Goal: Transaction & Acquisition: Purchase product/service

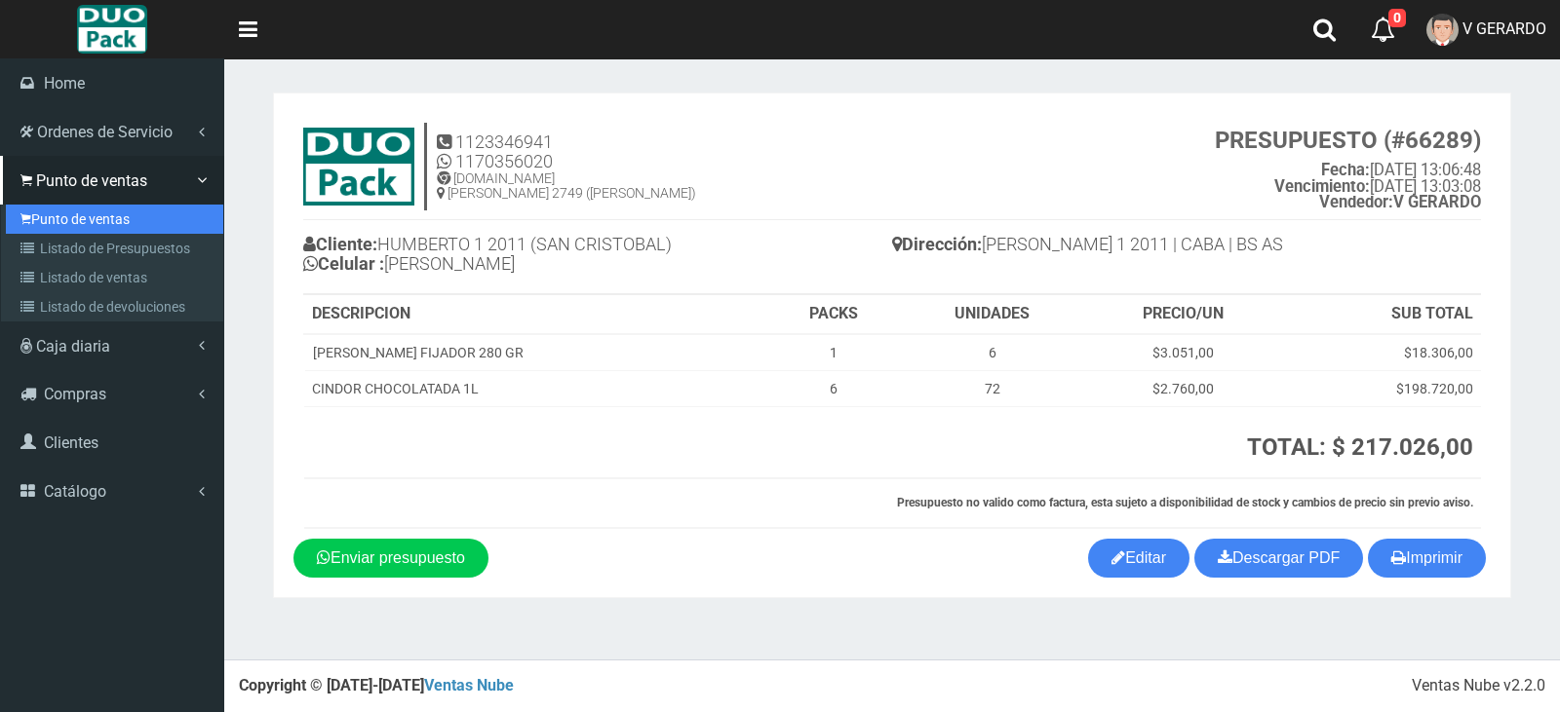
click at [57, 225] on link "Punto de ventas" at bounding box center [114, 219] width 217 height 29
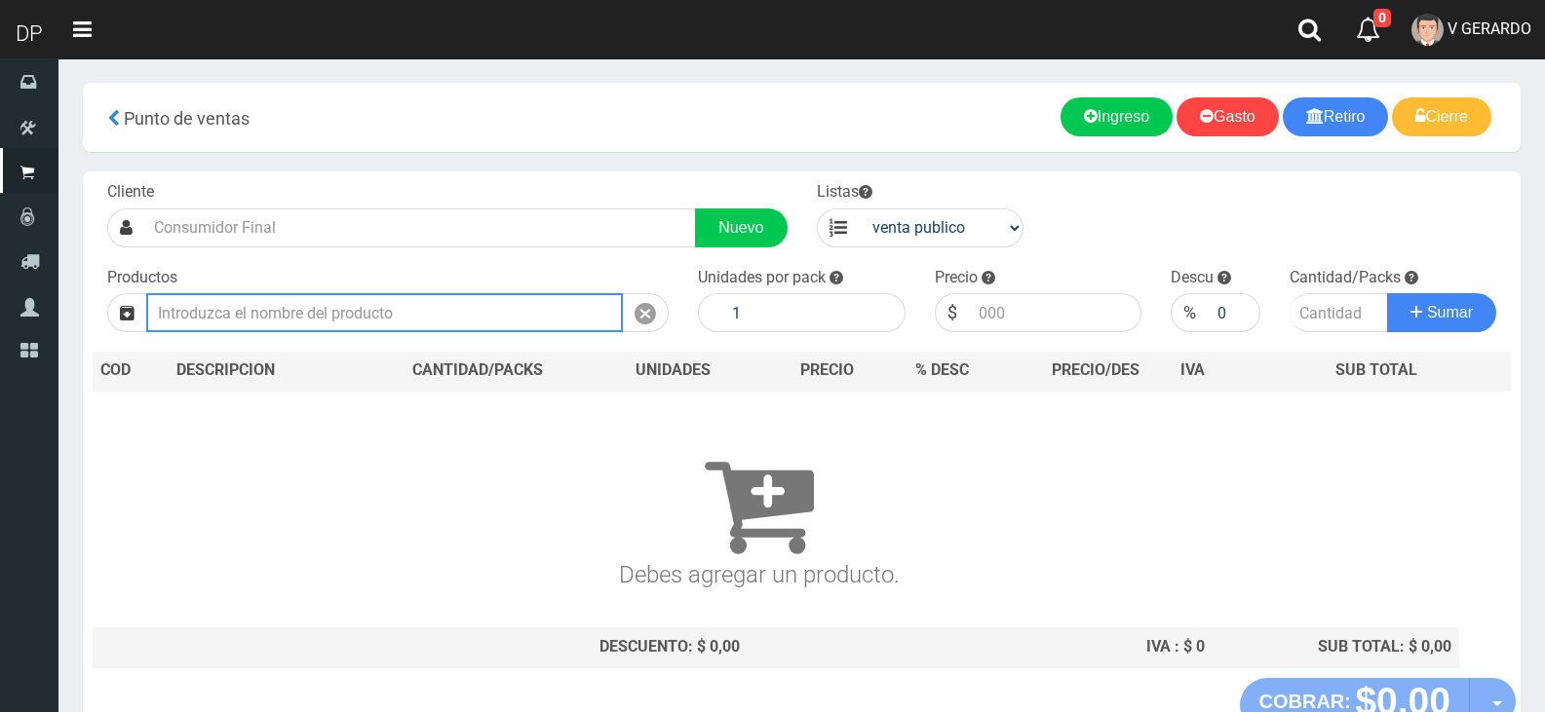
click at [314, 311] on input "text" at bounding box center [384, 312] width 477 height 39
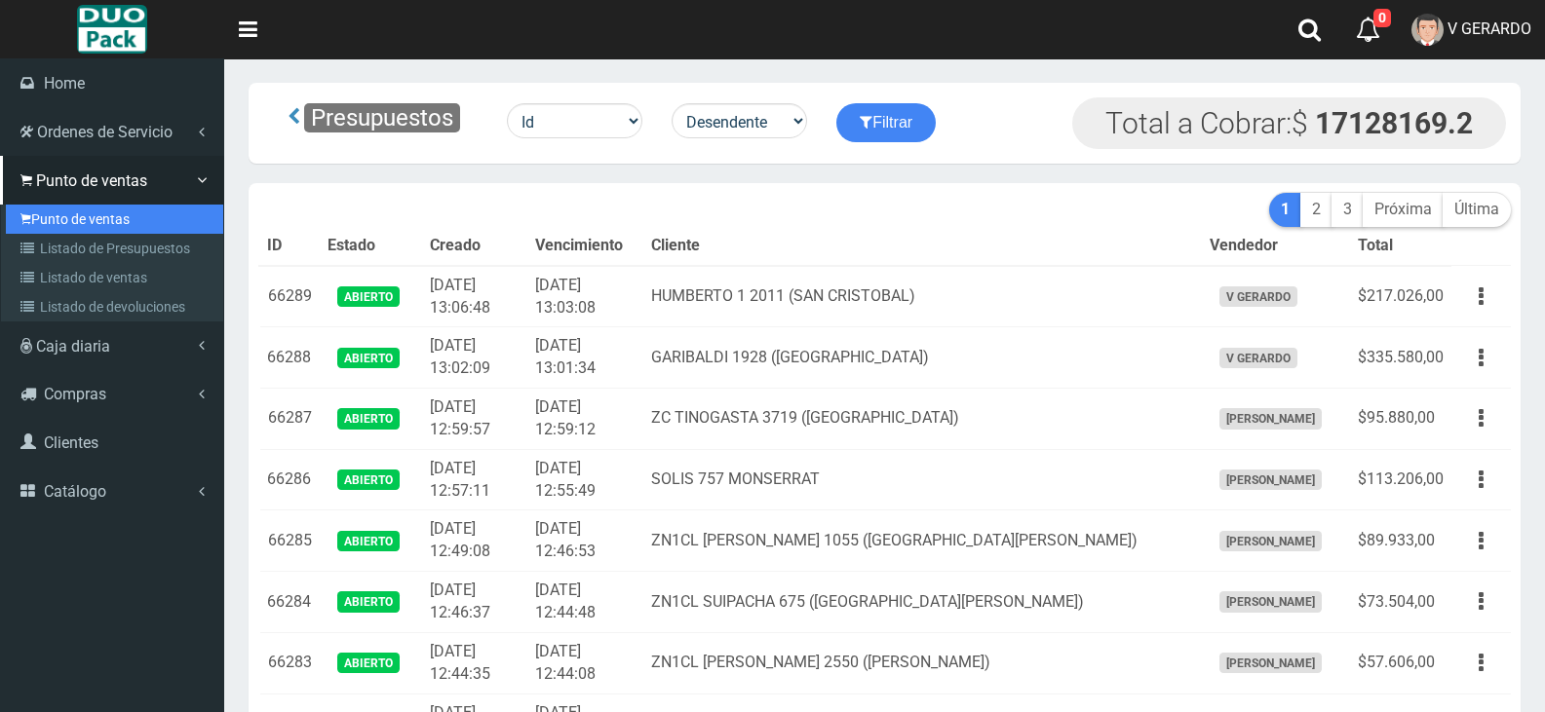
click at [62, 219] on link "Punto de ventas" at bounding box center [114, 219] width 217 height 29
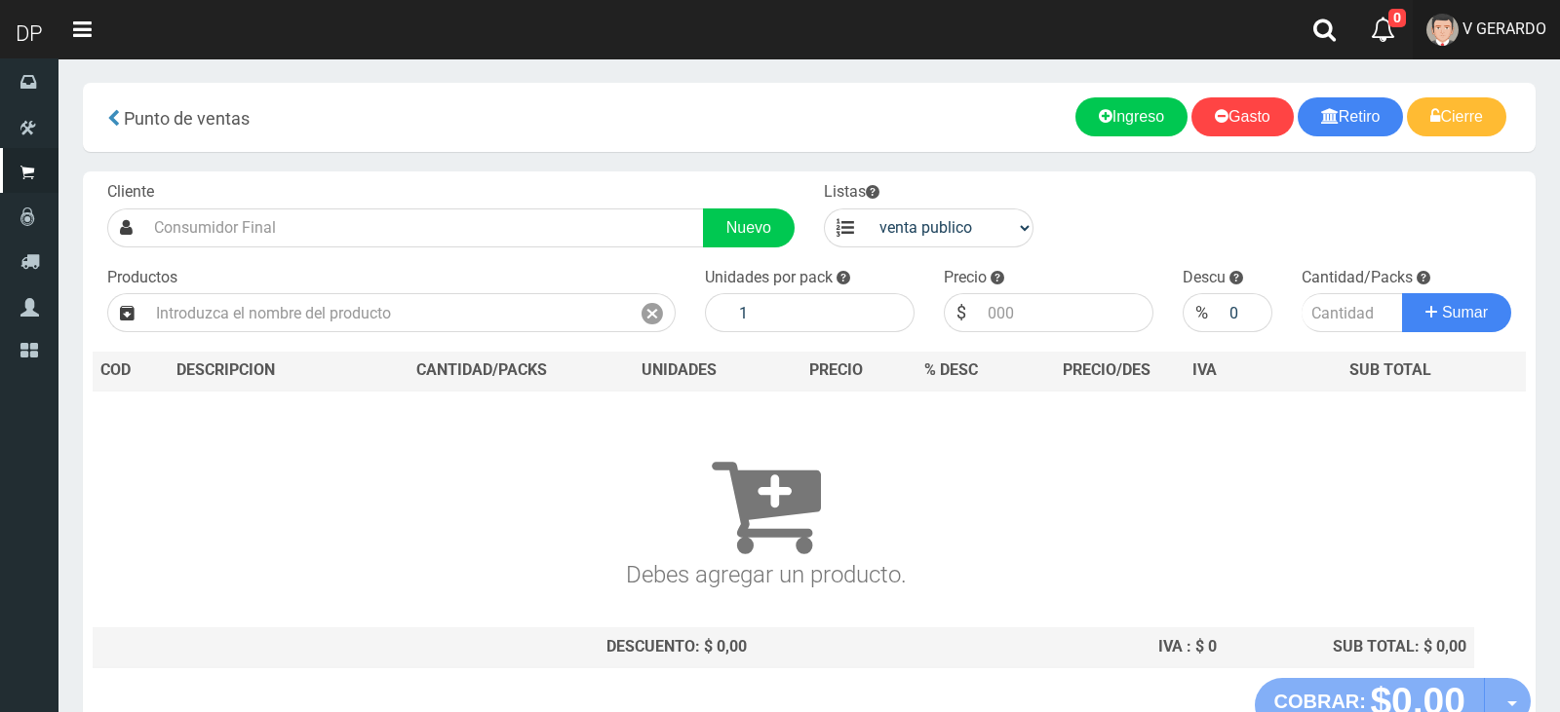
click at [1437, 46] on link "V GERARDO" at bounding box center [1485, 29] width 147 height 59
click at [1442, 43] on link "V GERARDO" at bounding box center [1471, 29] width 147 height 59
click at [1476, 76] on section "× Titulo del Msj texto Mas Texto Cancelar Aceptar Punto de ventas Ingreso" at bounding box center [801, 427] width 1486 height 738
click at [1479, 51] on link "V GERARDO" at bounding box center [1471, 29] width 147 height 59
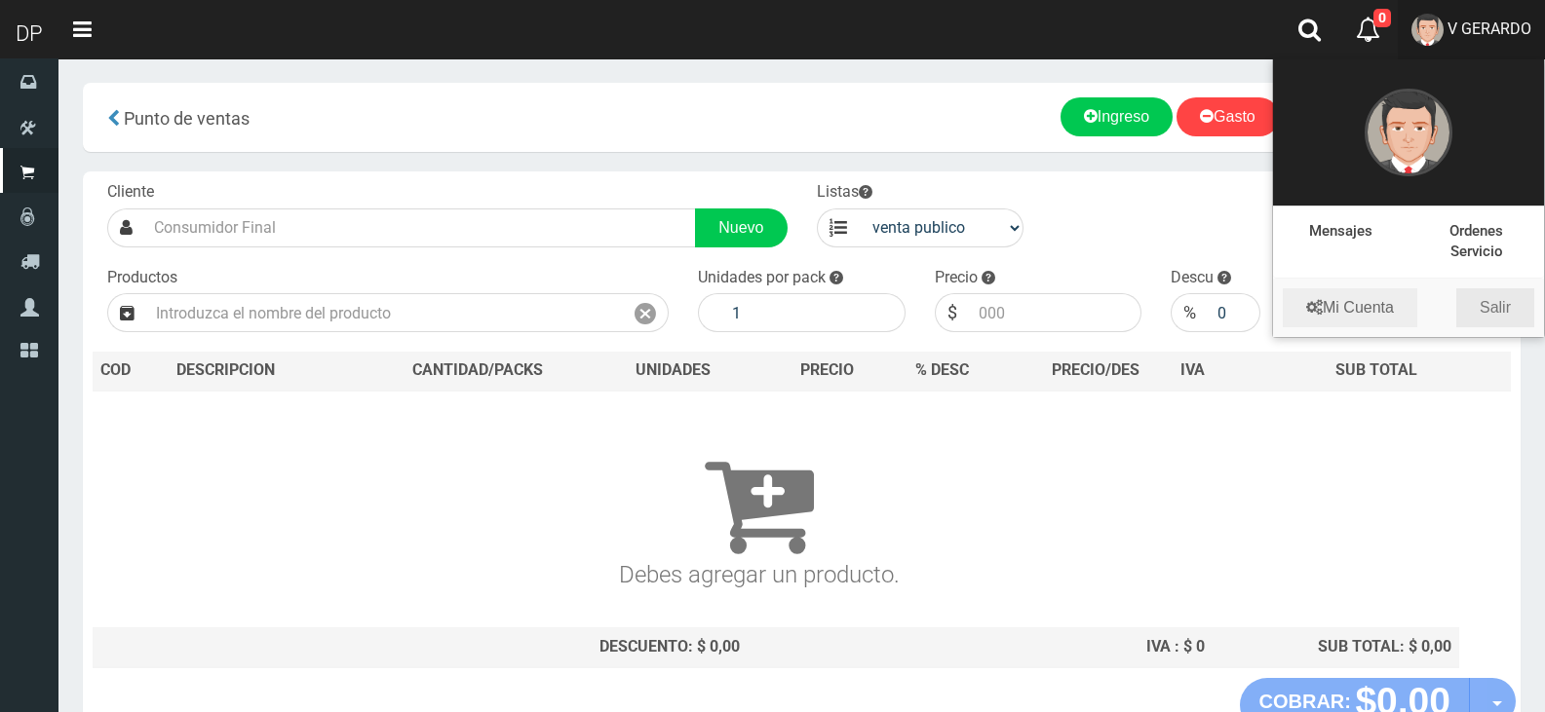
click at [1484, 289] on link "Salir" at bounding box center [1495, 308] width 78 height 39
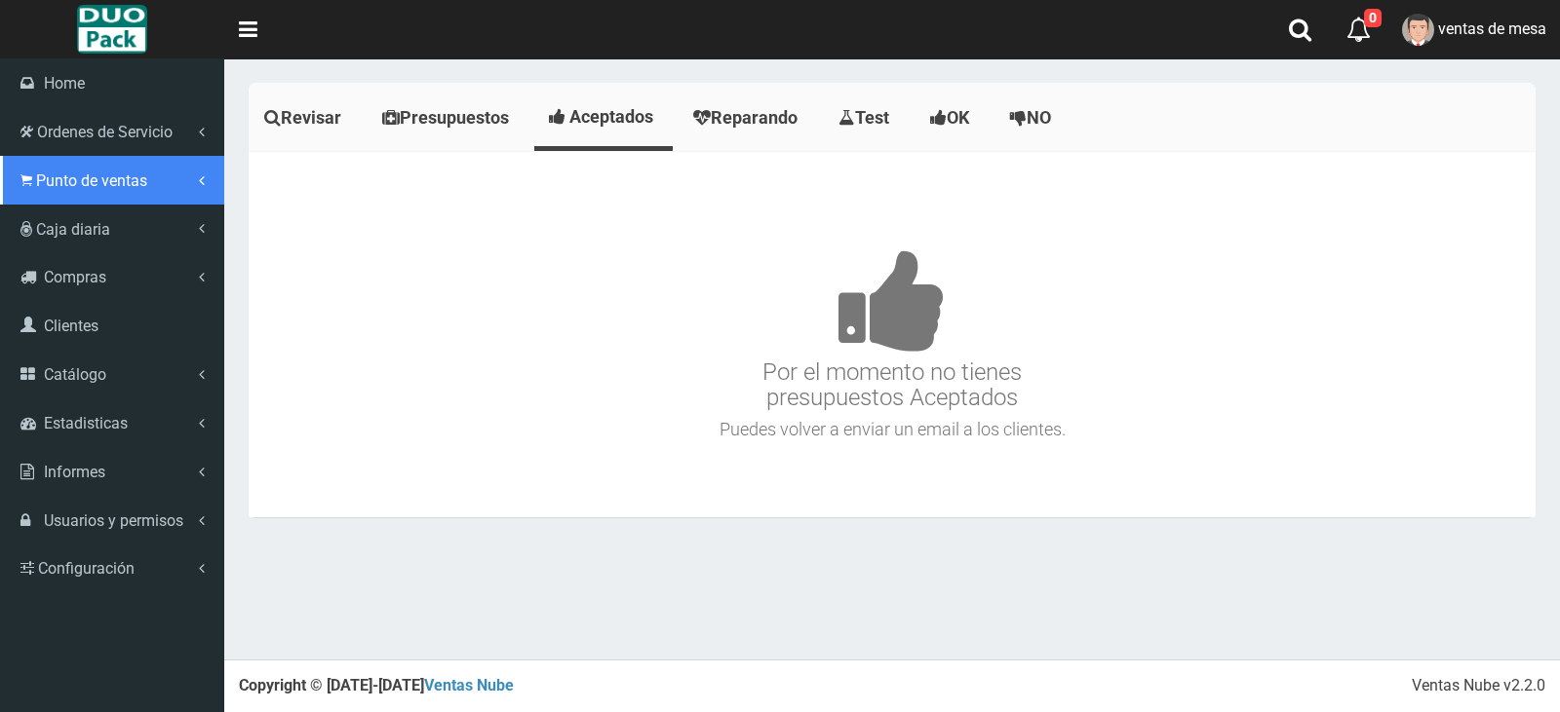
click at [40, 197] on link "Punto de ventas" at bounding box center [112, 180] width 224 height 49
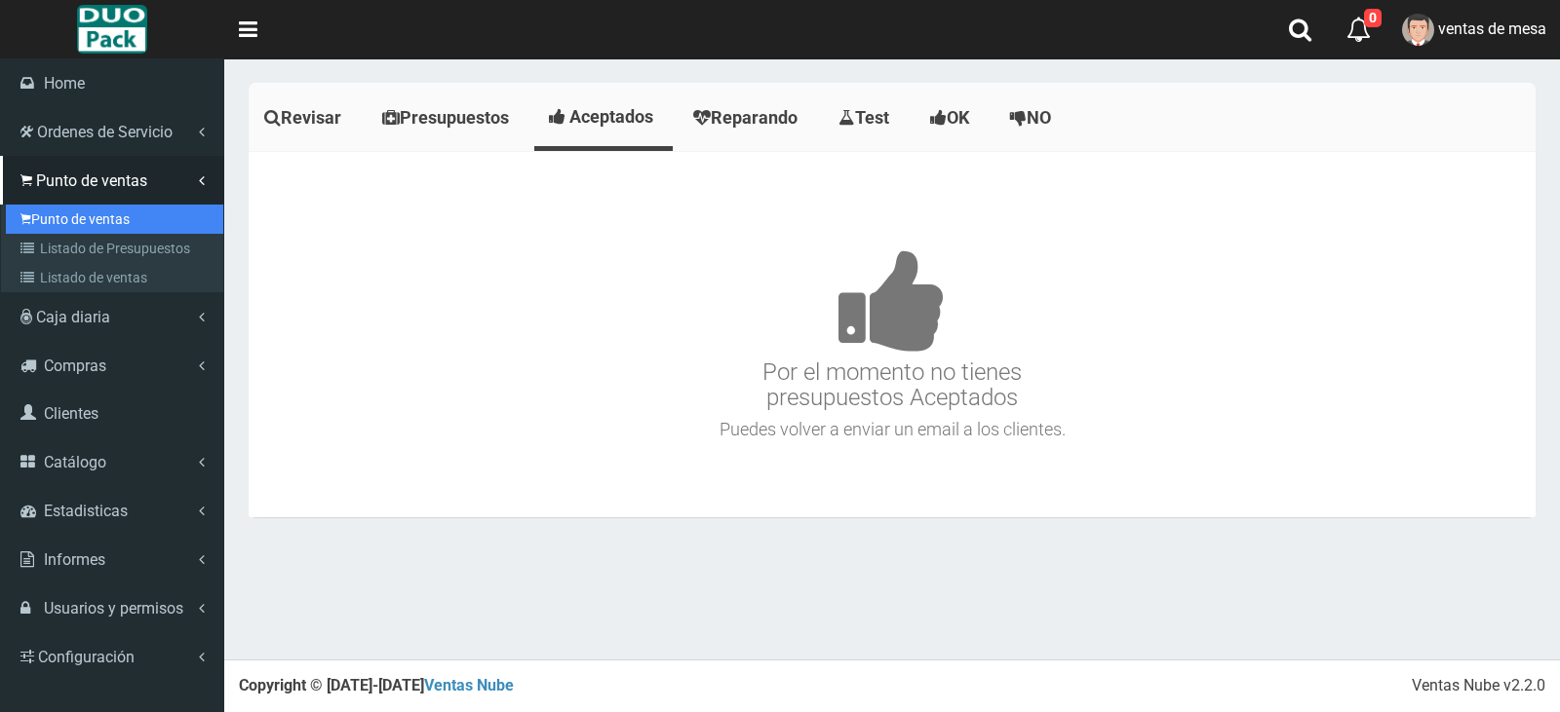
click at [61, 215] on link "Punto de ventas" at bounding box center [114, 219] width 217 height 29
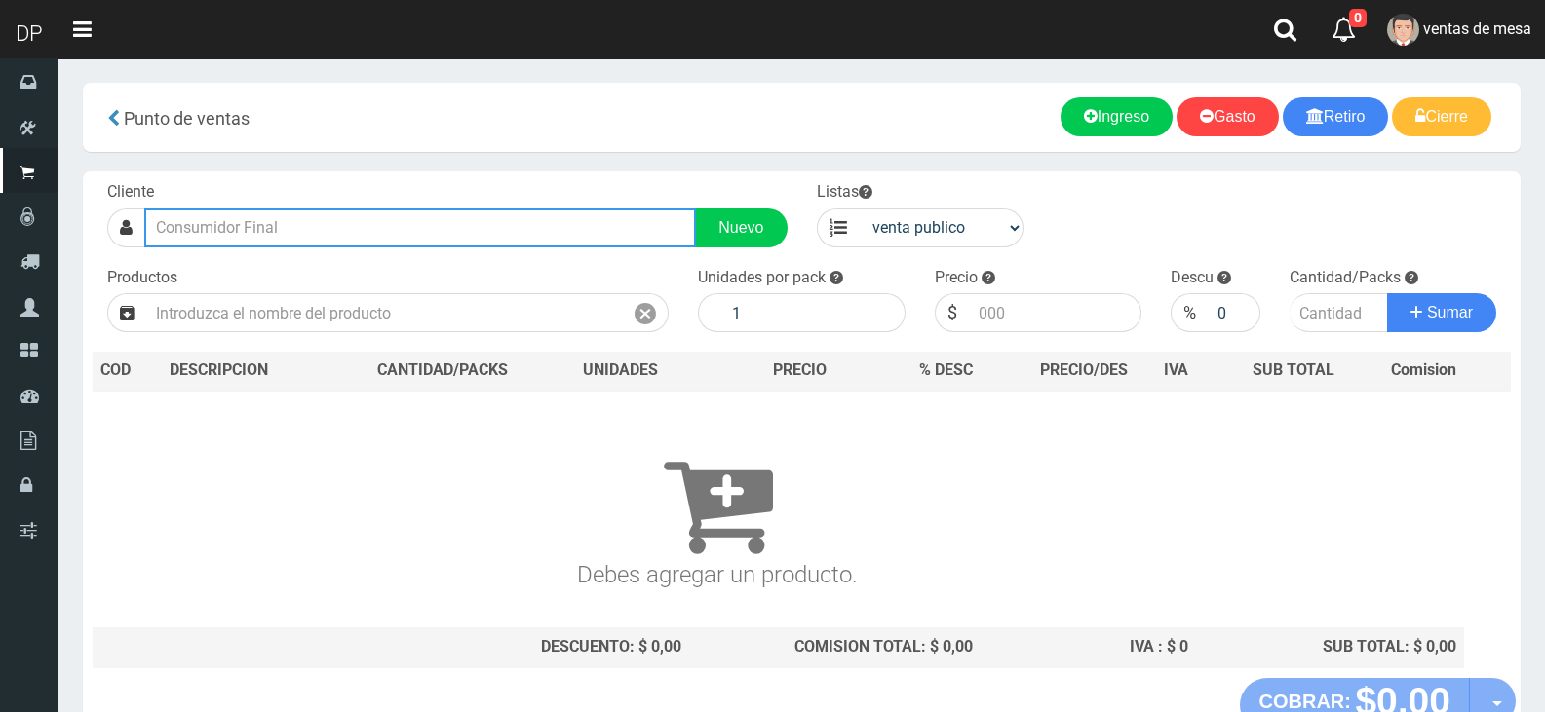
click at [367, 211] on input "text" at bounding box center [420, 228] width 552 height 39
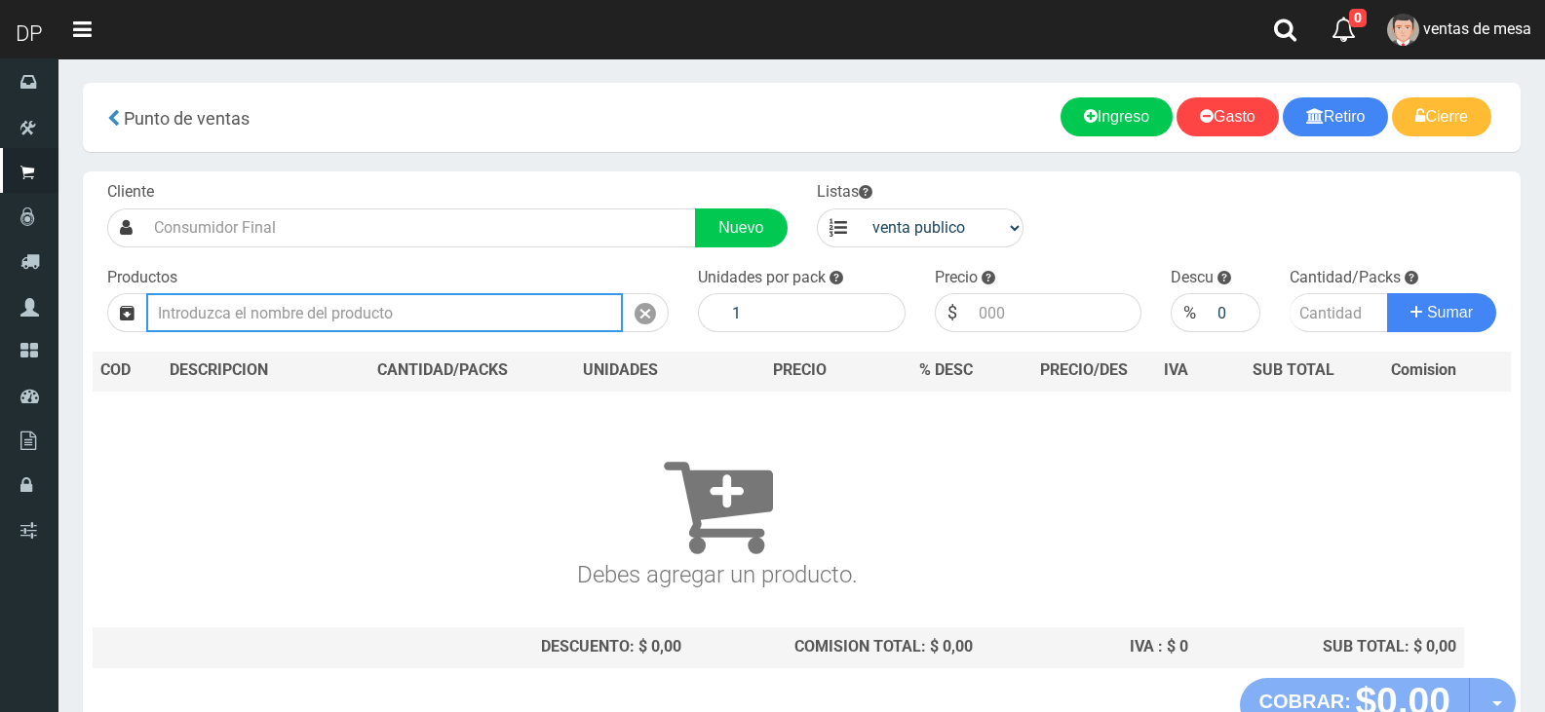
click at [391, 323] on input "text" at bounding box center [384, 312] width 477 height 39
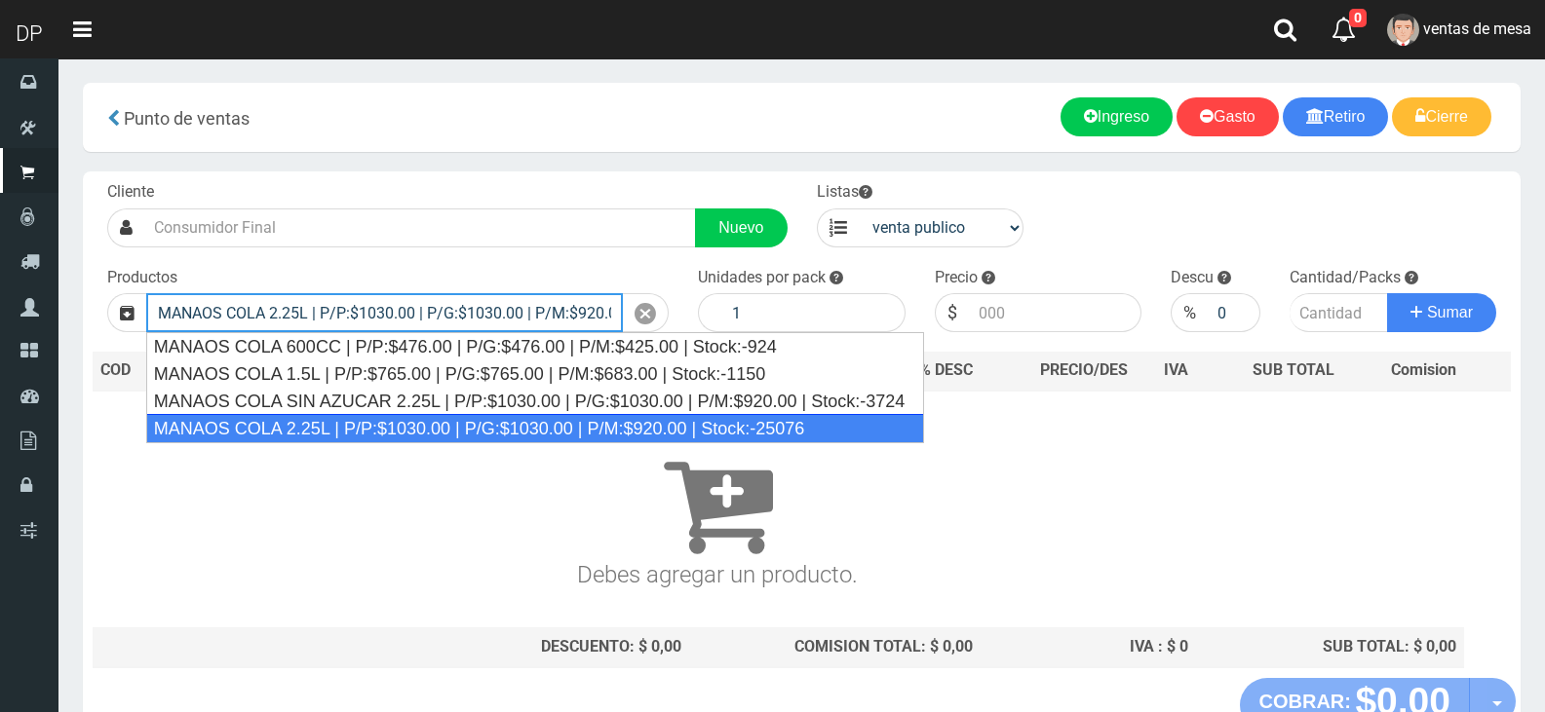
scroll to position [0, 125]
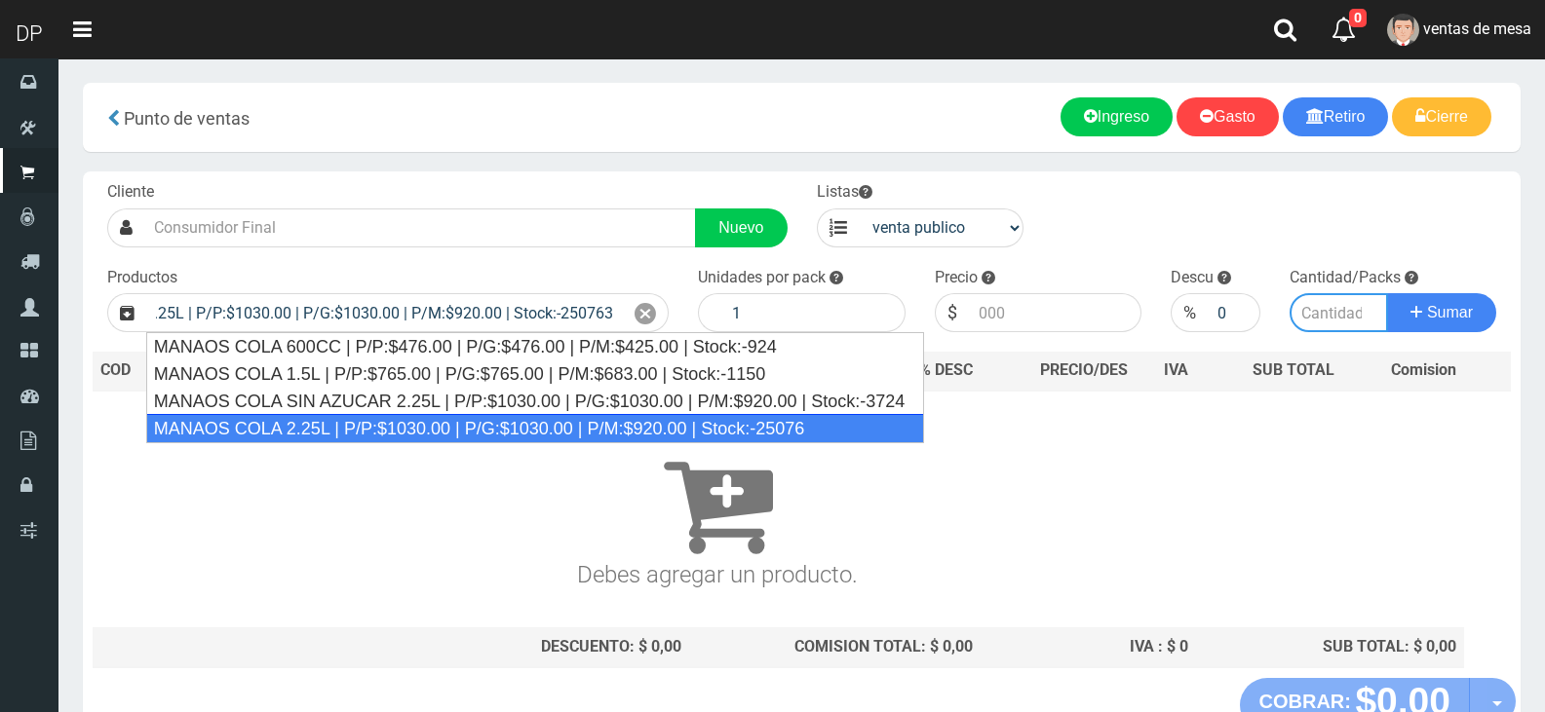
type input "MANAOS COLA 2.25L | P/P:$1030.00 | P/G:$1030.00 | P/M:$920.00 | Stock:-25076"
type input "6"
type input "1030.00"
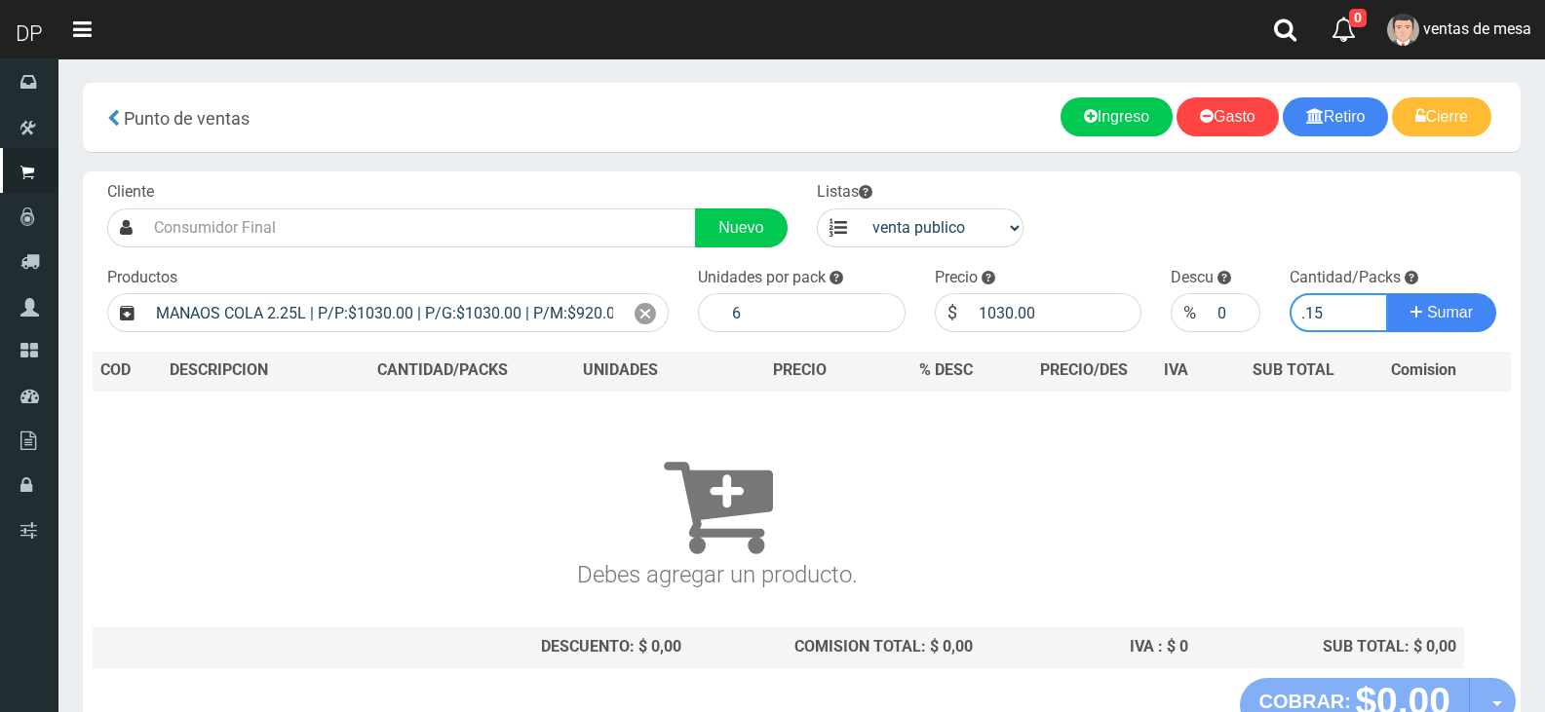
click at [1310, 326] on input ".15" at bounding box center [1339, 312] width 99 height 39
type input "15"
click at [1044, 307] on input "1030.00" at bounding box center [1055, 312] width 173 height 39
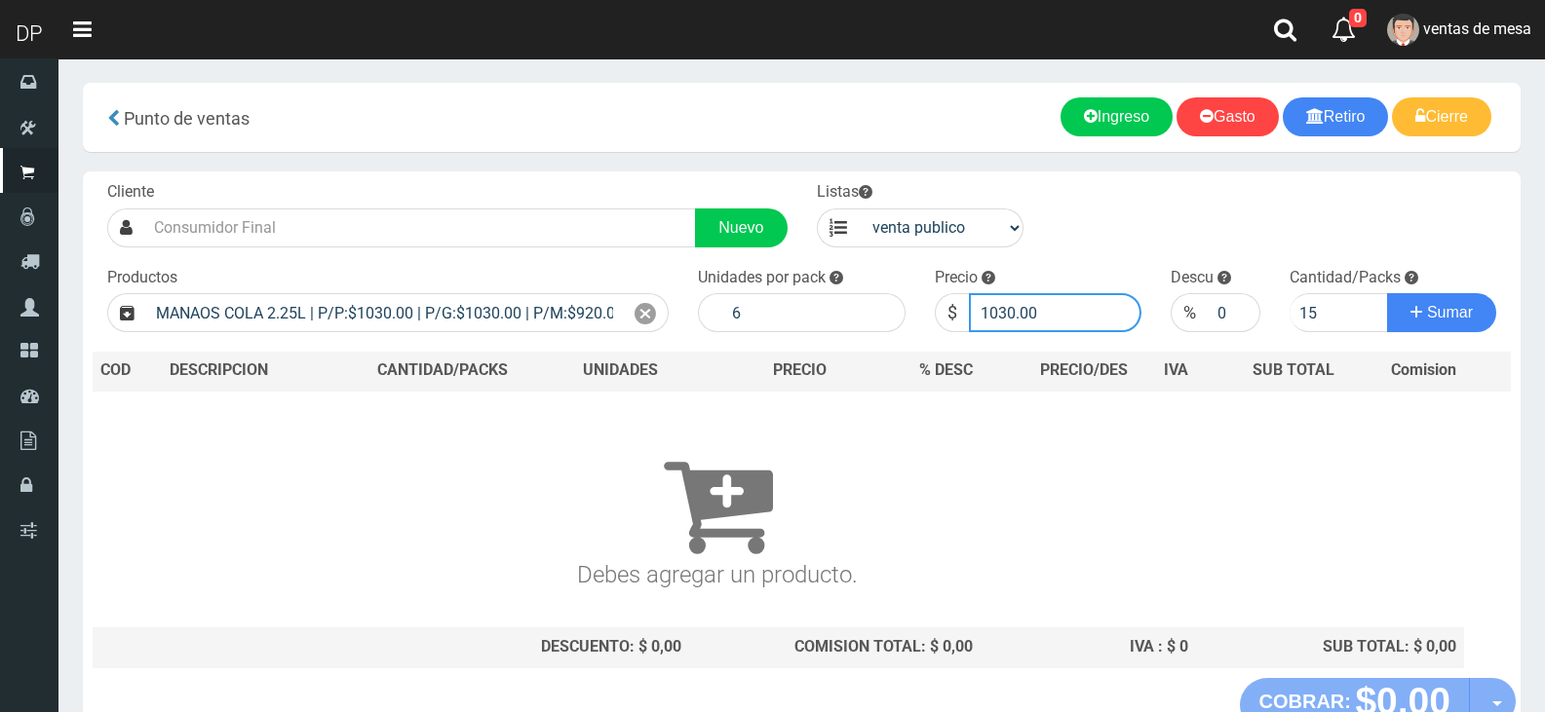
click at [1044, 307] on input "1030.00" at bounding box center [1055, 312] width 173 height 39
type input "1082"
click at [1387, 293] on button "Sumar" at bounding box center [1441, 312] width 109 height 39
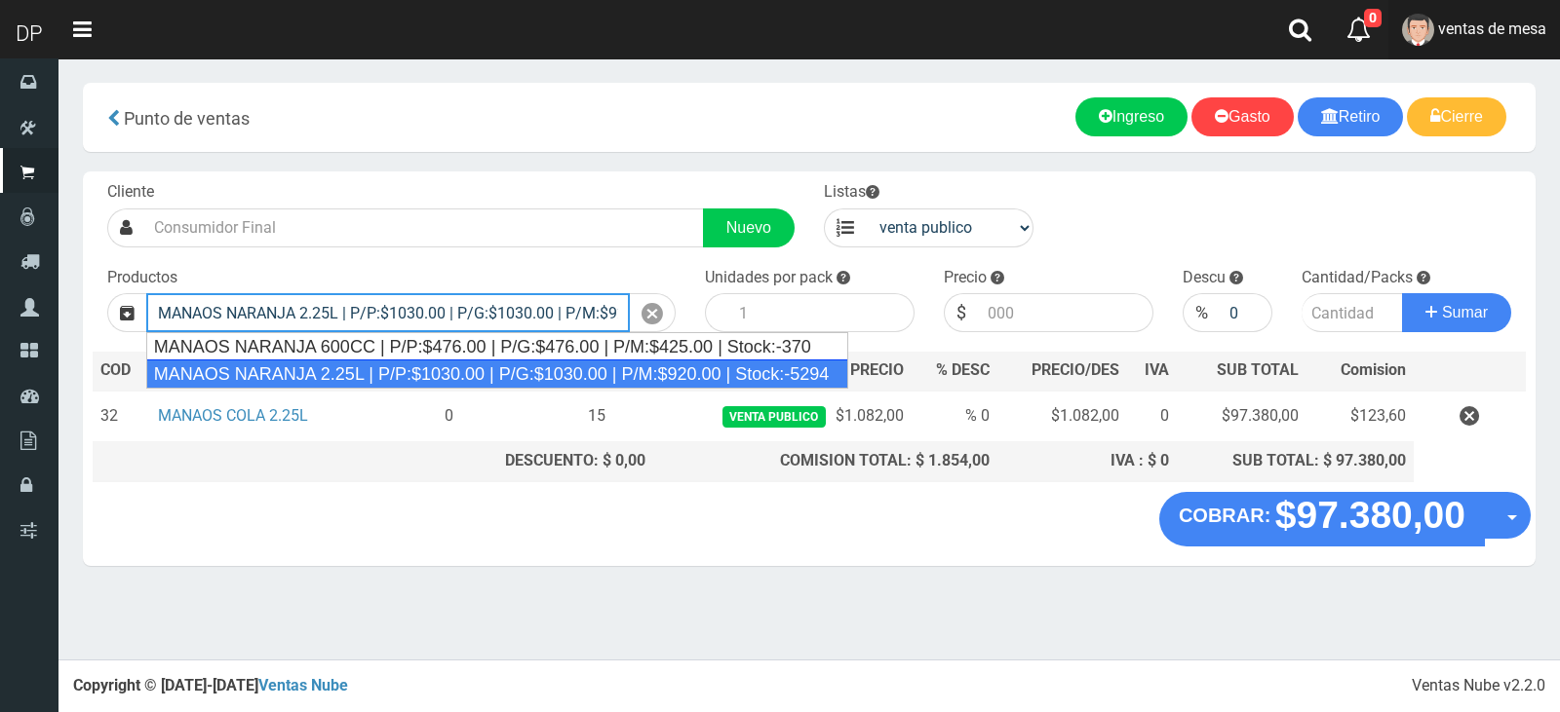
type input "MANAOS NARANJA 2.25L | P/P:$1030.00 | P/G:$1030.00 | P/M:$920.00 | Stock:-5294"
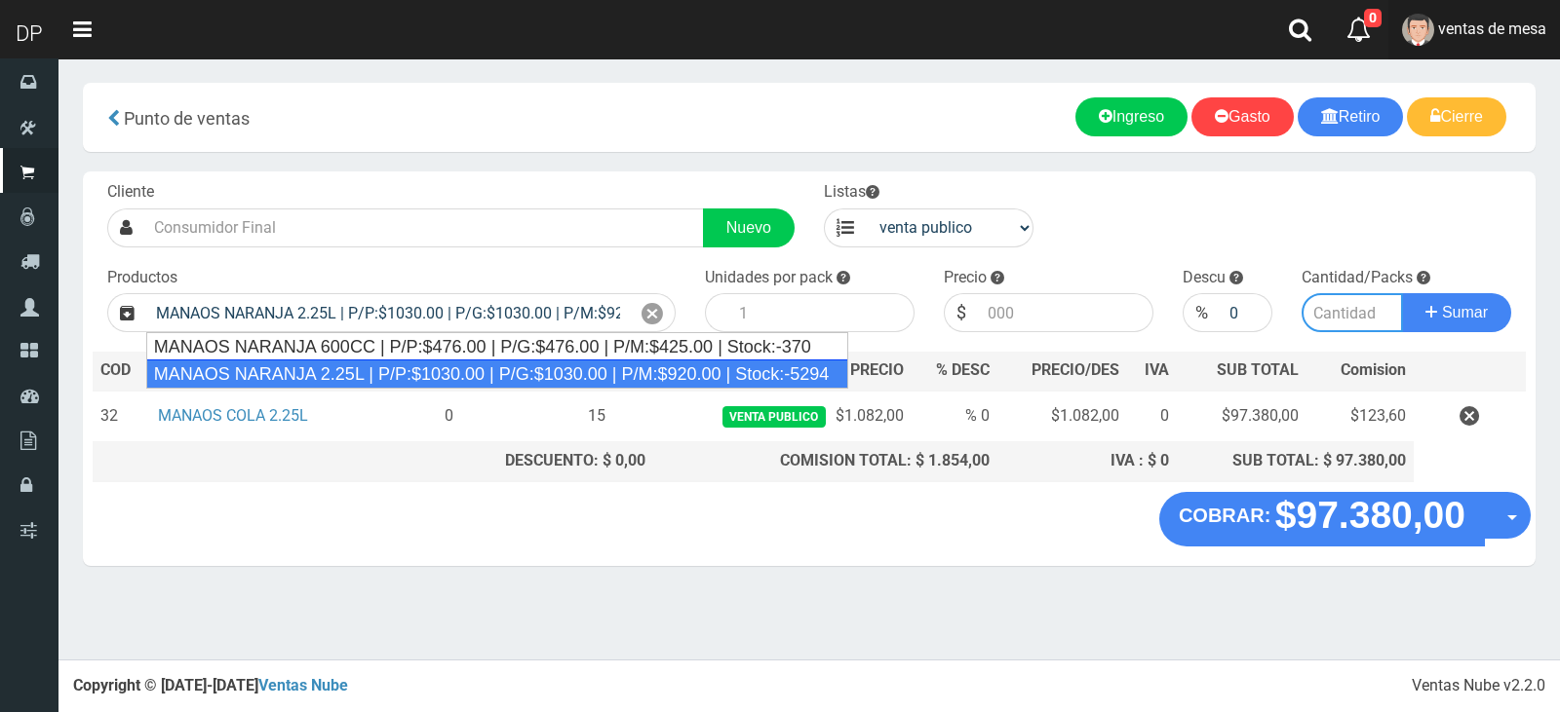
type input "6"
type input "1030.00"
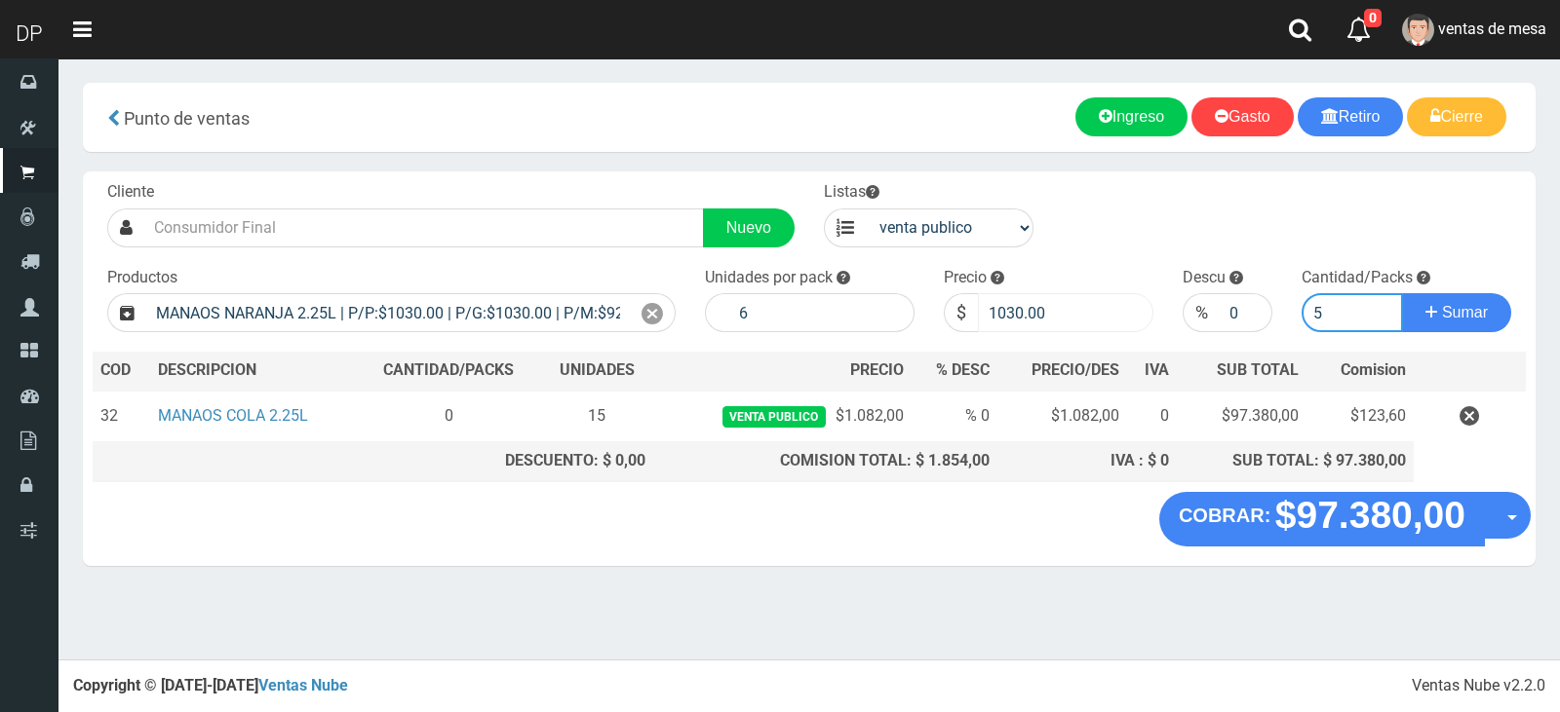
type input "5"
click at [997, 319] on input "1030.00" at bounding box center [1065, 312] width 175 height 39
type input "1082"
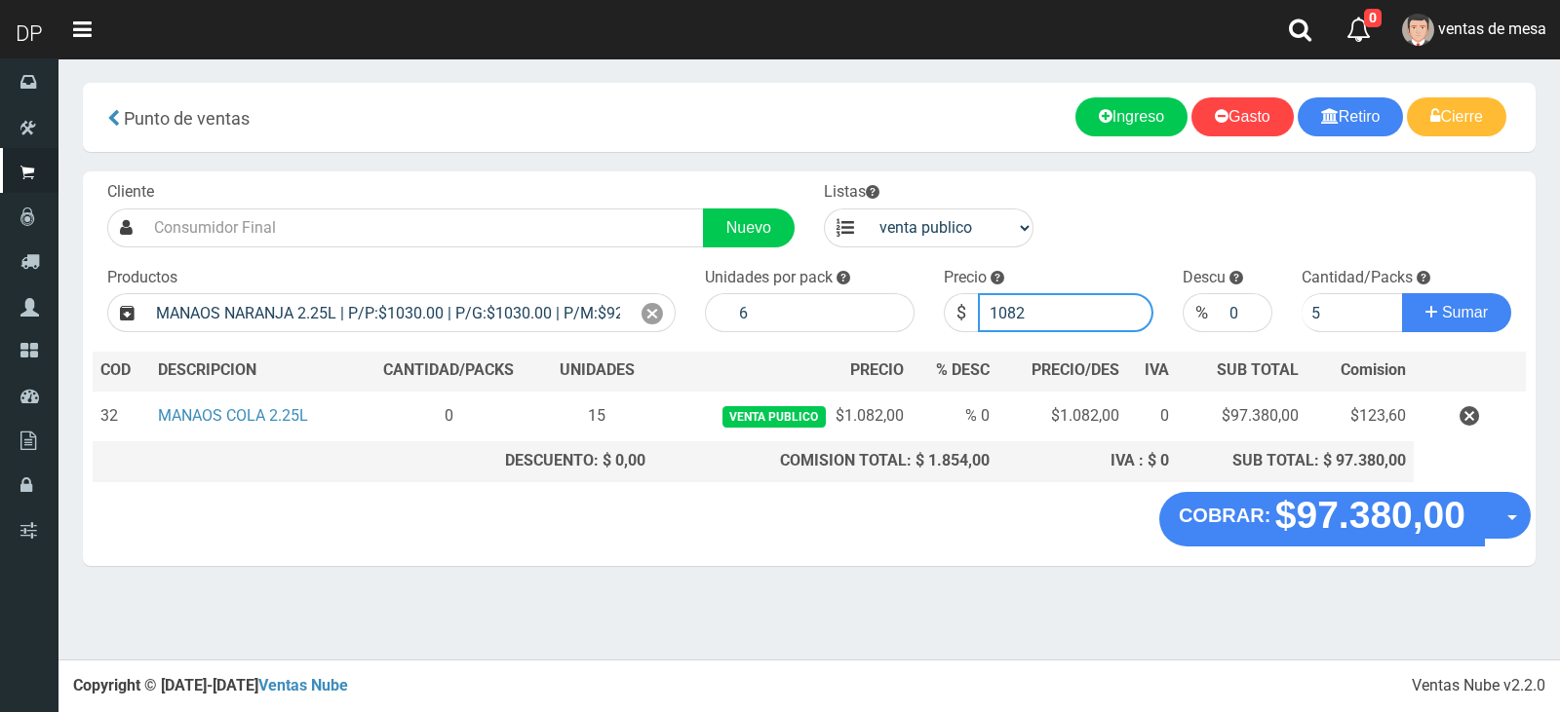
click at [1402, 293] on button "Sumar" at bounding box center [1456, 312] width 109 height 39
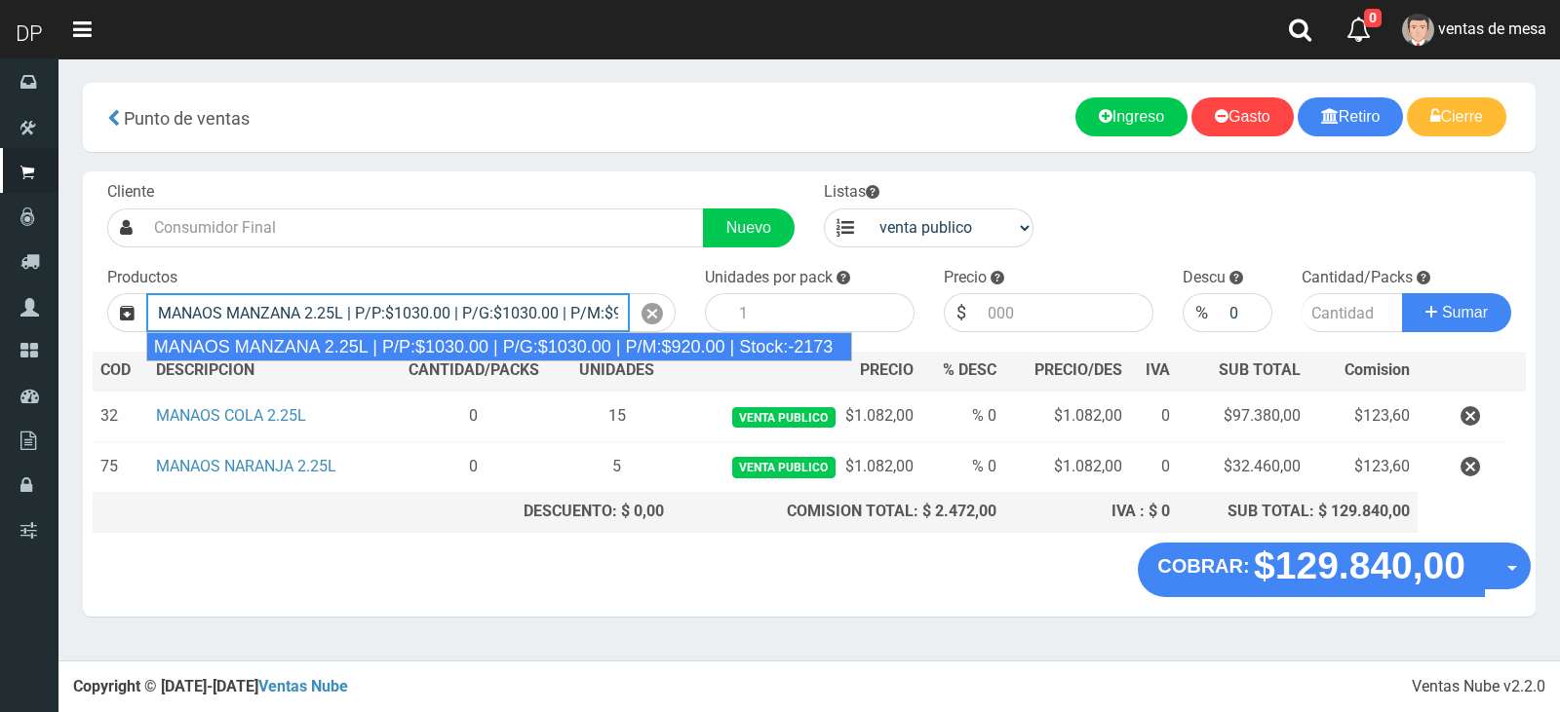
type input "MANAOS MANZANA 2.25L | P/P:$1030.00 | P/G:$1030.00 | P/M:$920.00 | Stock:-2173"
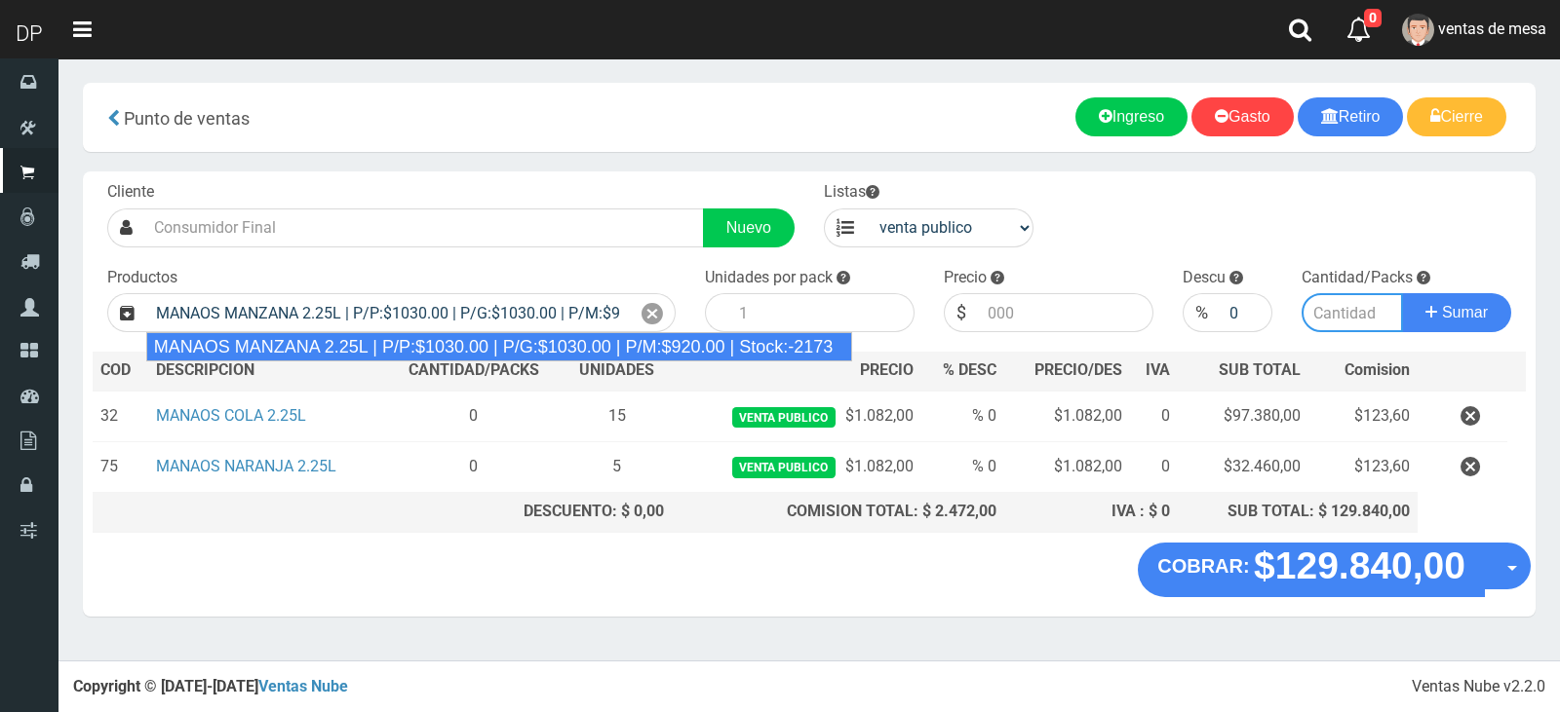
type input "6"
type input "1030.00"
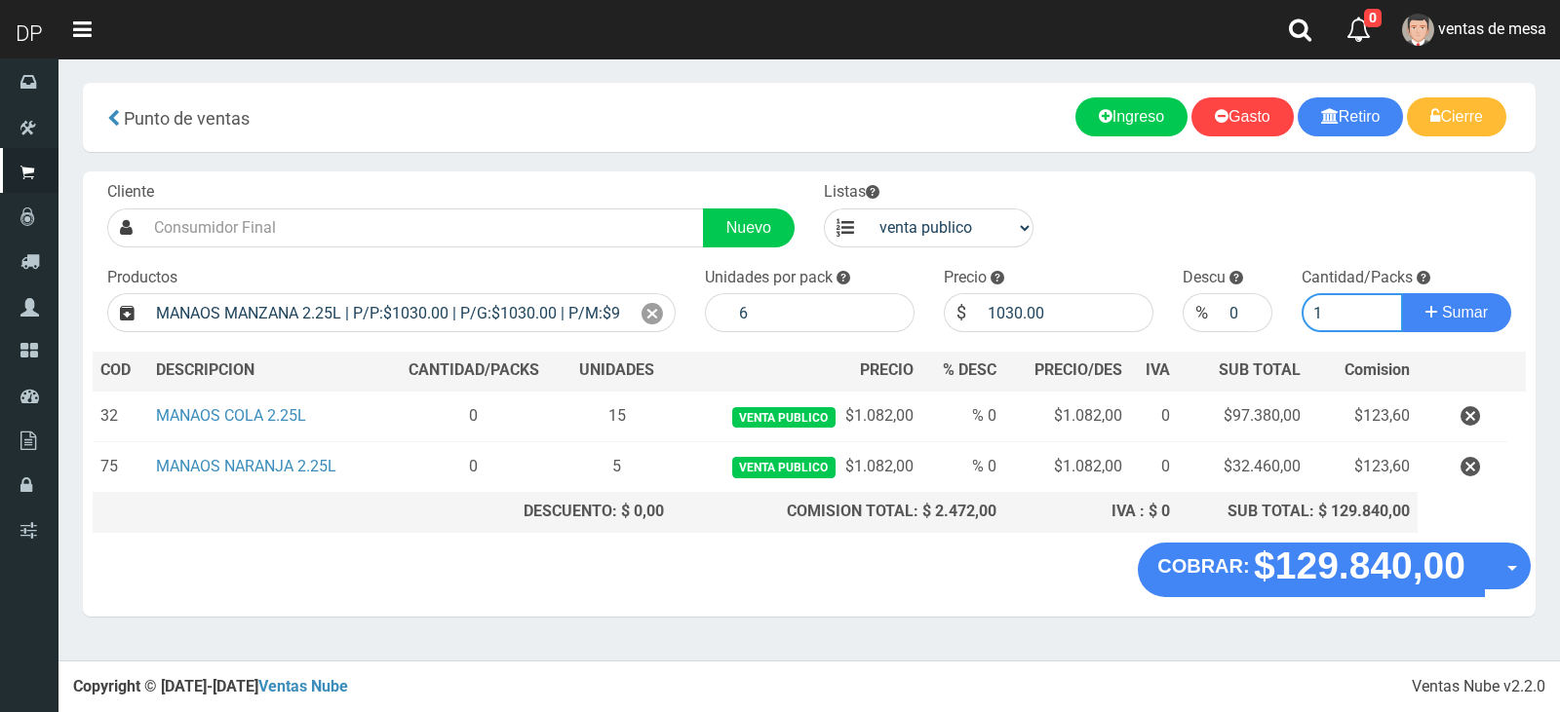
type input "1"
click at [1058, 335] on div "Cliente Nuevo Listas venta publico Sup chinos reventas Productos" at bounding box center [809, 357] width 1452 height 371
click at [1055, 329] on input "1030.00" at bounding box center [1065, 312] width 175 height 39
click at [1049, 322] on input "1030.00" at bounding box center [1065, 312] width 175 height 39
click at [1049, 321] on input "1030.00" at bounding box center [1065, 312] width 175 height 39
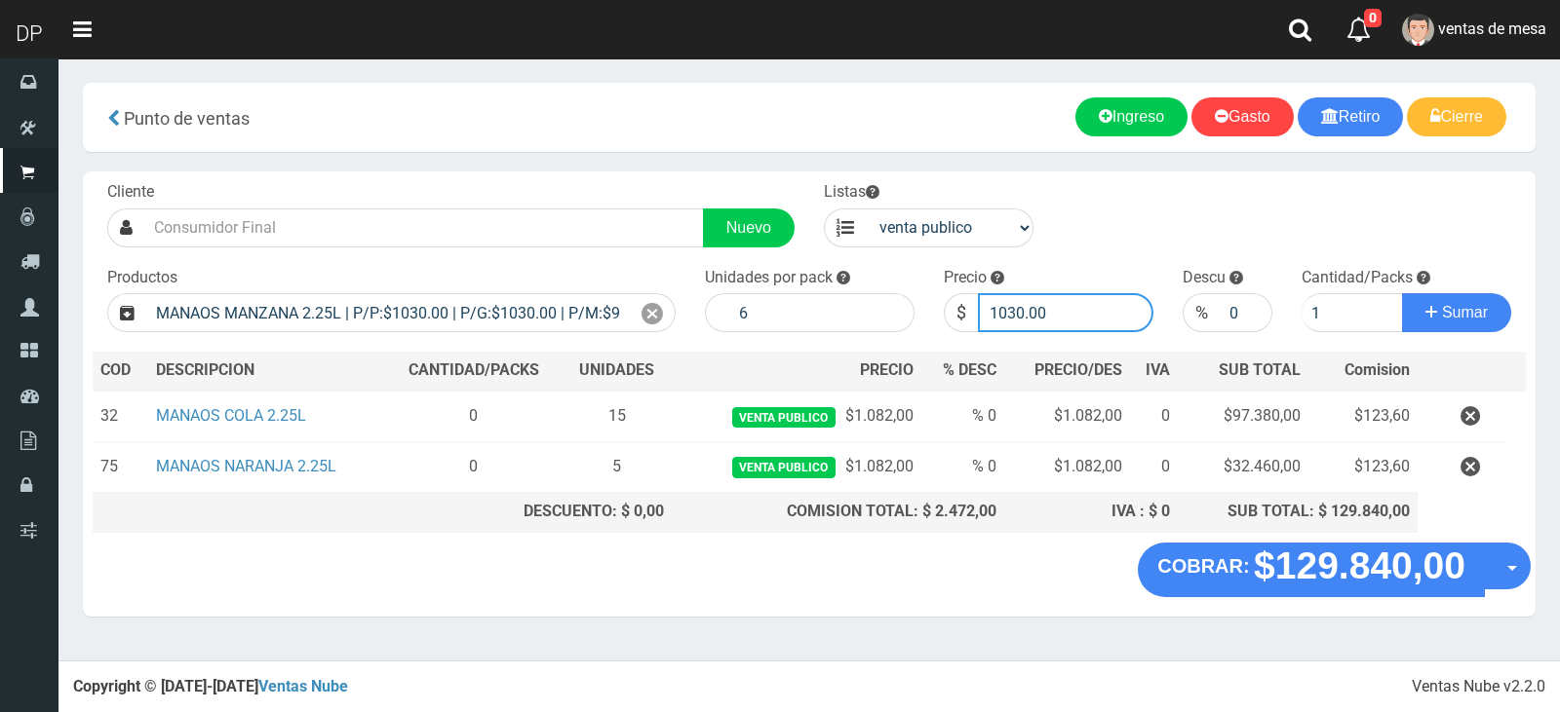
click at [1049, 321] on input "1030.00" at bounding box center [1065, 312] width 175 height 39
type input "1082"
click at [1402, 293] on button "Sumar" at bounding box center [1456, 312] width 109 height 39
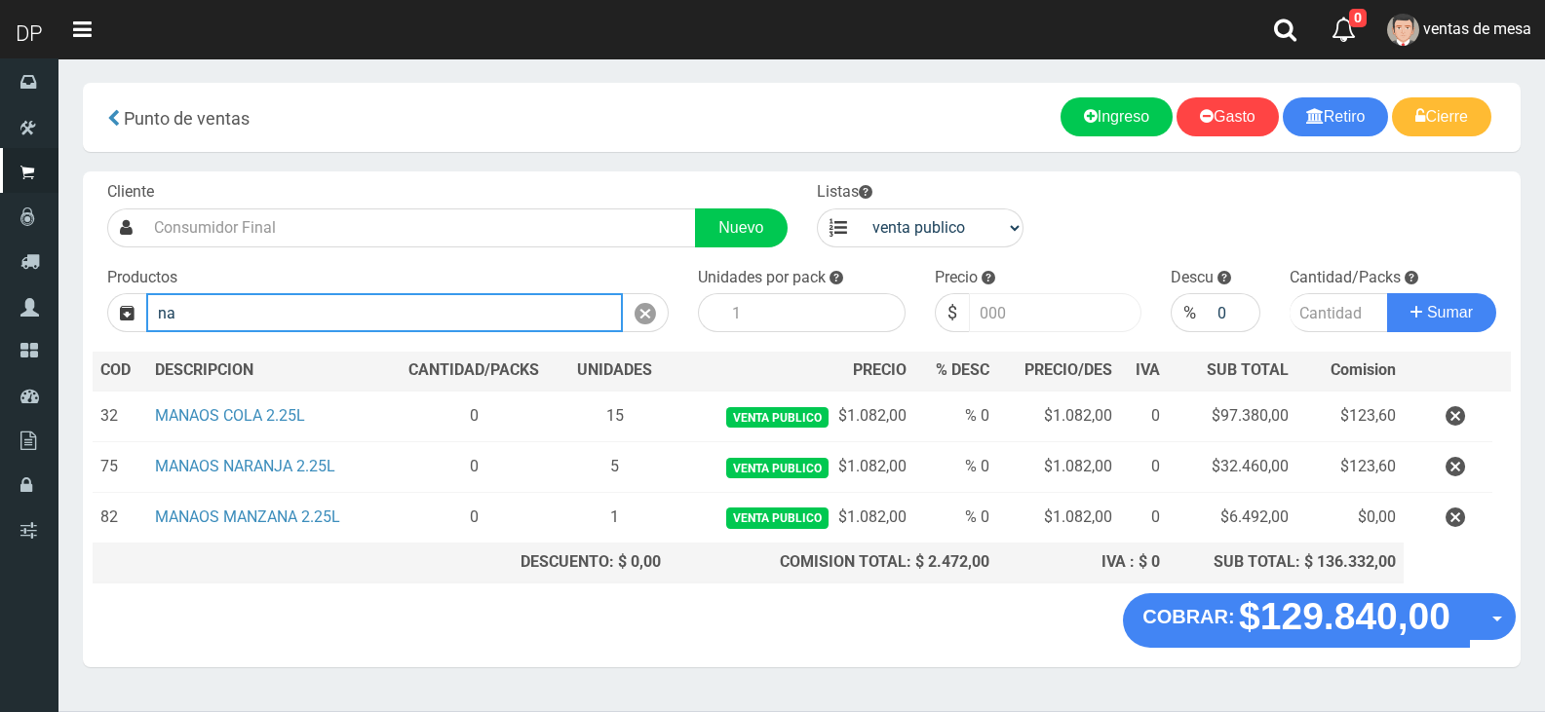
type input "n"
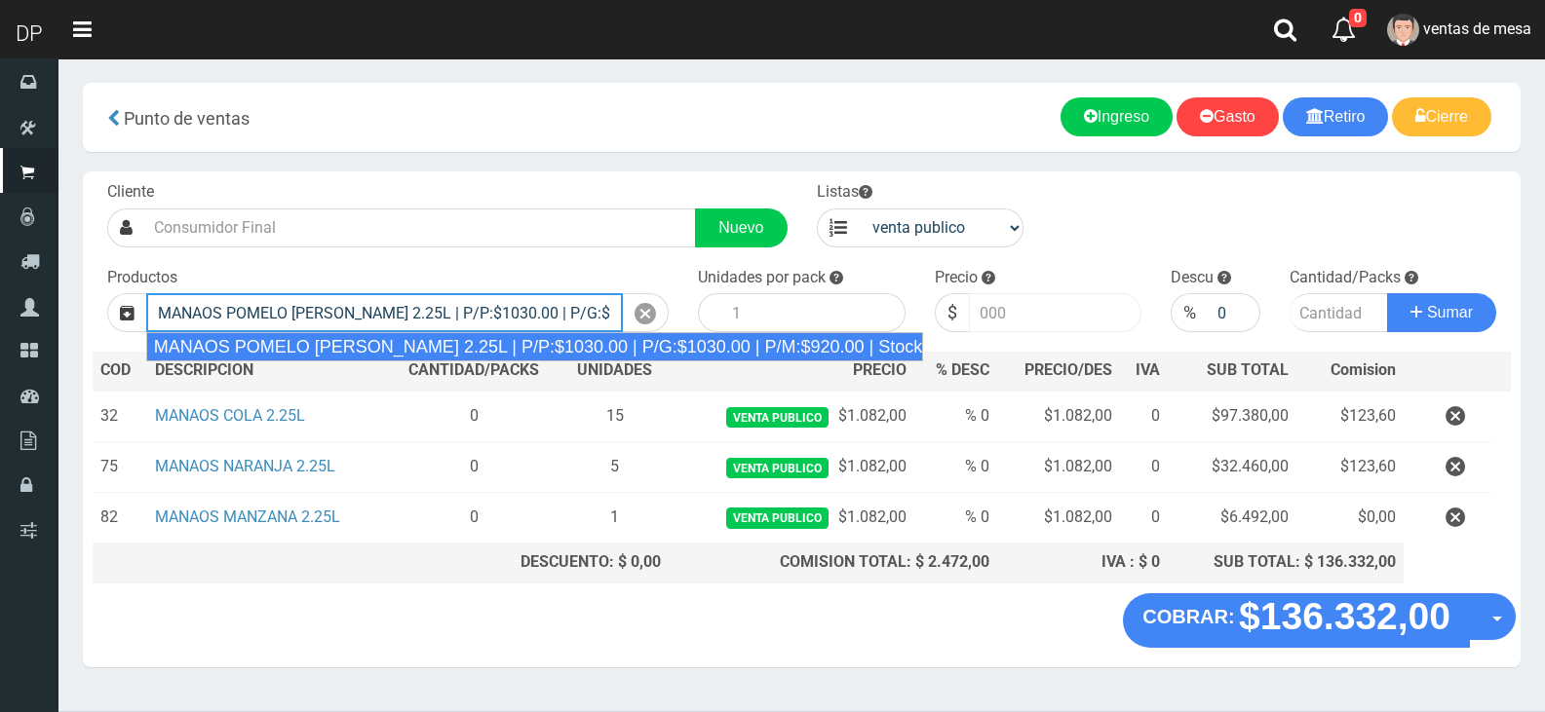
type input "MANAOS POMELO ROSADO 2.25L | P/P:$1030.00 | P/G:$1030.00 | P/M:$920.00 | Stock:…"
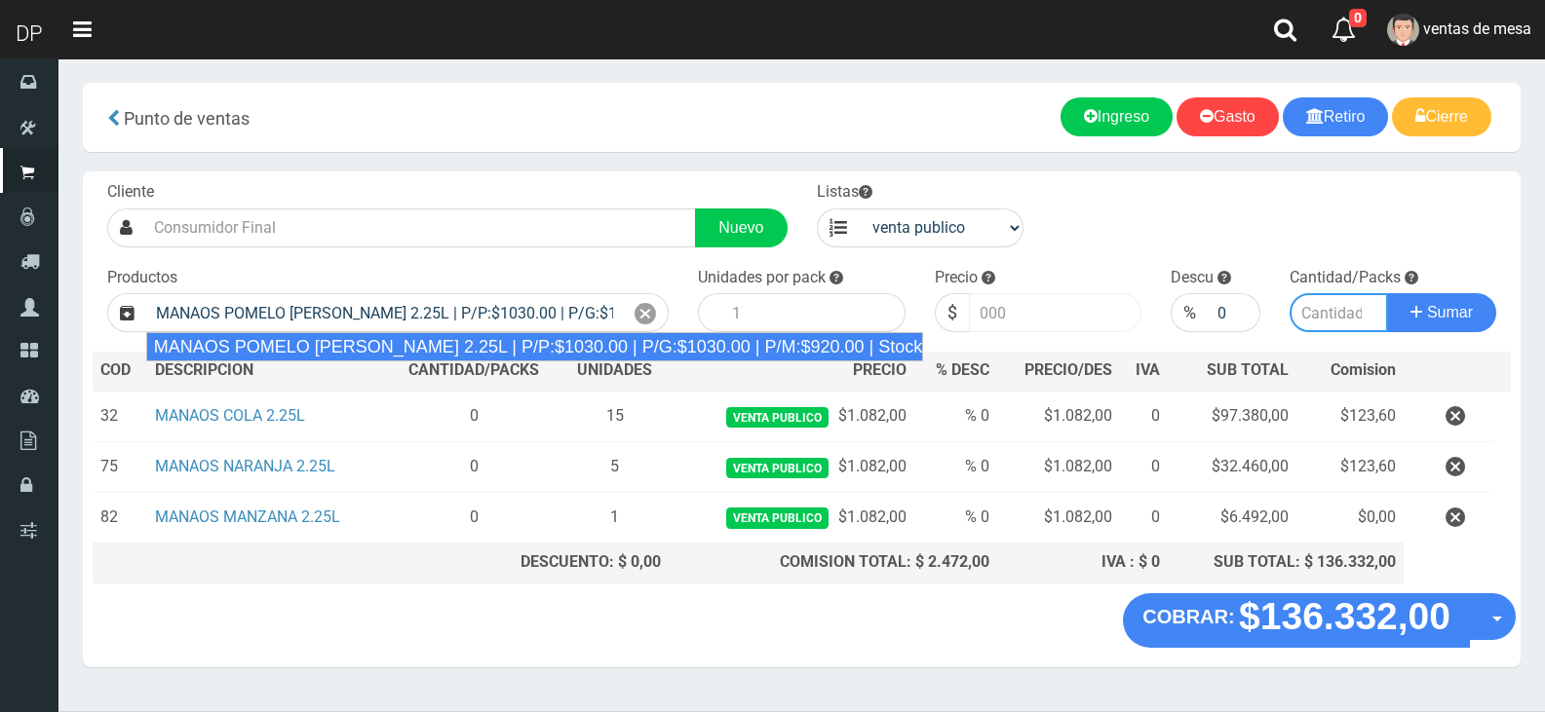
type input "6"
type input "1030.00"
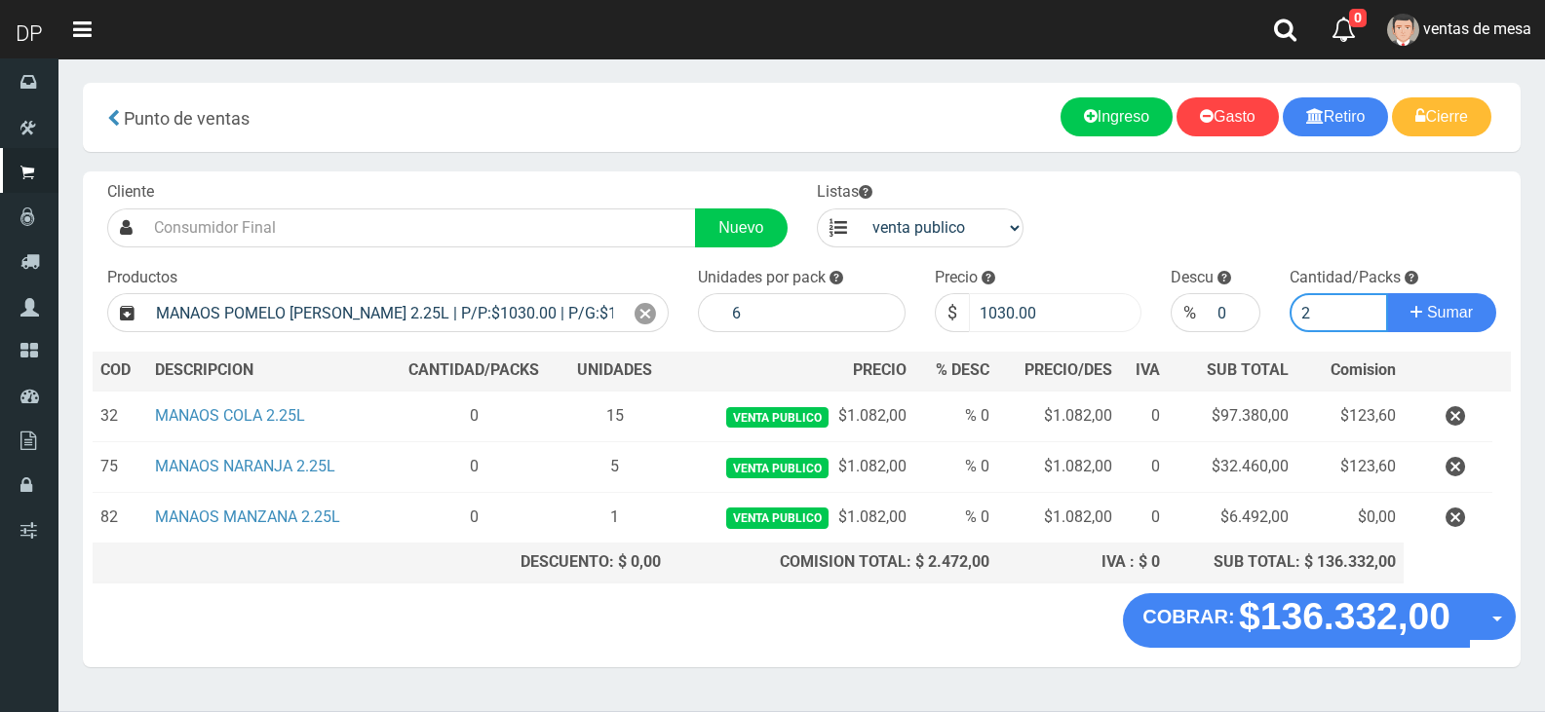
type input "2"
click at [1049, 321] on input "1030.00" at bounding box center [1055, 312] width 173 height 39
type input "1082"
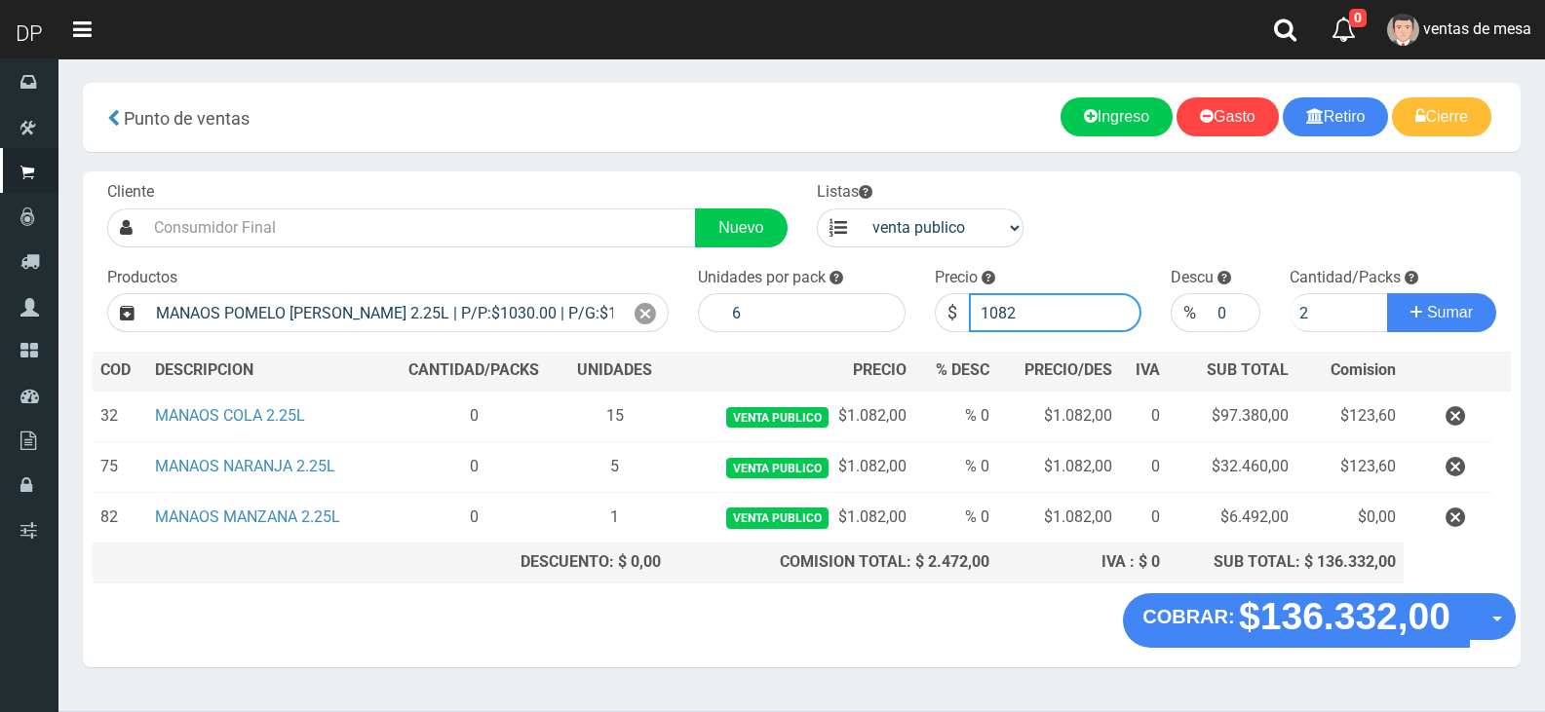
click at [1387, 293] on button "Sumar" at bounding box center [1441, 312] width 109 height 39
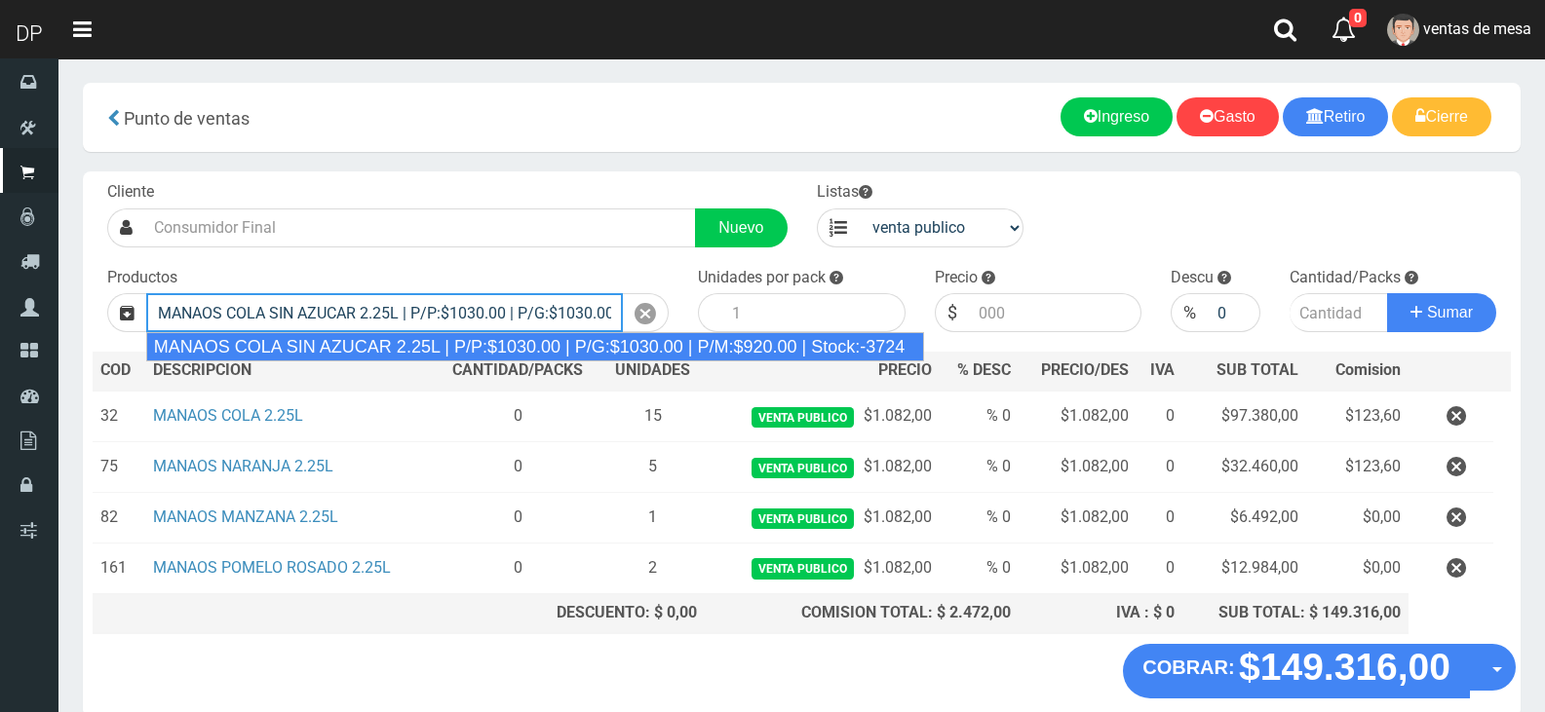
type input "MANAOS COLA SIN AZUCAR 2.25L | P/P:$1030.00 | P/G:$1030.00 | P/M:$920.00 | Stoc…"
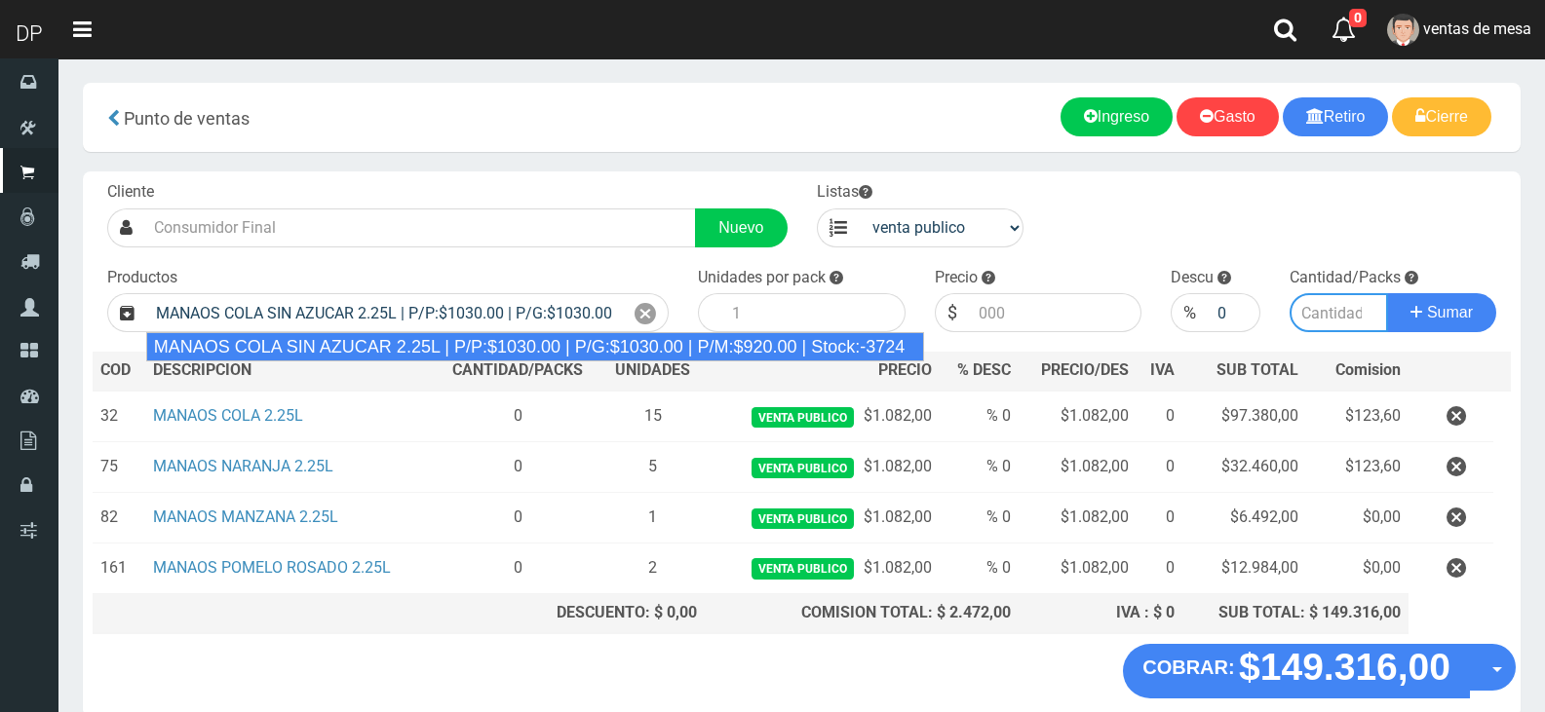
type input "6"
type input "1030.00"
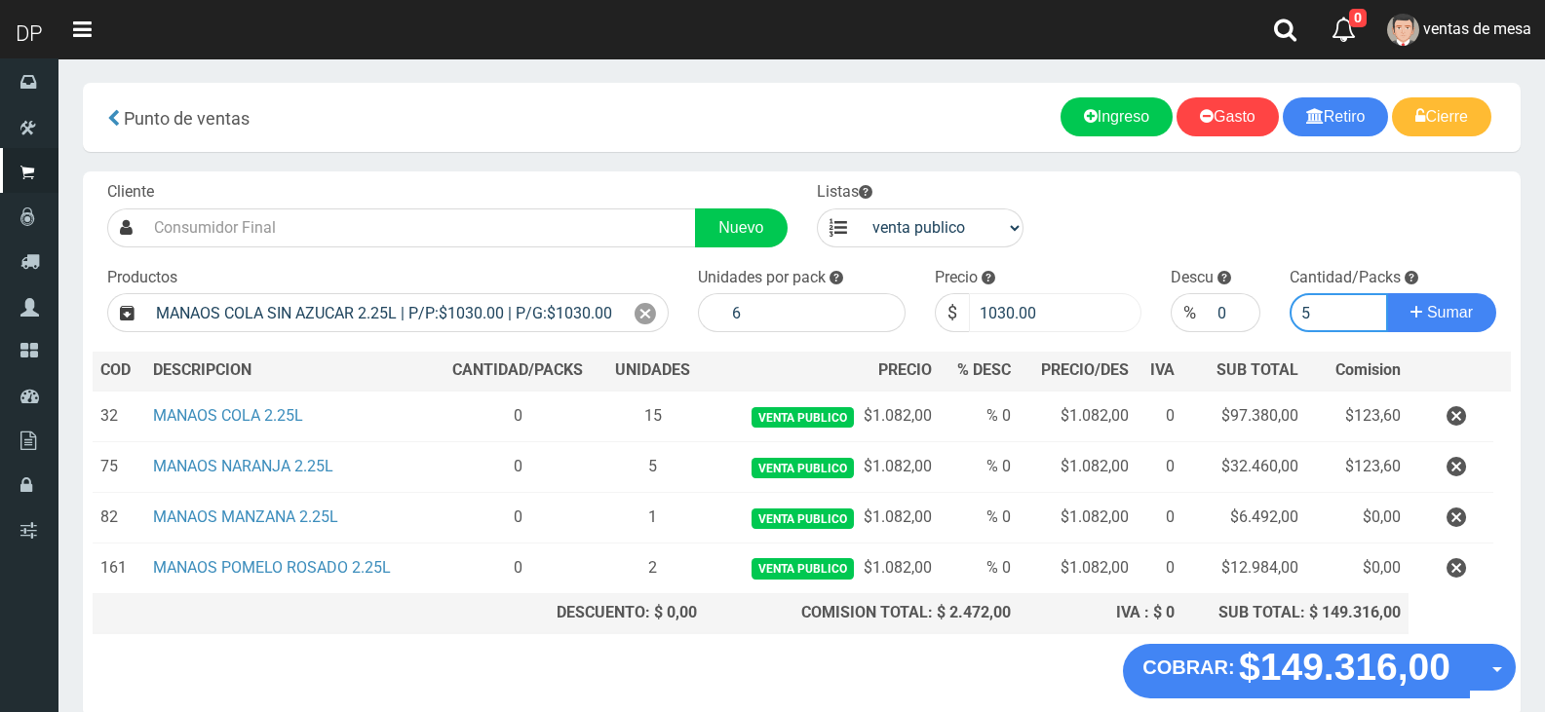
type input "5"
click at [998, 322] on input "1030.00" at bounding box center [1055, 312] width 173 height 39
type input "1082"
click at [1387, 293] on button "Sumar" at bounding box center [1441, 312] width 109 height 39
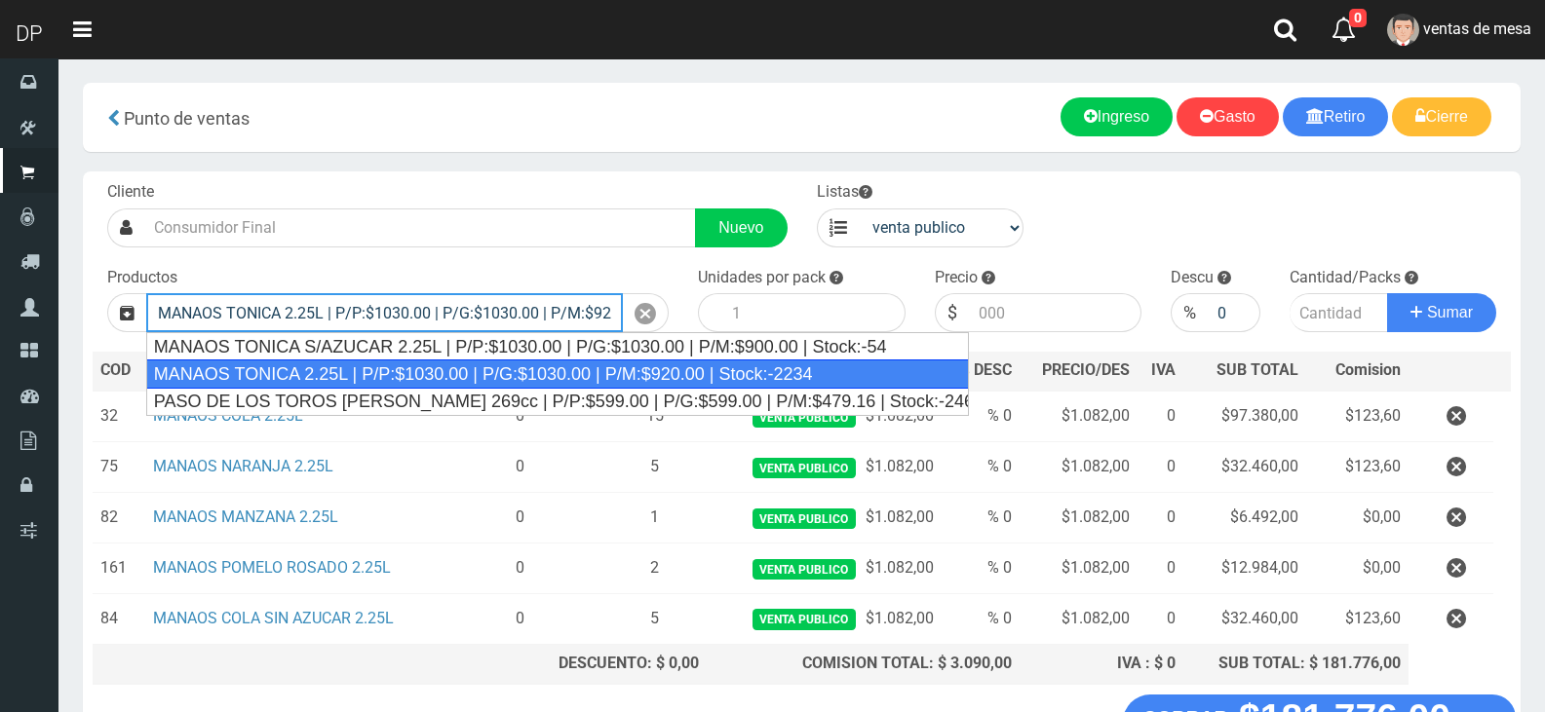
type input "MANAOS TONICA 2.25L | P/P:$1030.00 | P/G:$1030.00 | P/M:$920.00 | Stock:-2234"
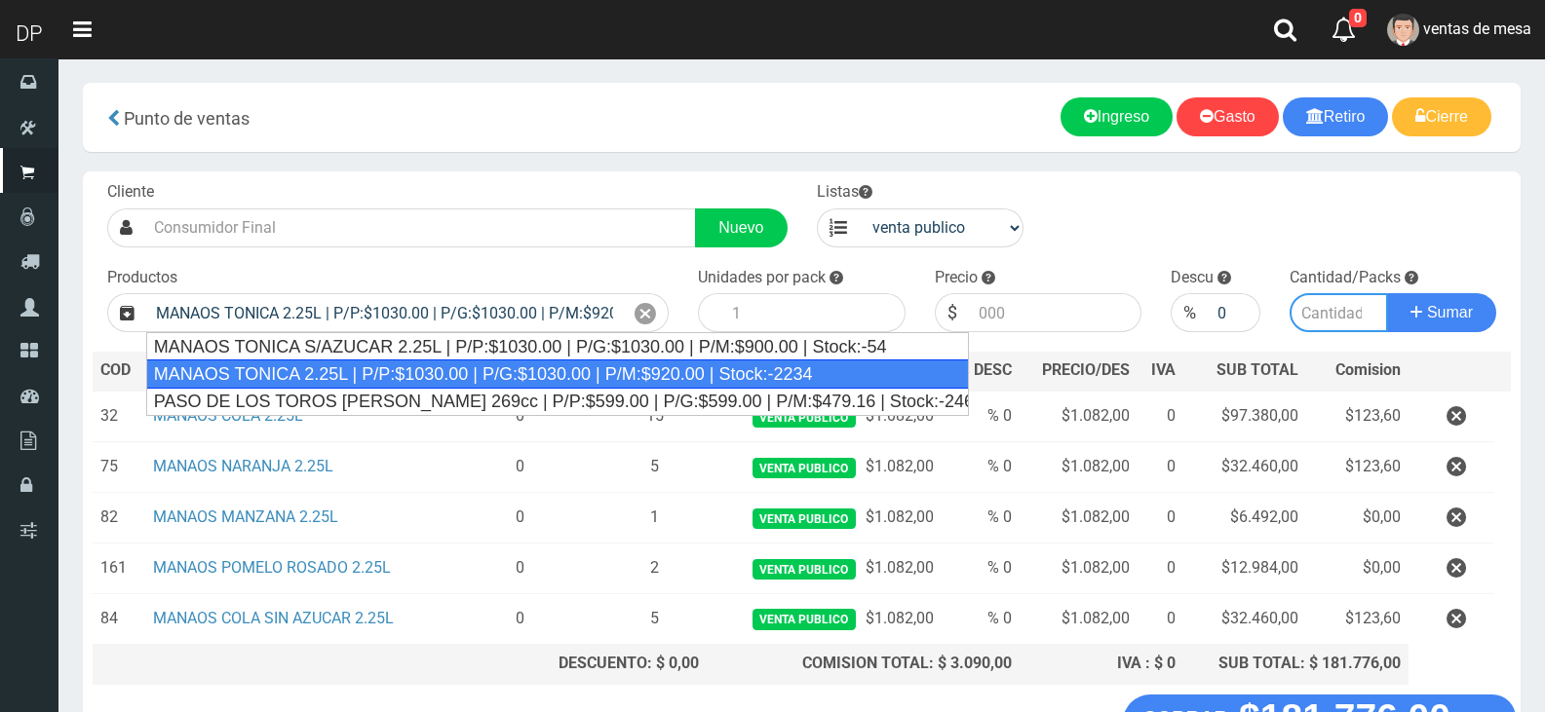
type input "6"
type input "1030.00"
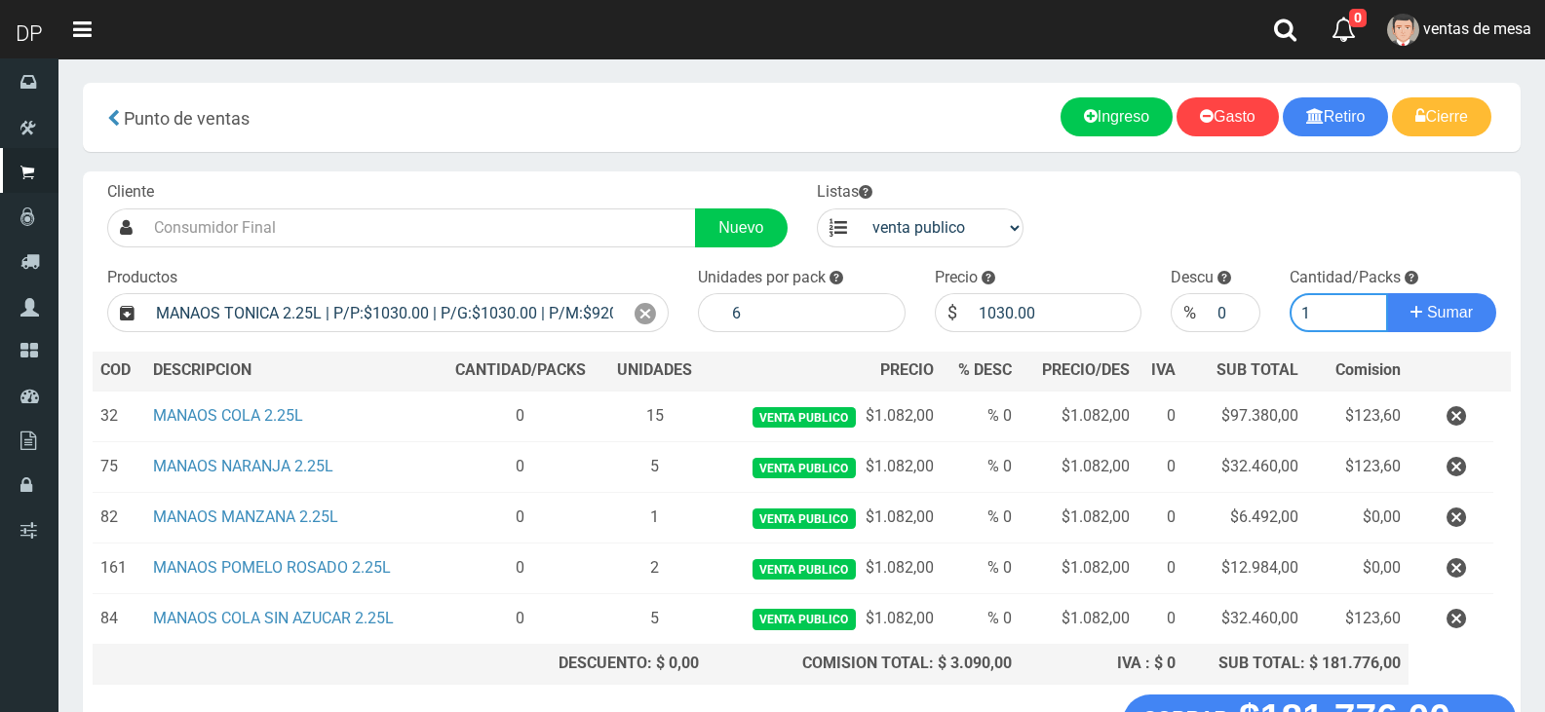
type input "1"
click at [1024, 292] on div "Precio $ 1030.00" at bounding box center [1038, 300] width 237 height 66
click at [1022, 306] on input "1030.00" at bounding box center [1055, 312] width 173 height 39
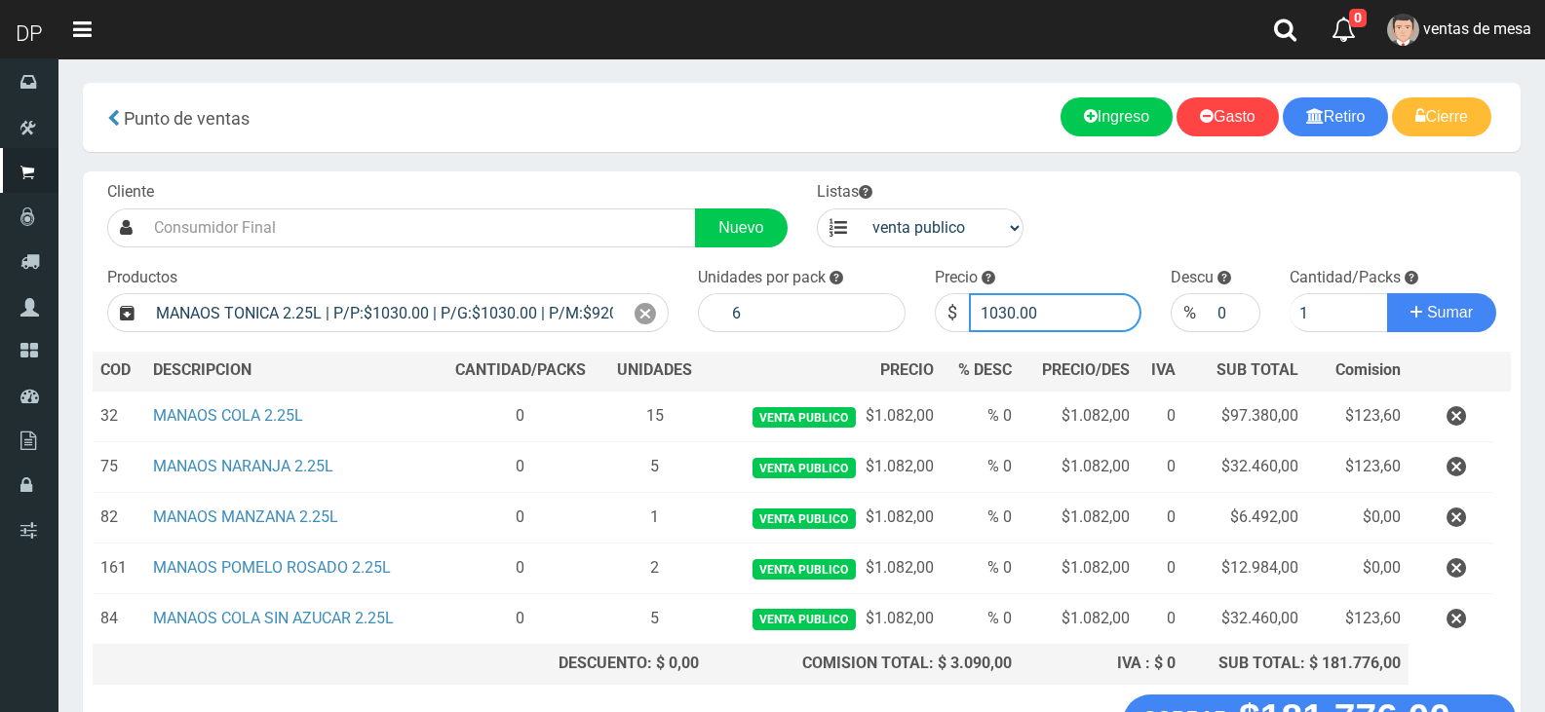
click at [1024, 308] on input "1030.00" at bounding box center [1055, 312] width 173 height 39
type input "1082"
click at [1387, 293] on button "Sumar" at bounding box center [1441, 312] width 109 height 39
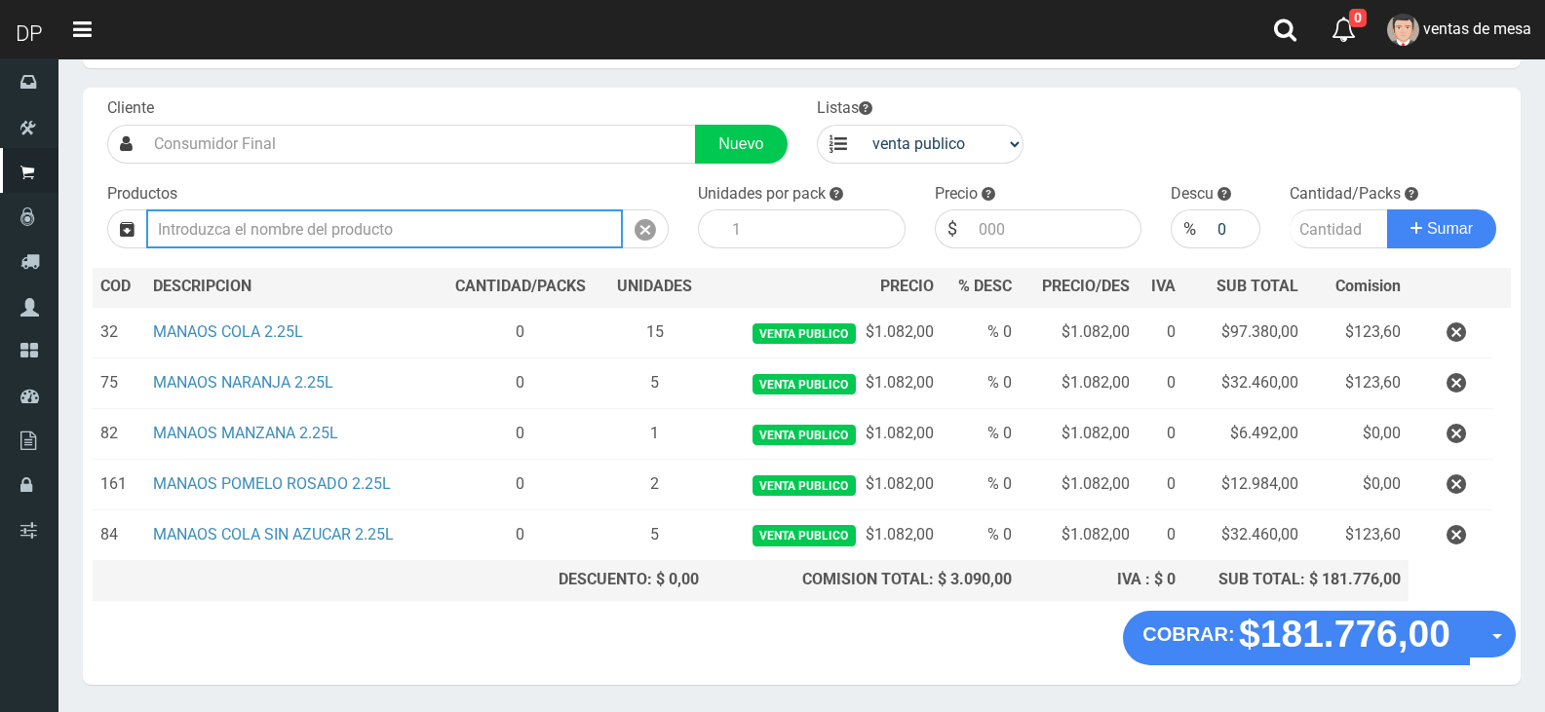
scroll to position [145, 0]
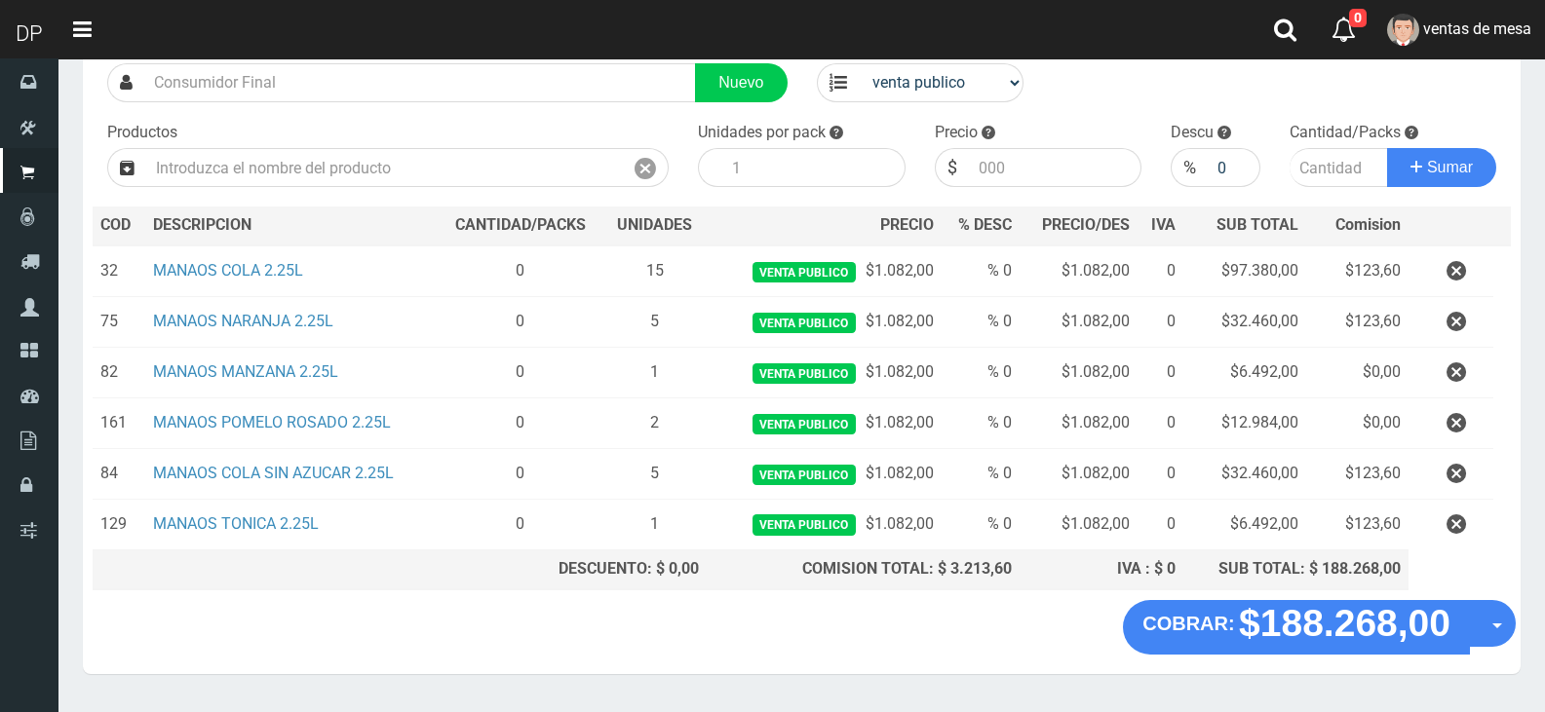
click at [1458, 525] on icon "button" at bounding box center [1455, 525] width 19 height 34
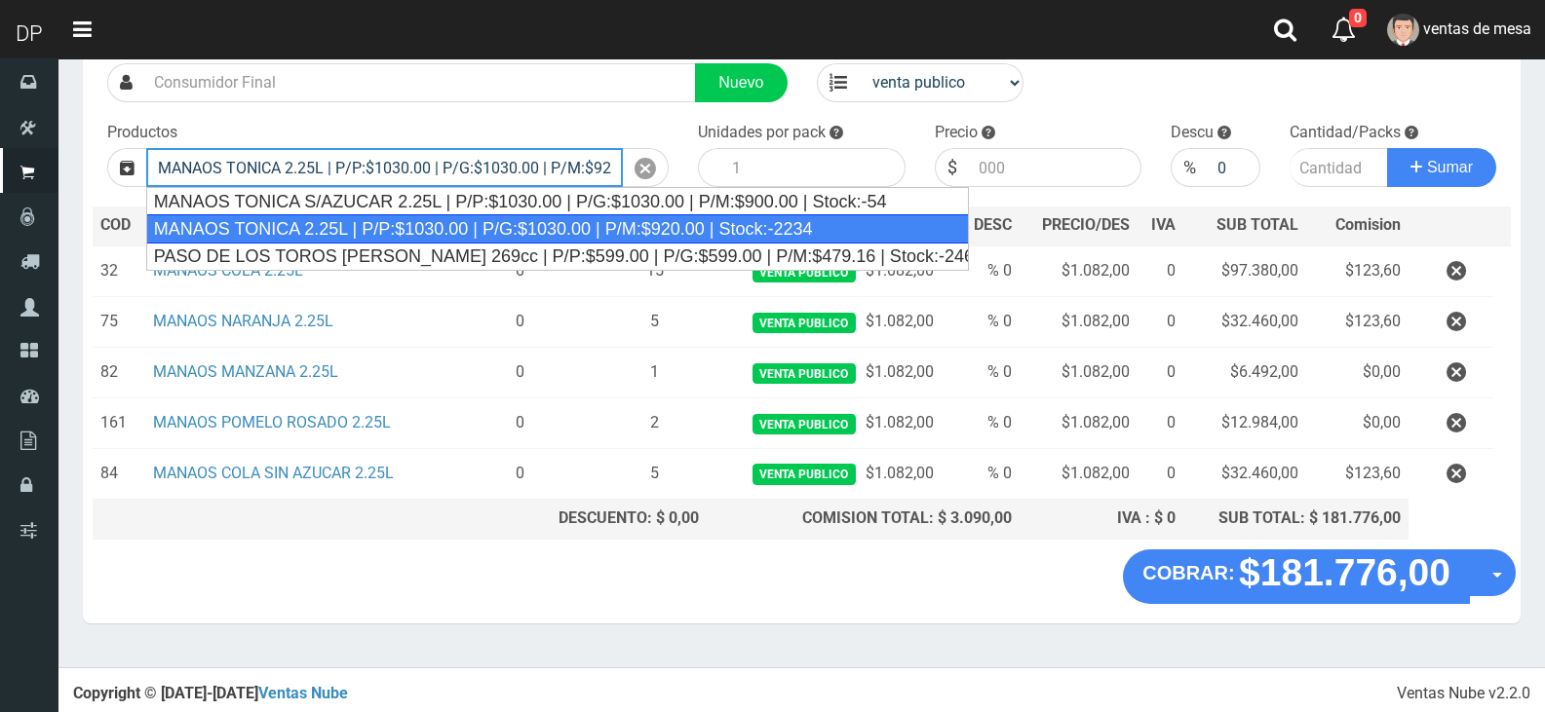
type input "MANAOS TONICA 2.25L | P/P:$1030.00 | P/G:$1030.00 | P/M:$920.00 | Stock:-2234"
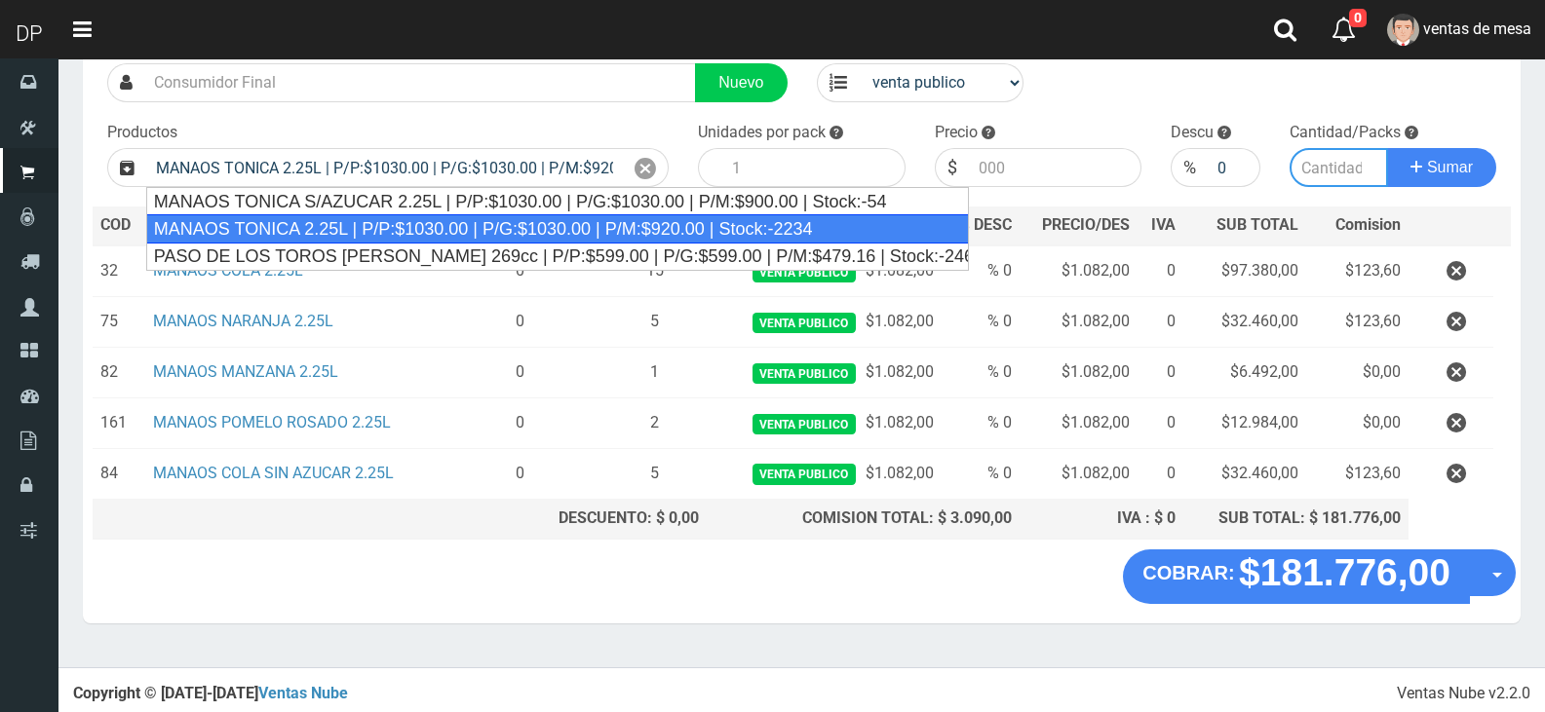
type input "6"
type input "1030.00"
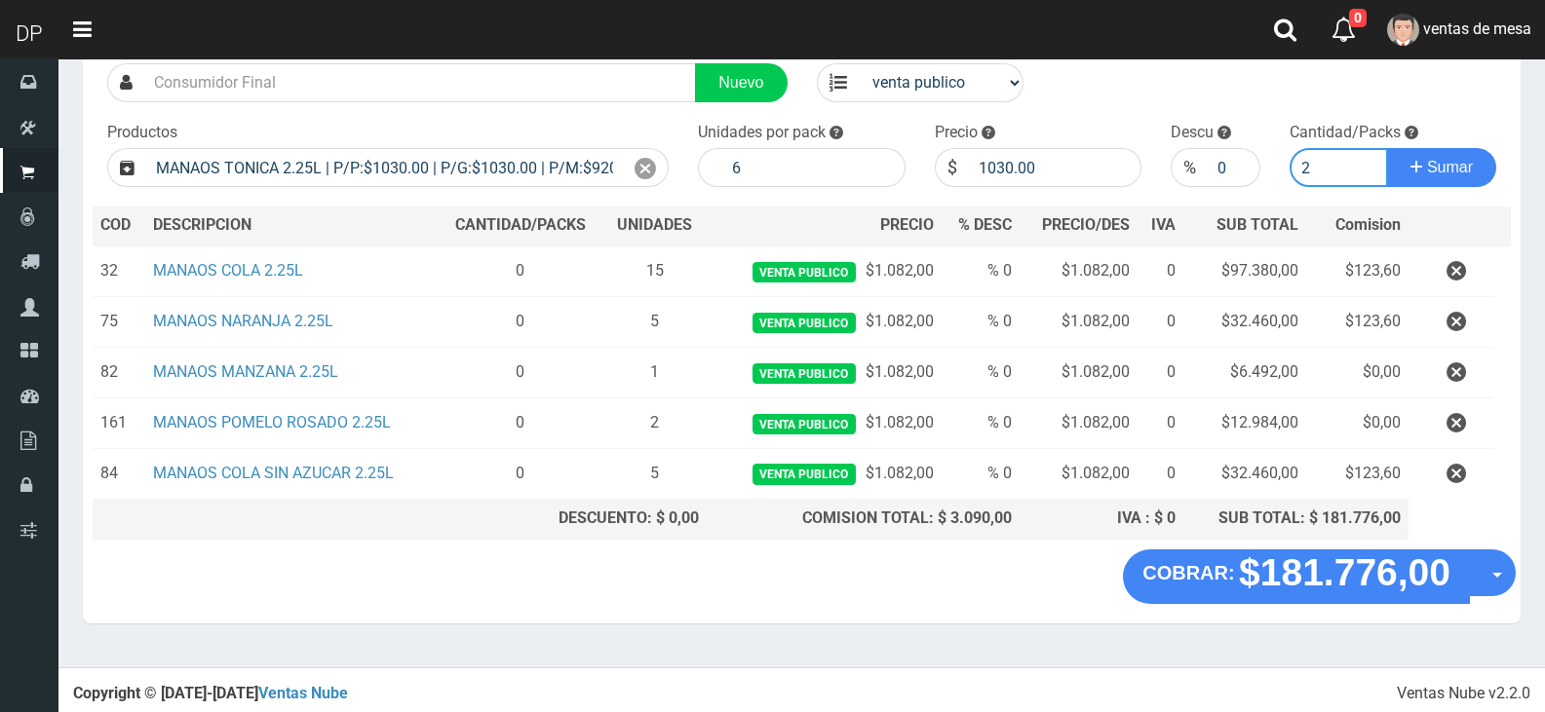
type input "2"
click at [990, 194] on div "Cliente Nuevo Listas venta publico Sup chinos reventas Productos" at bounding box center [802, 287] width 1438 height 523
click at [995, 173] on input "1030.00" at bounding box center [1055, 167] width 173 height 39
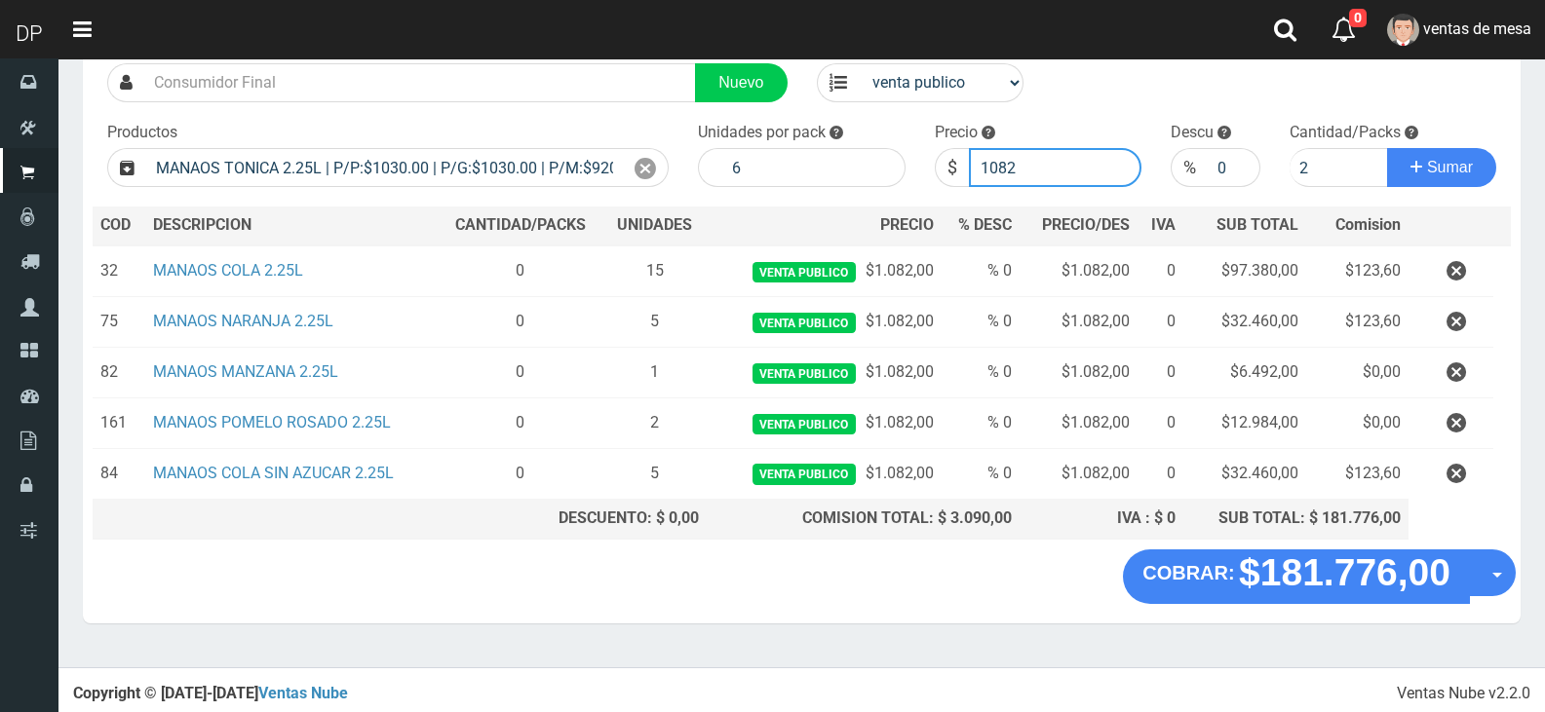
type input "1082"
click at [1387, 148] on button "Sumar" at bounding box center [1441, 167] width 109 height 39
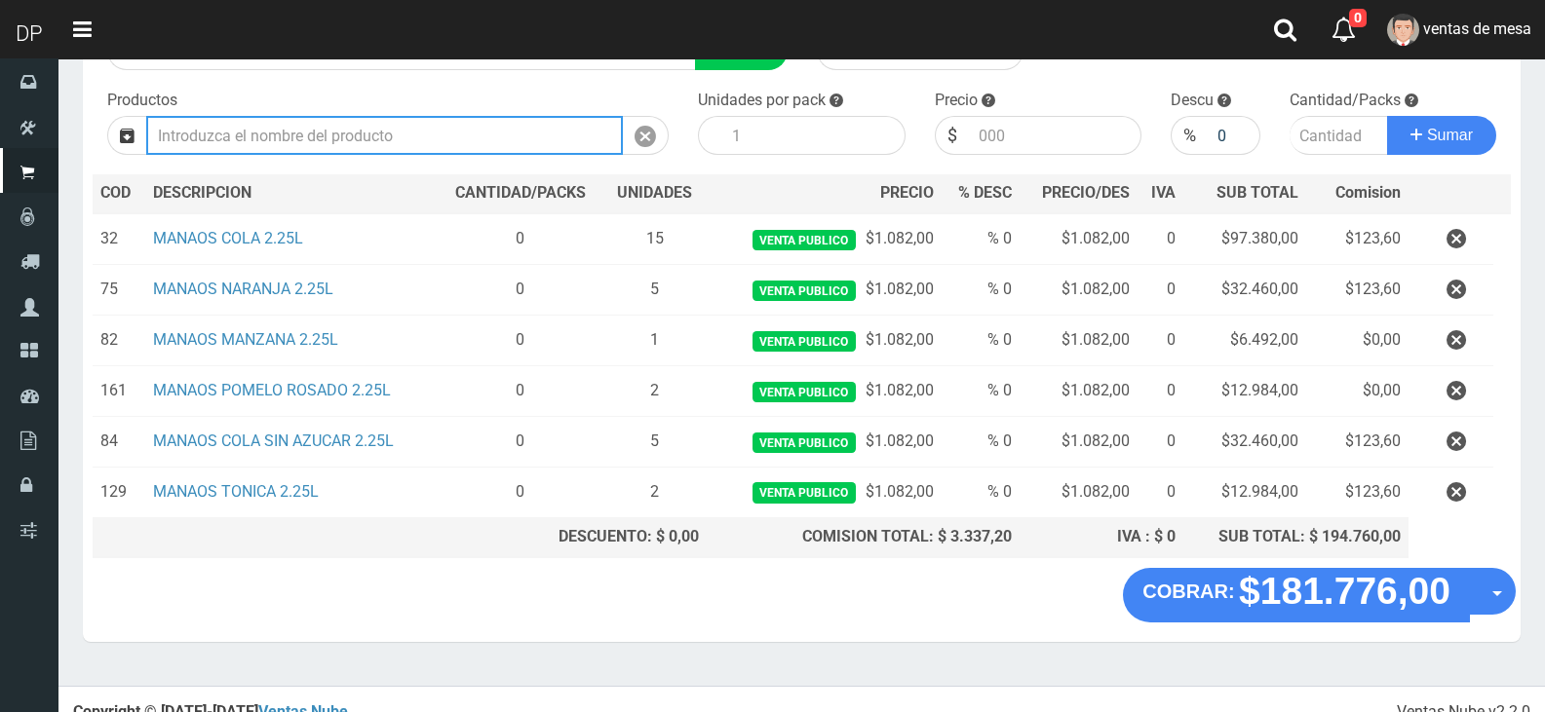
scroll to position [196, 0]
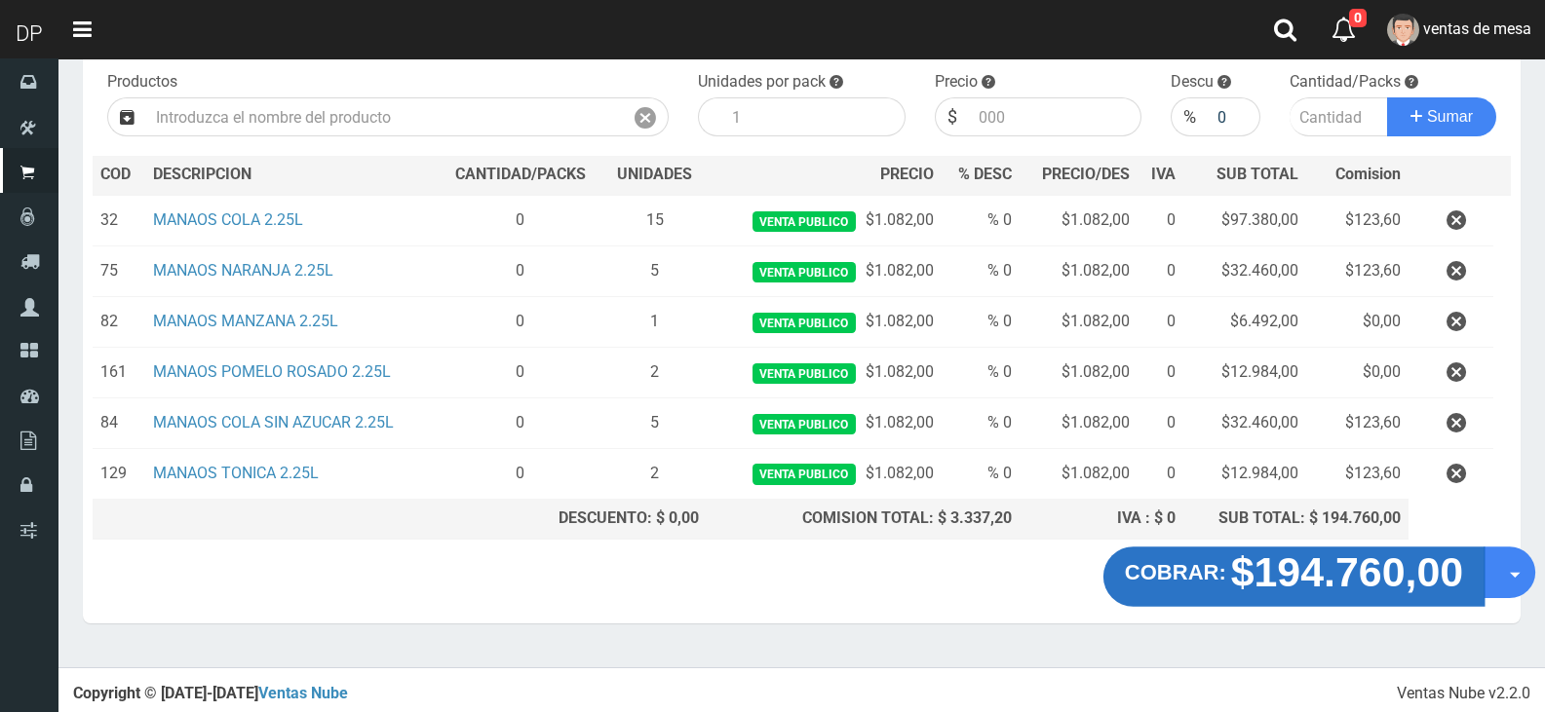
click at [1363, 578] on strong "$194.760,00" at bounding box center [1347, 572] width 233 height 46
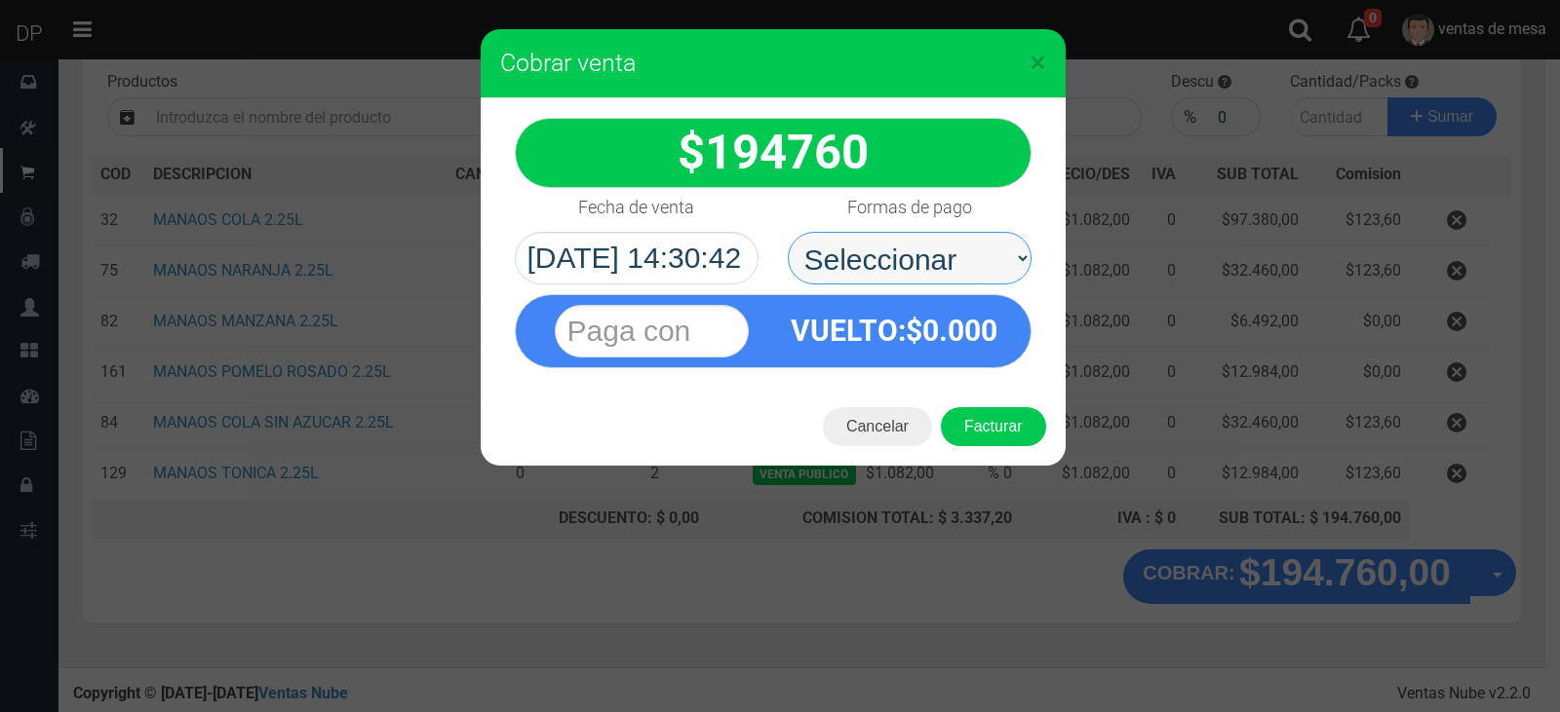
click at [882, 245] on select "Seleccionar Efectivo Tarjeta de Crédito Depósito Débito" at bounding box center [910, 258] width 244 height 53
click at [885, 251] on select "Seleccionar Efectivo Tarjeta de Crédito Depósito Débito" at bounding box center [910, 258] width 244 height 53
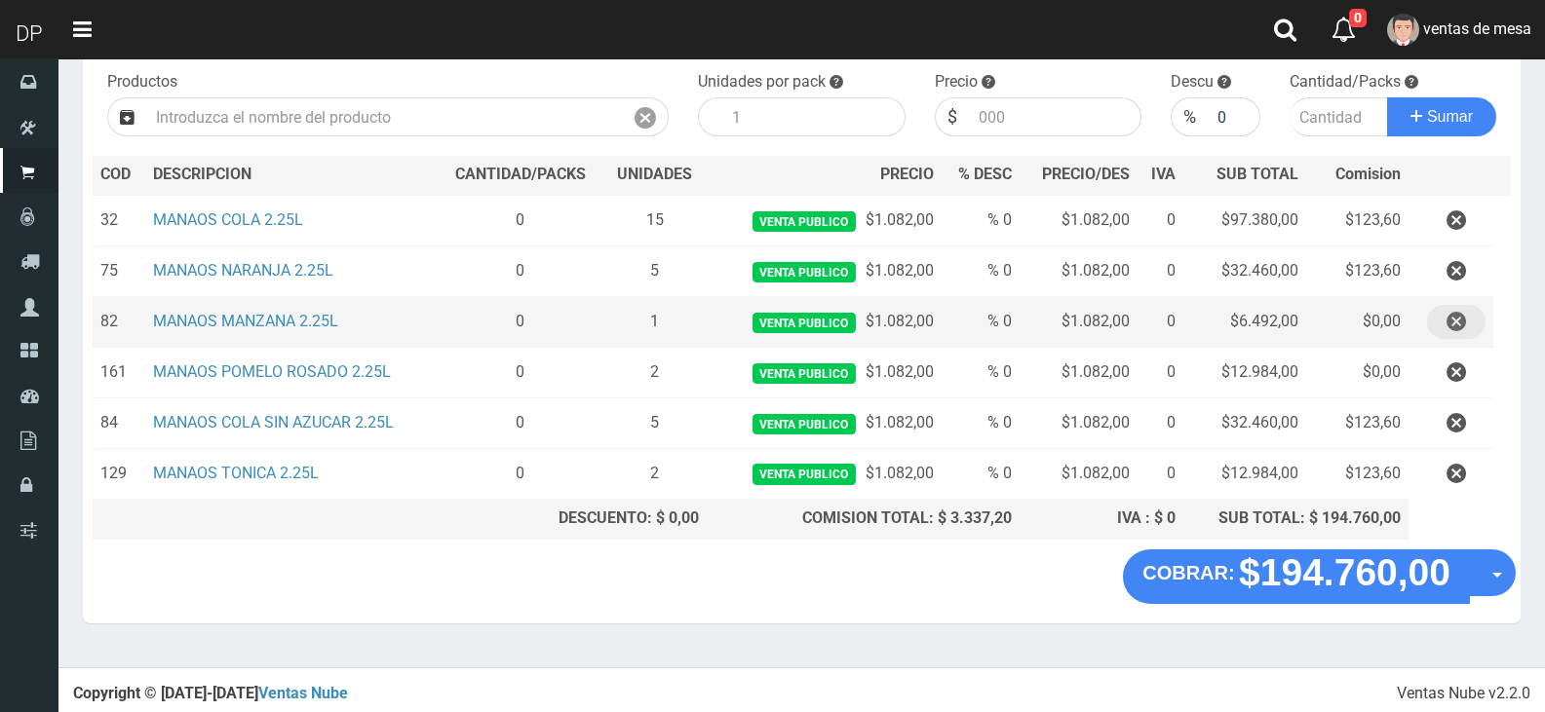
click at [1451, 330] on icon "button" at bounding box center [1455, 322] width 19 height 34
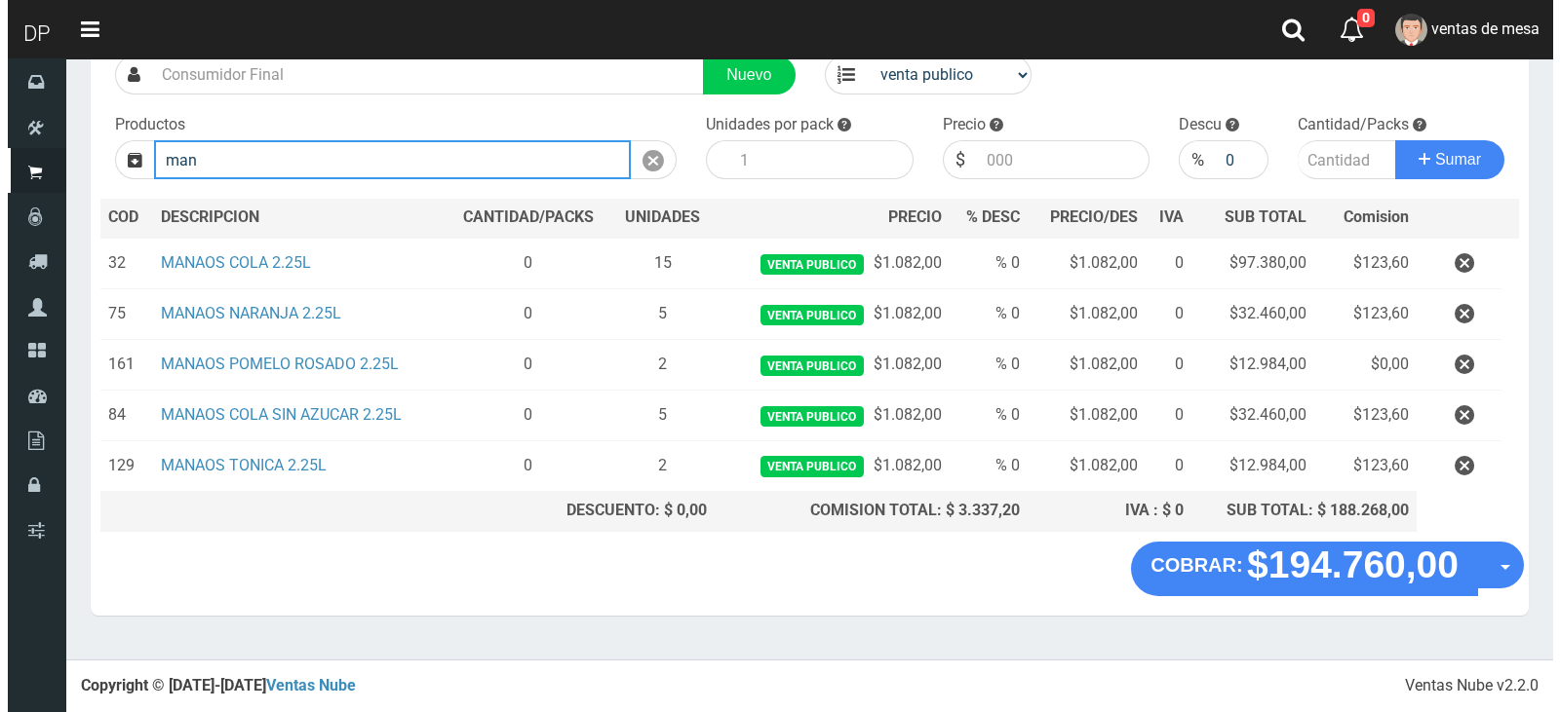
scroll to position [145, 0]
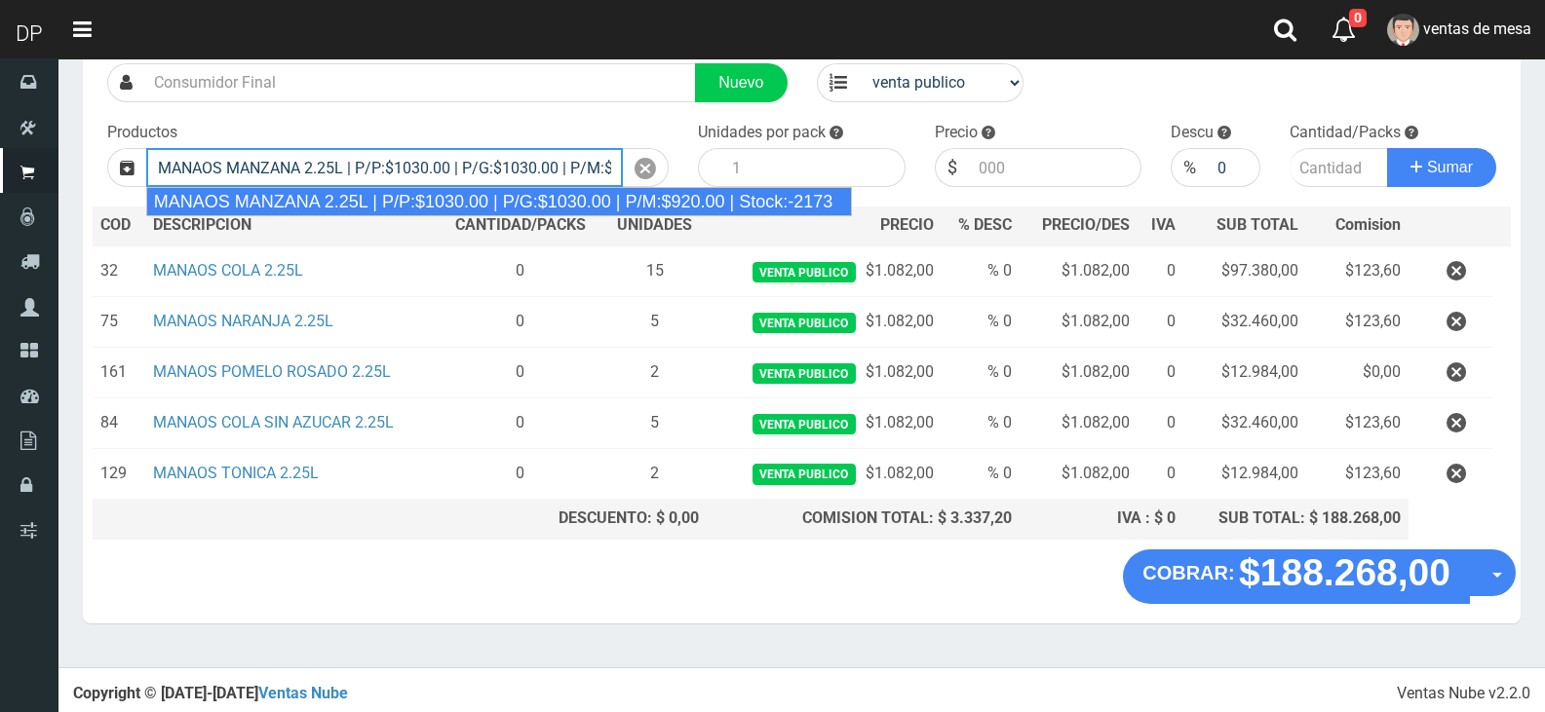
type input "MANAOS MANZANA 2.25L | P/P:$1030.00 | P/G:$1030.00 | P/M:$920.00 | Stock:-2173"
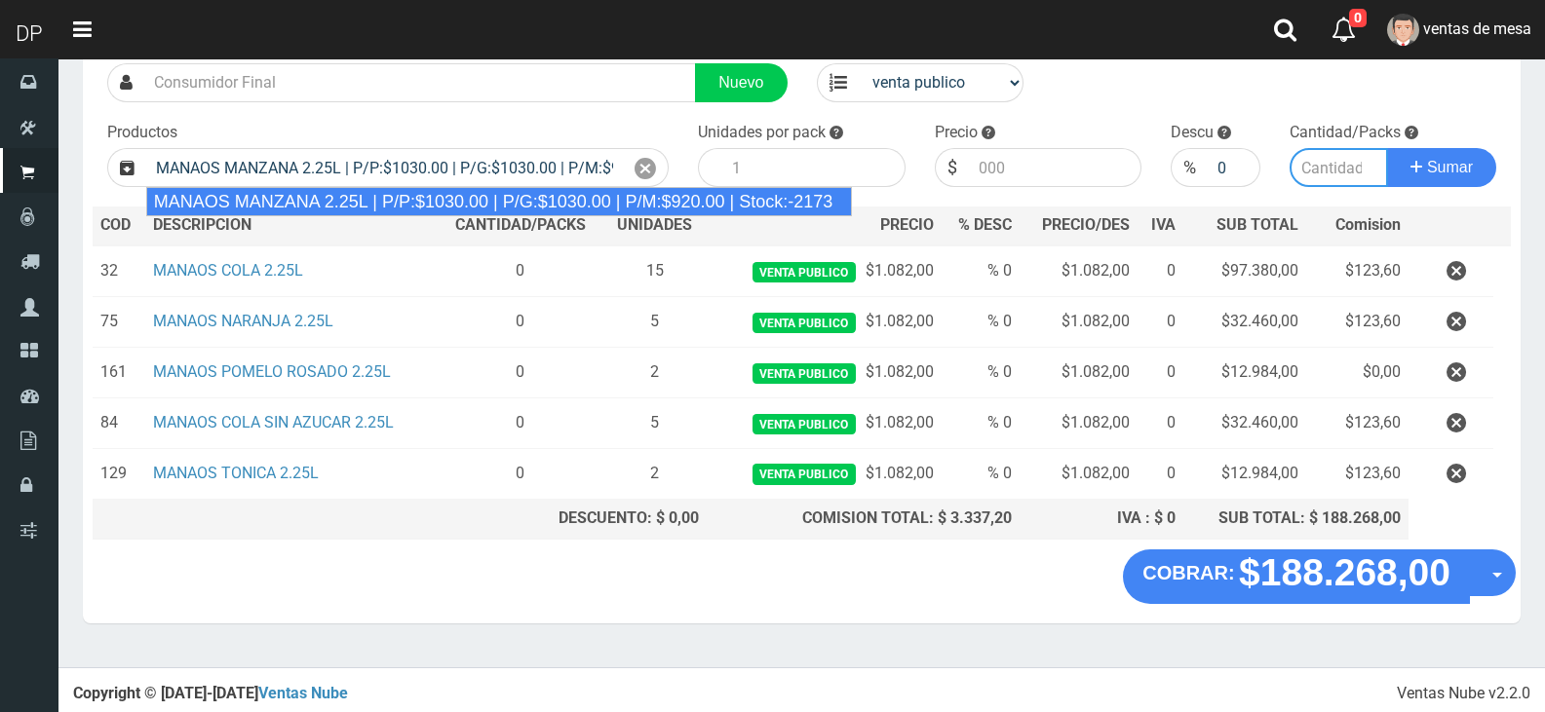
type input "6"
type input "1030.00"
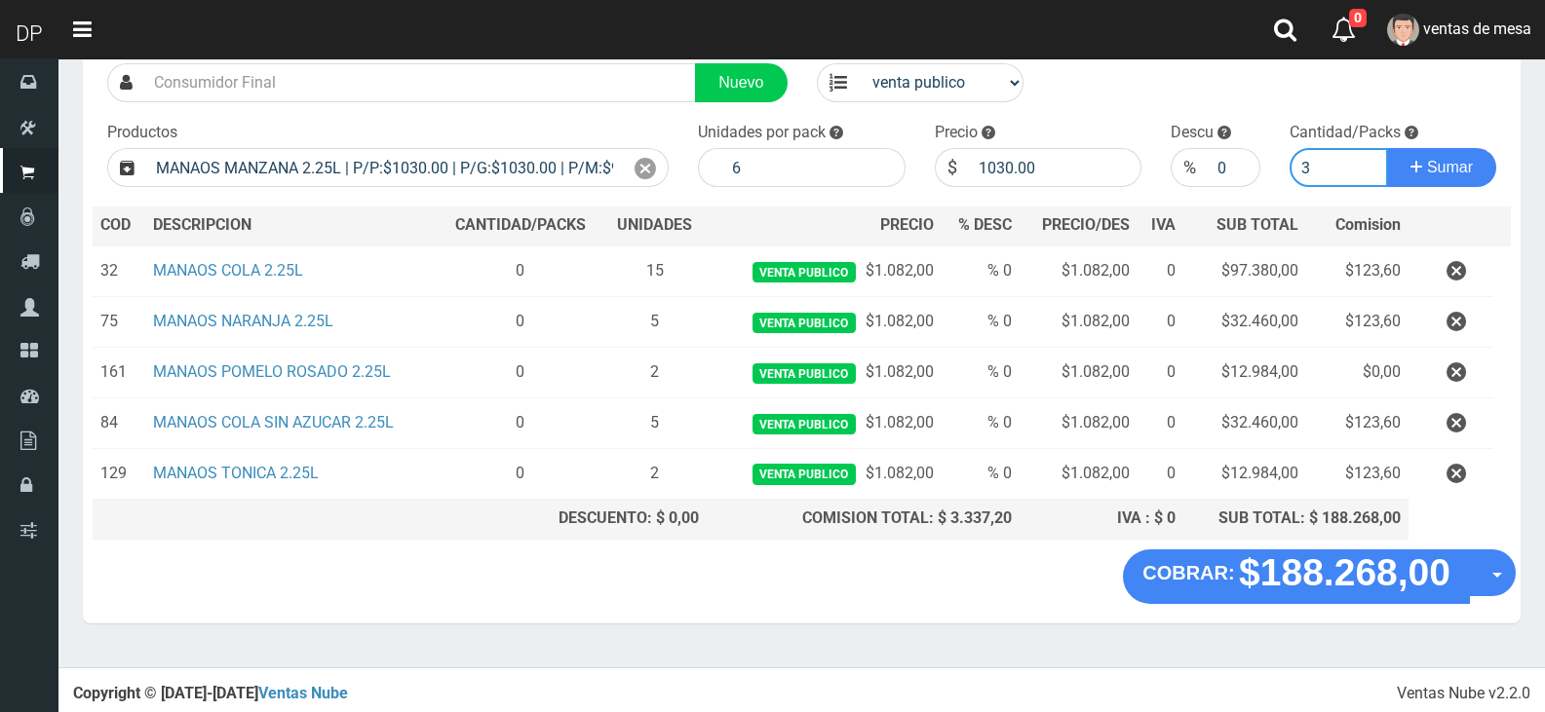
type input "3"
click at [1008, 190] on div "Cliente Nuevo Listas venta publico Sup chinos reventas Productos" at bounding box center [802, 287] width 1438 height 523
click at [1008, 166] on input "1030.00" at bounding box center [1055, 167] width 173 height 39
type input "1082"
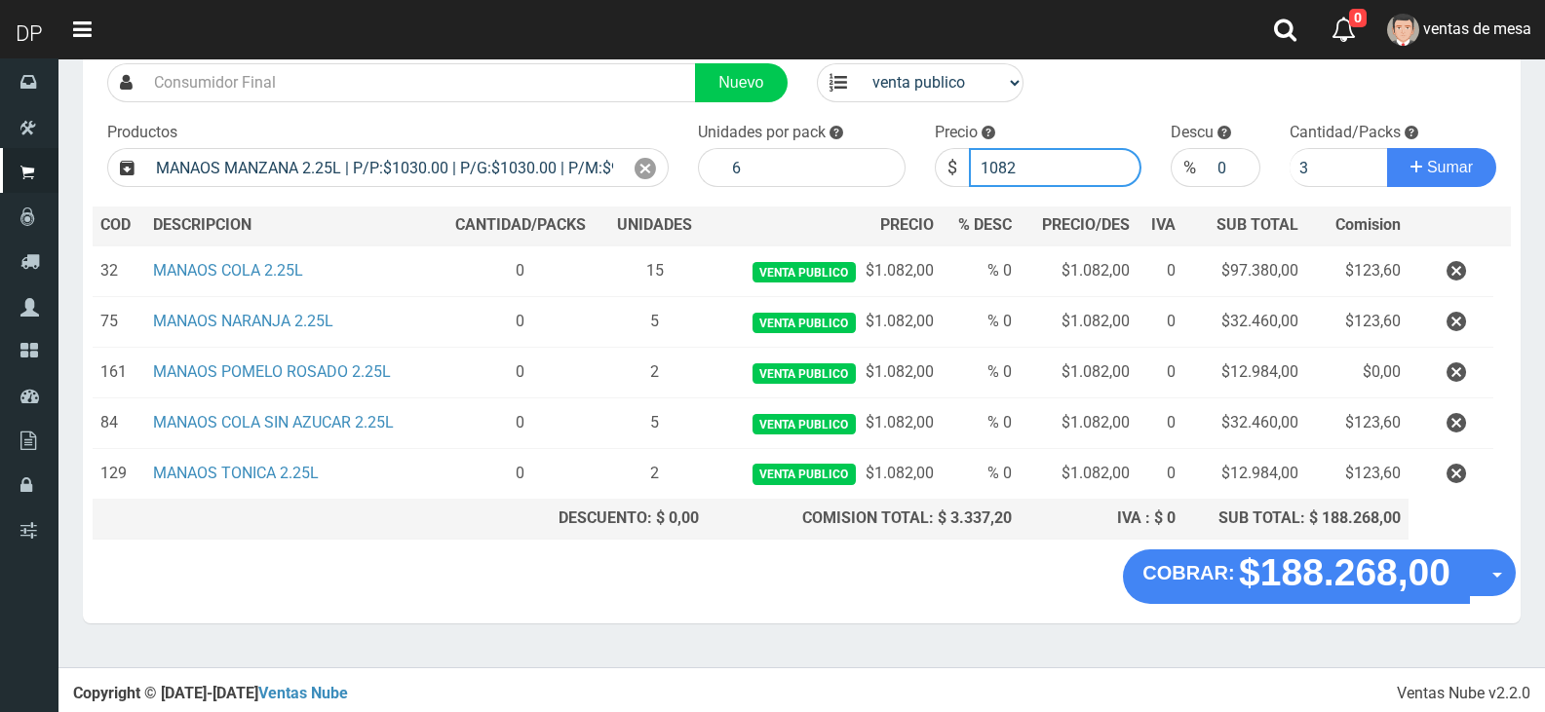
click at [1387, 148] on button "Sumar" at bounding box center [1441, 167] width 109 height 39
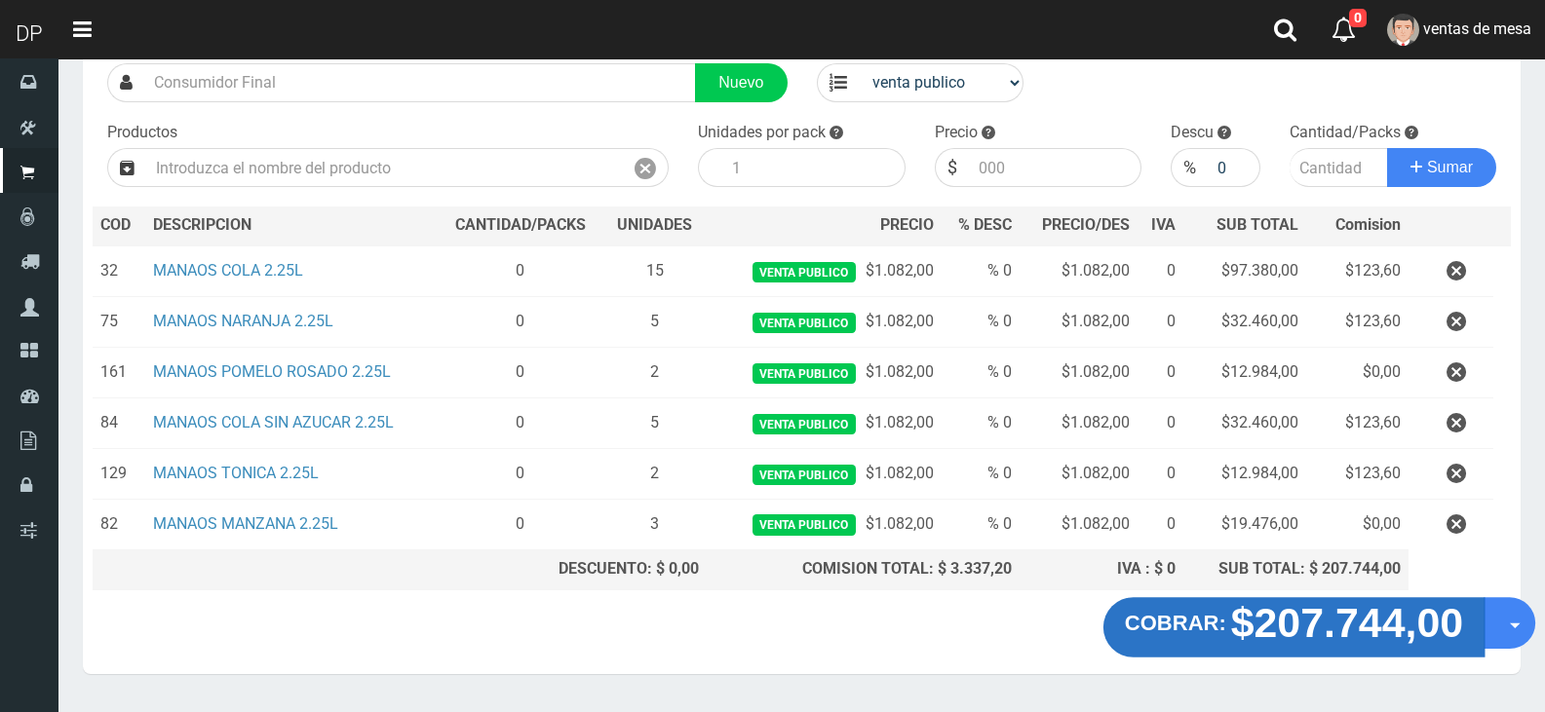
click at [1439, 642] on strong "$207.744,00" at bounding box center [1347, 622] width 233 height 46
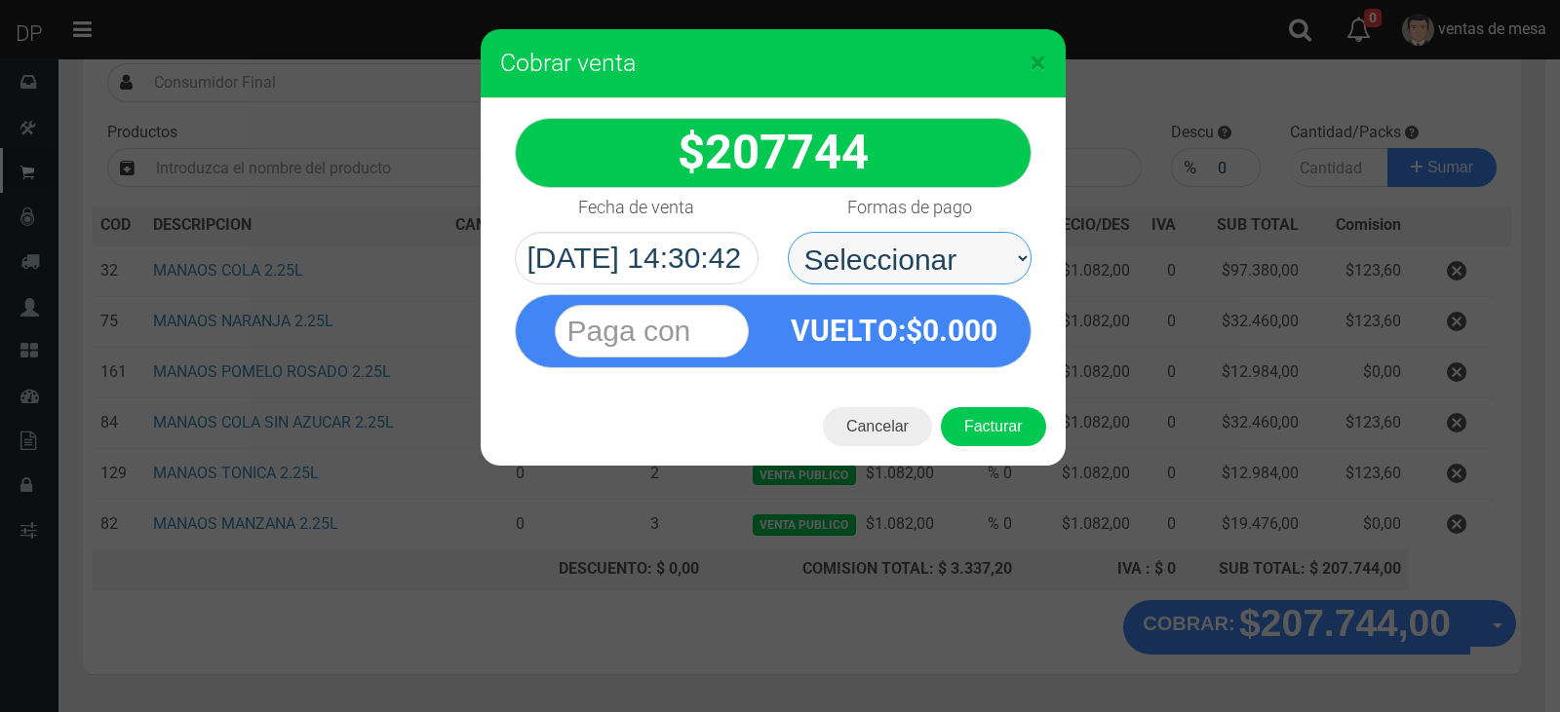
drag, startPoint x: 930, startPoint y: 269, endPoint x: 930, endPoint y: 282, distance: 12.7
click at [930, 269] on select "Seleccionar Efectivo Tarjeta de Crédito Depósito Débito" at bounding box center [910, 258] width 244 height 53
select select "Efectivo"
click at [788, 232] on select "Seleccionar Efectivo Tarjeta de Crédito Depósito Débito" at bounding box center [910, 258] width 244 height 53
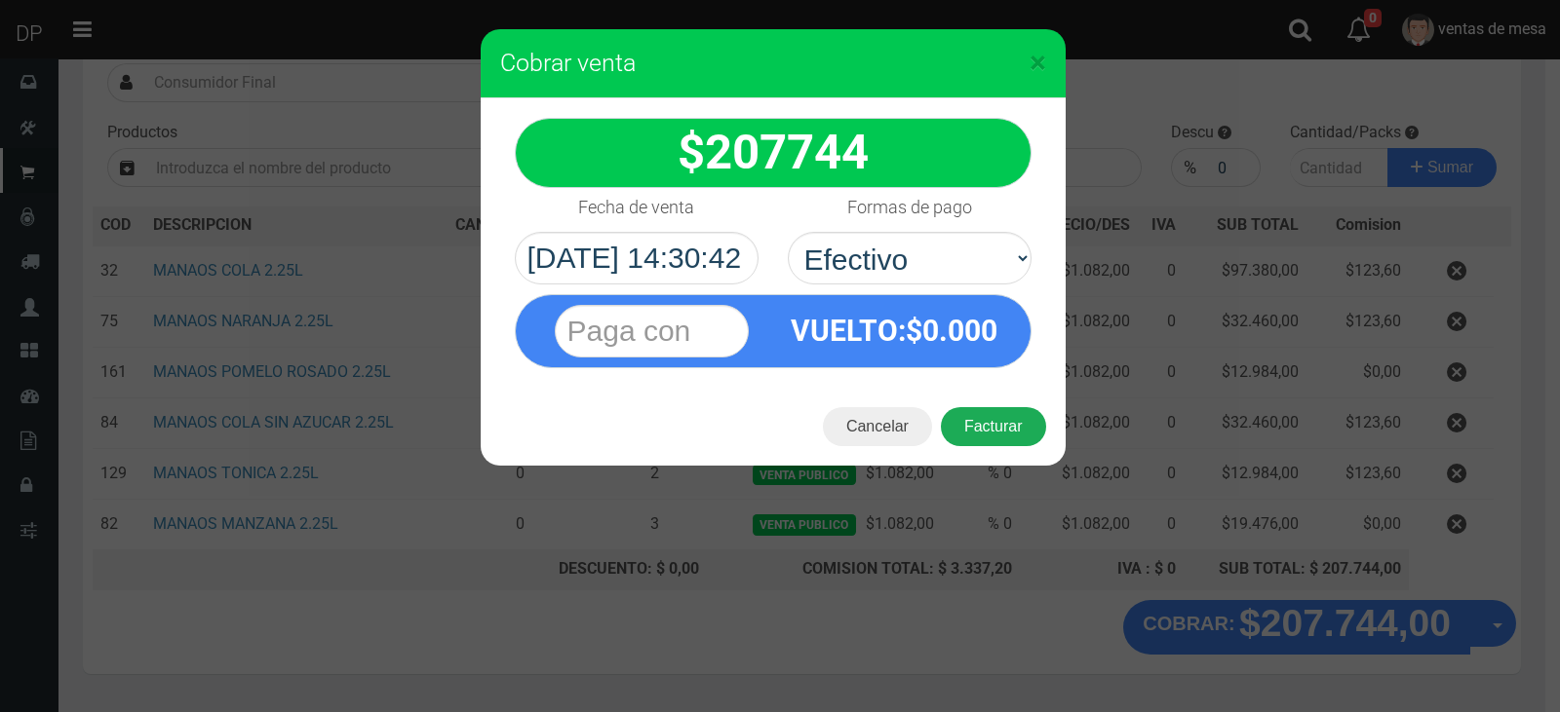
click at [978, 422] on button "Facturar" at bounding box center [993, 426] width 105 height 39
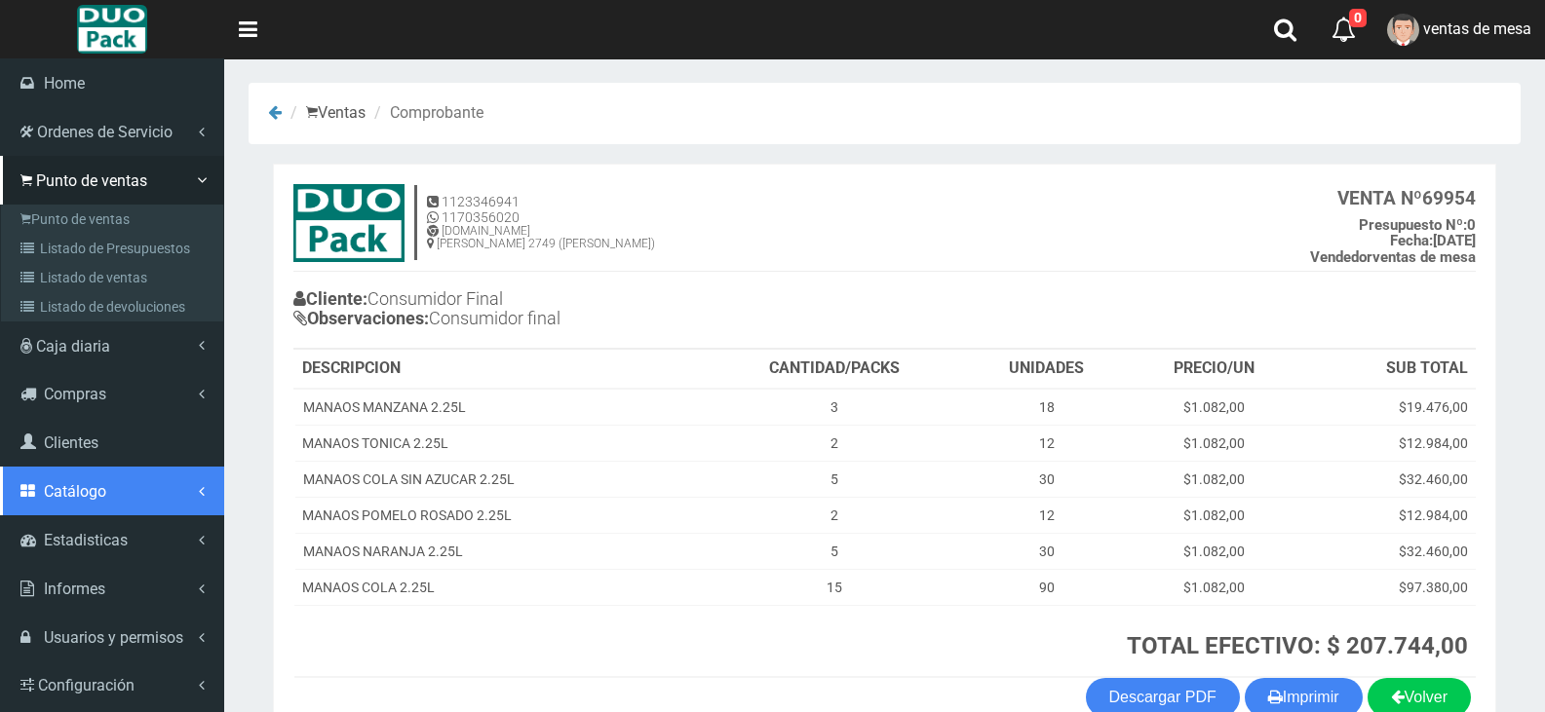
click at [114, 495] on link "Catálogo" at bounding box center [112, 491] width 224 height 49
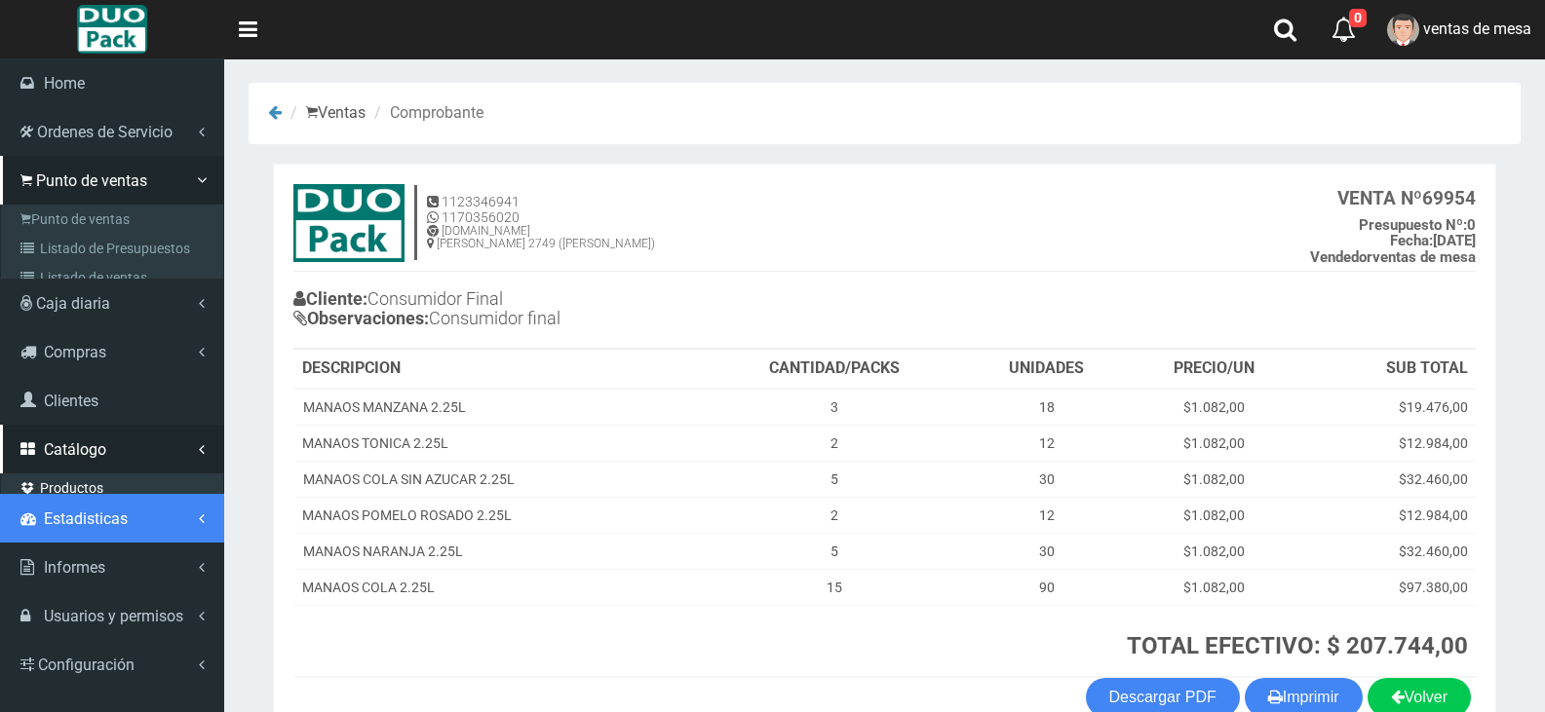
click at [112, 510] on span "Estadisticas" at bounding box center [86, 519] width 84 height 19
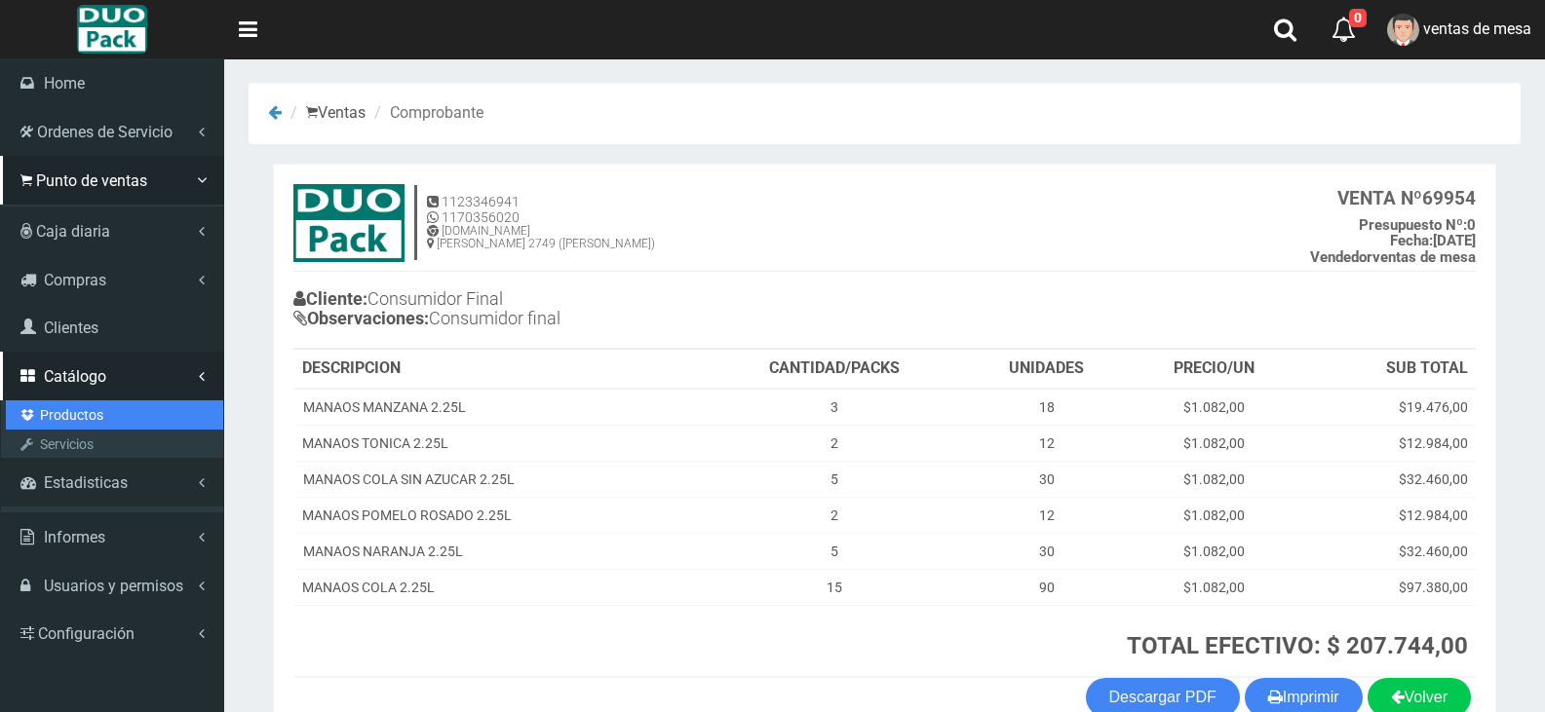
click at [111, 401] on link "Productos" at bounding box center [114, 415] width 217 height 29
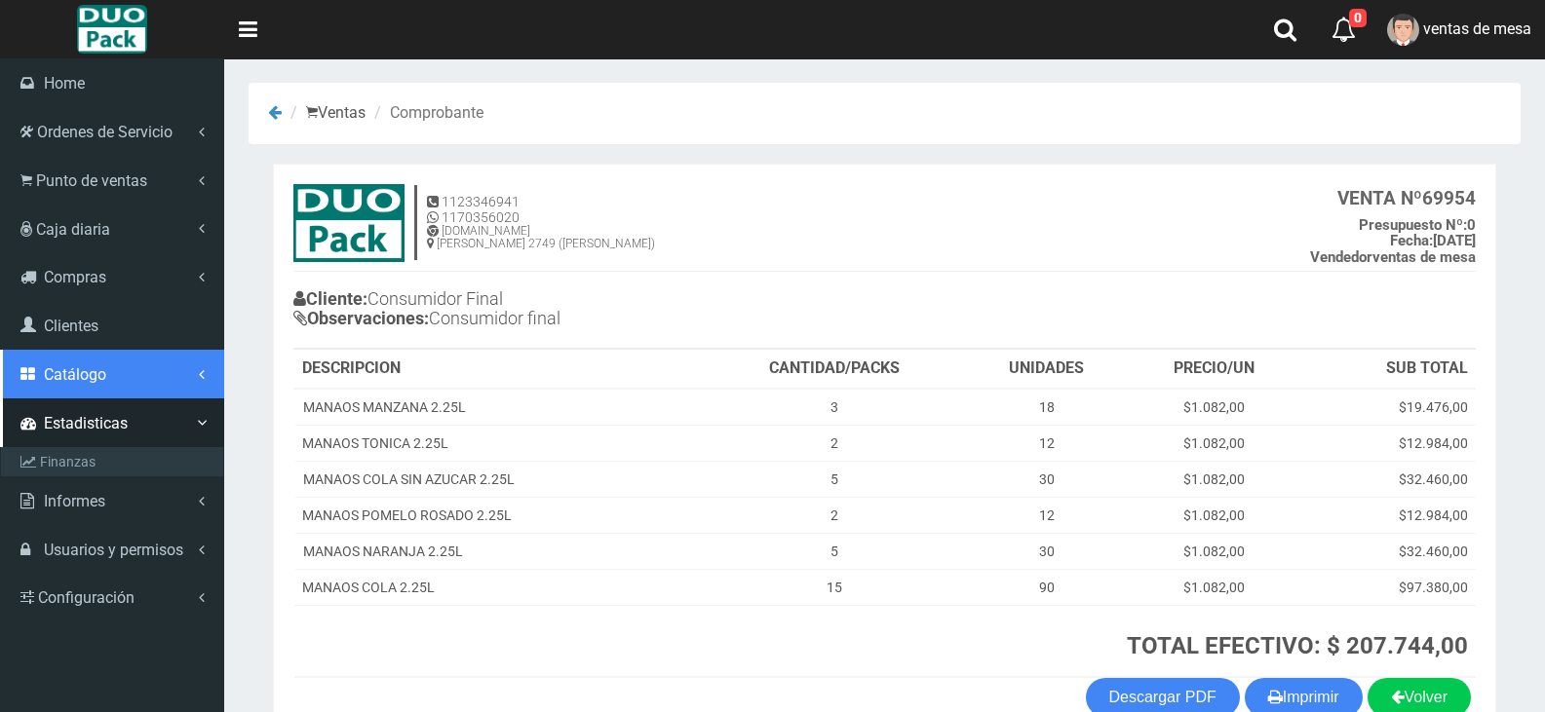
click at [96, 385] on link "Catálogo" at bounding box center [112, 374] width 224 height 49
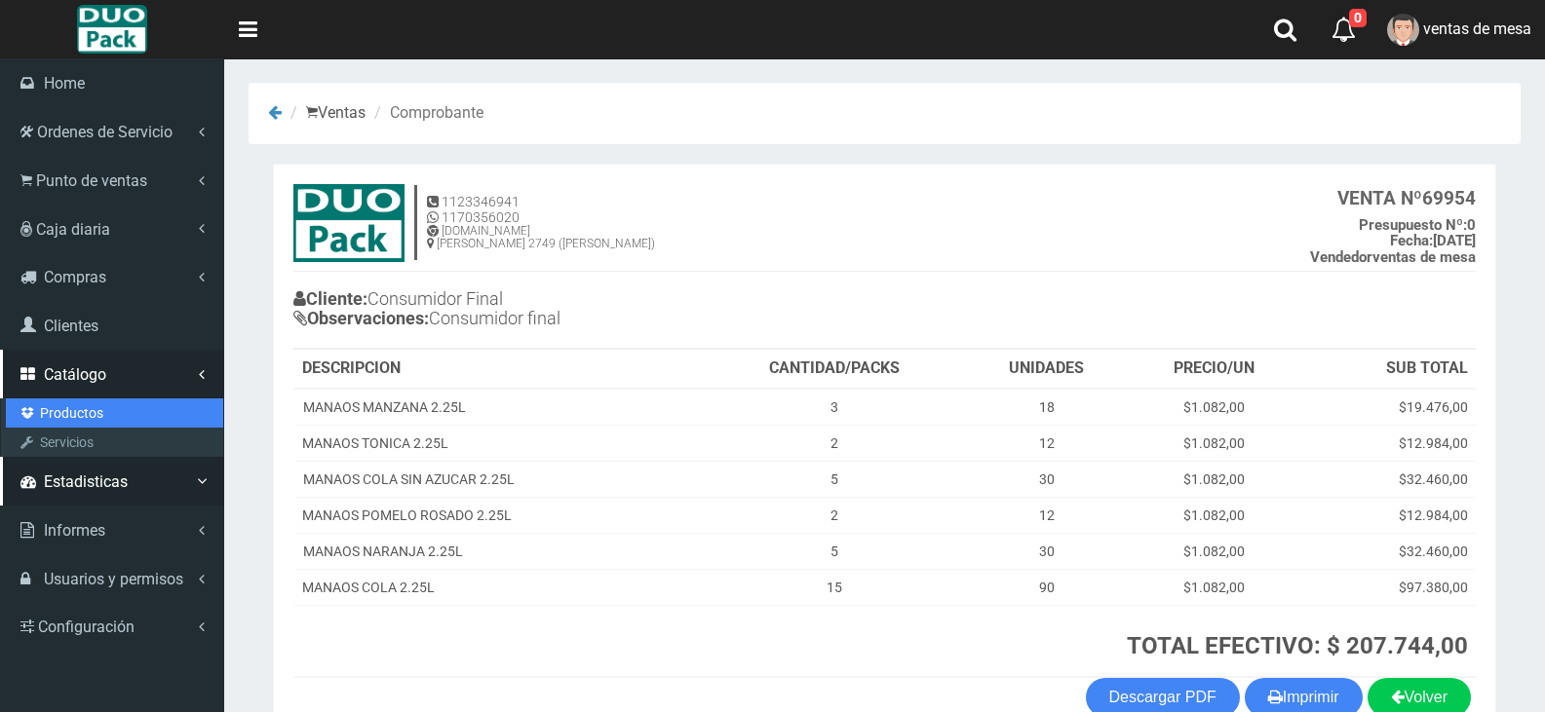
click at [101, 409] on link "Productos" at bounding box center [114, 413] width 217 height 29
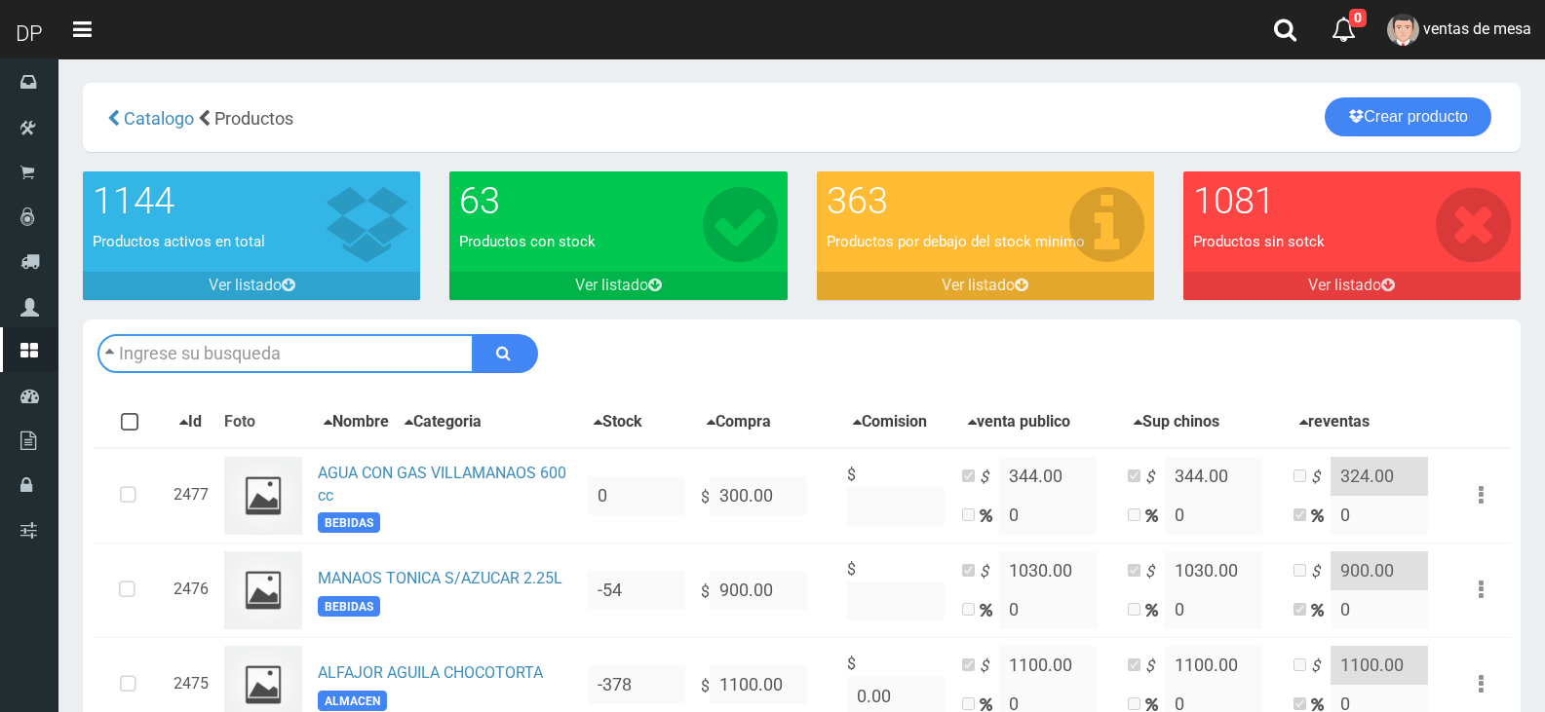
click at [396, 358] on input "text" at bounding box center [285, 353] width 376 height 39
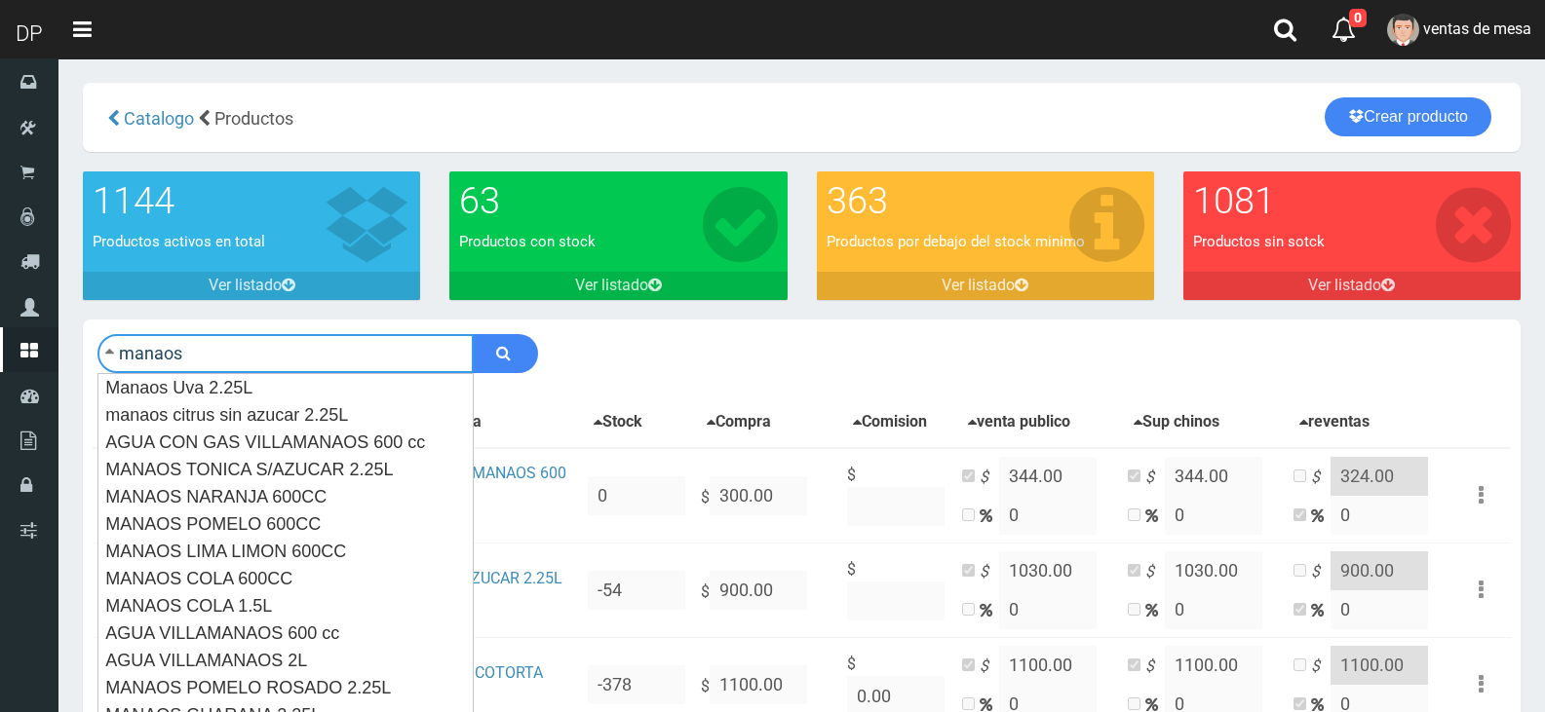
type input "manaos"
click at [473, 334] on button "submit" at bounding box center [505, 353] width 65 height 39
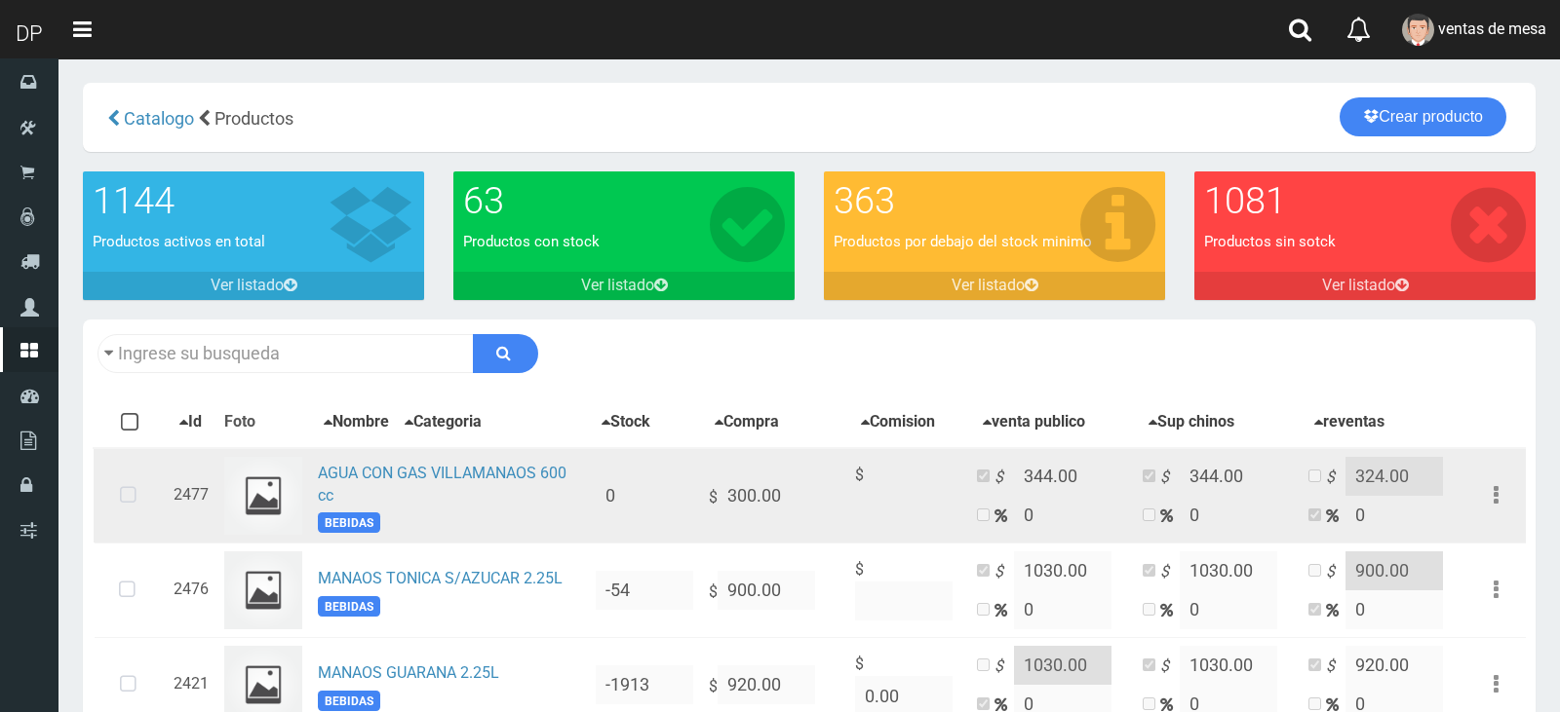
type input "manaos"
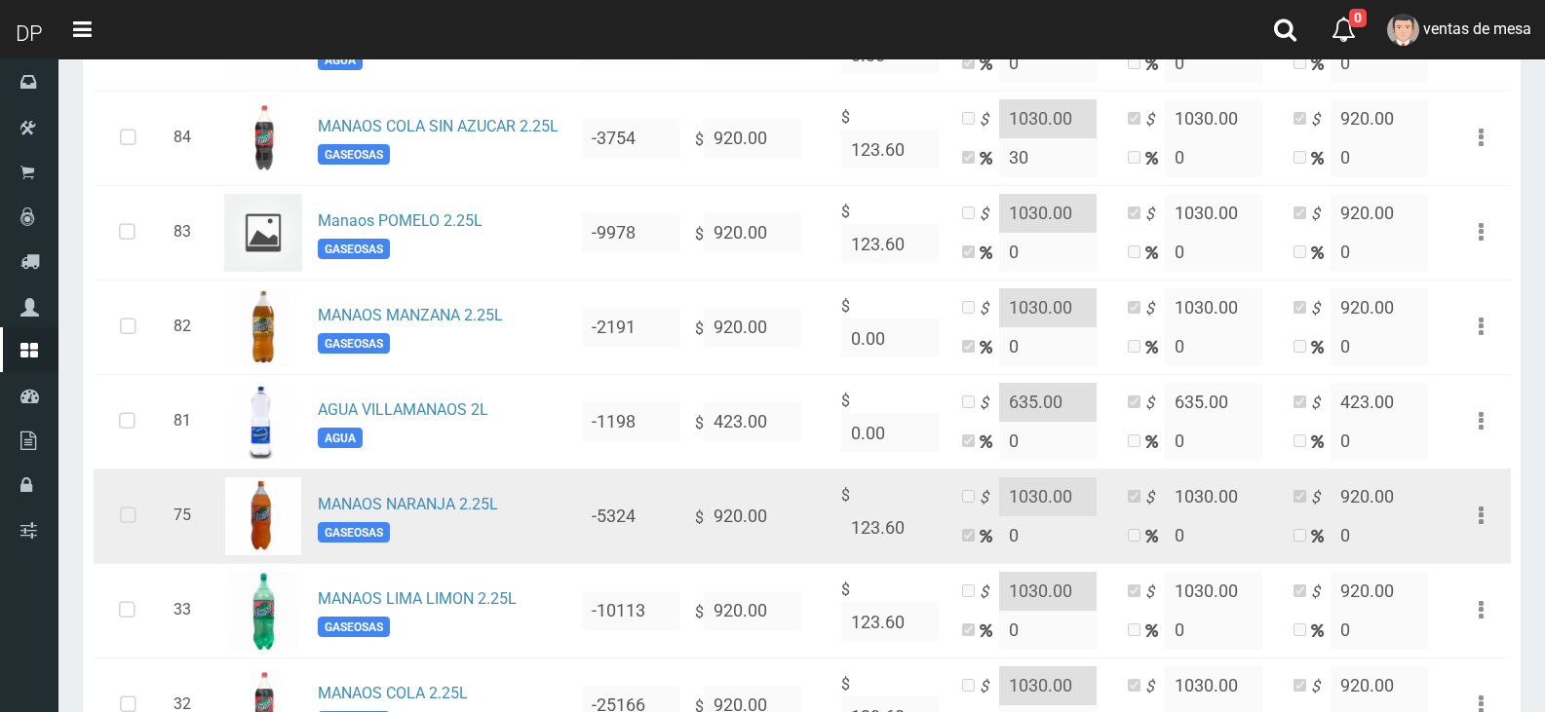
scroll to position [1833, 0]
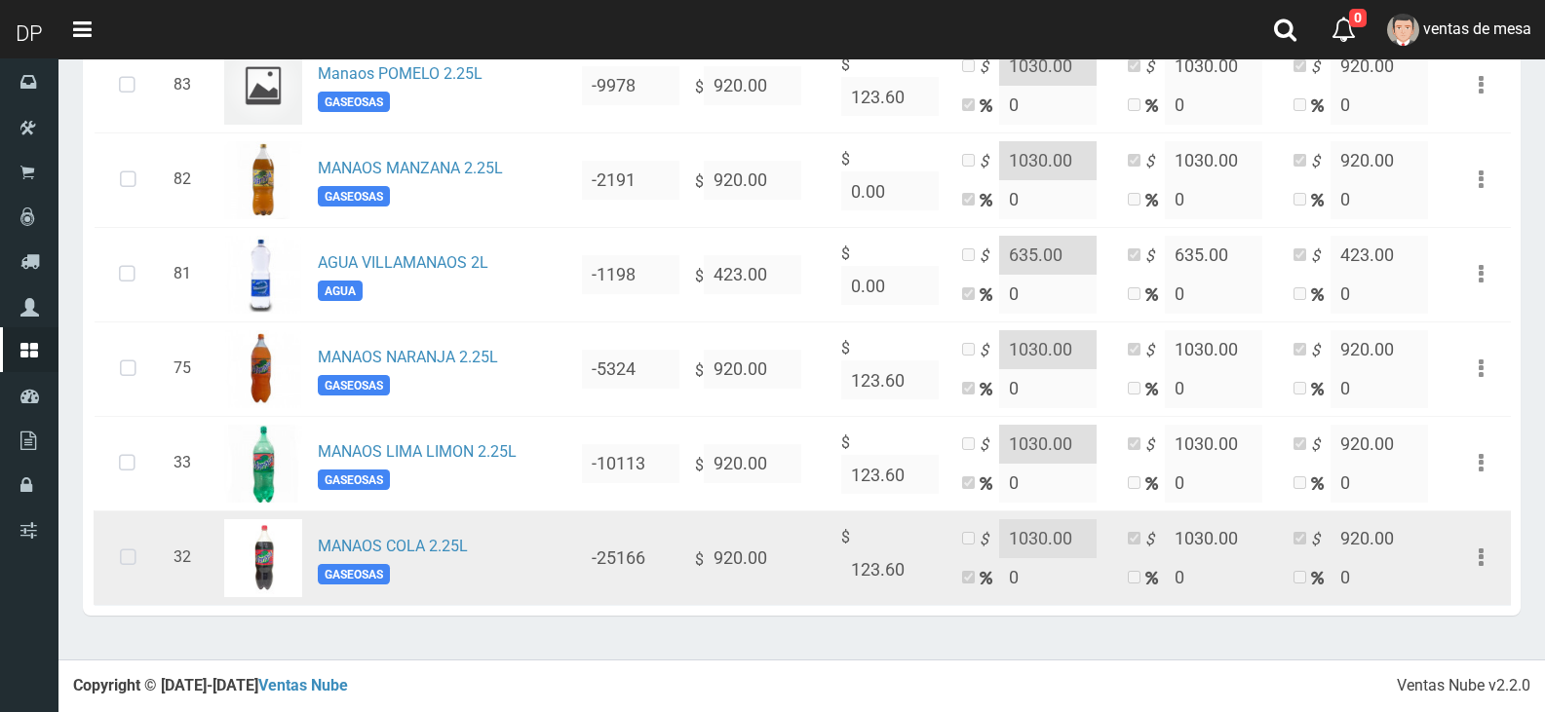
click at [189, 549] on td "32" at bounding box center [191, 558] width 51 height 95
click at [128, 552] on icon at bounding box center [128, 558] width 52 height 64
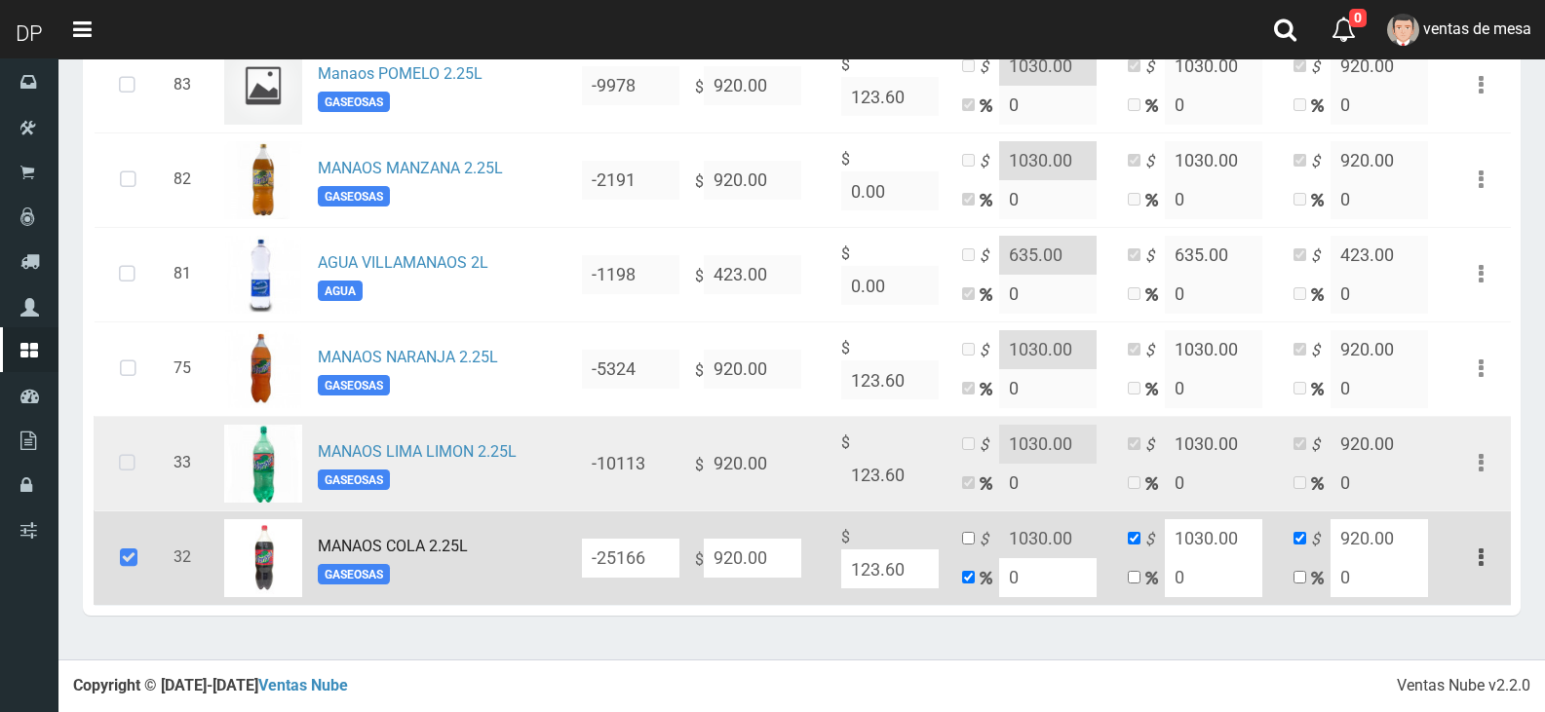
click at [133, 425] on td at bounding box center [130, 463] width 72 height 95
click at [133, 438] on icon at bounding box center [127, 464] width 52 height 64
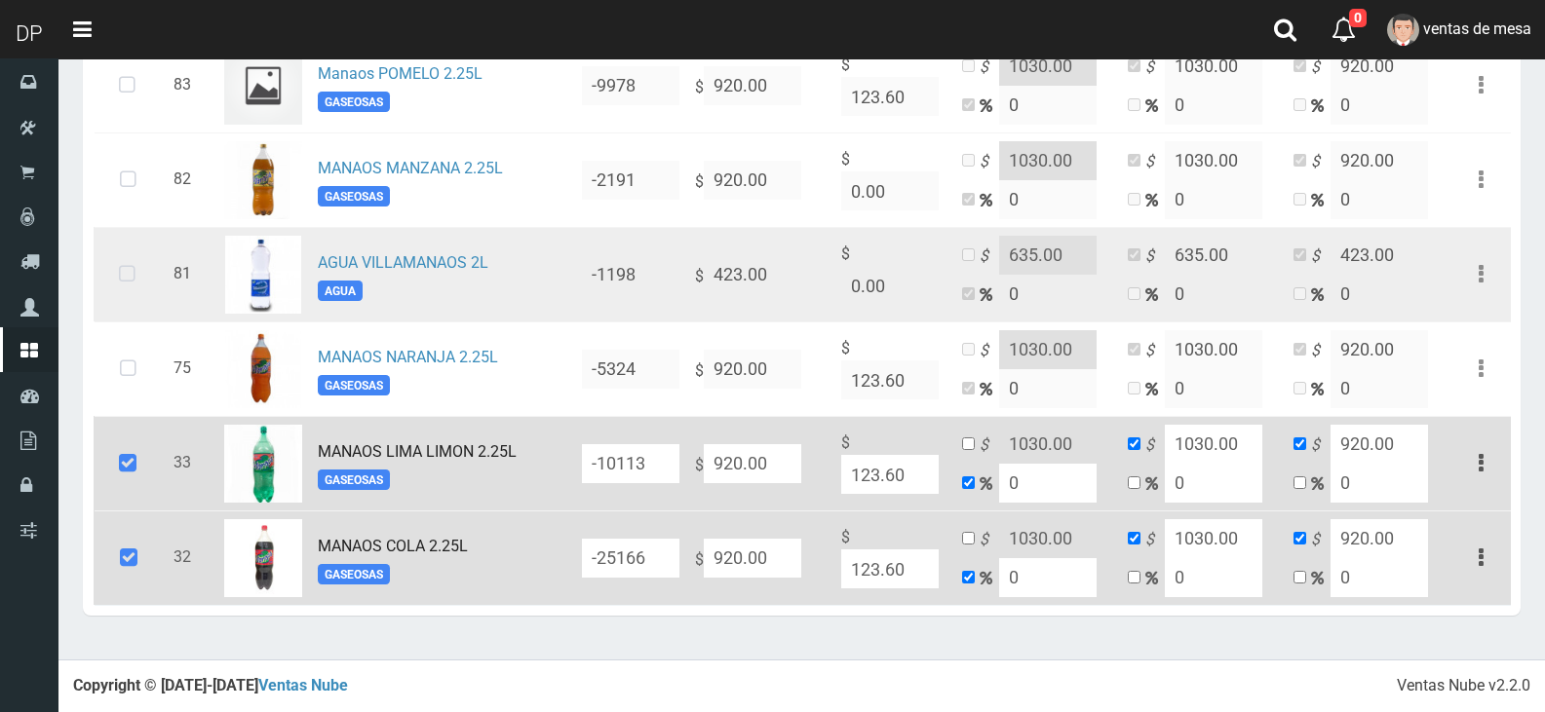
click at [133, 308] on td at bounding box center [130, 274] width 72 height 95
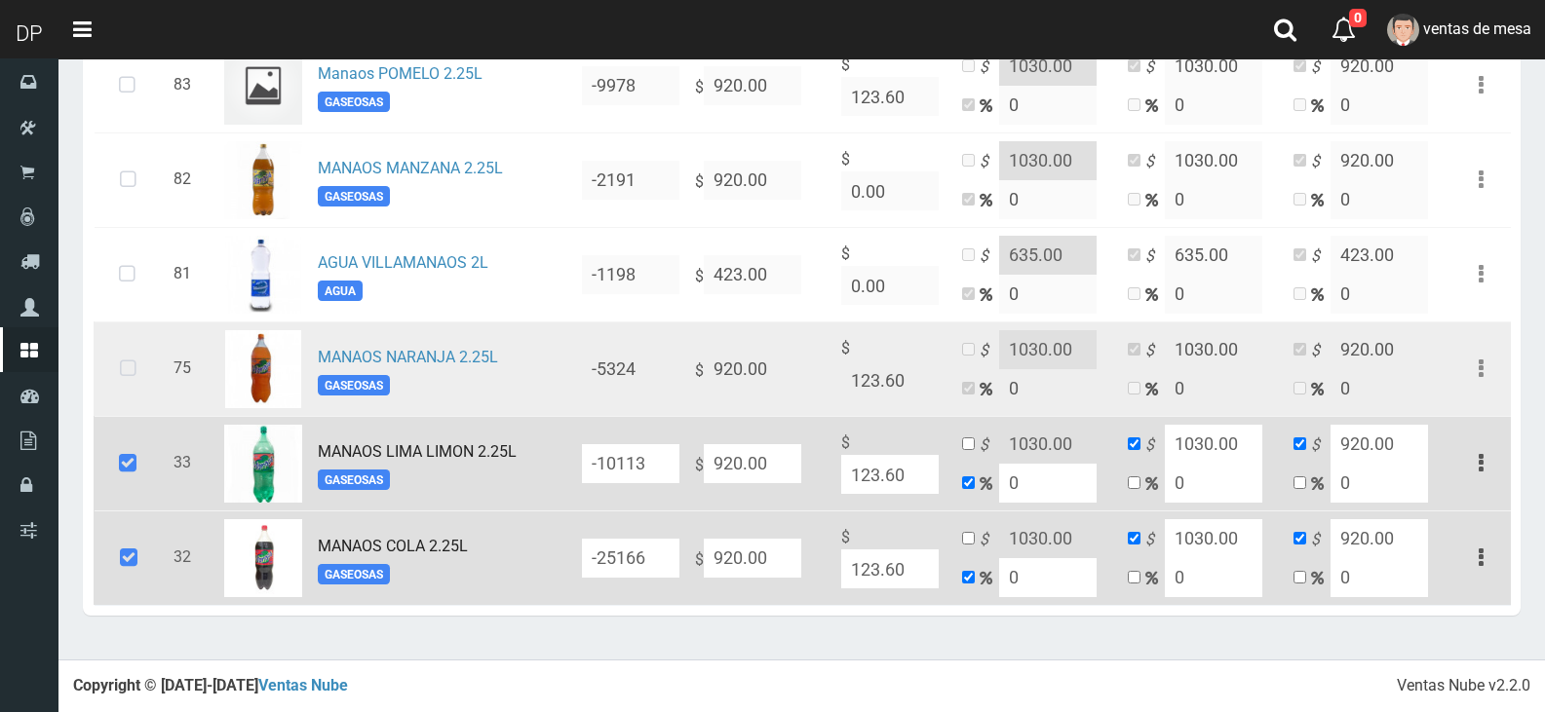
click at [129, 356] on icon at bounding box center [128, 369] width 52 height 64
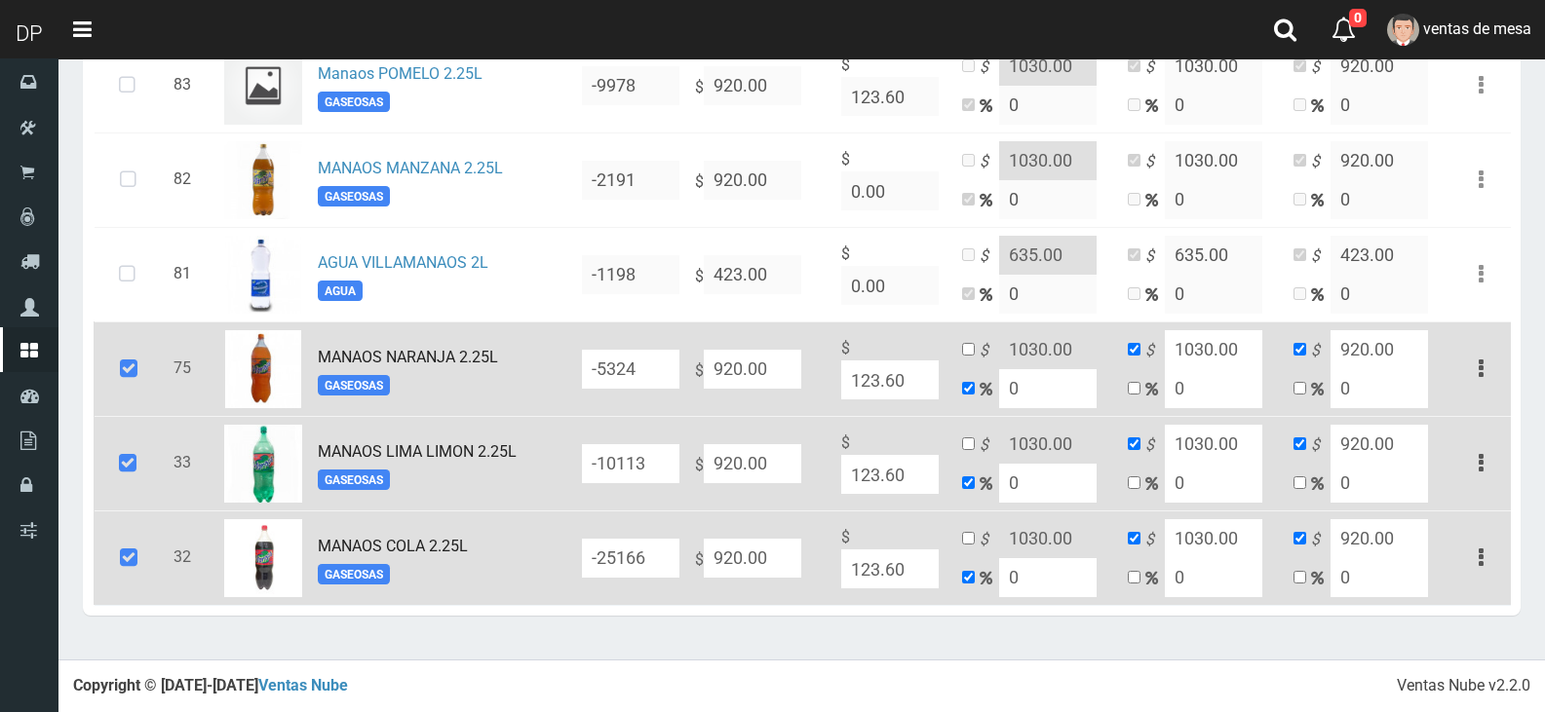
click at [103, 567] on td at bounding box center [130, 558] width 72 height 95
click at [128, 456] on icon at bounding box center [127, 464] width 53 height 64
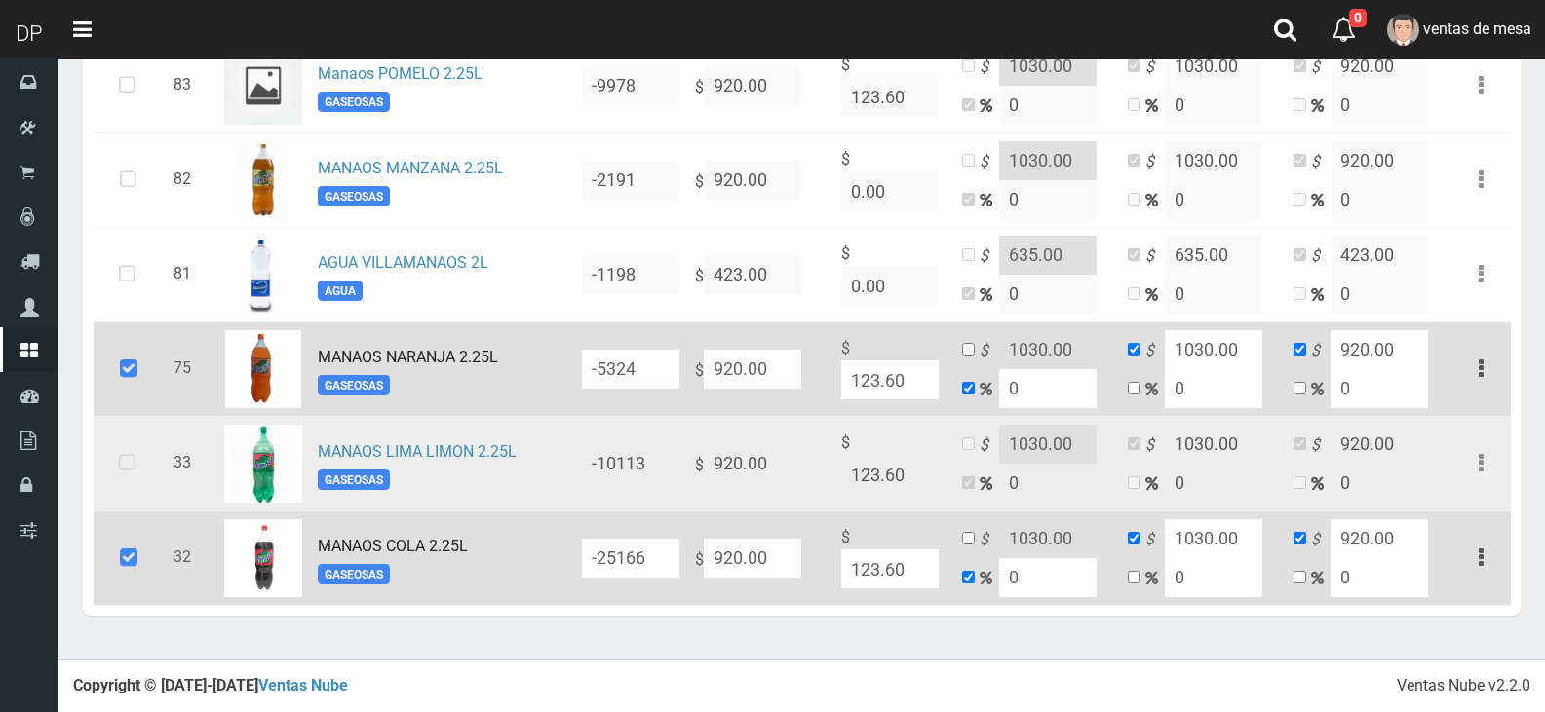
click at [131, 352] on icon at bounding box center [128, 369] width 53 height 64
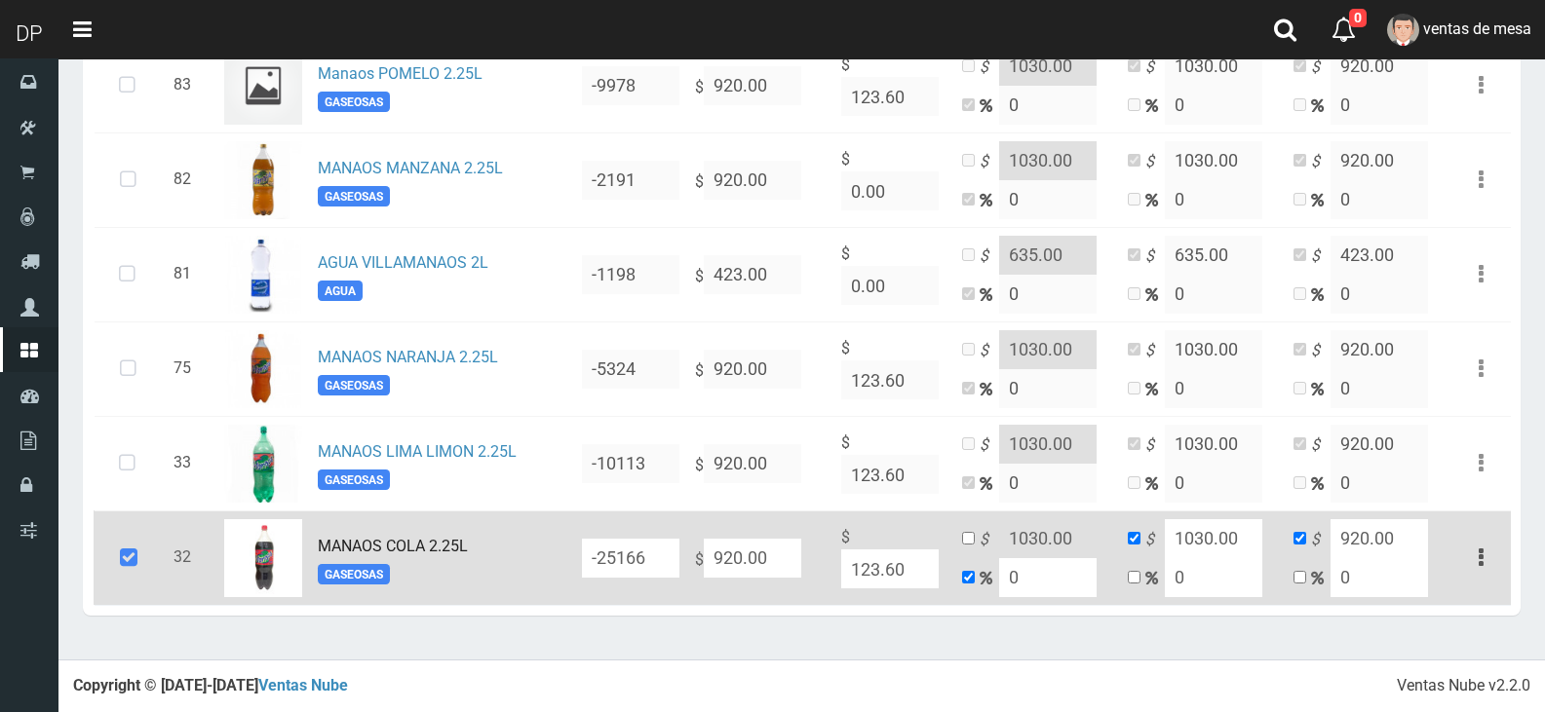
click at [134, 560] on icon at bounding box center [128, 558] width 53 height 64
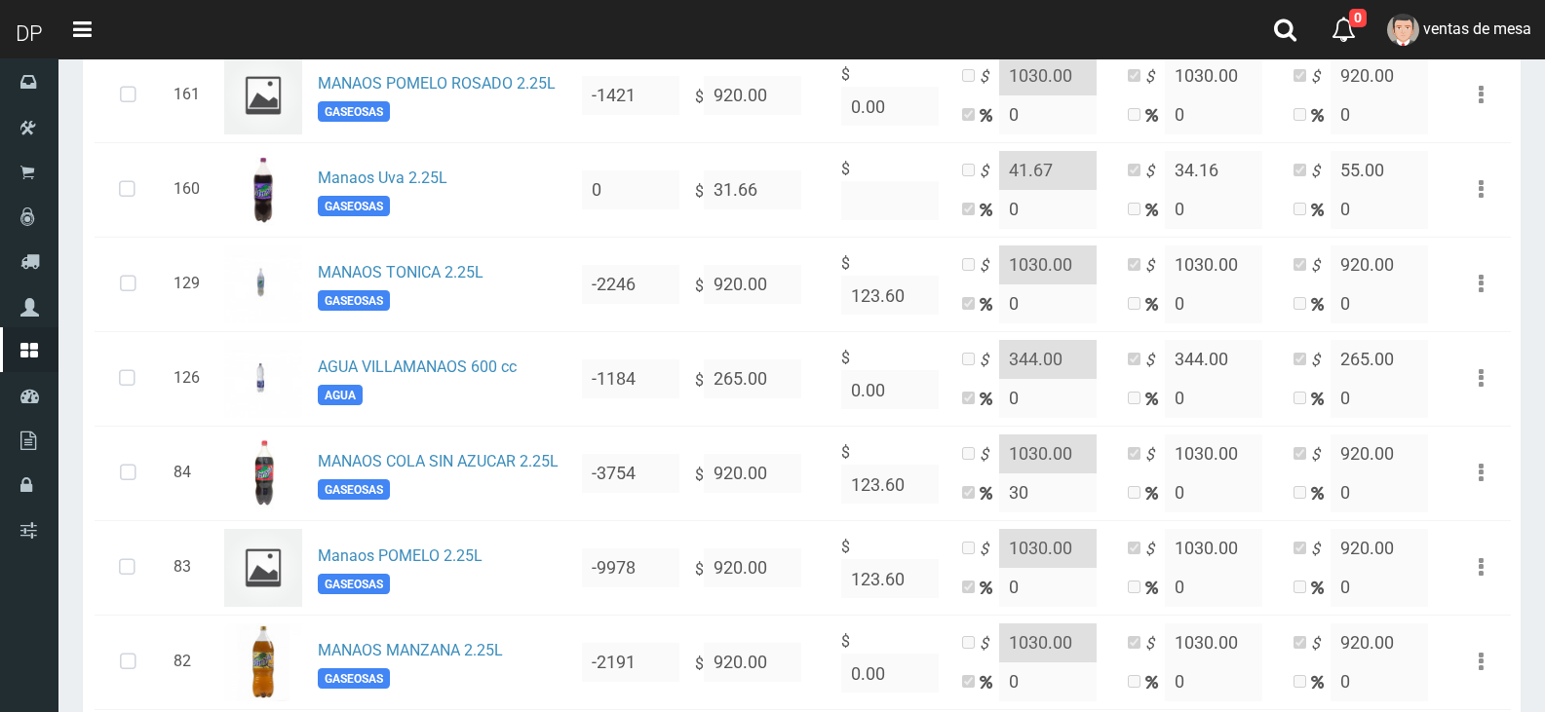
scroll to position [1054, 0]
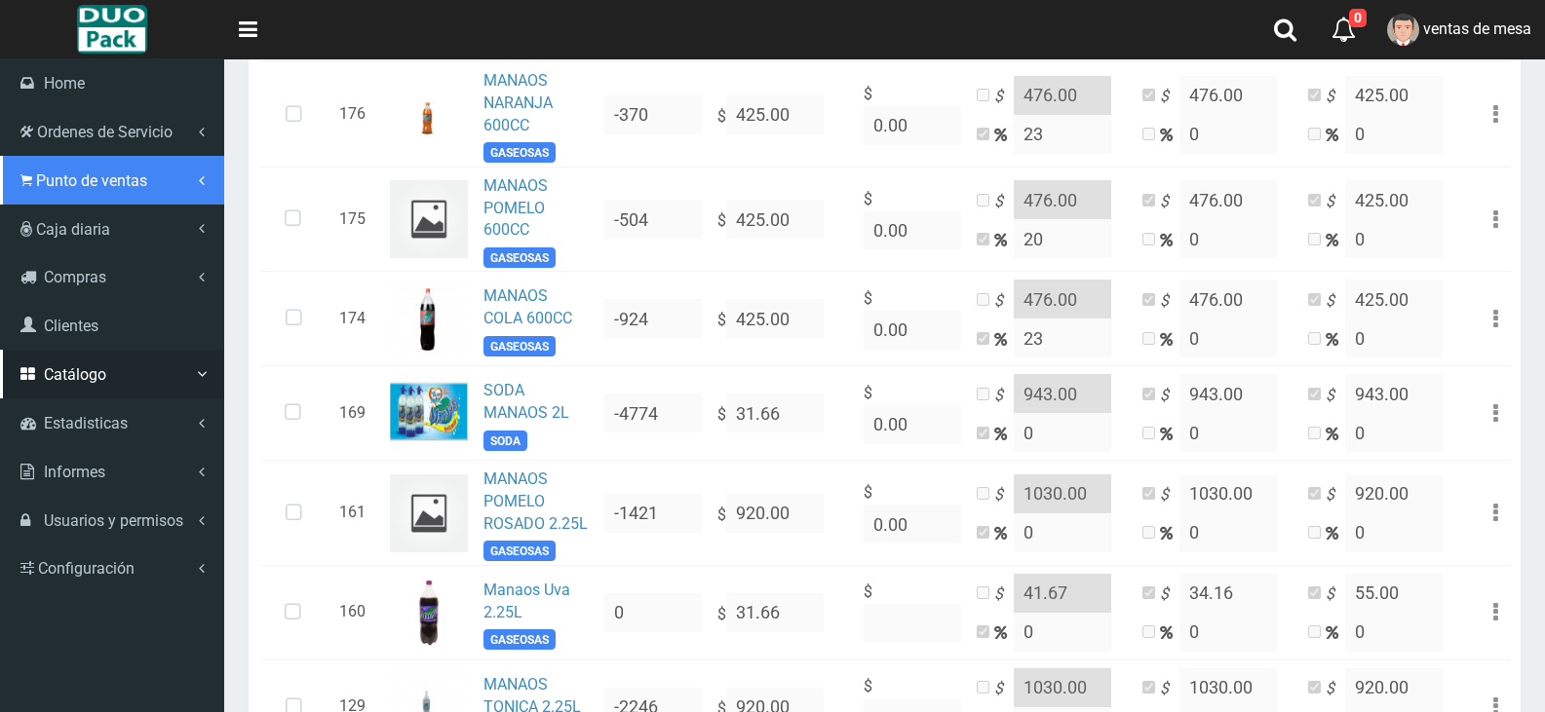
click at [70, 185] on span "Punto de ventas" at bounding box center [91, 181] width 111 height 19
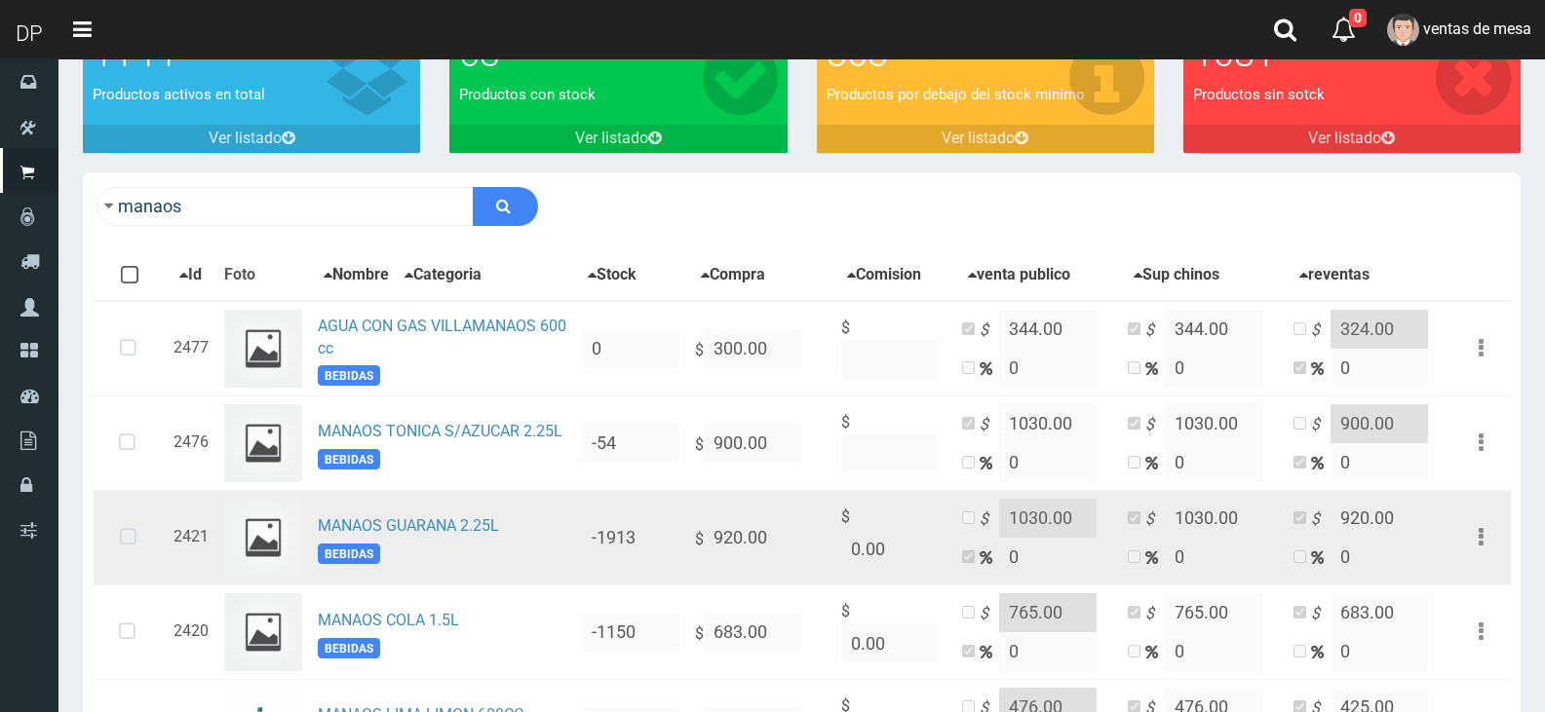
scroll to position [292, 0]
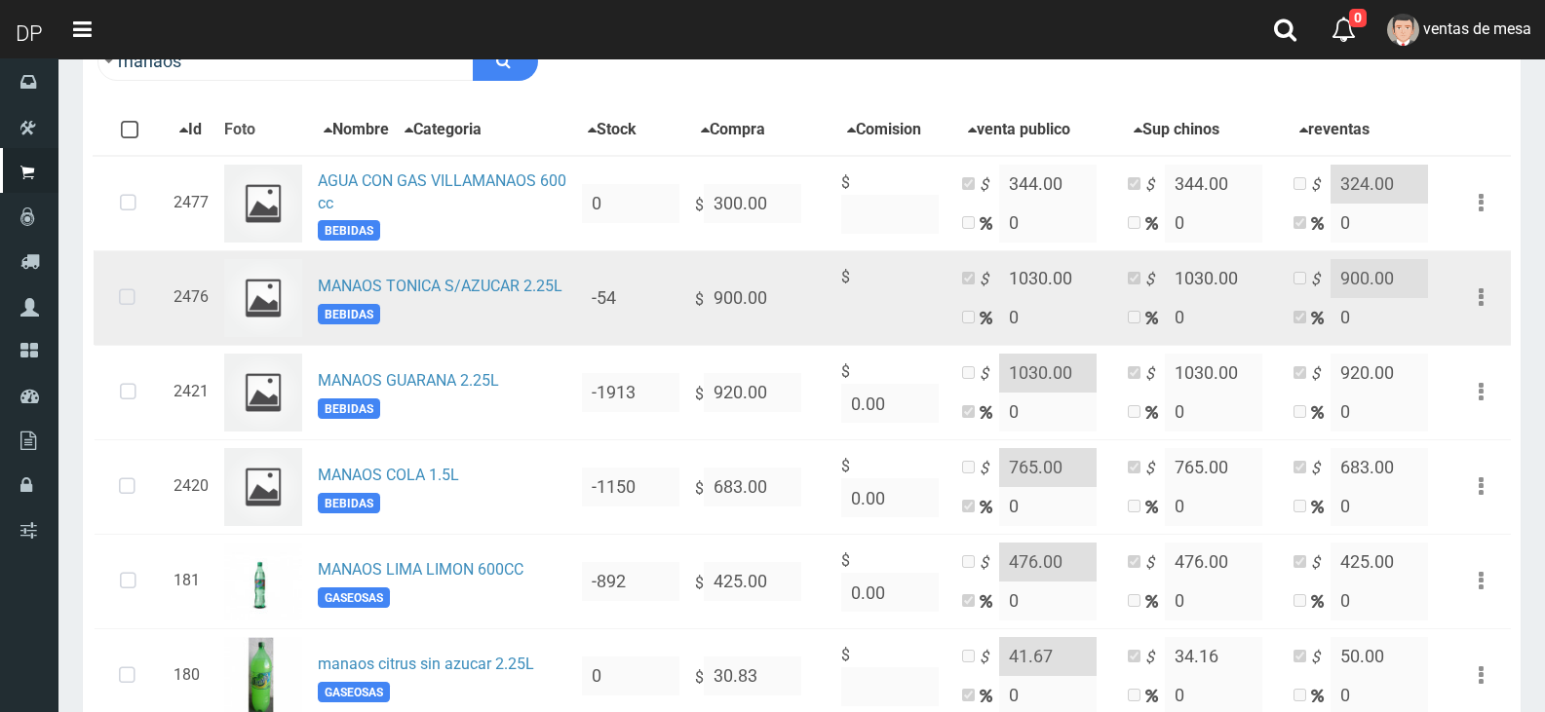
click at [131, 330] on icon at bounding box center [127, 298] width 52 height 64
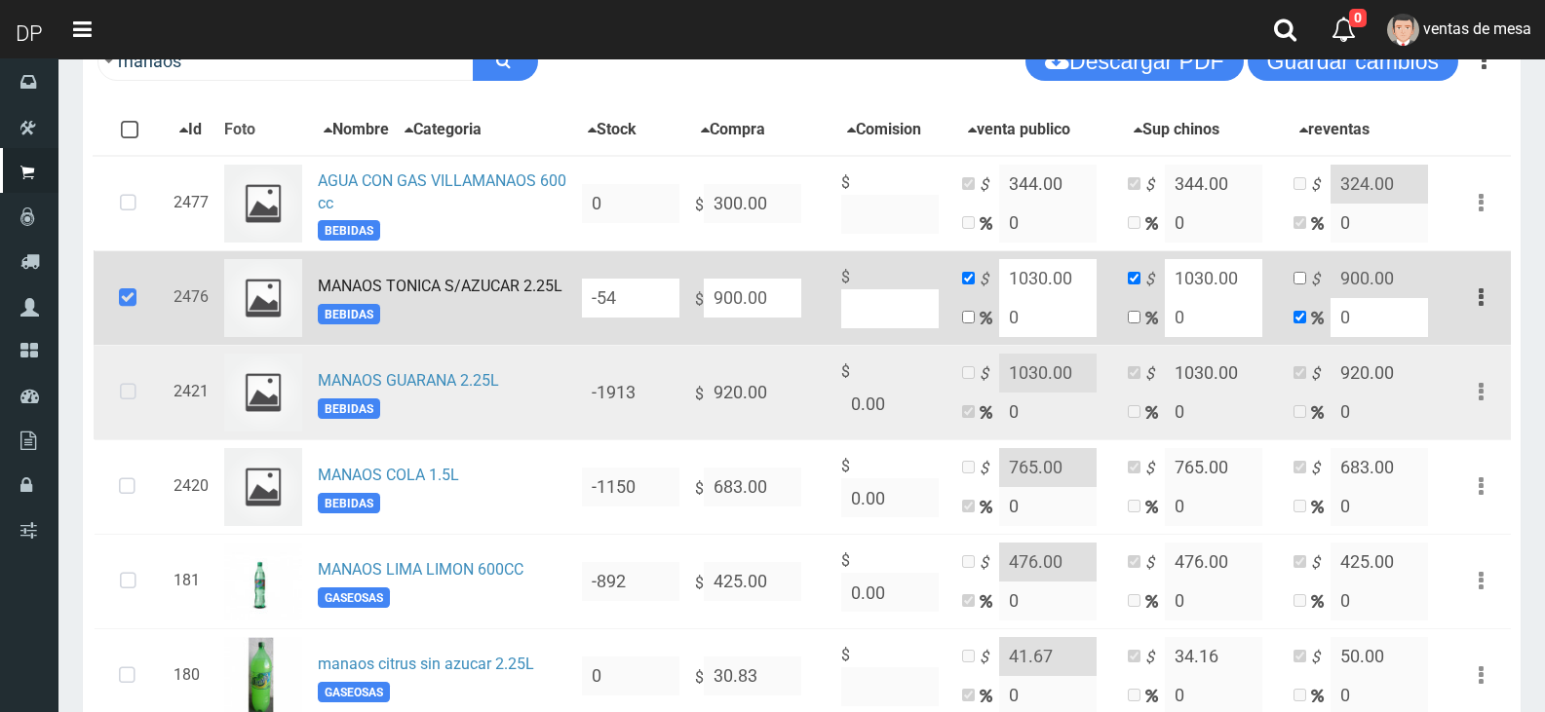
click at [135, 419] on icon at bounding box center [128, 393] width 52 height 64
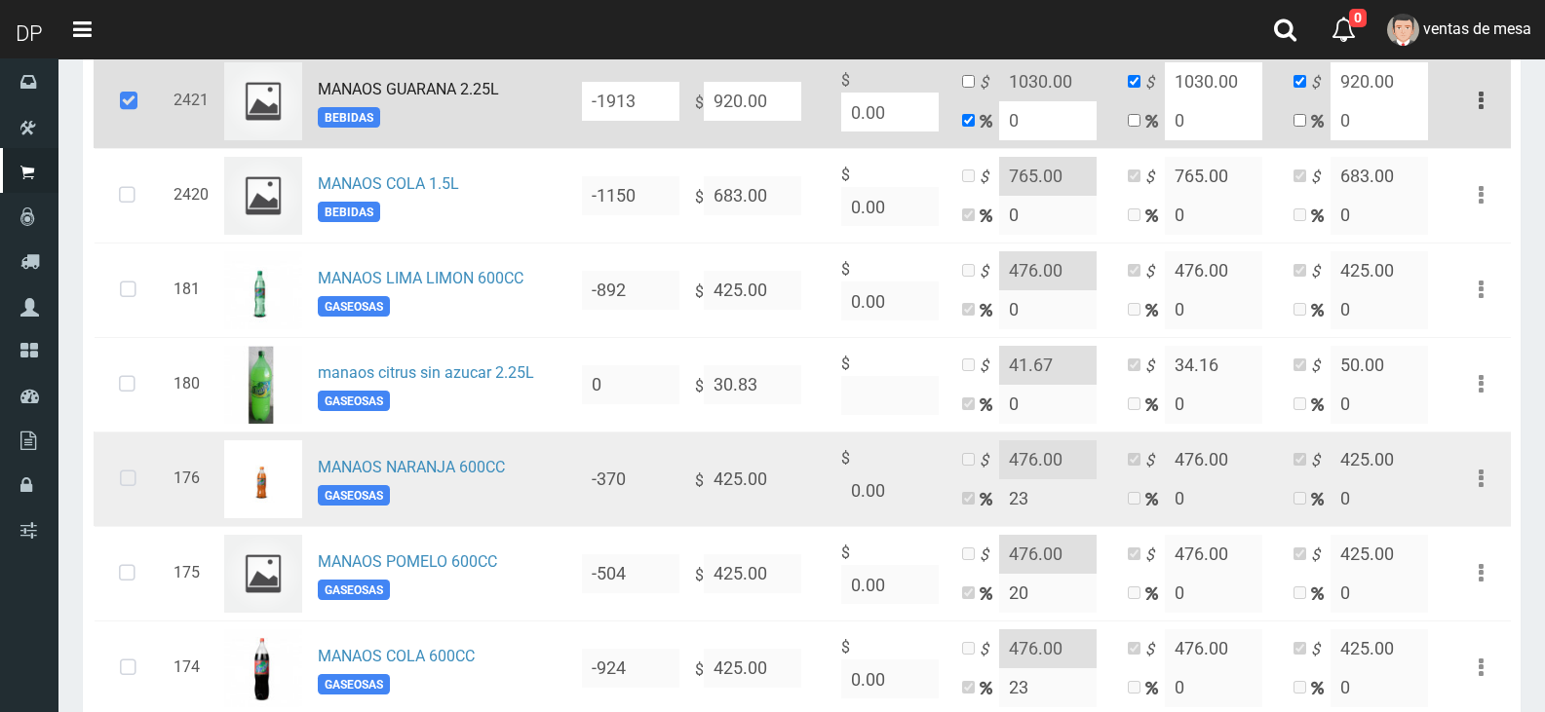
scroll to position [585, 0]
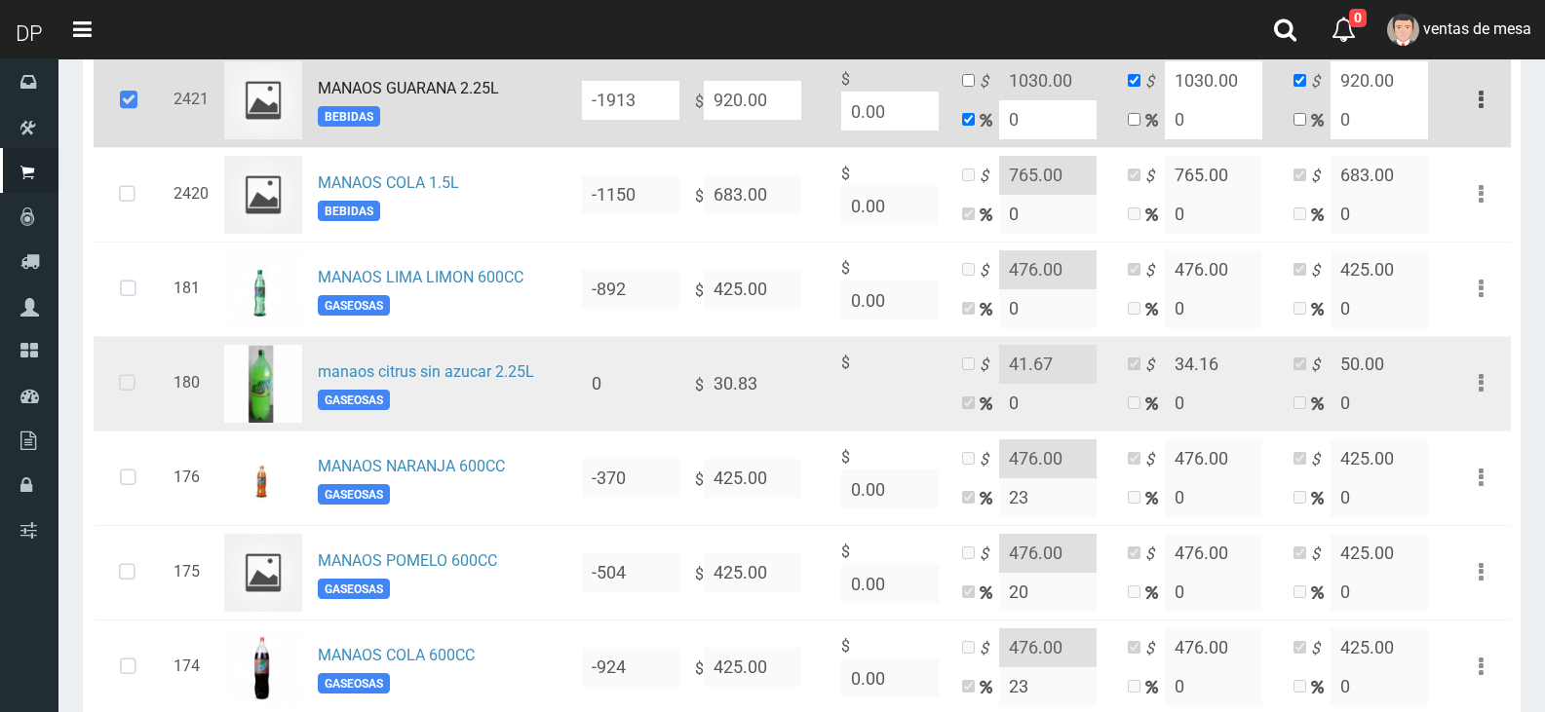
click at [149, 407] on icon at bounding box center [127, 384] width 52 height 64
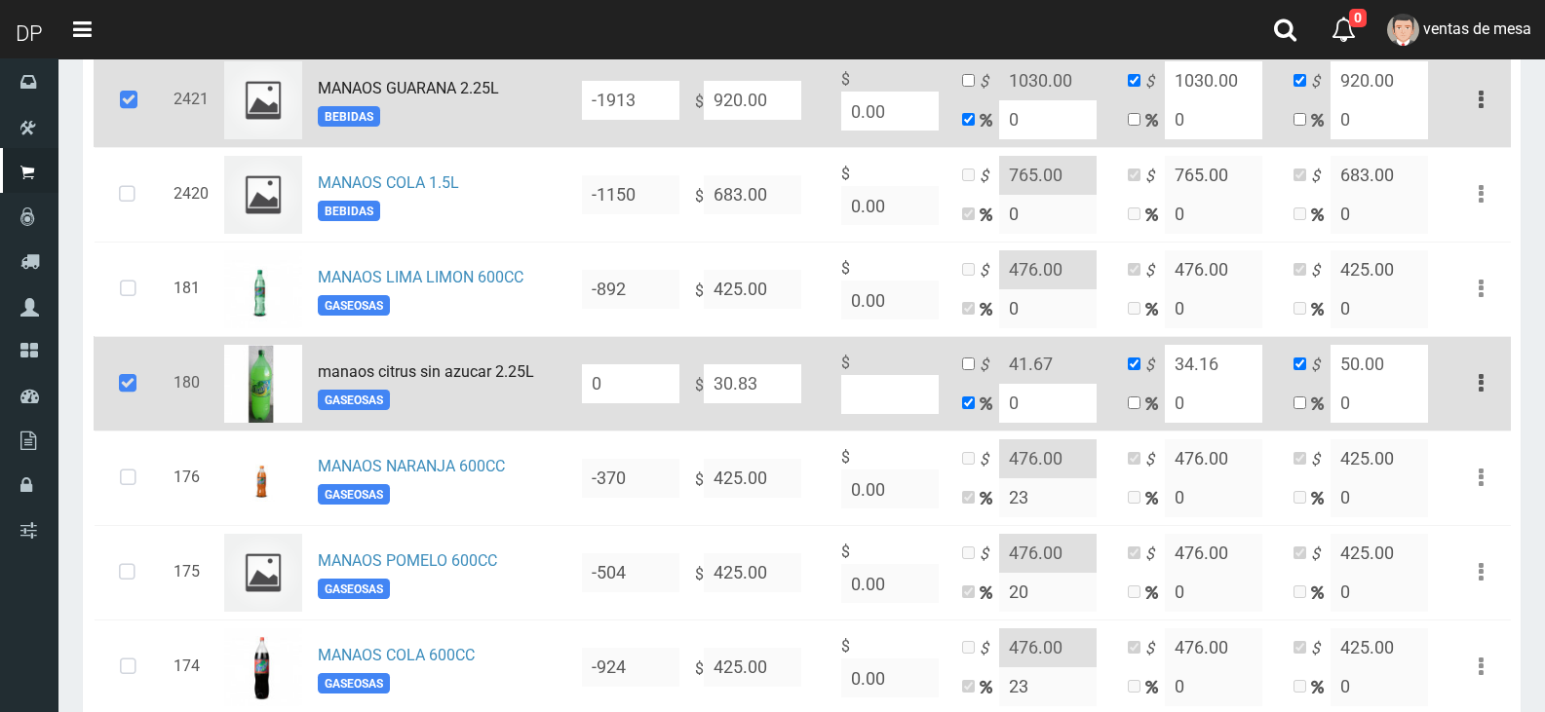
click at [149, 407] on icon at bounding box center [127, 384] width 53 height 64
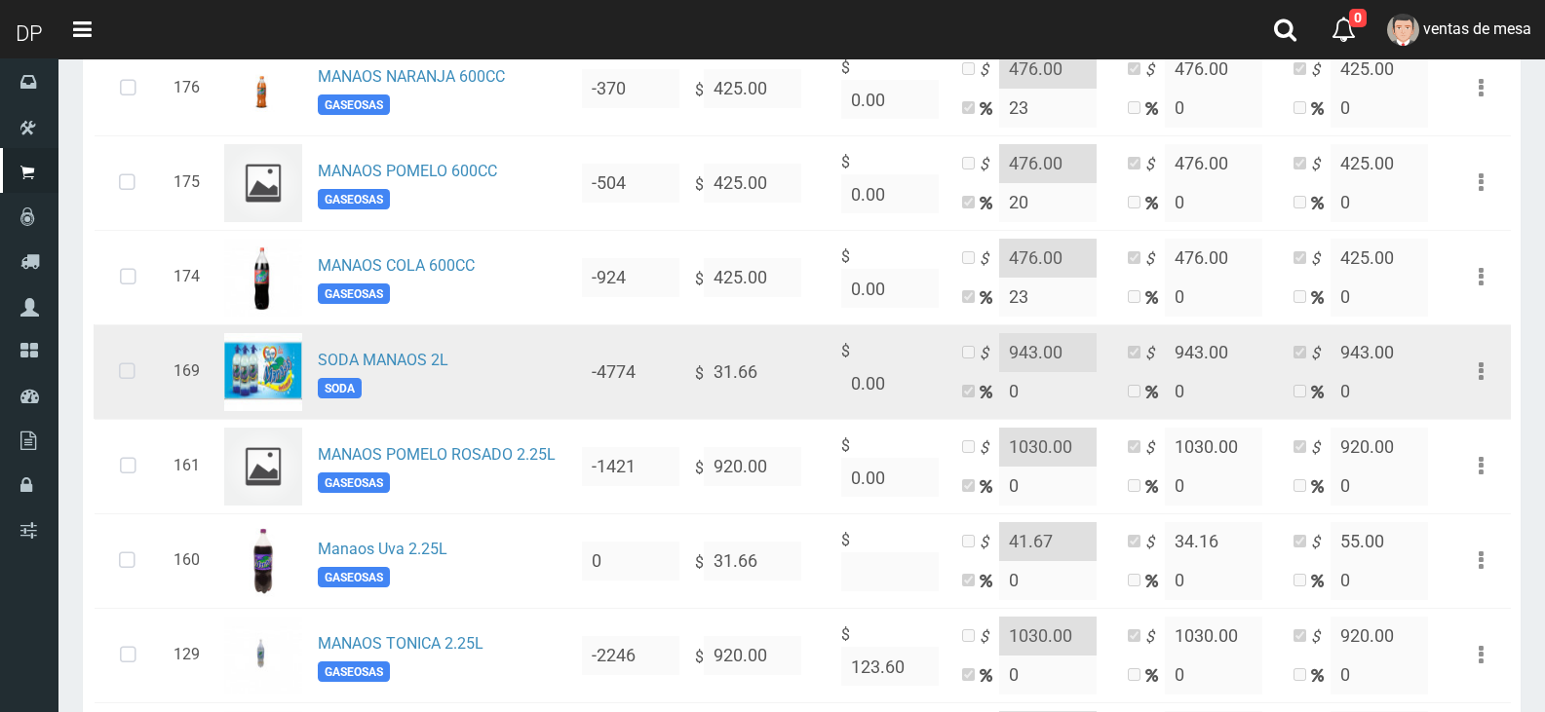
scroll to position [1072, 0]
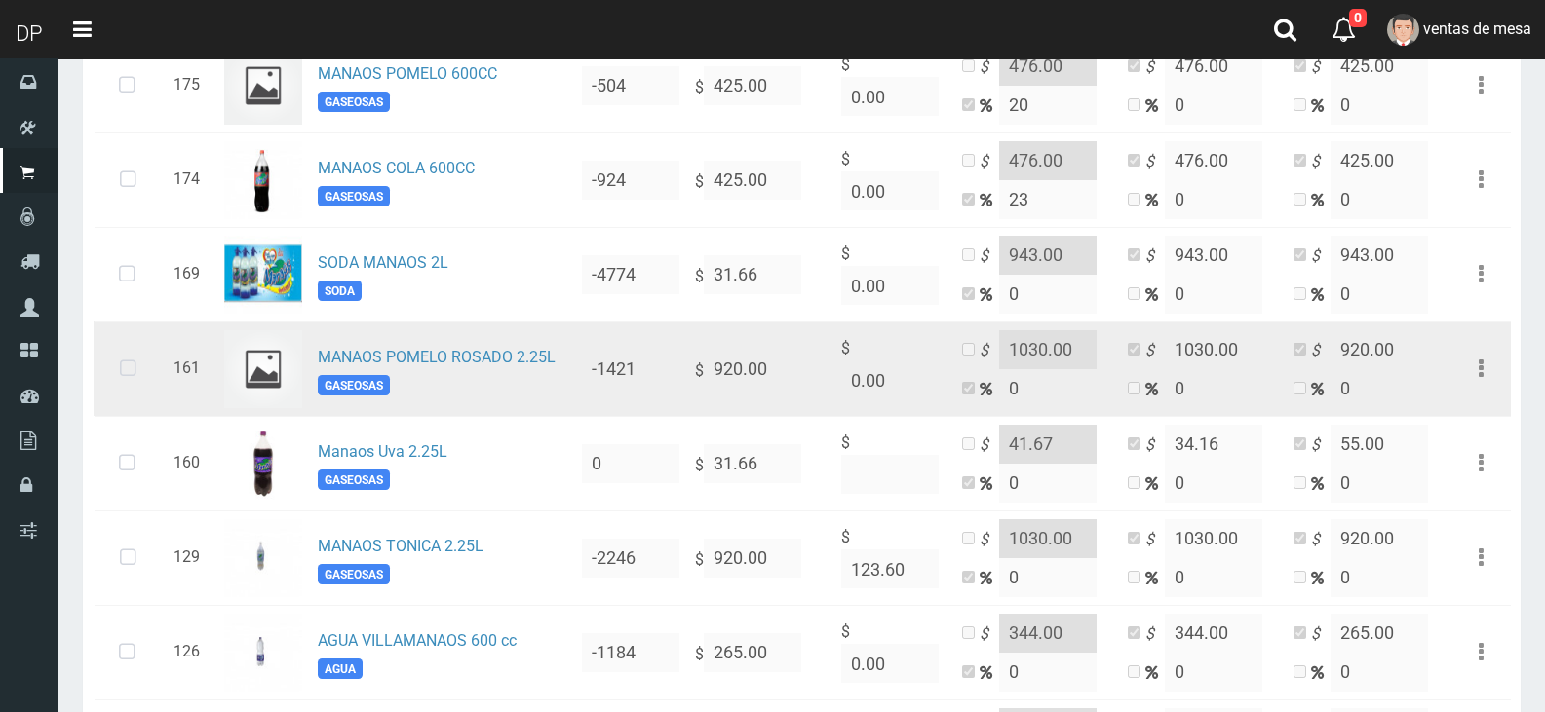
click at [134, 359] on icon at bounding box center [128, 369] width 52 height 64
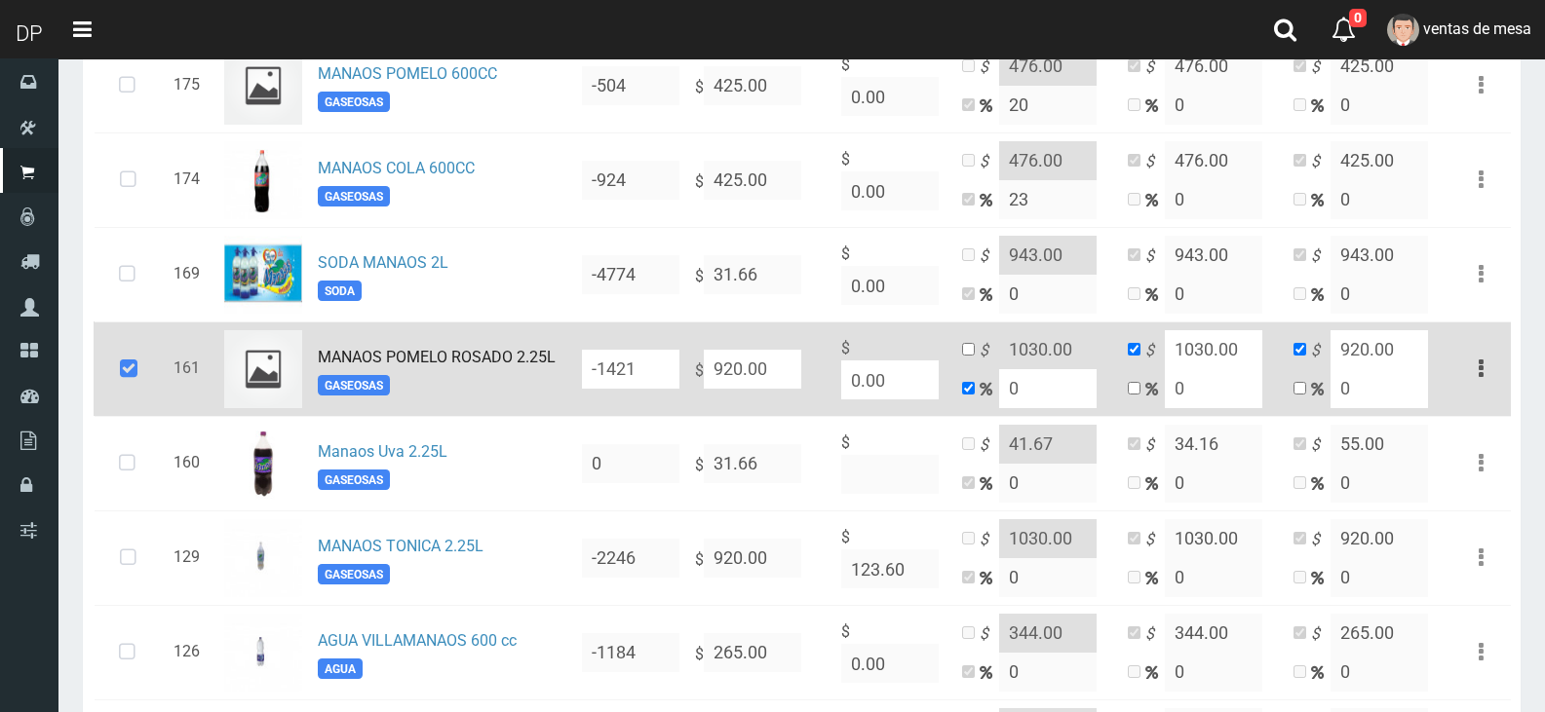
scroll to position [1170, 0]
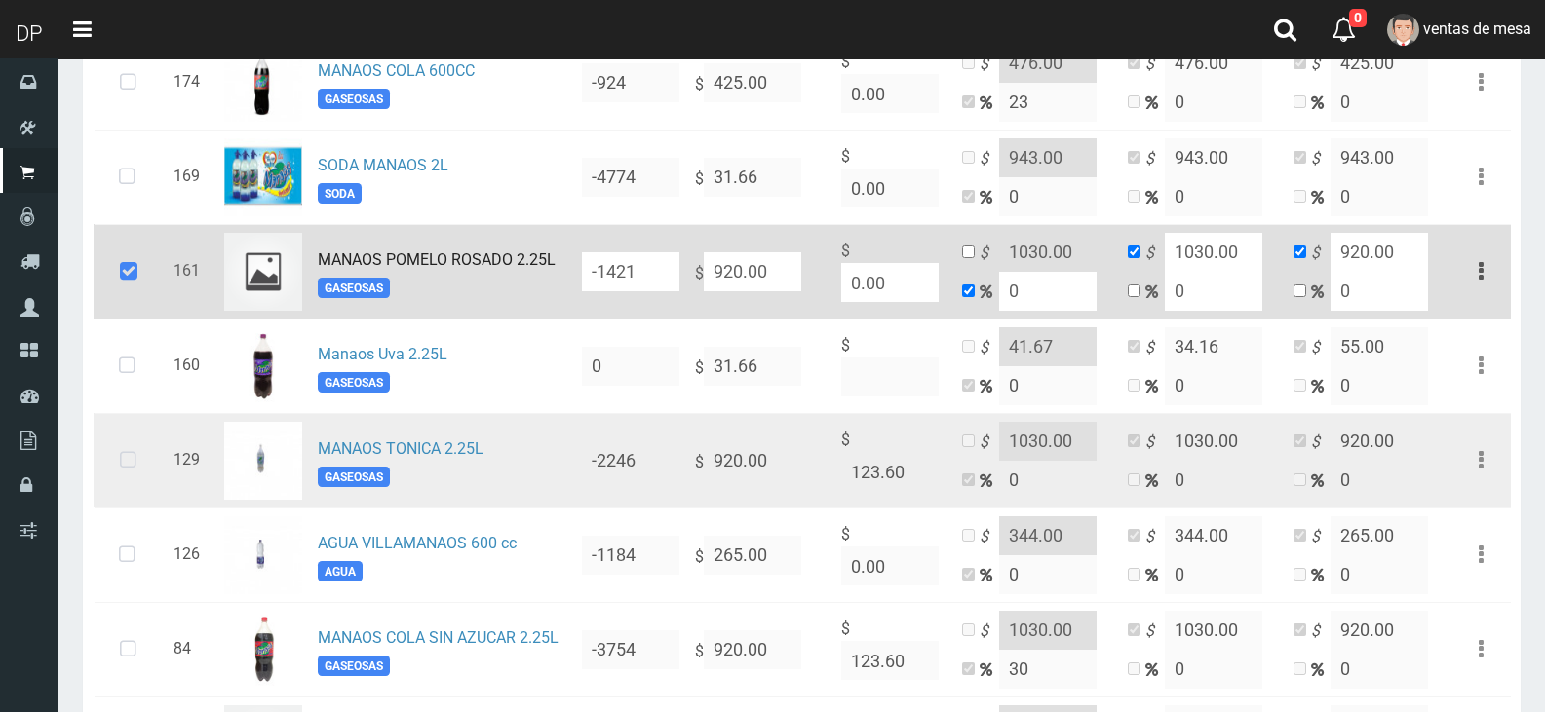
click at [157, 481] on td at bounding box center [130, 460] width 72 height 95
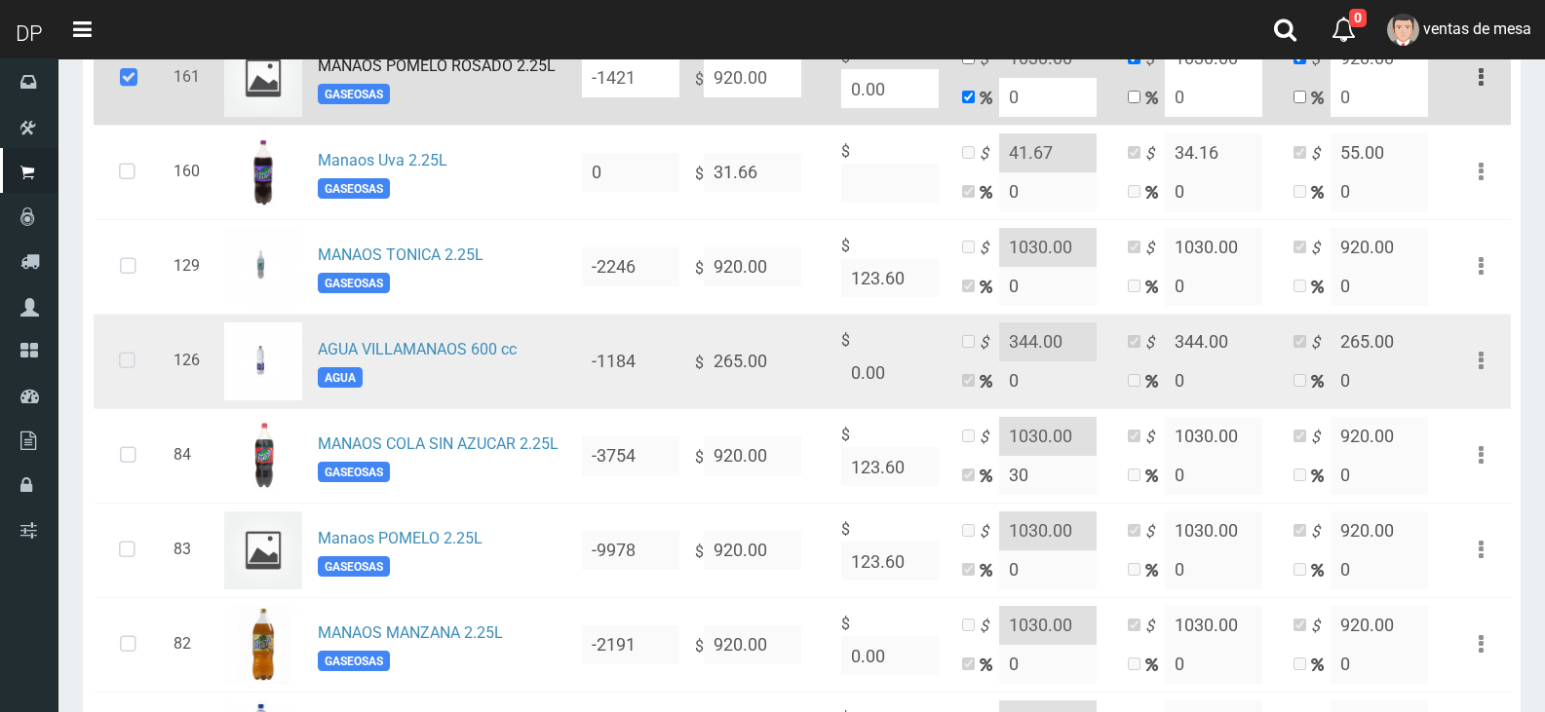
scroll to position [1365, 0]
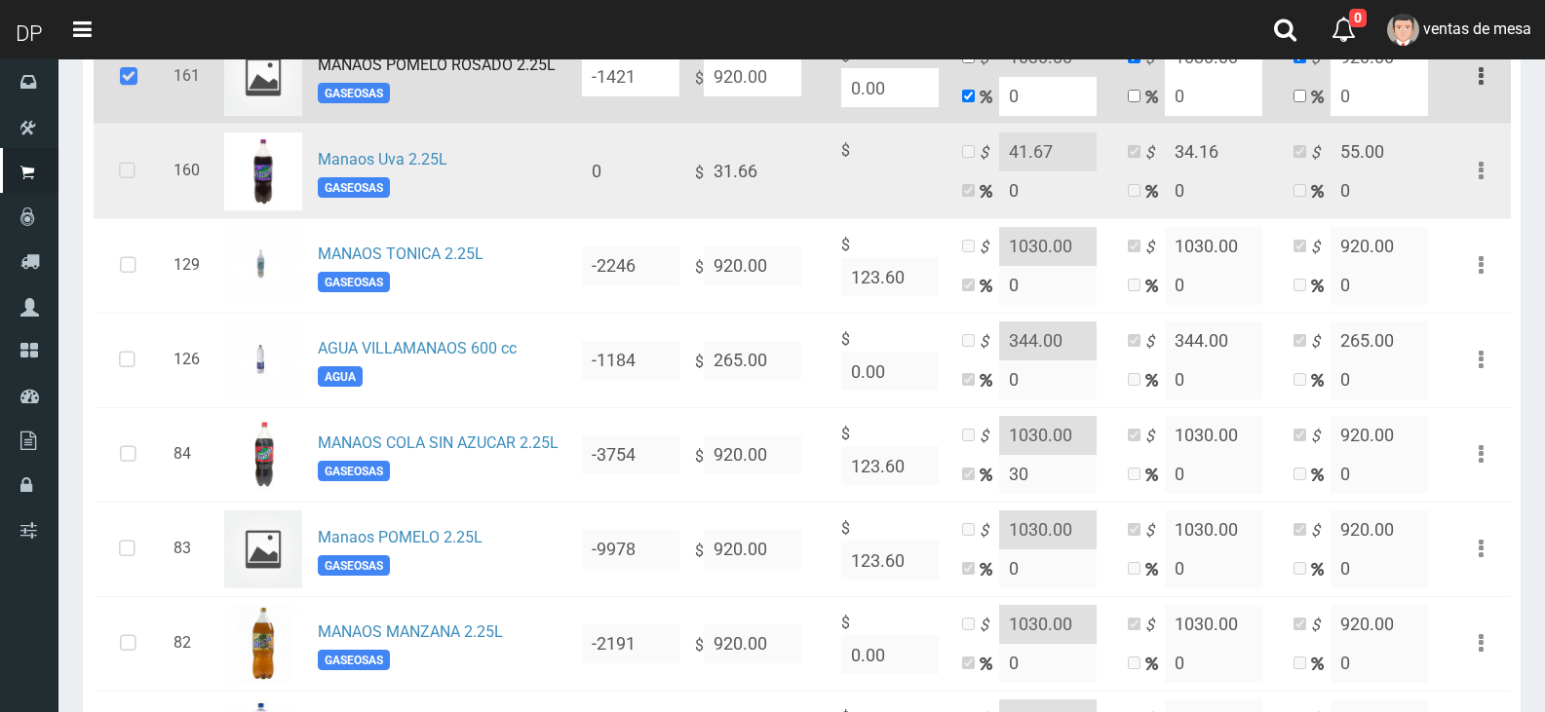
click at [130, 173] on icon at bounding box center [127, 171] width 52 height 64
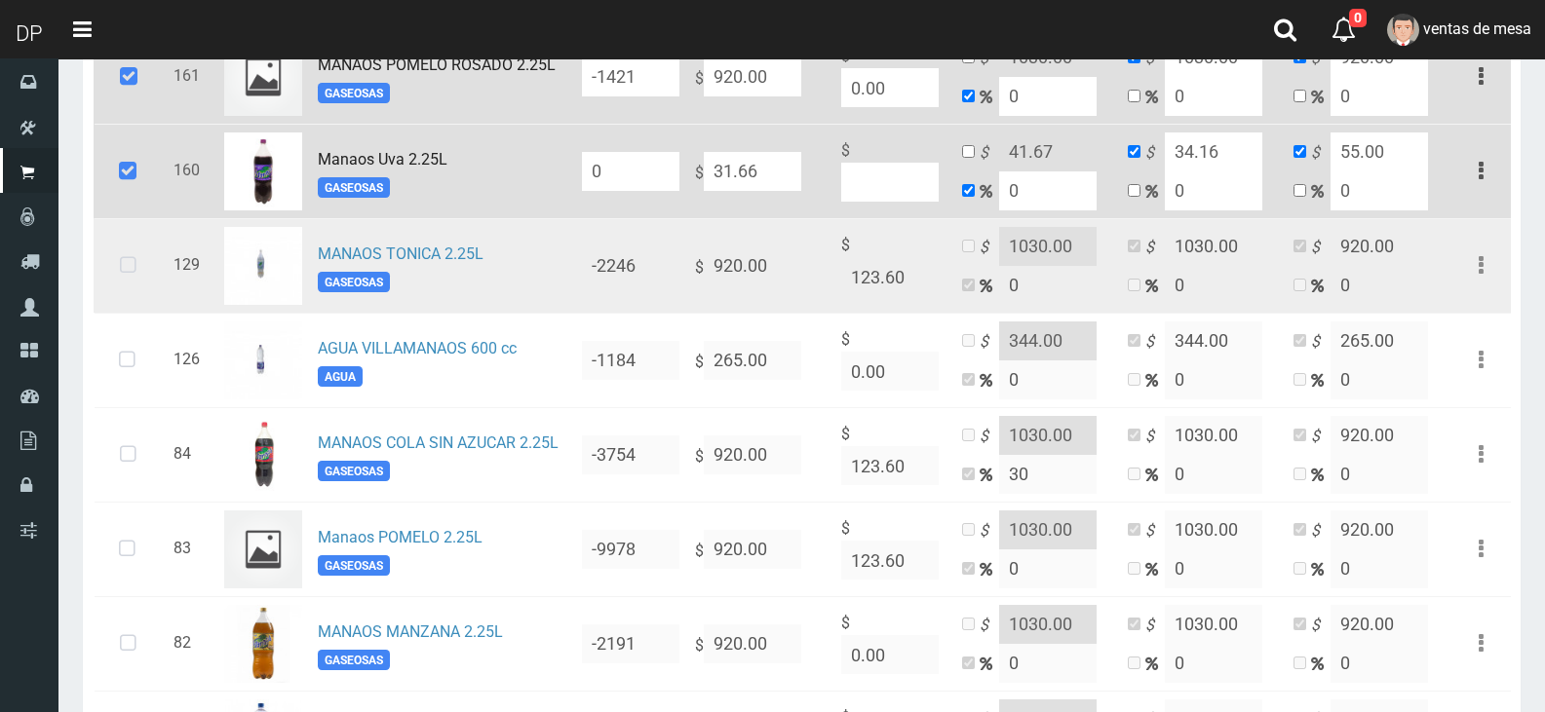
click at [152, 289] on icon at bounding box center [128, 266] width 52 height 64
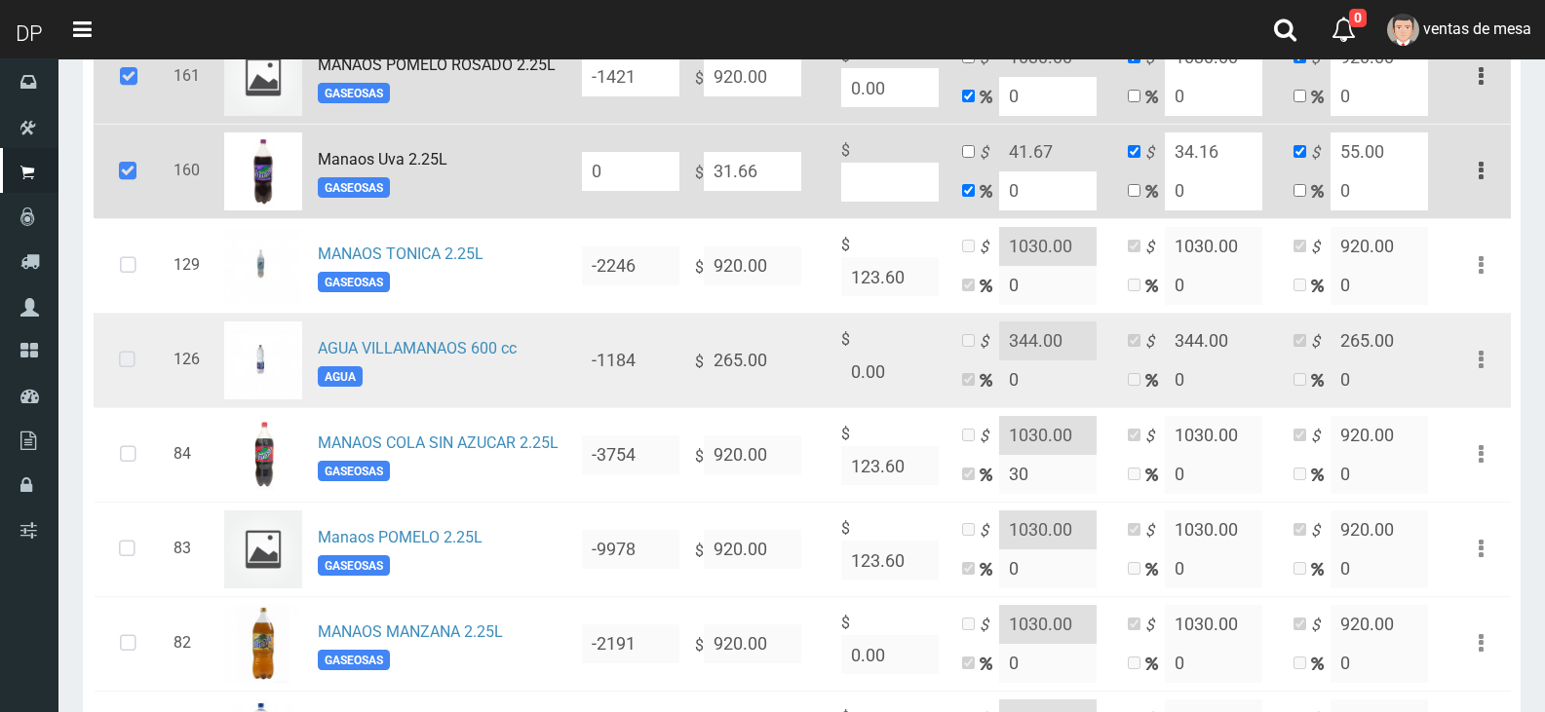
click at [148, 330] on td at bounding box center [130, 360] width 72 height 95
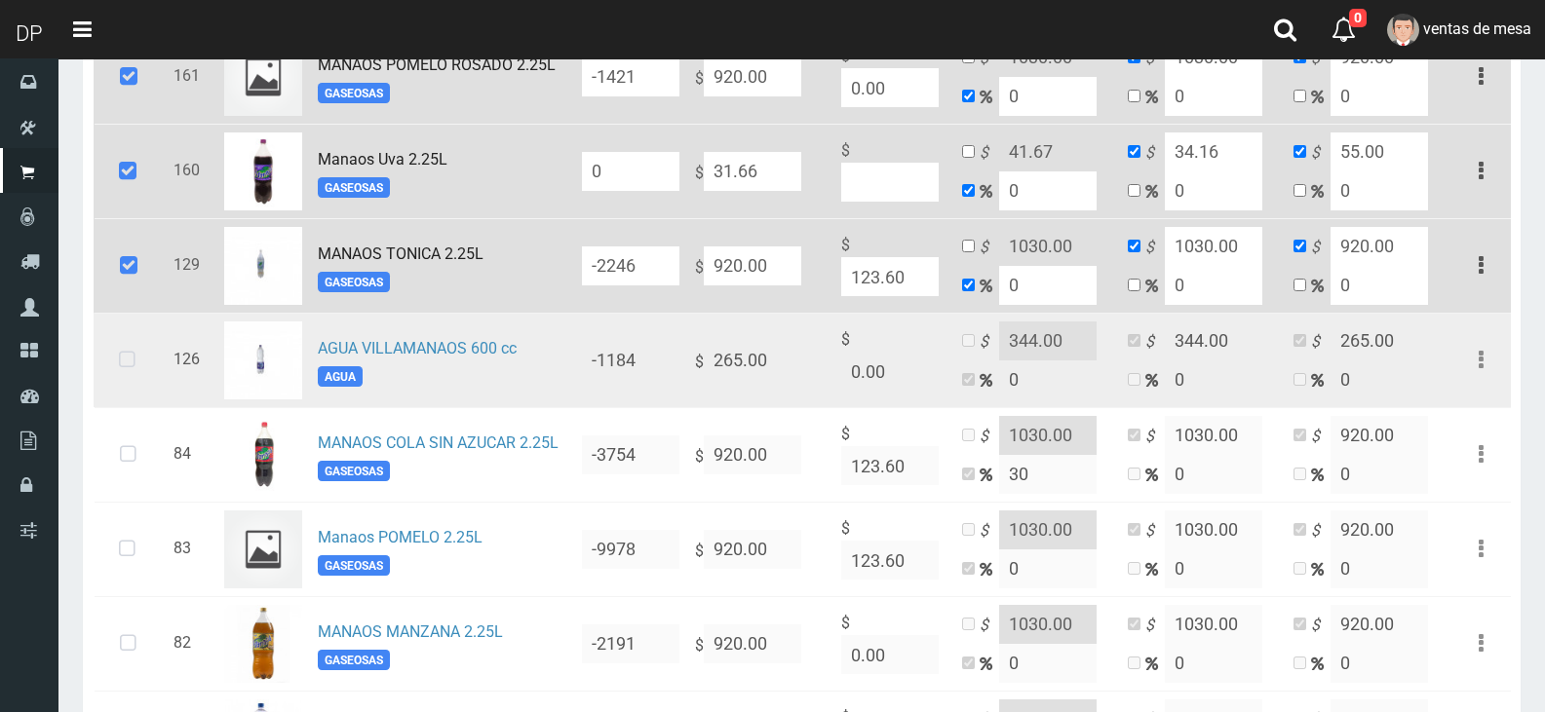
click at [143, 349] on icon at bounding box center [127, 360] width 52 height 64
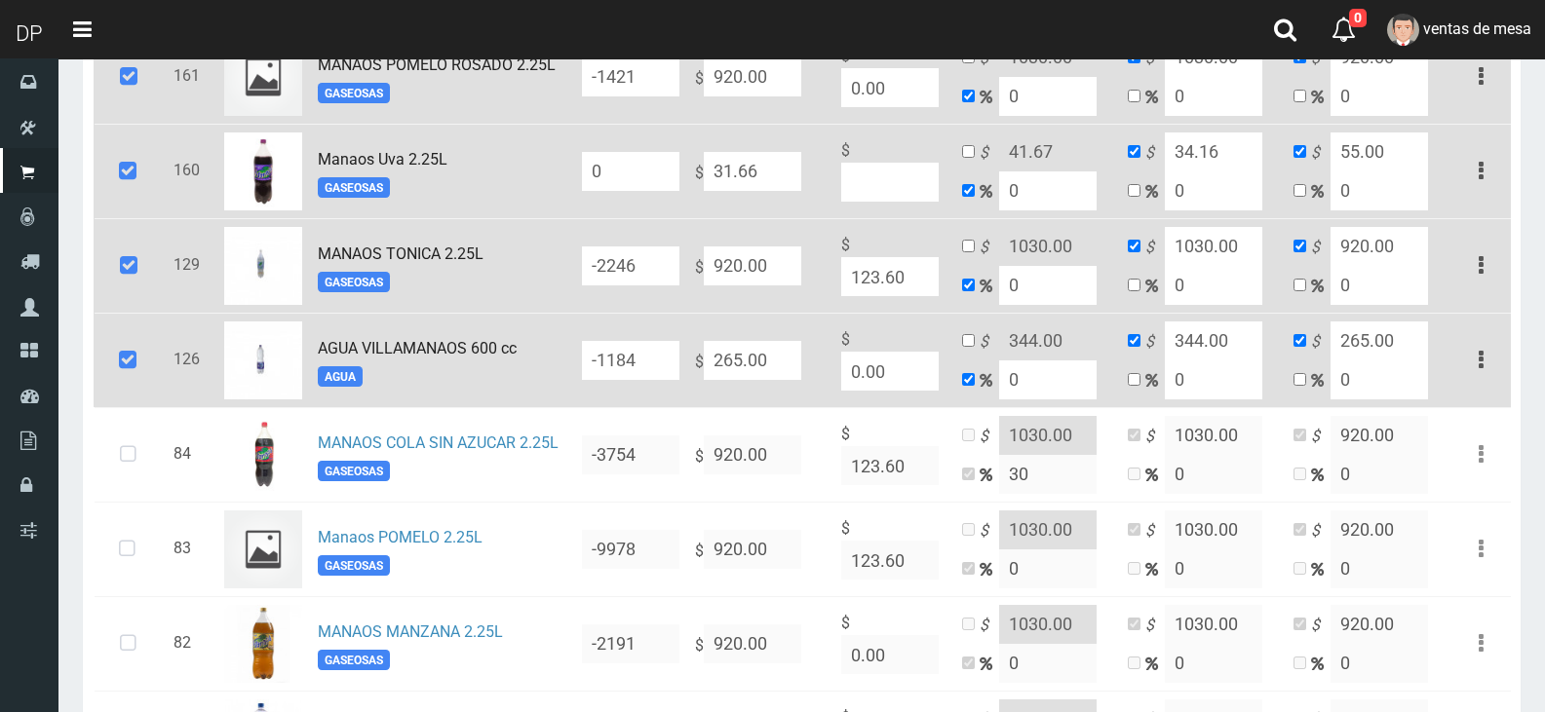
click at [143, 346] on icon at bounding box center [127, 360] width 53 height 64
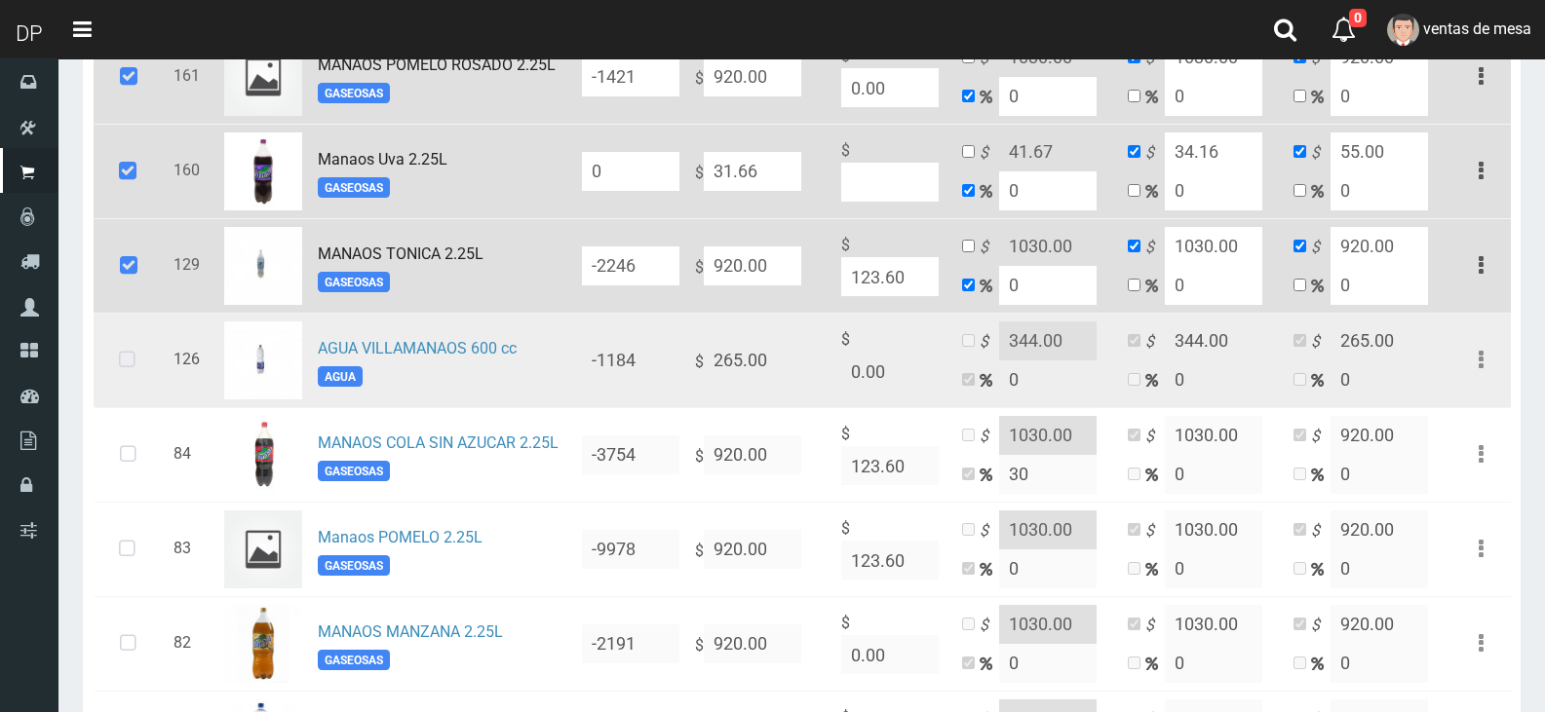
scroll to position [1560, 0]
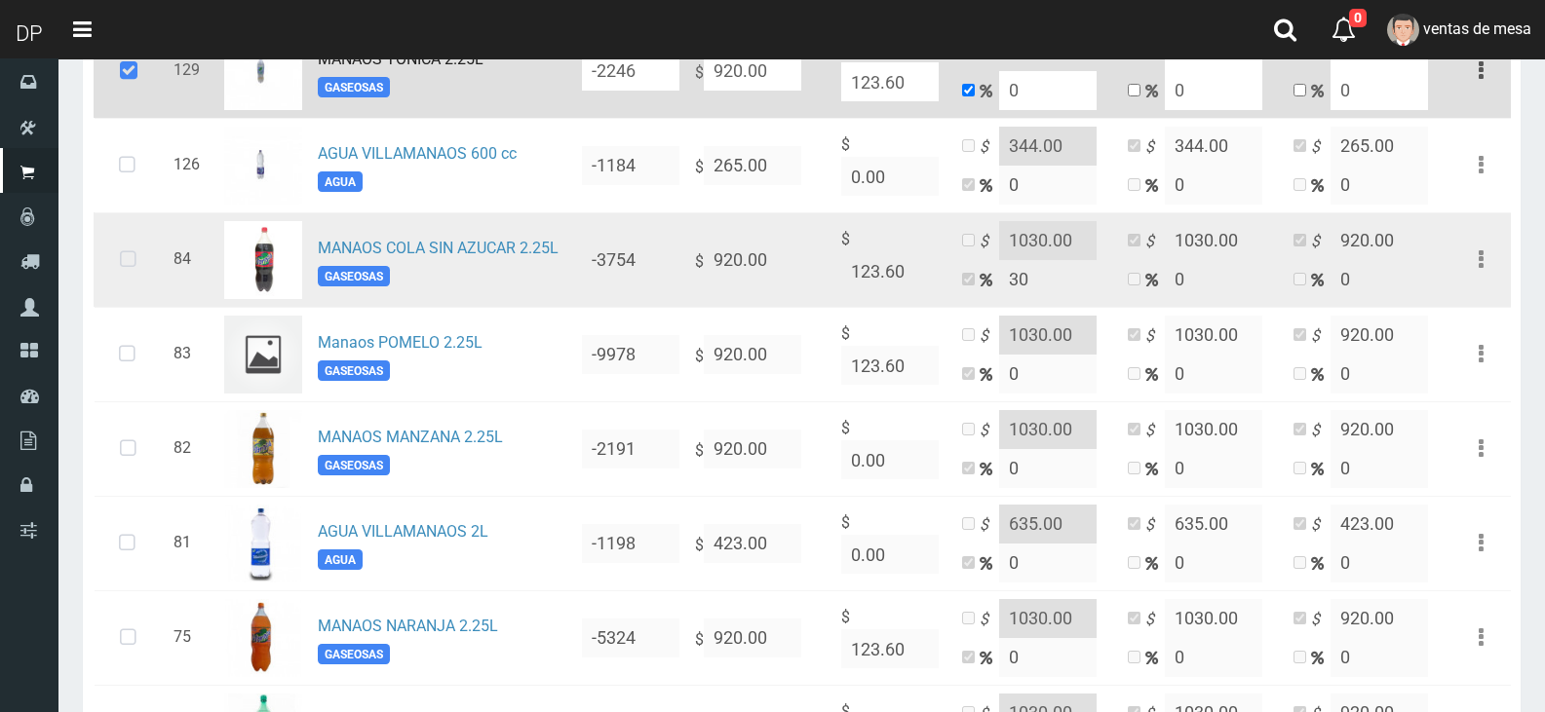
click at [135, 280] on icon at bounding box center [128, 260] width 52 height 64
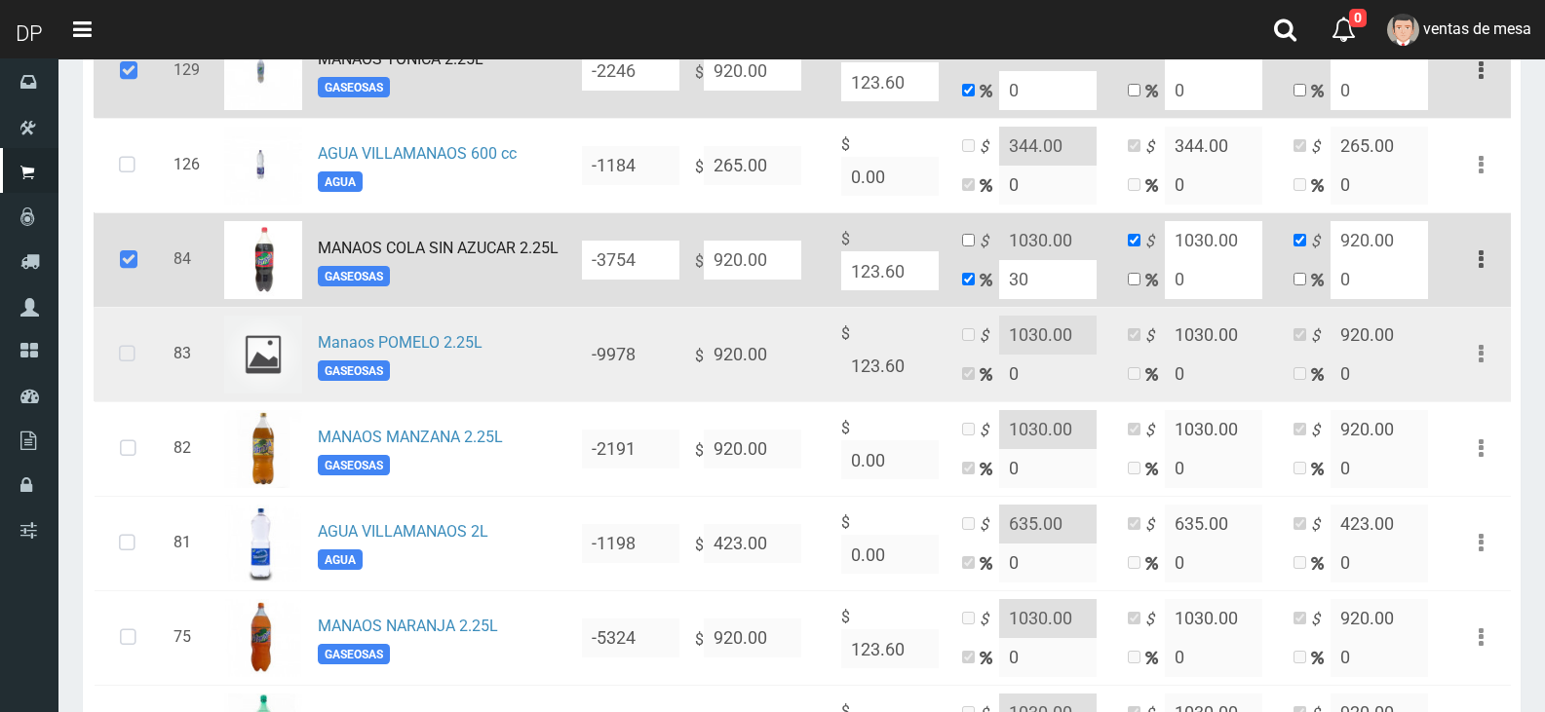
scroll to position [1657, 0]
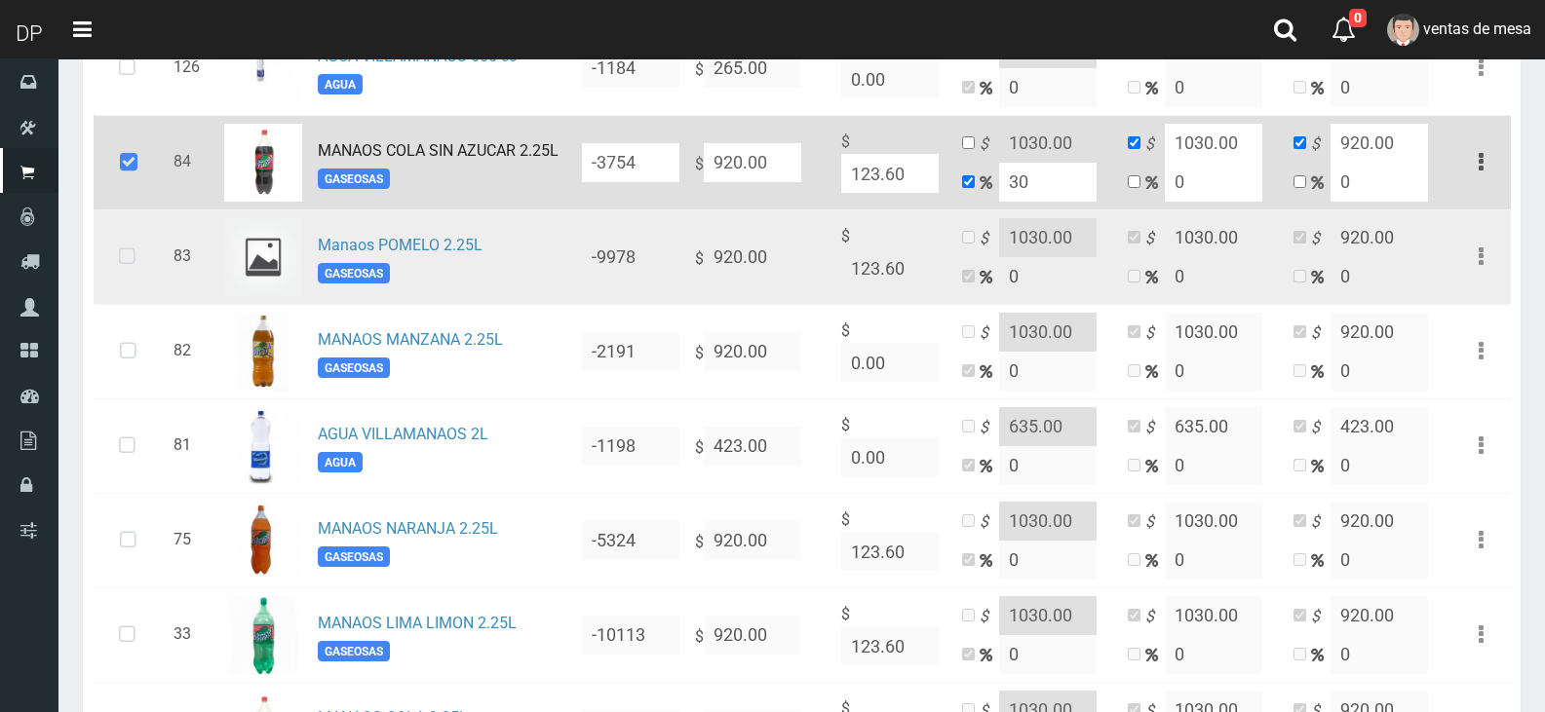
click at [125, 283] on icon at bounding box center [127, 257] width 52 height 64
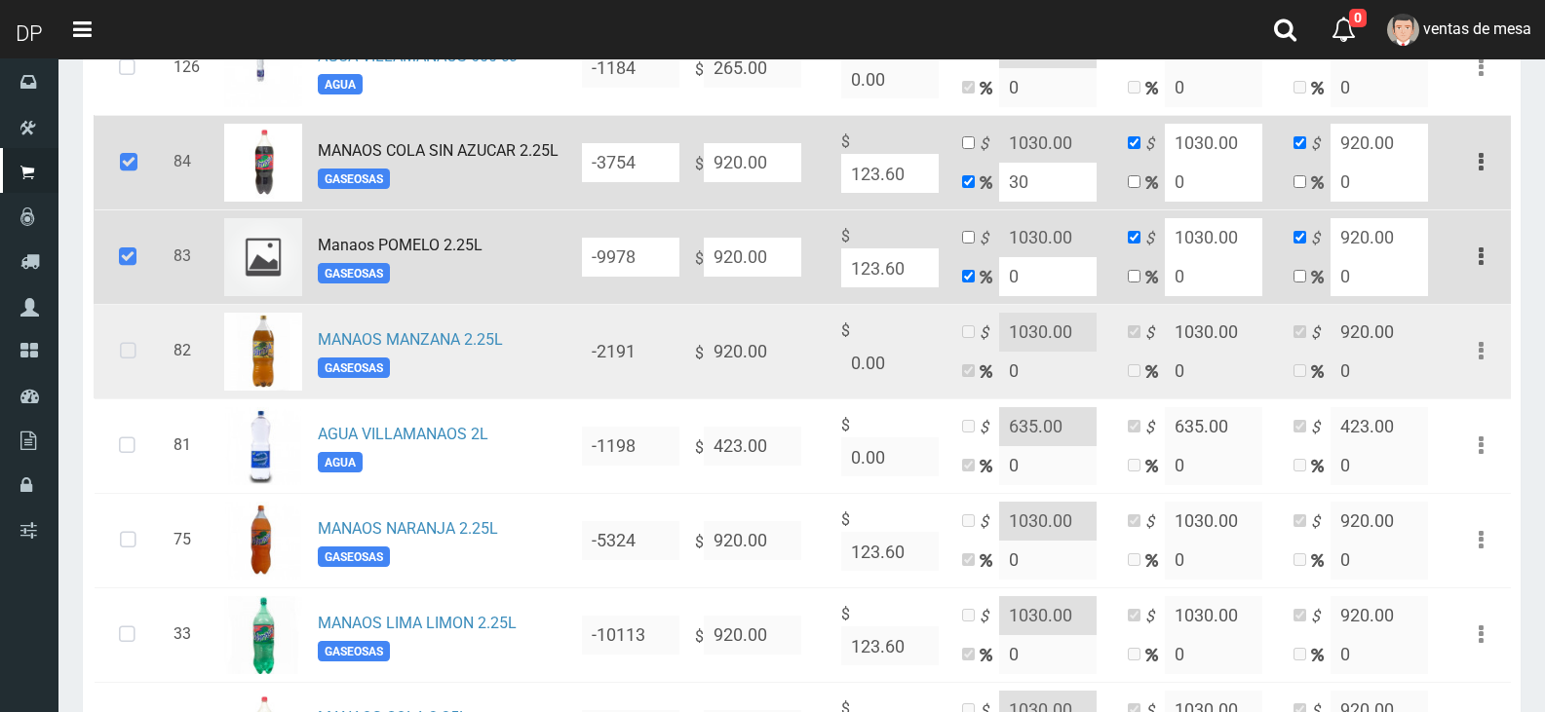
click at [135, 368] on icon at bounding box center [128, 352] width 52 height 64
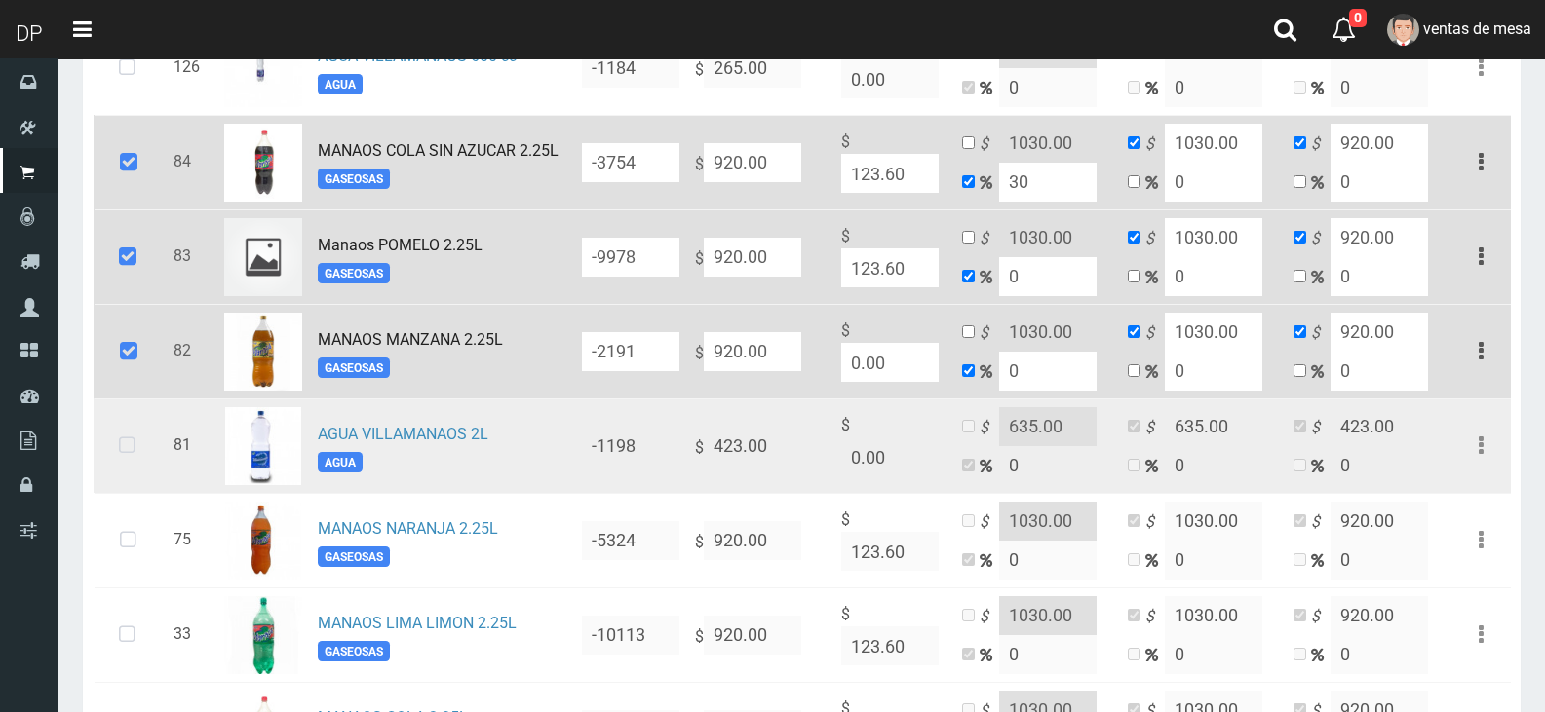
click at [125, 459] on icon at bounding box center [127, 446] width 52 height 64
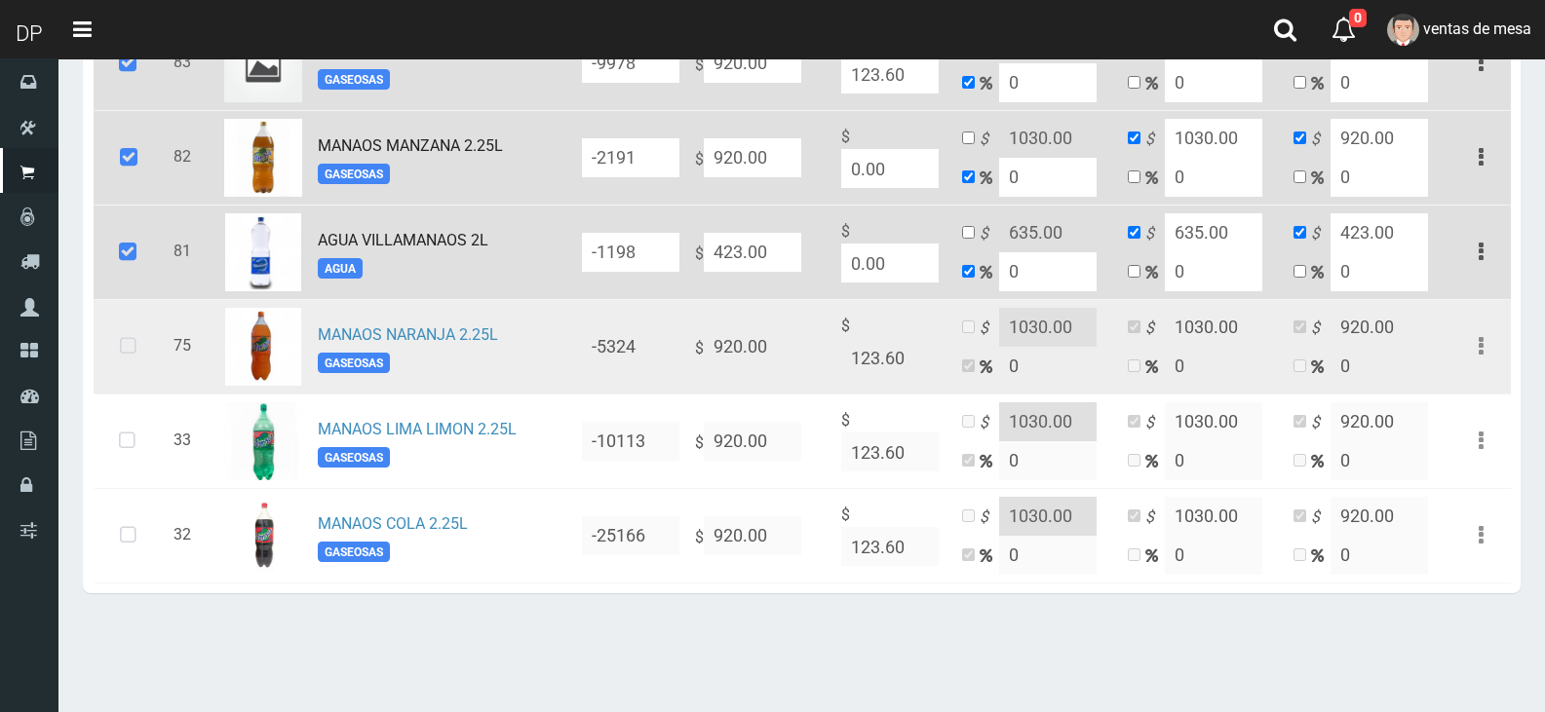
scroll to position [1852, 0]
click at [114, 345] on icon at bounding box center [128, 346] width 52 height 64
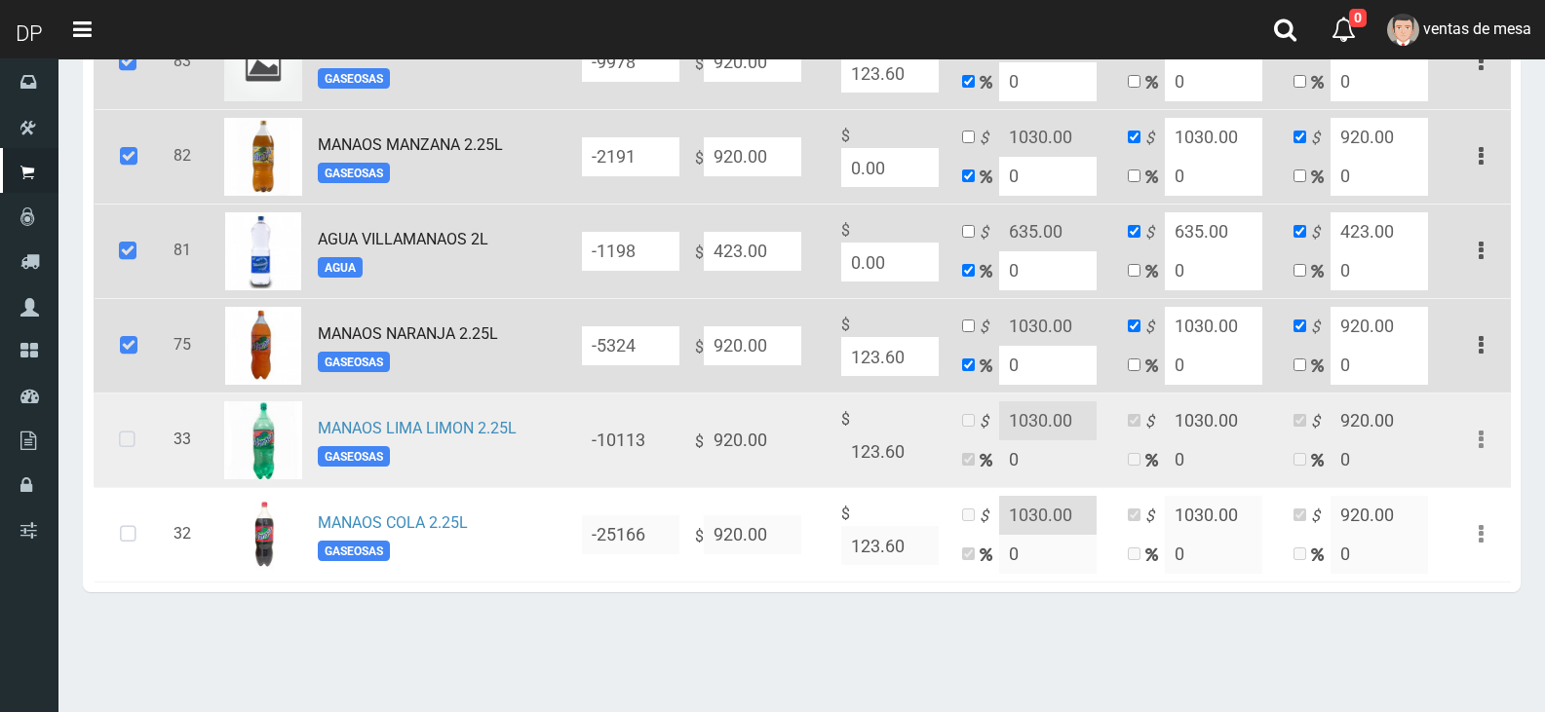
click at [105, 431] on icon at bounding box center [127, 440] width 52 height 64
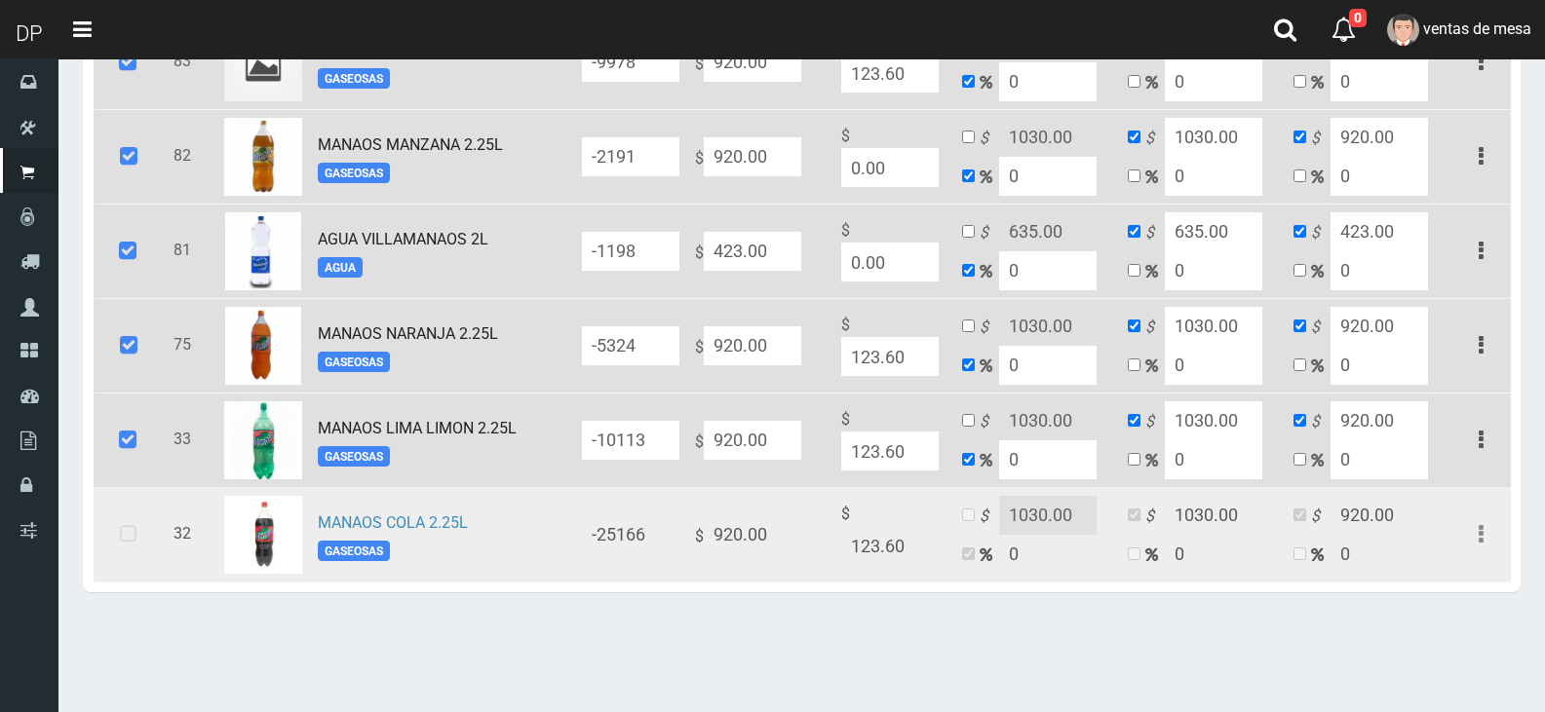
click at [105, 511] on td at bounding box center [130, 534] width 72 height 95
click at [105, 561] on icon at bounding box center [128, 535] width 52 height 64
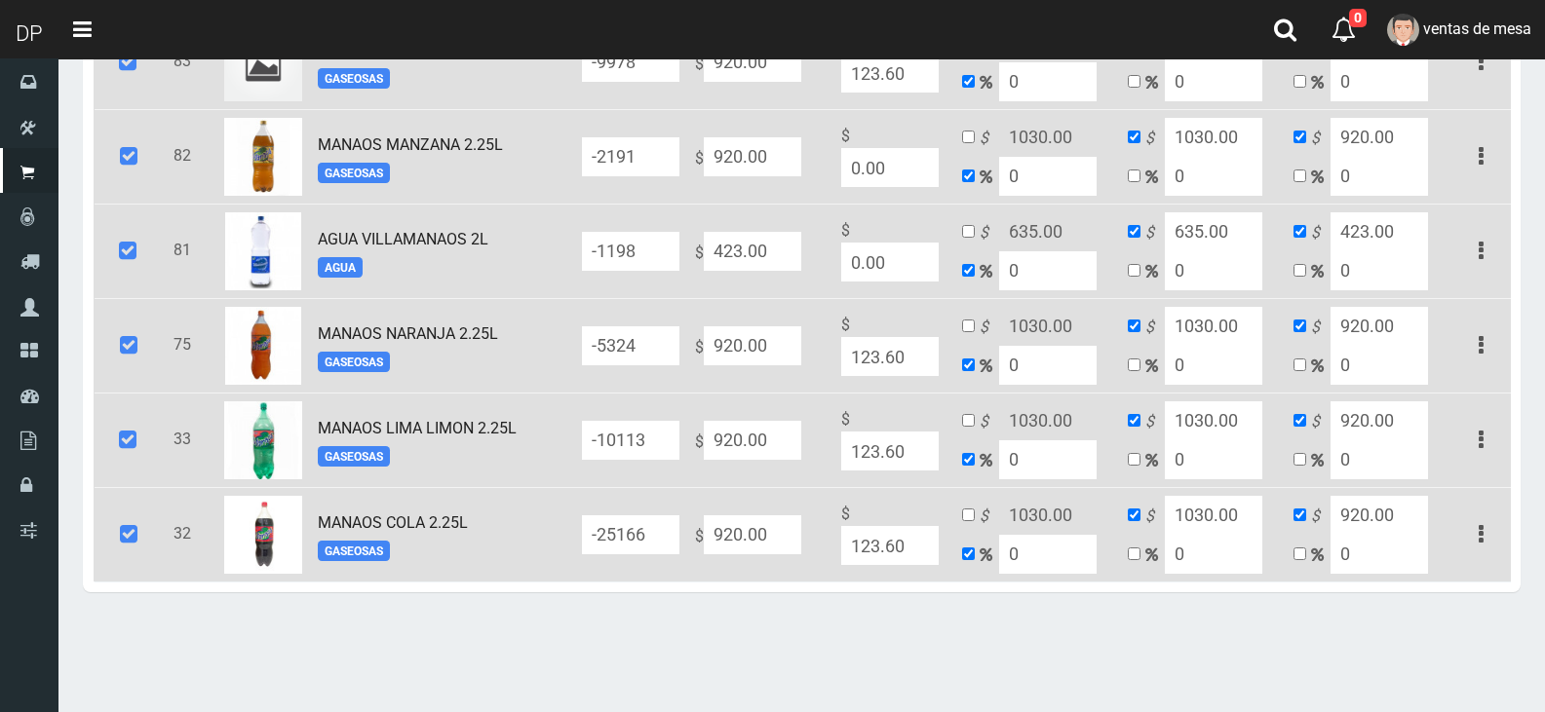
click at [134, 261] on icon at bounding box center [127, 251] width 53 height 64
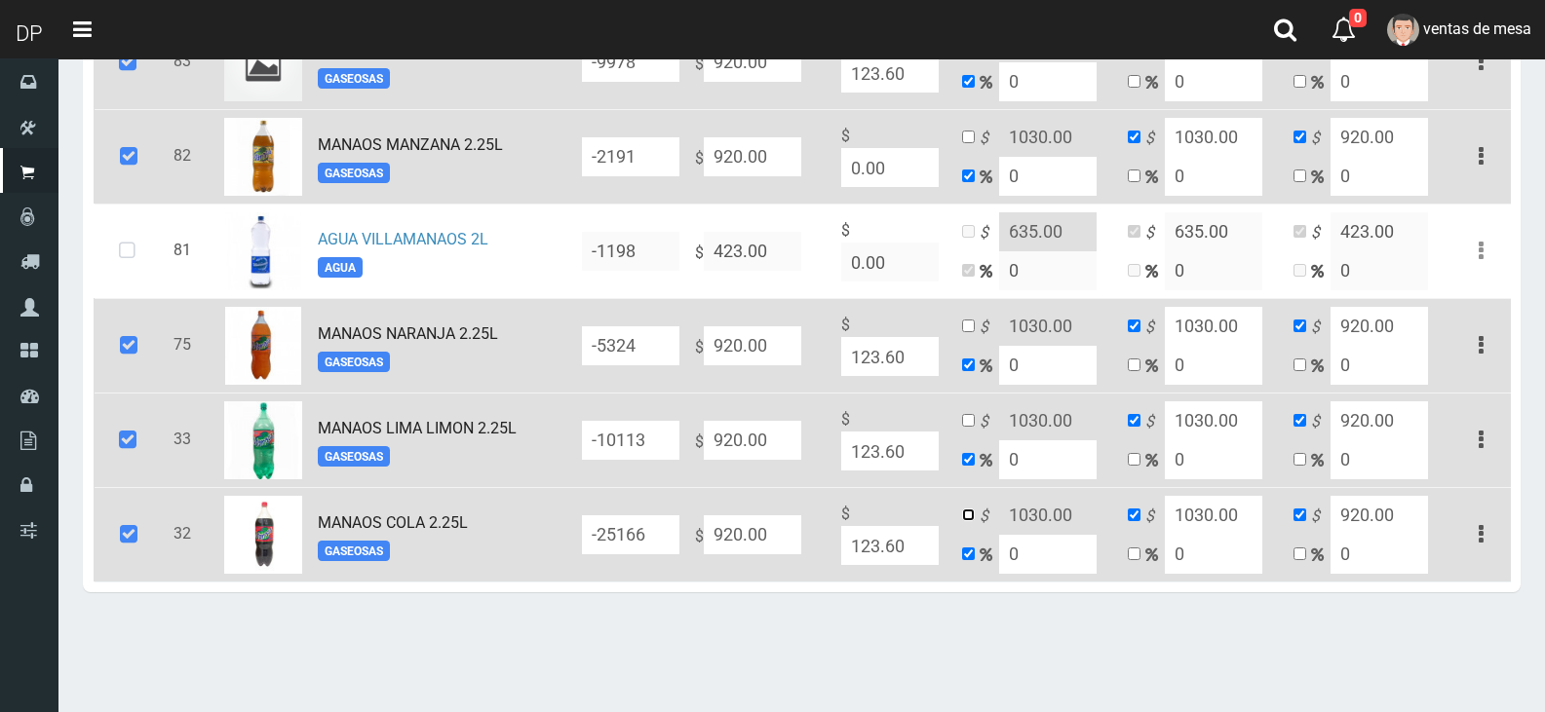
click at [968, 520] on input "checkbox" at bounding box center [968, 515] width 13 height 13
checkbox input "true"
checkbox input "false"
click at [718, 553] on input "920.00" at bounding box center [752, 535] width 97 height 39
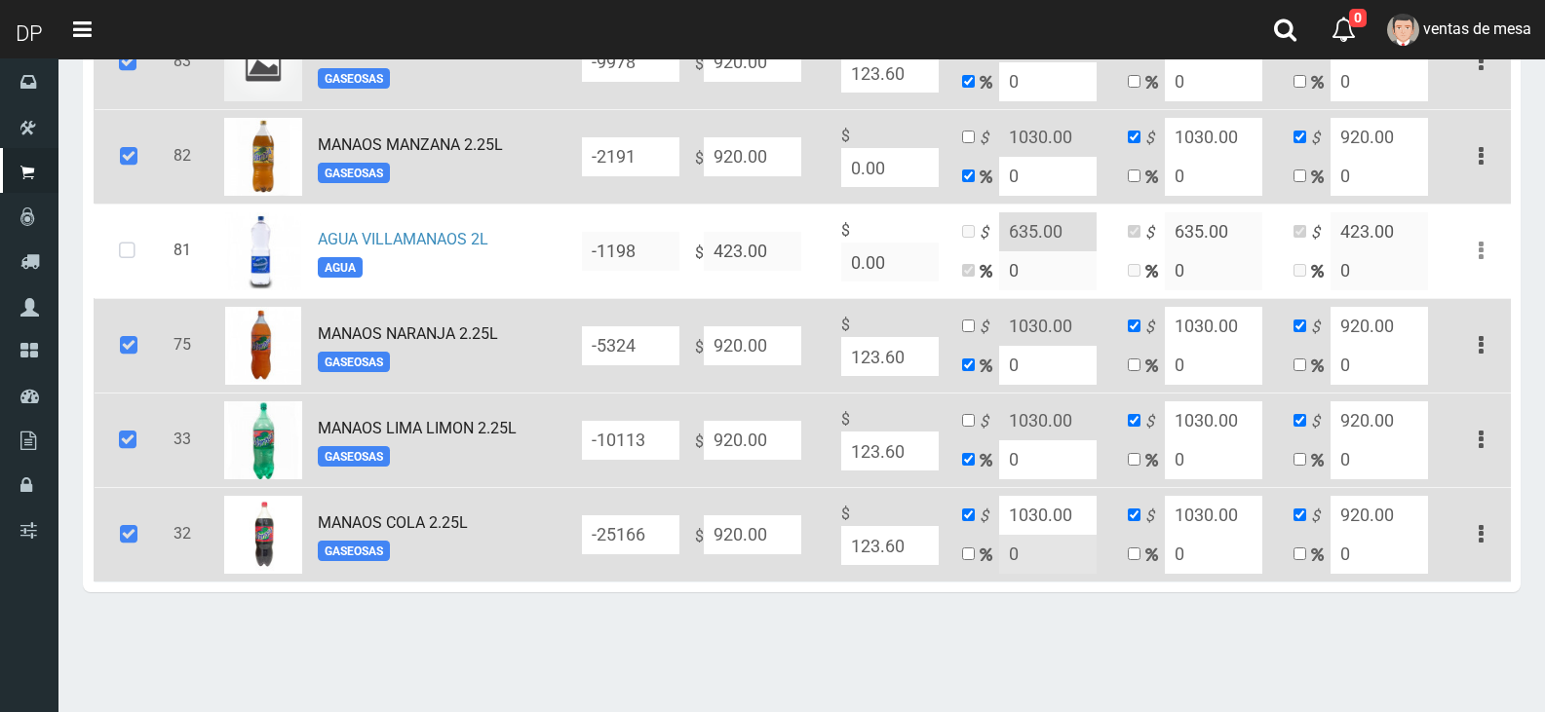
click at [718, 553] on input "920.00" at bounding box center [752, 535] width 97 height 39
type input "10"
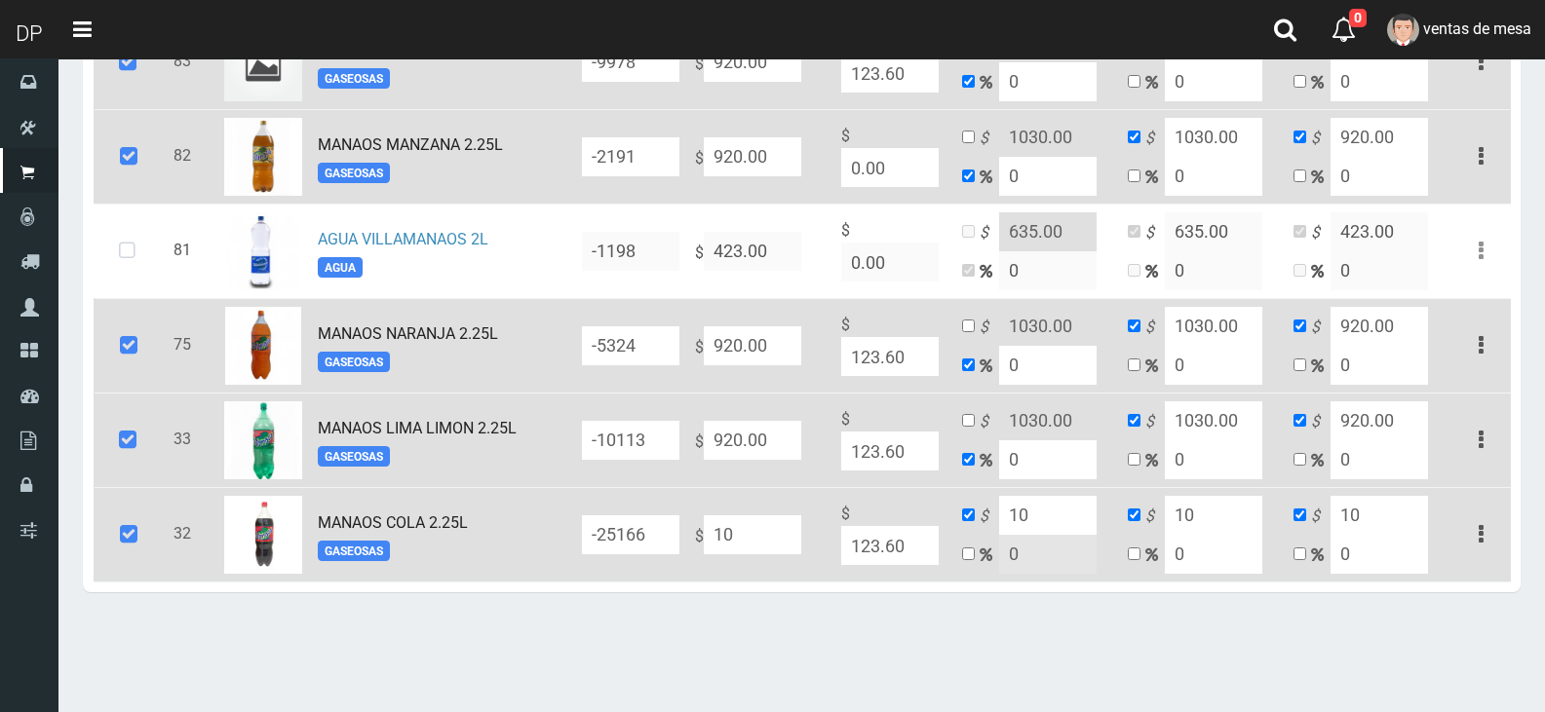
type input "103"
type input "1030"
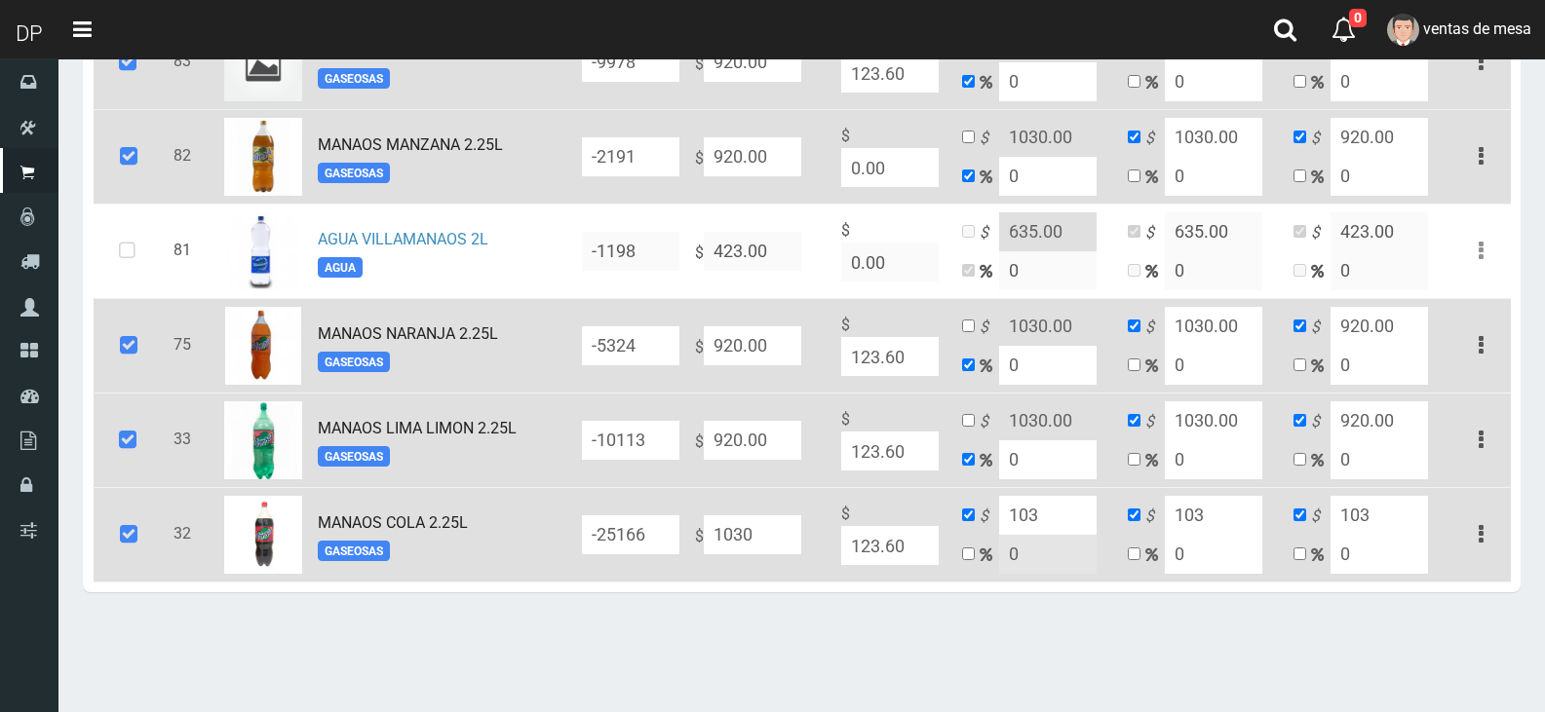
type input "1030"
click at [742, 539] on input "1030" at bounding box center [752, 535] width 97 height 39
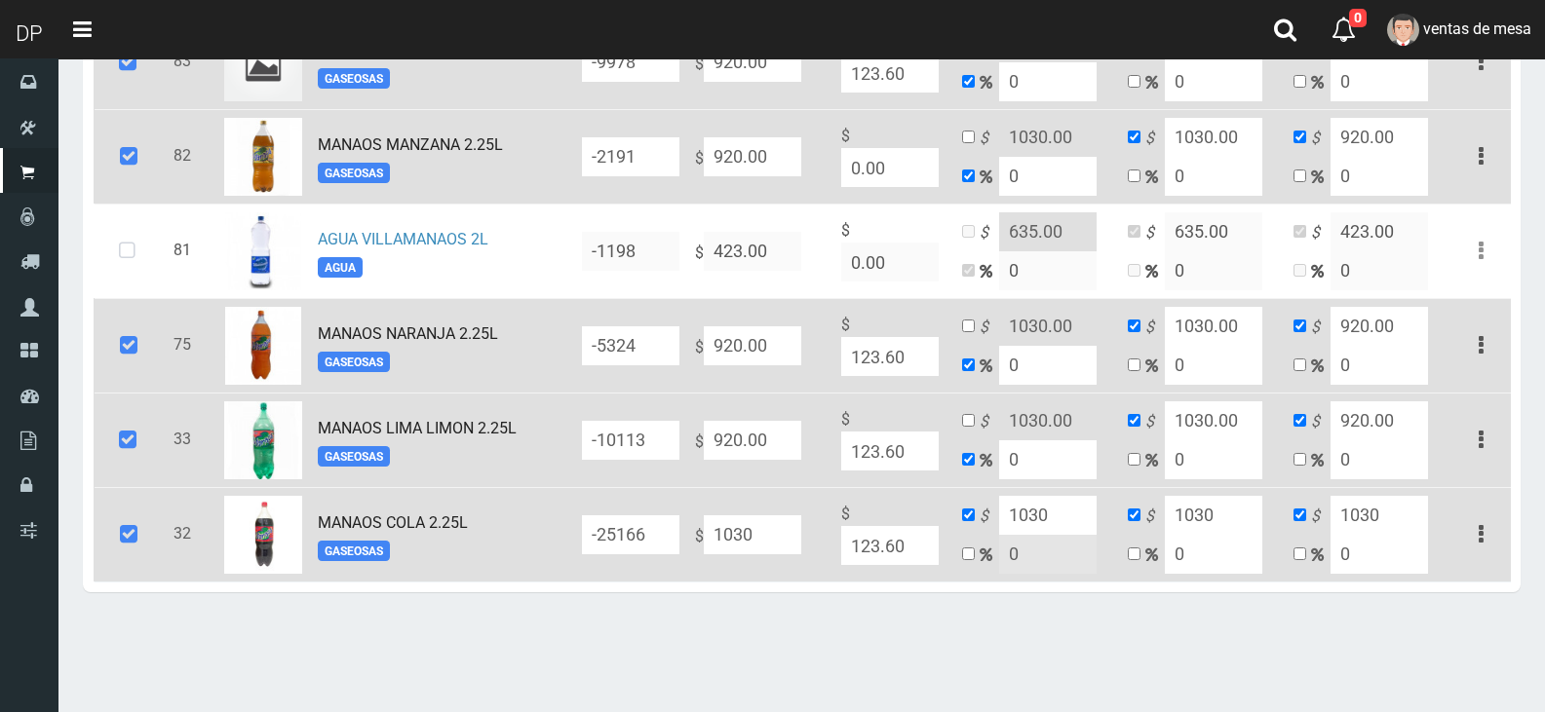
click at [742, 539] on input "1030" at bounding box center [752, 535] width 97 height 39
type input "1030"
click at [781, 444] on input "920.00" at bounding box center [752, 440] width 97 height 39
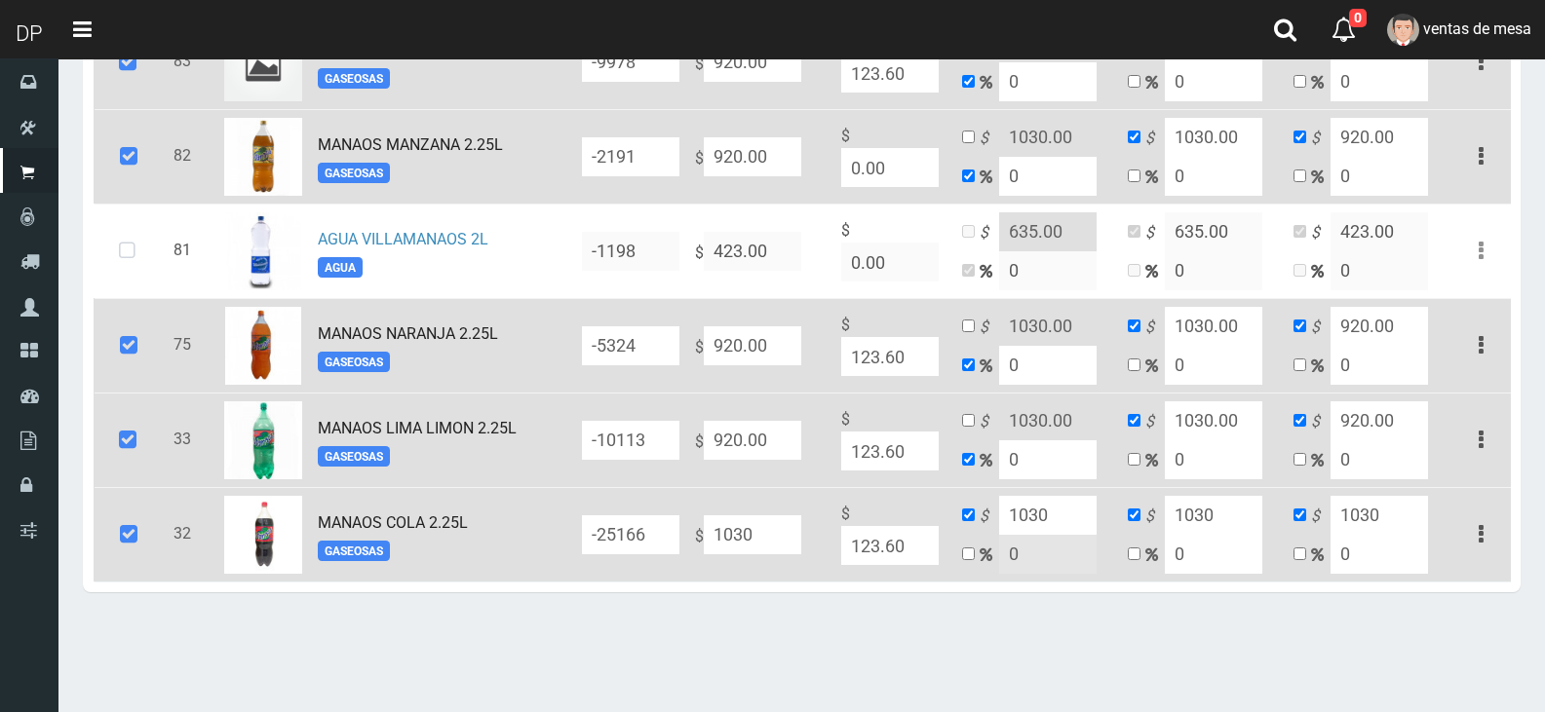
click at [781, 444] on input "920.00" at bounding box center [752, 440] width 97 height 39
paste input "103"
type input "1030"
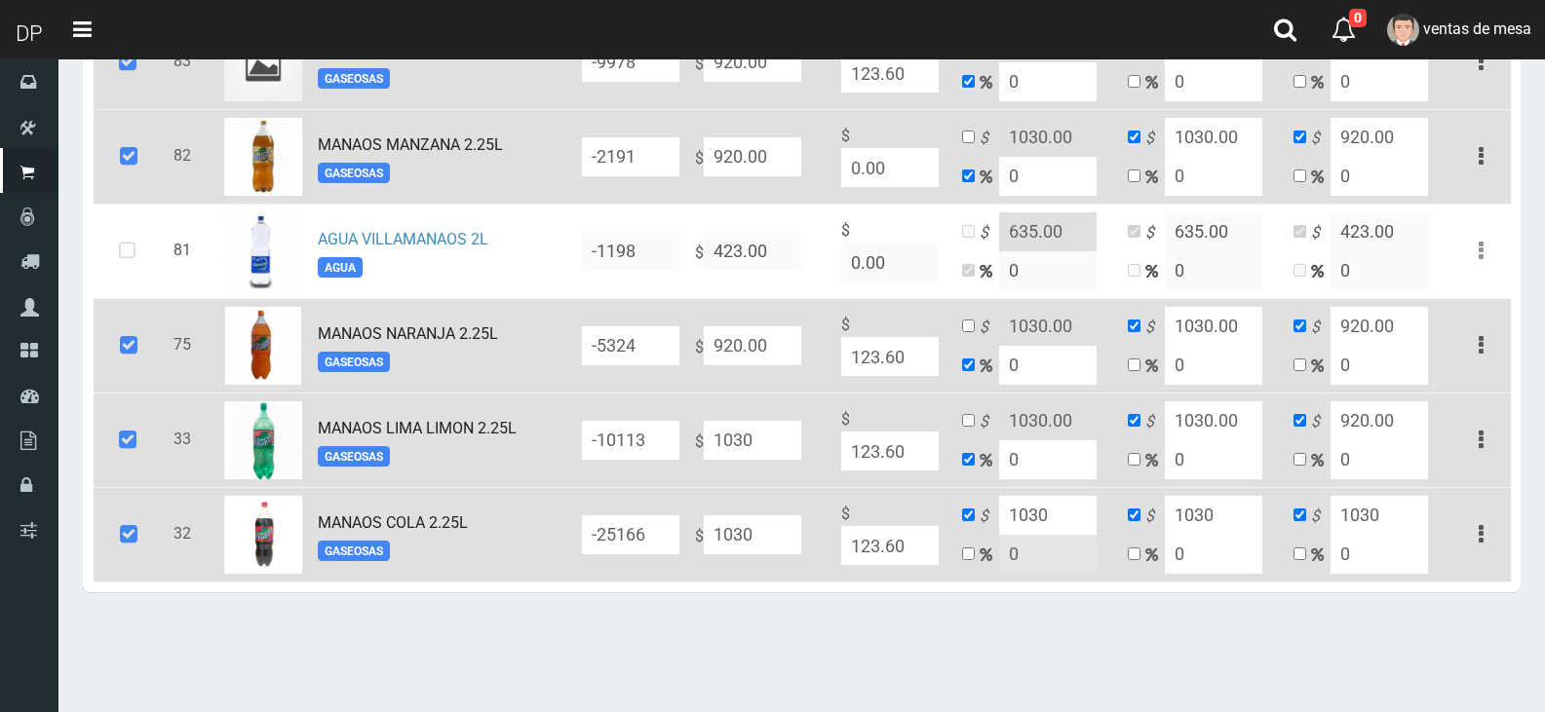
type input "1030"
type input "920"
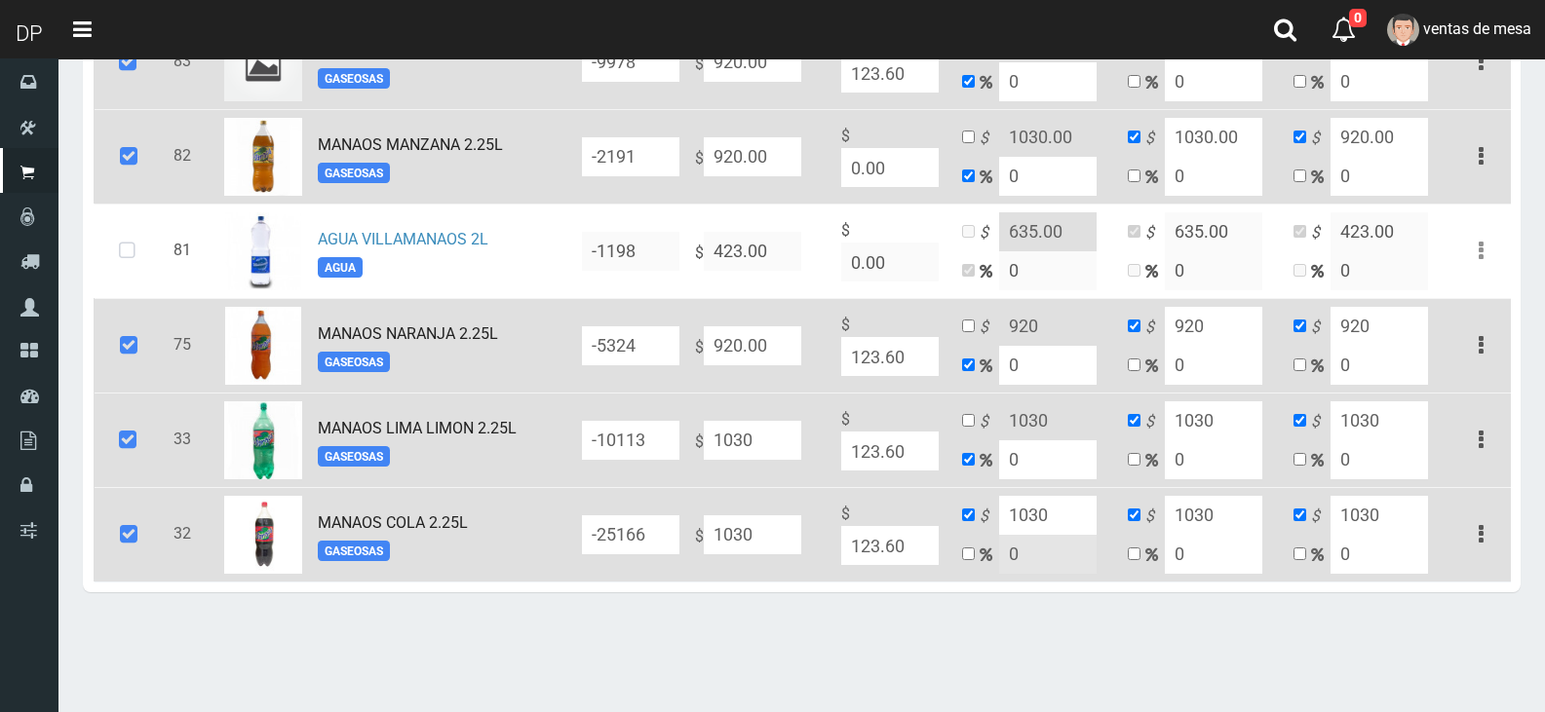
click at [796, 350] on input "920.00" at bounding box center [752, 346] width 97 height 39
paste input "103"
type input "1030"
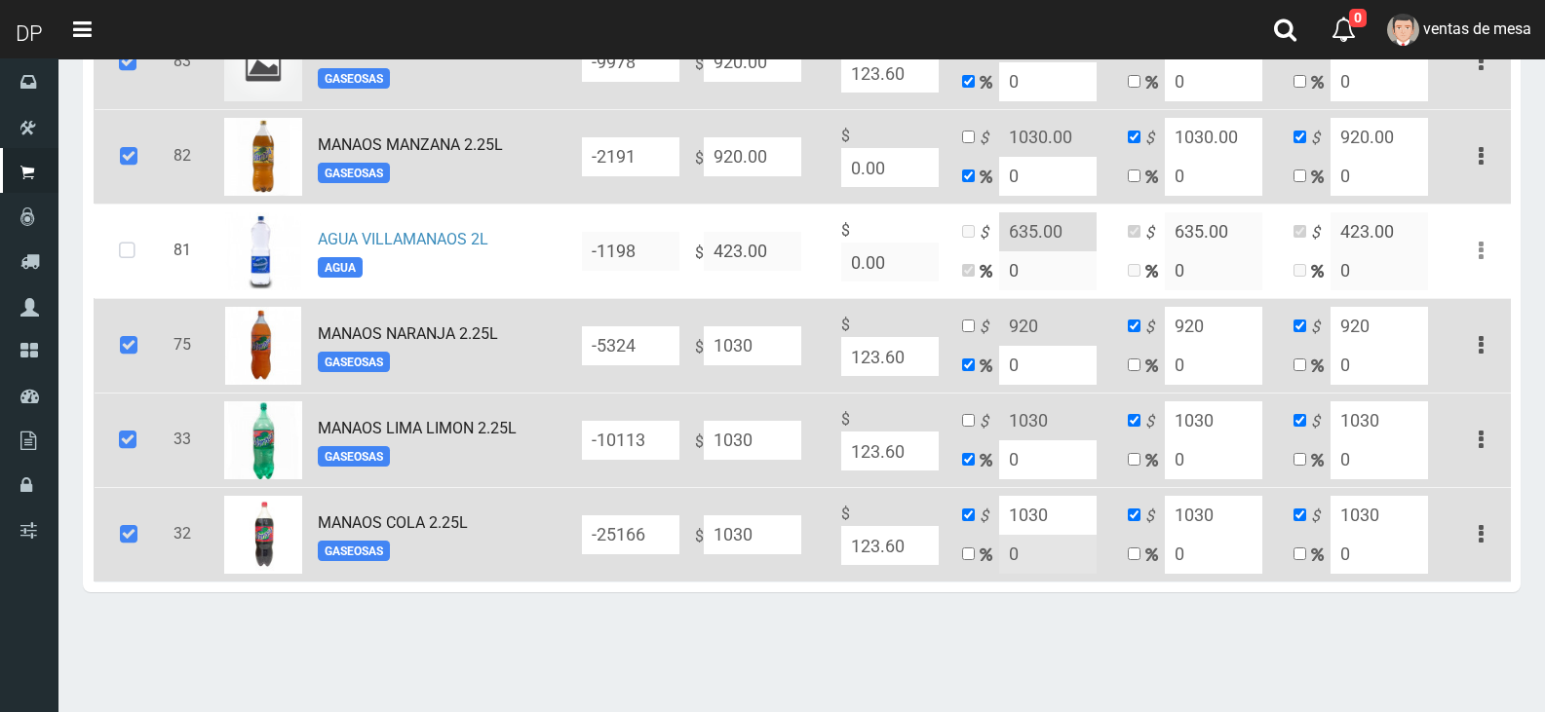
type input "1030"
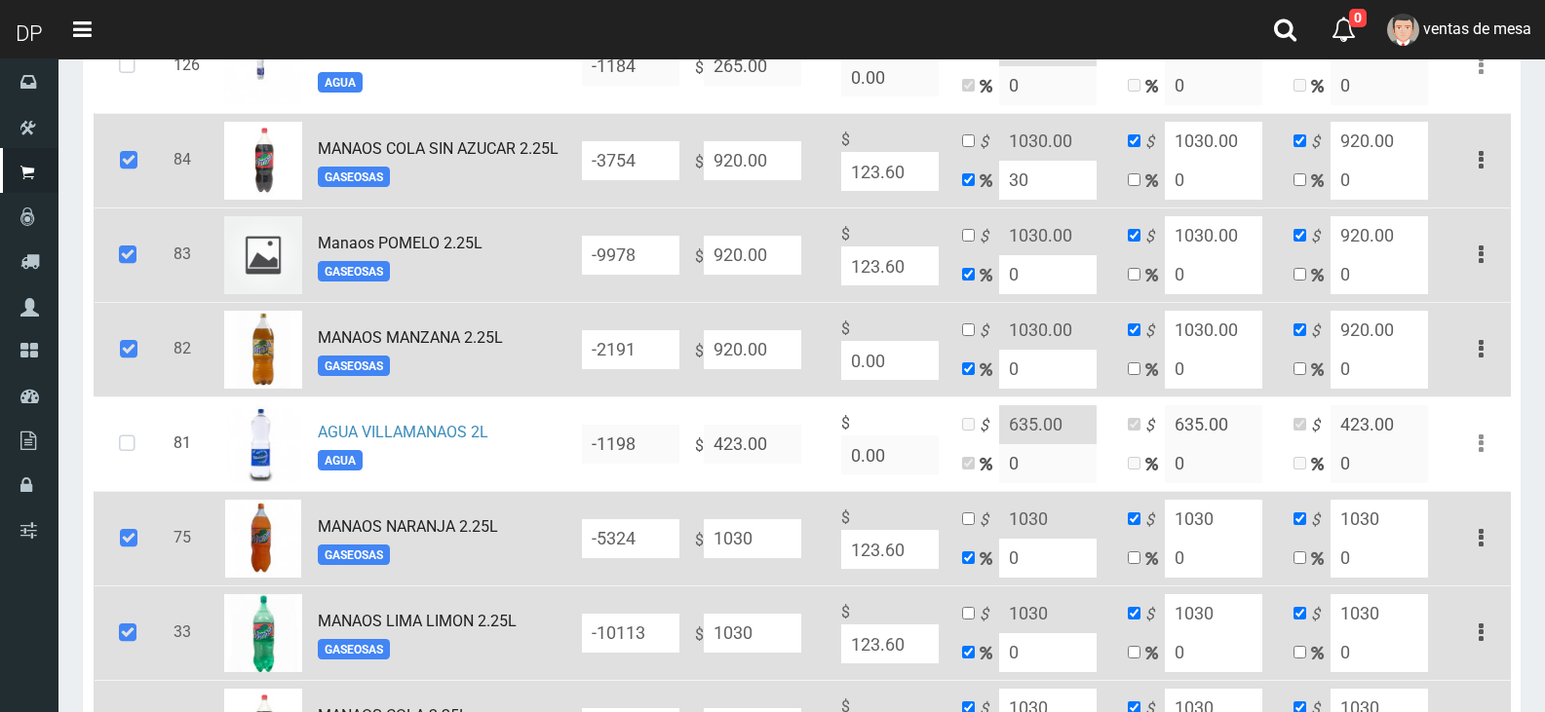
scroll to position [1657, 0]
type input "1030"
click at [789, 345] on input "920.00" at bounding box center [752, 351] width 97 height 39
paste input "103"
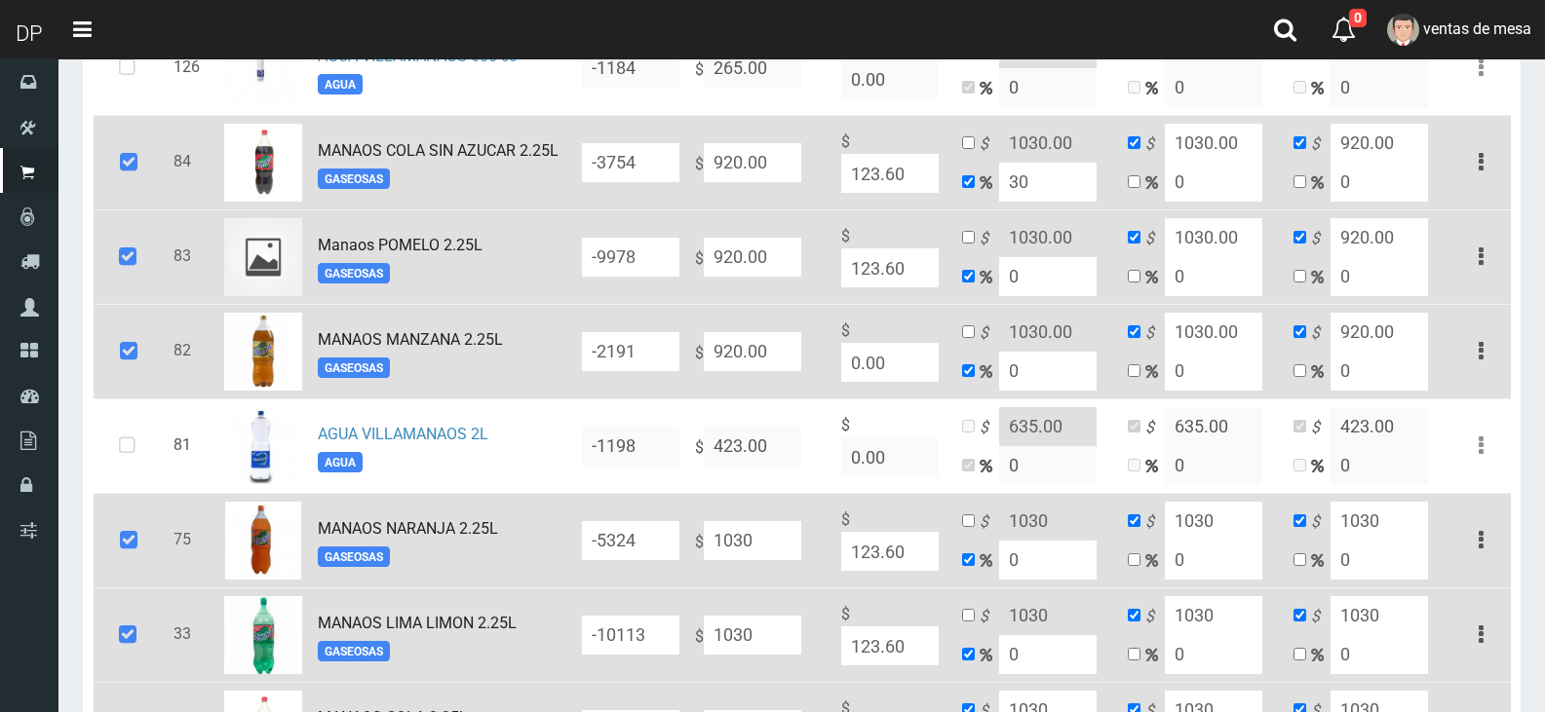
type input "1030"
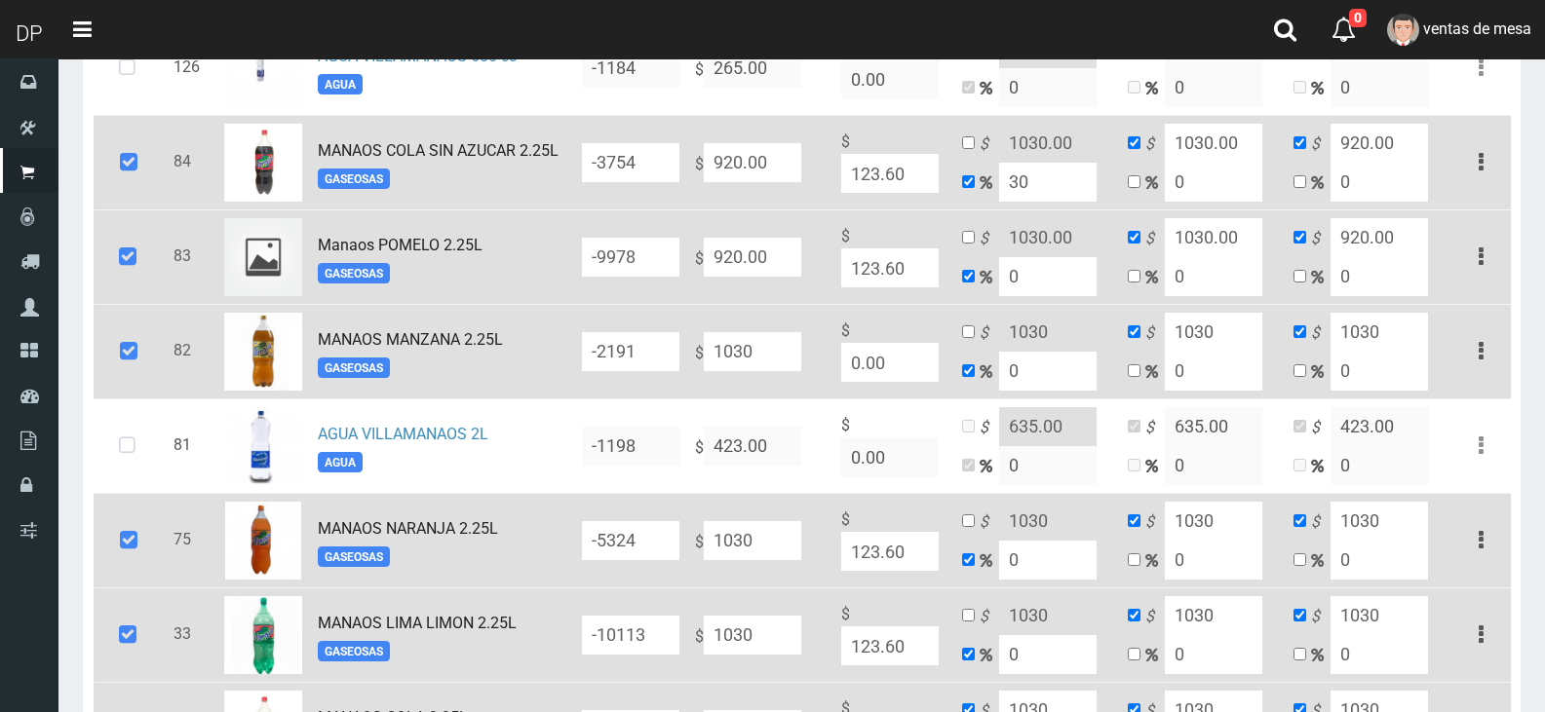
type input "920"
click at [787, 275] on input "920.00" at bounding box center [752, 257] width 97 height 39
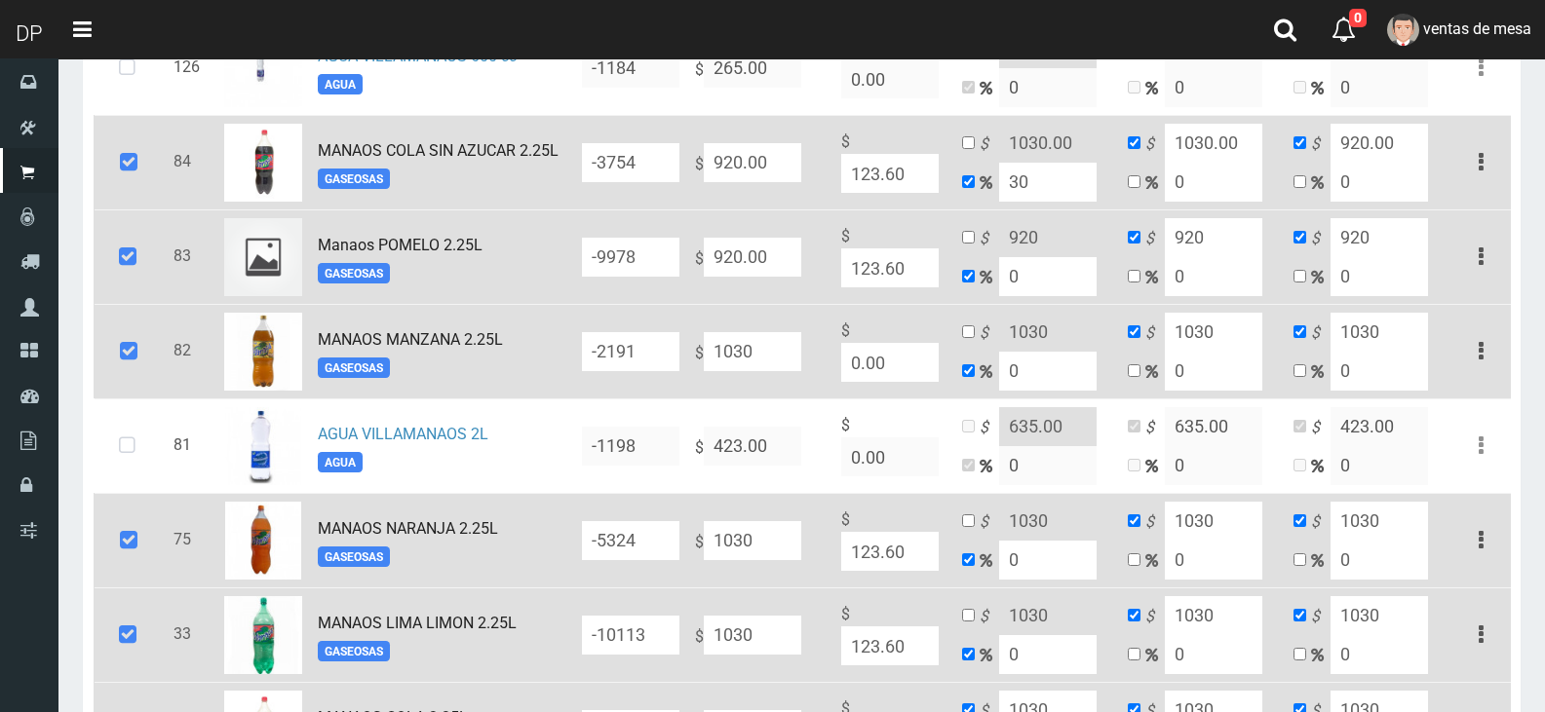
paste input "103"
type input "1030"
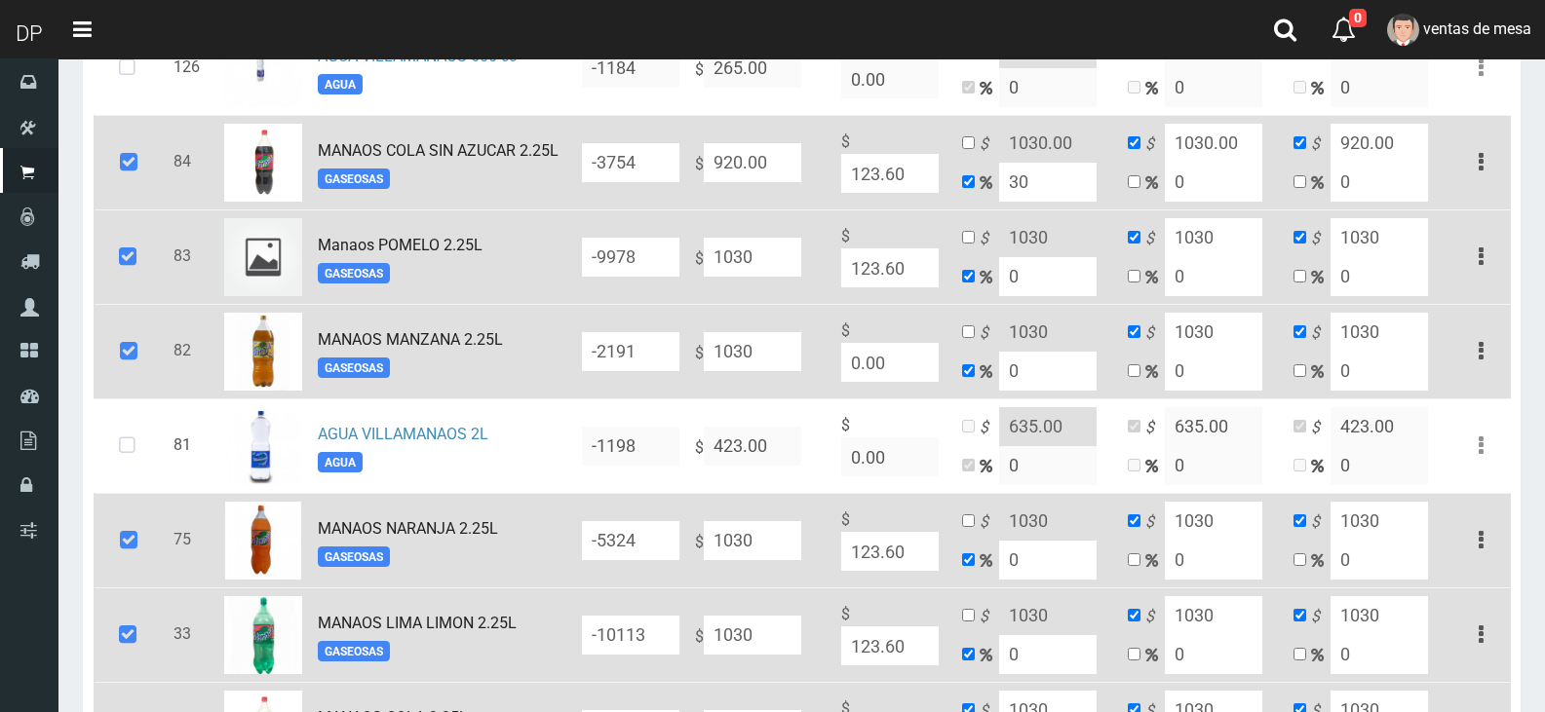
type input "1030"
click at [782, 164] on input "920.00" at bounding box center [752, 162] width 97 height 39
paste input "103"
type input "1030"
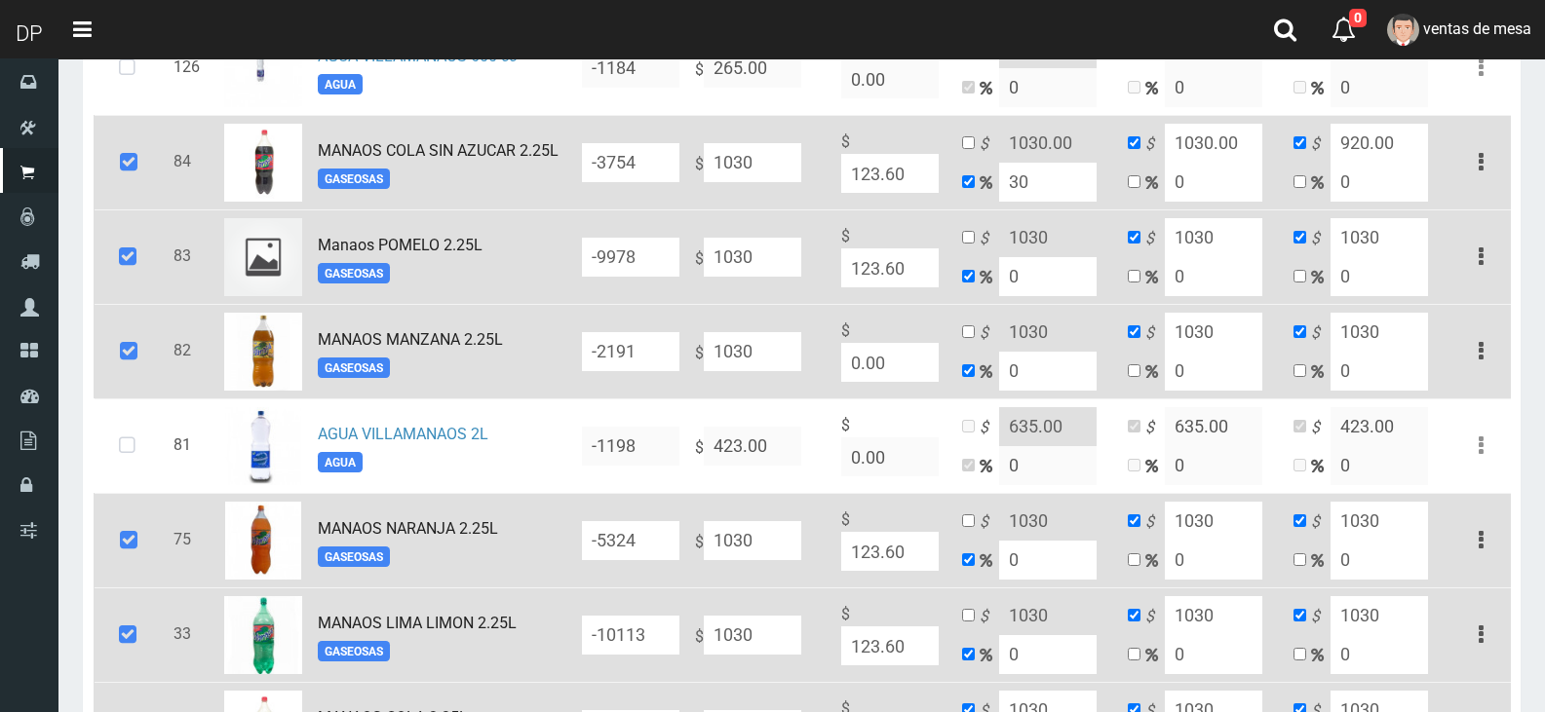
type input "1339"
type input "1030"
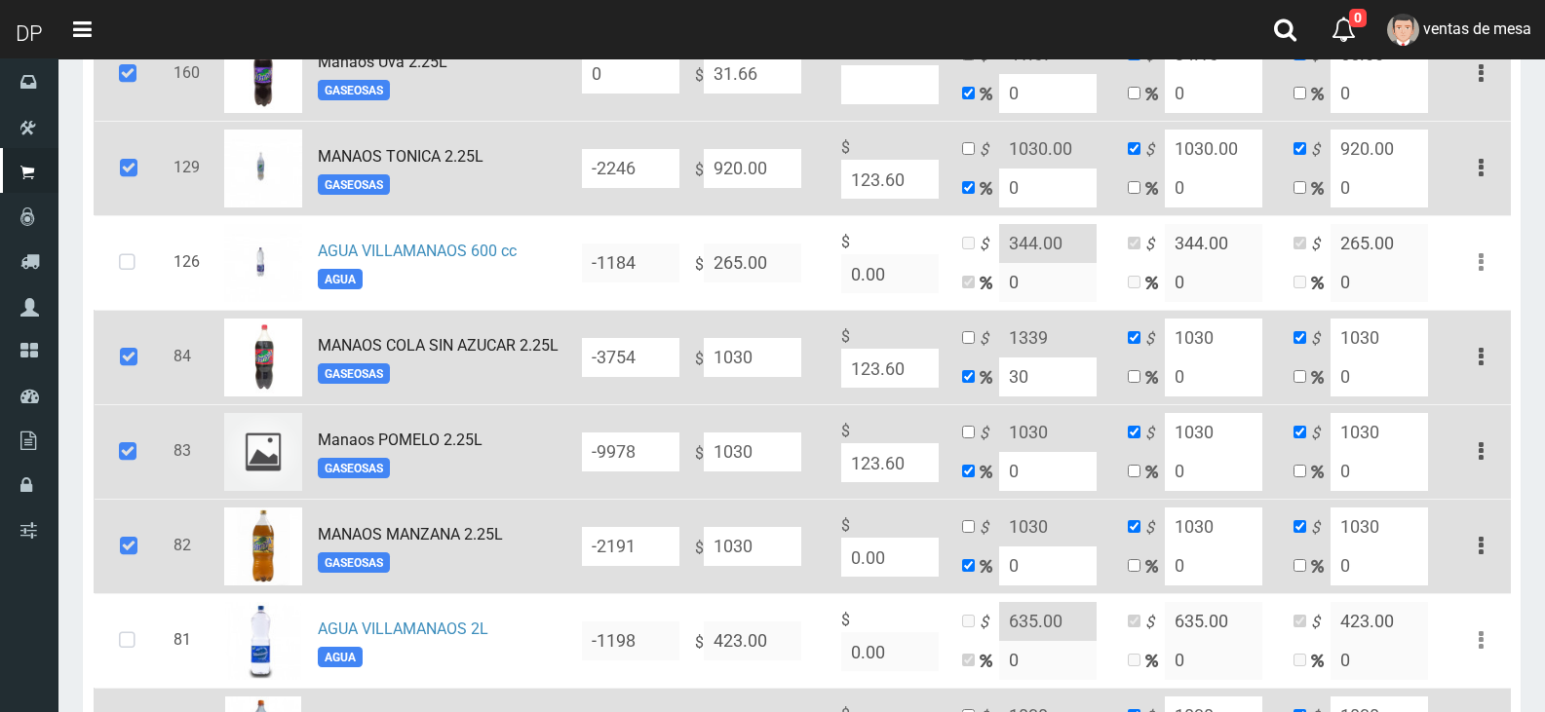
type input "1030"
click at [787, 188] on input "920.00" at bounding box center [752, 168] width 97 height 39
paste input "103"
type input "1030"
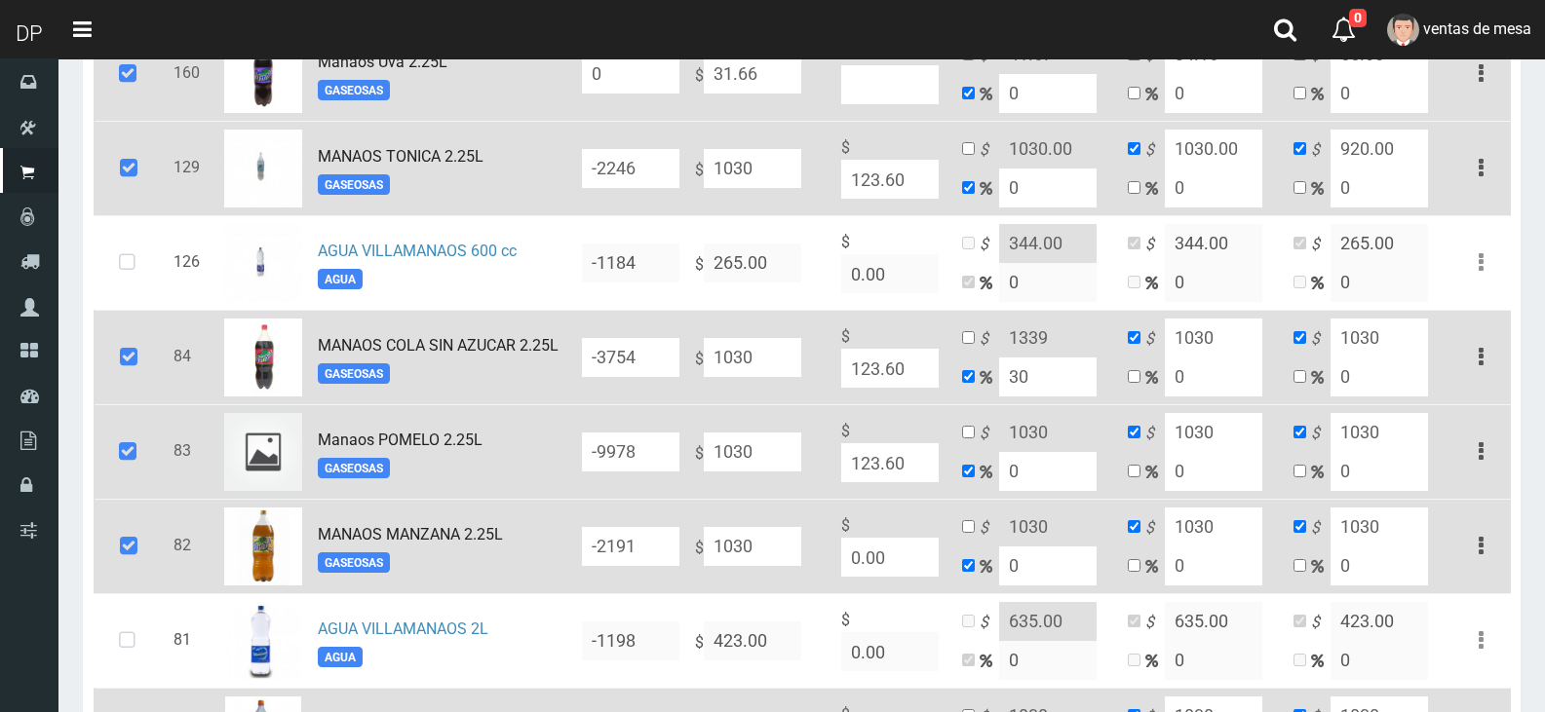
type input "1030"
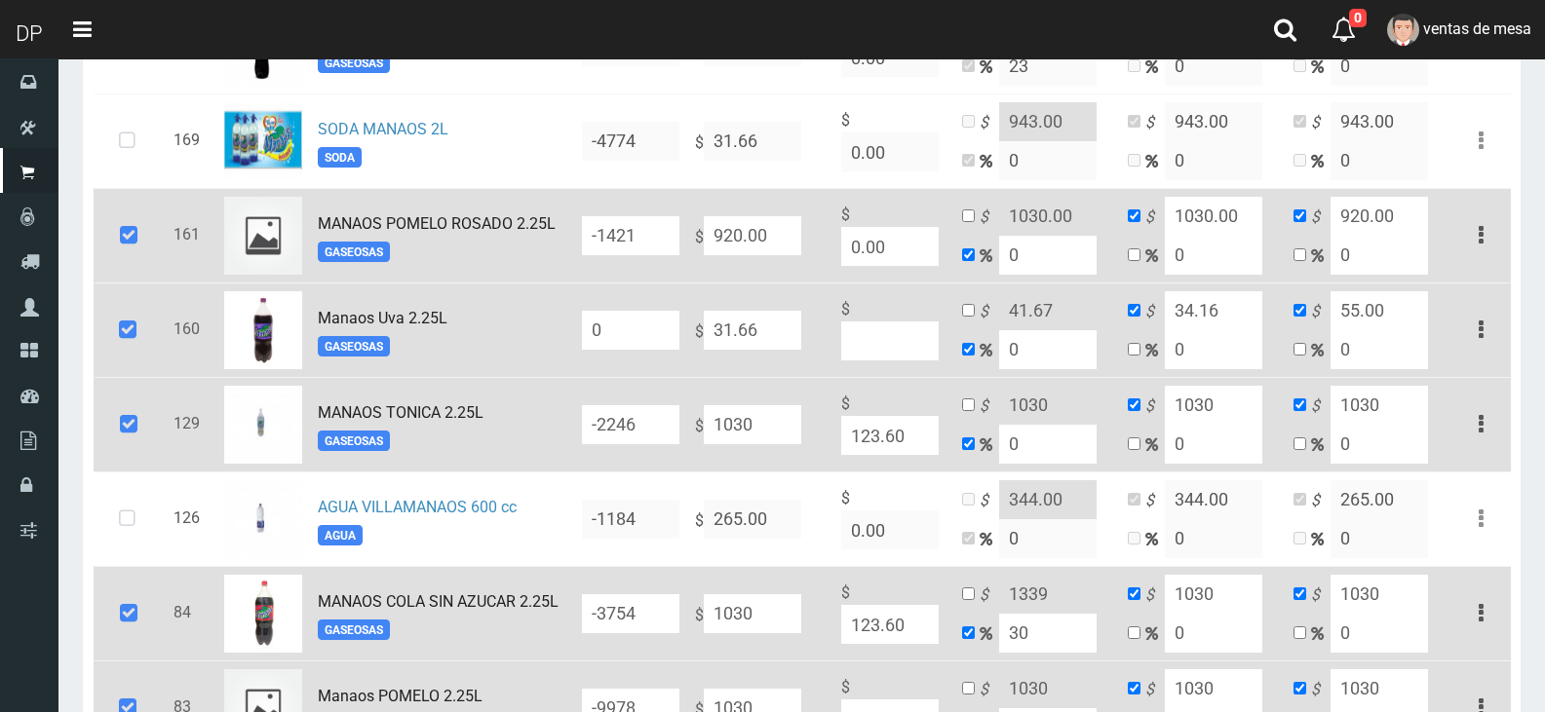
scroll to position [1170, 0]
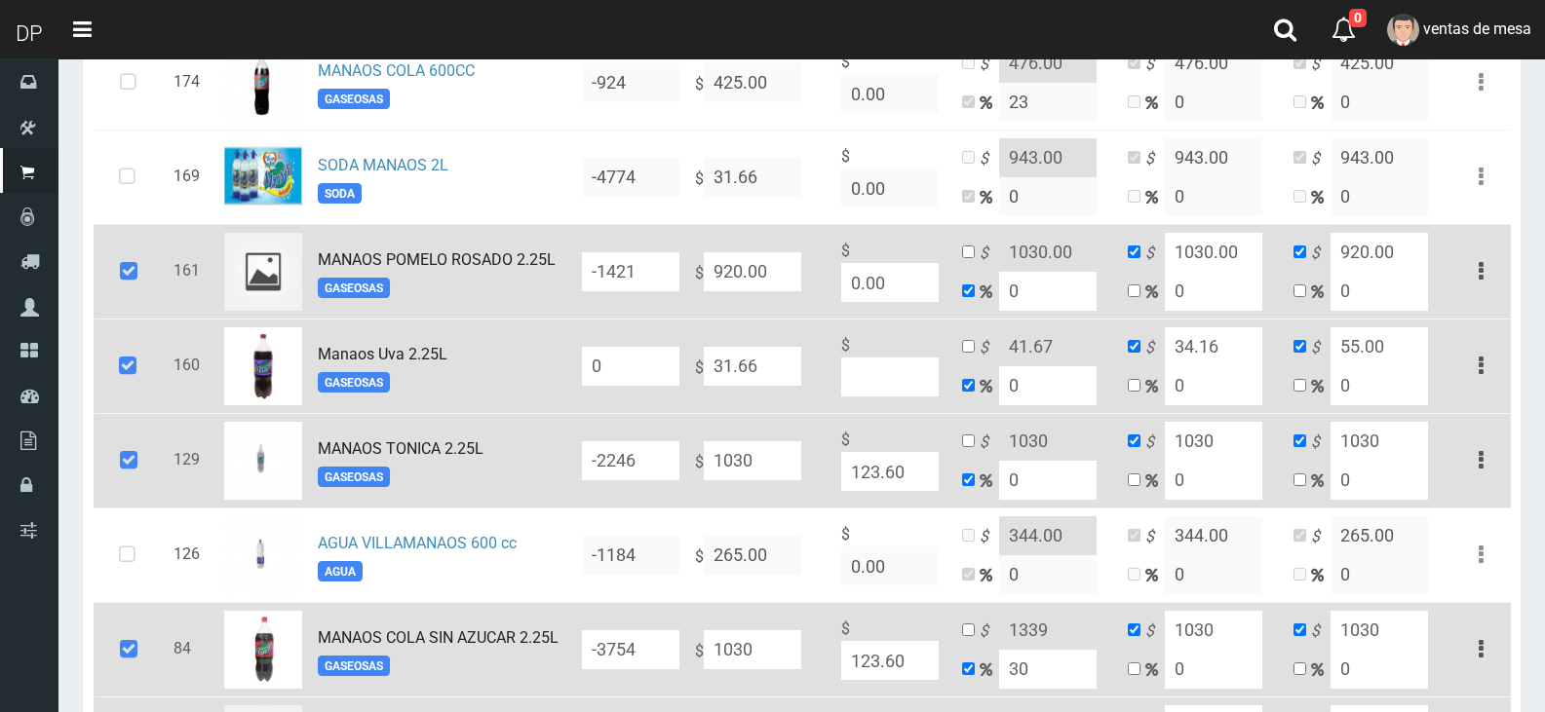
type input "1030"
click at [790, 370] on input "31.66" at bounding box center [752, 366] width 97 height 39
paste input "1030"
type input "1030"
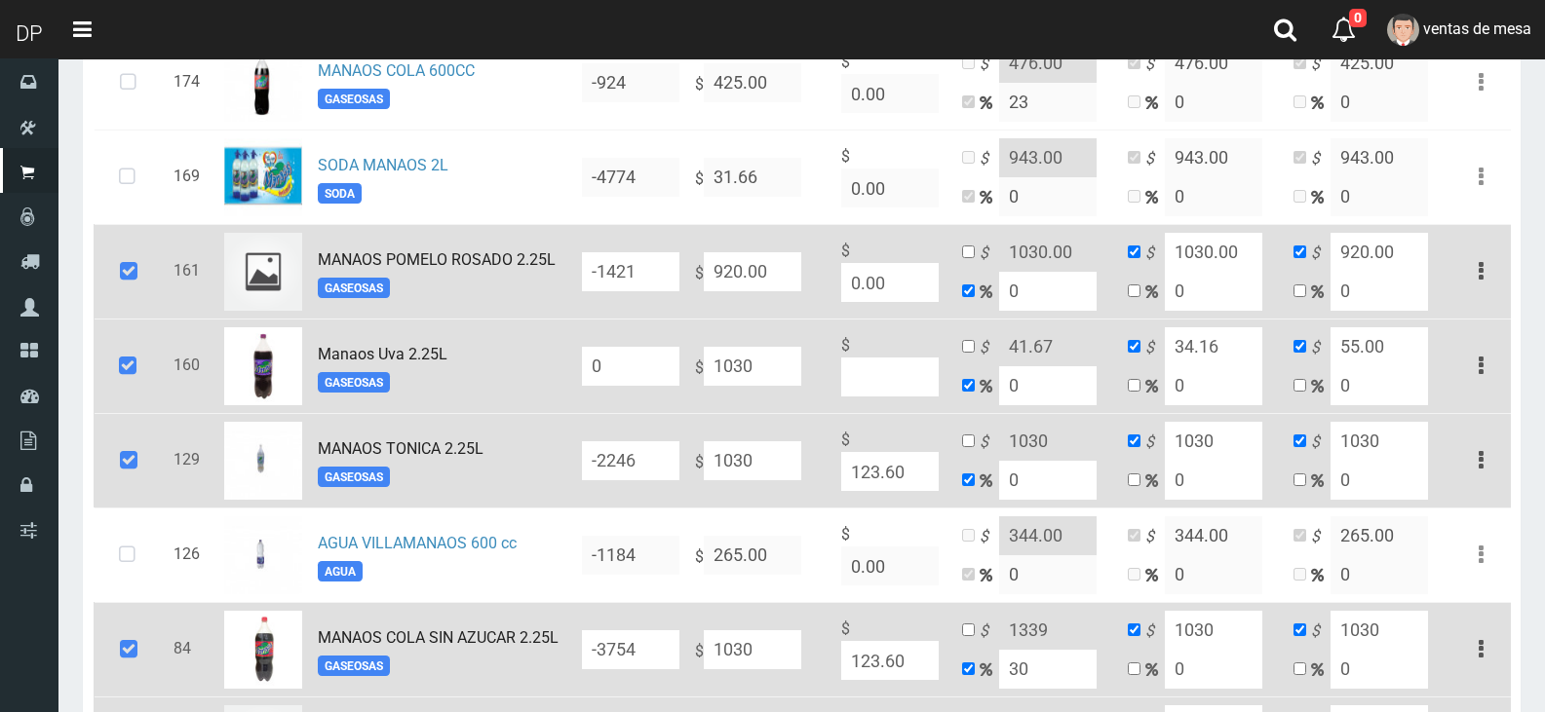
type input "1030"
click at [797, 290] on input "920.00" at bounding box center [752, 271] width 97 height 39
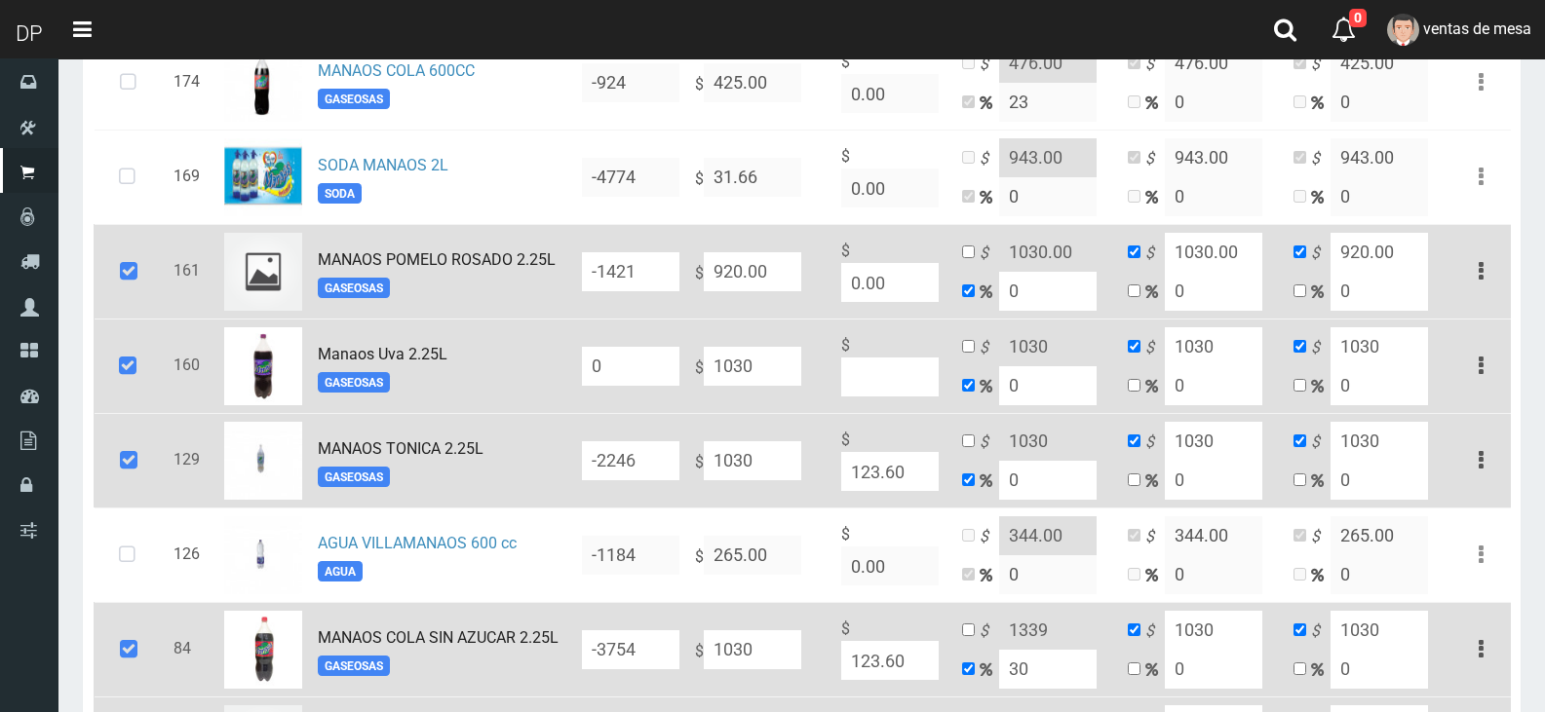
click at [797, 290] on input "920.00" at bounding box center [752, 271] width 97 height 39
paste input "103"
type input "1030"
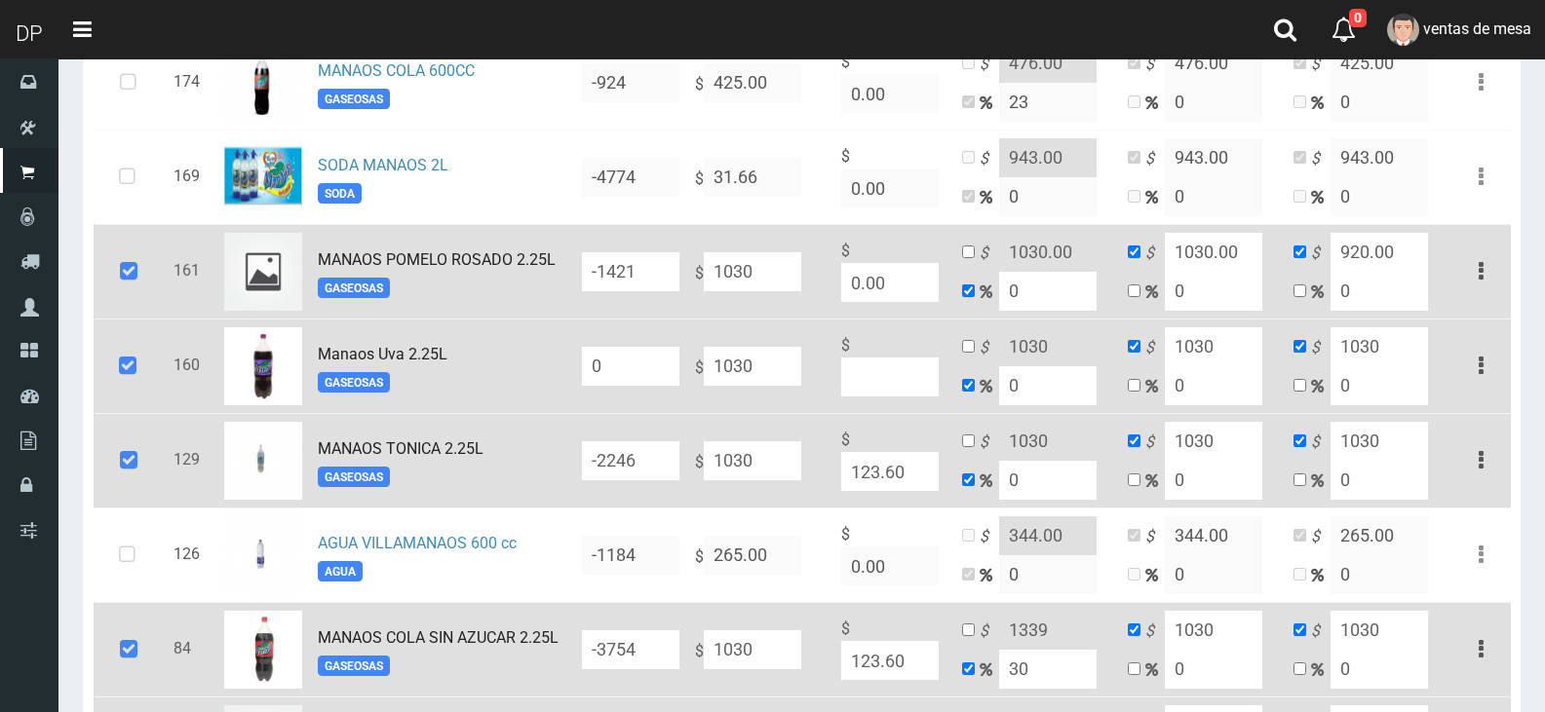
type input "1030"
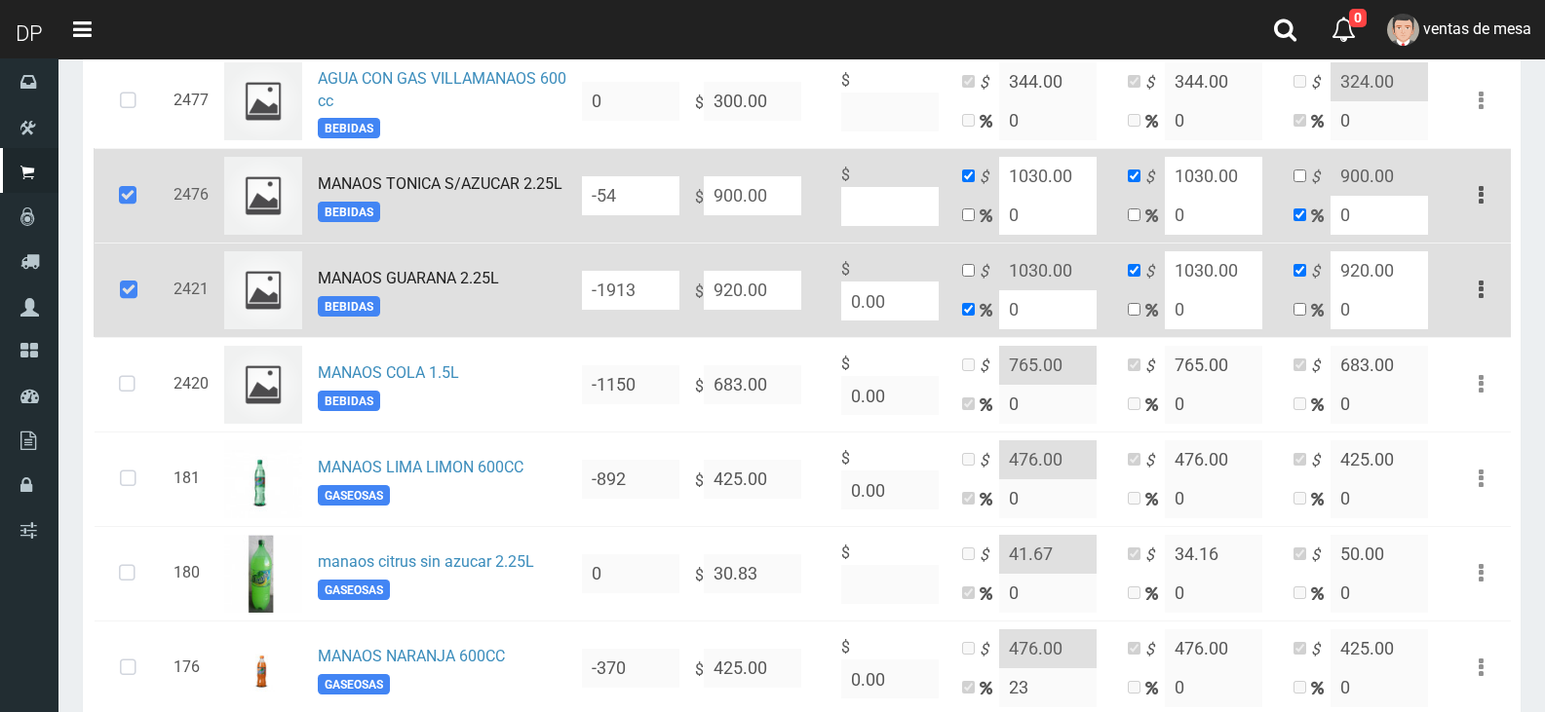
scroll to position [390, 0]
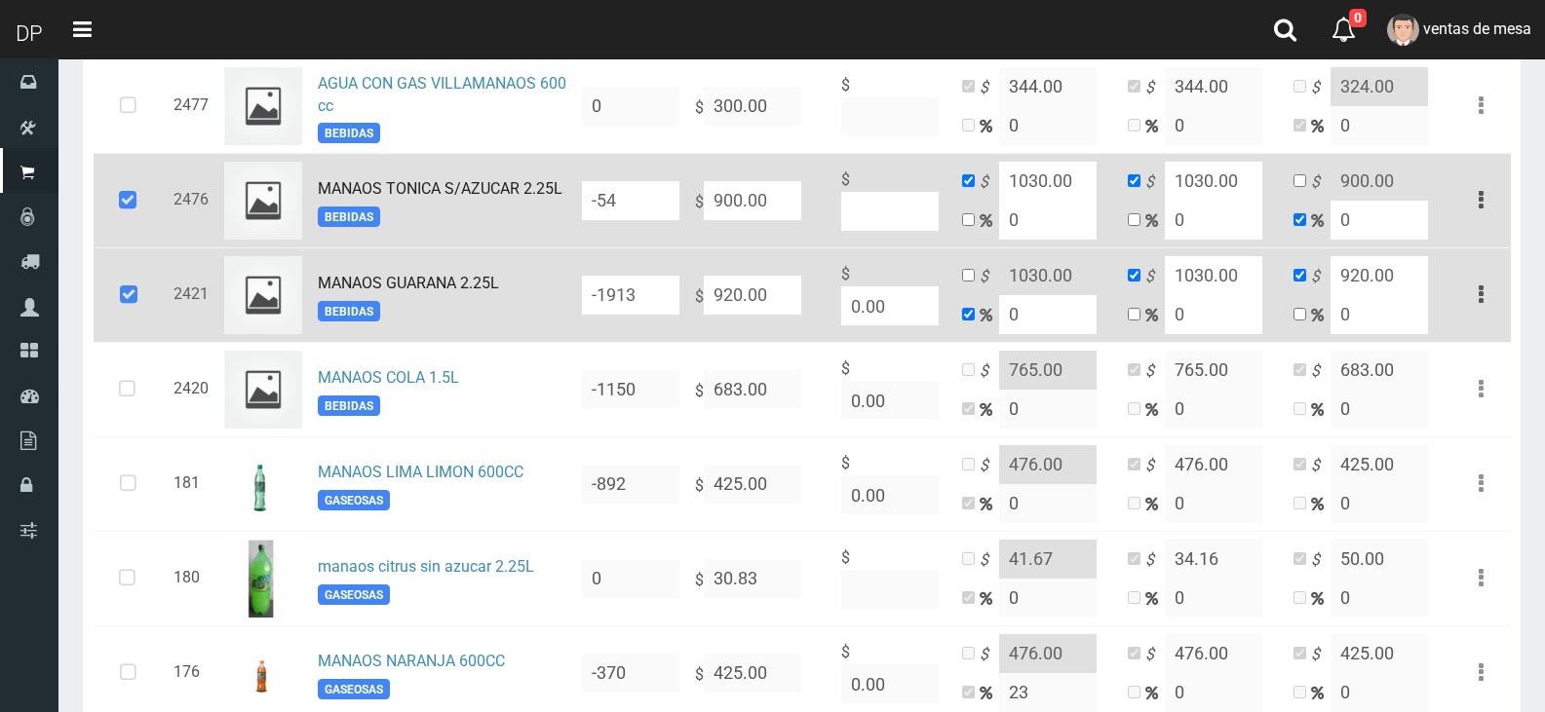
type input "1030"
click at [753, 294] on input "920.00" at bounding box center [752, 295] width 97 height 39
paste input "103"
type input "1030"
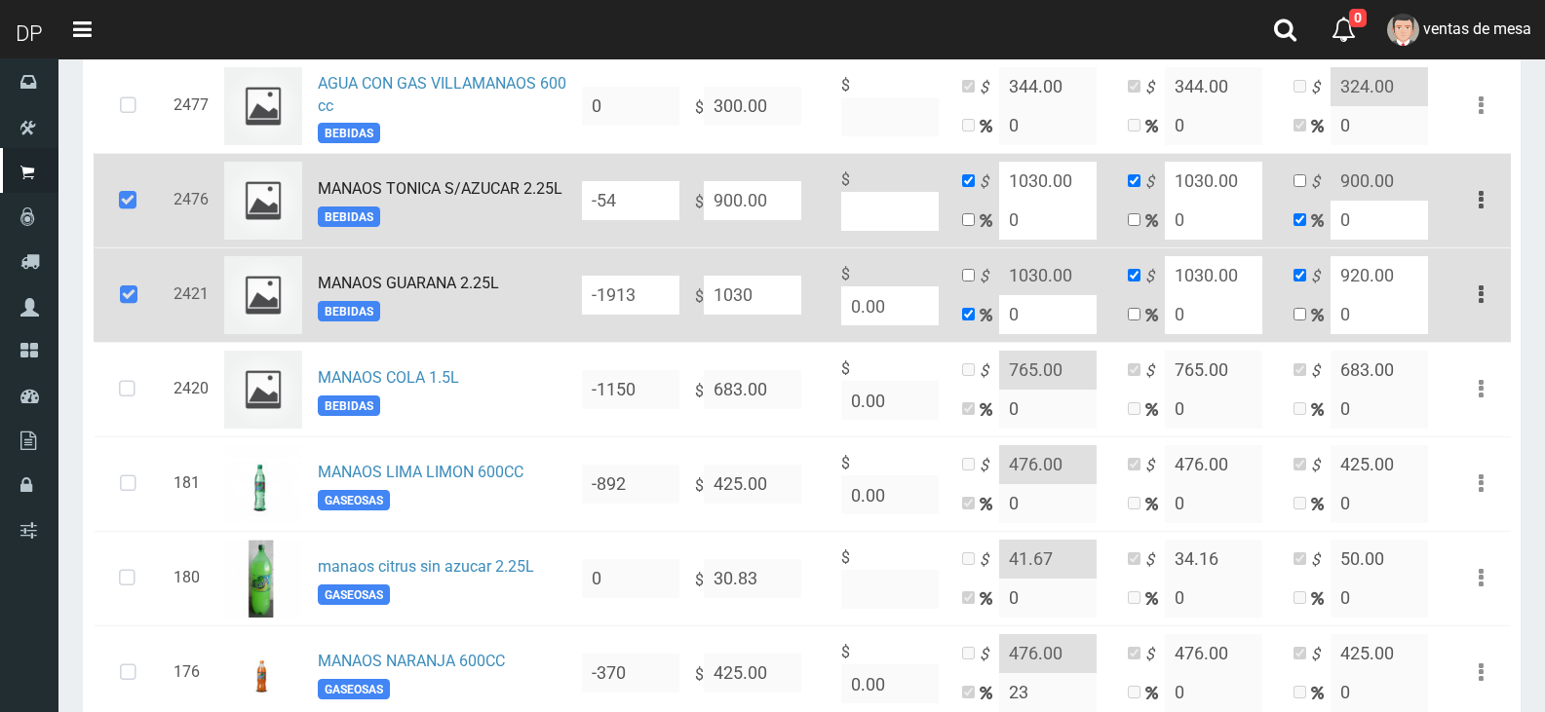
type input "900"
click at [768, 220] on input "900.00" at bounding box center [752, 200] width 97 height 39
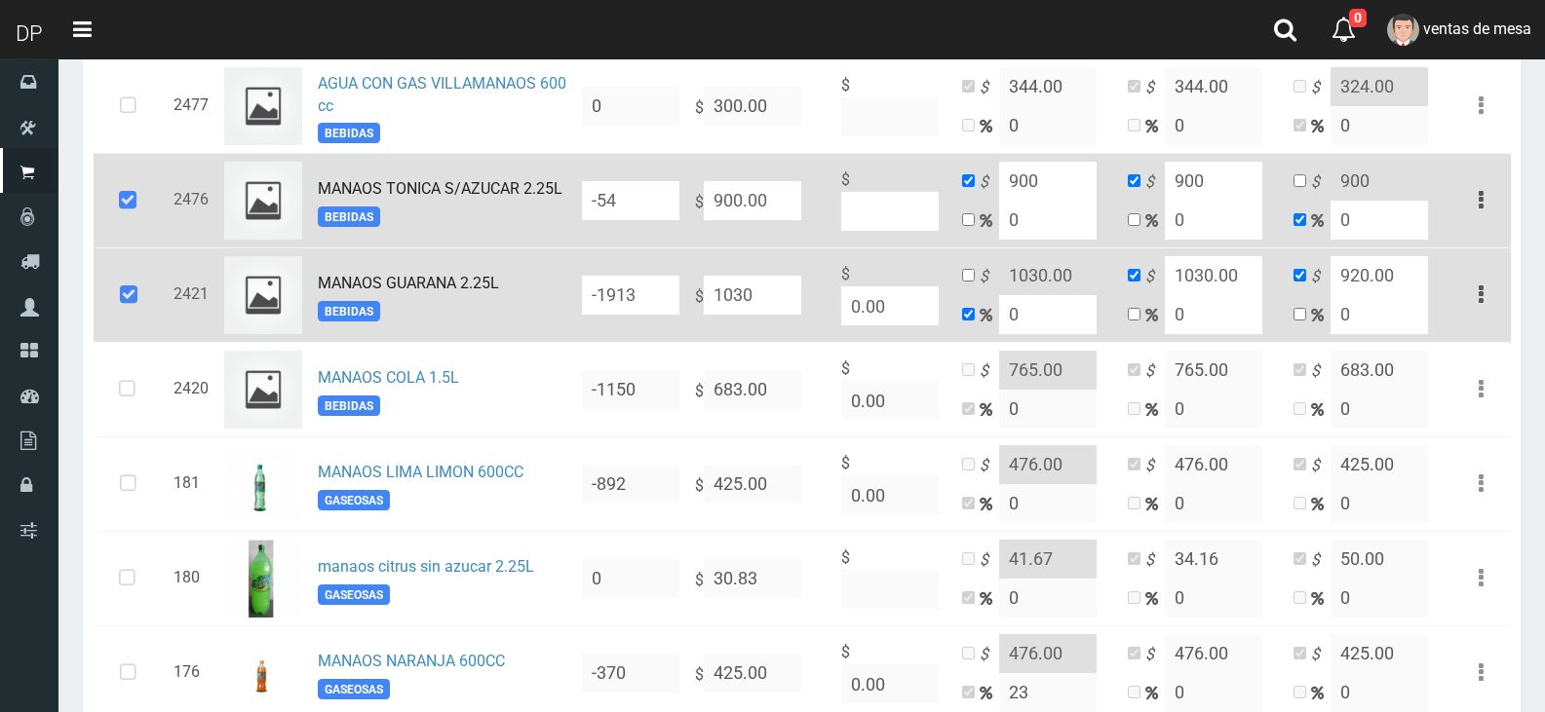
paste input "103"
type input "1030"
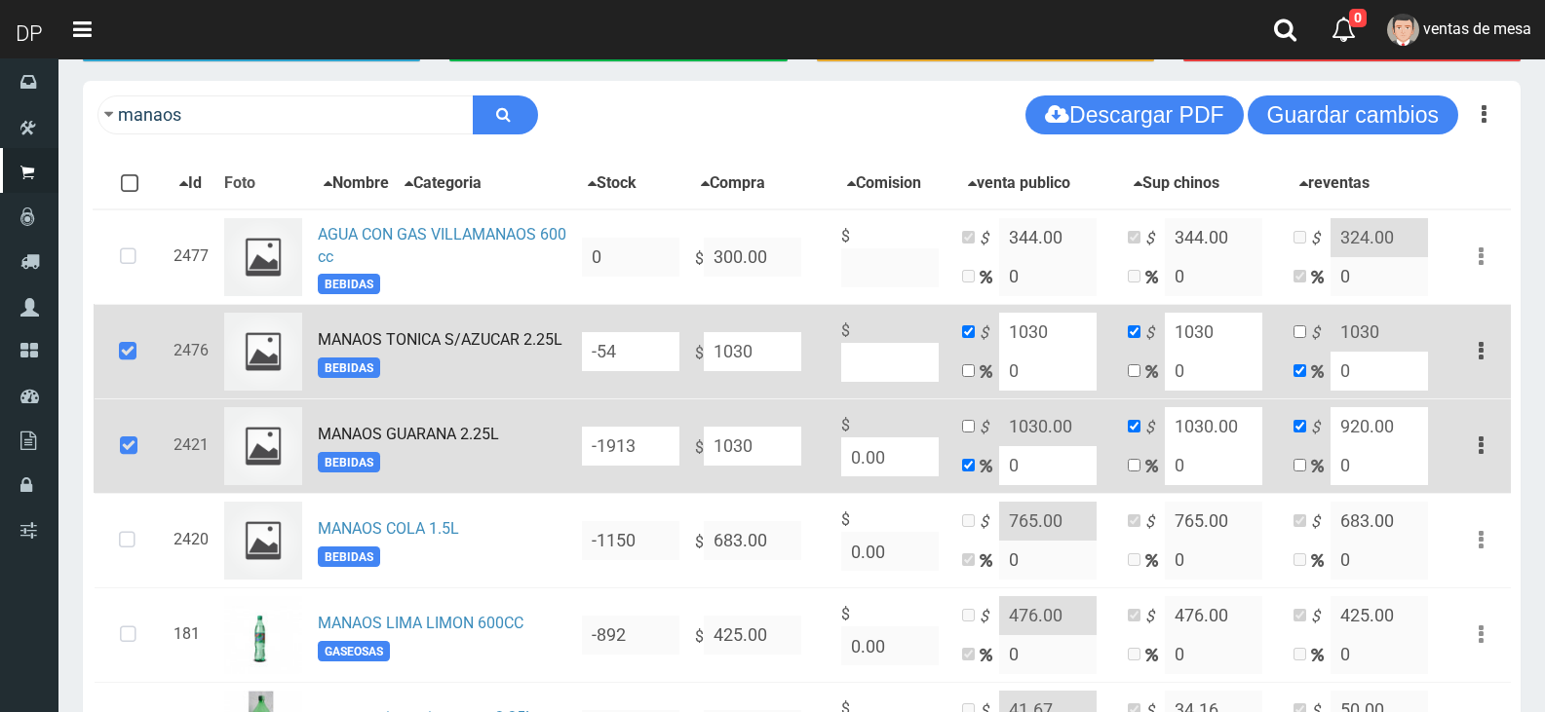
scroll to position [0, 0]
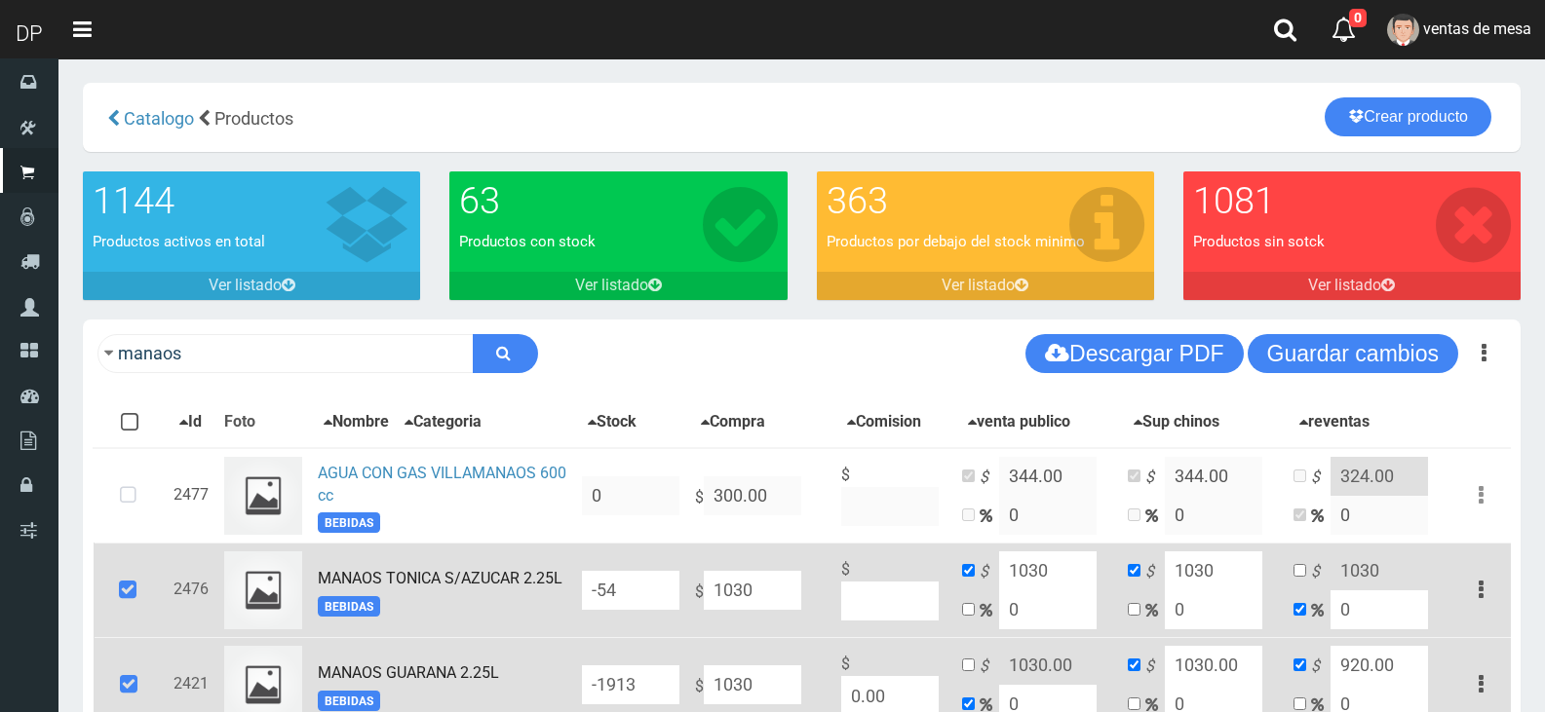
type input "1030"
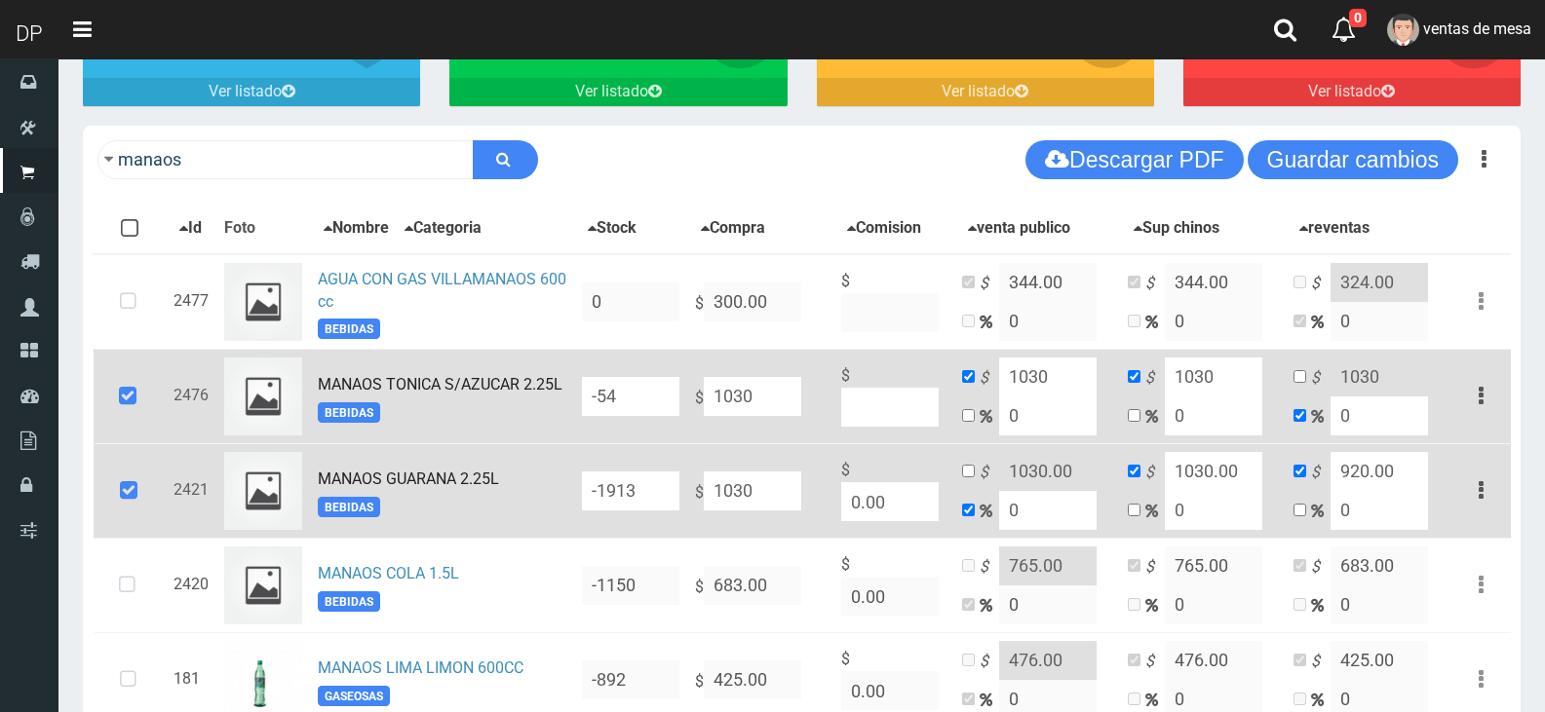
scroll to position [195, 0]
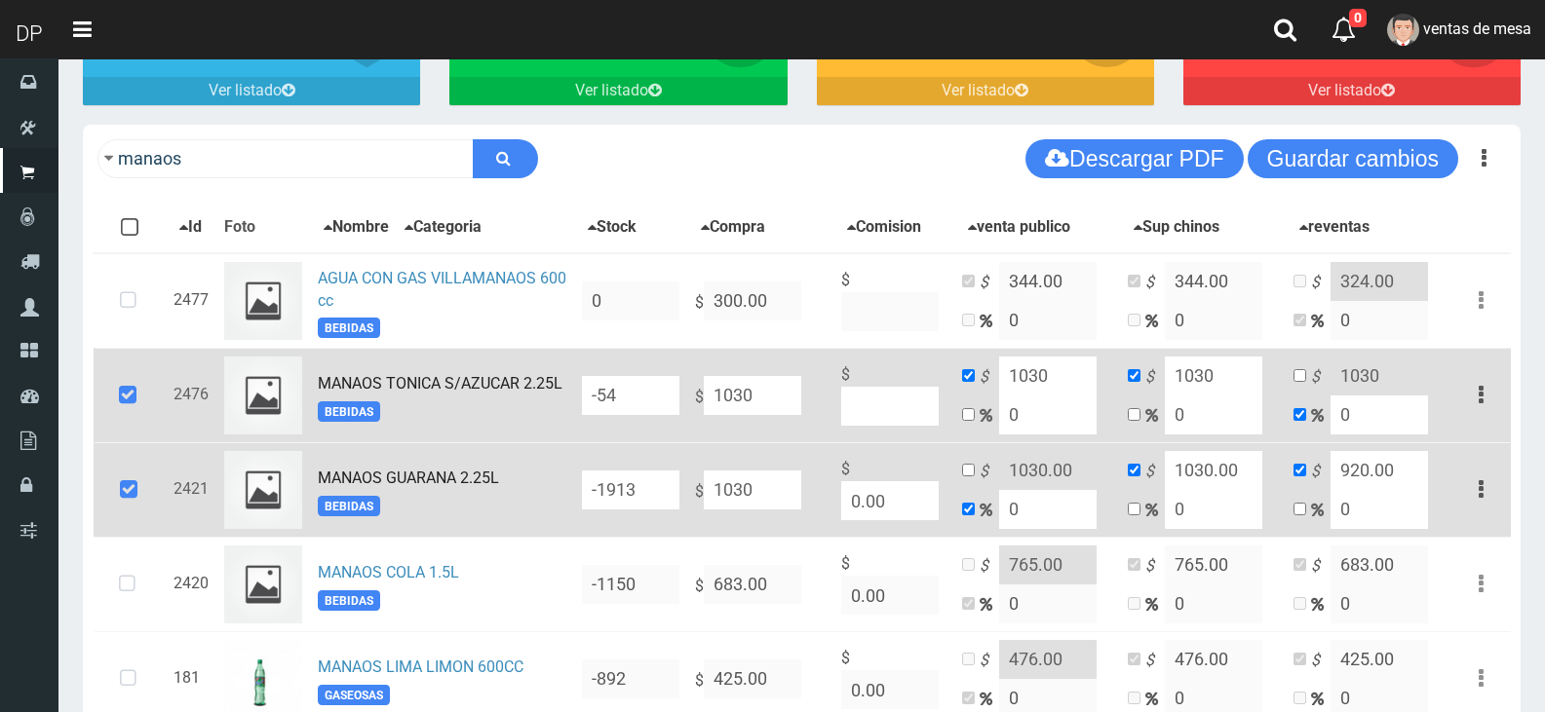
click at [1026, 384] on input "1030" at bounding box center [1047, 376] width 97 height 39
type input "1164"
click at [1196, 375] on input "1030" at bounding box center [1213, 376] width 97 height 39
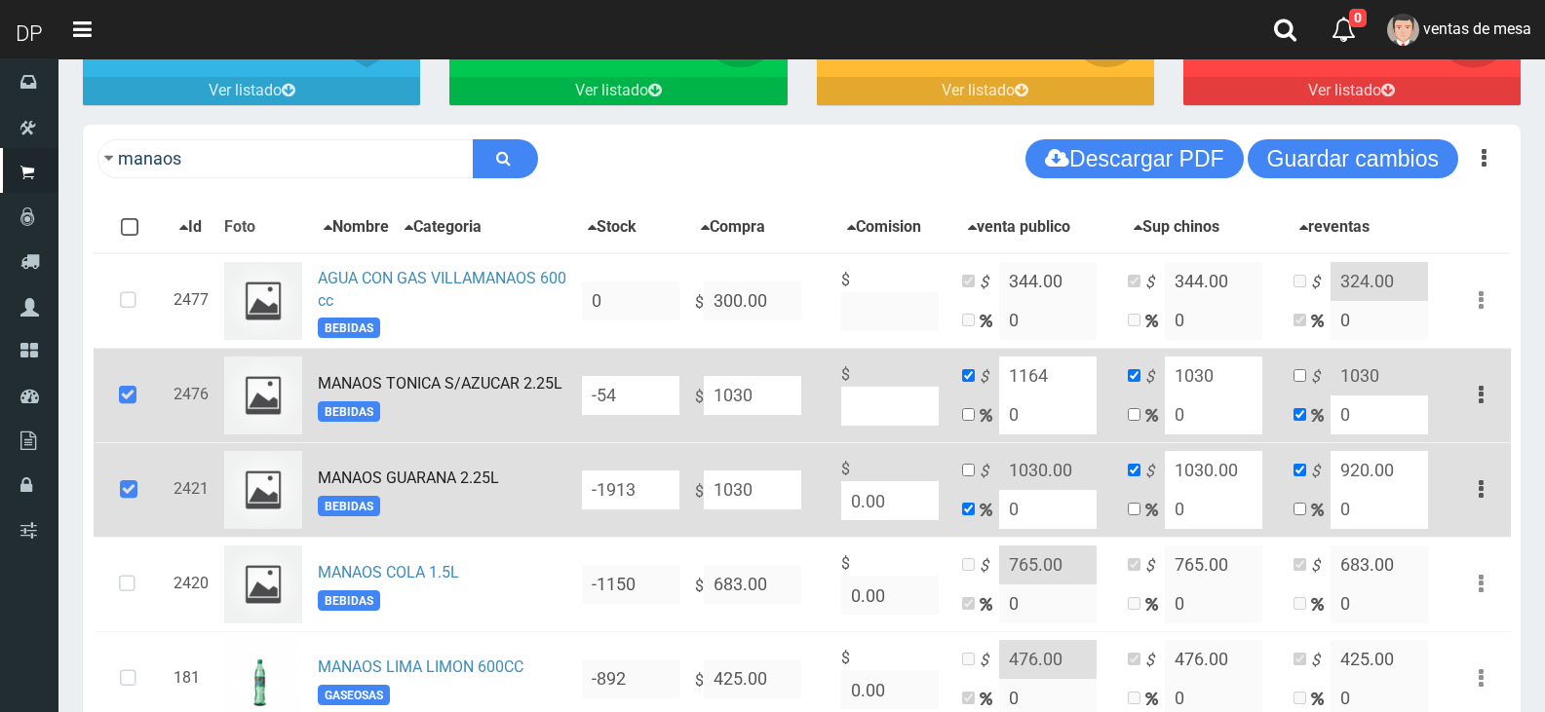
paste input "164"
type input "1164"
click at [1222, 481] on input "1030.00" at bounding box center [1213, 470] width 97 height 39
paste input "164"
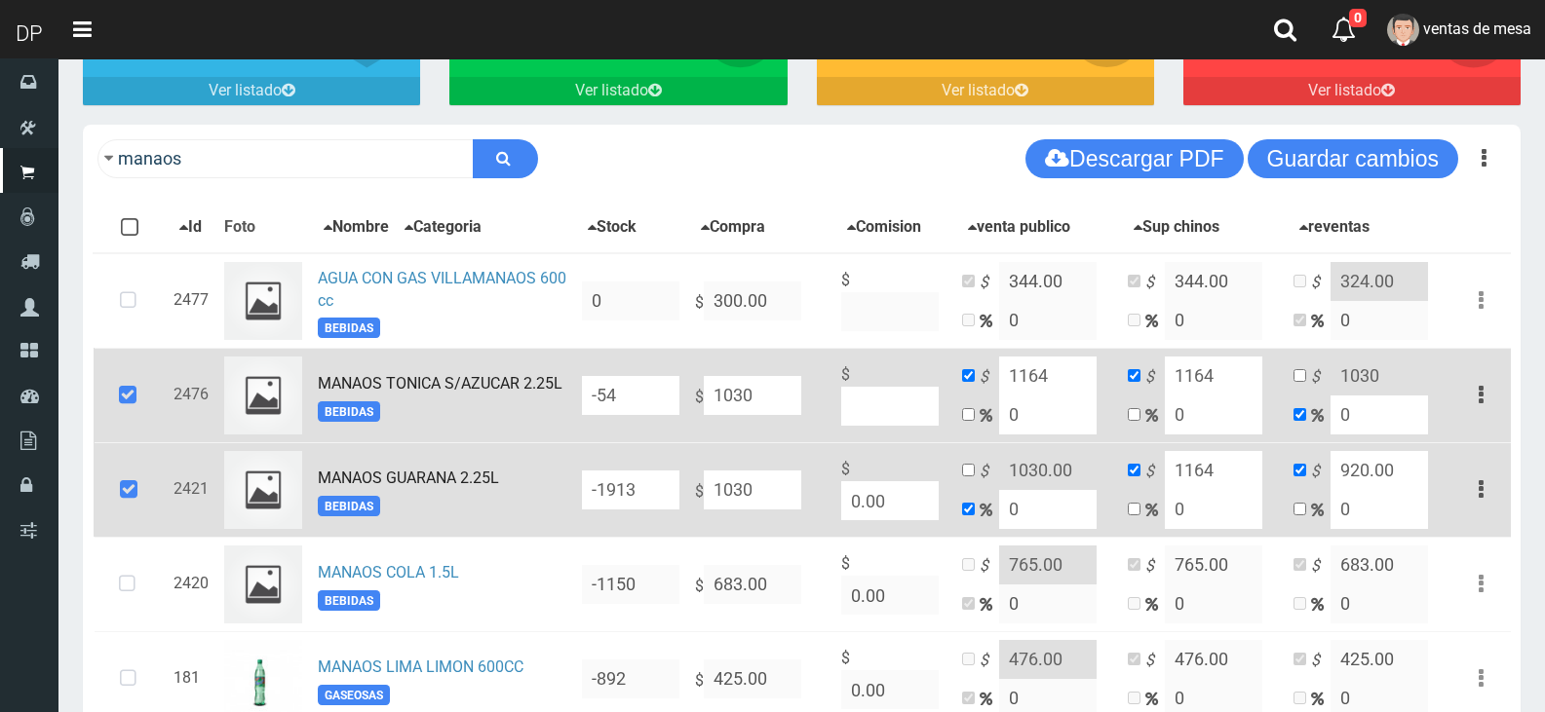
type input "1164"
click at [966, 476] on input "checkbox" at bounding box center [968, 470] width 13 height 13
checkbox input "true"
checkbox input "false"
click at [1031, 480] on input "1030.00" at bounding box center [1047, 470] width 97 height 39
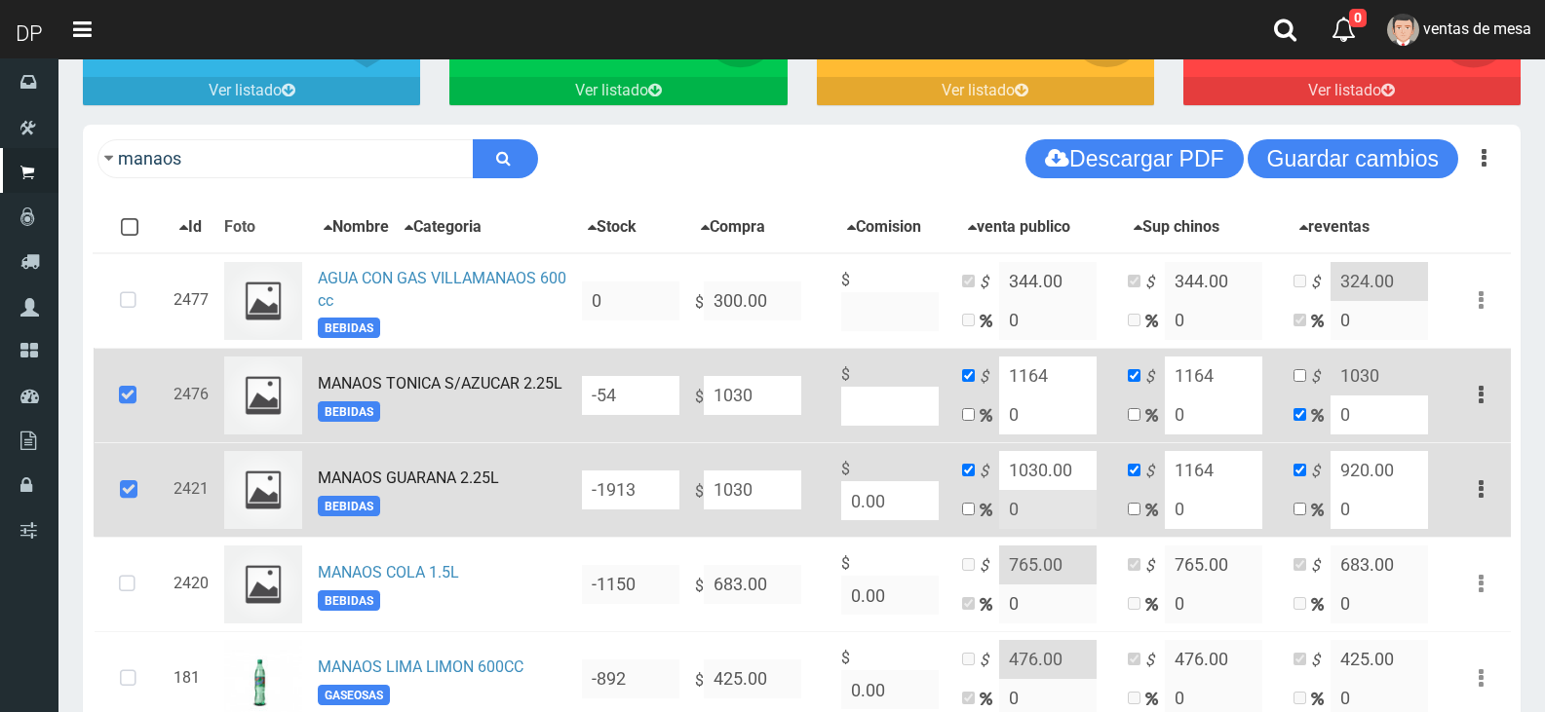
click at [1031, 480] on input "1030.00" at bounding box center [1047, 470] width 97 height 39
paste input "164"
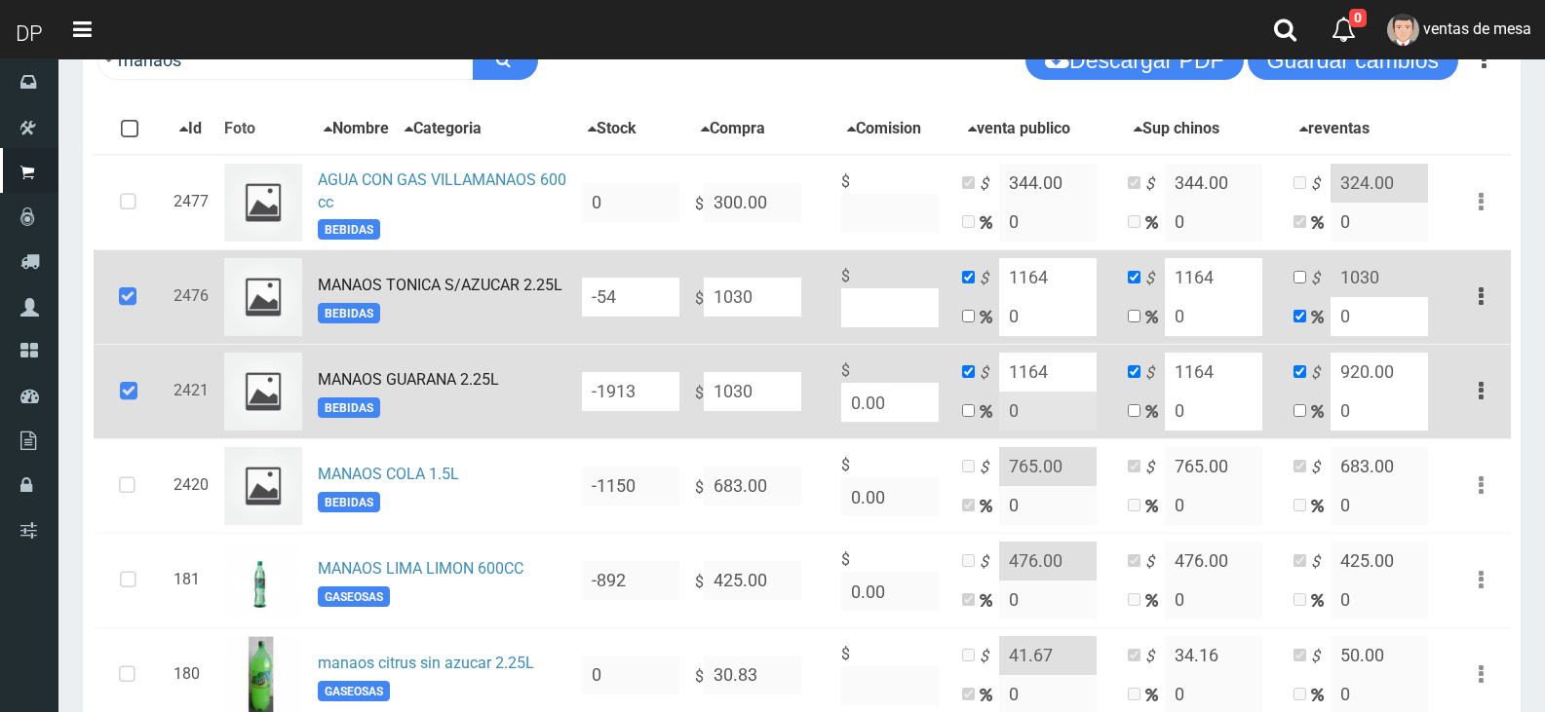
scroll to position [292, 0]
type input "1164"
drag, startPoint x: 1299, startPoint y: 278, endPoint x: 1317, endPoint y: 323, distance: 48.1
click at [1297, 280] on input "checkbox" at bounding box center [1299, 278] width 13 height 13
checkbox input "true"
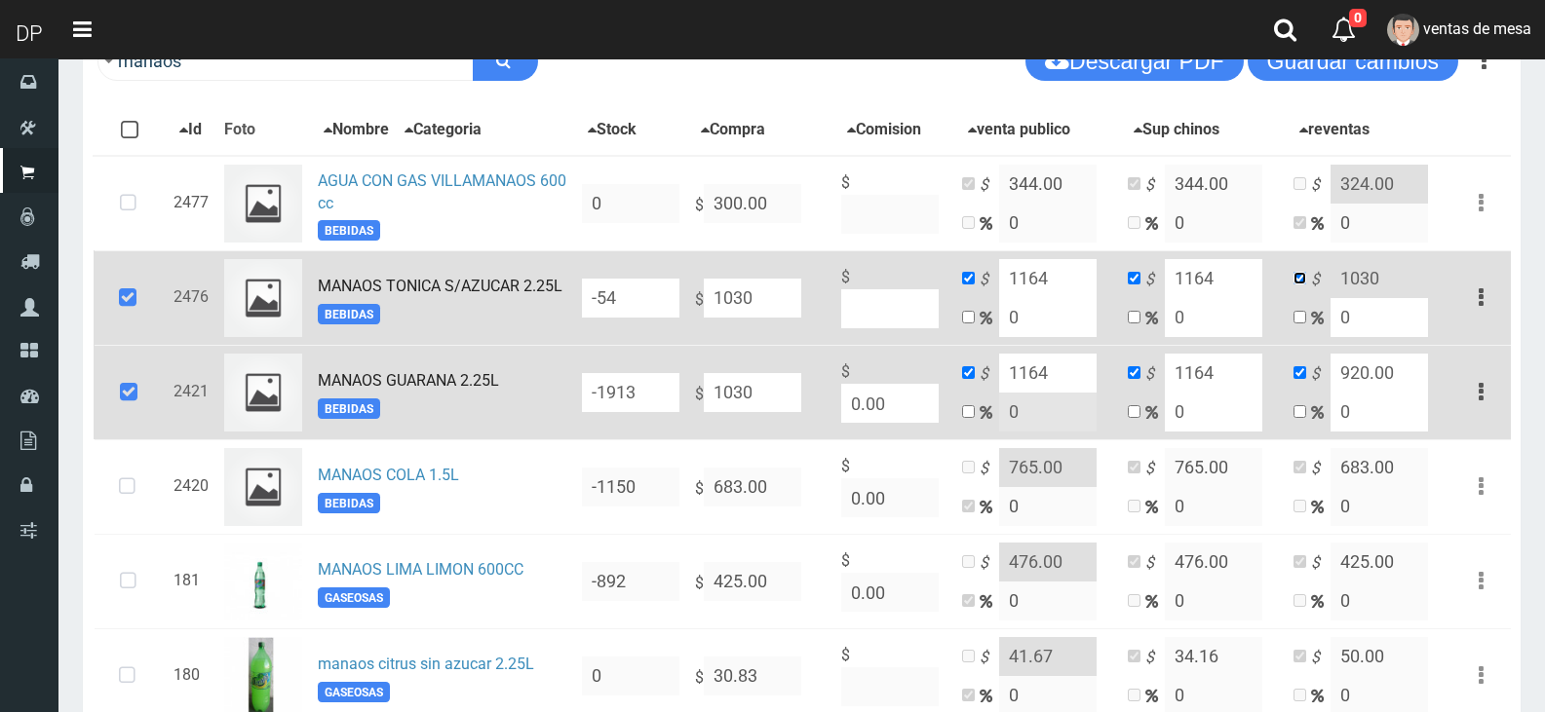
checkbox input "false"
click at [1378, 296] on input "1030" at bounding box center [1378, 278] width 97 height 39
click at [1378, 295] on input "1030" at bounding box center [1378, 278] width 97 height 39
type input "1082"
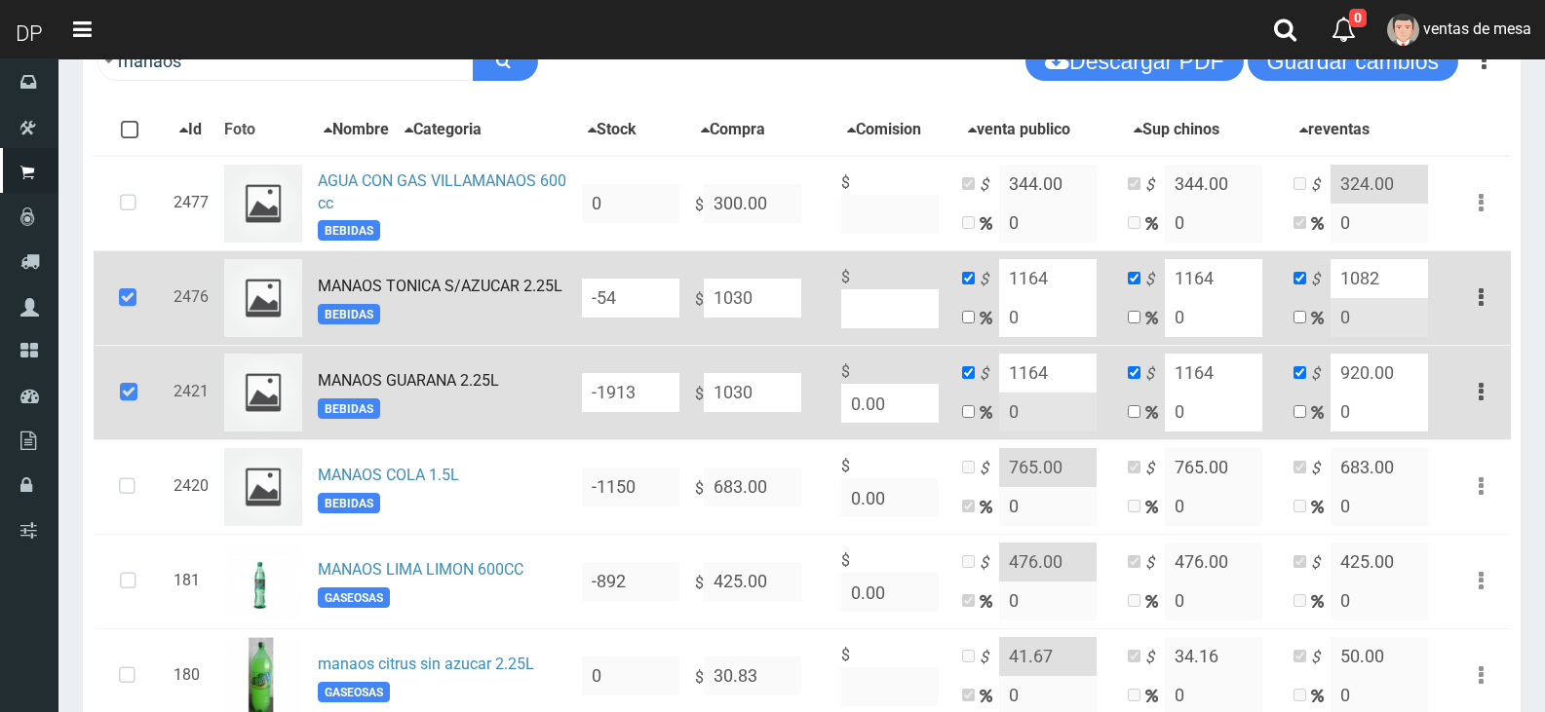
click at [1356, 382] on input "920.00" at bounding box center [1378, 373] width 97 height 39
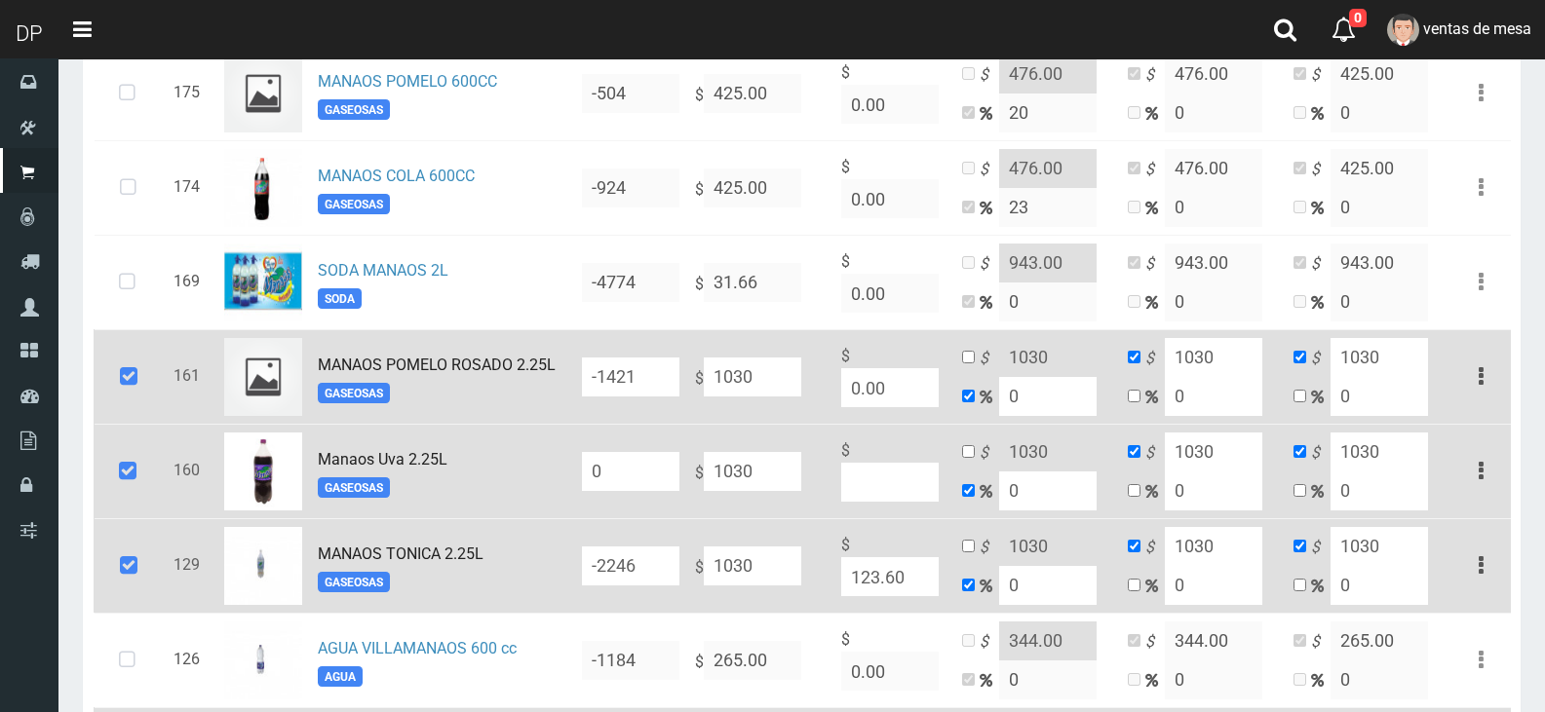
scroll to position [1072, 0]
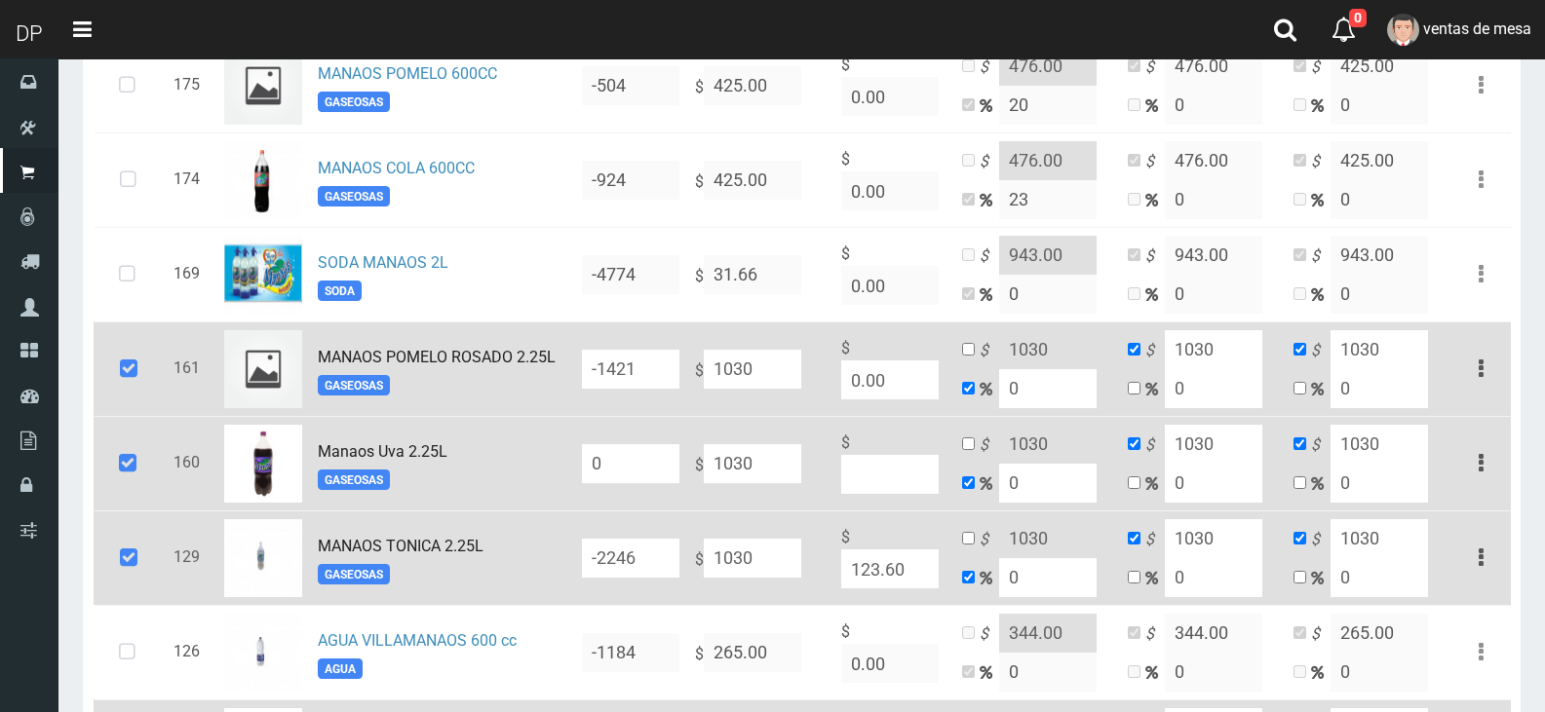
type input "1082"
click at [979, 351] on td "$ 1030 0" at bounding box center [1037, 369] width 166 height 95
click at [969, 354] on input "checkbox" at bounding box center [968, 349] width 13 height 13
checkbox input "true"
checkbox input "false"
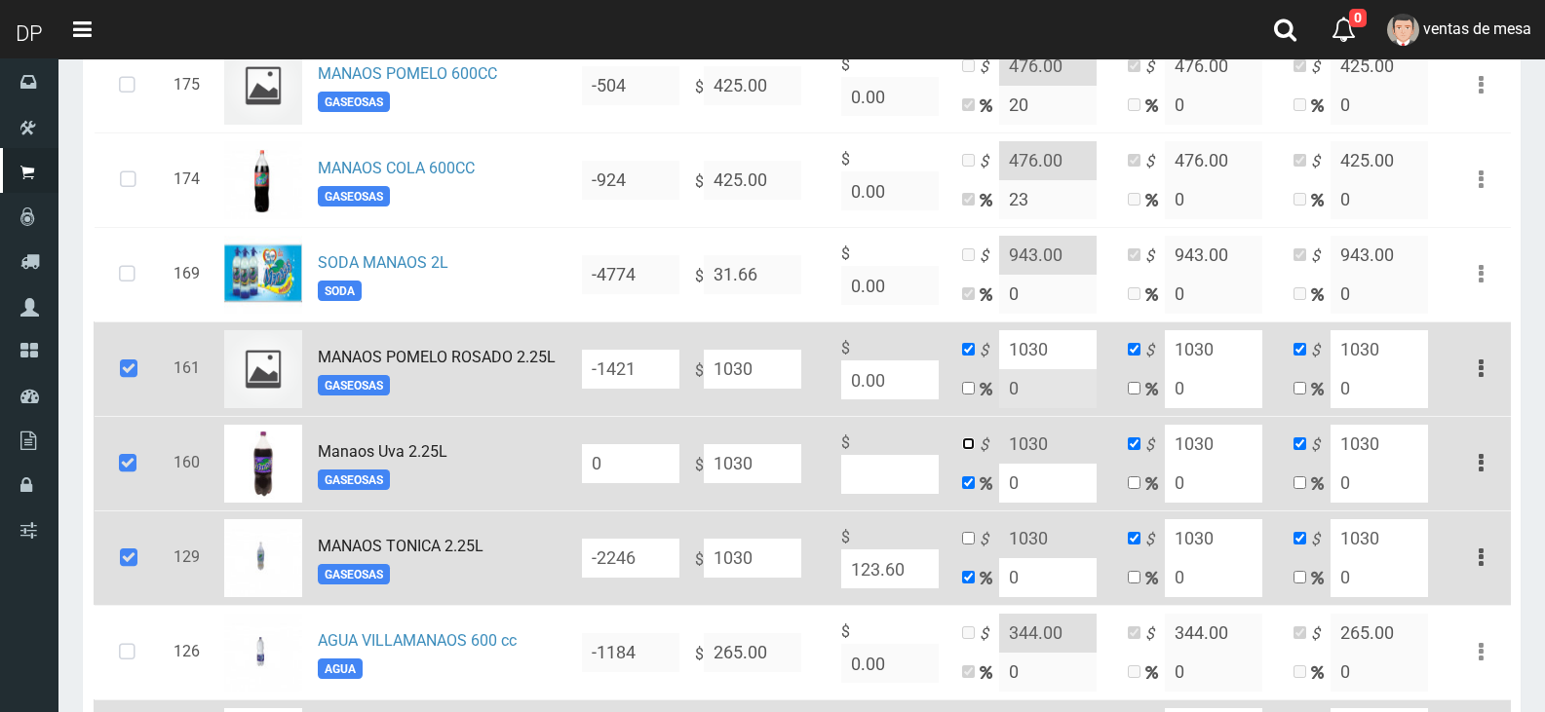
click at [974, 445] on input "checkbox" at bounding box center [968, 444] width 13 height 13
checkbox input "true"
checkbox input "false"
drag, startPoint x: 975, startPoint y: 526, endPoint x: 972, endPoint y: 539, distance: 13.0
click at [975, 530] on td "$ 1030 0" at bounding box center [1037, 558] width 166 height 95
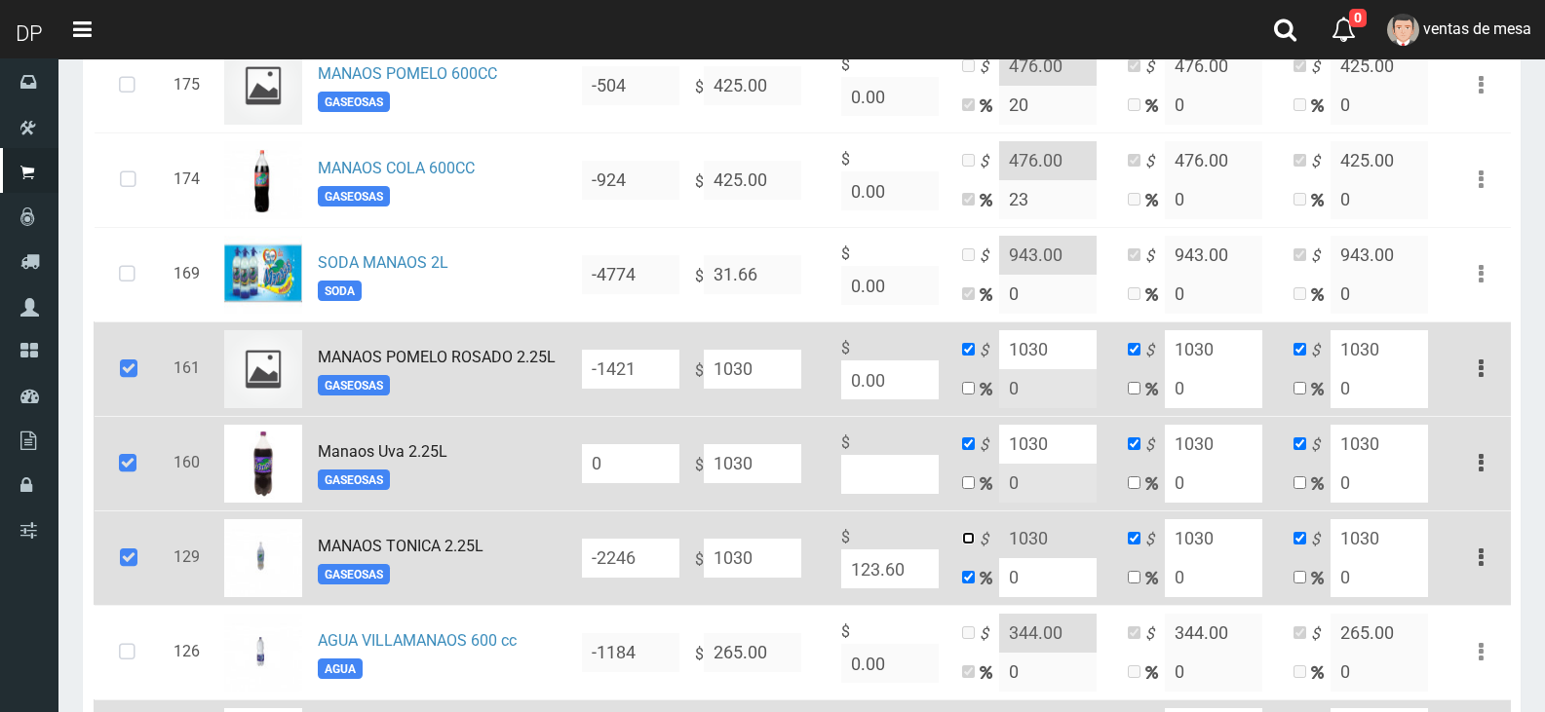
drag, startPoint x: 972, startPoint y: 542, endPoint x: 984, endPoint y: 520, distance: 24.9
click at [973, 543] on input "checkbox" at bounding box center [968, 538] width 13 height 13
checkbox input "true"
checkbox input "false"
click at [1064, 362] on input "1030" at bounding box center [1047, 349] width 97 height 39
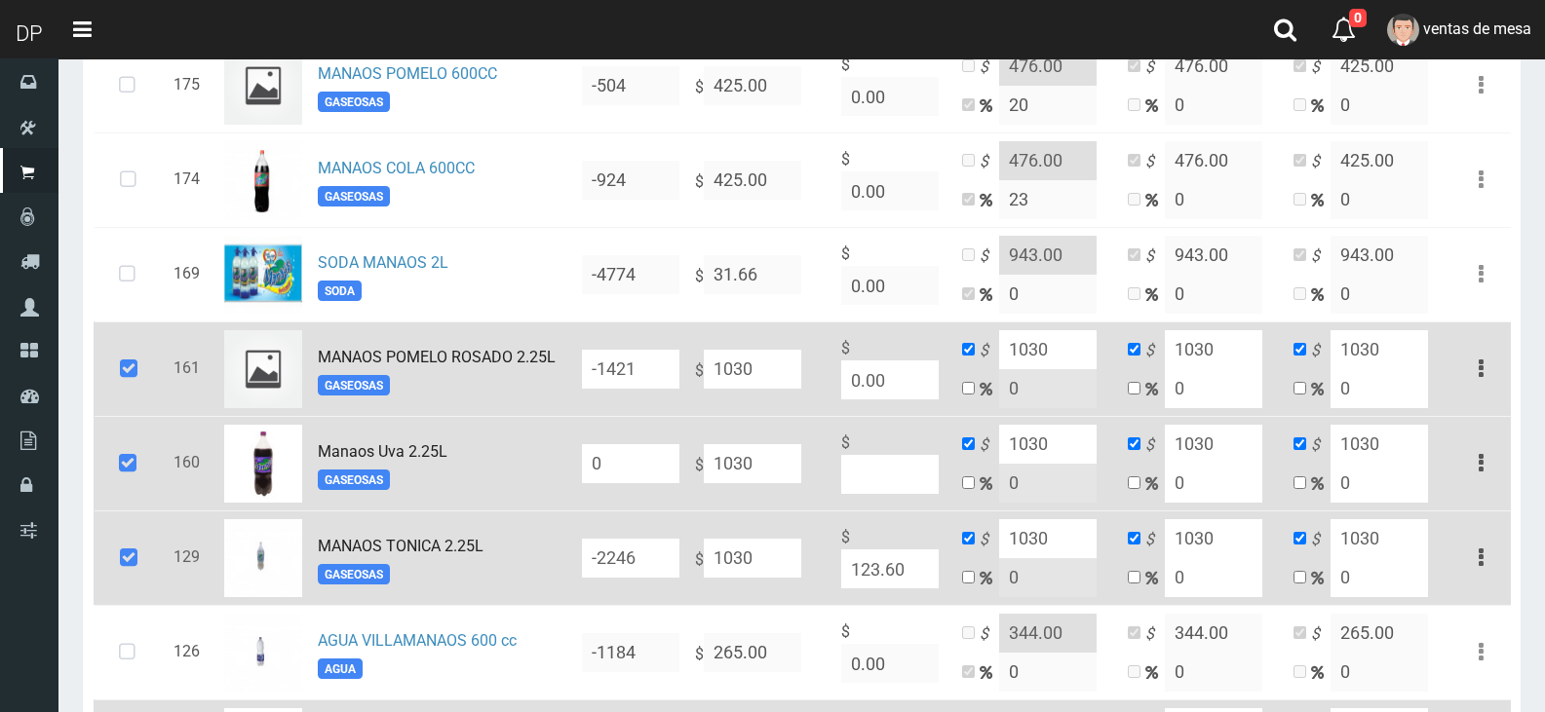
click at [1064, 362] on input "1030" at bounding box center [1047, 349] width 97 height 39
paste input "164"
type input "1164"
click at [1181, 339] on input "1030" at bounding box center [1213, 349] width 97 height 39
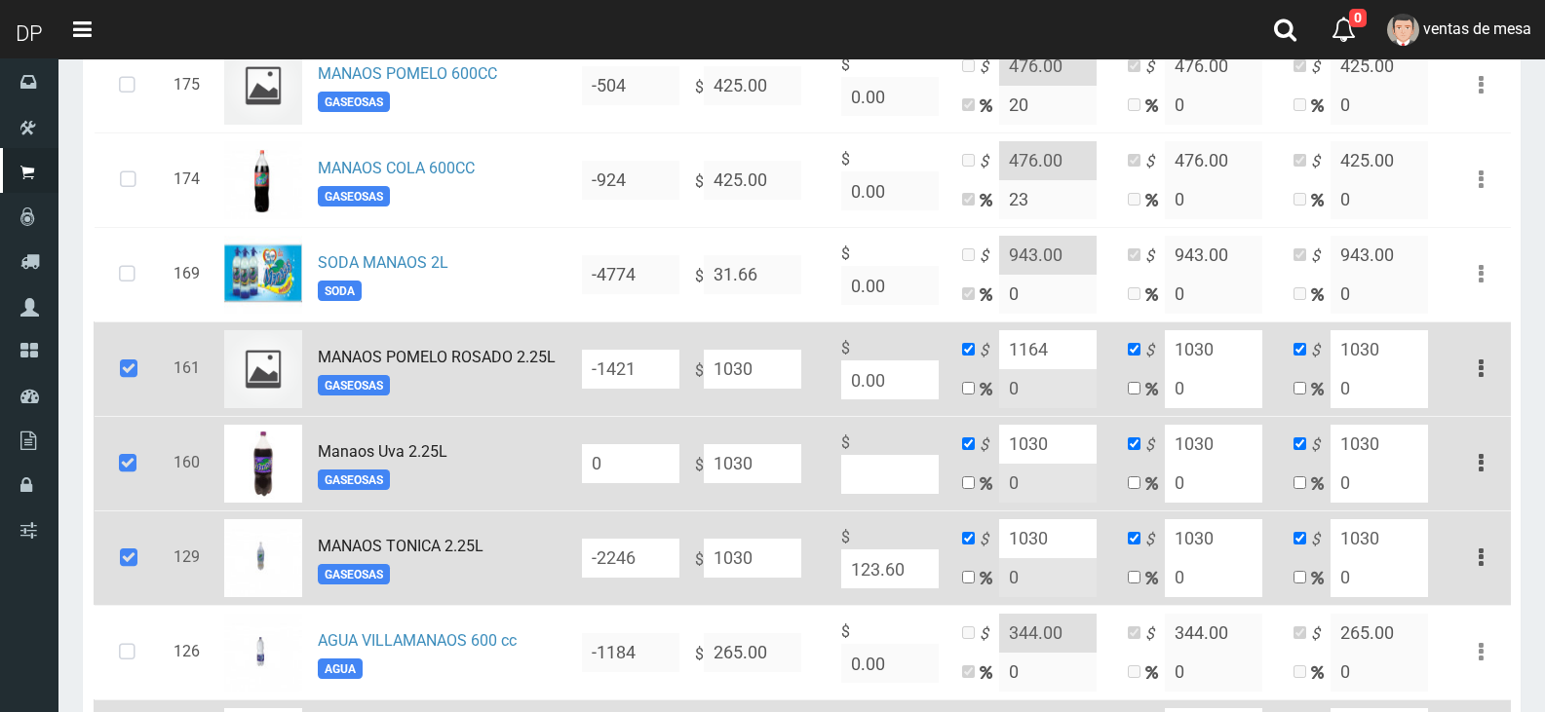
paste input "164"
type input "1164"
click at [1223, 437] on input "1030" at bounding box center [1213, 444] width 97 height 39
click at [1223, 438] on input "1030" at bounding box center [1213, 444] width 97 height 39
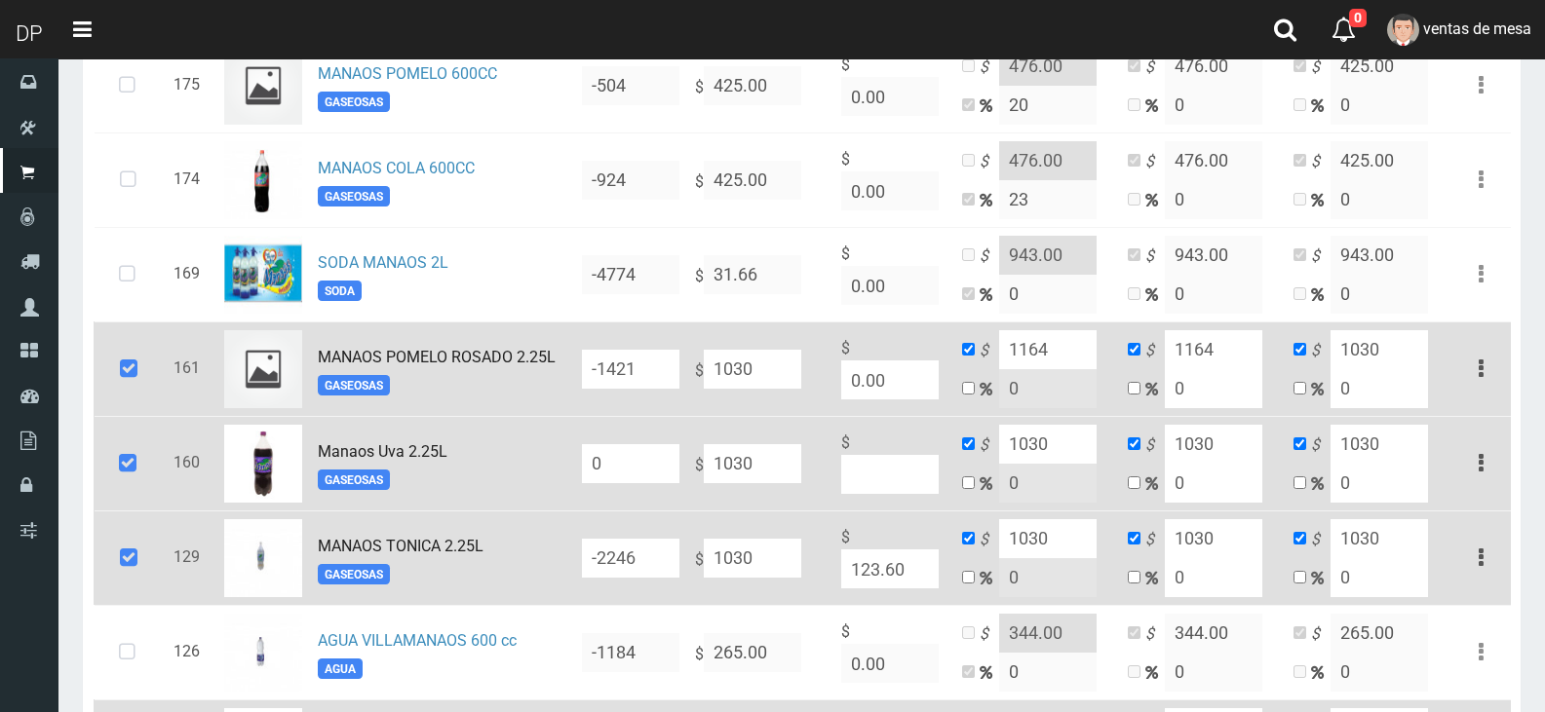
paste input "164"
type input "1164"
click at [1024, 457] on input "1030" at bounding box center [1047, 444] width 97 height 39
paste input "164"
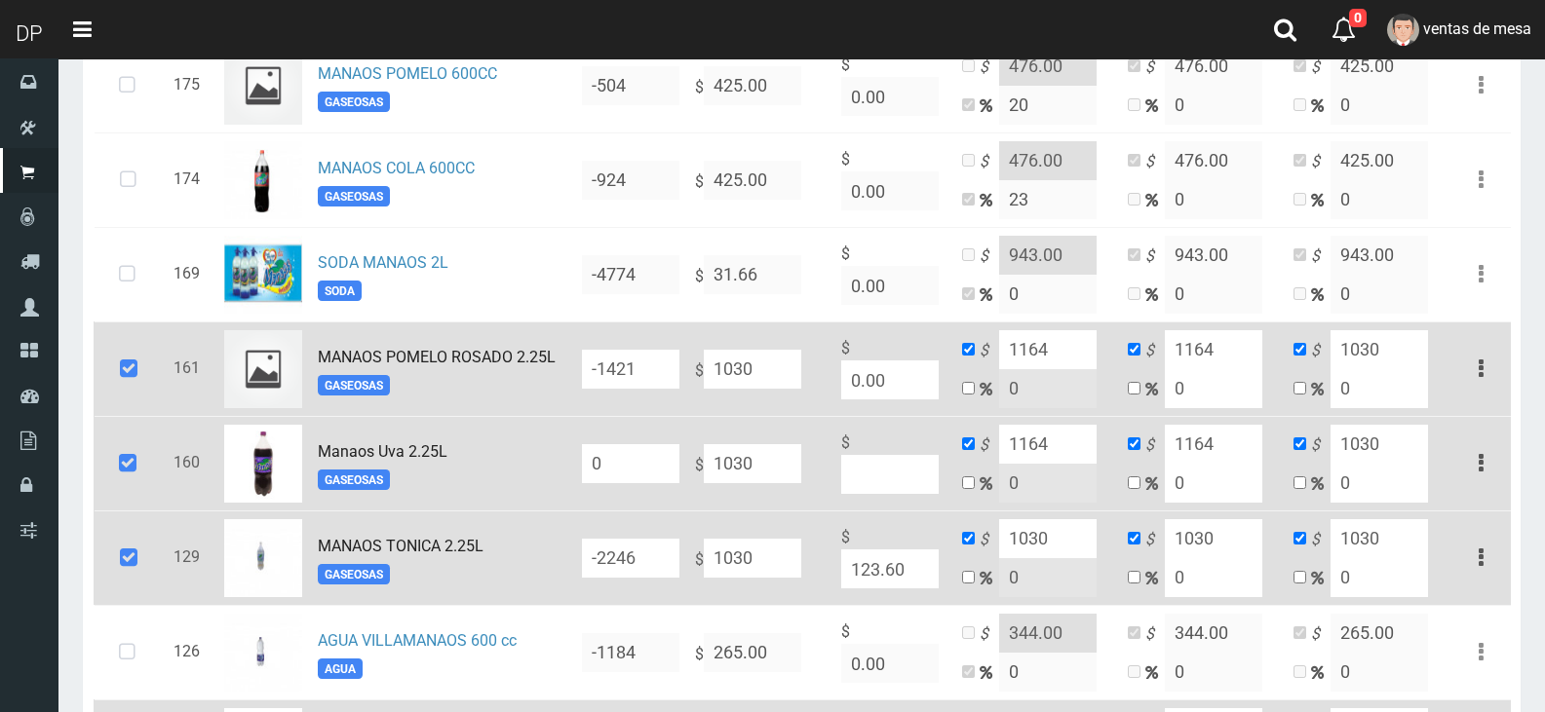
type input "1164"
click at [1071, 548] on input "1030" at bounding box center [1047, 539] width 97 height 39
paste input "164"
type input "1164"
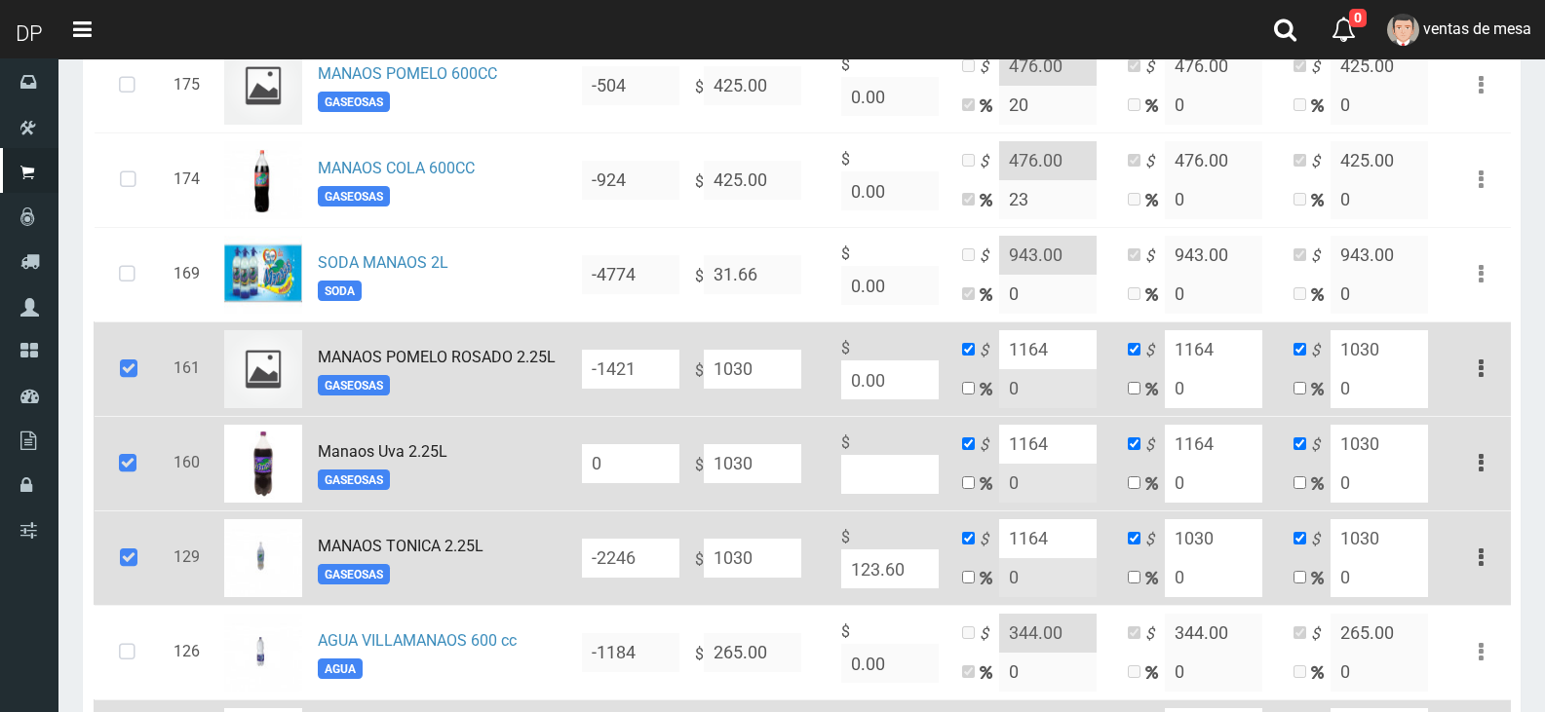
click at [1229, 553] on input "1030" at bounding box center [1213, 539] width 97 height 39
paste input "164"
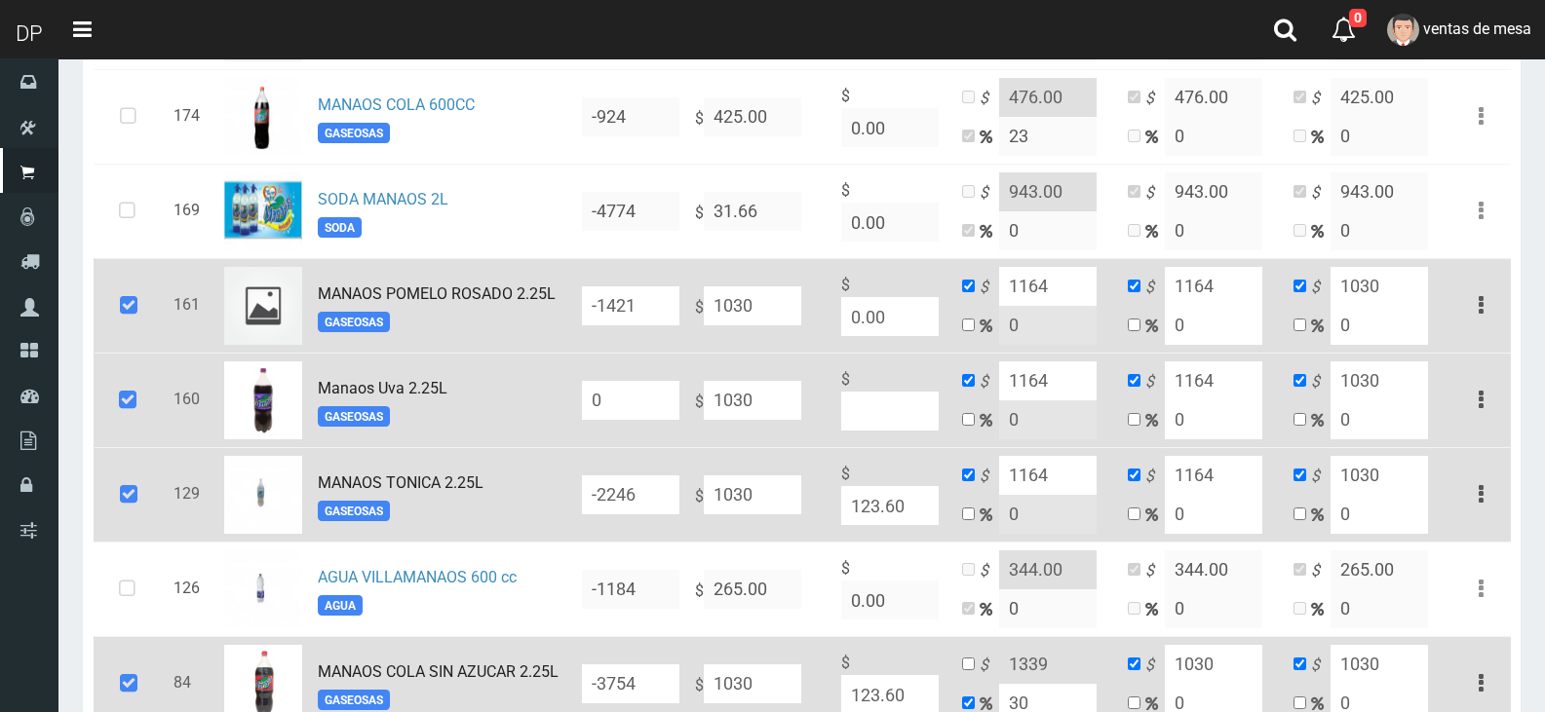
scroll to position [1170, 0]
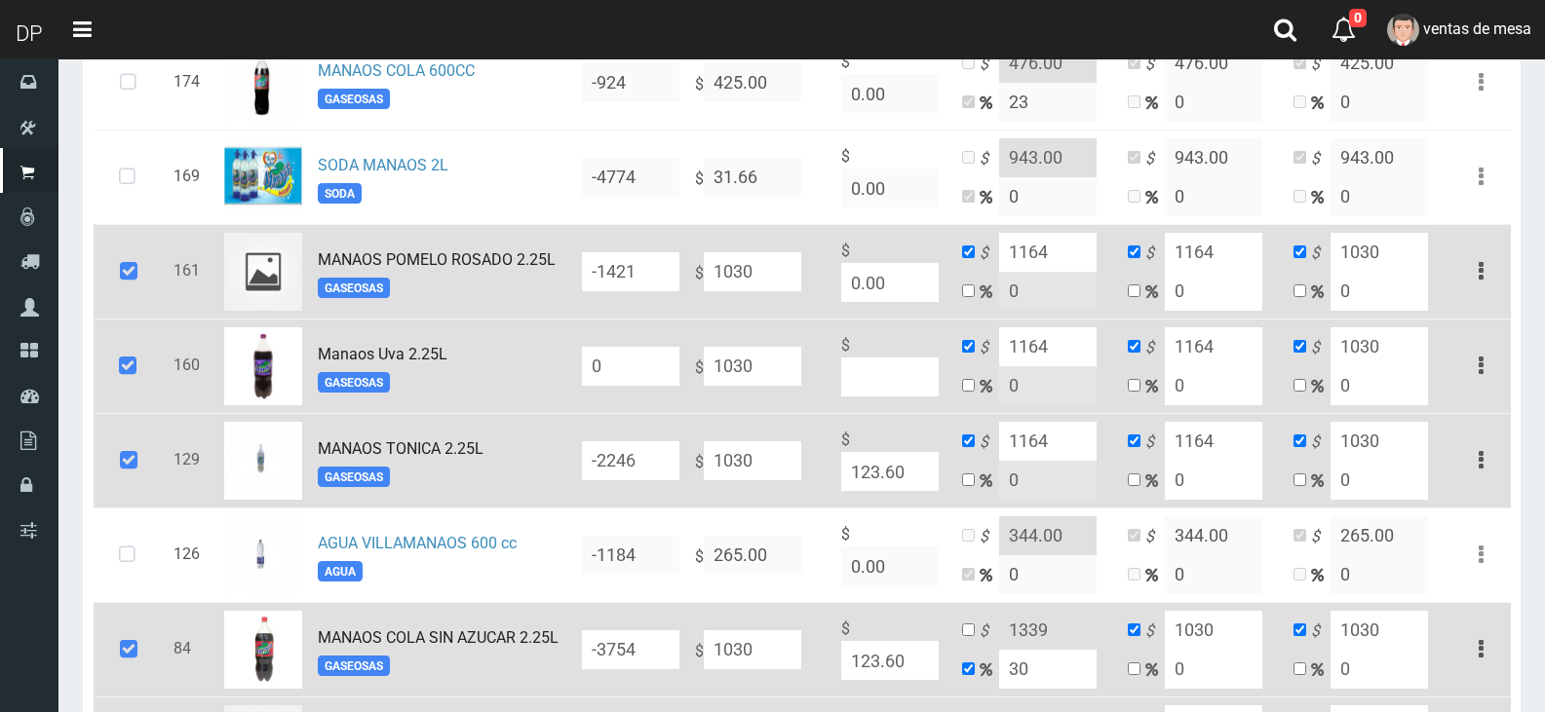
type input "1164"
click at [1365, 301] on input "0" at bounding box center [1378, 291] width 97 height 39
click at [1365, 269] on input "1030" at bounding box center [1378, 252] width 97 height 39
type input "1082"
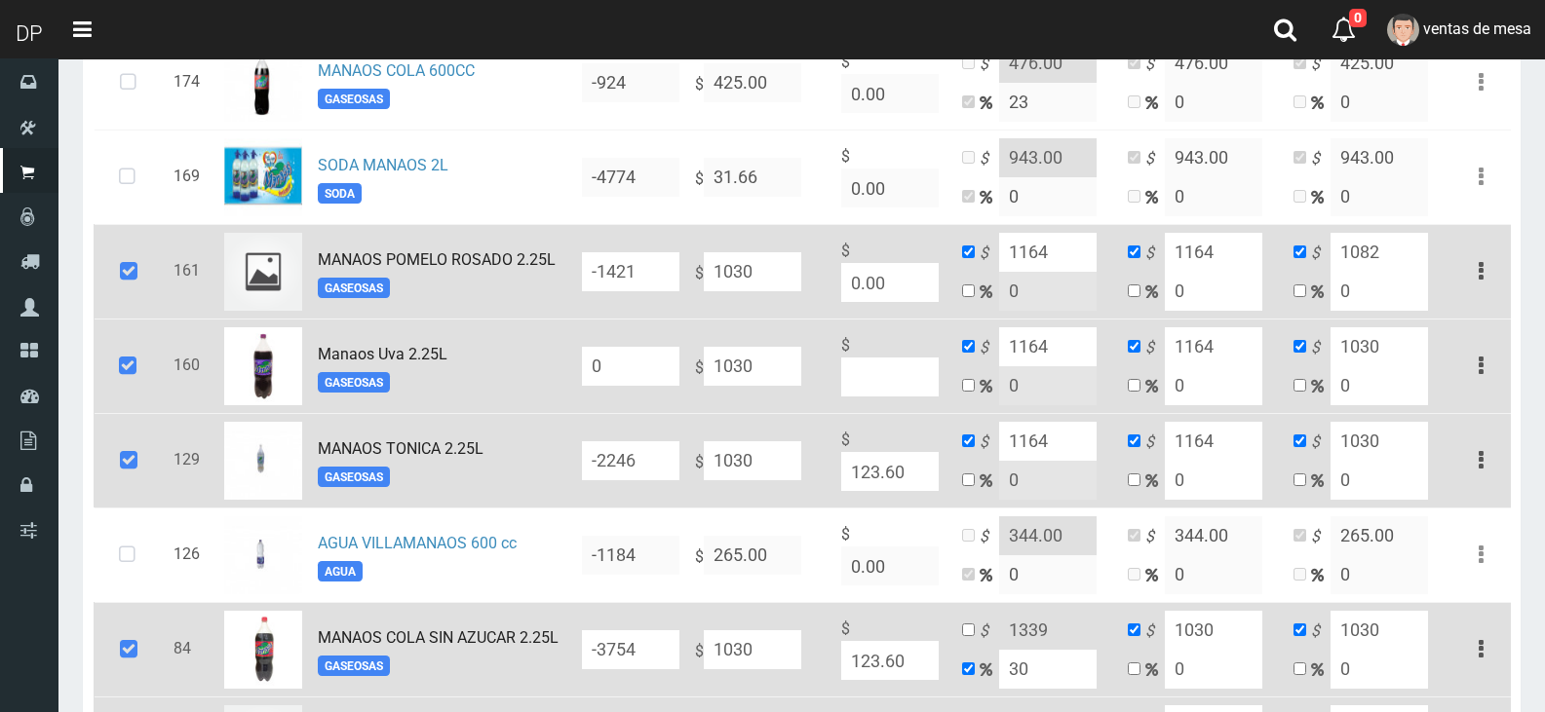
click at [1376, 326] on td "$ 1030 0" at bounding box center [1369, 366] width 166 height 95
click at [1376, 345] on input "1030" at bounding box center [1378, 346] width 97 height 39
type input "1082"
click at [1395, 453] on input "1030" at bounding box center [1378, 441] width 97 height 39
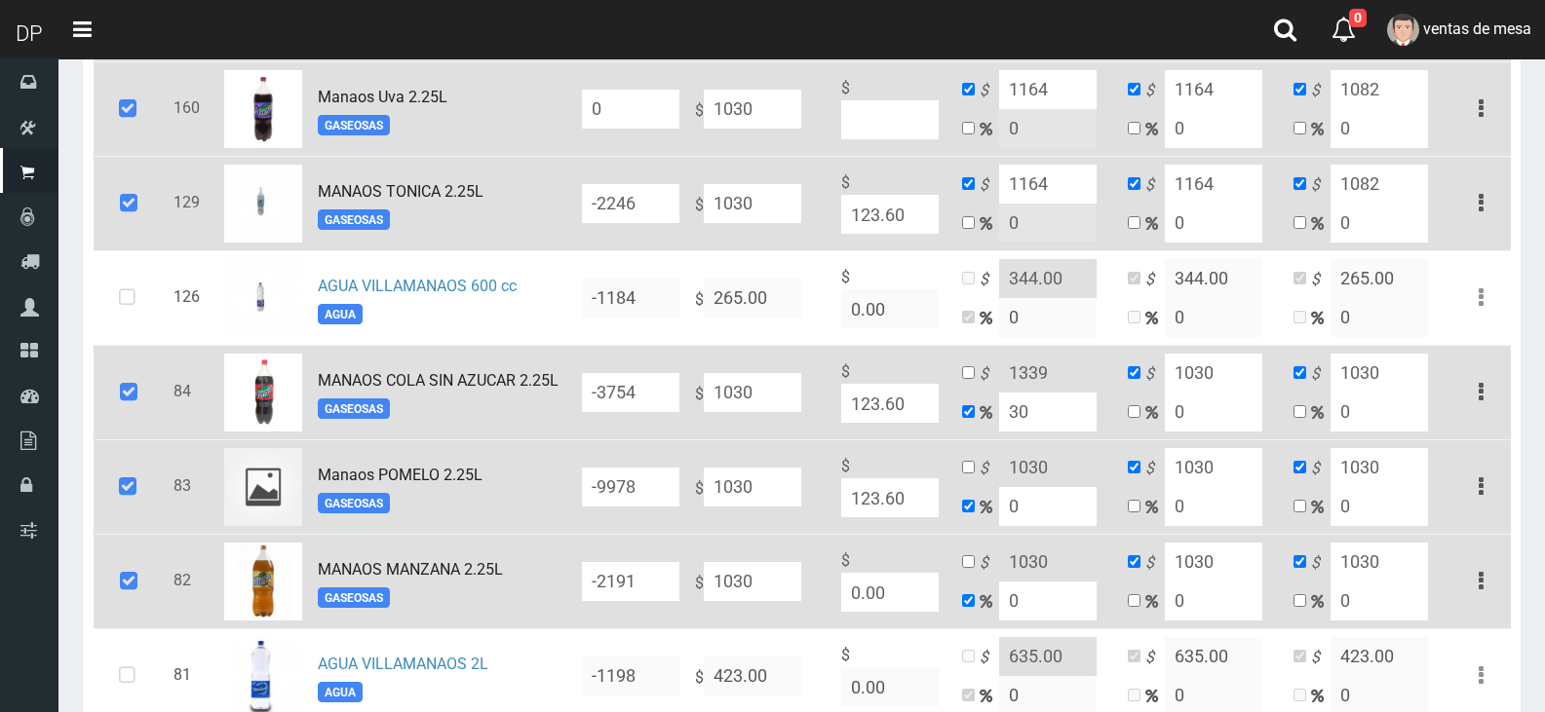
scroll to position [1462, 0]
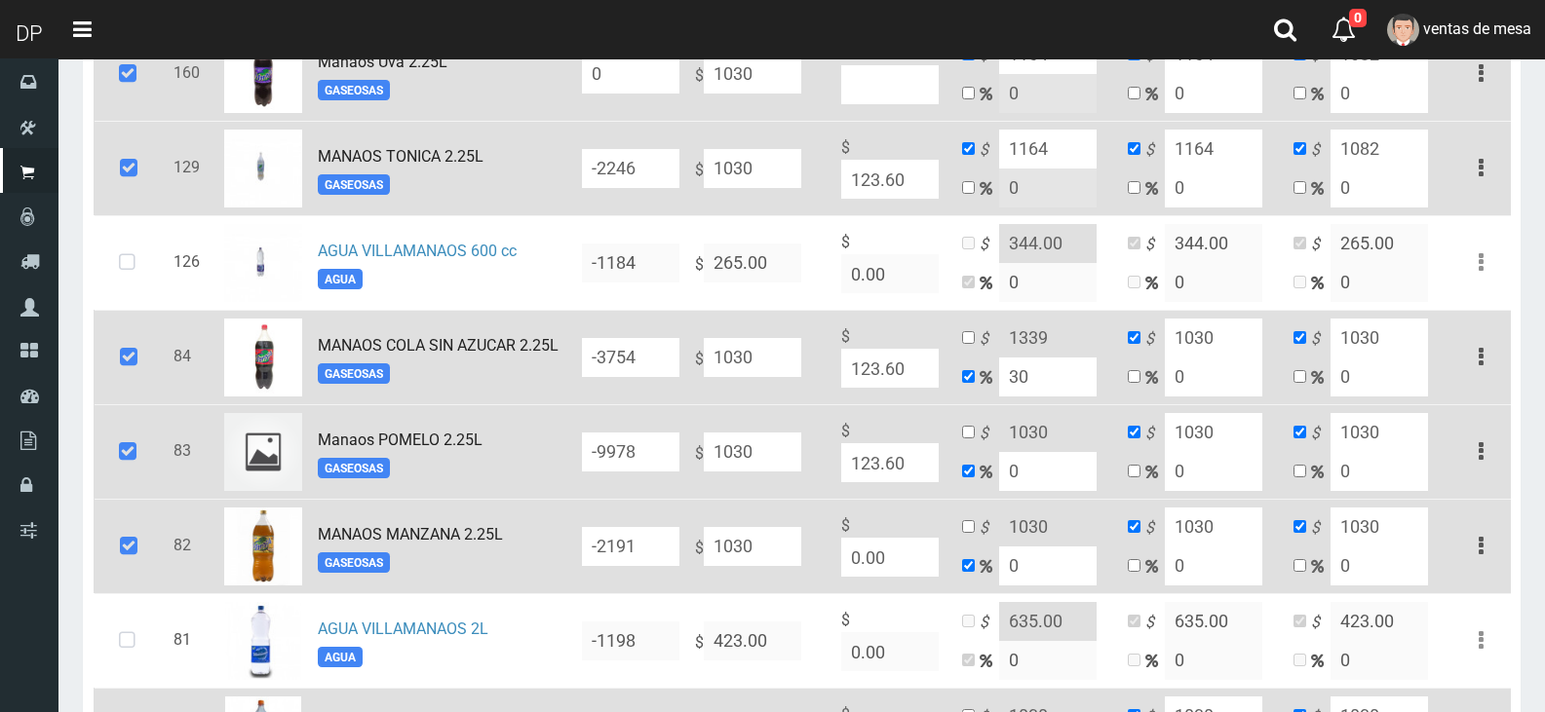
type input "1082"
click at [972, 344] on input "checkbox" at bounding box center [968, 337] width 13 height 13
checkbox input "true"
click at [1035, 338] on input "1339" at bounding box center [1047, 338] width 97 height 39
click at [974, 378] on input "checkbox" at bounding box center [968, 376] width 13 height 13
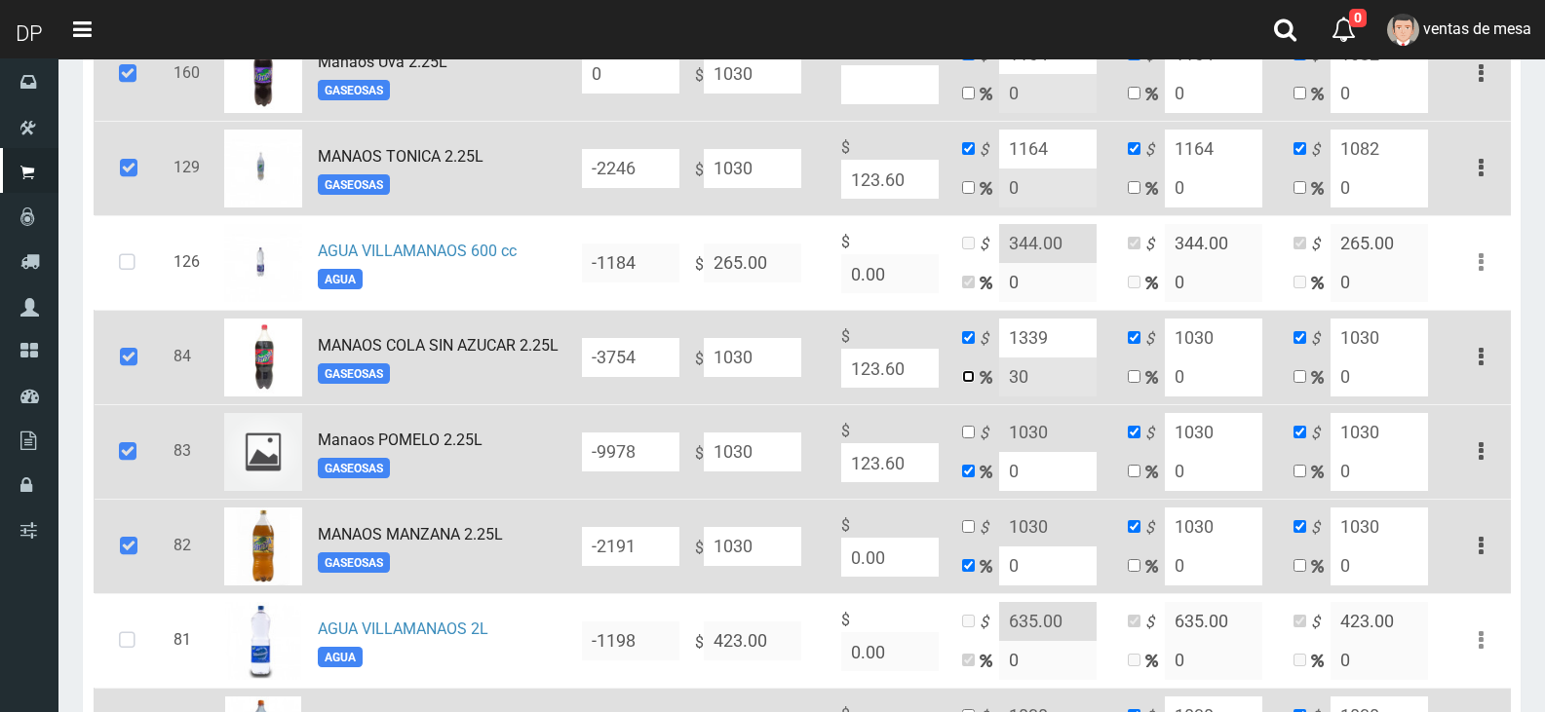
checkbox input "true"
checkbox input "false"
click at [1021, 382] on input "30" at bounding box center [1047, 377] width 97 height 39
type input "0"
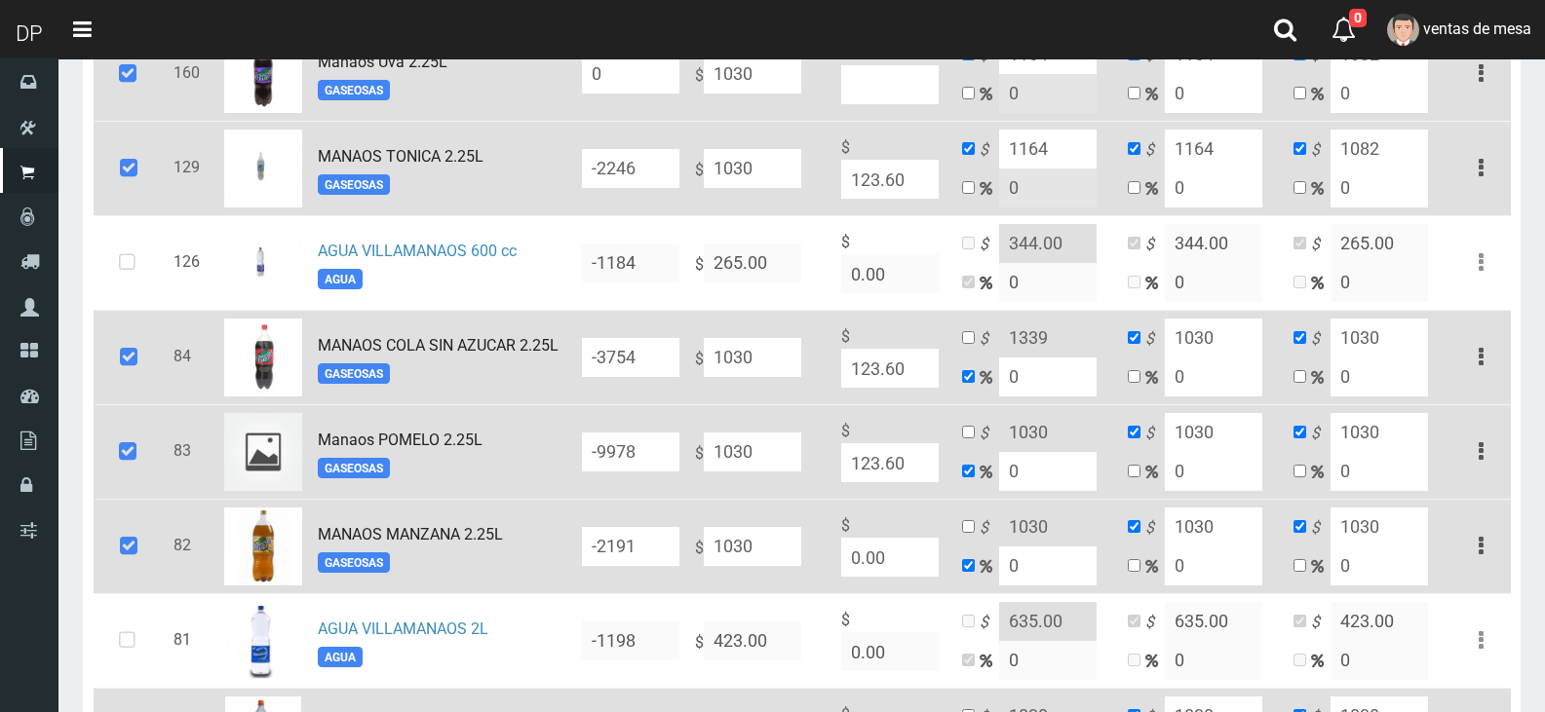
type input "1030"
type input "0"
click at [972, 342] on input "checkbox" at bounding box center [968, 337] width 13 height 13
checkbox input "true"
checkbox input "false"
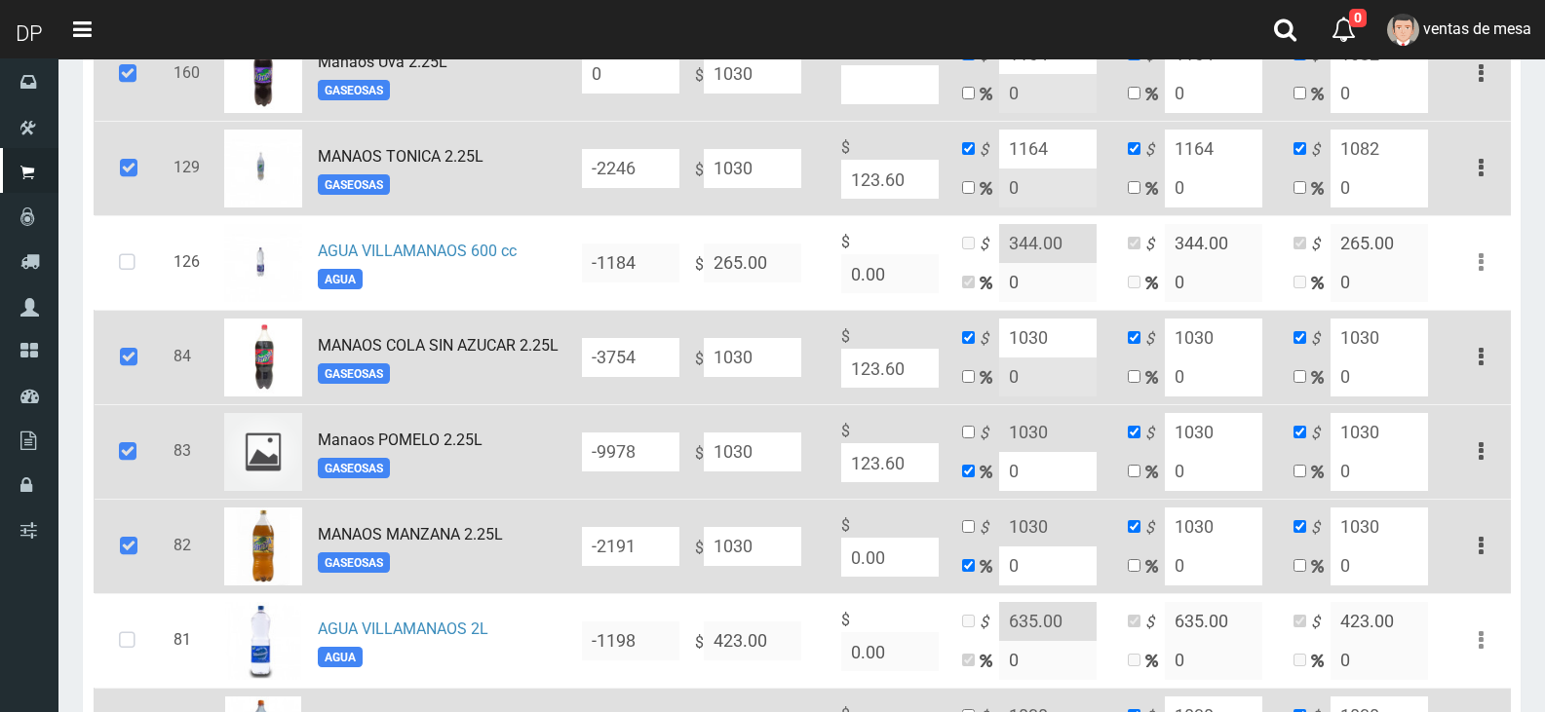
click at [1005, 341] on input "1030" at bounding box center [1047, 338] width 97 height 39
click at [1006, 341] on input "1030" at bounding box center [1047, 338] width 97 height 39
paste input "164"
type input "1164"
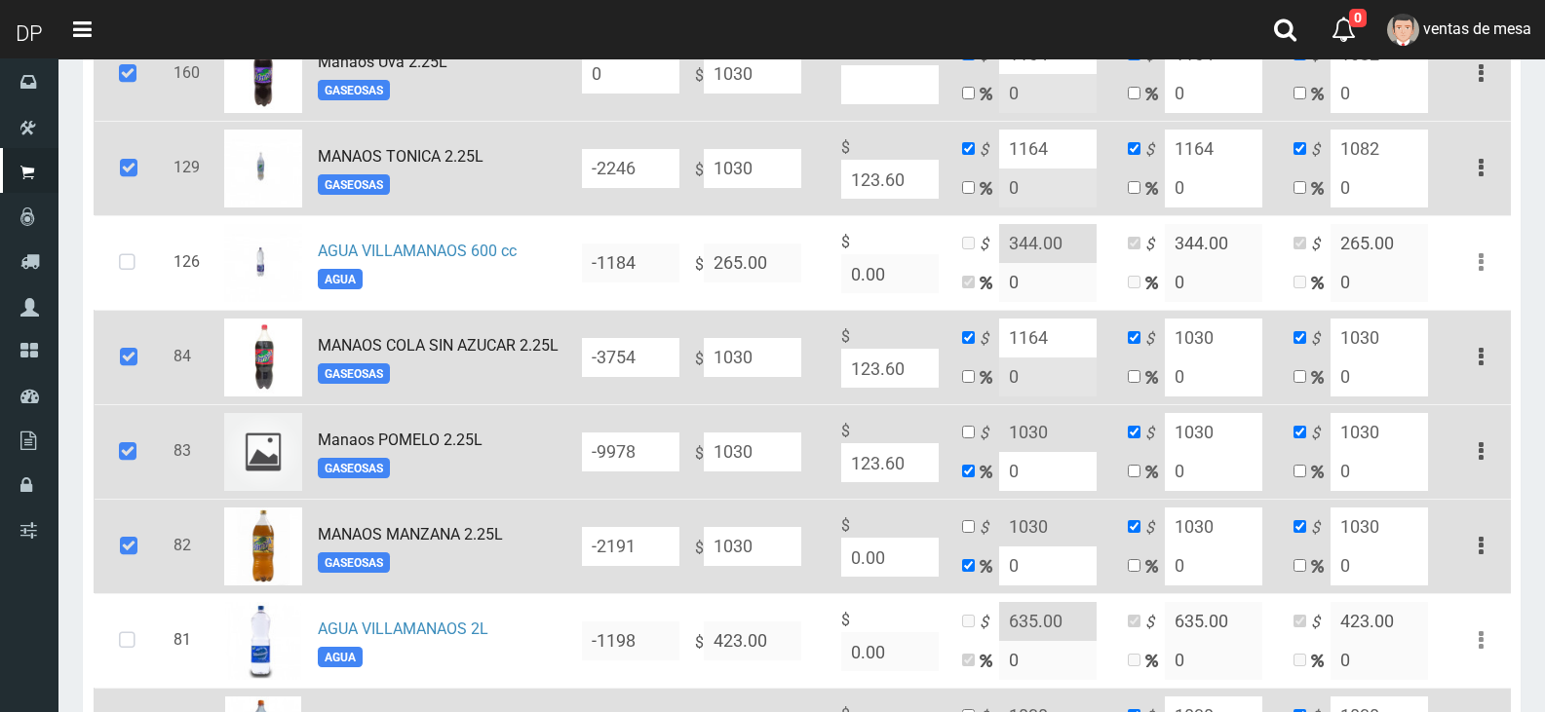
click at [1260, 346] on input "1030" at bounding box center [1213, 338] width 97 height 39
paste input "164"
type input "1164"
click at [965, 439] on input "checkbox" at bounding box center [968, 432] width 13 height 13
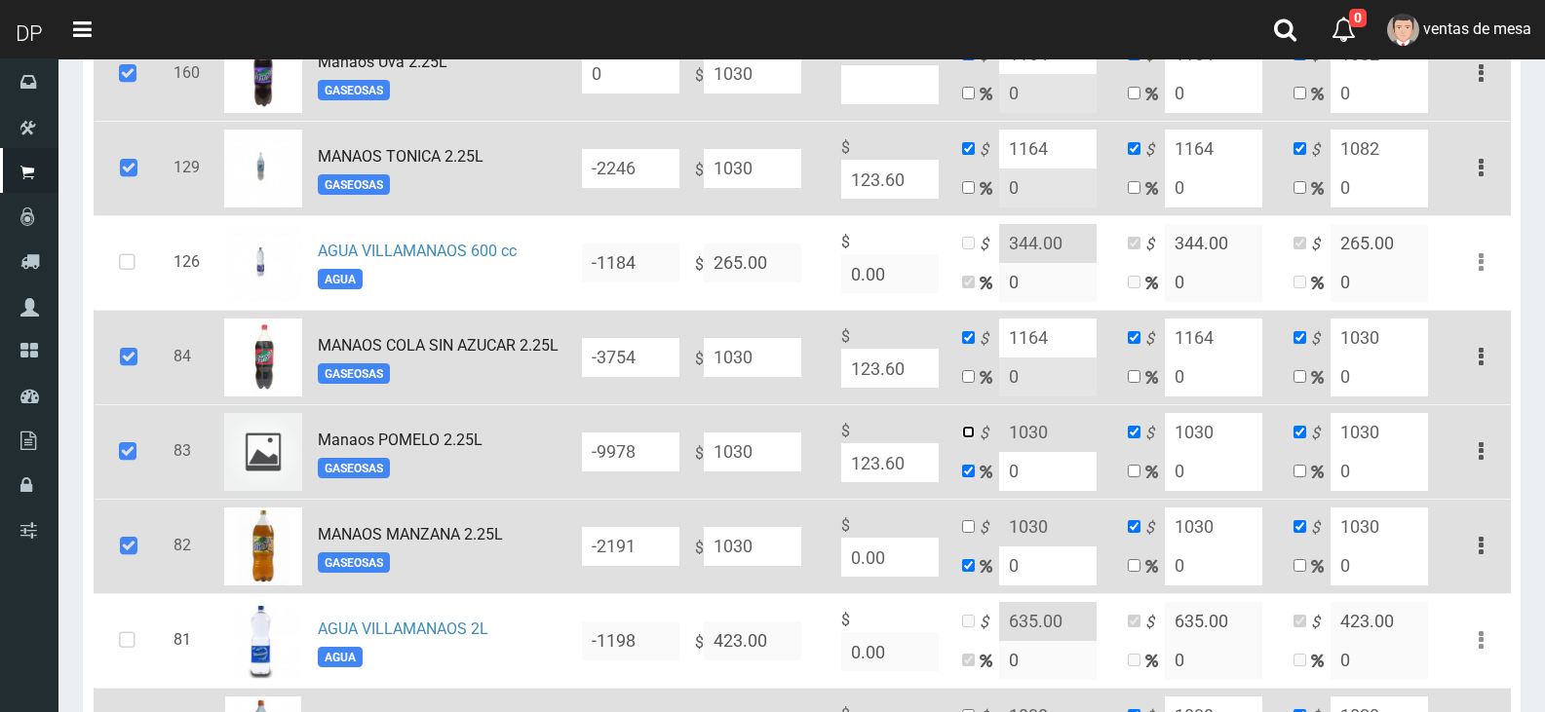
checkbox input "true"
checkbox input "false"
click at [1052, 441] on input "1030" at bounding box center [1047, 432] width 97 height 39
paste input "164"
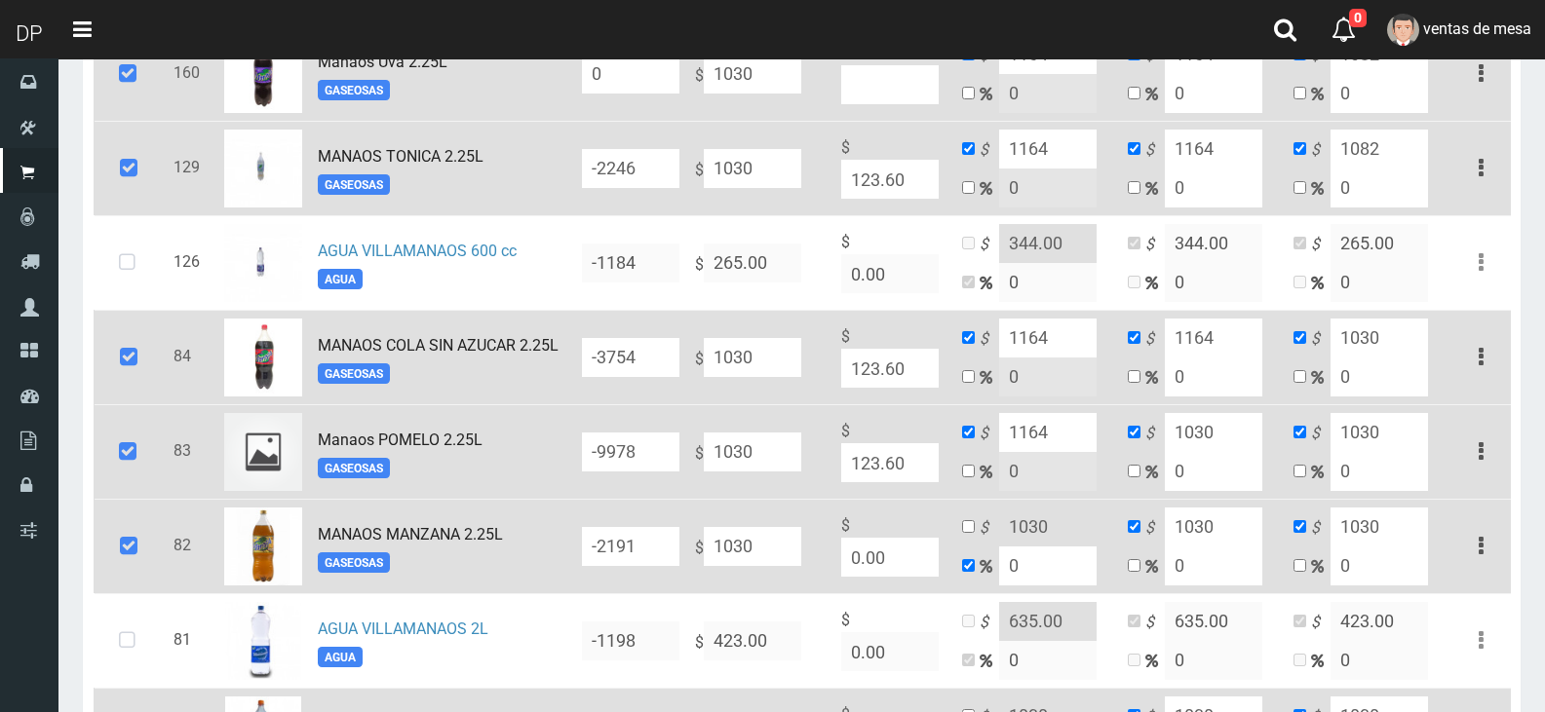
type input "1164"
click at [1225, 437] on input "1030" at bounding box center [1213, 432] width 97 height 39
paste input "164"
type input "1164"
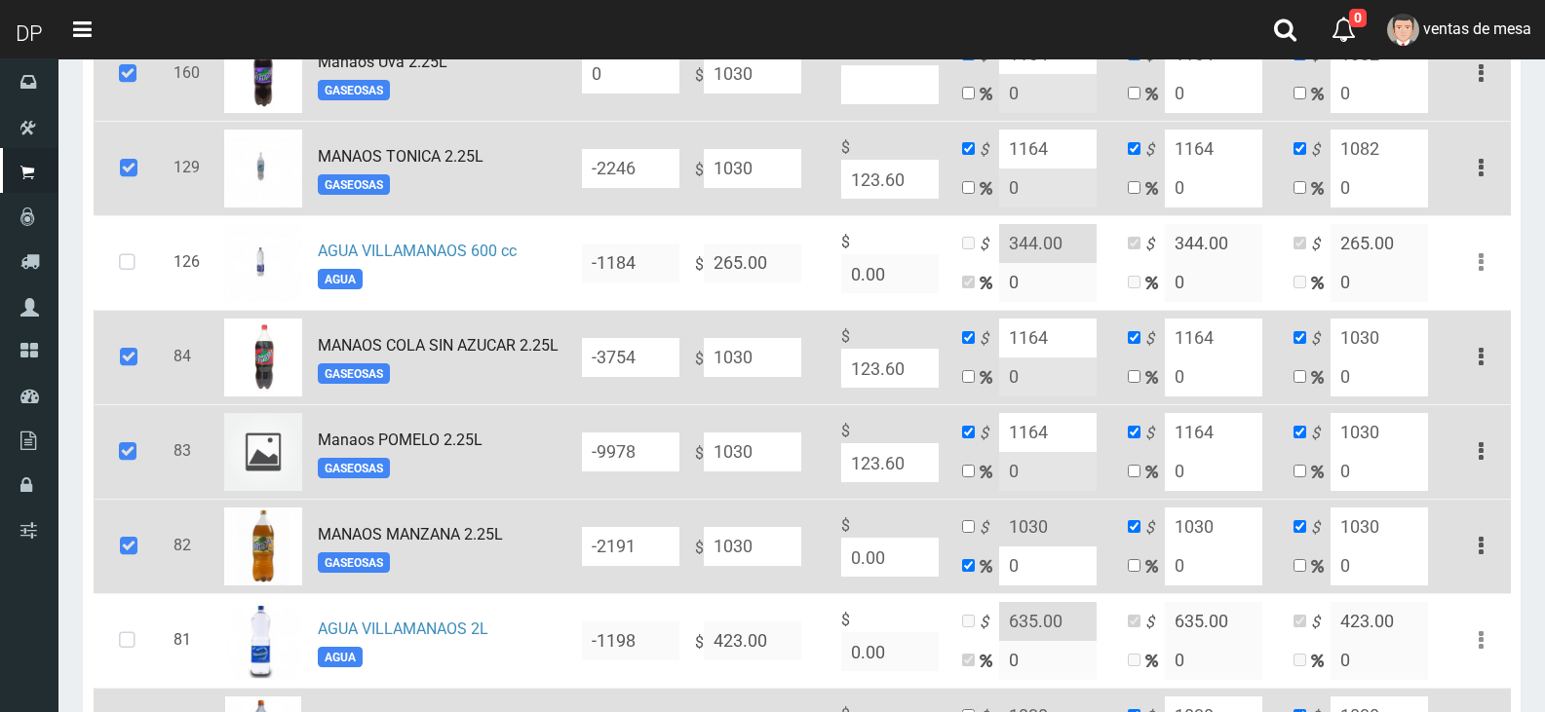
click at [1240, 544] on input "1030" at bounding box center [1213, 527] width 97 height 39
click at [1240, 545] on input "1030" at bounding box center [1213, 527] width 97 height 39
paste input "164"
type input "1164"
click at [965, 533] on input "checkbox" at bounding box center [968, 526] width 13 height 13
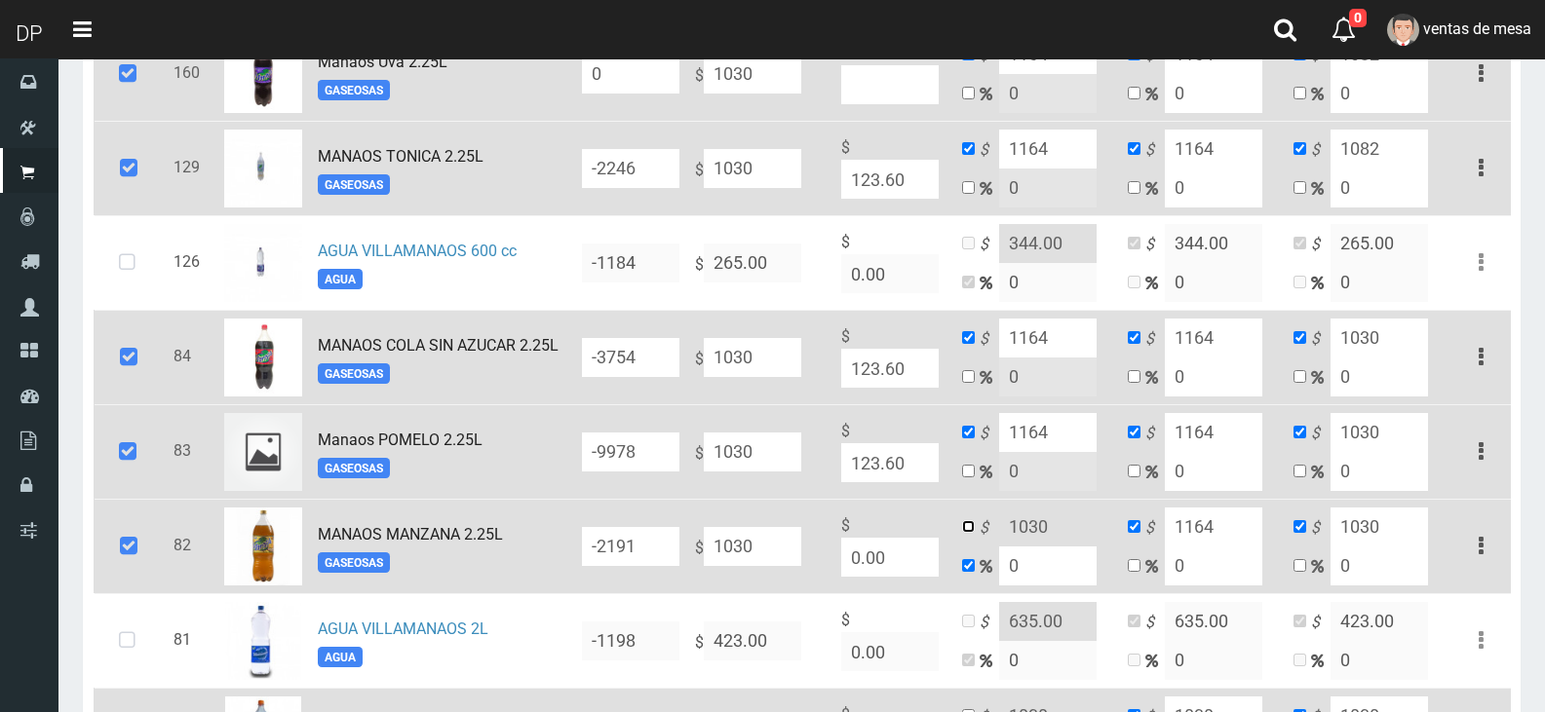
checkbox input "true"
checkbox input "false"
click at [1045, 530] on input "1030" at bounding box center [1047, 527] width 97 height 39
paste input "164"
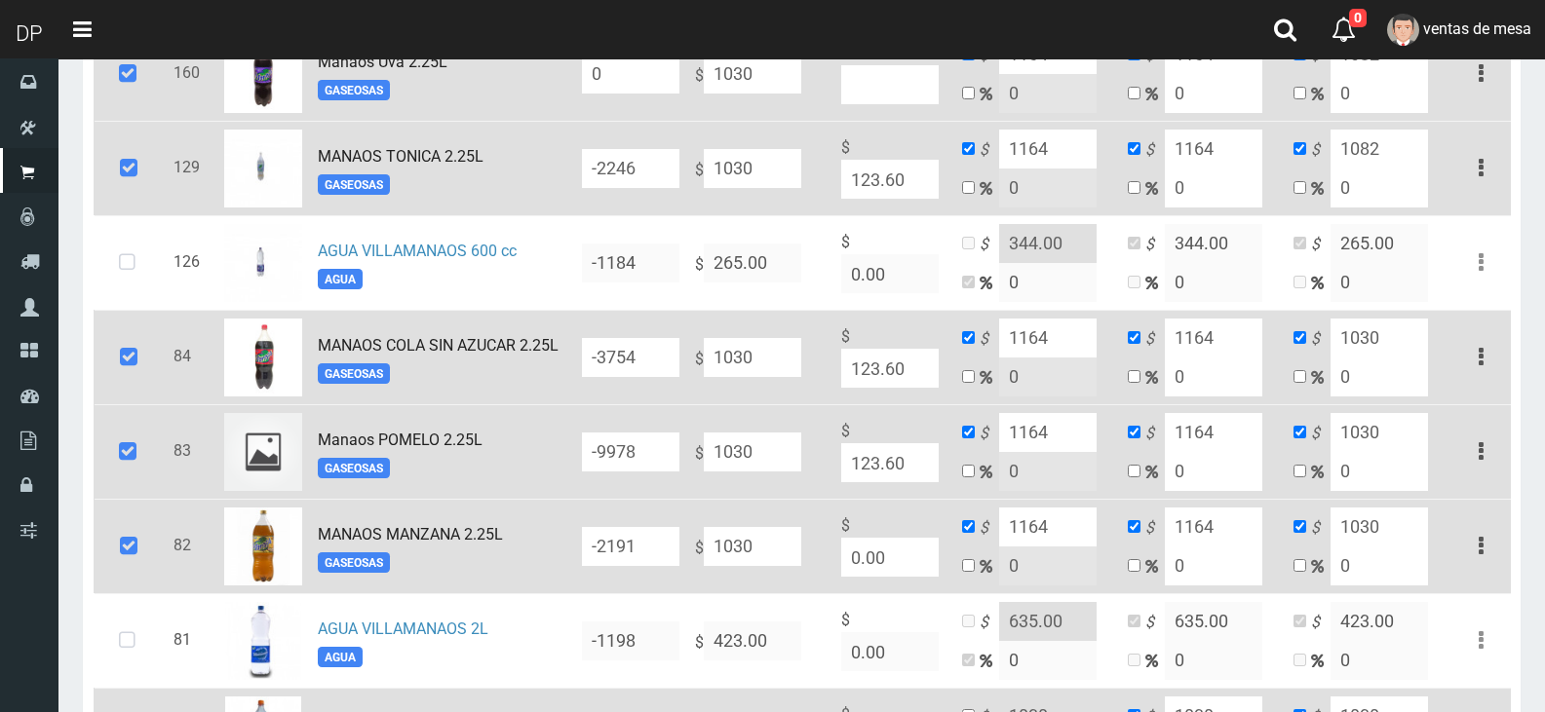
type input "1164"
click at [1369, 357] on input "1030" at bounding box center [1378, 338] width 97 height 39
type input "1082"
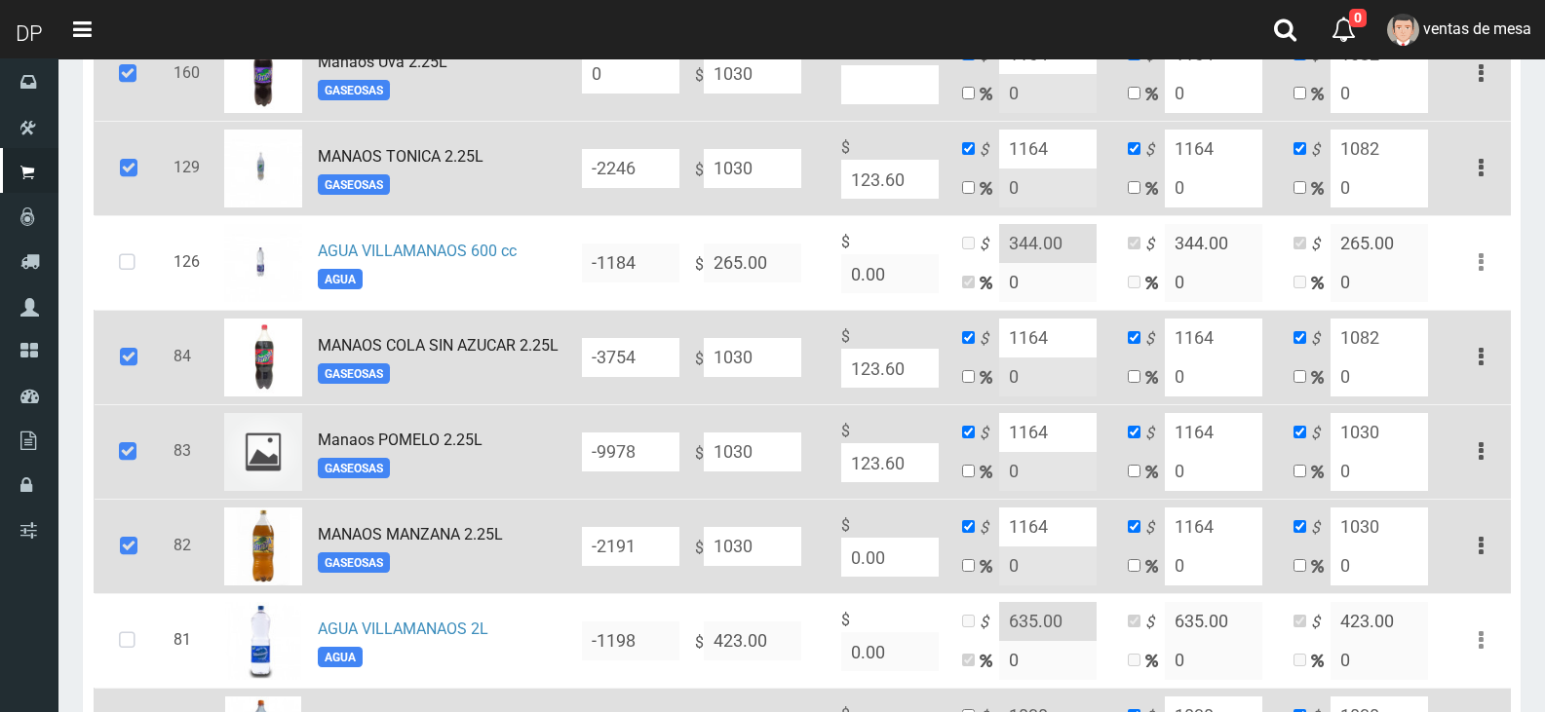
click at [1389, 438] on input "1030" at bounding box center [1378, 432] width 97 height 39
type input "1082"
click at [1383, 529] on input "1030" at bounding box center [1378, 527] width 97 height 39
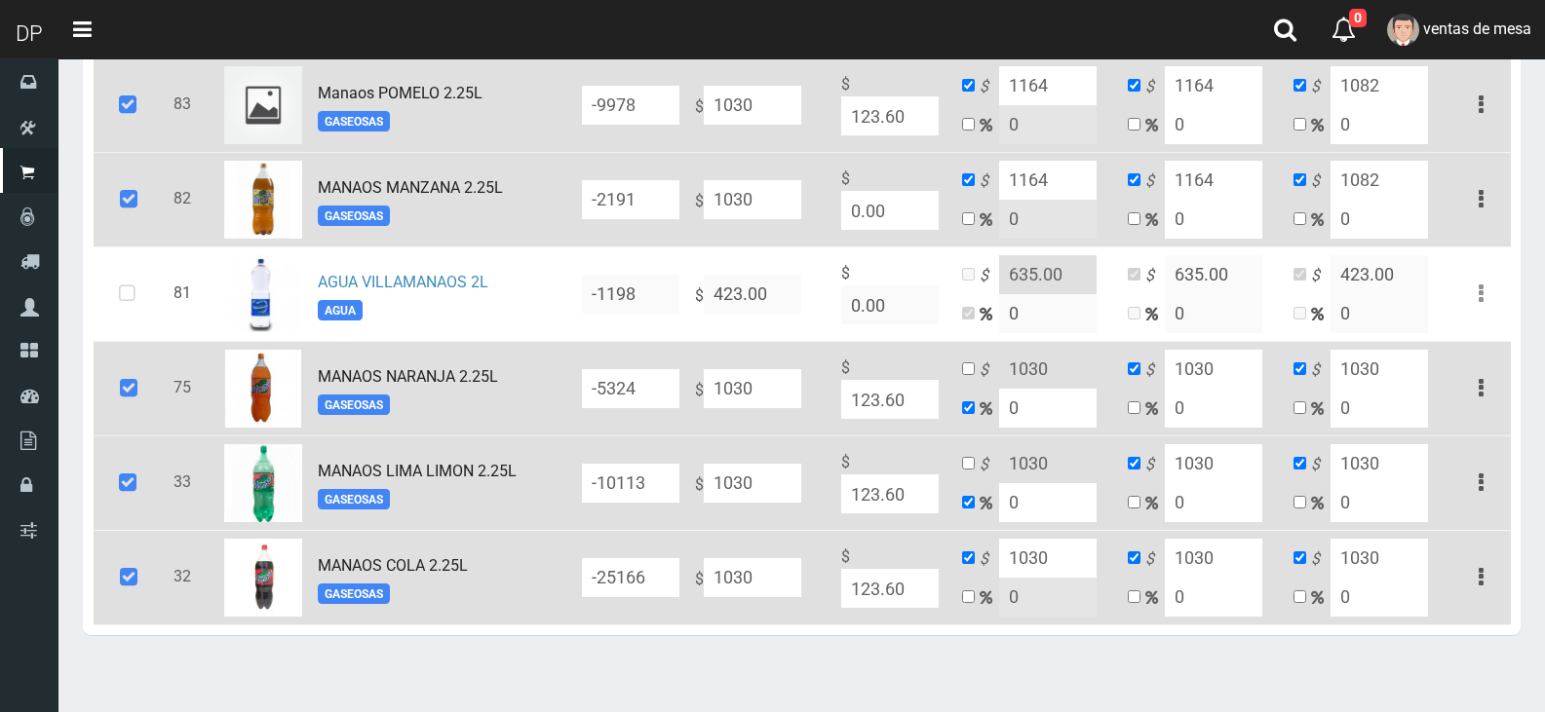
scroll to position [1852, 0]
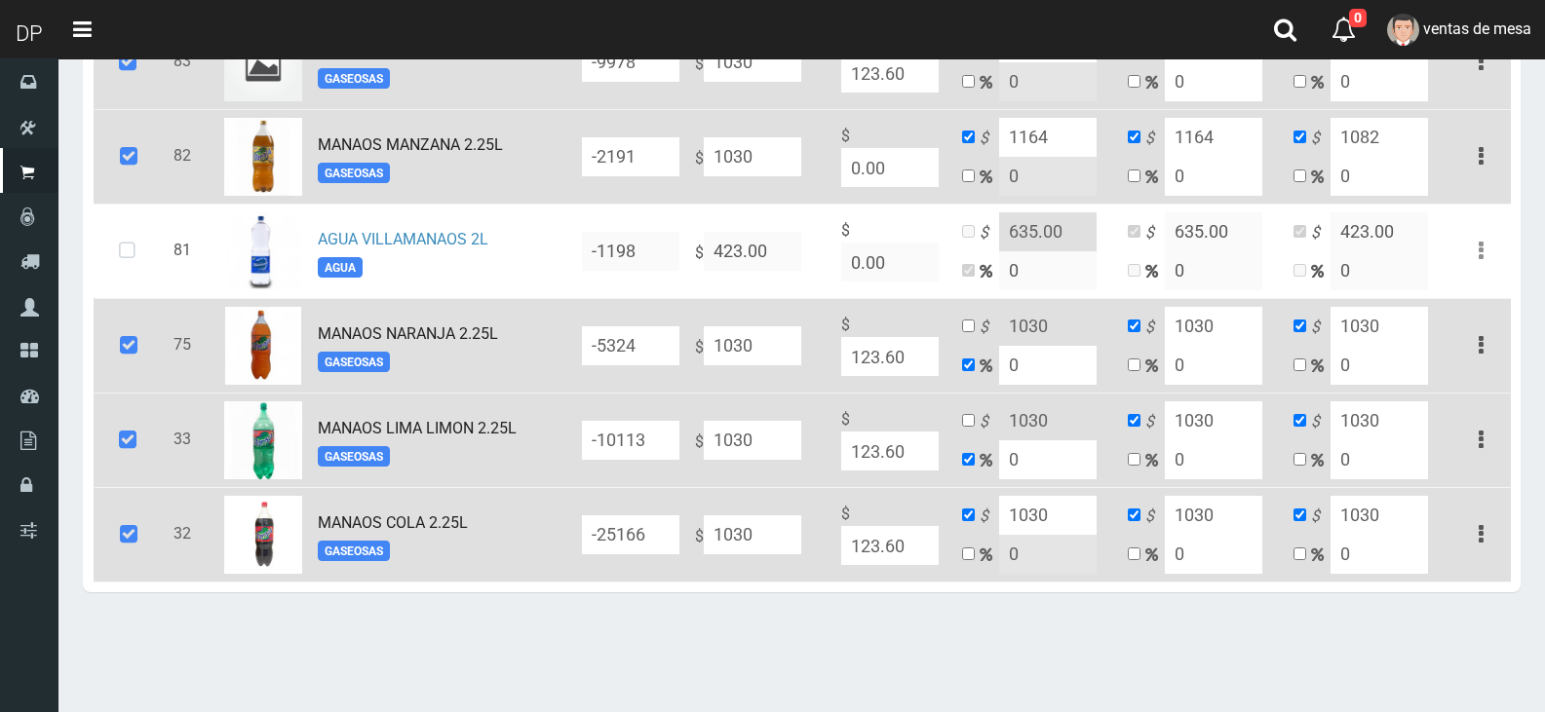
type input "1082"
click at [970, 330] on input "checkbox" at bounding box center [968, 326] width 13 height 13
checkbox input "true"
checkbox input "false"
click at [1078, 344] on input "1030" at bounding box center [1047, 326] width 97 height 39
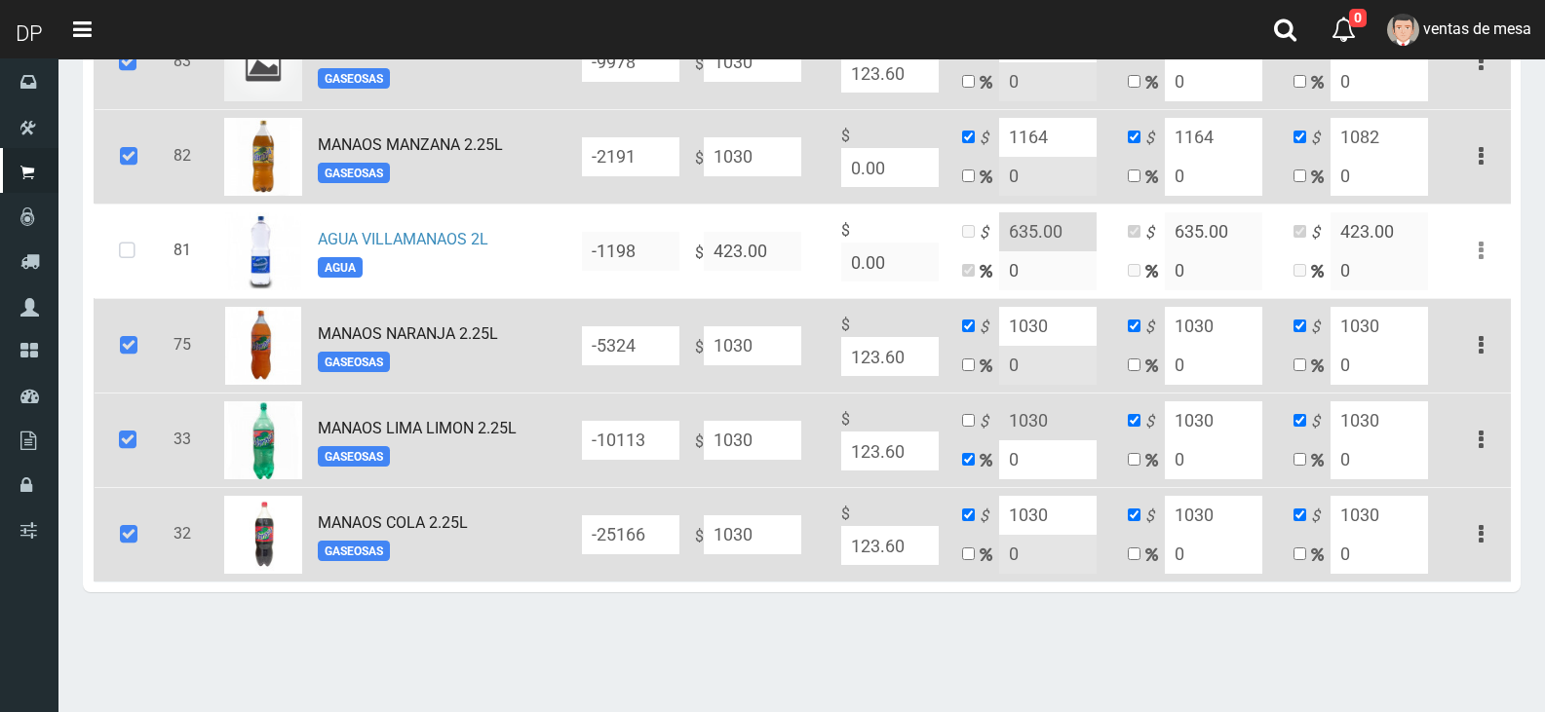
click at [1078, 344] on input "1030" at bounding box center [1047, 326] width 97 height 39
paste input "164"
type input "1164"
click at [1178, 326] on input "1030" at bounding box center [1213, 326] width 97 height 39
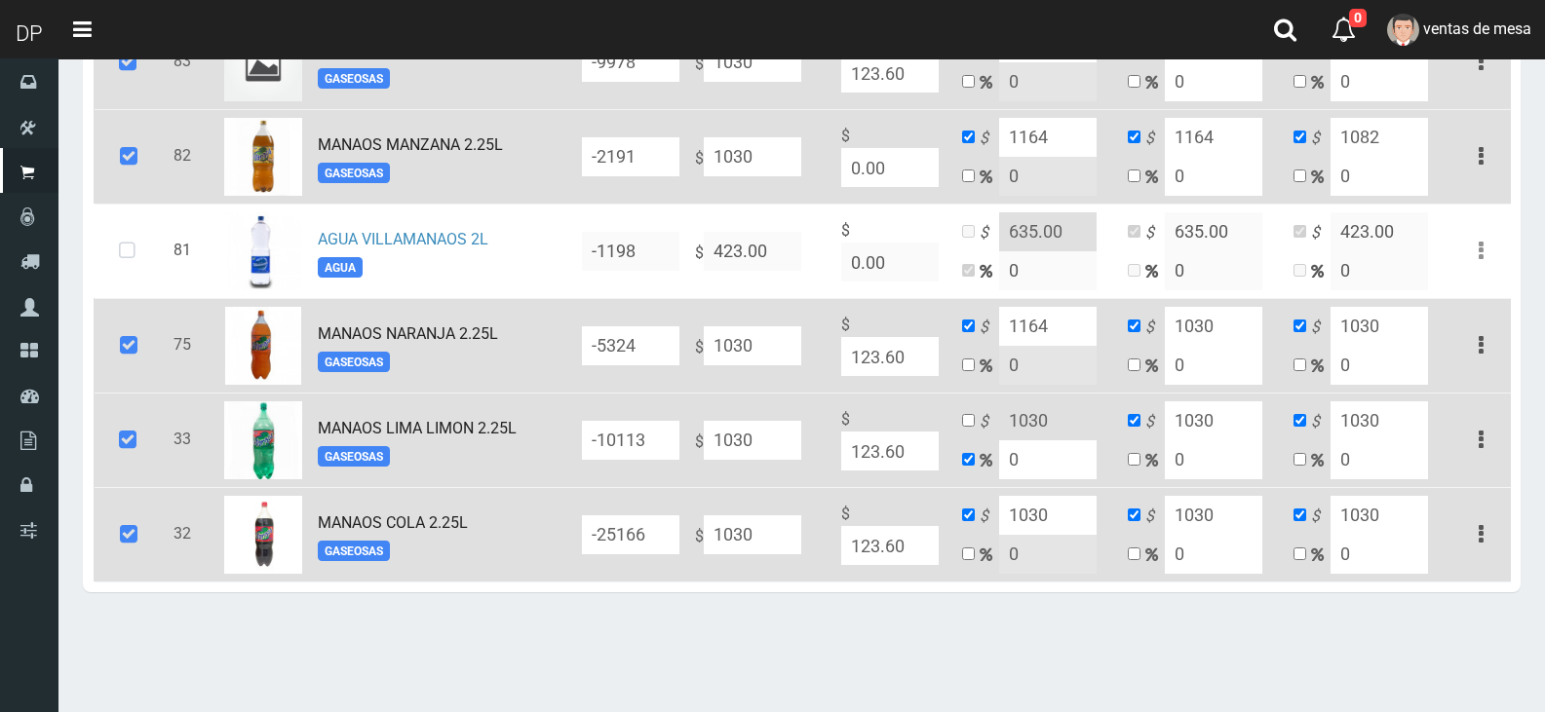
paste input "164"
type input "1164"
click at [1256, 424] on input "1030" at bounding box center [1213, 421] width 97 height 39
click at [1255, 423] on input "1030" at bounding box center [1213, 421] width 97 height 39
paste input "164"
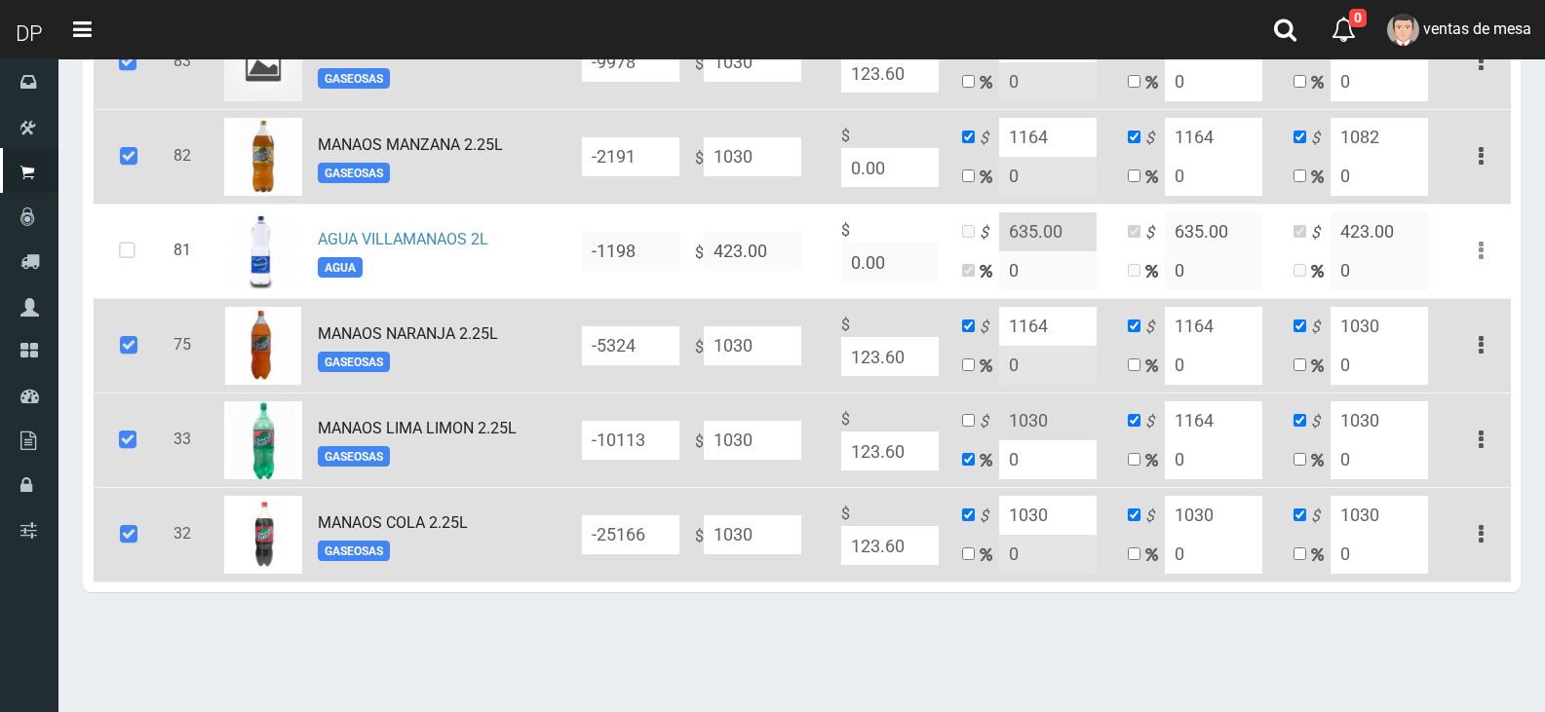
type input "1164"
click at [1257, 529] on input "1030" at bounding box center [1213, 515] width 97 height 39
paste input "164"
type input "1164"
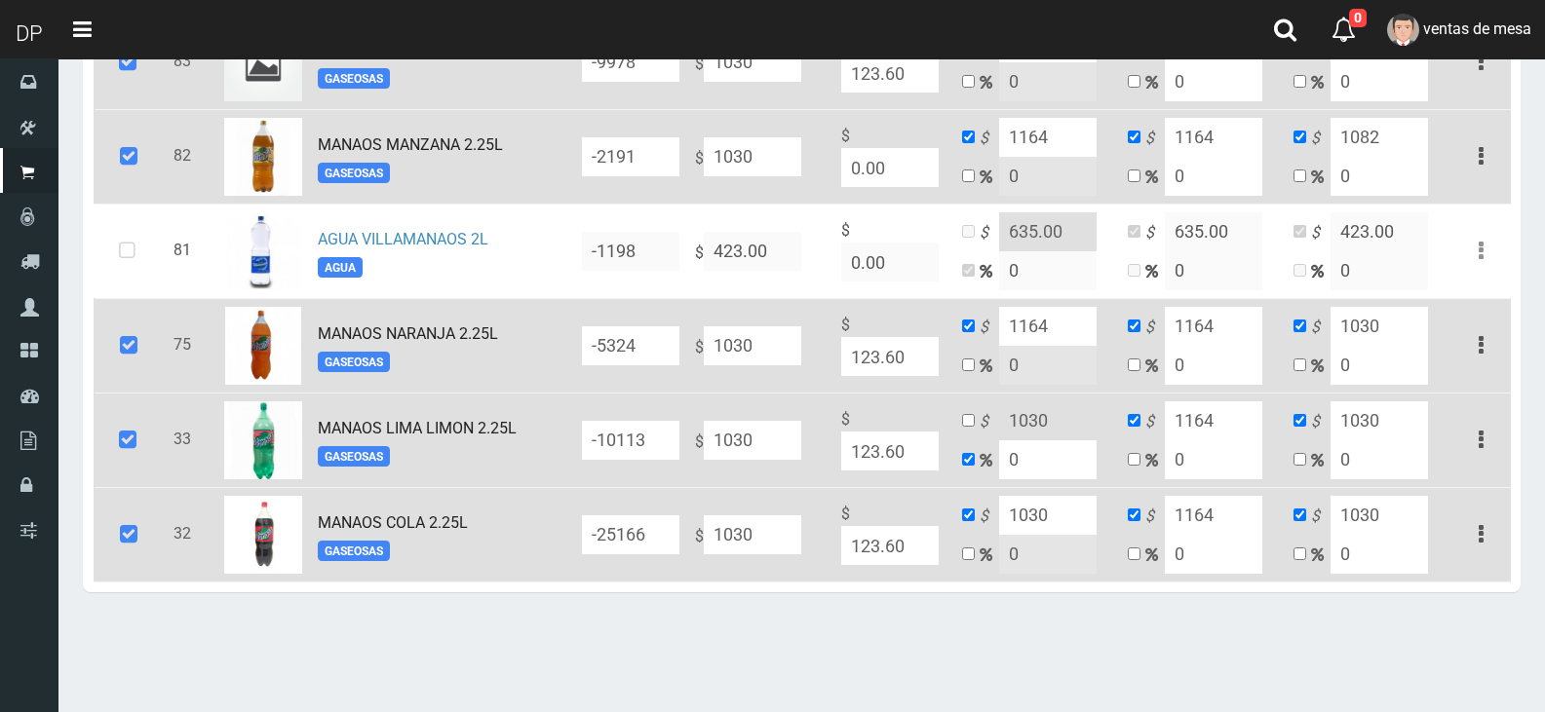
click at [1050, 515] on input "1030" at bounding box center [1047, 515] width 97 height 39
paste input "164"
type input "1164"
click at [970, 423] on input "checkbox" at bounding box center [968, 420] width 13 height 13
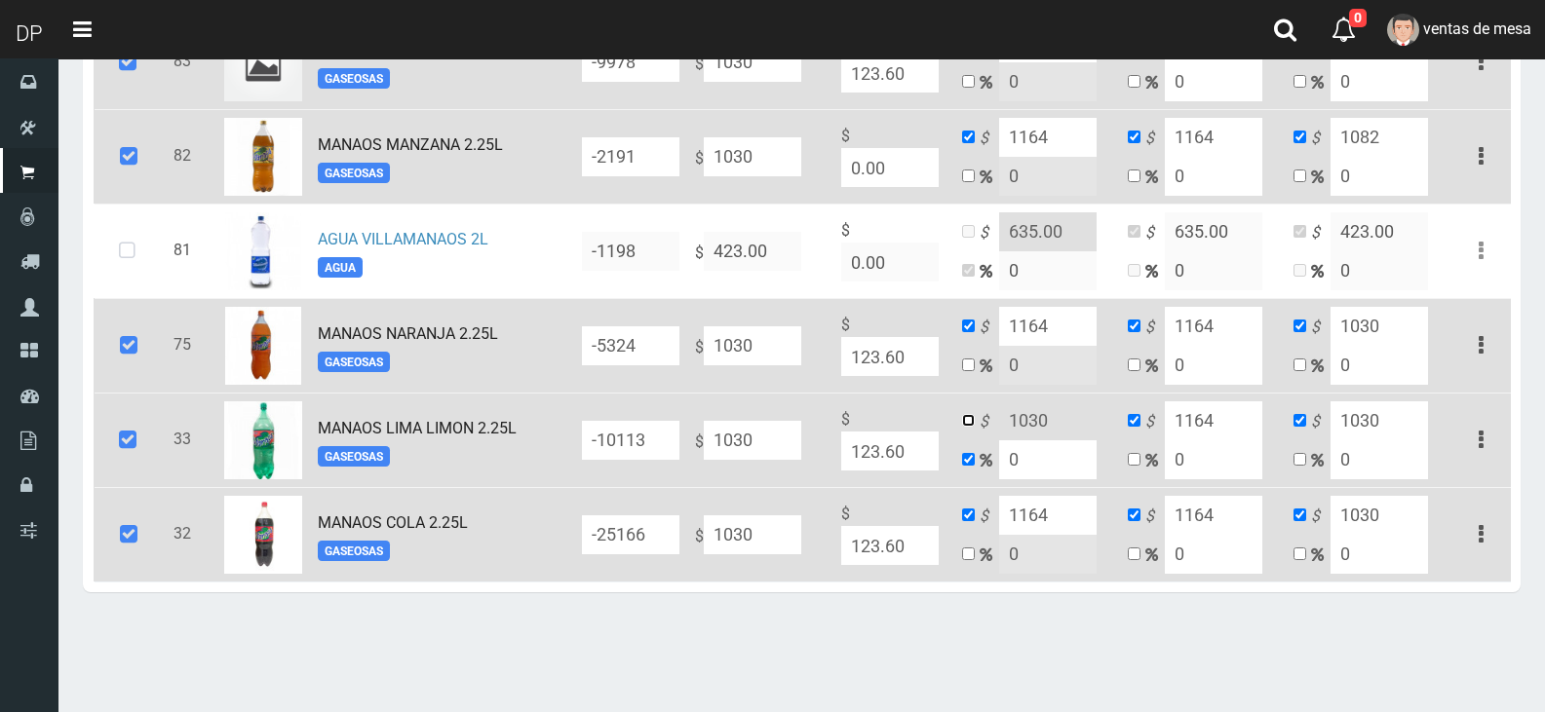
checkbox input "true"
checkbox input "false"
click at [1033, 425] on input "1030" at bounding box center [1047, 421] width 97 height 39
paste input "164"
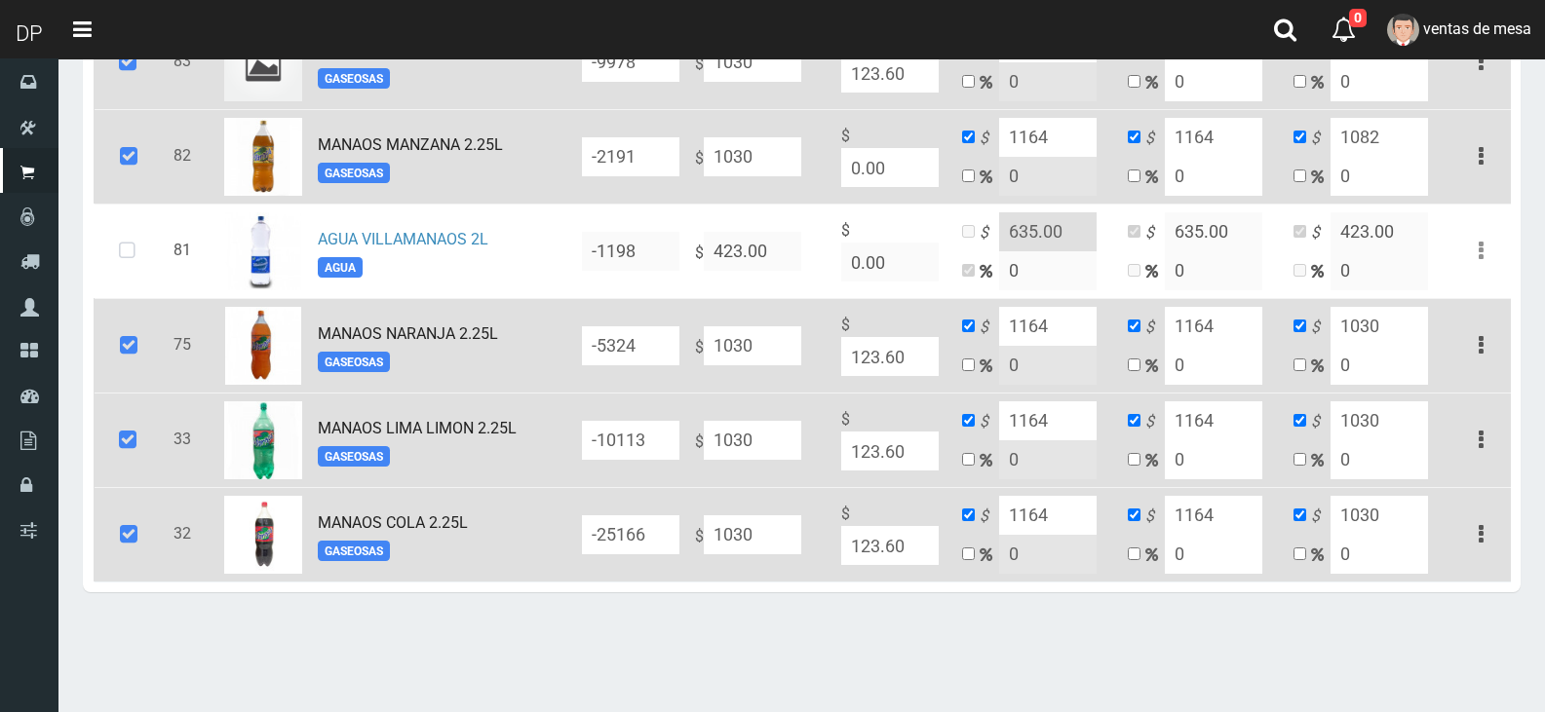
type input "1164"
click at [1391, 330] on input "1030" at bounding box center [1378, 326] width 97 height 39
type input "1082"
click at [1394, 424] on input "1030" at bounding box center [1378, 421] width 97 height 39
type input "1082"
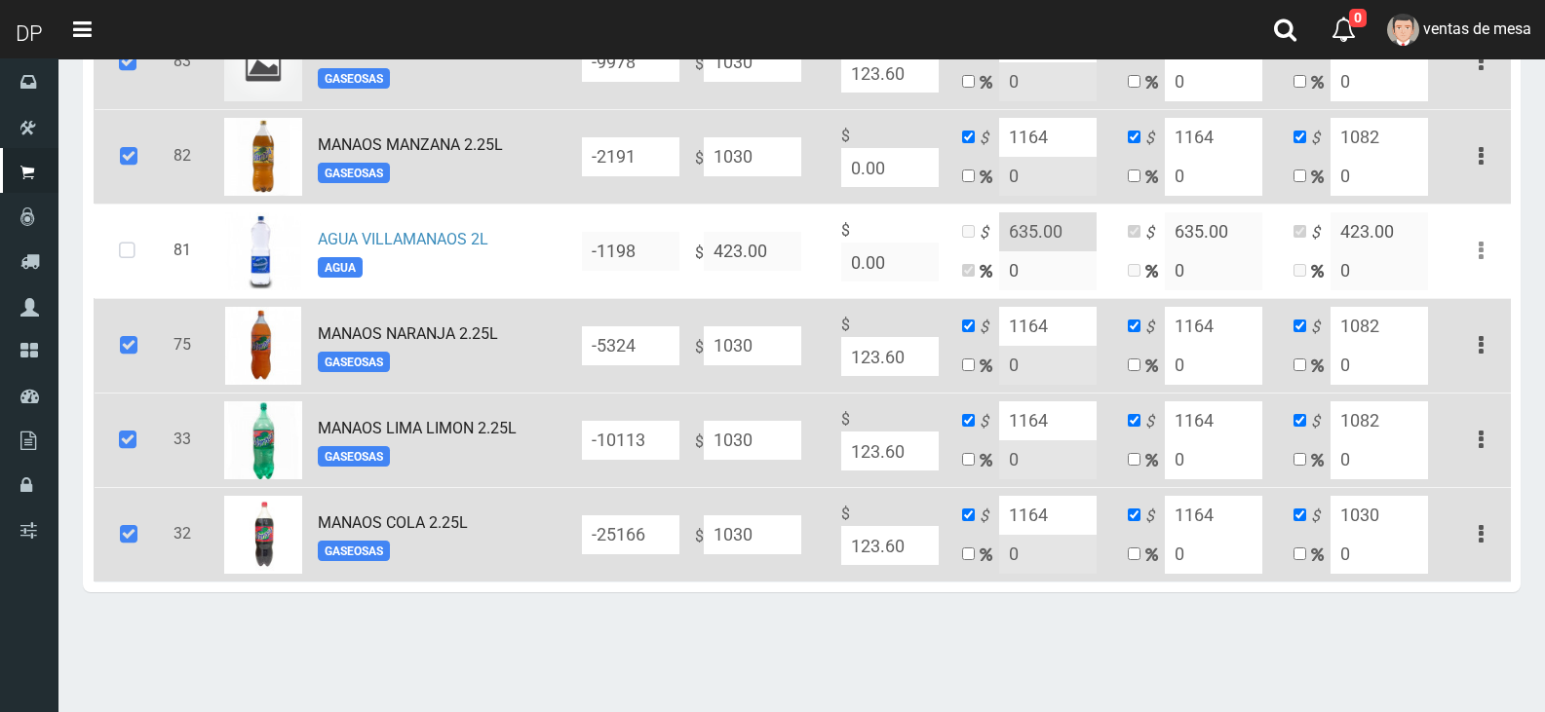
click at [1406, 539] on td "$ 1030 0" at bounding box center [1369, 534] width 166 height 95
click at [1397, 518] on input "1030" at bounding box center [1378, 515] width 97 height 39
click at [1395, 509] on input "1082" at bounding box center [1378, 515] width 97 height 39
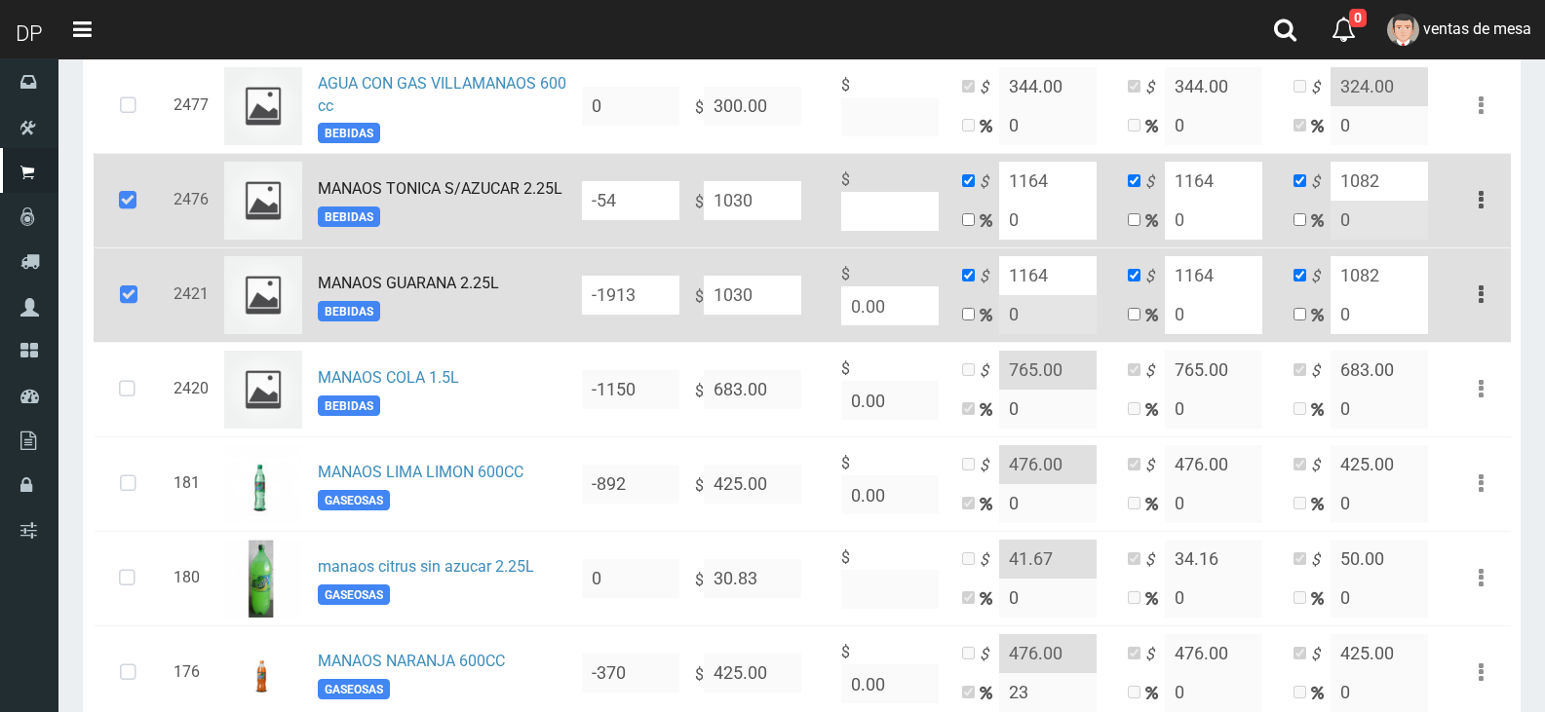
scroll to position [0, 0]
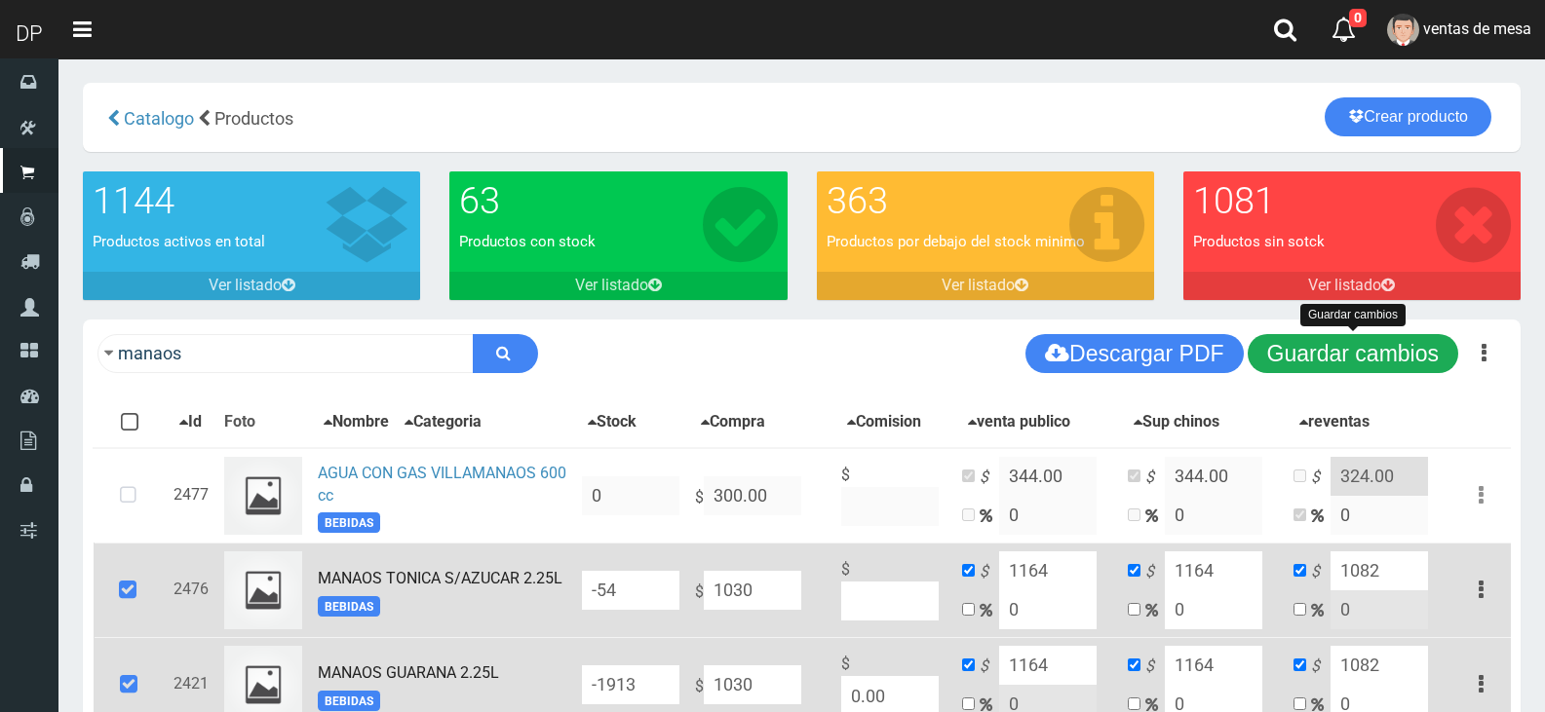
type input "1082"
click at [1422, 347] on button "Guardar cambios" at bounding box center [1353, 353] width 211 height 39
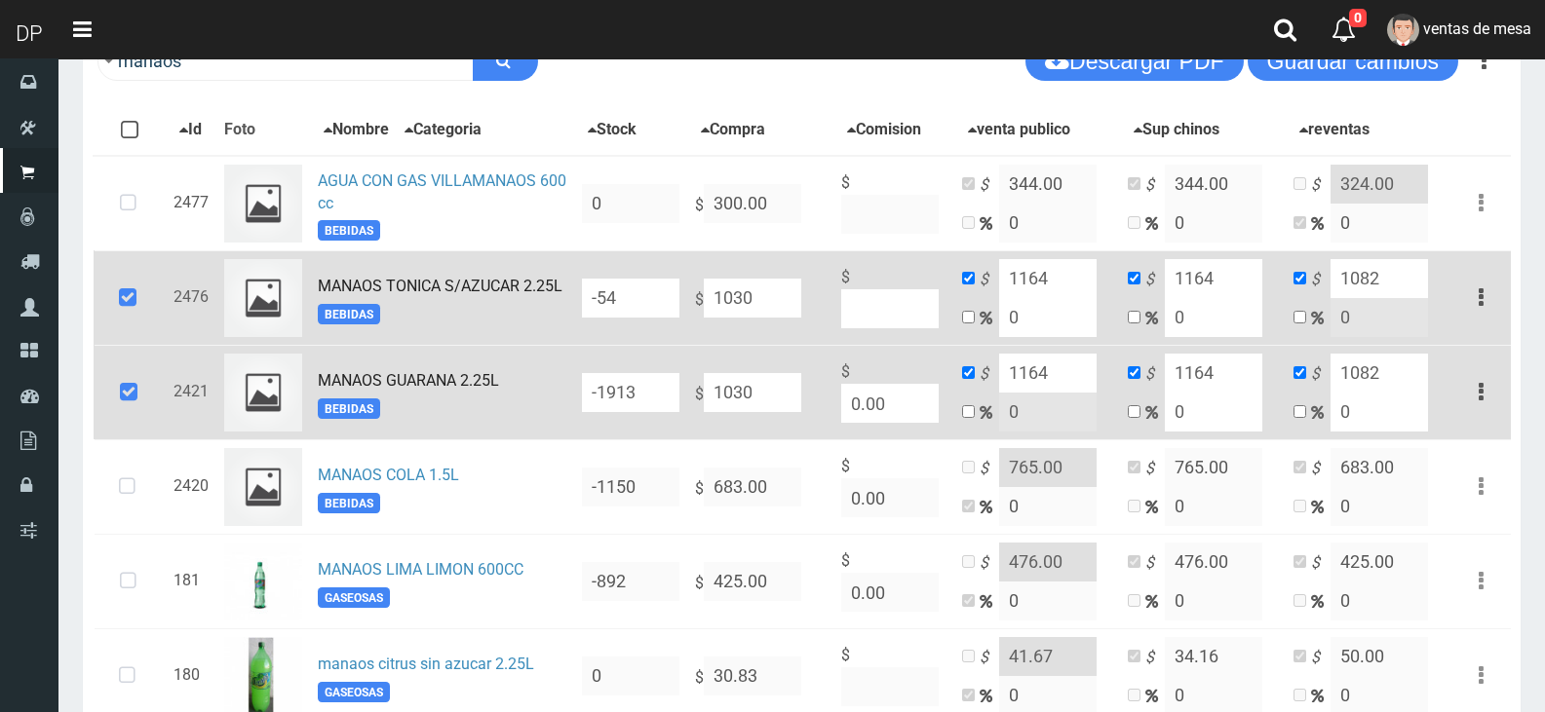
click at [146, 307] on icon at bounding box center [127, 298] width 53 height 64
click at [144, 376] on icon at bounding box center [128, 393] width 53 height 64
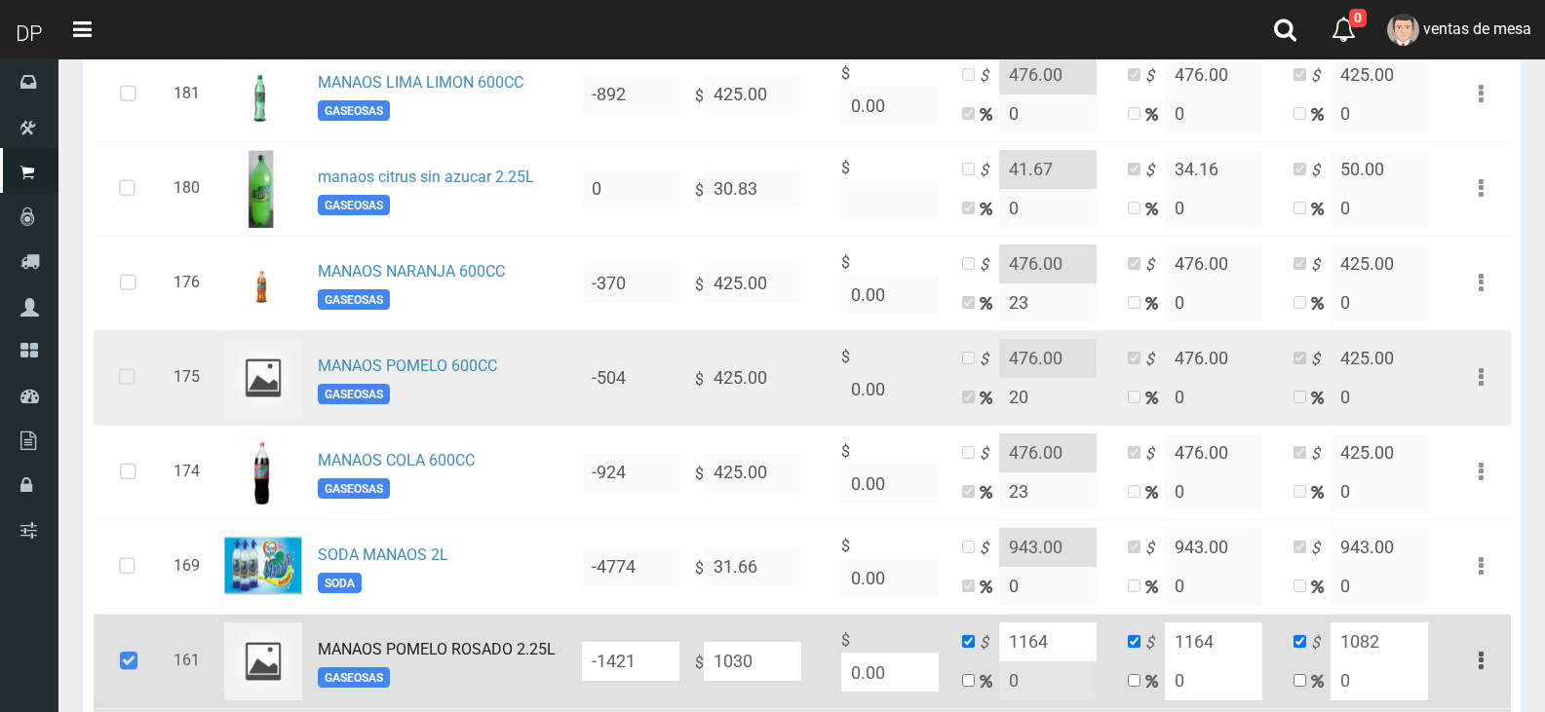
scroll to position [1170, 0]
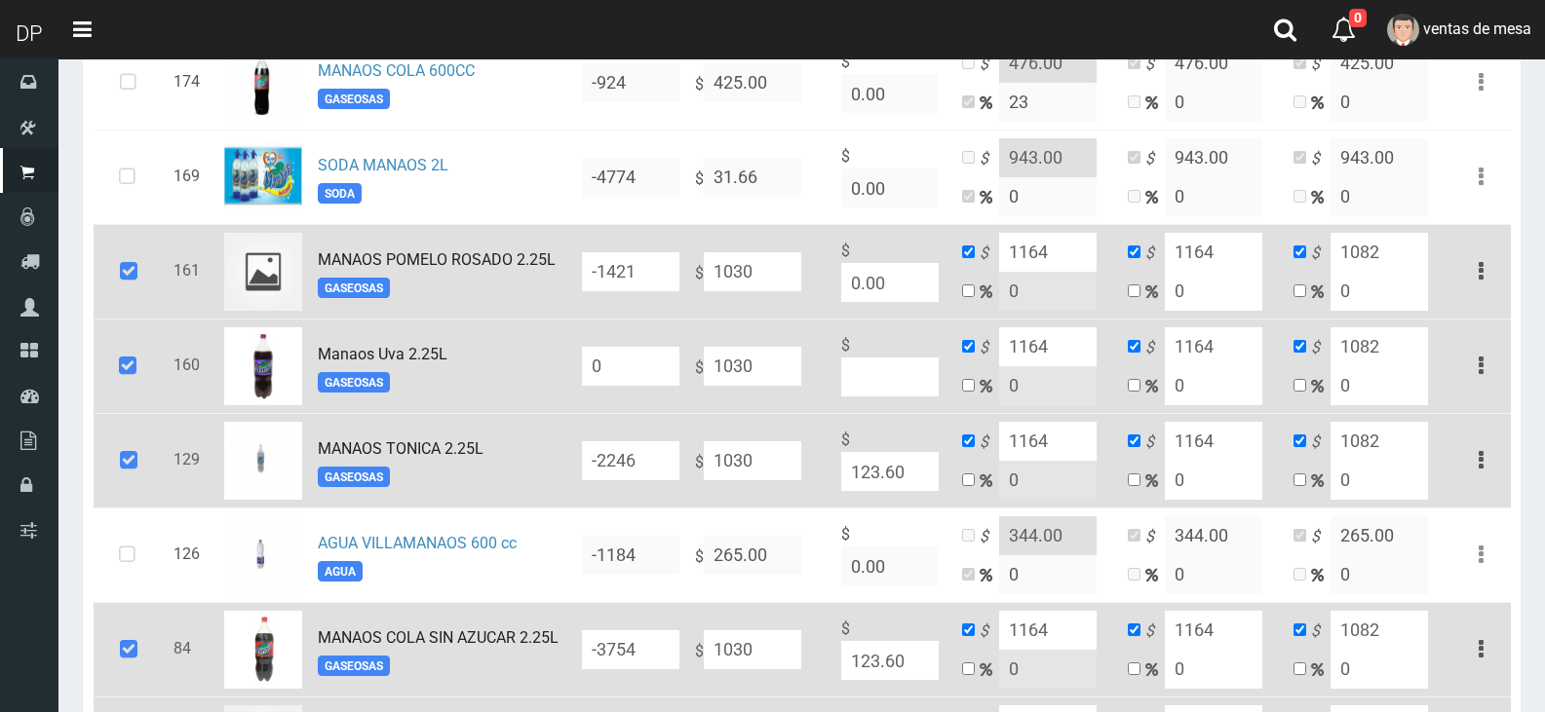
click at [105, 297] on icon at bounding box center [128, 272] width 53 height 64
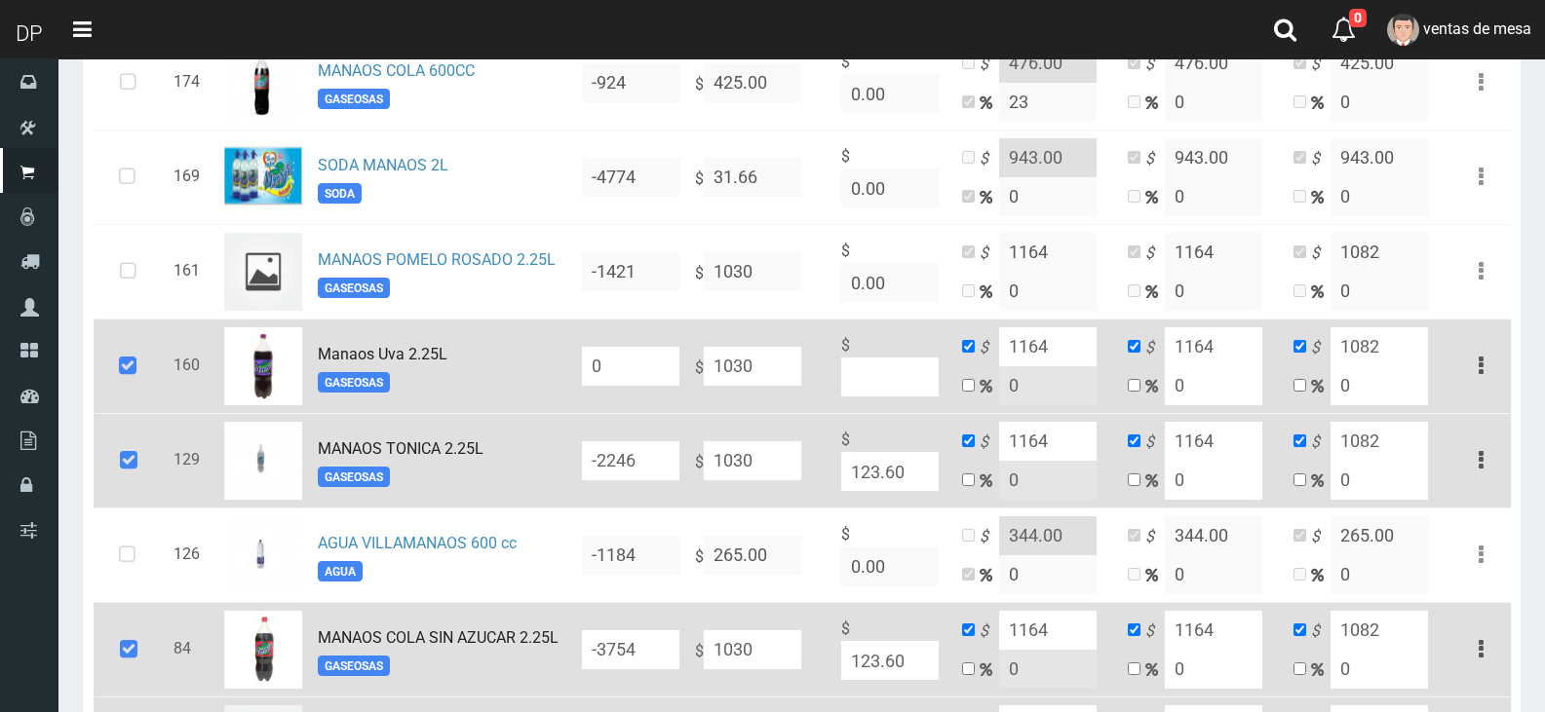
click at [146, 356] on icon at bounding box center [127, 366] width 53 height 64
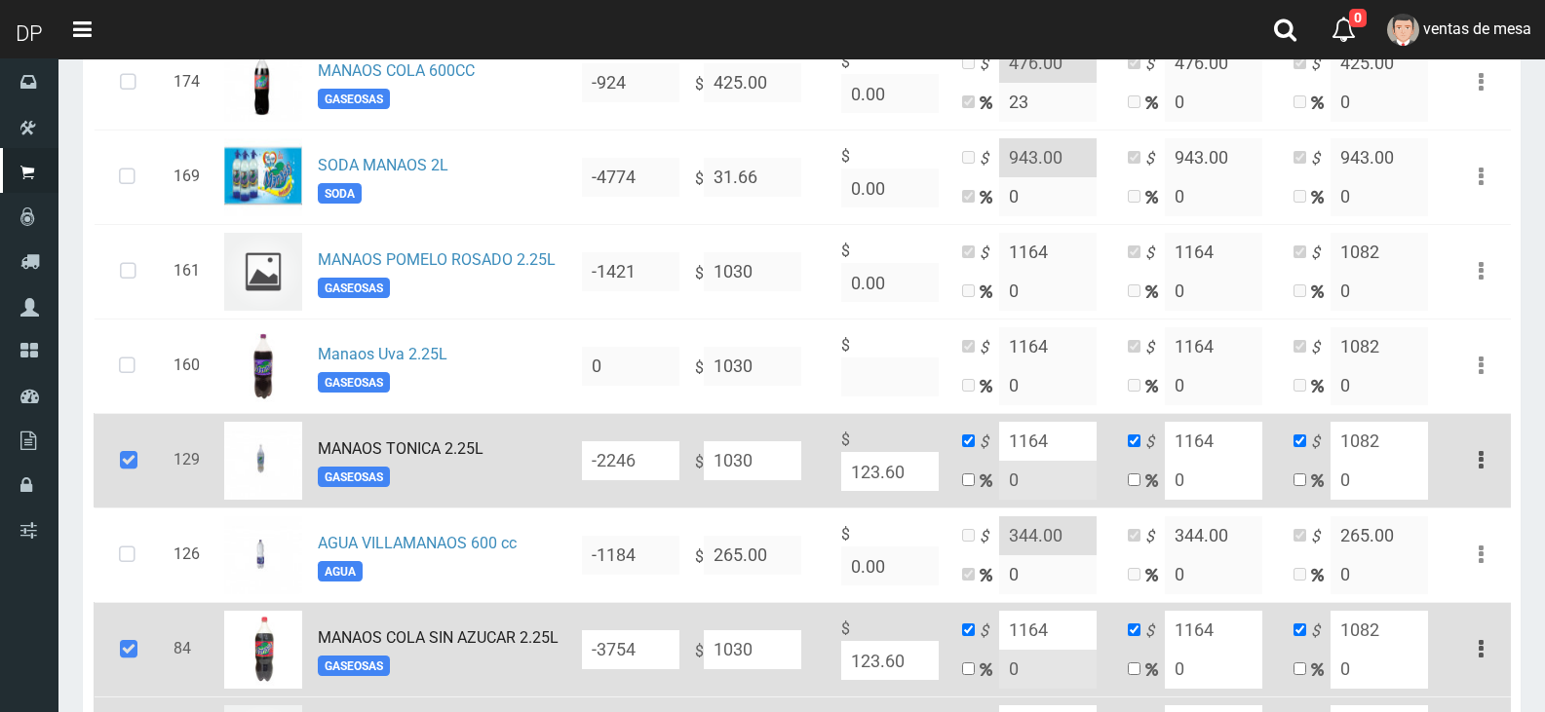
click at [149, 457] on icon at bounding box center [128, 461] width 53 height 64
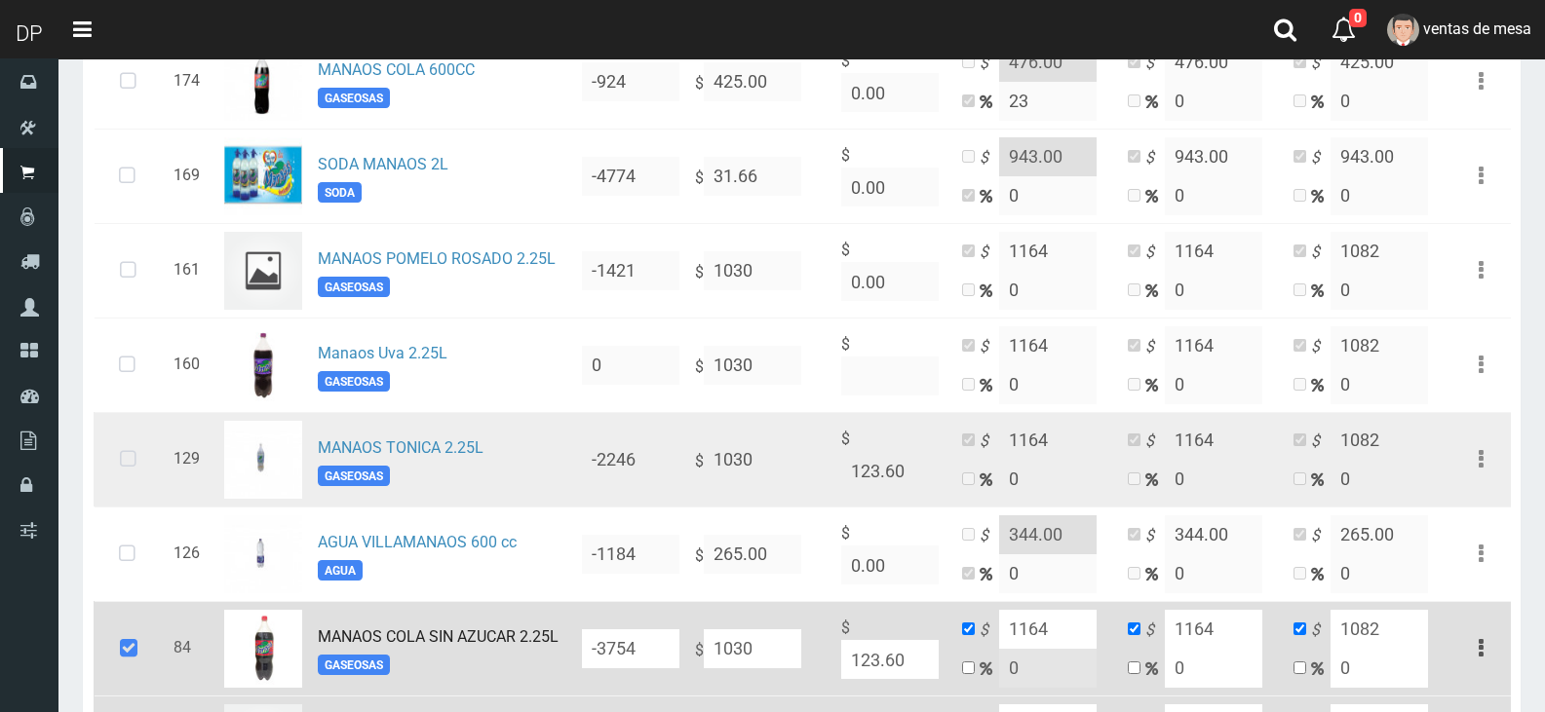
scroll to position [1462, 0]
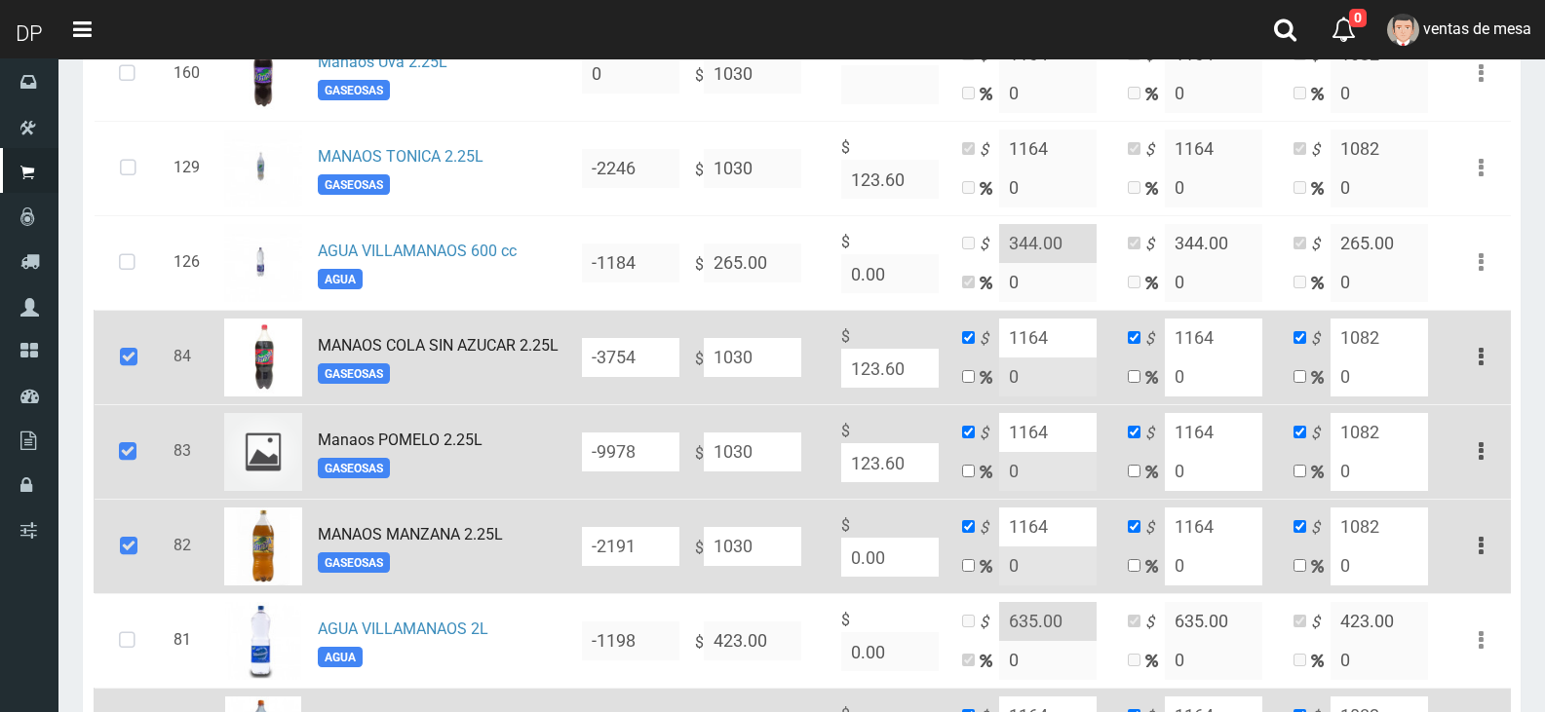
click at [149, 420] on td at bounding box center [130, 451] width 72 height 95
click at [126, 379] on icon at bounding box center [128, 358] width 53 height 64
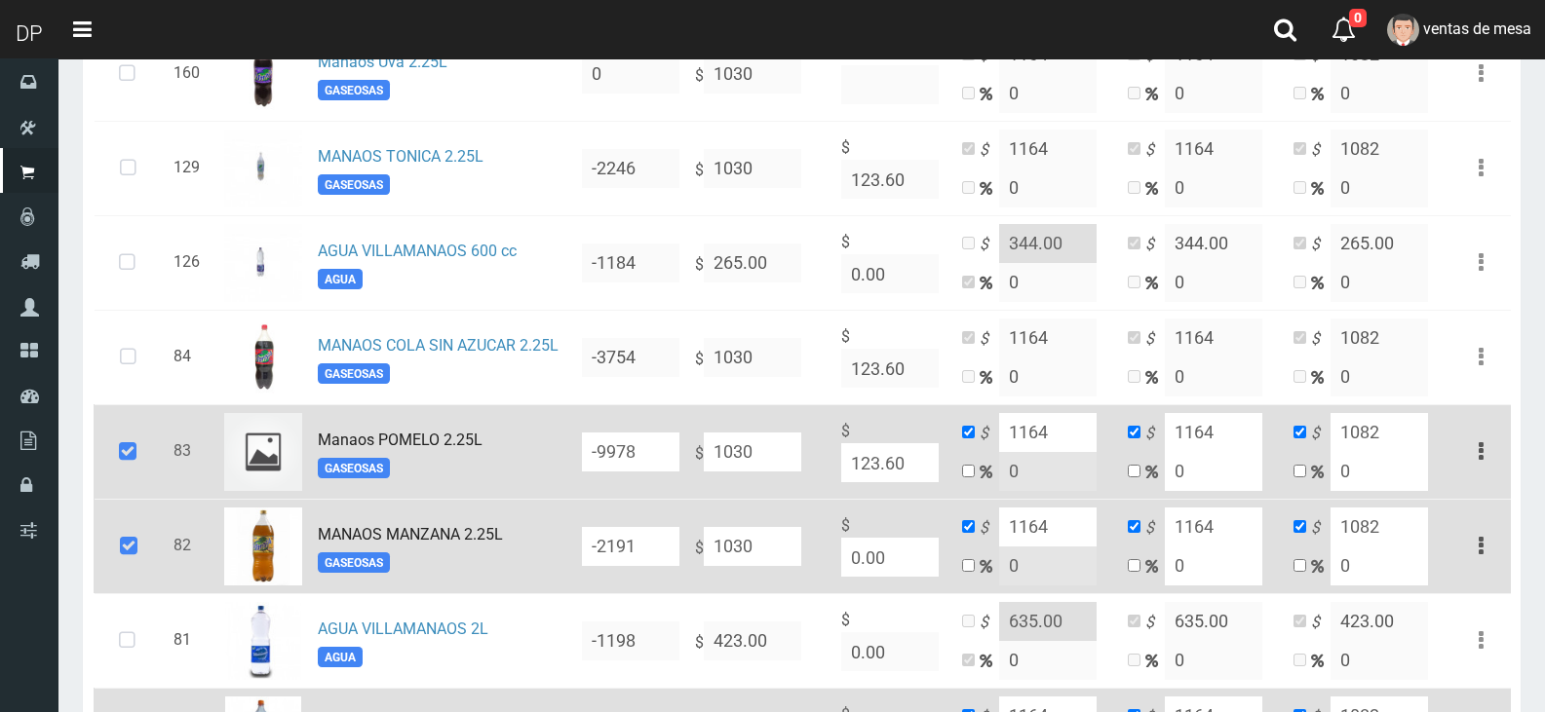
click at [137, 460] on icon at bounding box center [127, 452] width 53 height 64
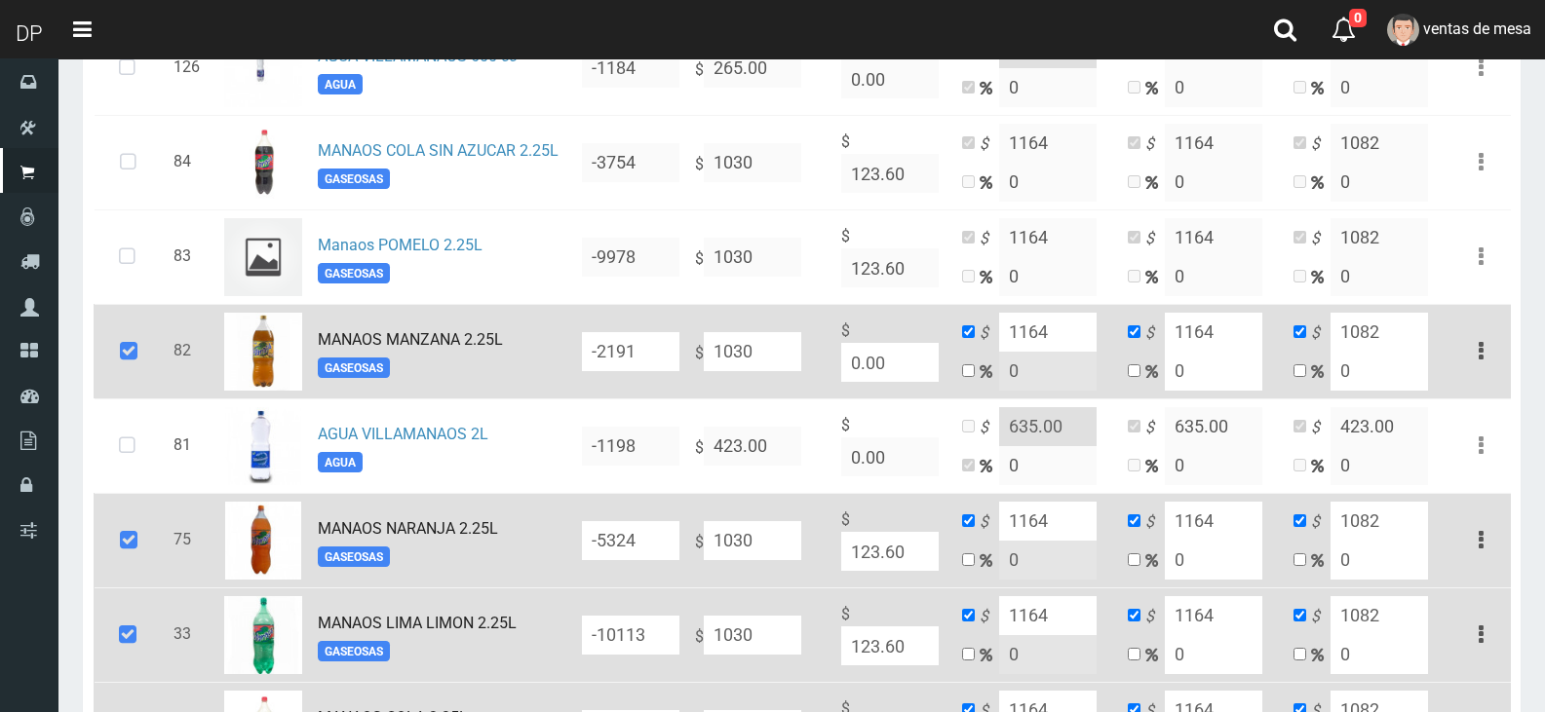
click at [117, 351] on icon at bounding box center [128, 352] width 53 height 64
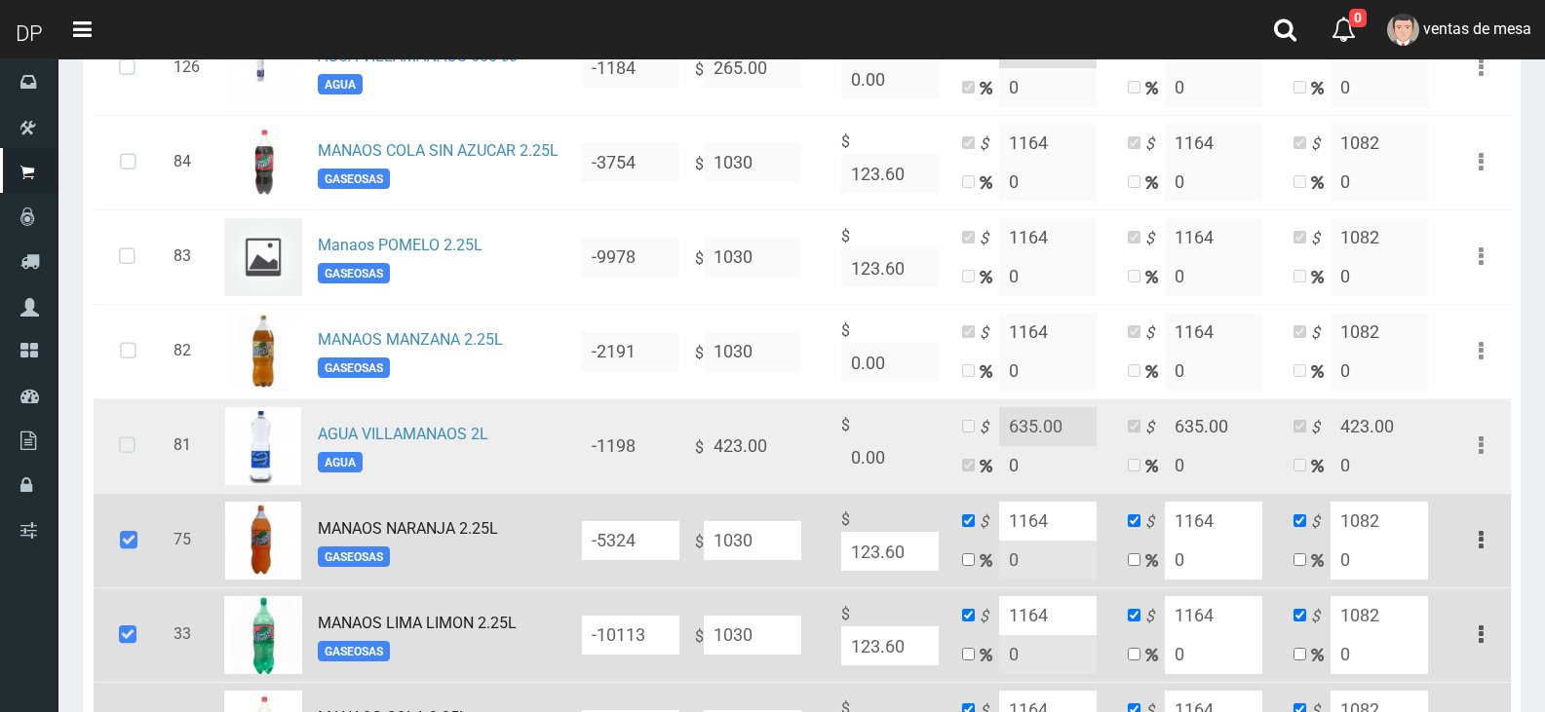
scroll to position [1949, 0]
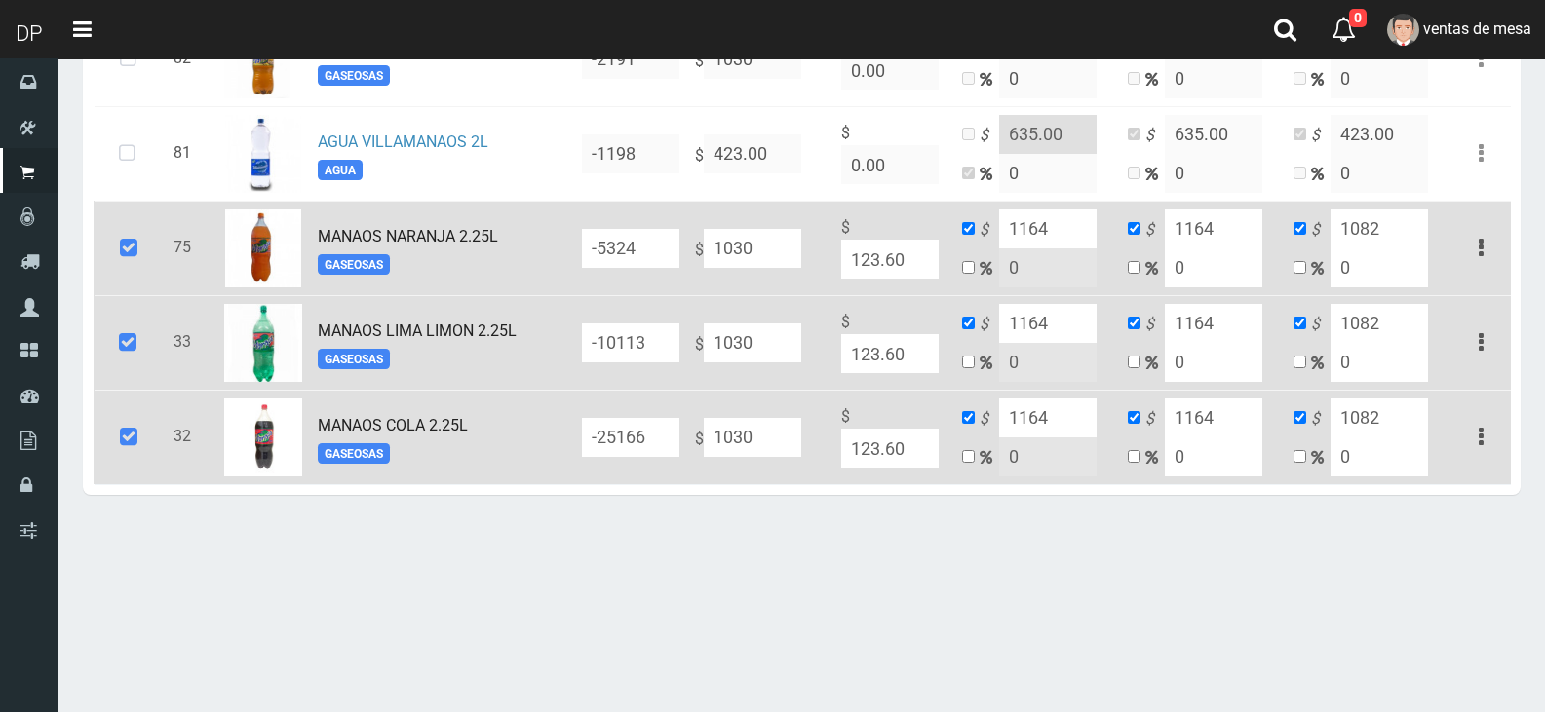
click at [125, 303] on td at bounding box center [130, 342] width 72 height 95
click at [136, 251] on icon at bounding box center [128, 248] width 53 height 64
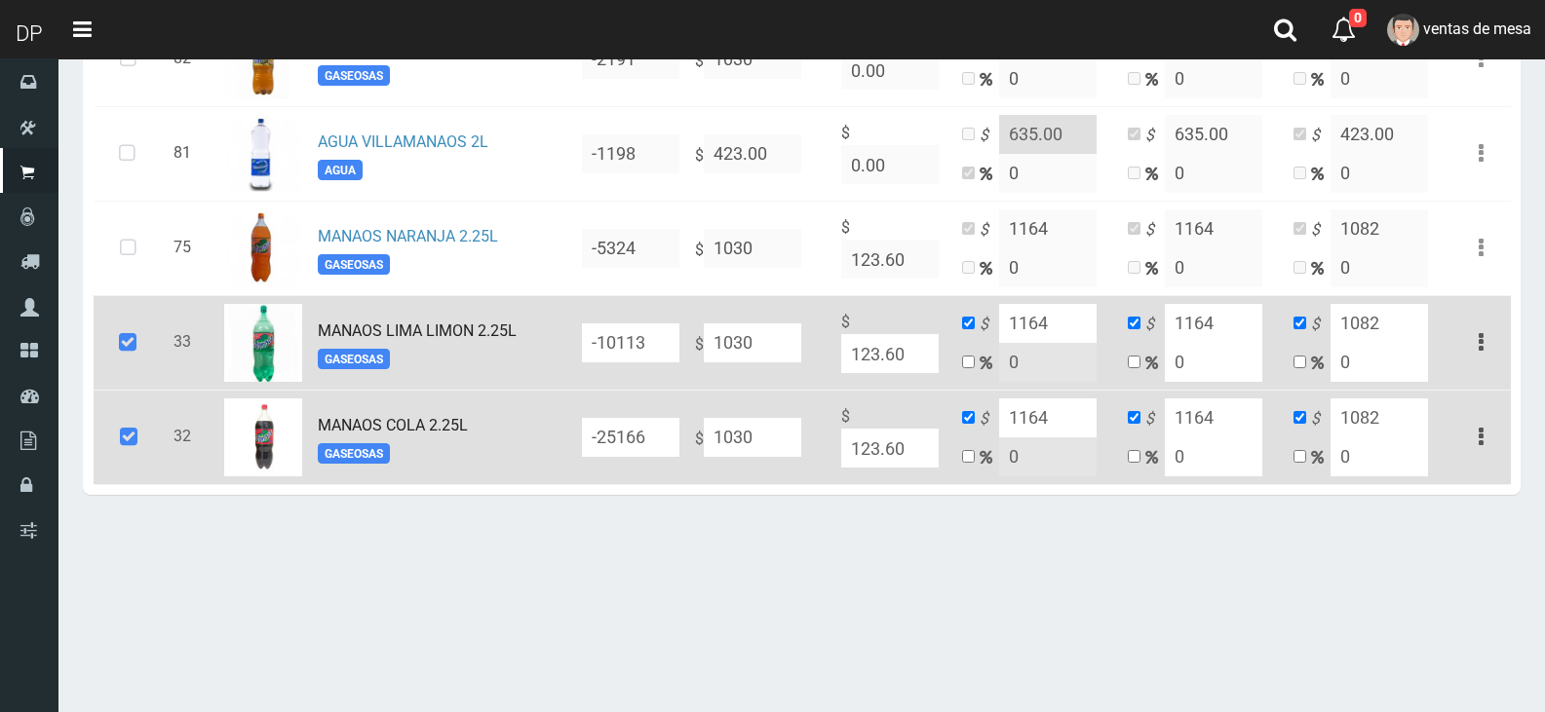
drag, startPoint x: 139, startPoint y: 348, endPoint x: 147, endPoint y: 432, distance: 84.2
click at [139, 349] on icon at bounding box center [127, 343] width 53 height 64
click at [148, 434] on icon at bounding box center [128, 437] width 53 height 64
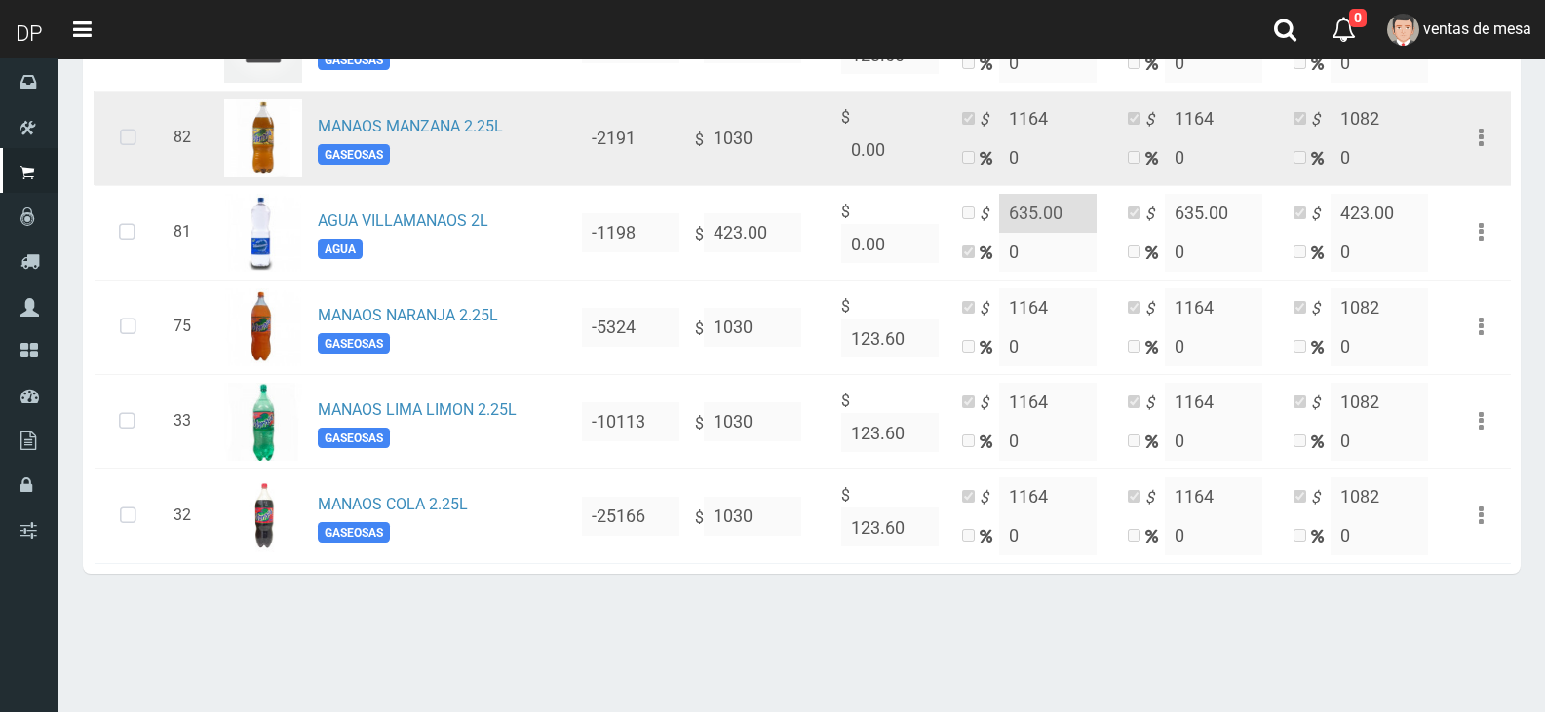
scroll to position [1754, 0]
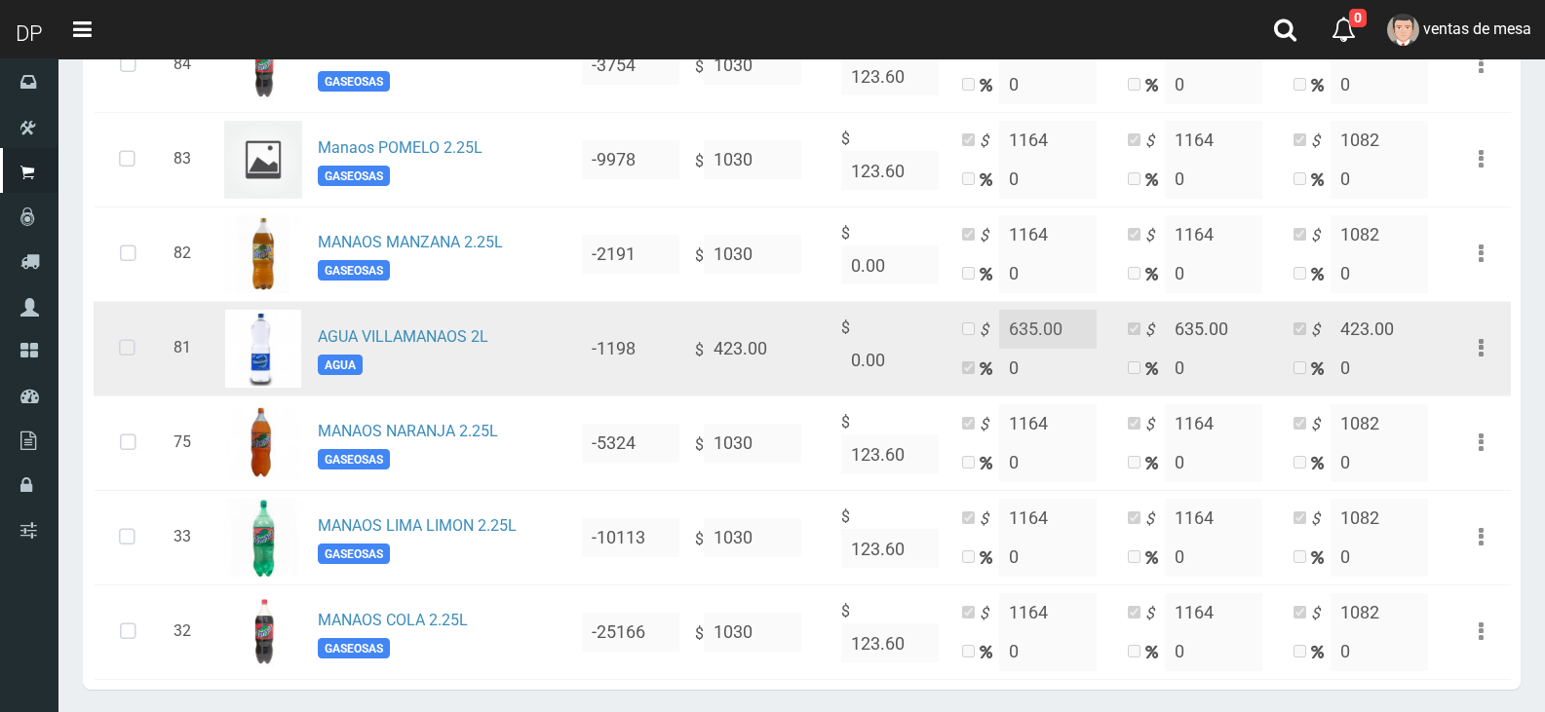
click at [143, 358] on icon at bounding box center [127, 349] width 52 height 64
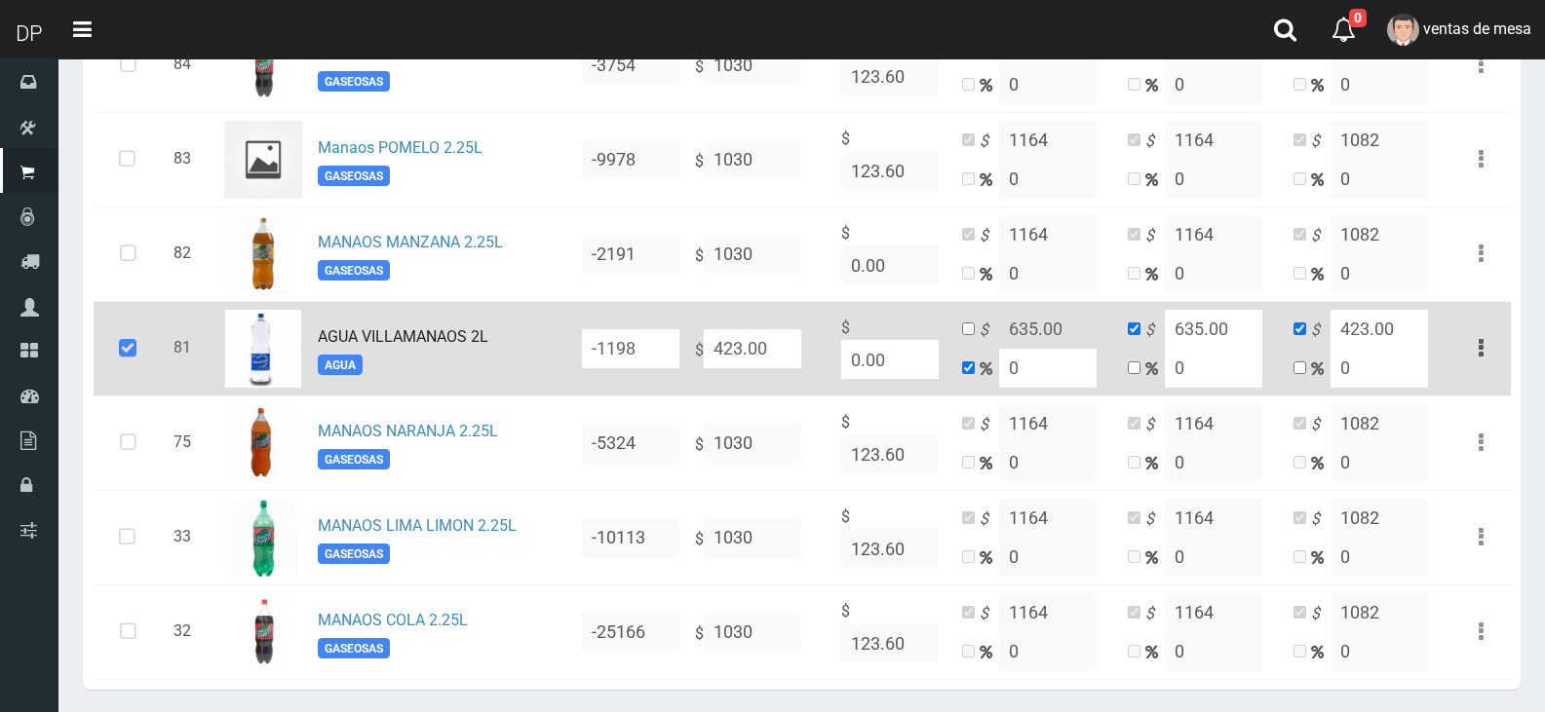
click at [755, 344] on input "423.00" at bounding box center [752, 348] width 97 height 39
click at [756, 344] on input "423.00" at bounding box center [752, 348] width 97 height 39
type input "43"
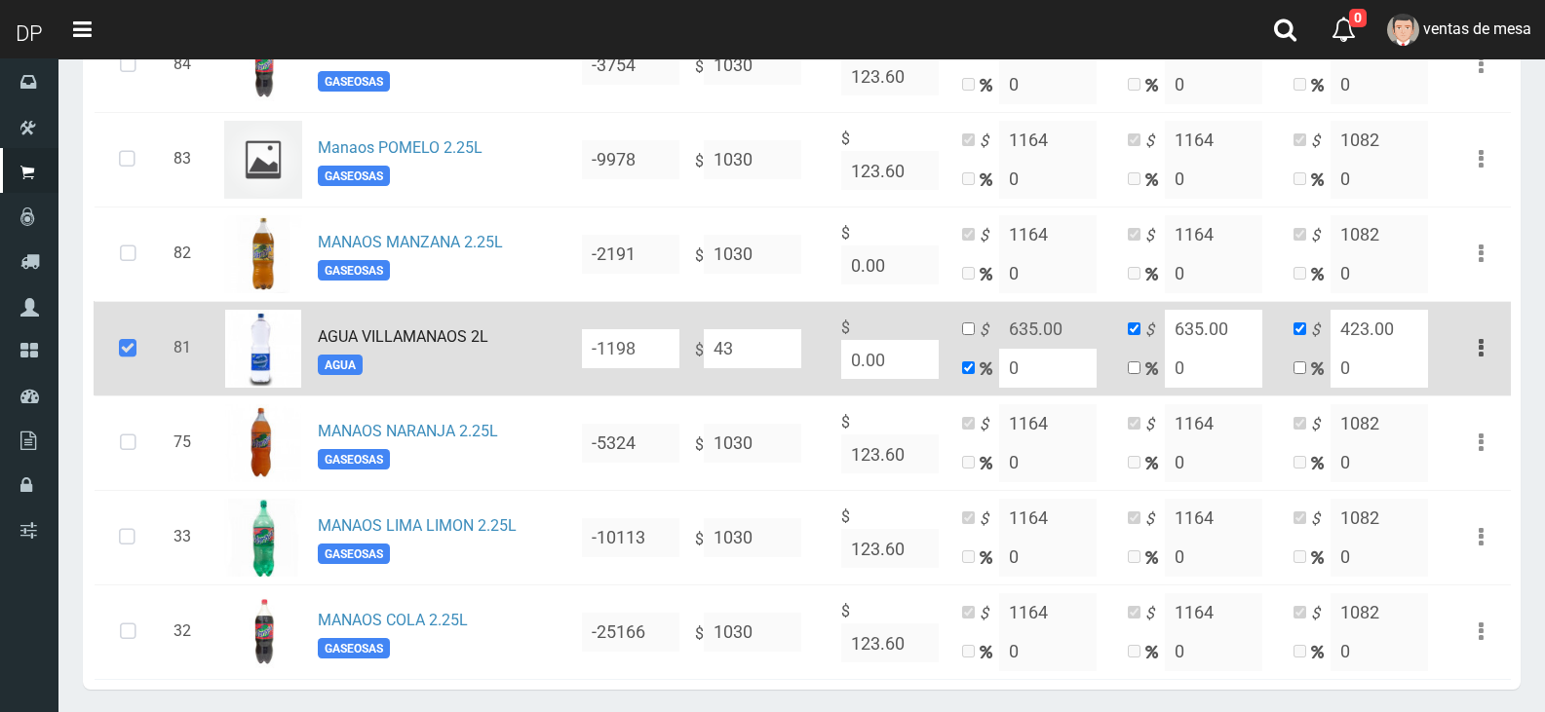
type input "43"
type input "436"
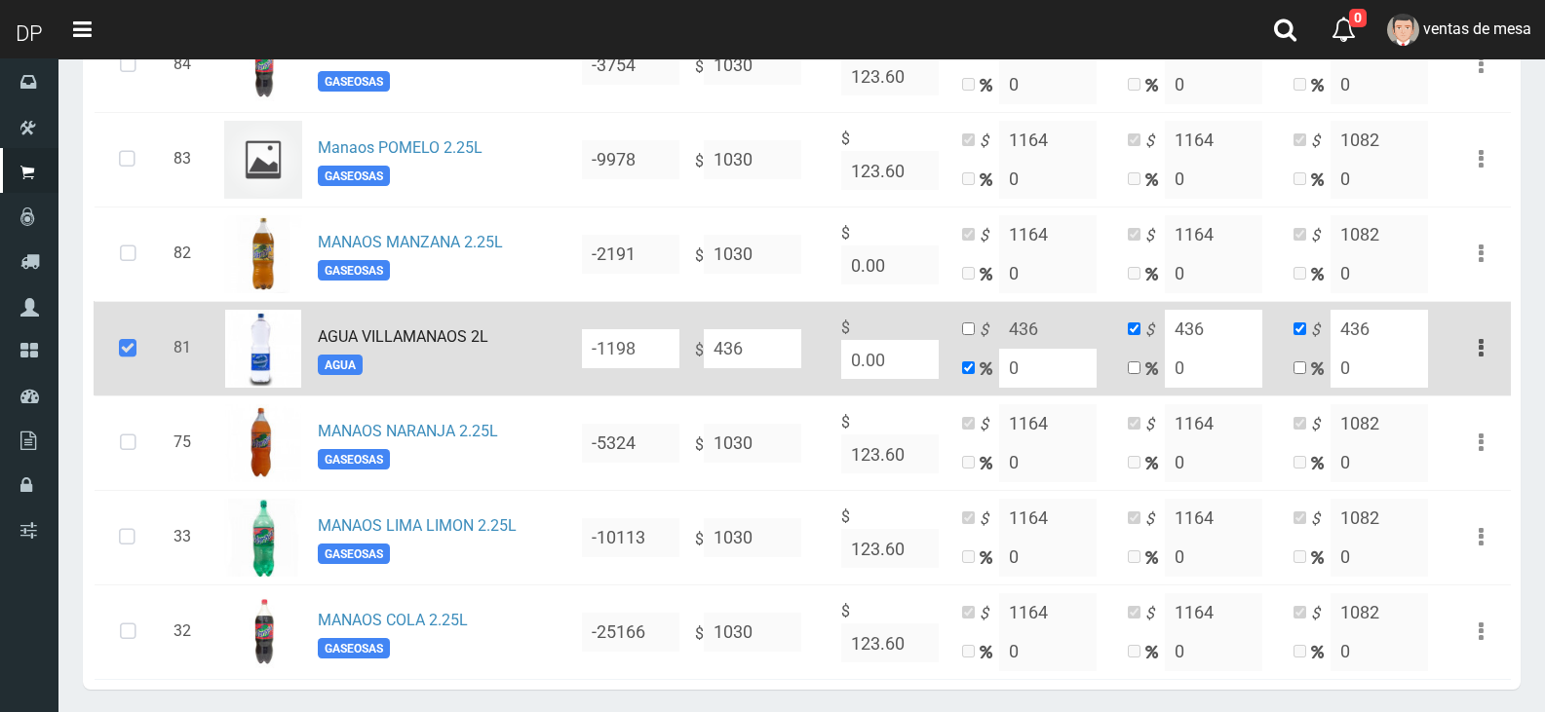
type input "436"
click at [973, 334] on input "checkbox" at bounding box center [968, 329] width 13 height 13
checkbox input "true"
checkbox input "false"
click at [1074, 318] on input "436" at bounding box center [1047, 329] width 97 height 39
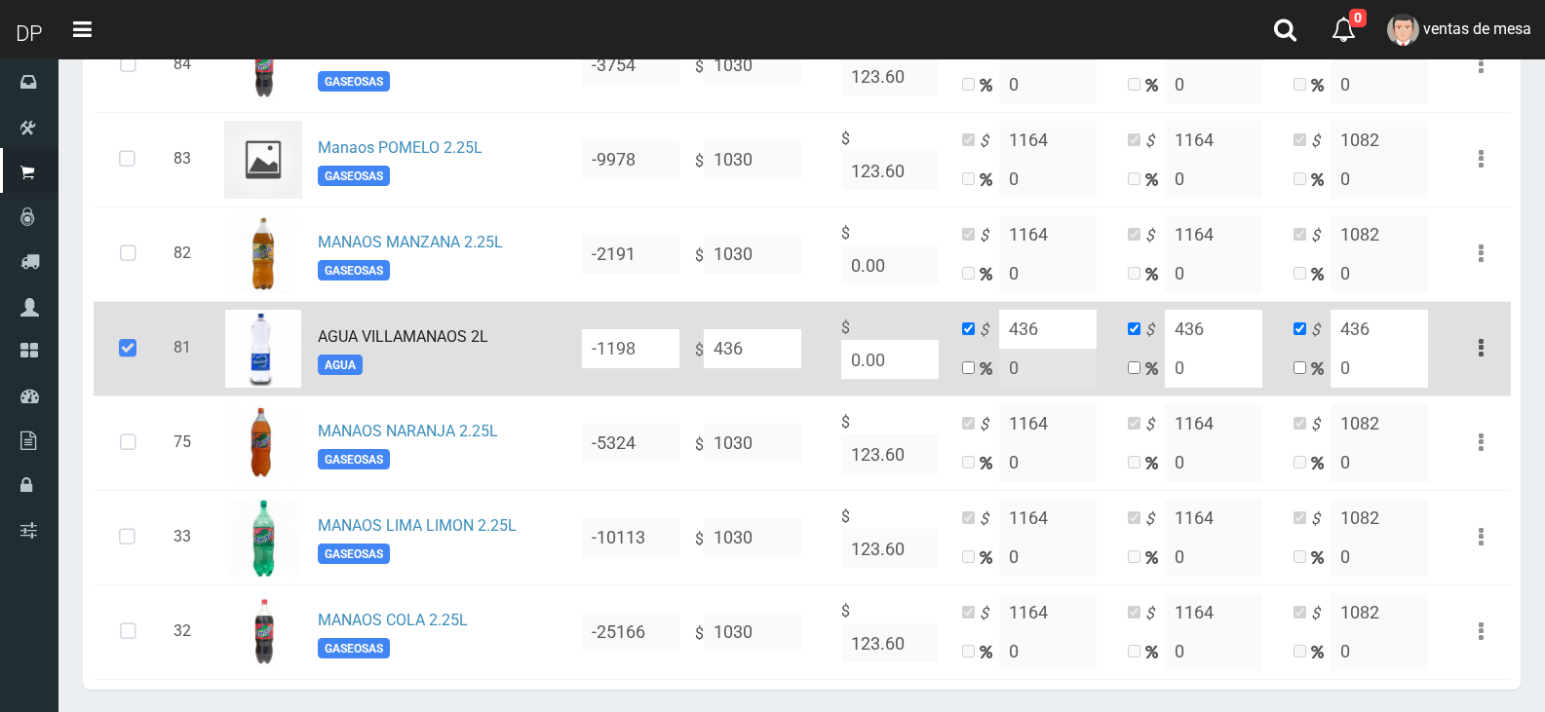
click at [1074, 318] on input "436" at bounding box center [1047, 329] width 97 height 39
type input "654"
click at [1233, 336] on input "436" at bounding box center [1213, 329] width 97 height 39
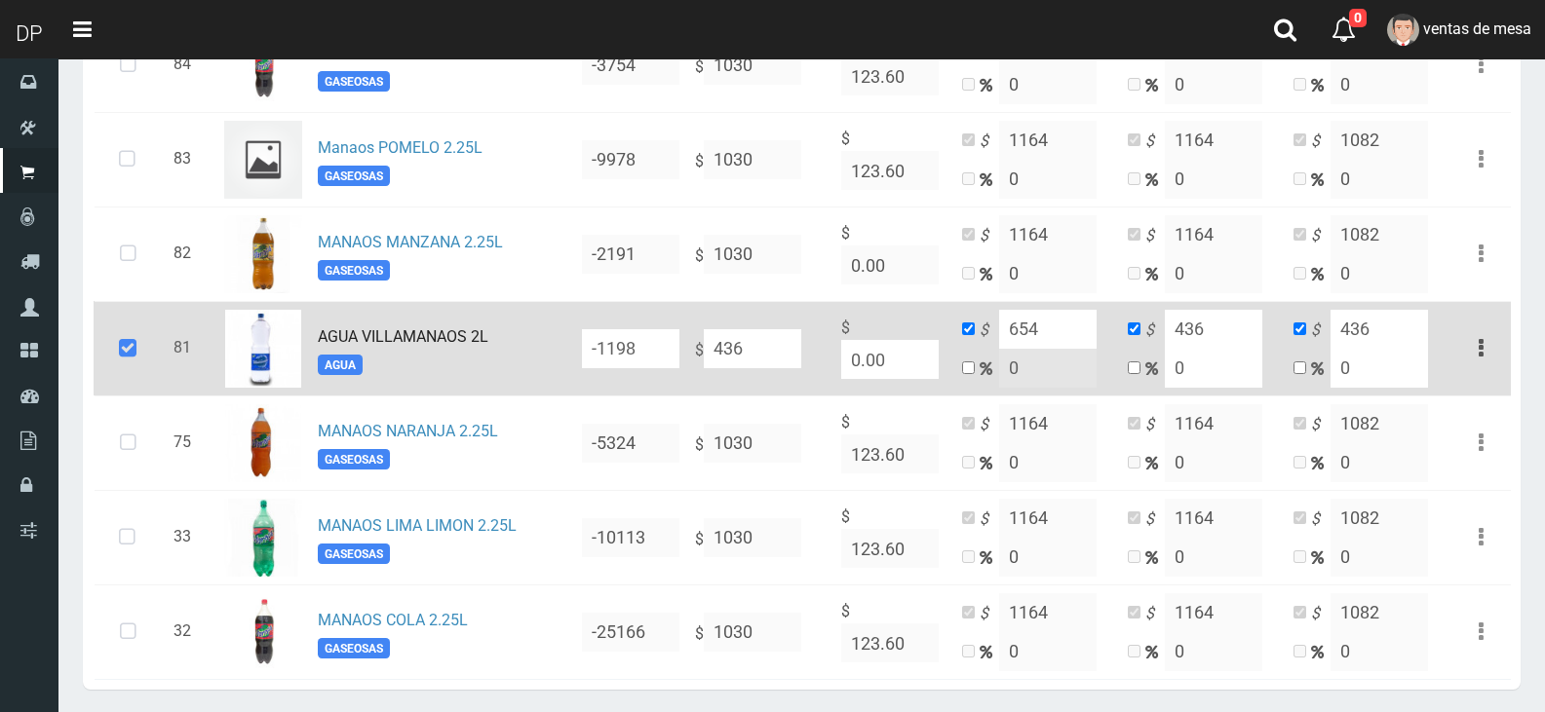
click at [1233, 336] on input "436" at bounding box center [1213, 329] width 97 height 39
type input "654"
click at [1420, 315] on input "436" at bounding box center [1378, 329] width 97 height 39
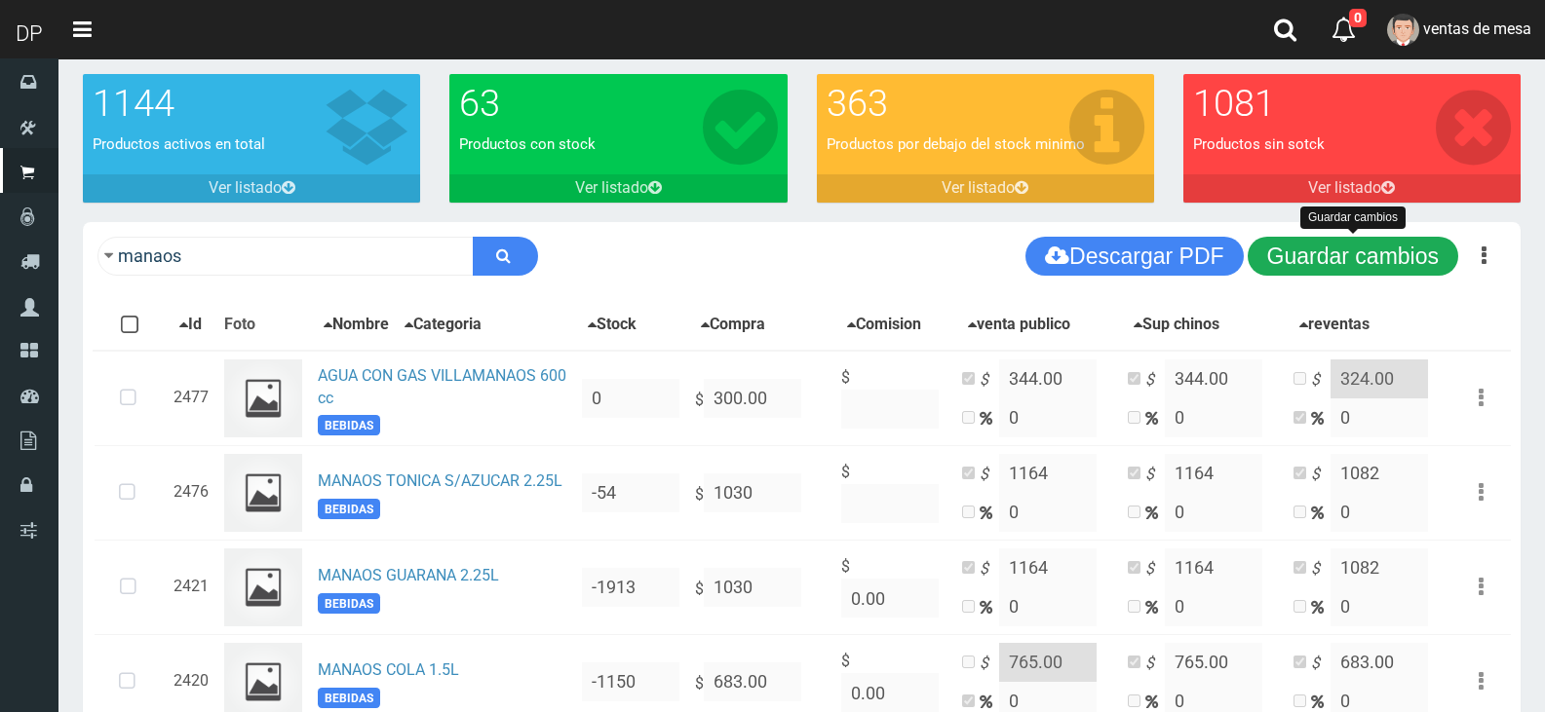
type input "654"
click at [1377, 243] on button "Guardar cambios" at bounding box center [1353, 256] width 211 height 39
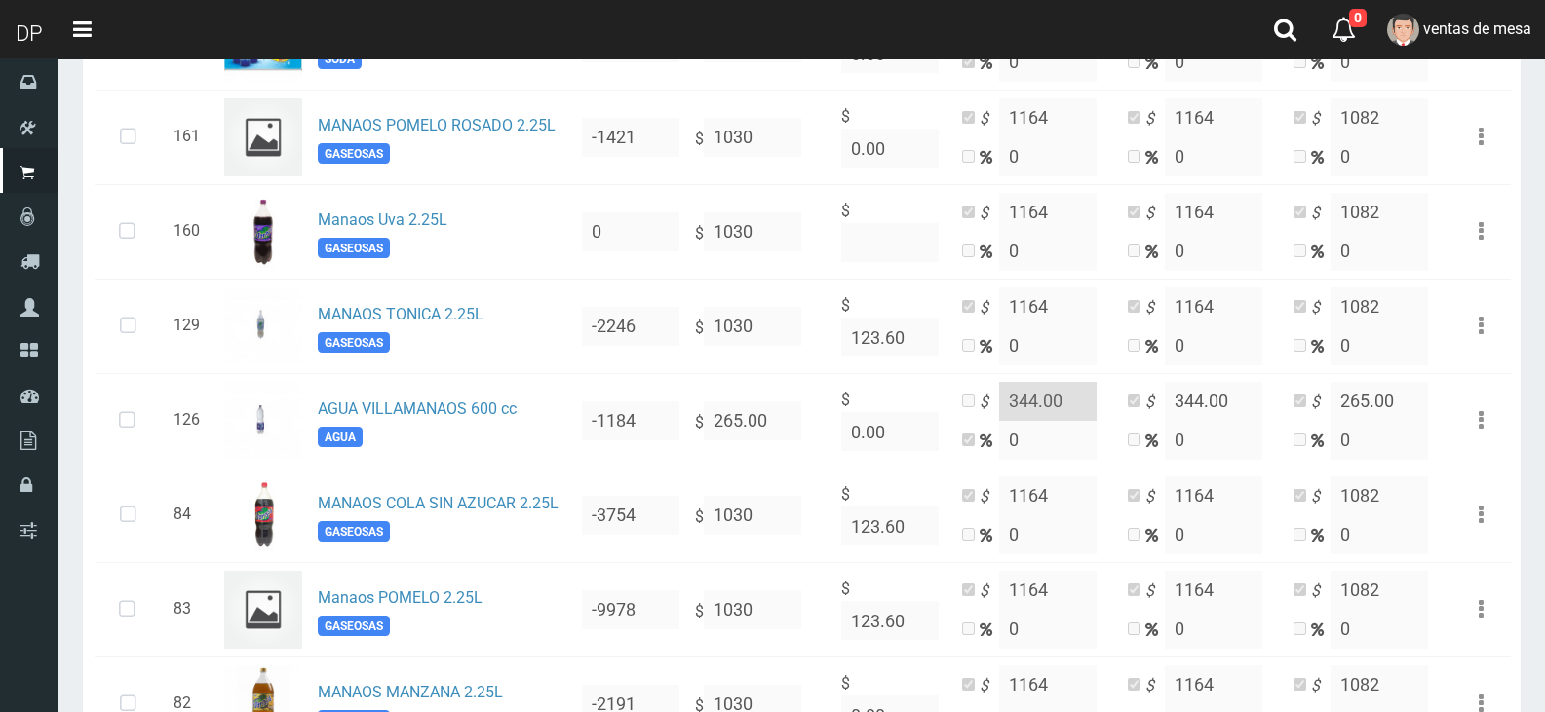
scroll to position [1657, 0]
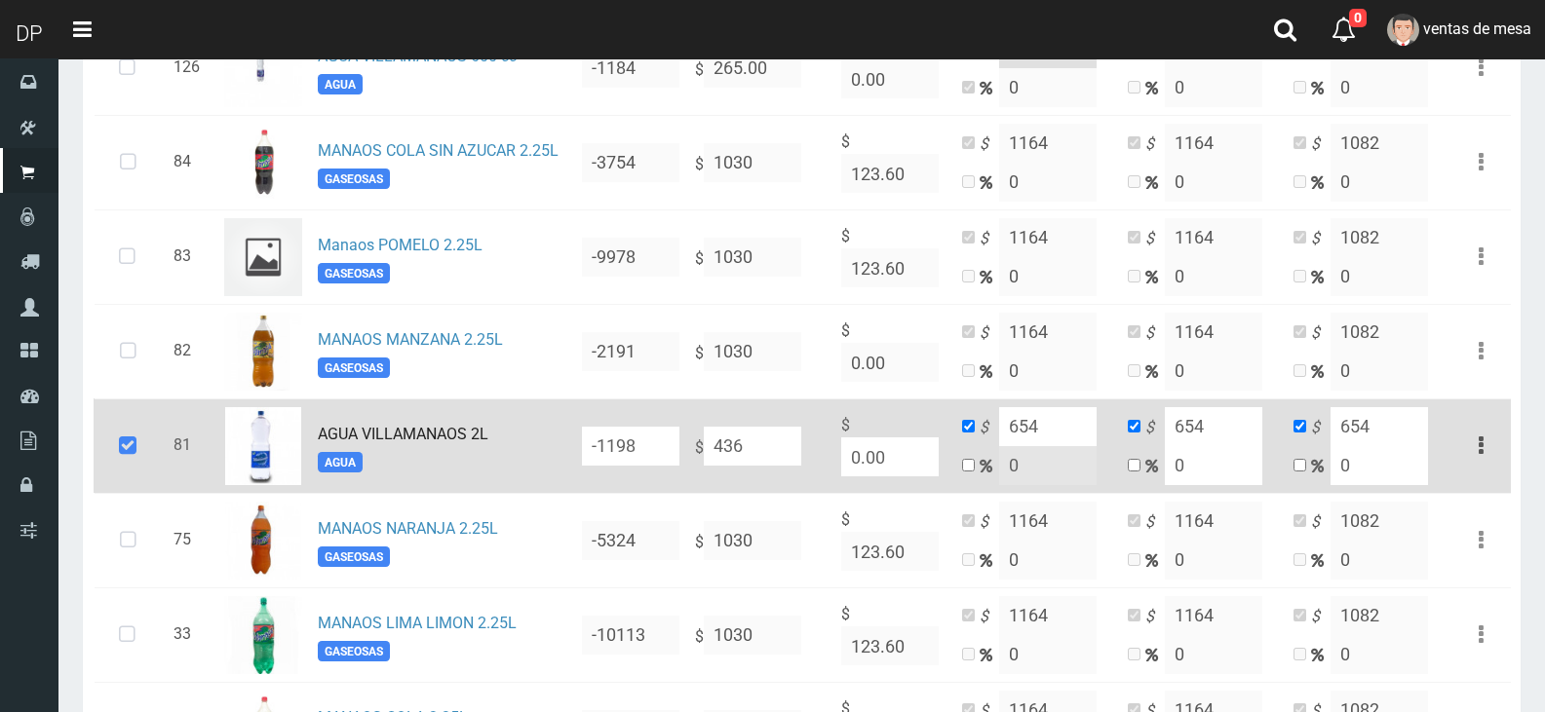
click at [130, 449] on icon at bounding box center [127, 446] width 53 height 64
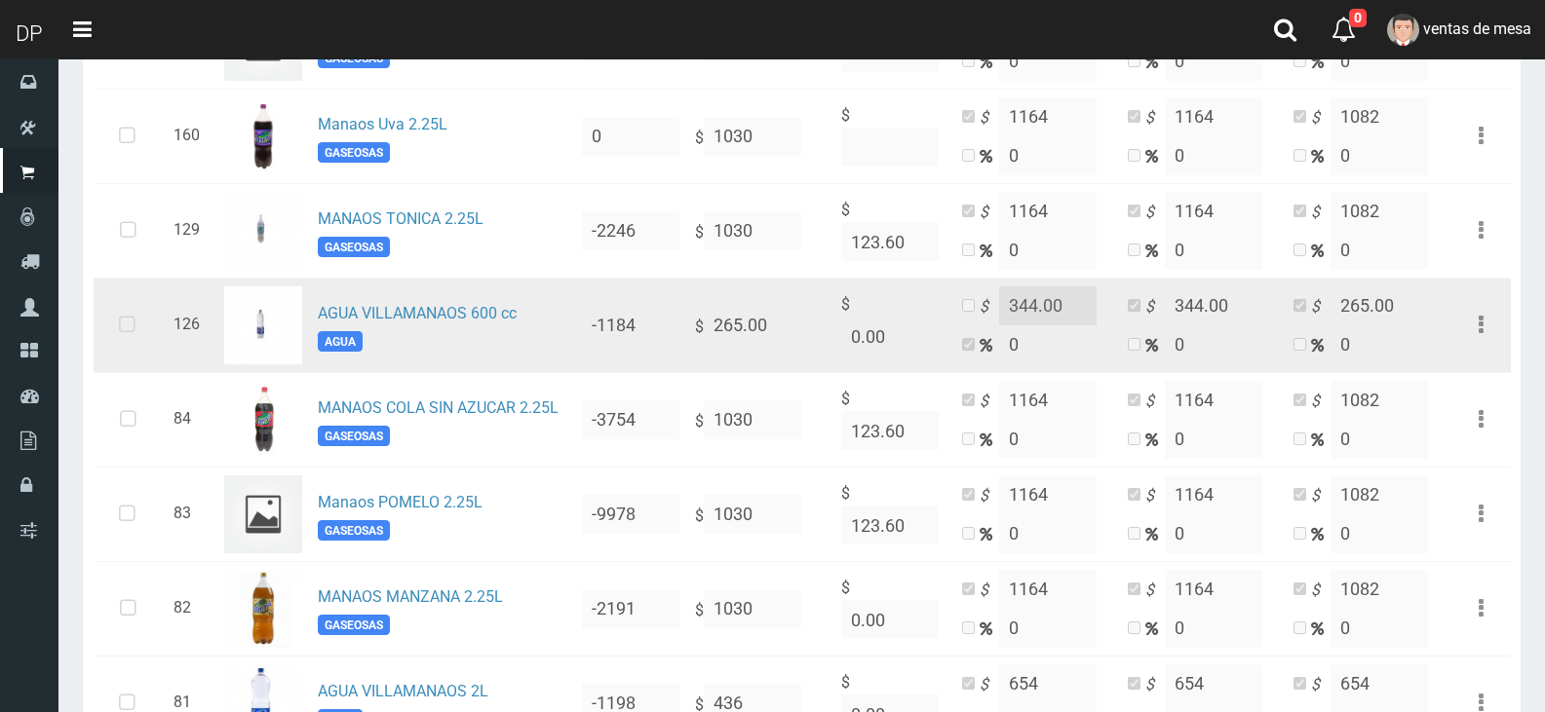
scroll to position [1365, 0]
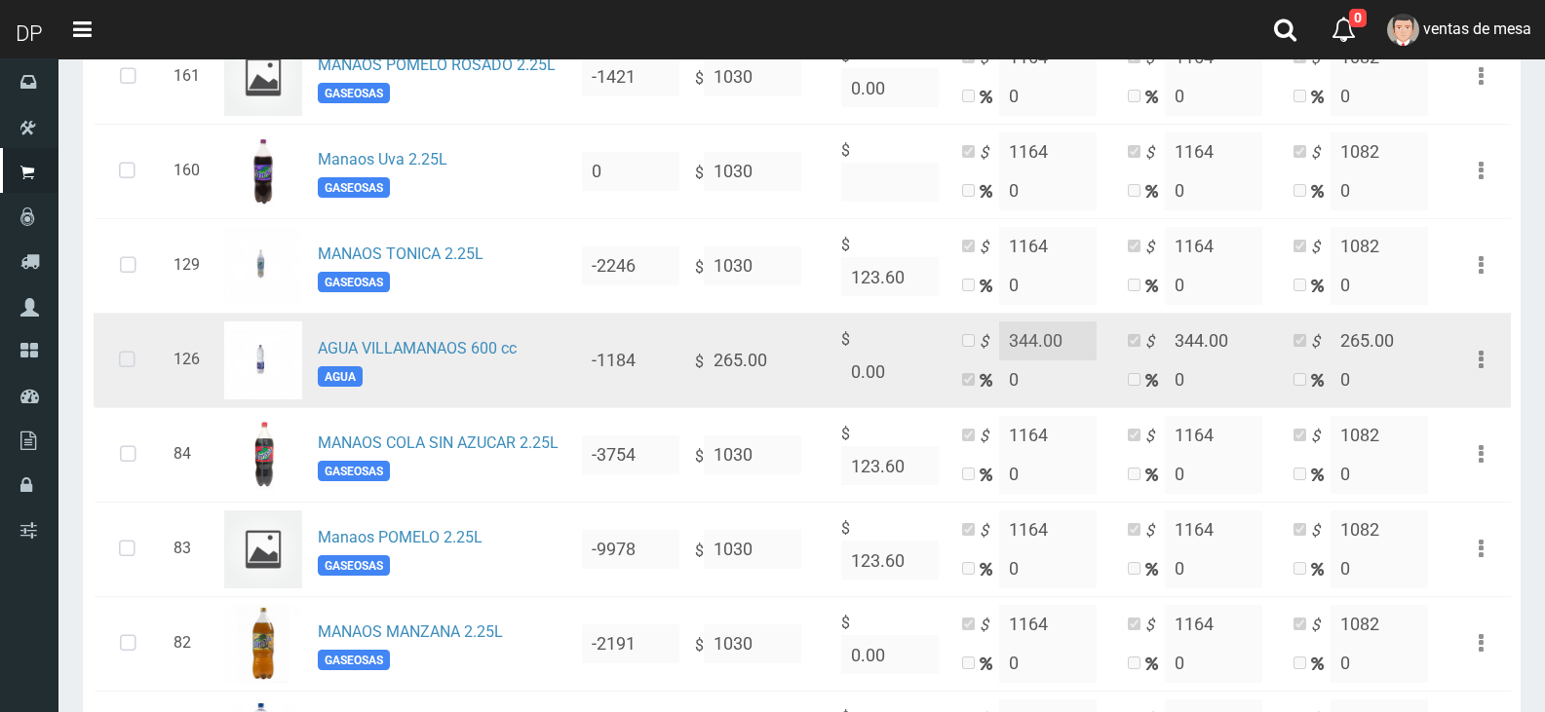
click at [162, 362] on td at bounding box center [130, 360] width 72 height 95
click at [141, 365] on icon at bounding box center [127, 360] width 52 height 64
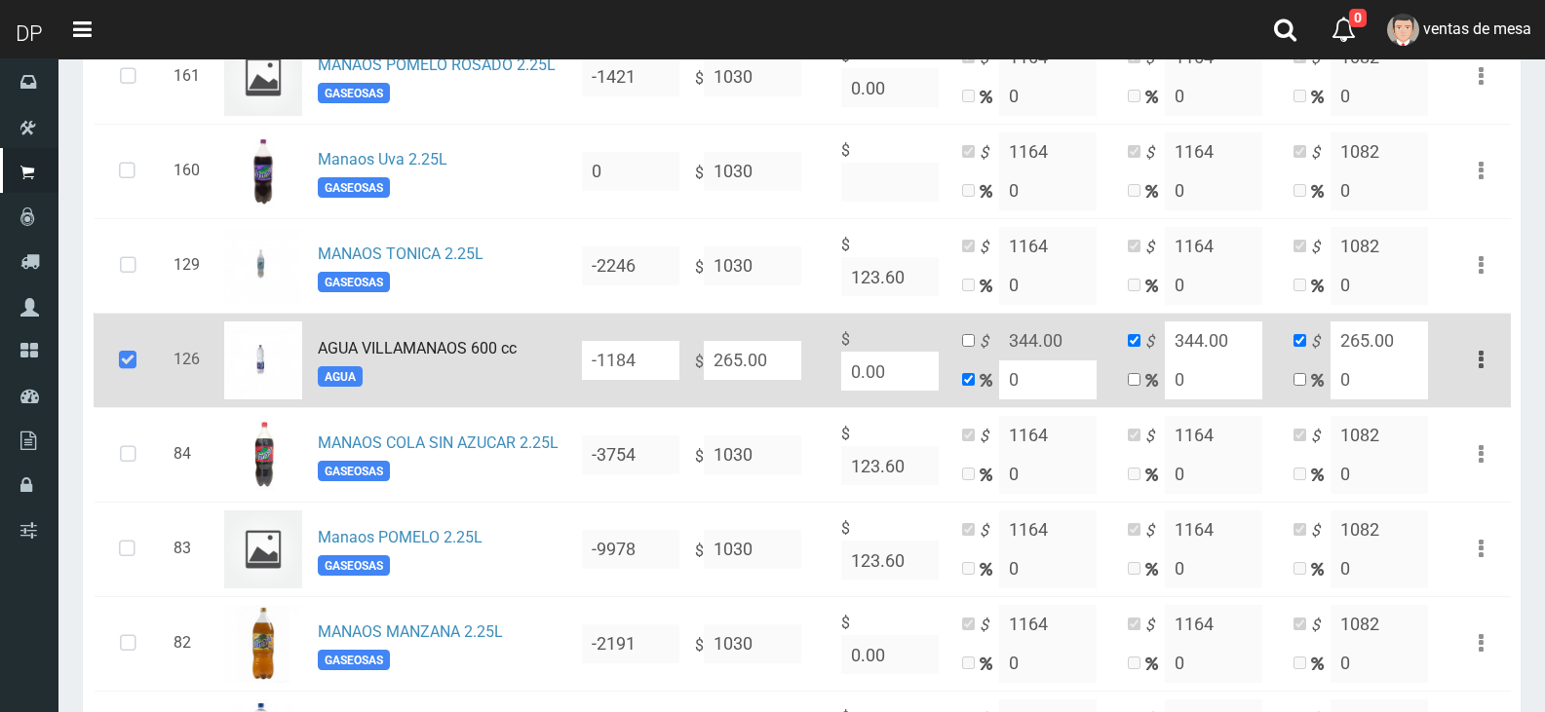
click at [734, 356] on input "265.00" at bounding box center [752, 360] width 97 height 39
type input "2"
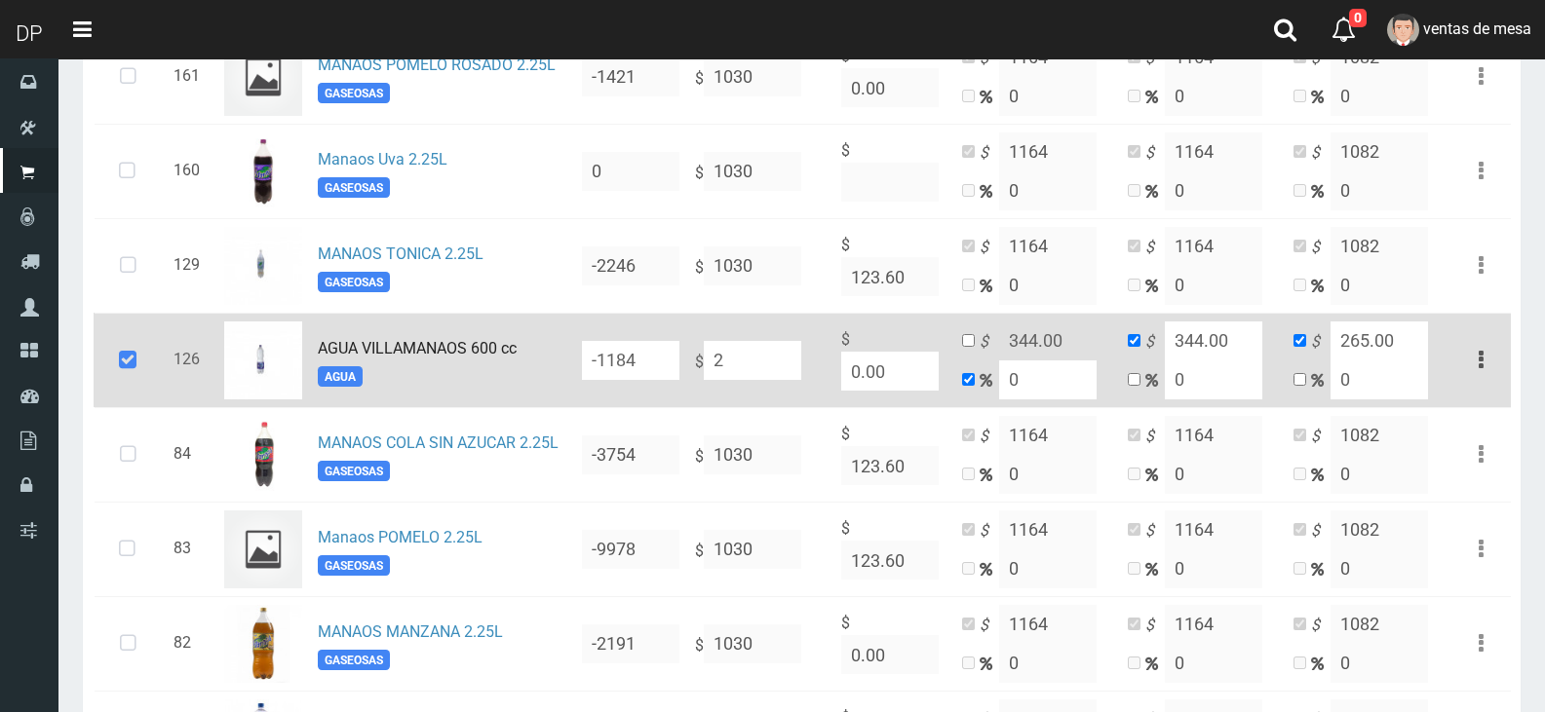
type input "2"
type input "273"
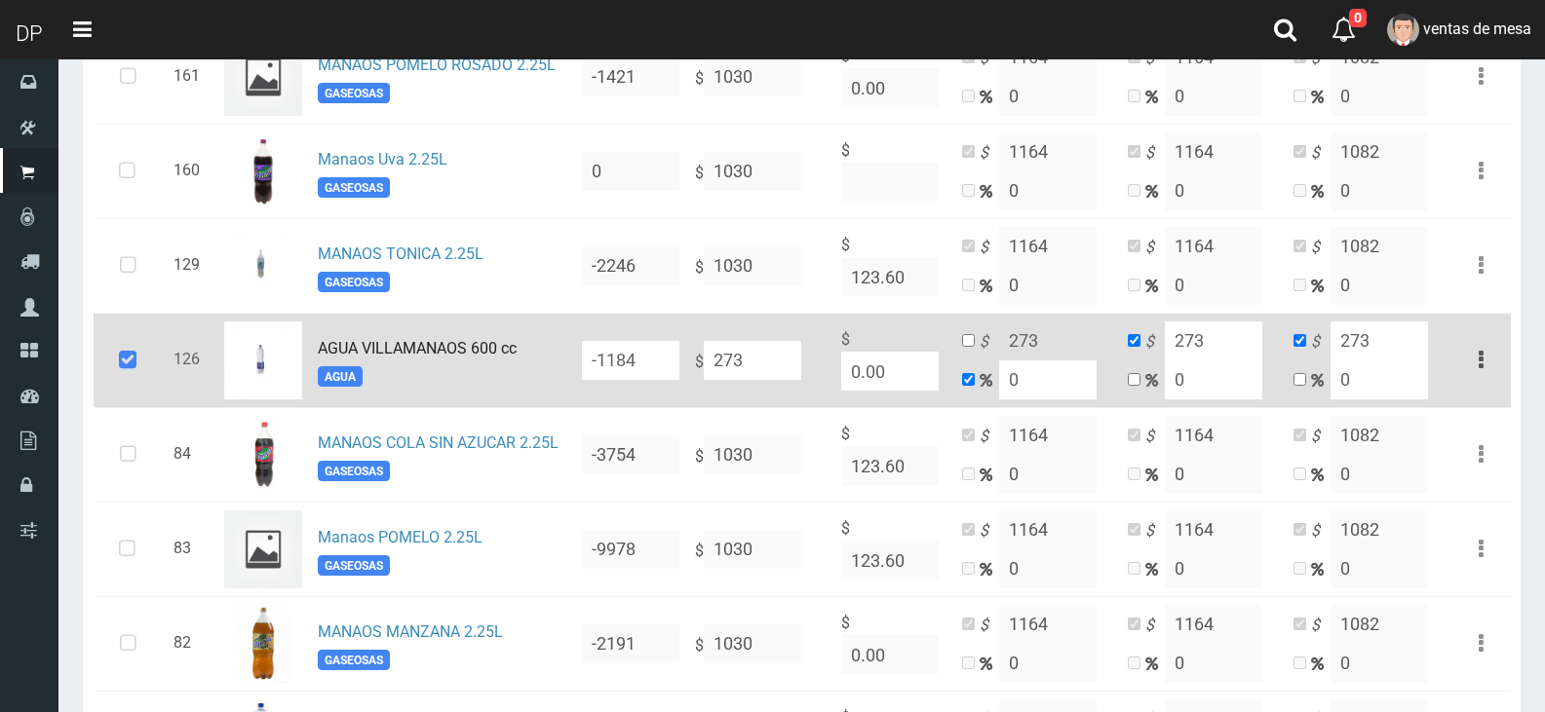
type input "273"
click at [964, 345] on input "checkbox" at bounding box center [968, 340] width 13 height 13
checkbox input "true"
checkbox input "false"
click at [1018, 343] on input "273" at bounding box center [1047, 341] width 97 height 39
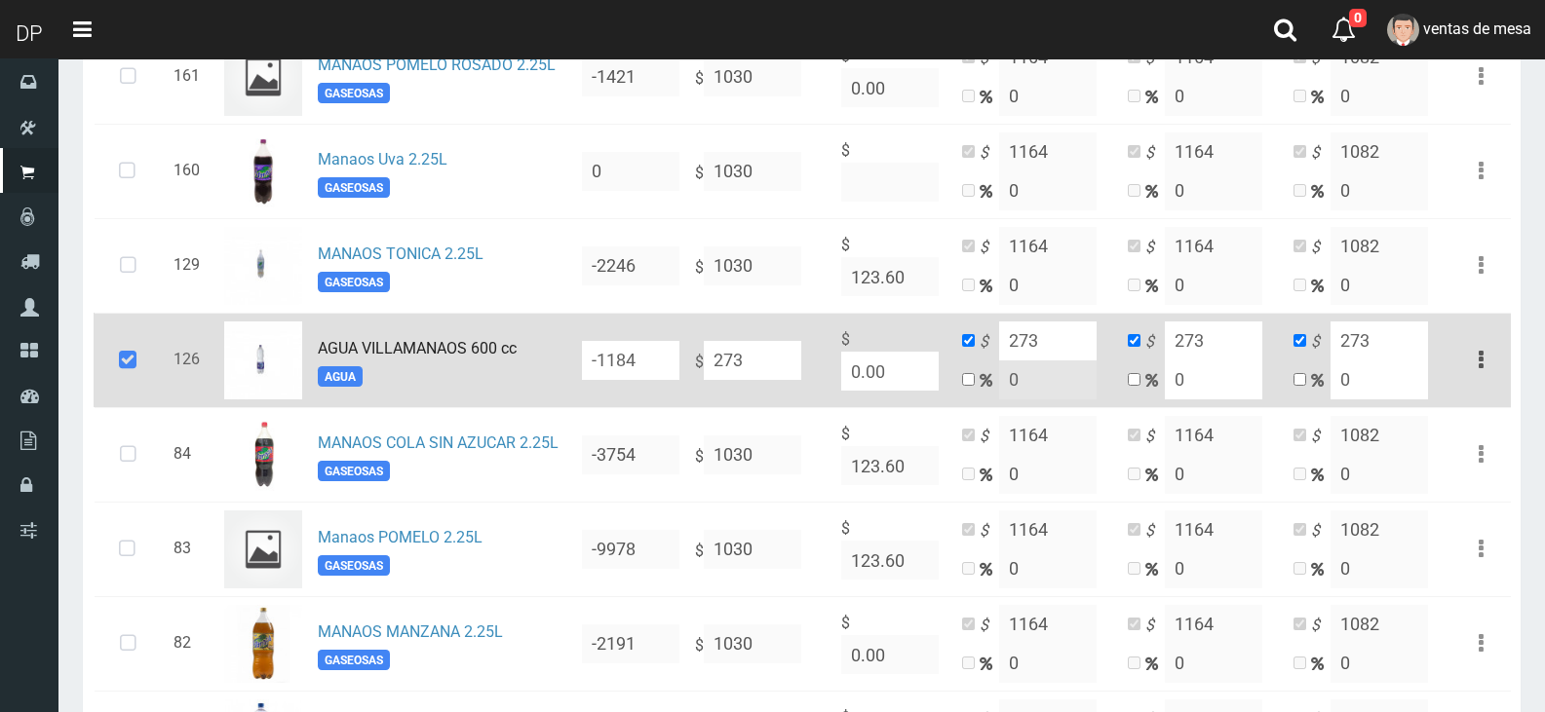
click at [1019, 343] on input "273" at bounding box center [1047, 341] width 97 height 39
type input "344"
click at [1242, 356] on input "273" at bounding box center [1213, 341] width 97 height 39
type input "344"
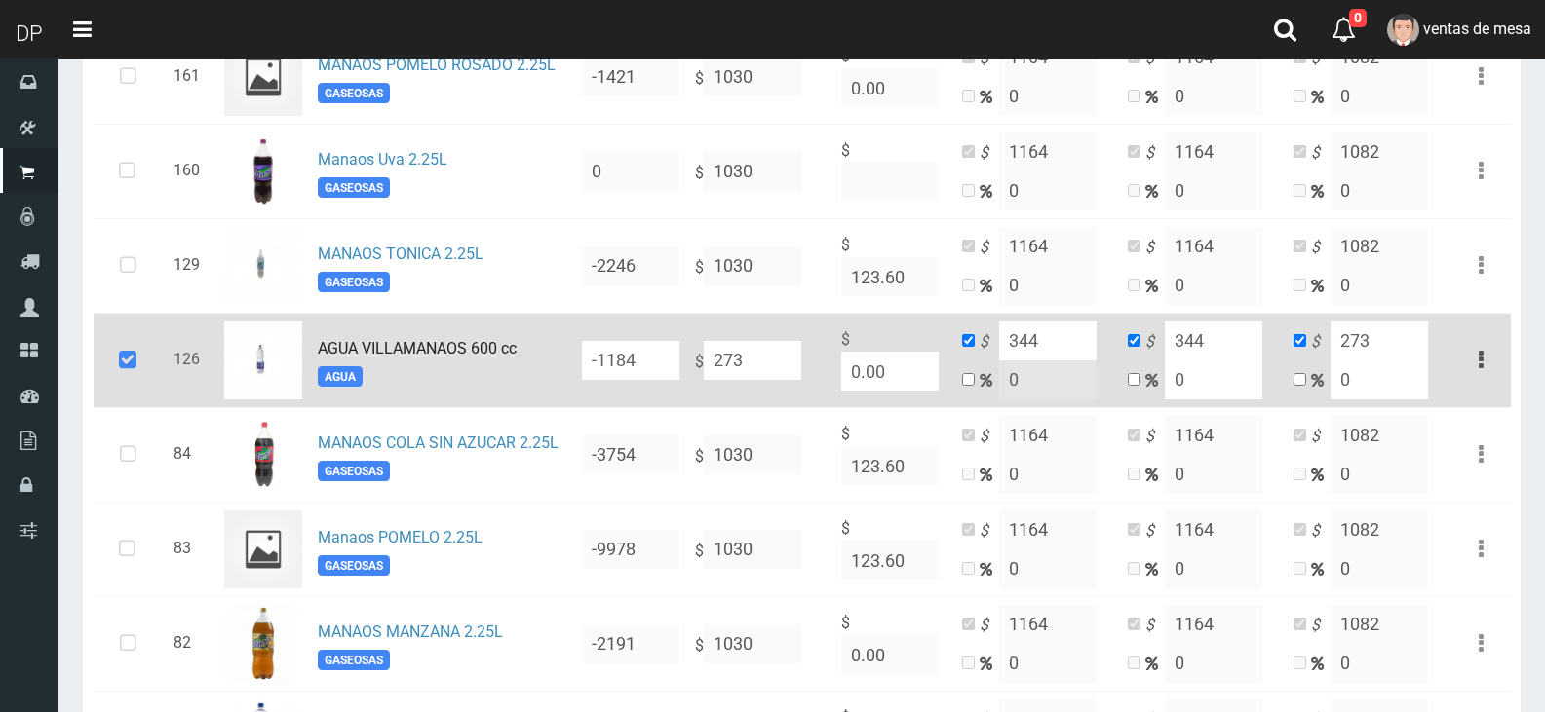
click at [1374, 360] on input "273" at bounding box center [1378, 341] width 97 height 39
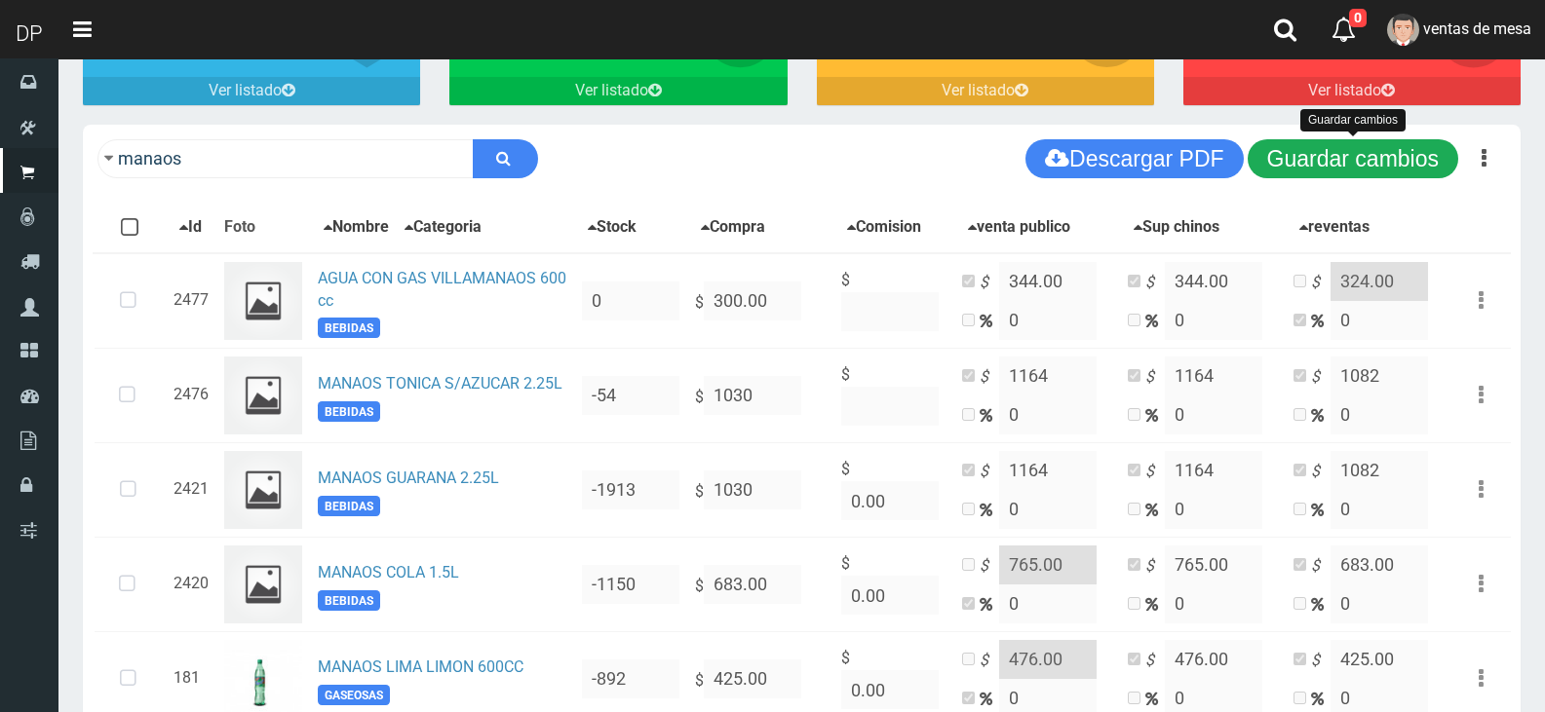
type input "313"
click at [1393, 166] on button "Guardar cambios" at bounding box center [1353, 158] width 211 height 39
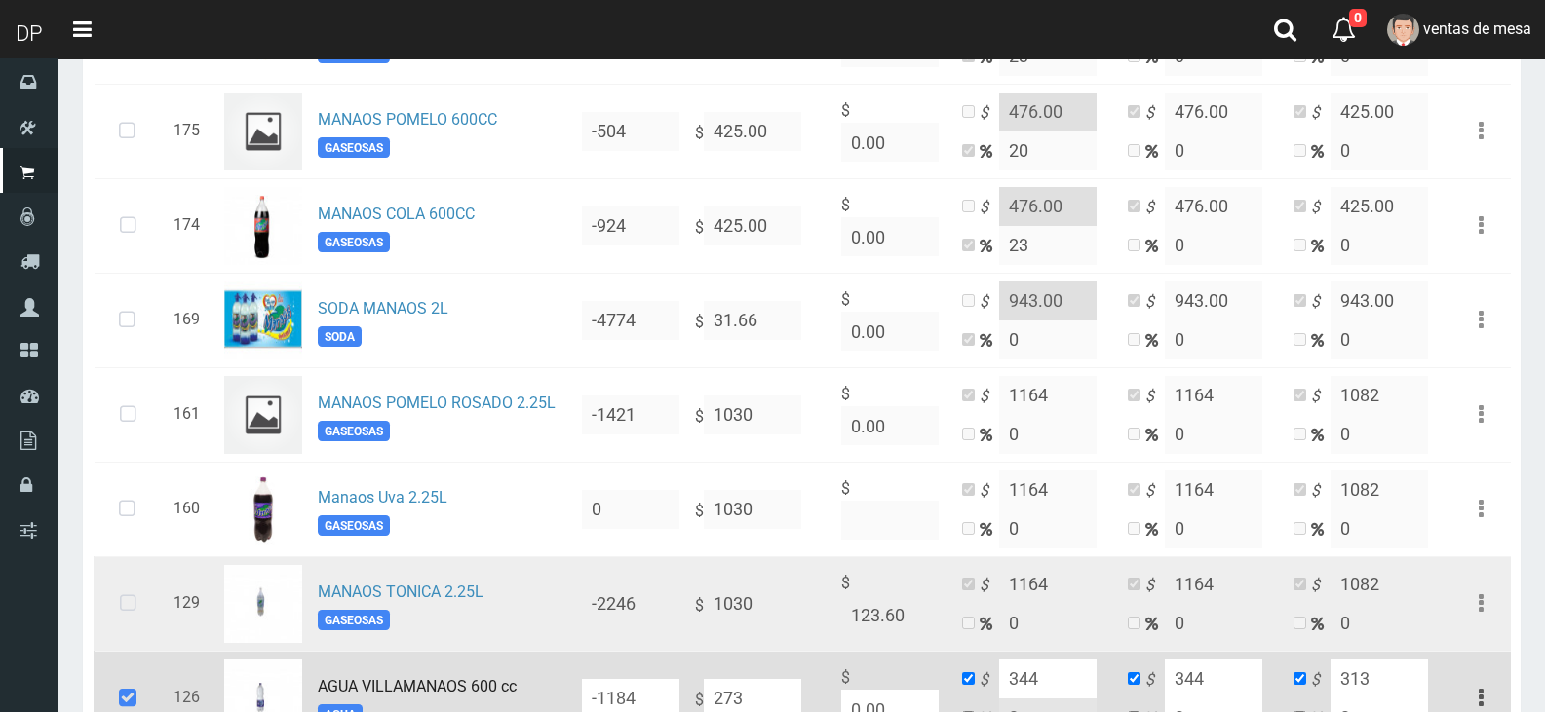
scroll to position [1170, 0]
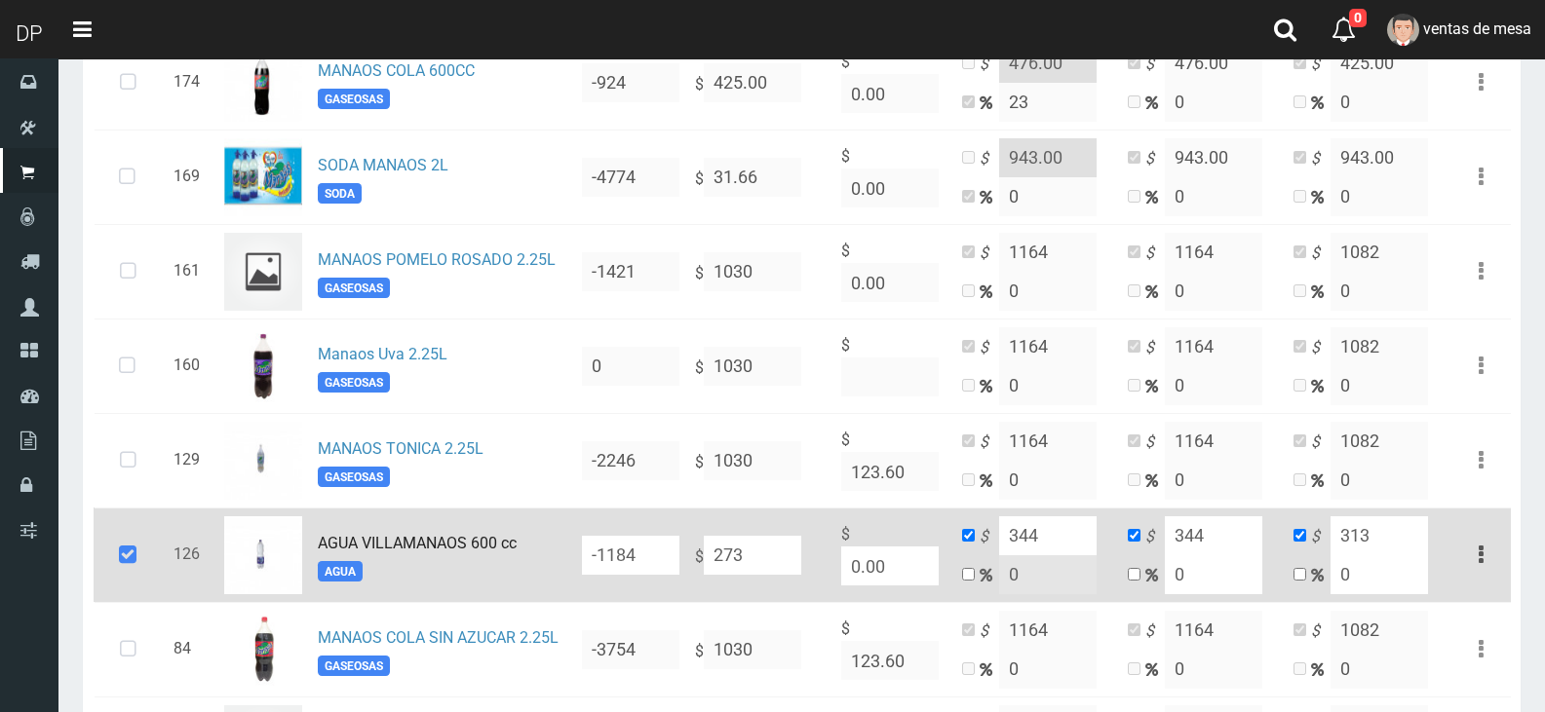
click at [137, 553] on icon at bounding box center [127, 555] width 53 height 64
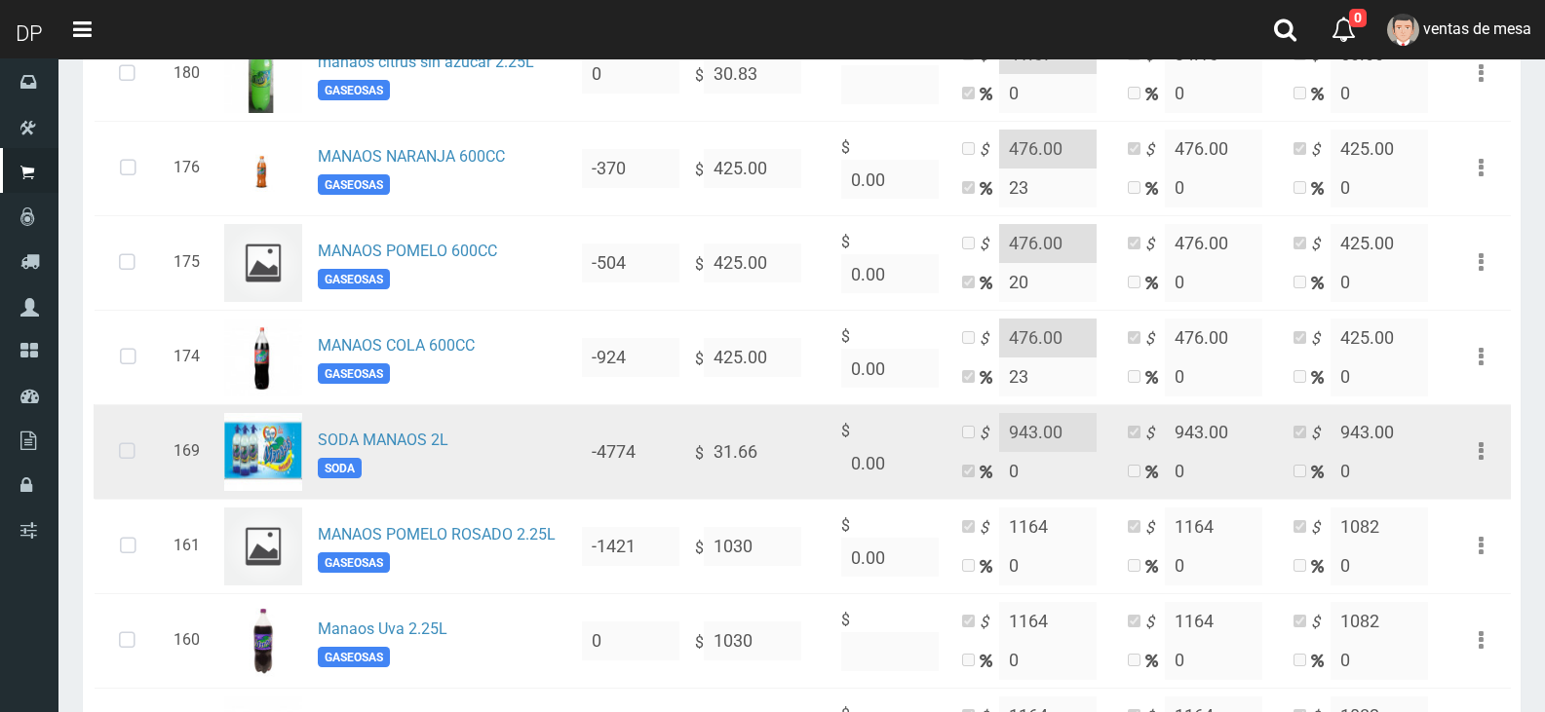
scroll to position [877, 0]
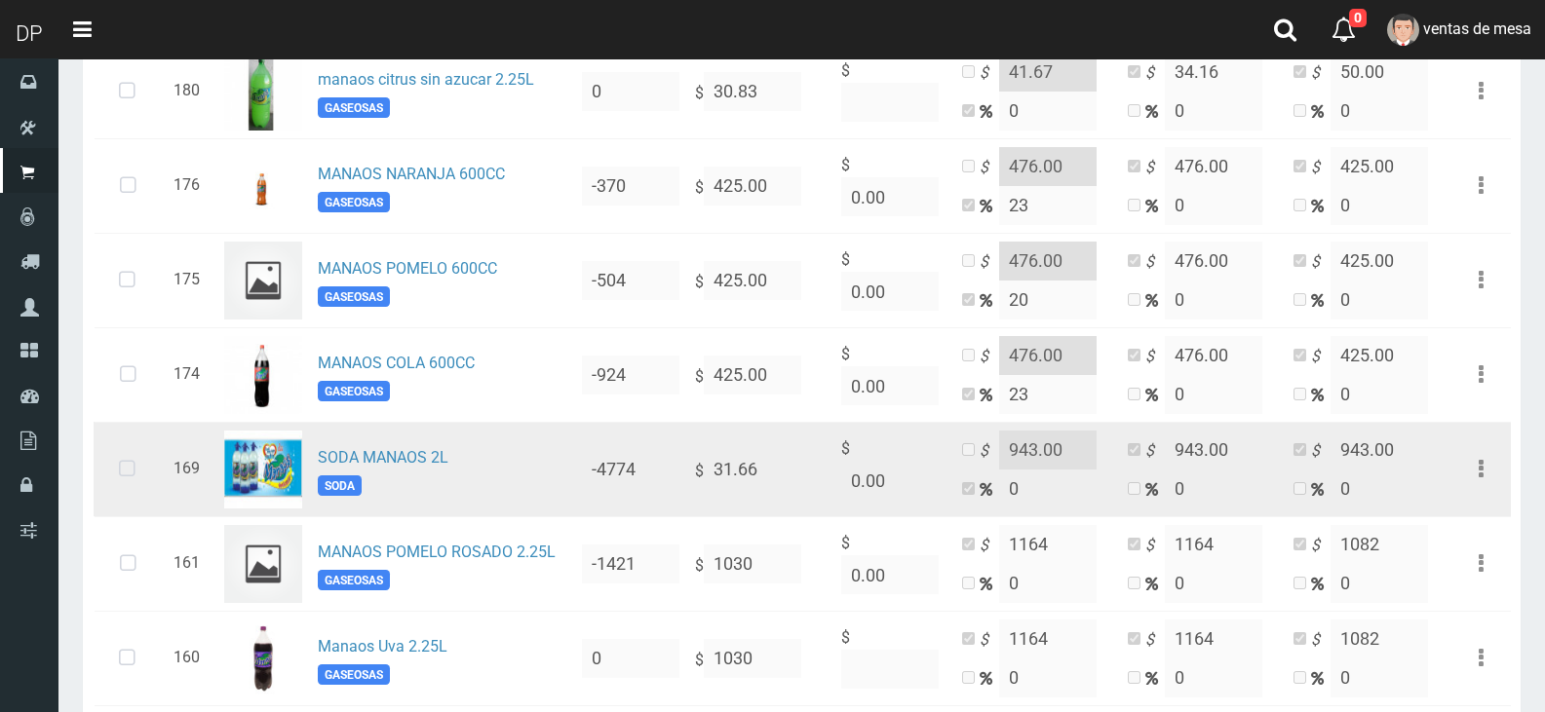
click at [134, 493] on icon at bounding box center [127, 470] width 52 height 64
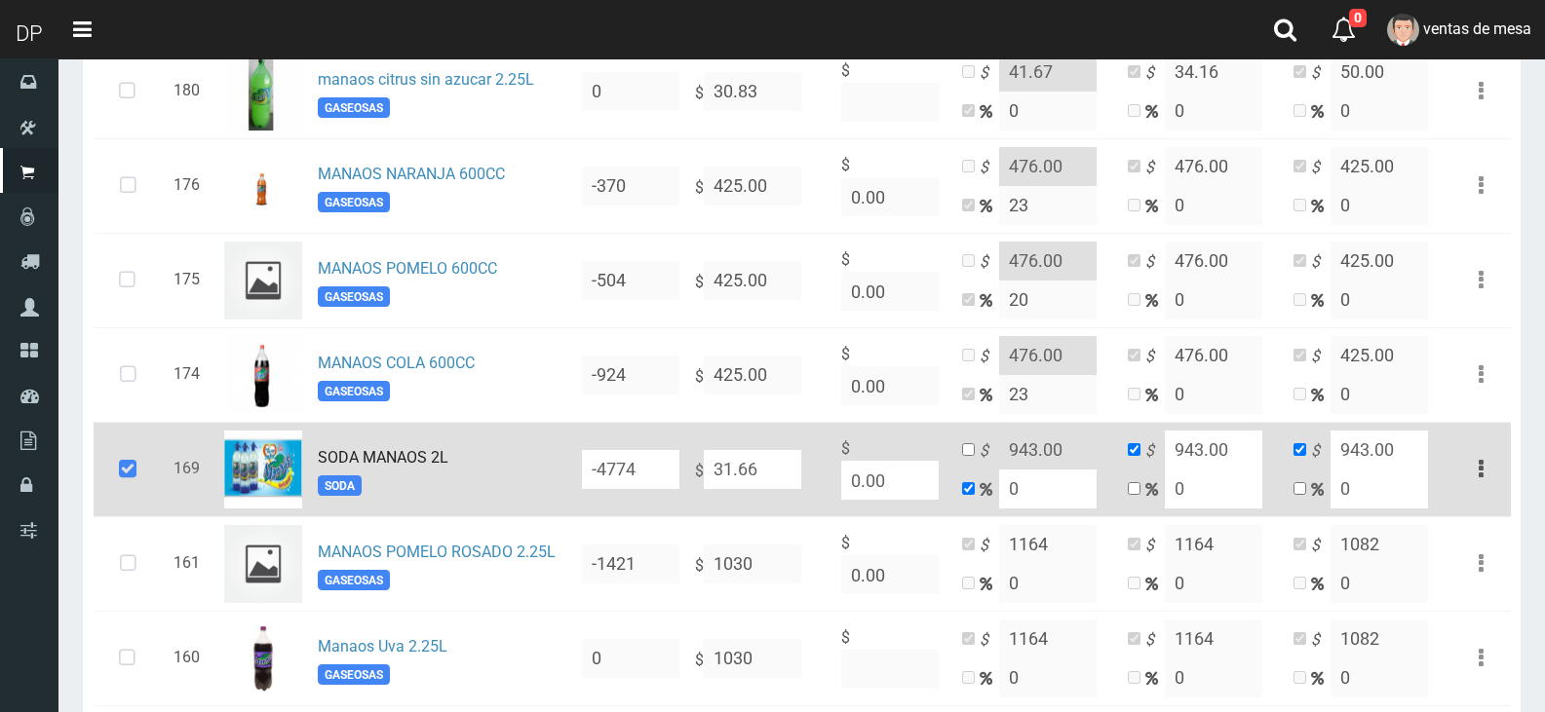
click at [726, 458] on input "31.66" at bounding box center [752, 469] width 97 height 39
click at [729, 459] on input "31.66" at bounding box center [752, 469] width 97 height 39
type input "9"
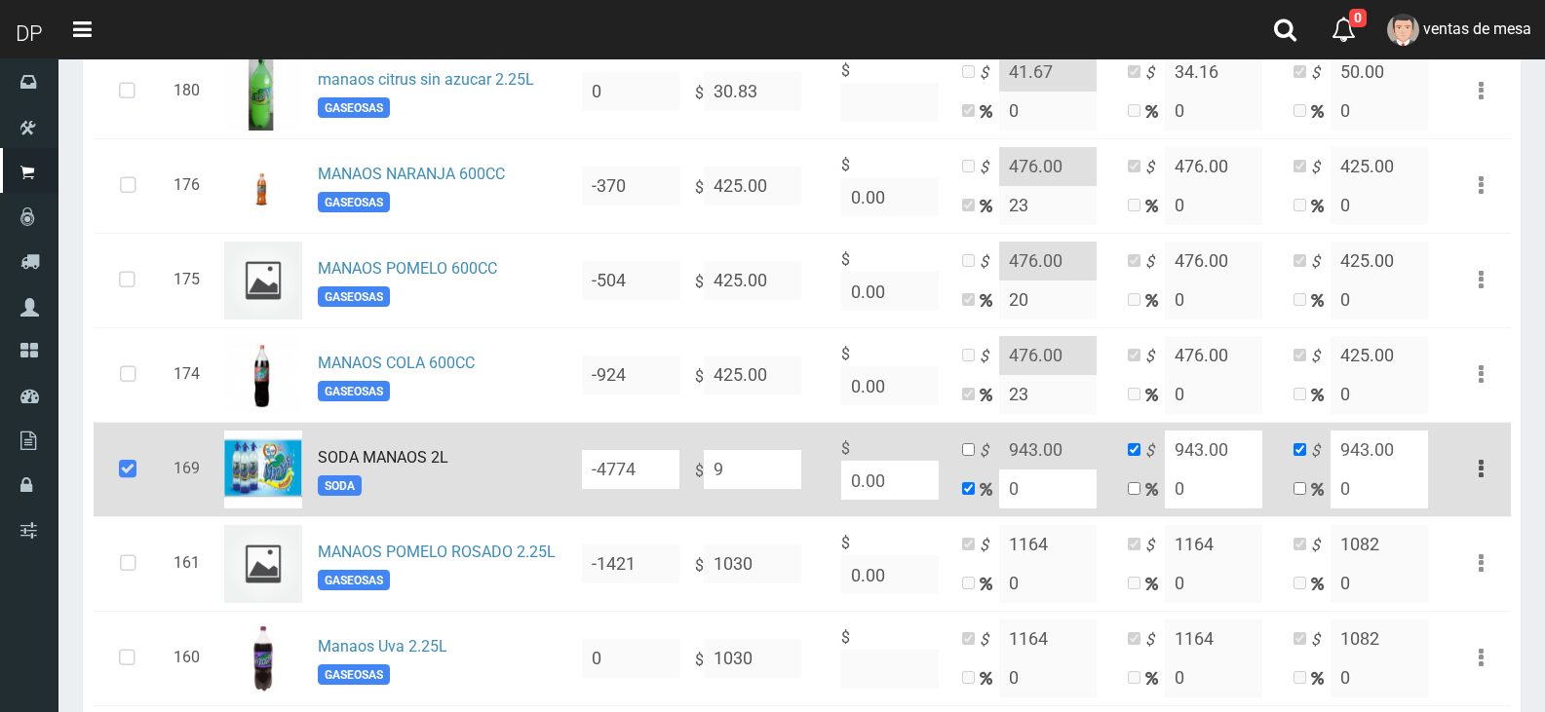
type input "9"
type input "92"
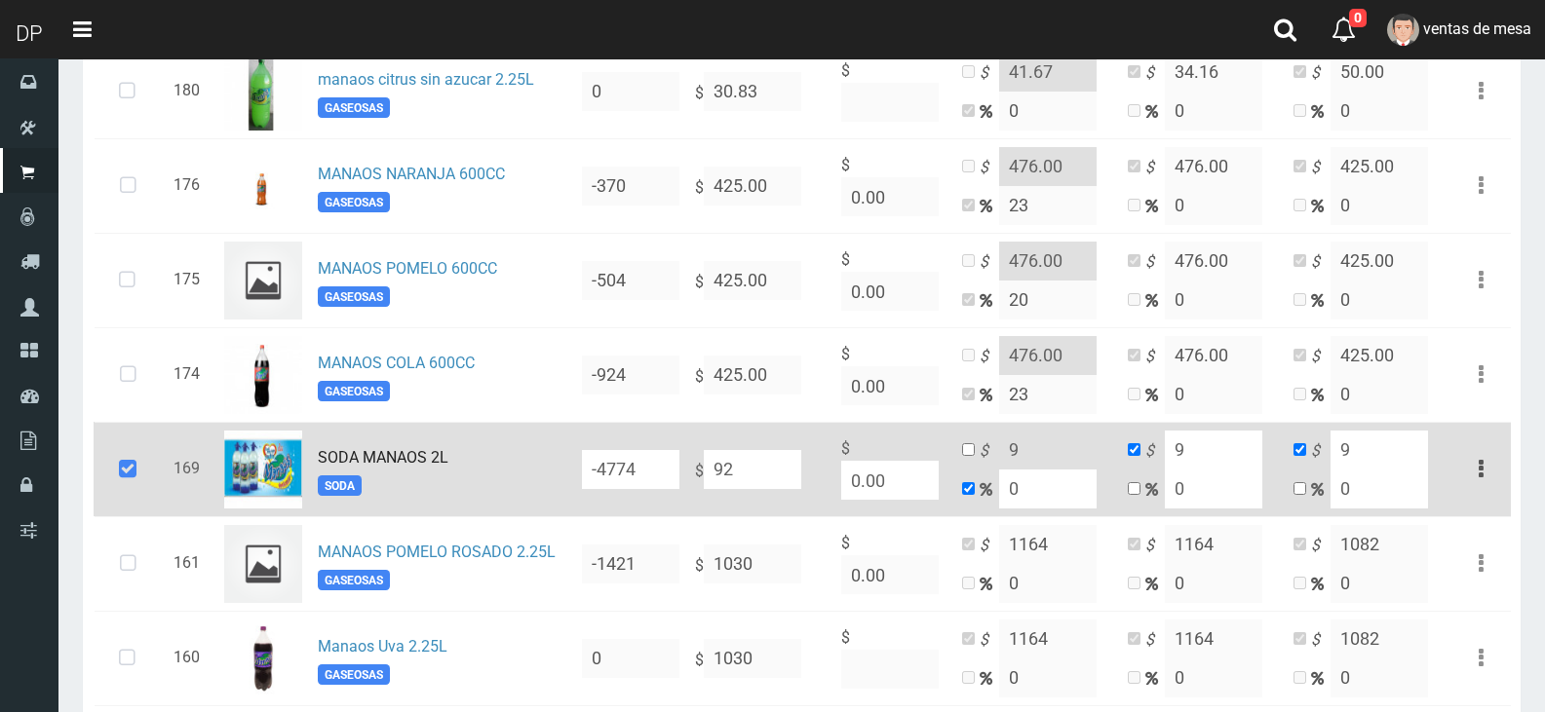
type input "92"
type input "927"
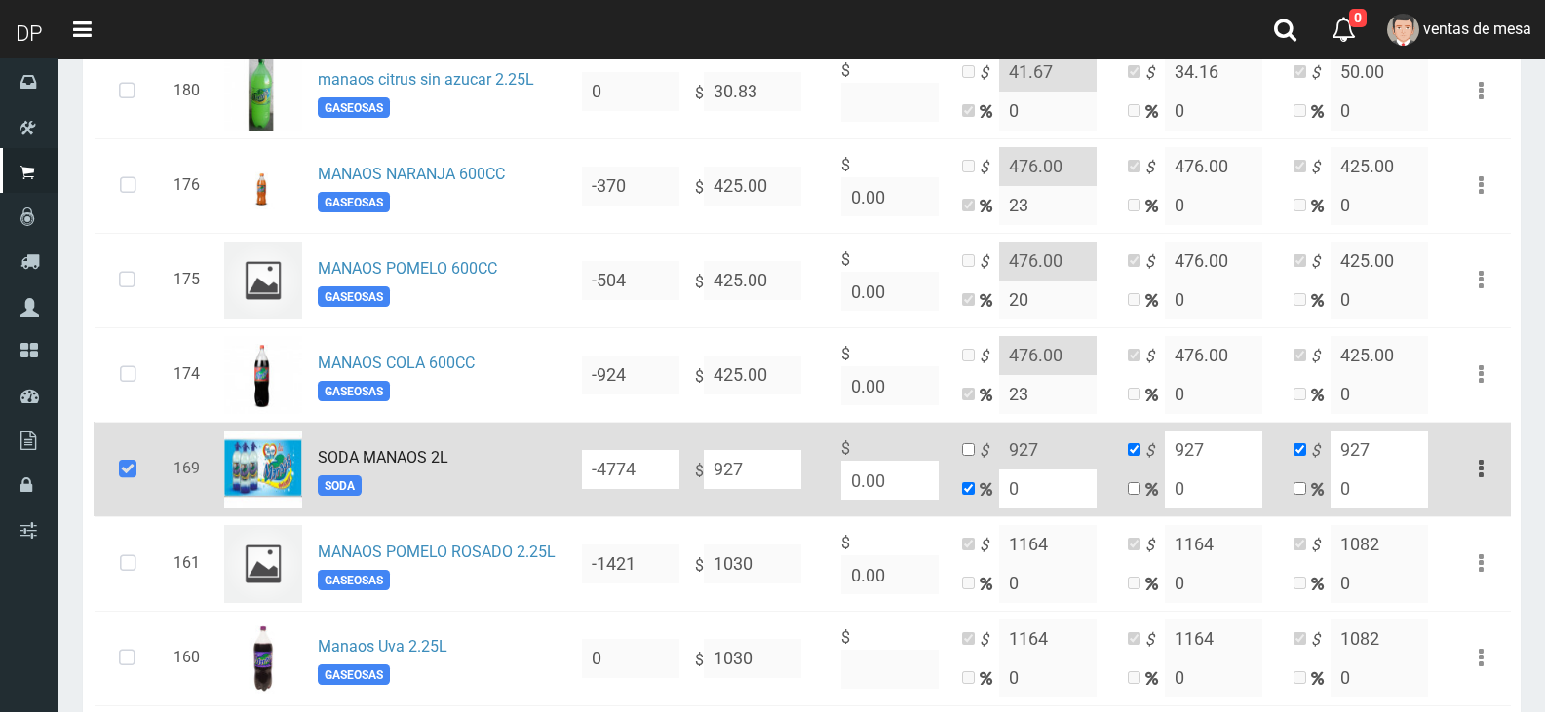
type input "927"
click at [970, 456] on input "checkbox" at bounding box center [968, 449] width 13 height 13
checkbox input "true"
checkbox input "false"
click at [1004, 449] on input "927" at bounding box center [1047, 450] width 97 height 39
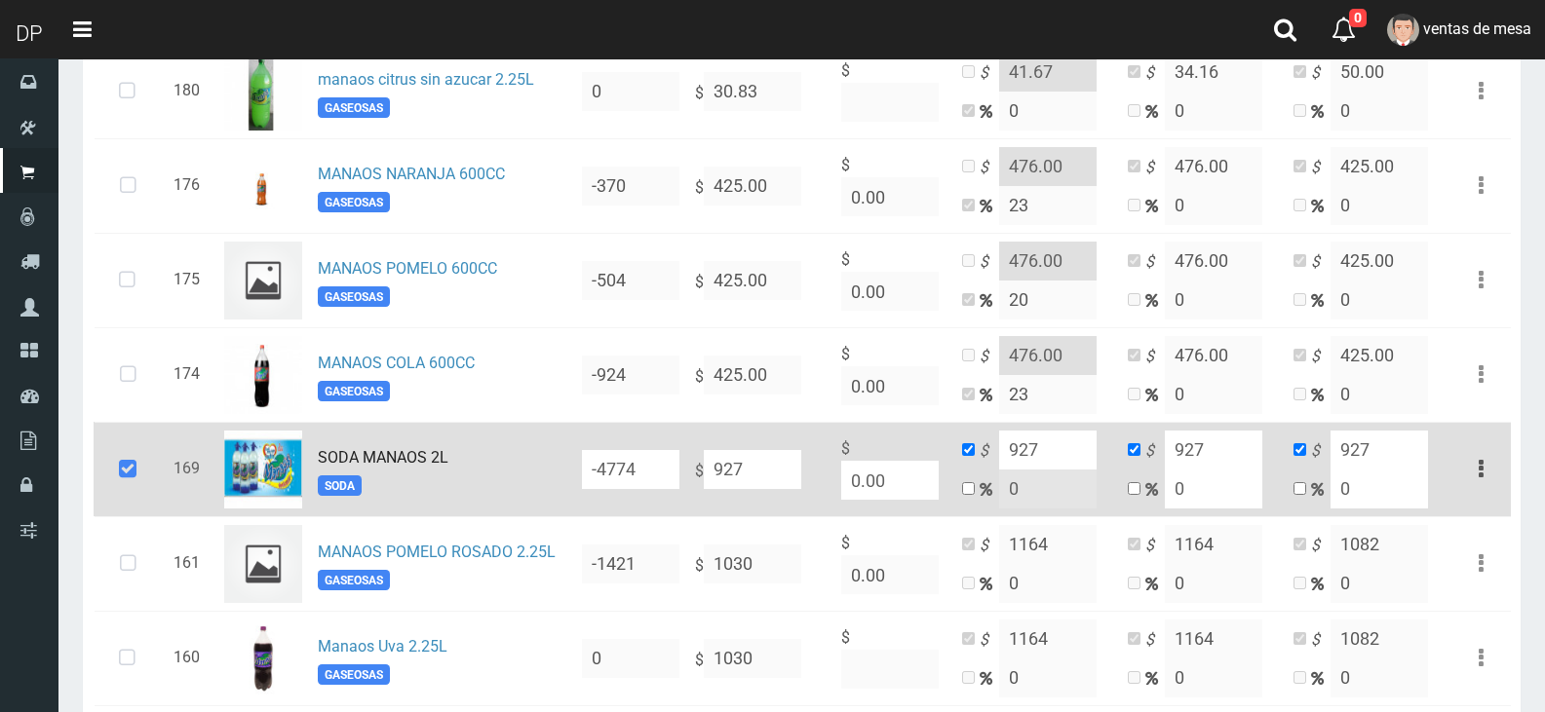
click at [1005, 449] on input "927" at bounding box center [1047, 450] width 97 height 39
type input "1048"
click at [1208, 464] on input "927" at bounding box center [1213, 450] width 97 height 39
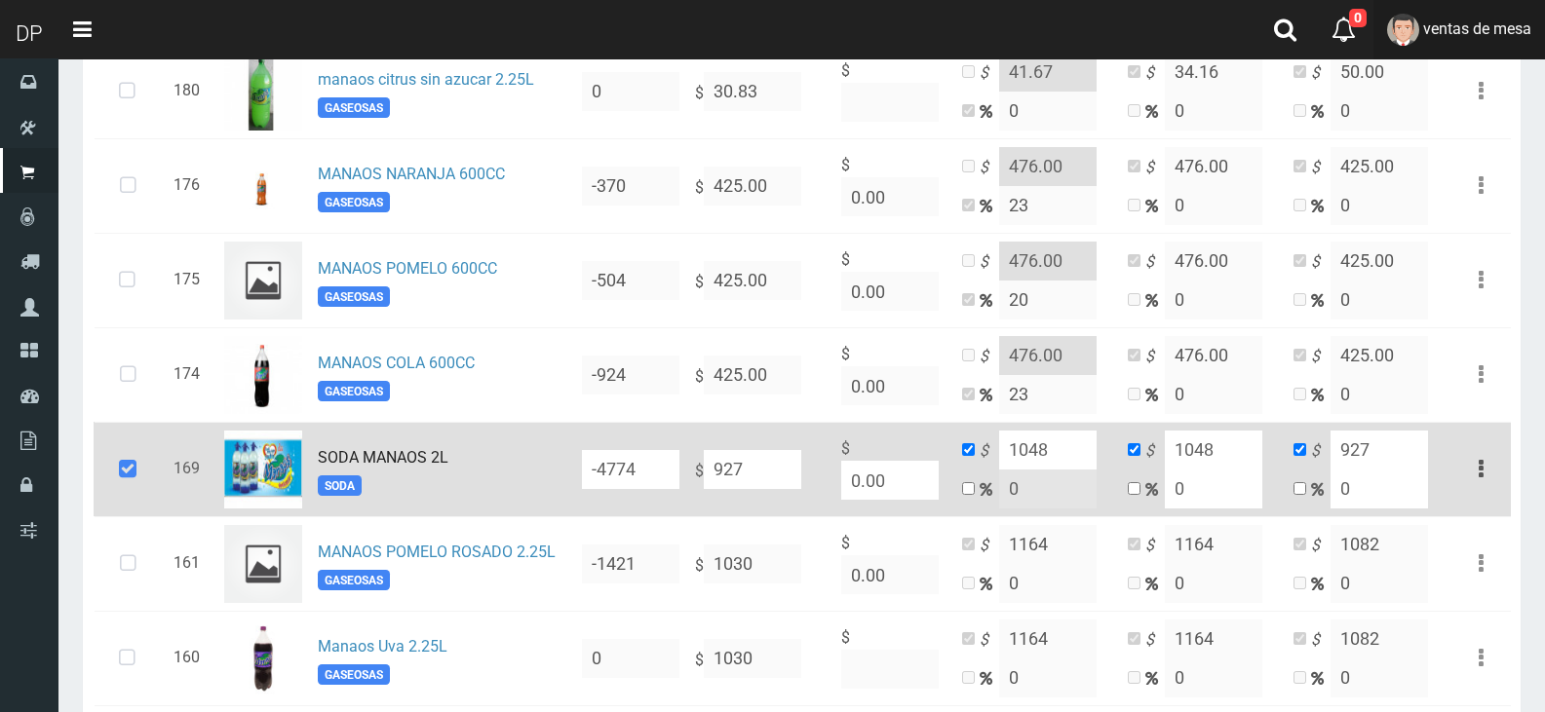
type input "1048"
click at [1393, 452] on input "927" at bounding box center [1378, 450] width 97 height 39
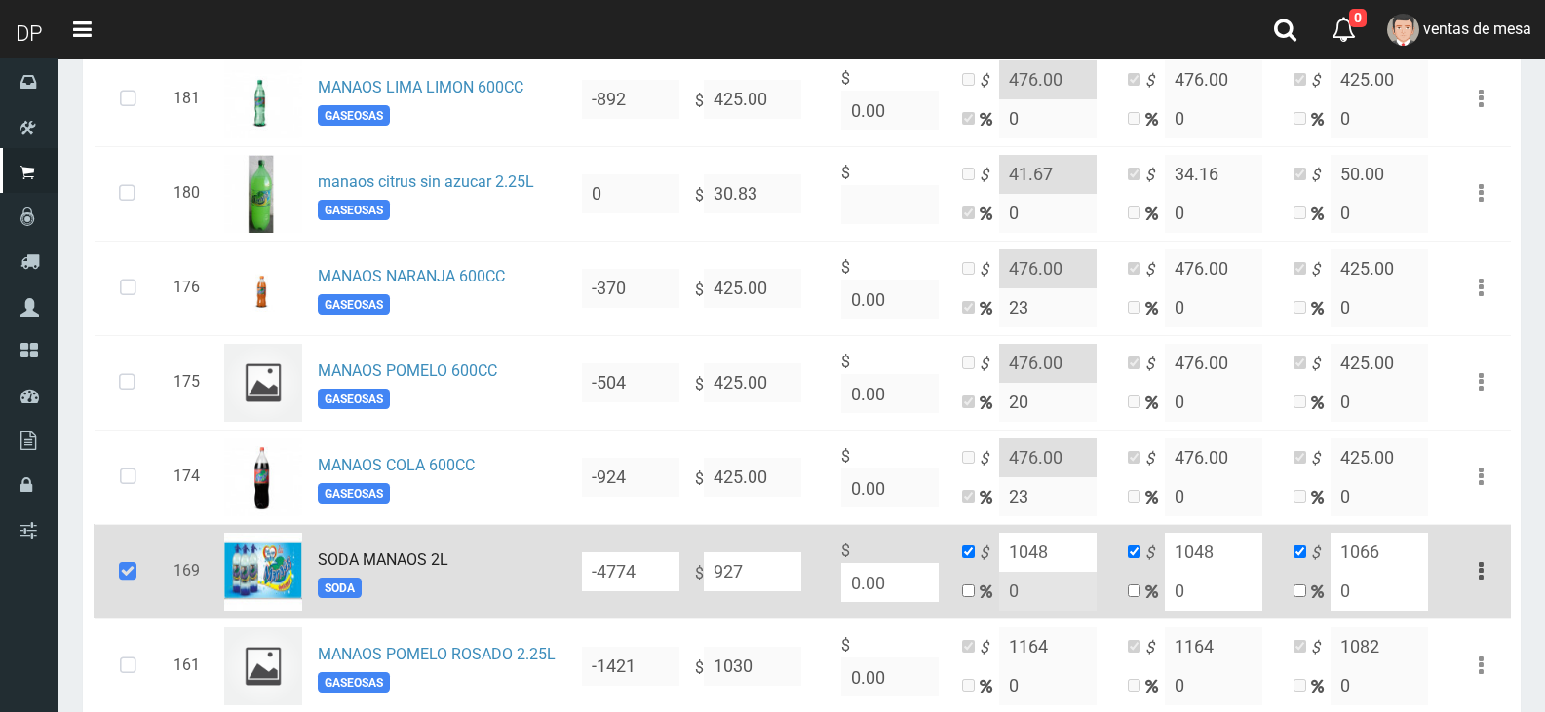
scroll to position [292, 0]
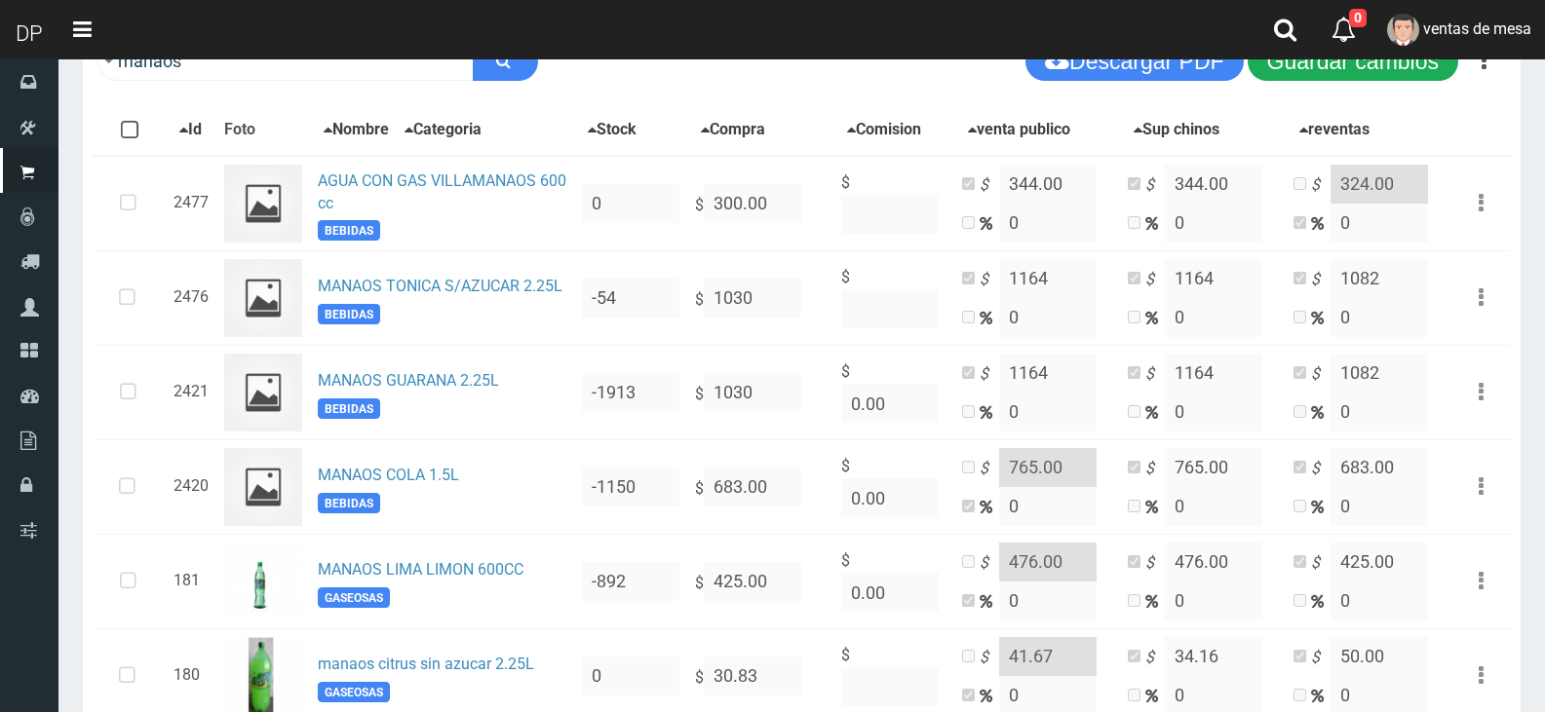
type input "1066"
click at [1361, 62] on button "Guardar cambios" at bounding box center [1353, 61] width 211 height 39
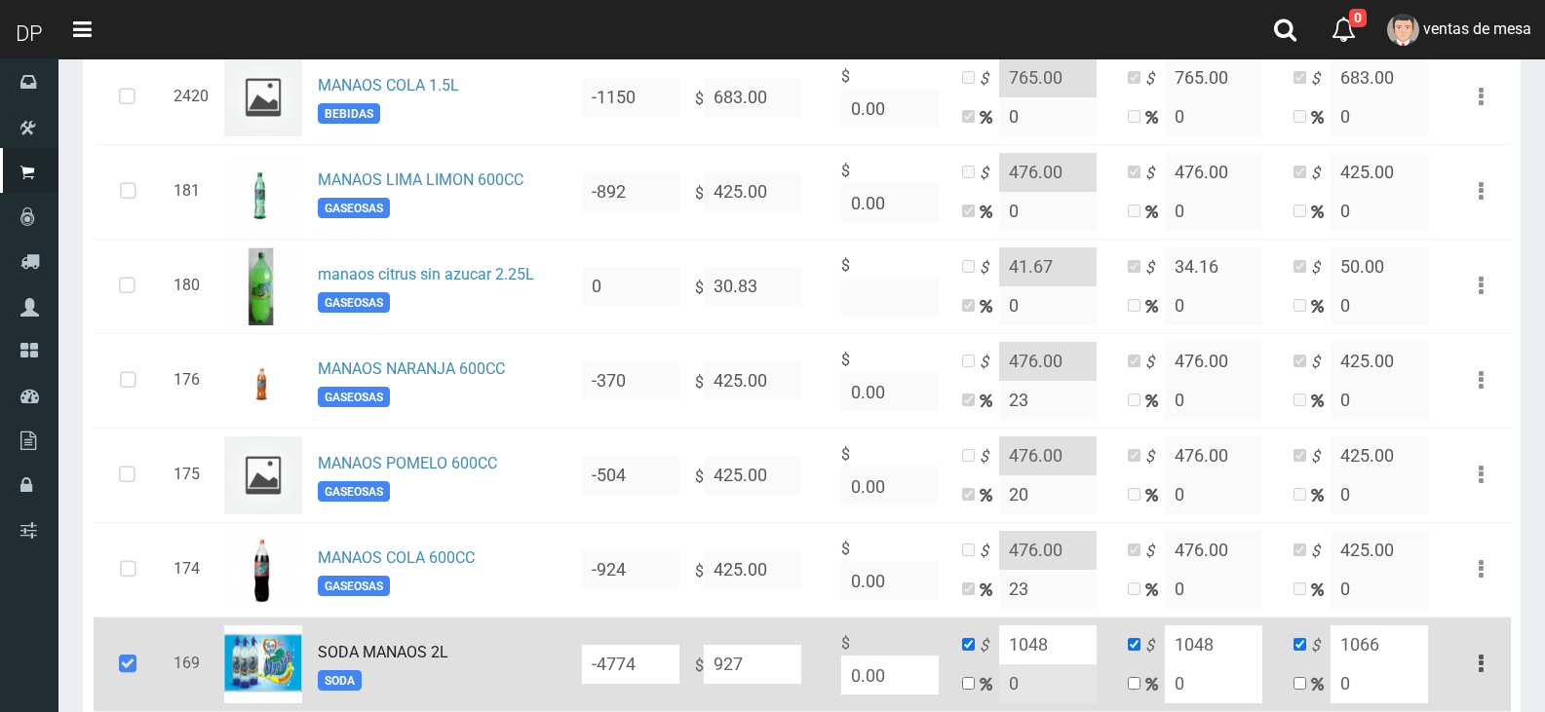
scroll to position [780, 0]
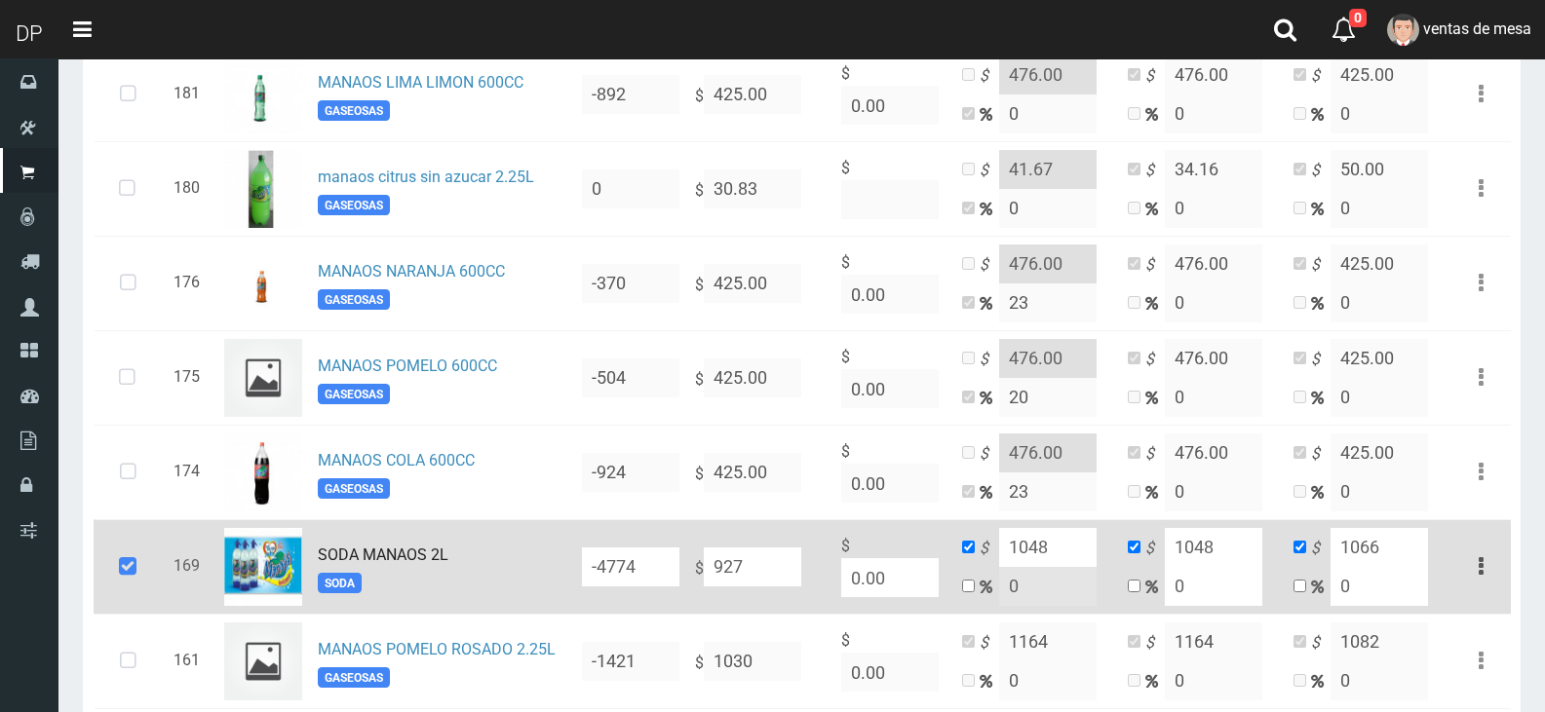
click at [152, 553] on icon at bounding box center [127, 567] width 53 height 64
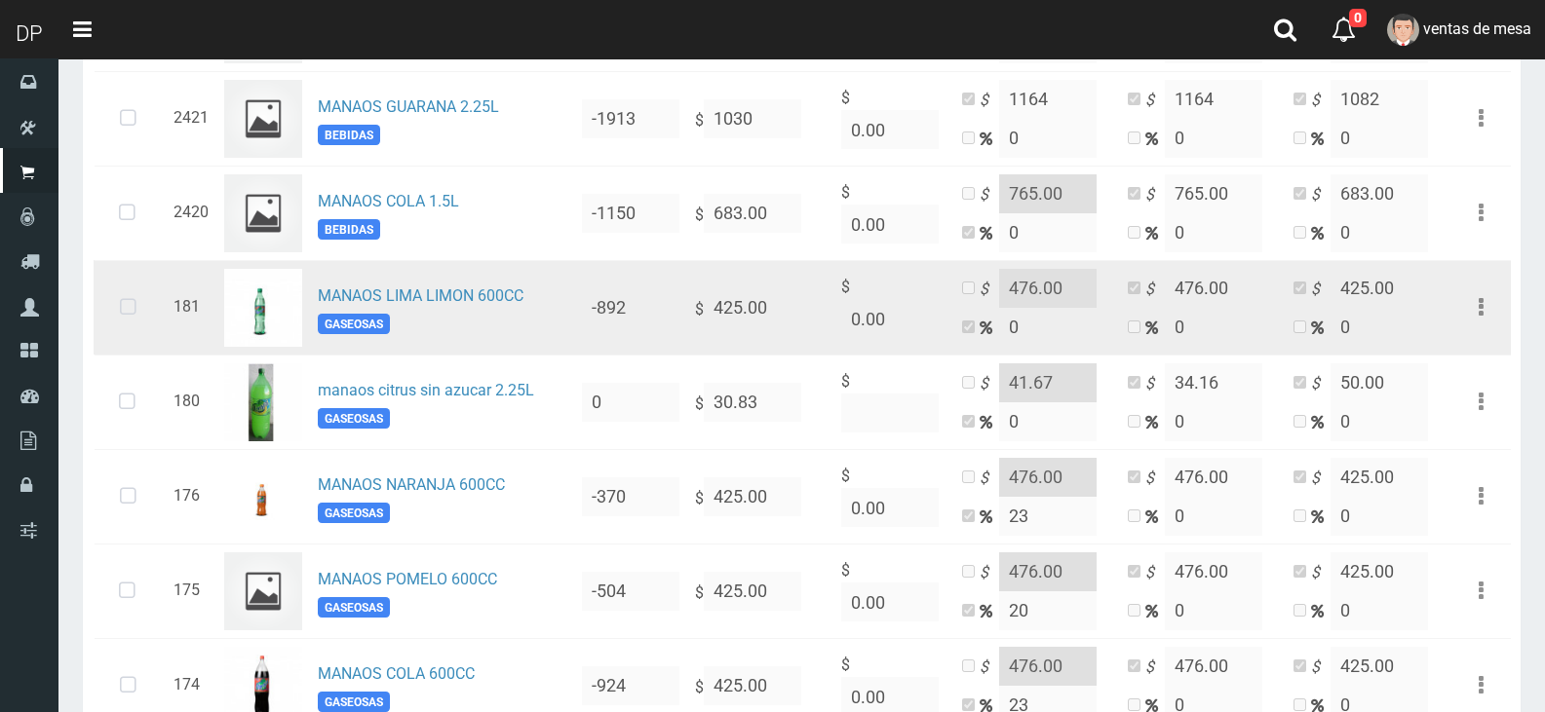
scroll to position [585, 0]
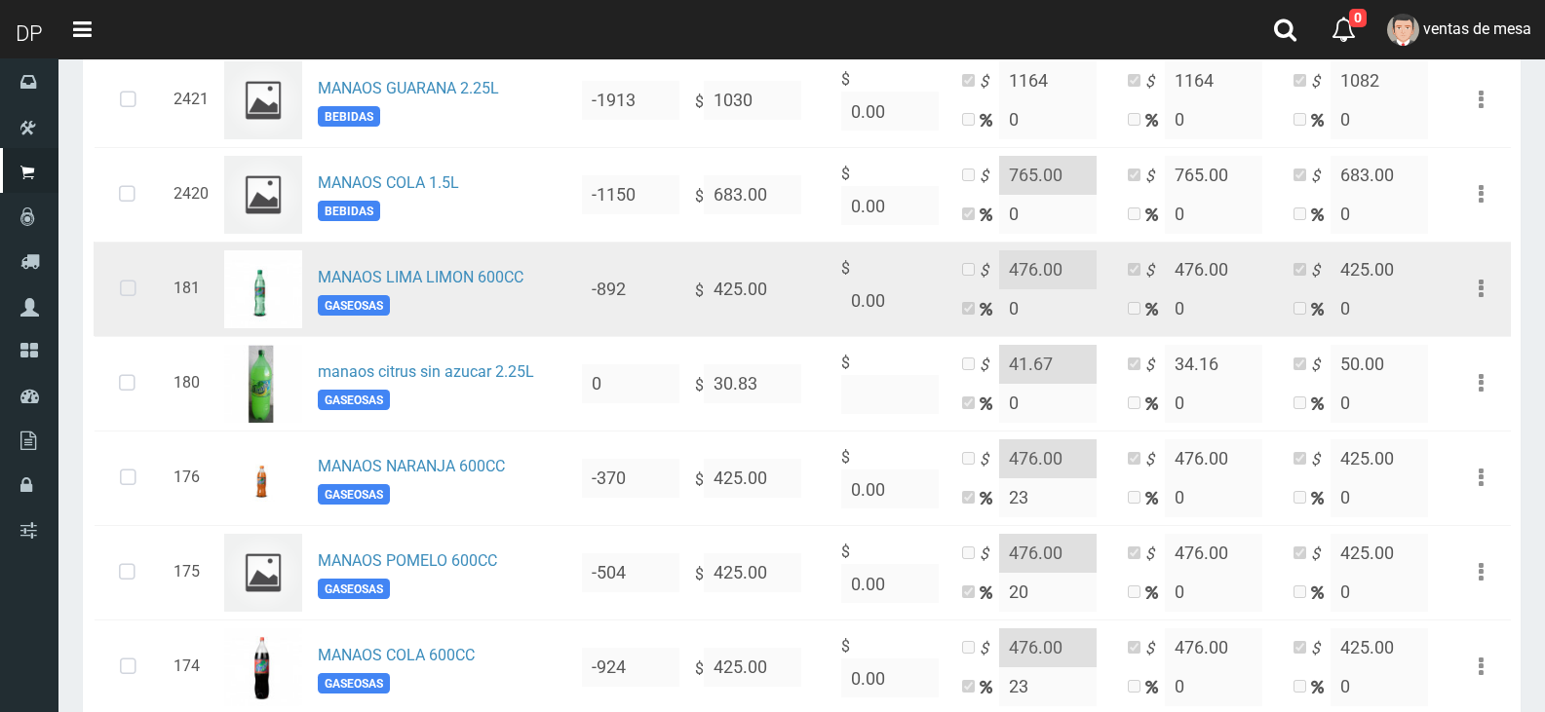
click at [120, 303] on icon at bounding box center [128, 289] width 52 height 64
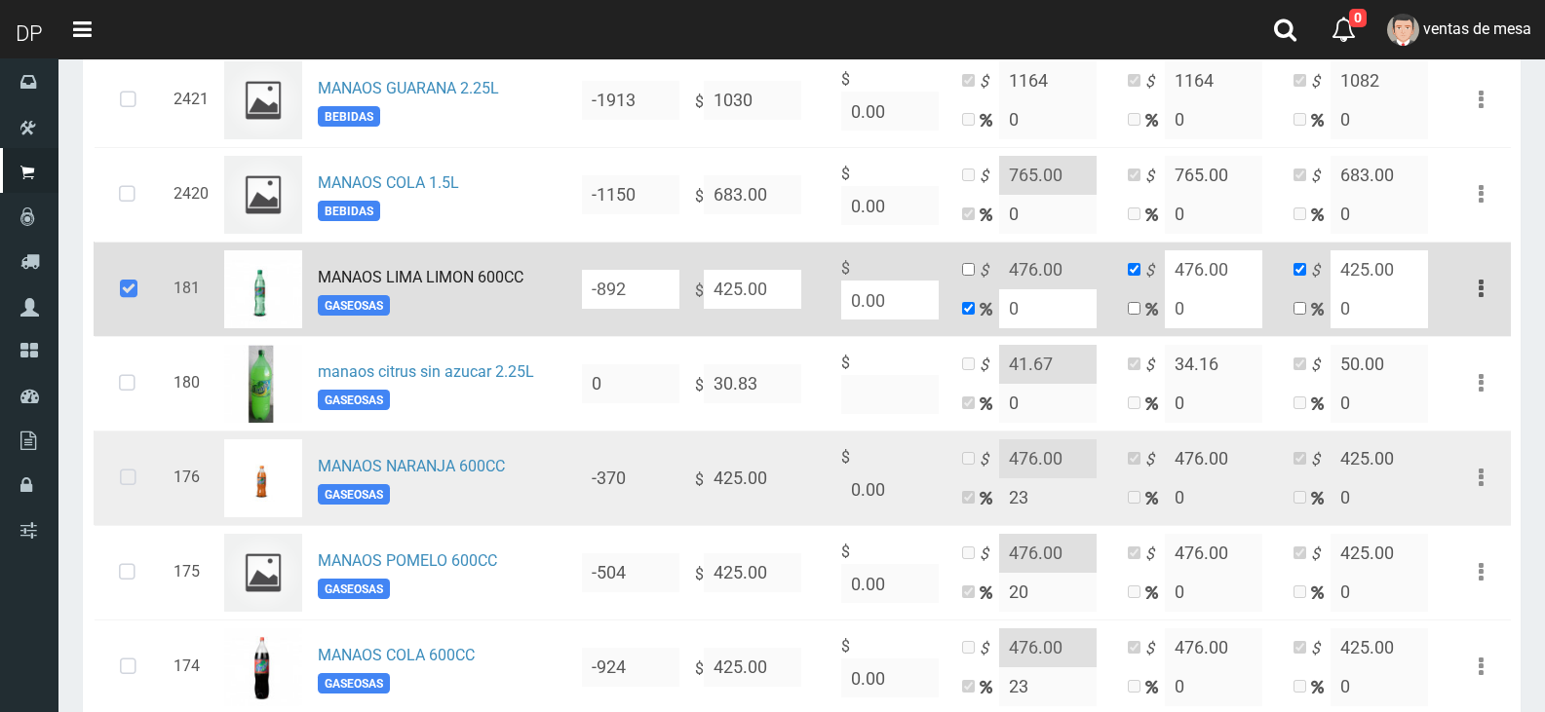
click at [129, 504] on icon at bounding box center [128, 478] width 52 height 64
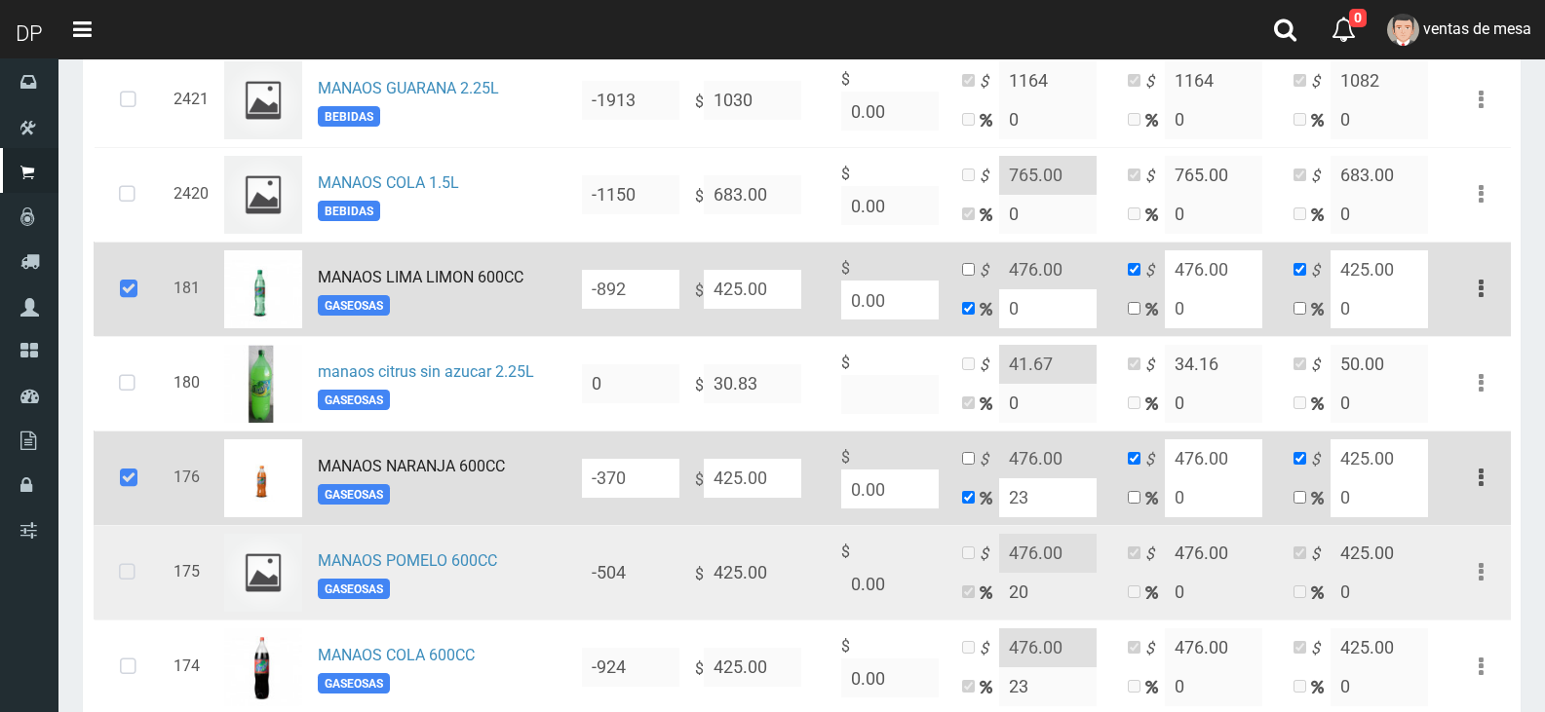
click at [122, 561] on icon at bounding box center [127, 573] width 52 height 64
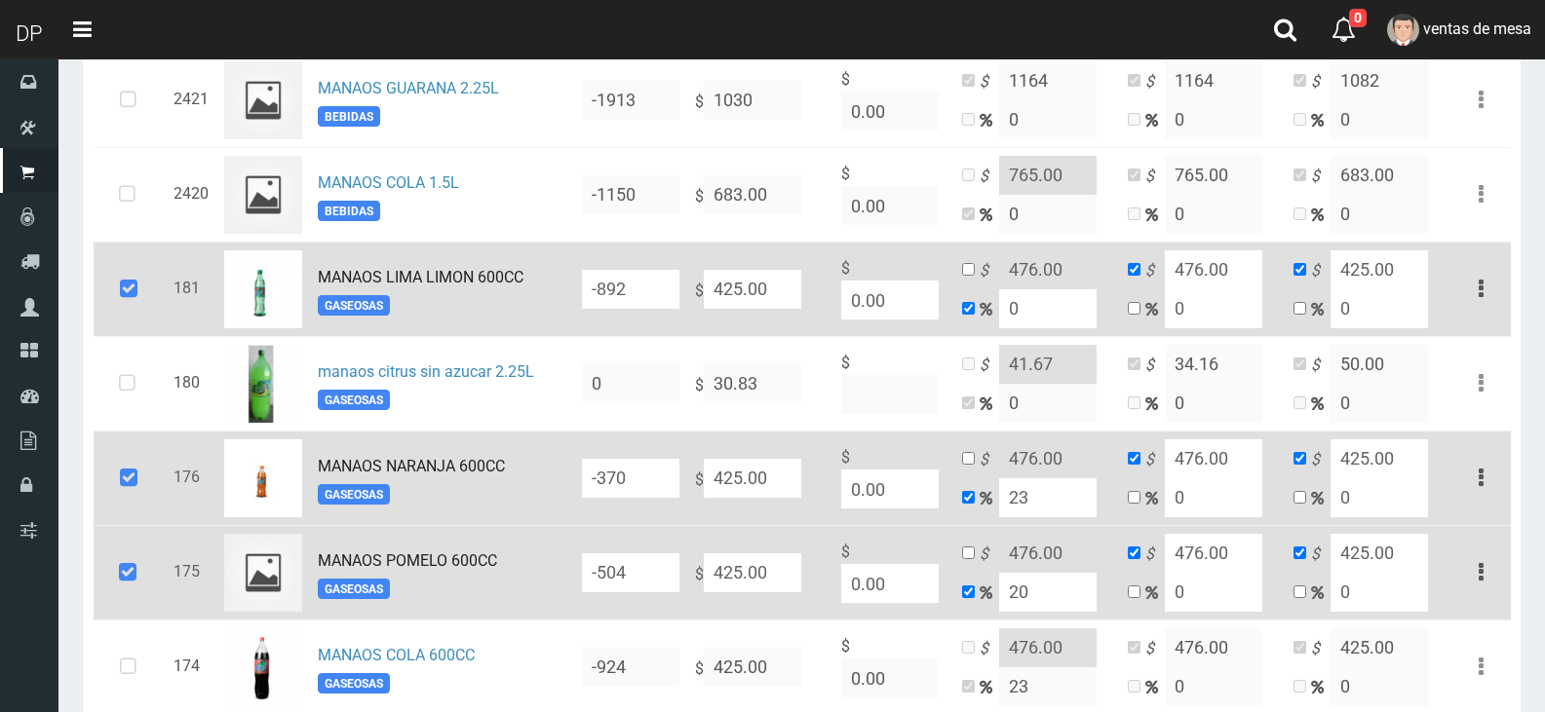
click at [117, 672] on div "× Listo! Se guardaron los cambios de 1 productos con exito!" at bounding box center [219, 626] width 341 height 95
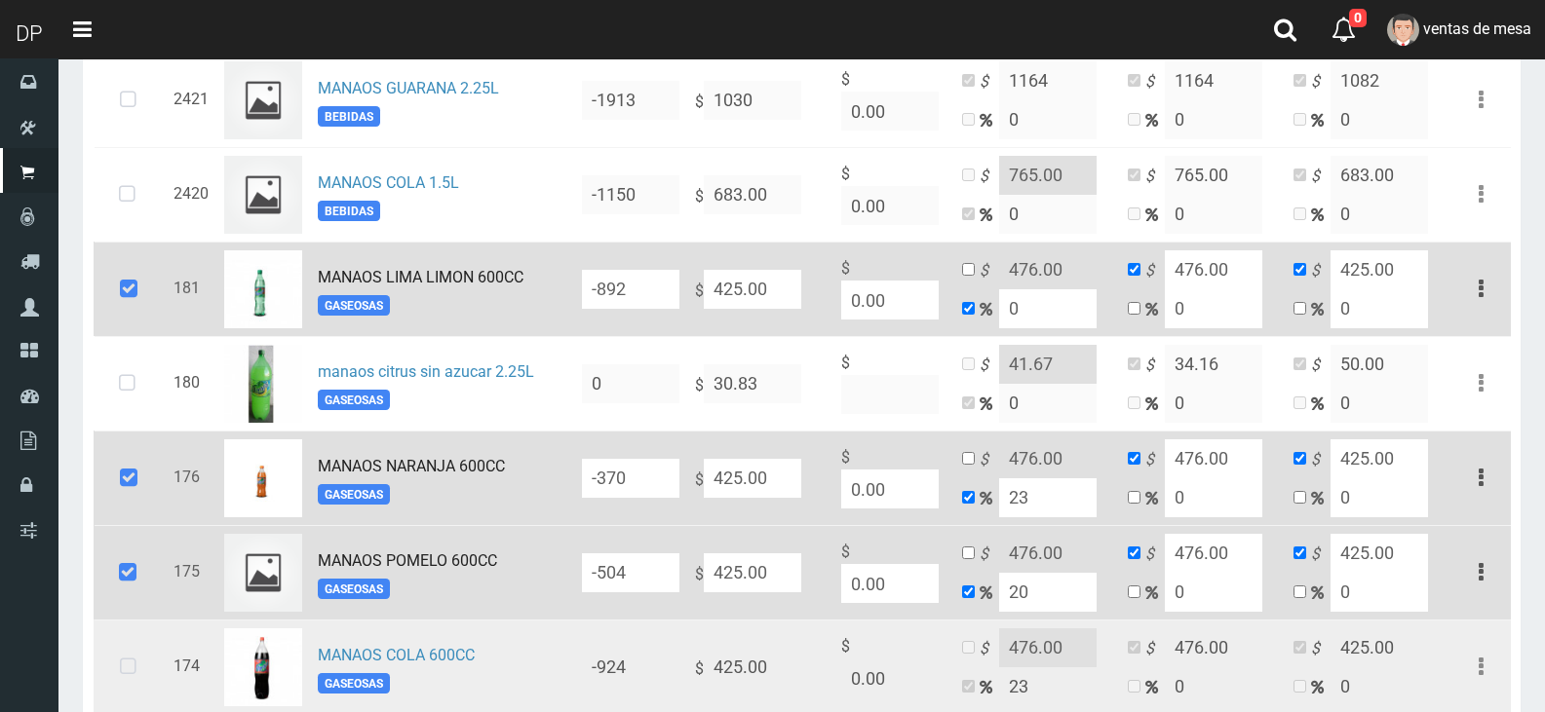
click at [133, 674] on icon at bounding box center [128, 667] width 52 height 64
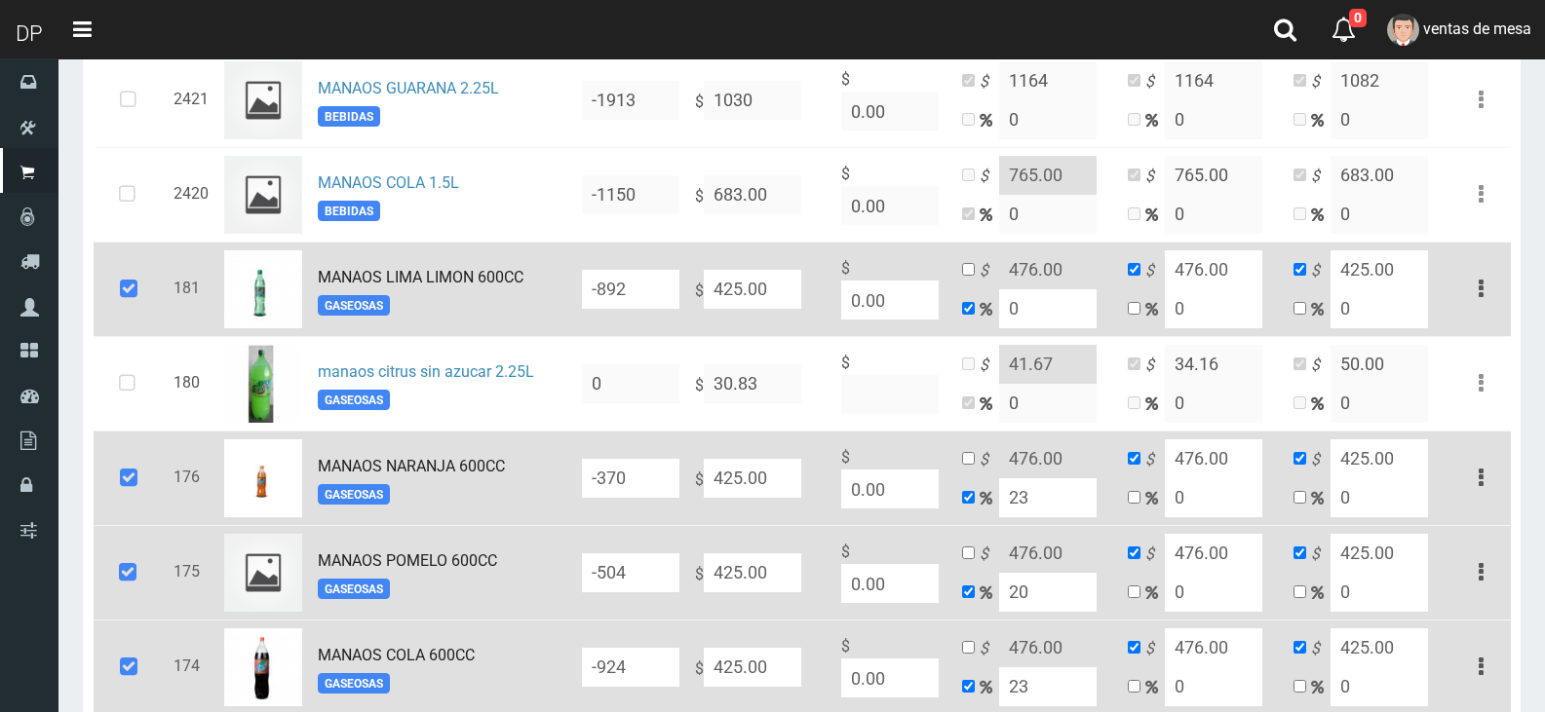
click at [741, 300] on input "425.00" at bounding box center [752, 289] width 97 height 39
type input "46"
type input "4"
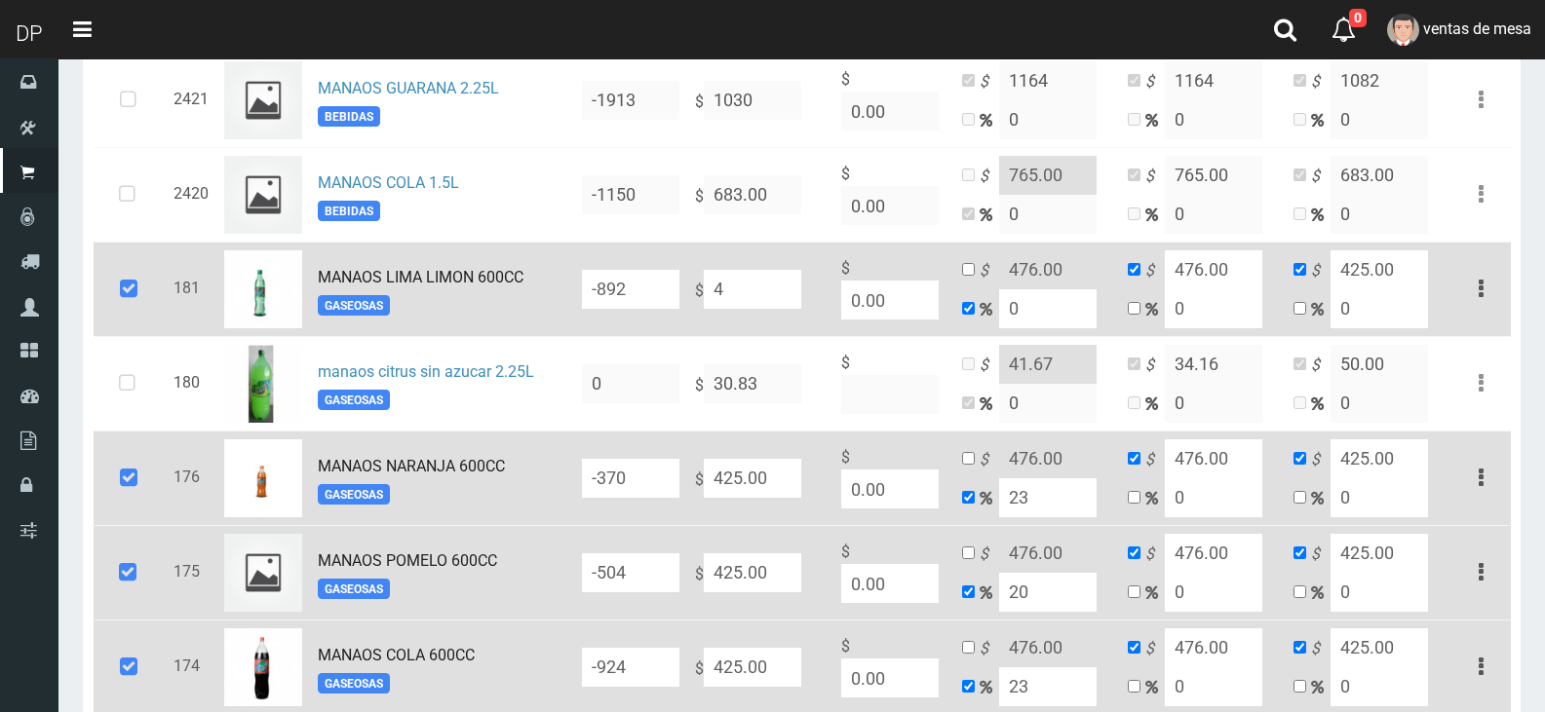
type input "4"
type input "464"
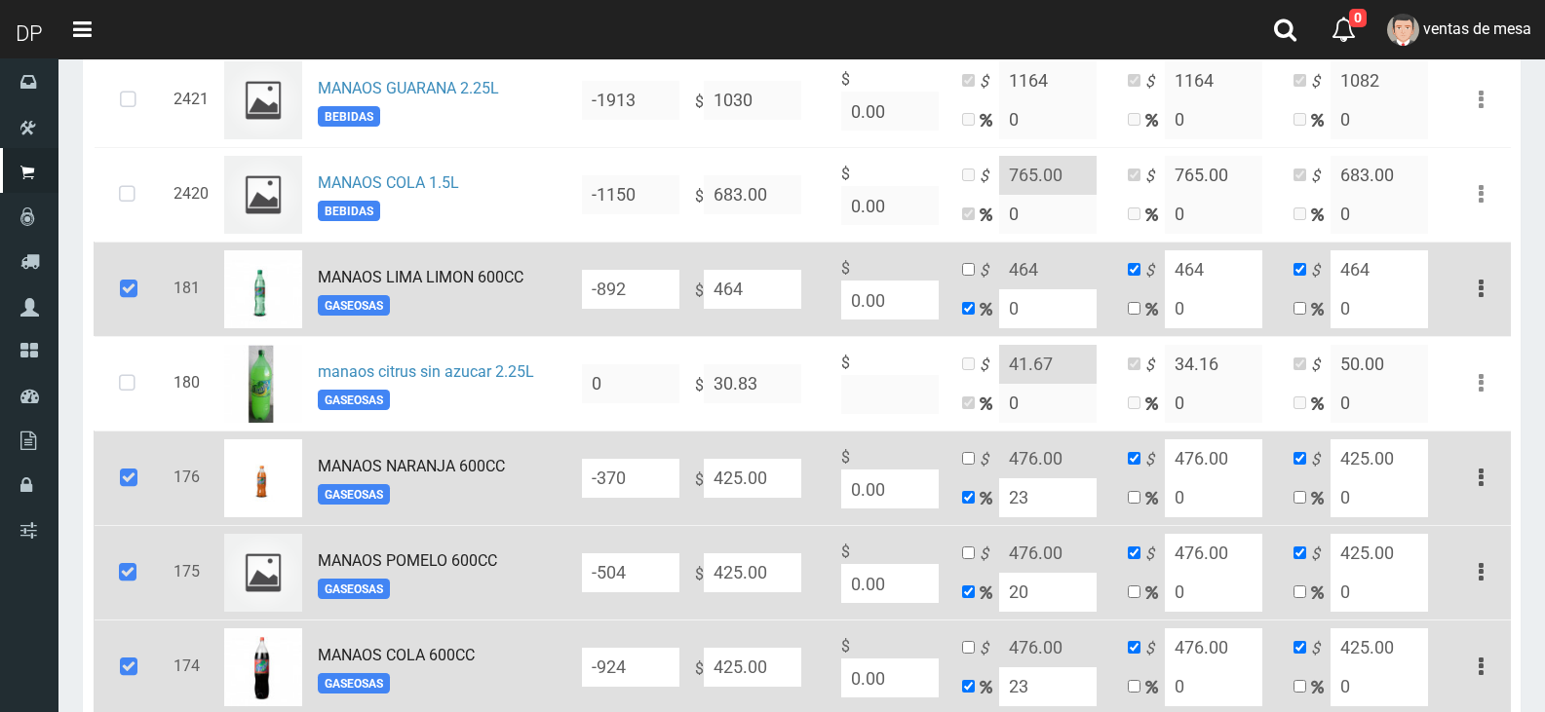
type input "464"
click at [755, 489] on input "425.00" at bounding box center [752, 478] width 97 height 39
type input "4"
type input "4.92"
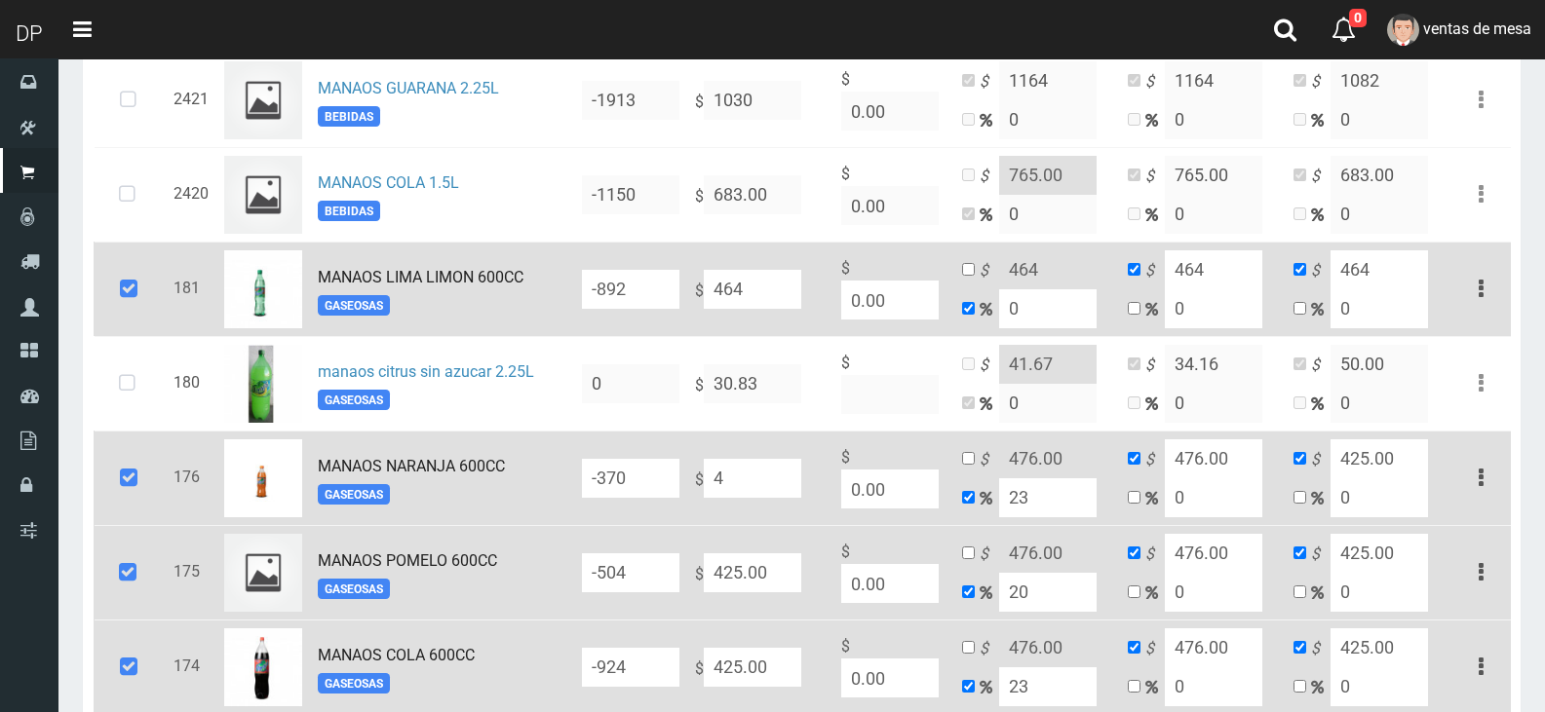
type input "4"
type input "44"
type input "54.12"
type input "44"
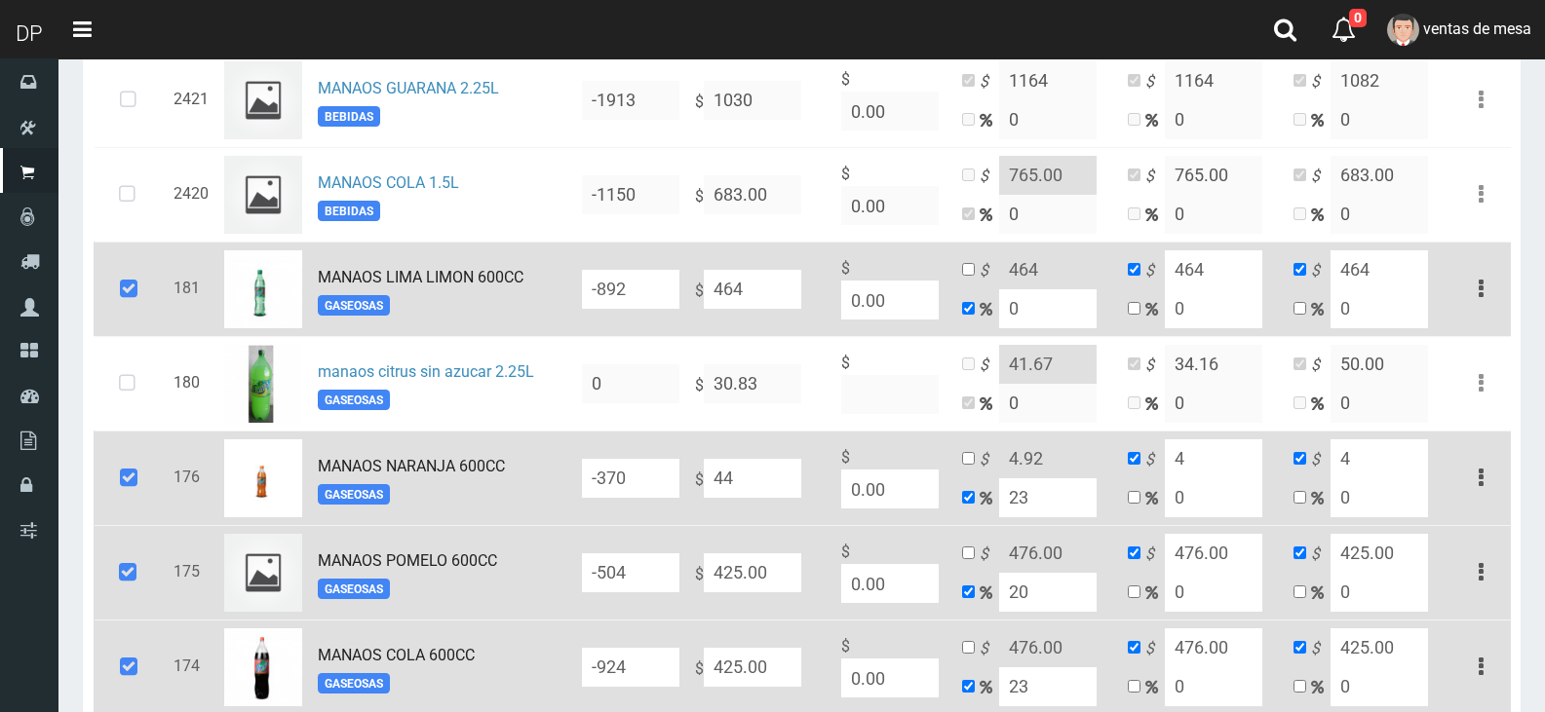
type input "44"
type input "464"
type input "570.72"
type input "464"
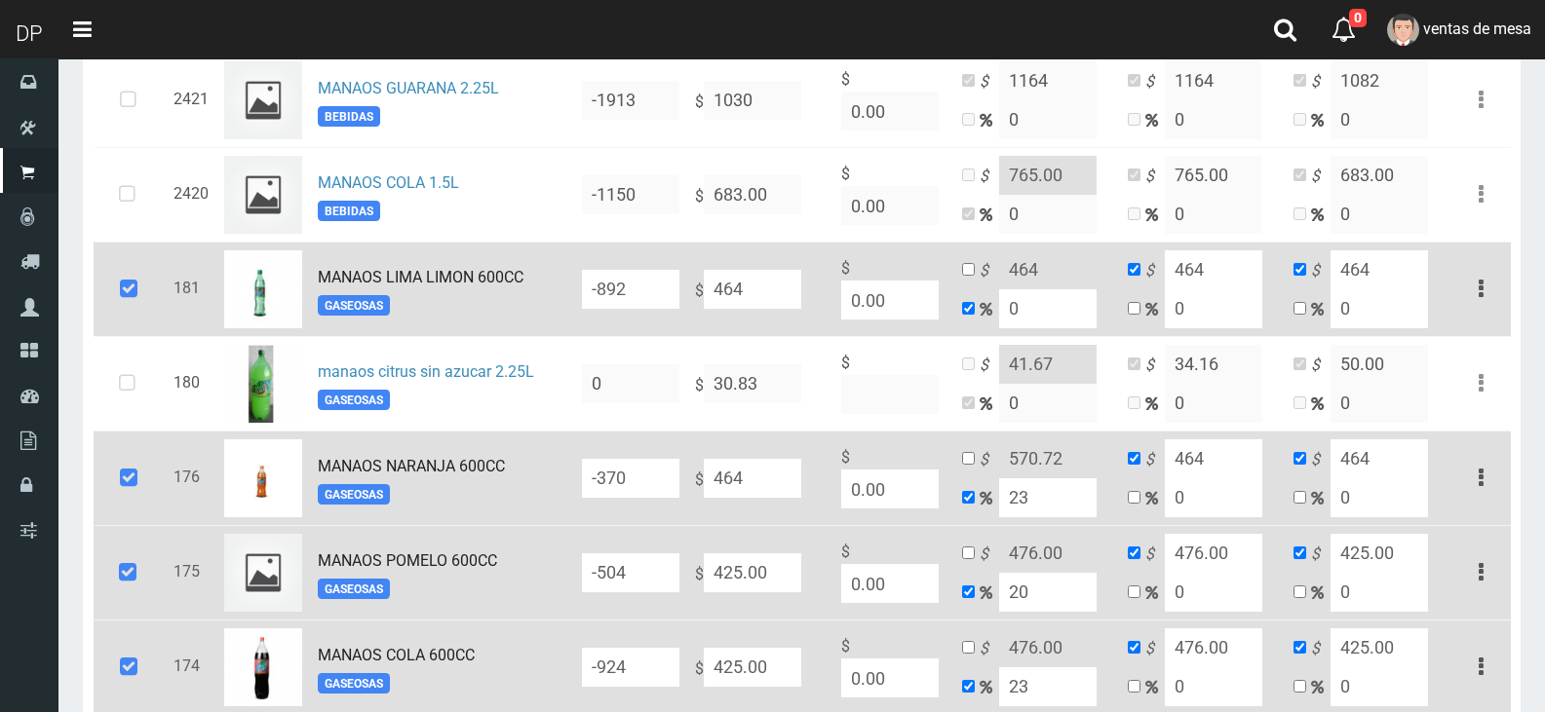
type input "464"
click at [755, 565] on input "425.00" at bounding box center [752, 573] width 97 height 39
type input "4"
type input "4.8"
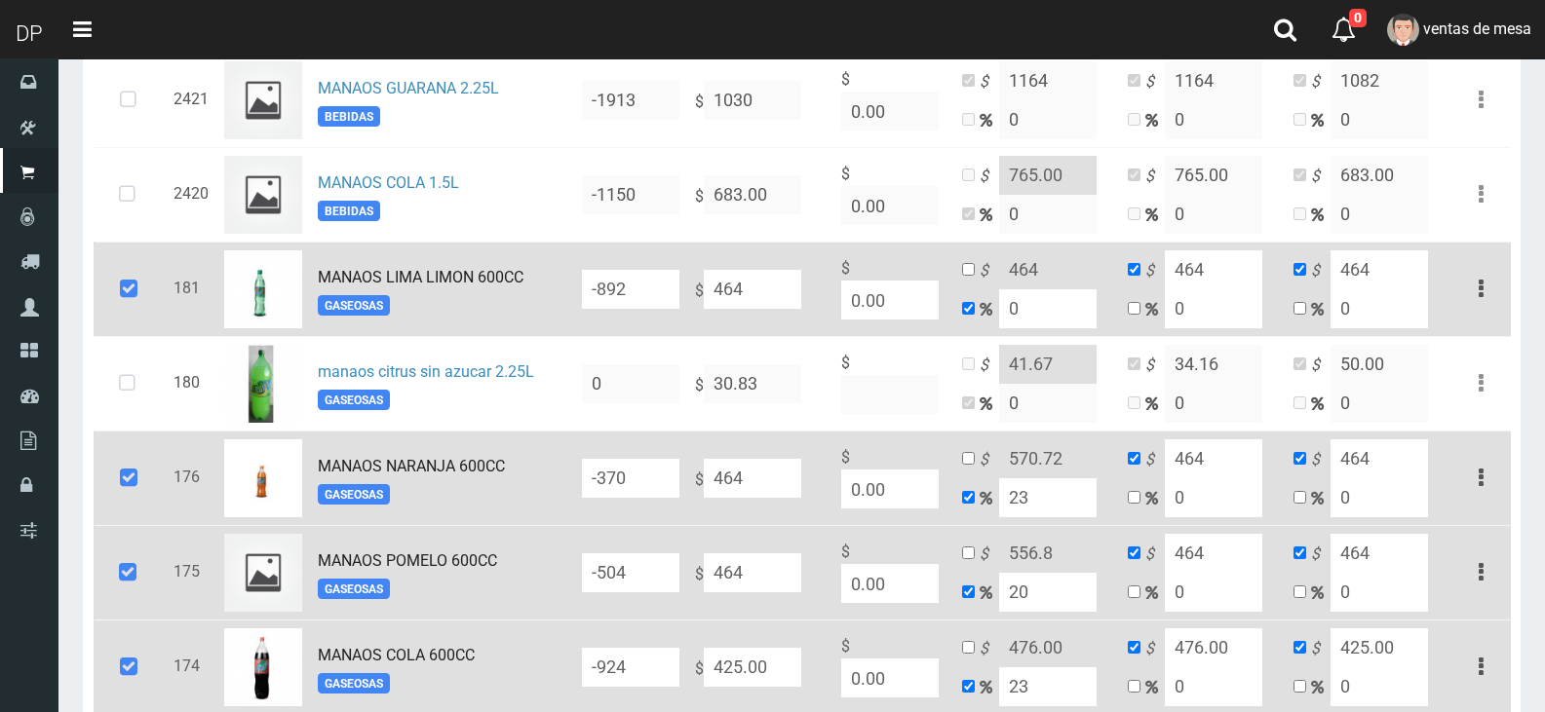
click at [725, 684] on input "425.00" at bounding box center [752, 667] width 97 height 39
click at [967, 276] on input "checkbox" at bounding box center [968, 269] width 13 height 13
click at [1028, 270] on input "464" at bounding box center [1047, 269] width 97 height 39
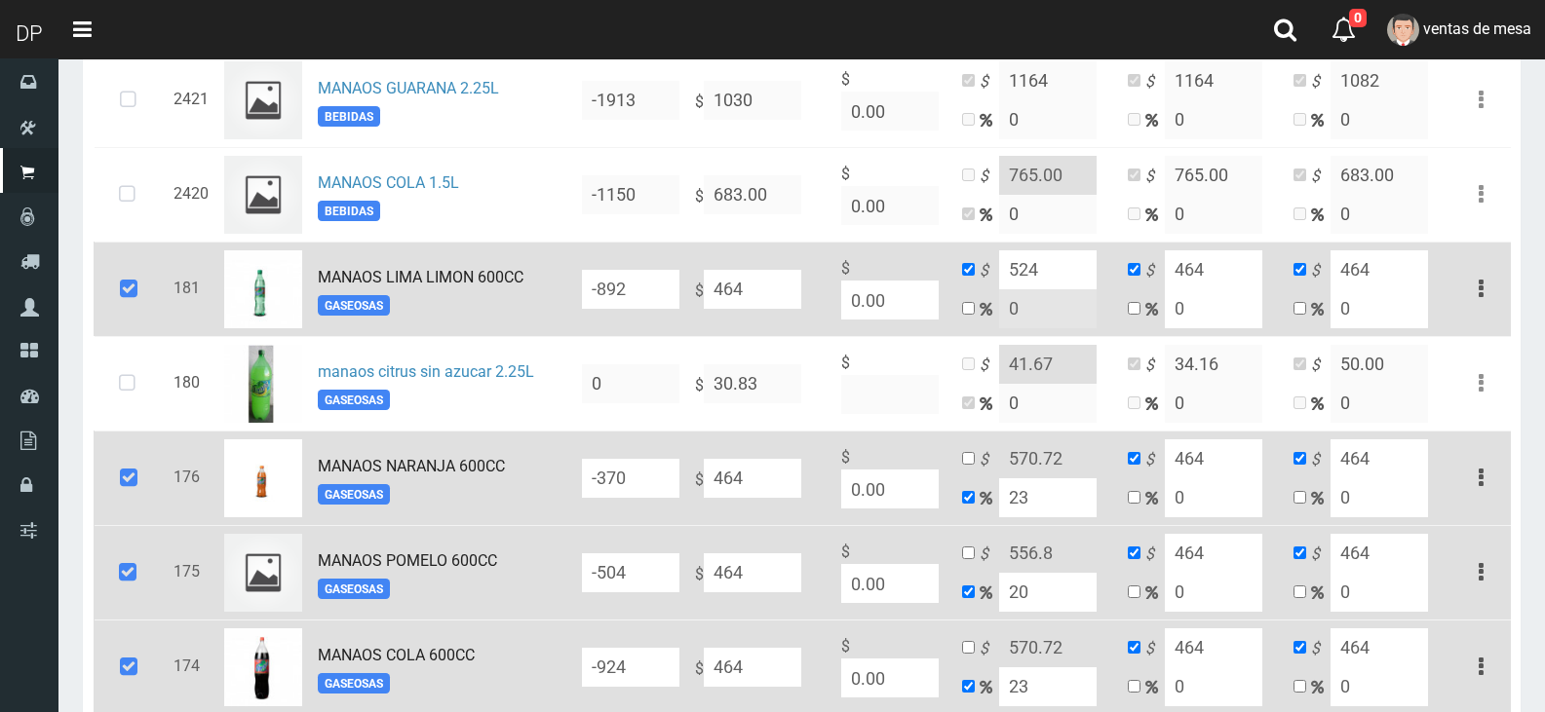
click at [1027, 270] on input "524" at bounding box center [1047, 269] width 97 height 39
click at [1027, 271] on input "524" at bounding box center [1047, 269] width 97 height 39
click at [1190, 264] on input "464" at bounding box center [1213, 269] width 97 height 39
paste input "52"
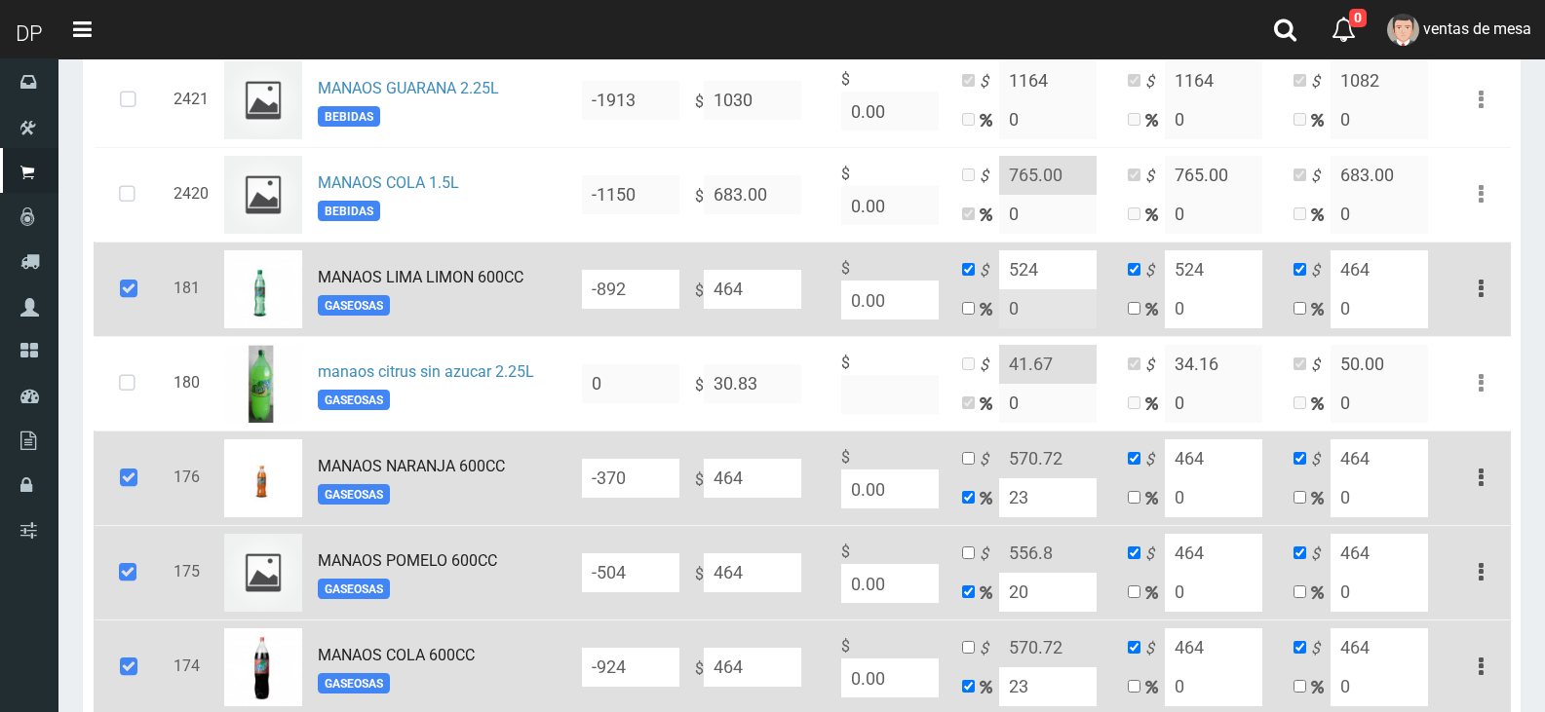
click at [1212, 475] on input "464" at bounding box center [1213, 459] width 97 height 39
paste input "52"
click at [1010, 502] on input "23" at bounding box center [1047, 498] width 97 height 39
click at [1011, 502] on input "23" at bounding box center [1047, 498] width 97 height 39
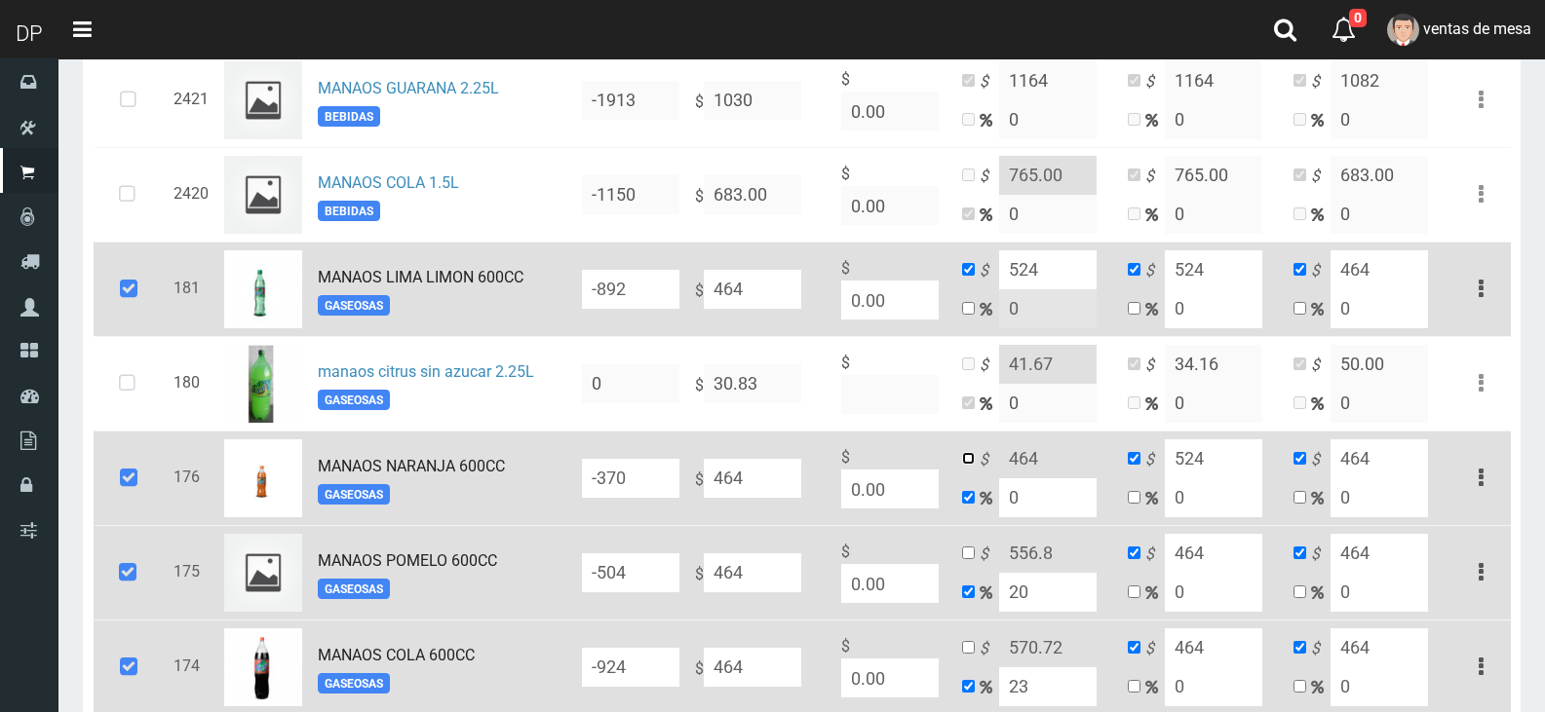
click at [963, 461] on input "checkbox" at bounding box center [968, 458] width 13 height 13
click at [1033, 465] on input "464" at bounding box center [1047, 459] width 97 height 39
paste input "52"
click at [1017, 603] on input "20" at bounding box center [1047, 592] width 97 height 39
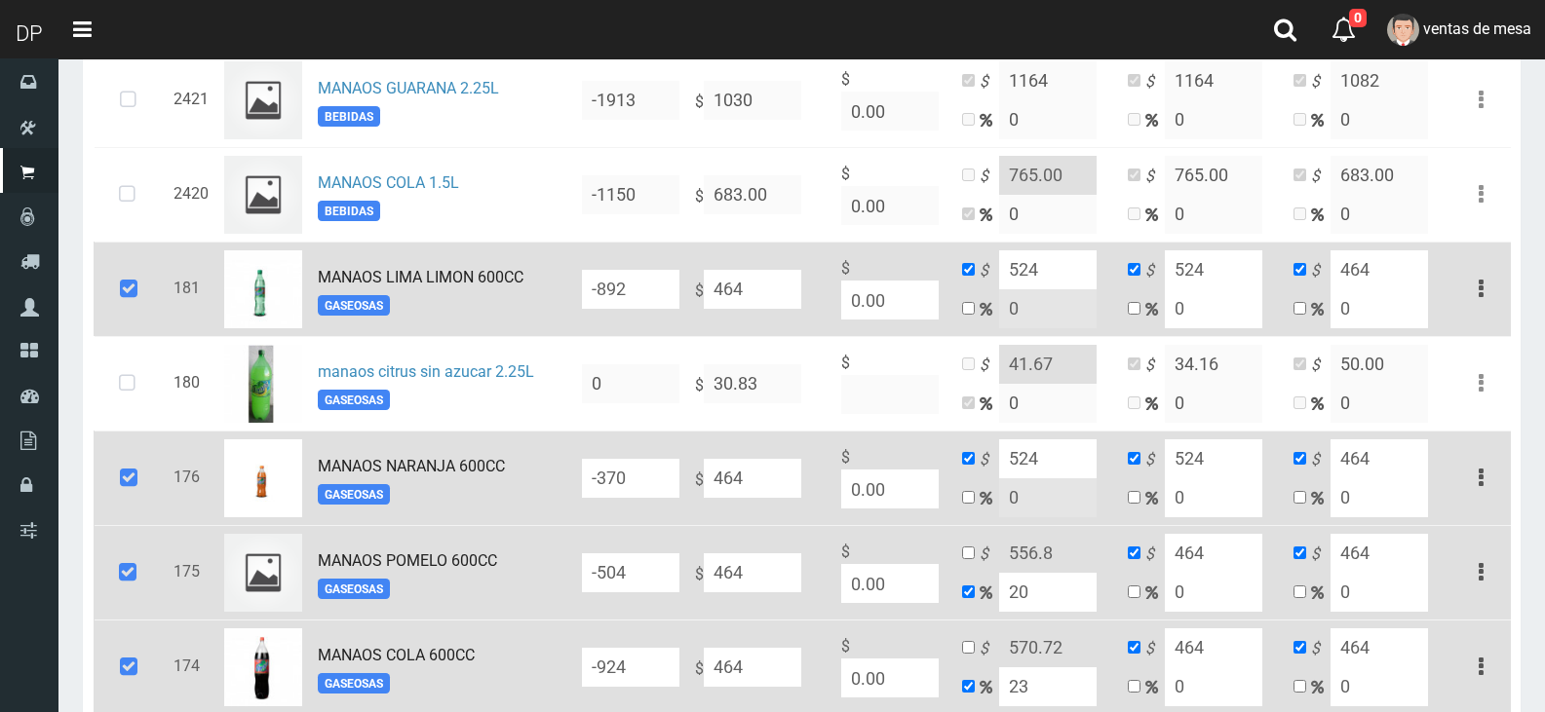
click at [1017, 603] on input "20" at bounding box center [1047, 592] width 97 height 39
click at [979, 567] on td "$ 464 0" at bounding box center [1037, 572] width 166 height 95
click at [977, 562] on td "$ 464 0" at bounding box center [1037, 572] width 166 height 95
click at [976, 559] on td "$ 464 0" at bounding box center [1037, 572] width 166 height 95
click at [973, 559] on input "checkbox" at bounding box center [968, 553] width 13 height 13
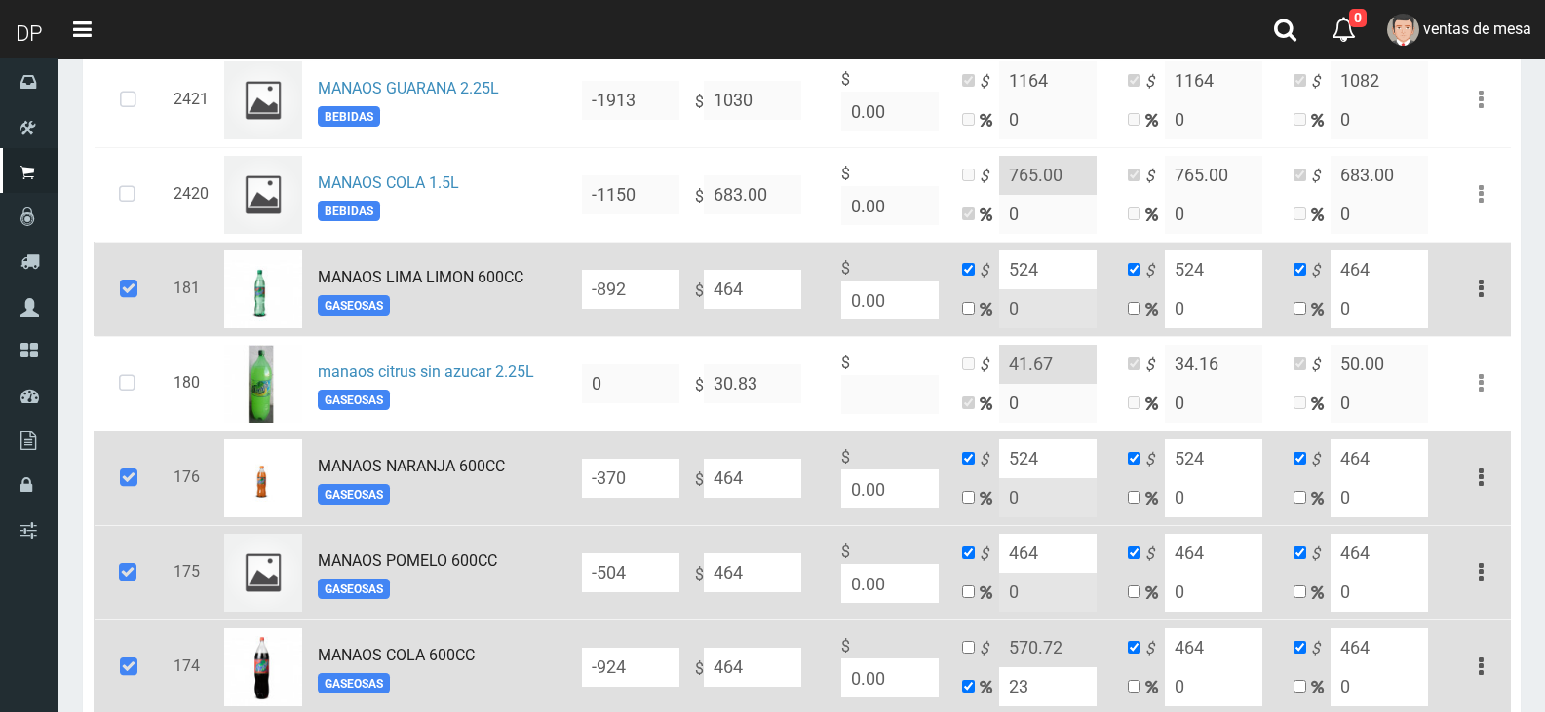
click at [1017, 558] on input "464" at bounding box center [1047, 553] width 97 height 39
paste input "52"
click at [1209, 557] on input "464" at bounding box center [1213, 553] width 97 height 39
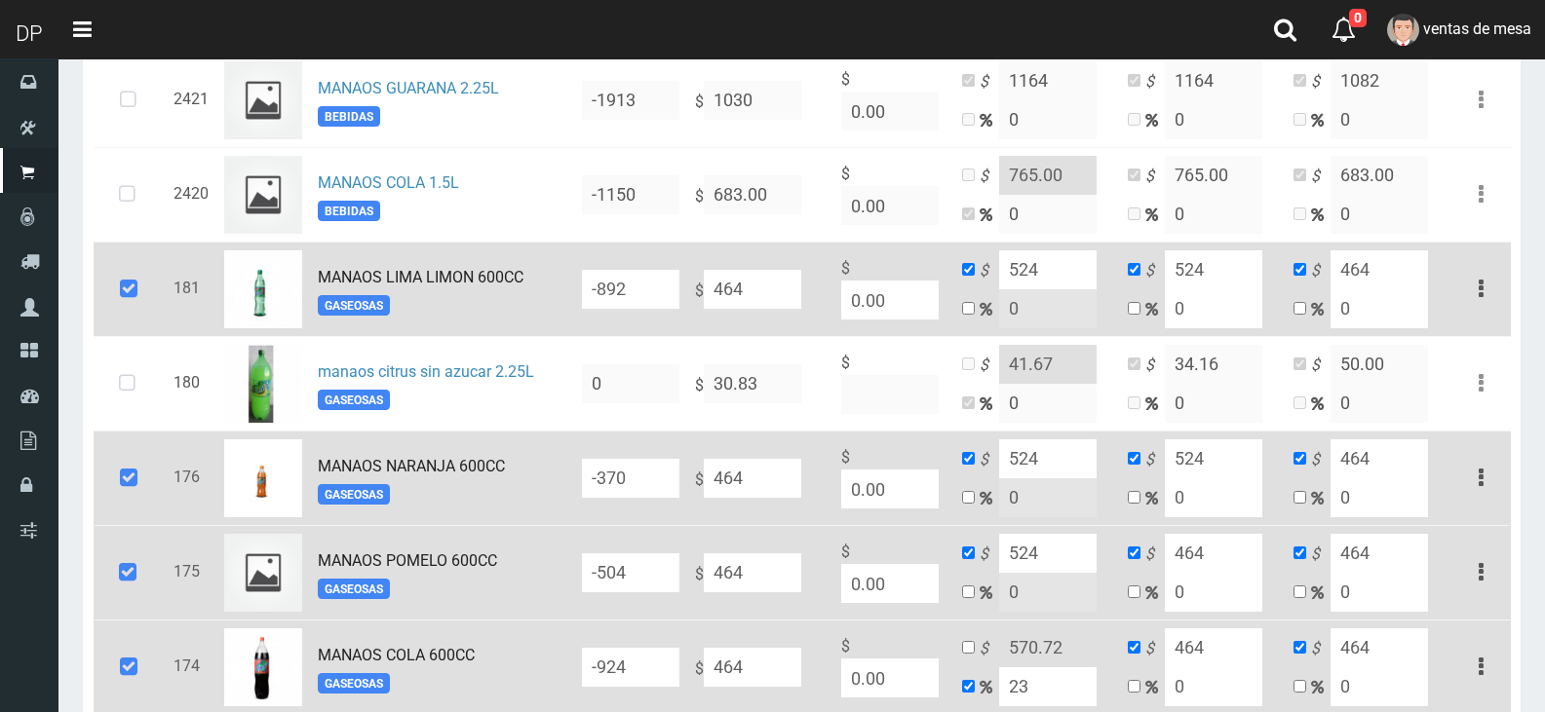
paste input "52"
click at [1231, 650] on input "464" at bounding box center [1213, 648] width 97 height 39
paste input "52"
click at [1027, 680] on input "23" at bounding box center [1047, 687] width 97 height 39
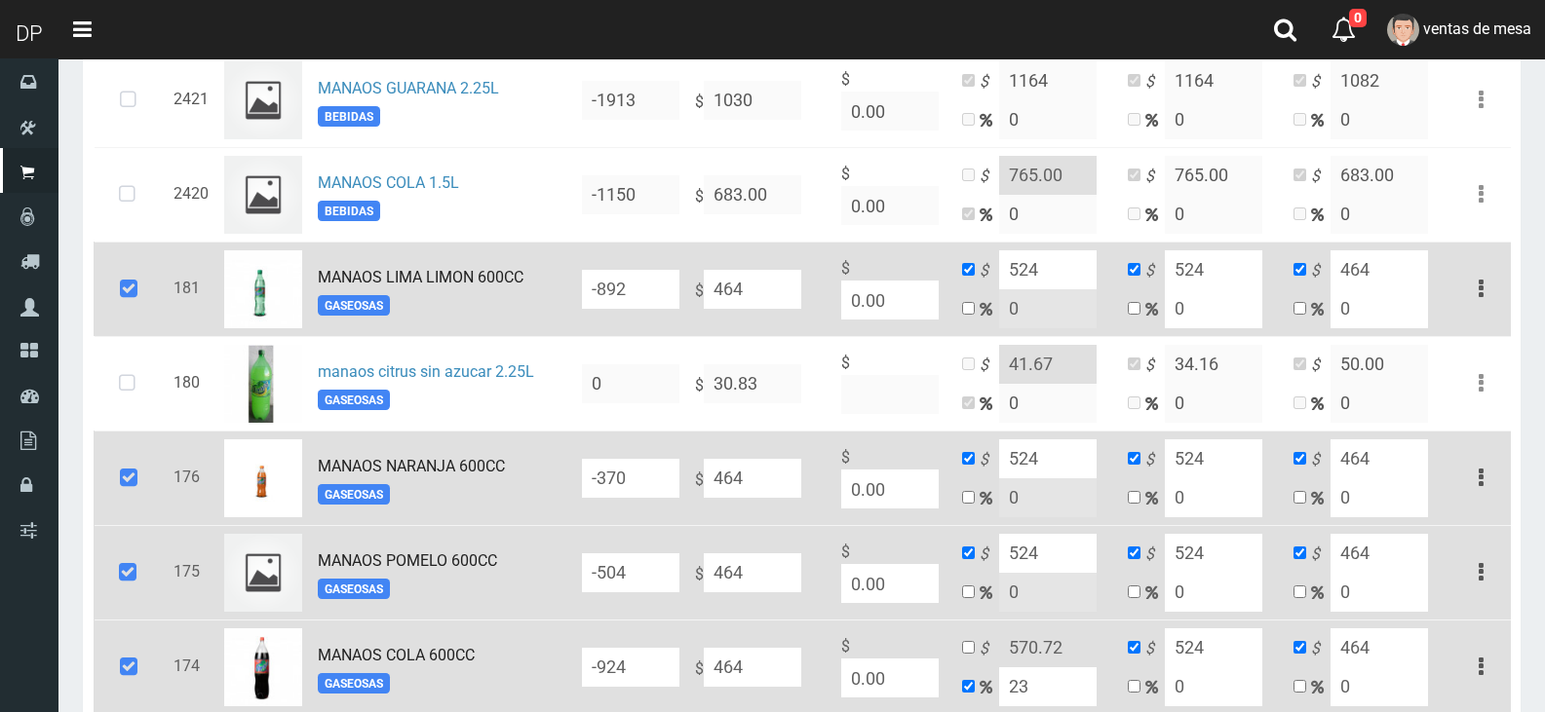
click at [1028, 680] on input "23" at bounding box center [1047, 687] width 97 height 39
click at [974, 649] on input "checkbox" at bounding box center [968, 647] width 13 height 13
click at [1020, 655] on input "464" at bounding box center [1047, 648] width 97 height 39
paste input "52"
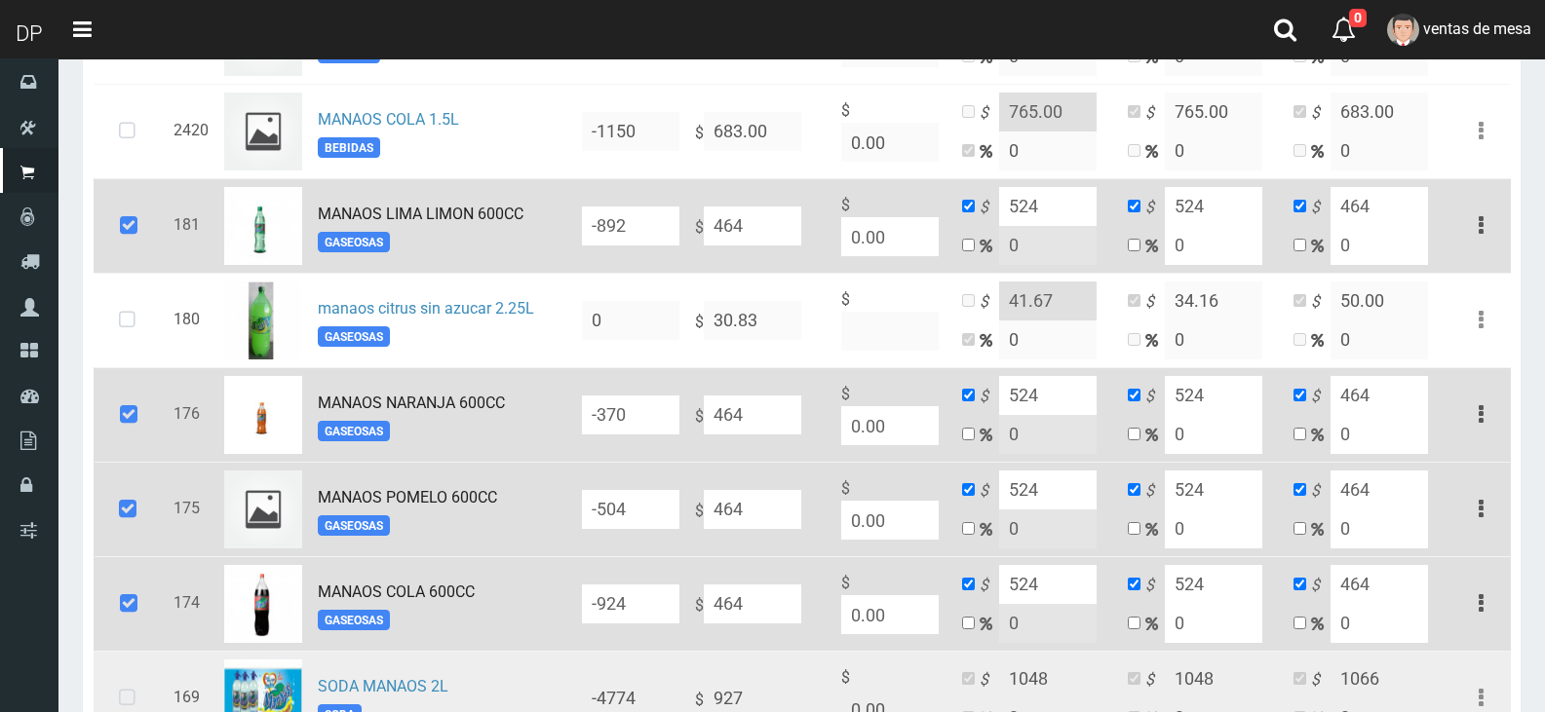
scroll to position [682, 0]
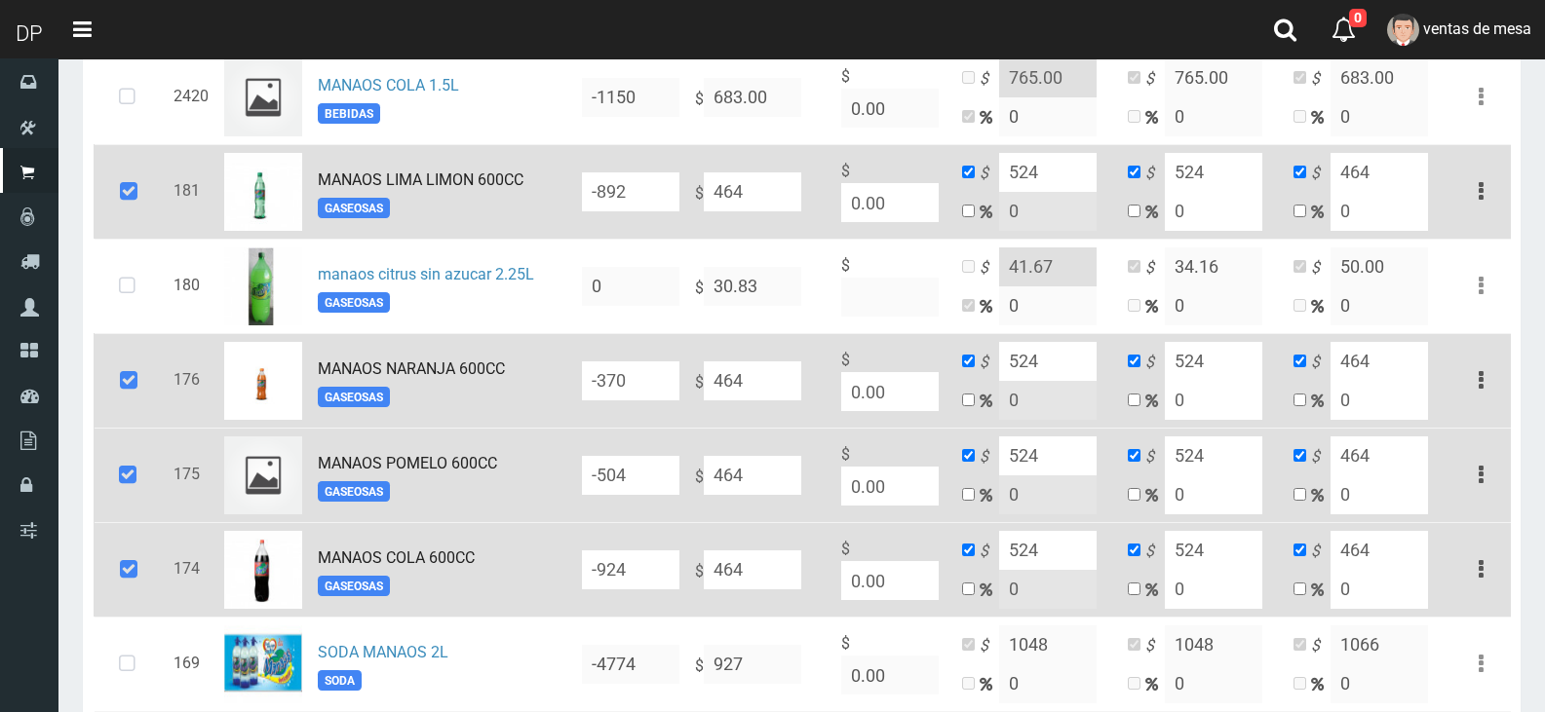
click at [1359, 170] on input "464" at bounding box center [1378, 172] width 97 height 39
click at [1415, 390] on input "0" at bounding box center [1378, 400] width 97 height 39
click at [1414, 381] on input "464" at bounding box center [1378, 361] width 97 height 39
click at [1406, 364] on input "464" at bounding box center [1378, 361] width 97 height 39
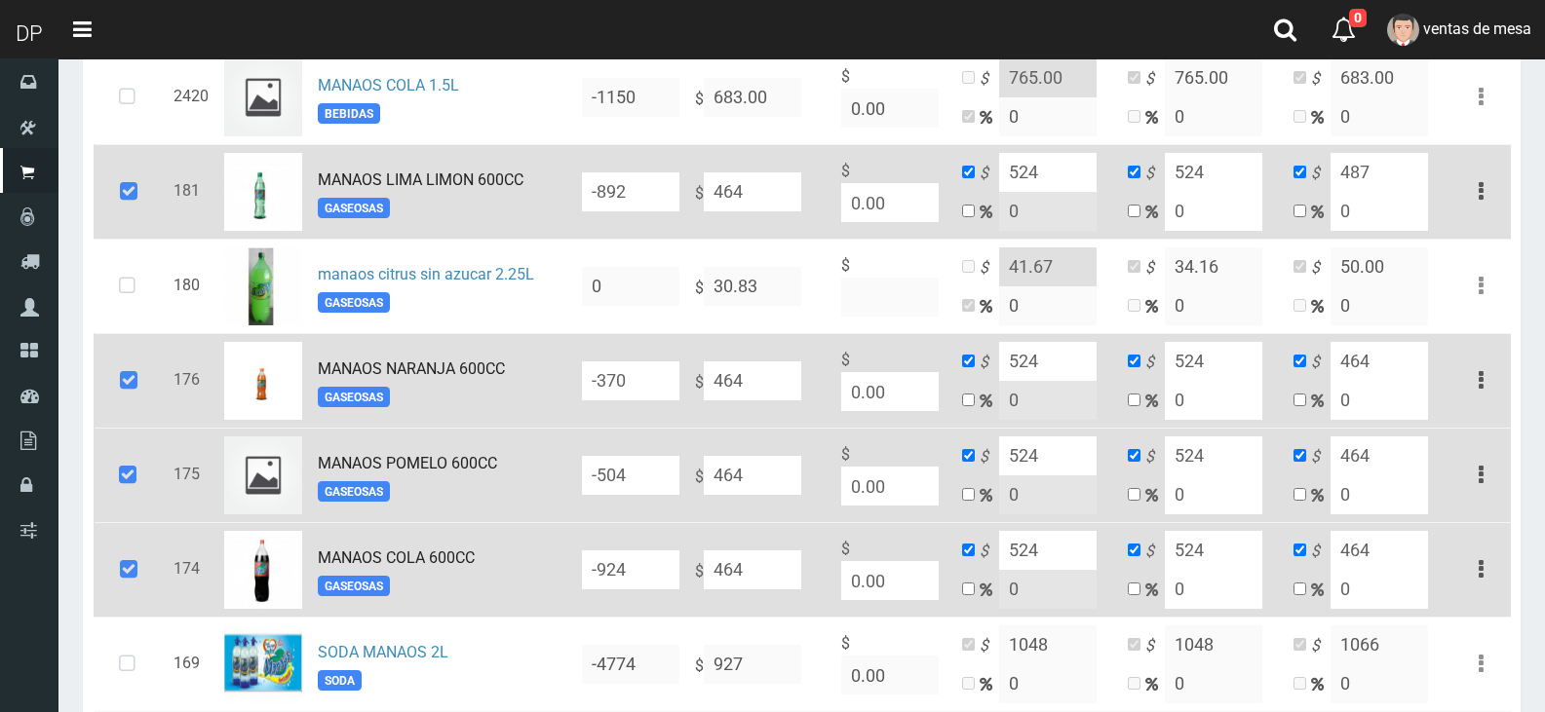
click at [1406, 364] on input "464" at bounding box center [1378, 361] width 97 height 39
paste input "87"
click at [1416, 453] on input "464" at bounding box center [1378, 456] width 97 height 39
paste input "87"
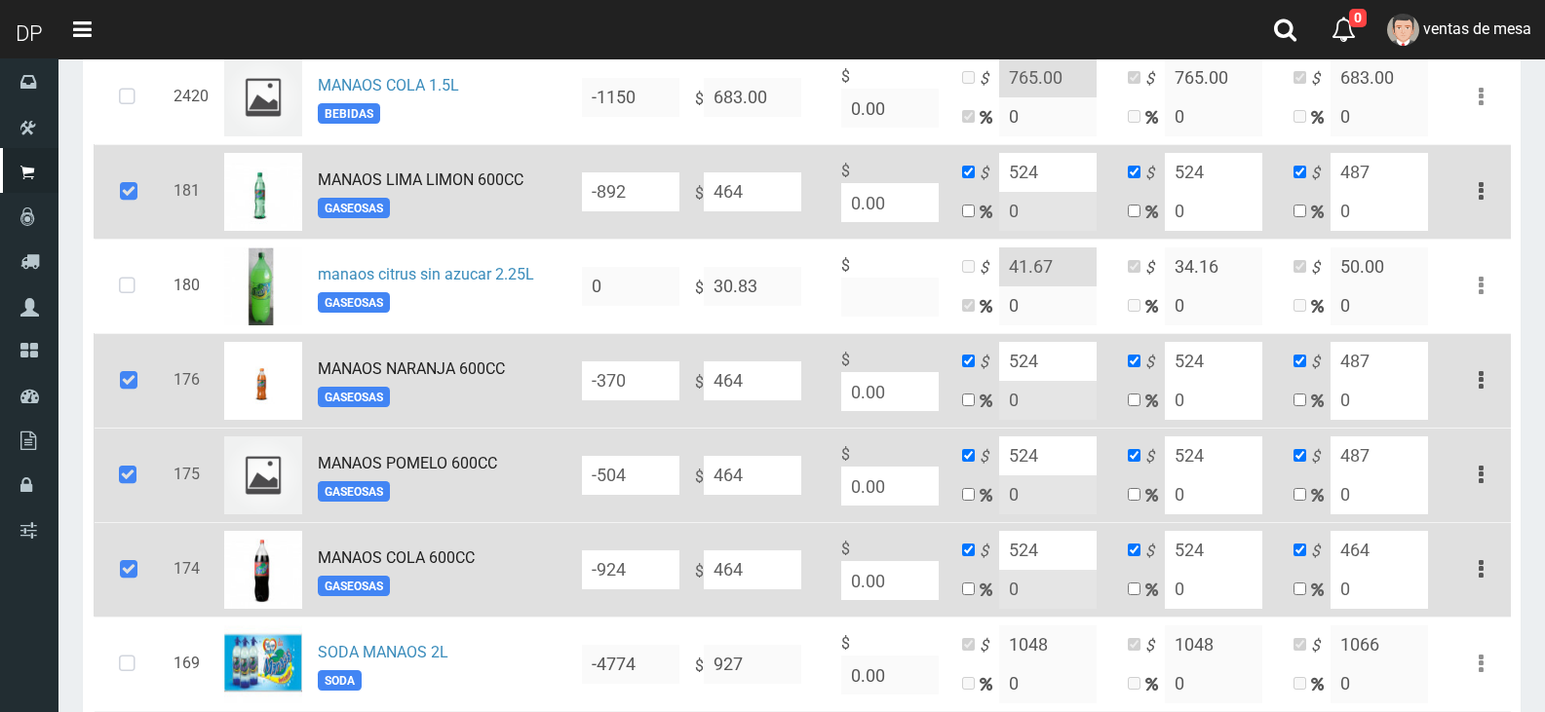
click at [1406, 563] on input "464" at bounding box center [1378, 550] width 97 height 39
paste input "87"
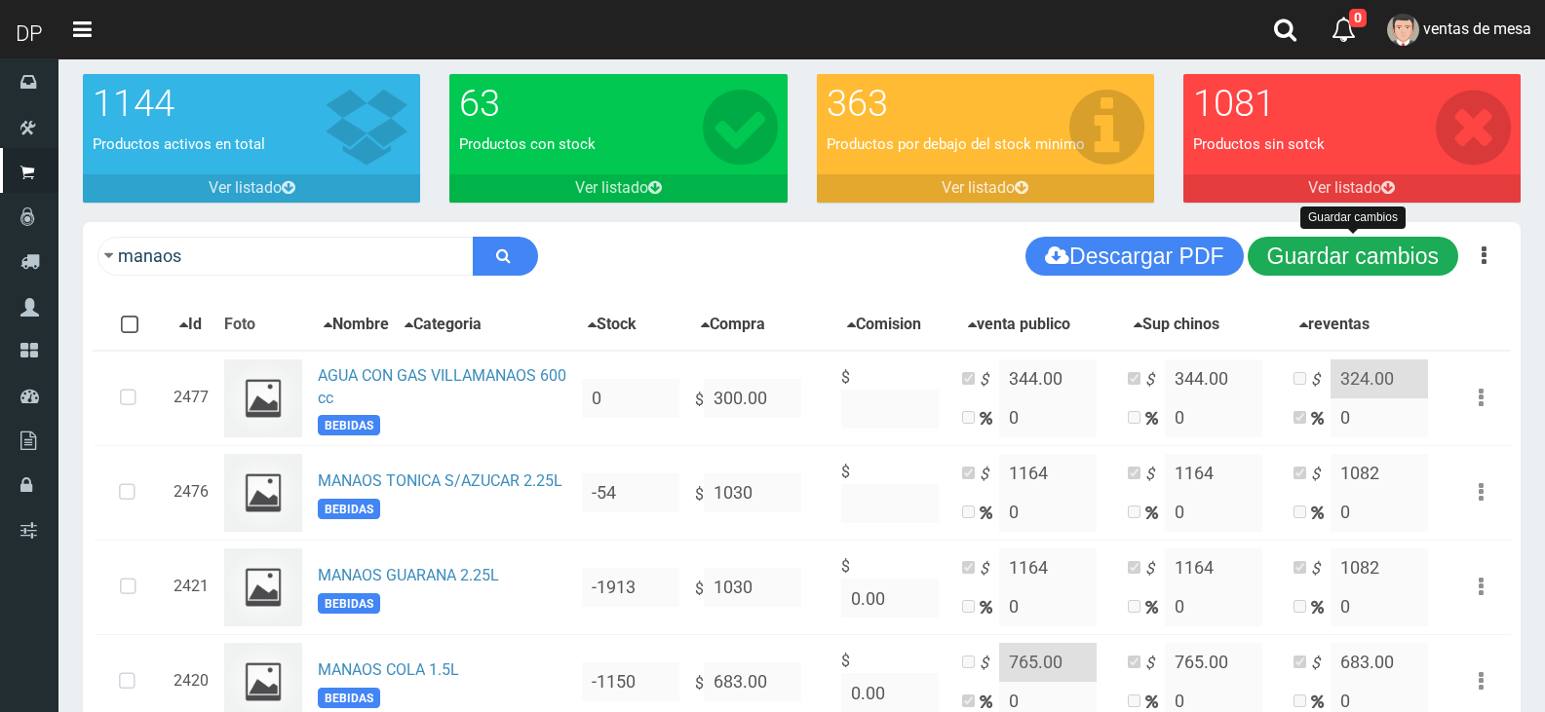
click at [1432, 240] on button "Guardar cambios" at bounding box center [1353, 256] width 211 height 39
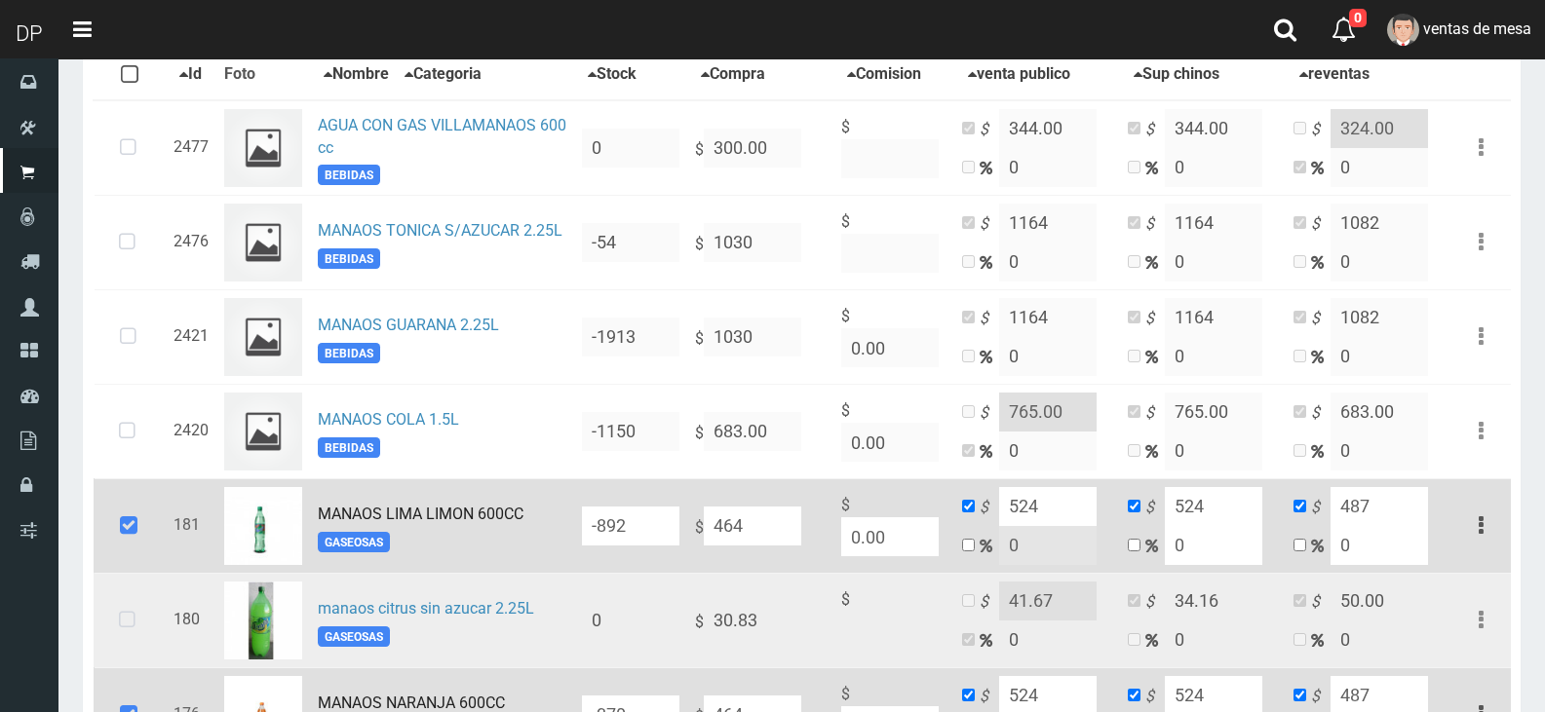
scroll to position [487, 0]
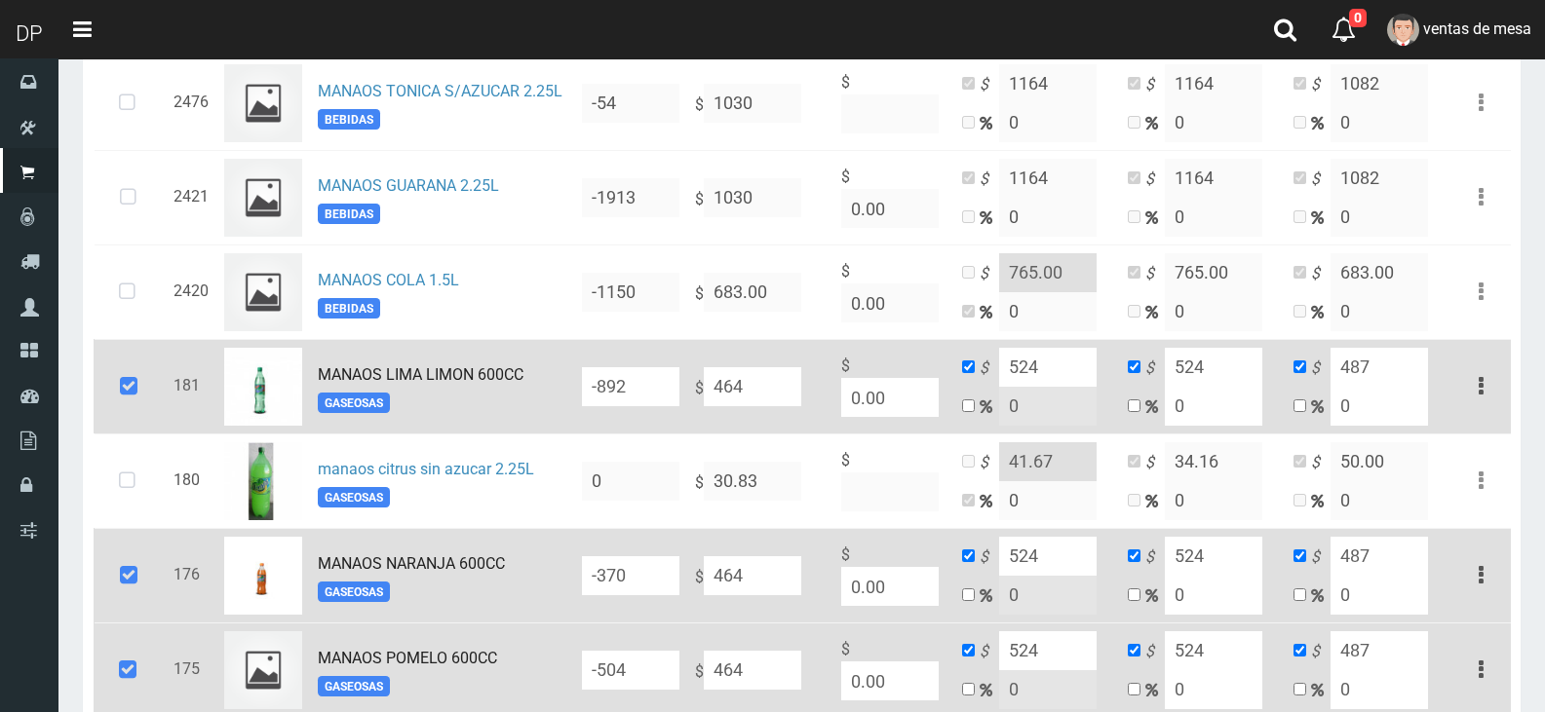
click at [135, 399] on icon at bounding box center [128, 387] width 53 height 64
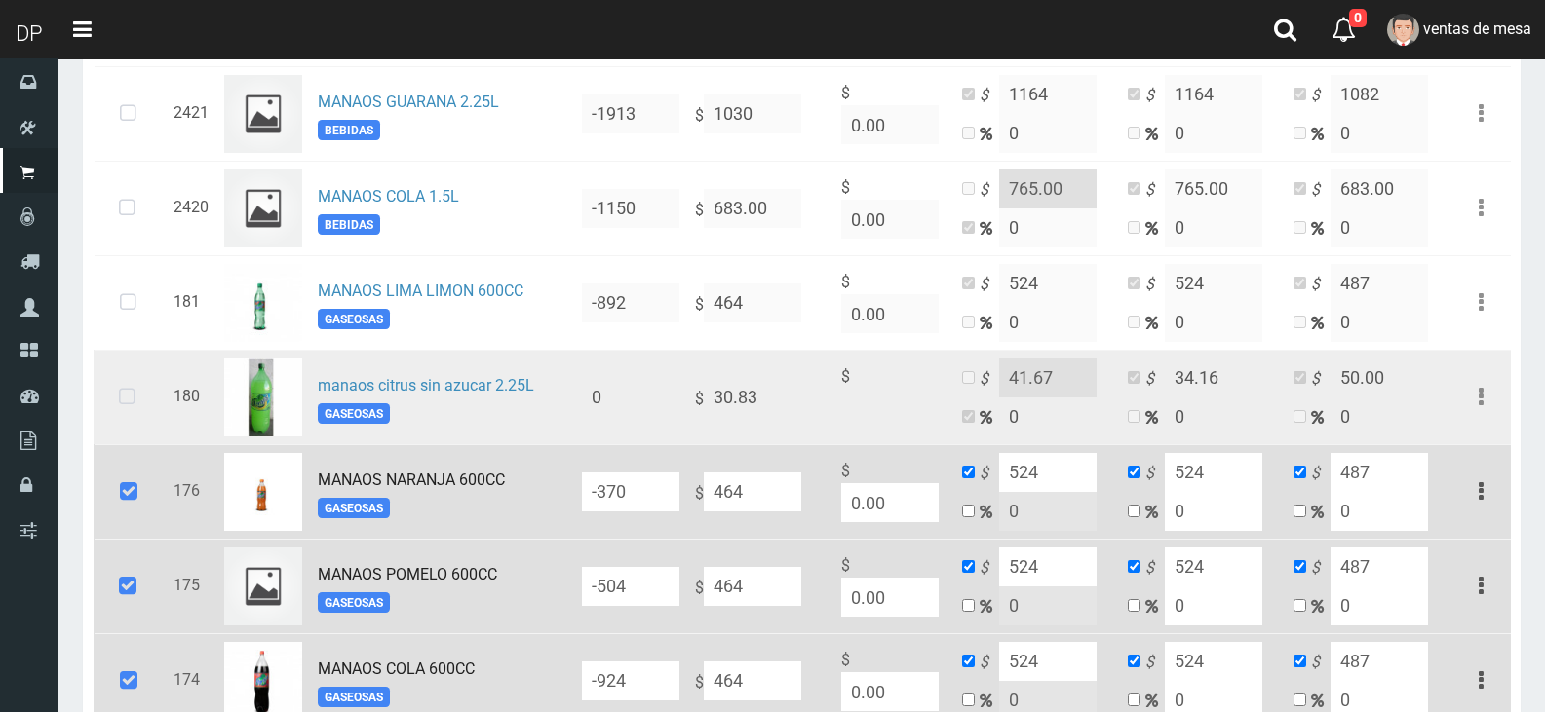
scroll to position [682, 0]
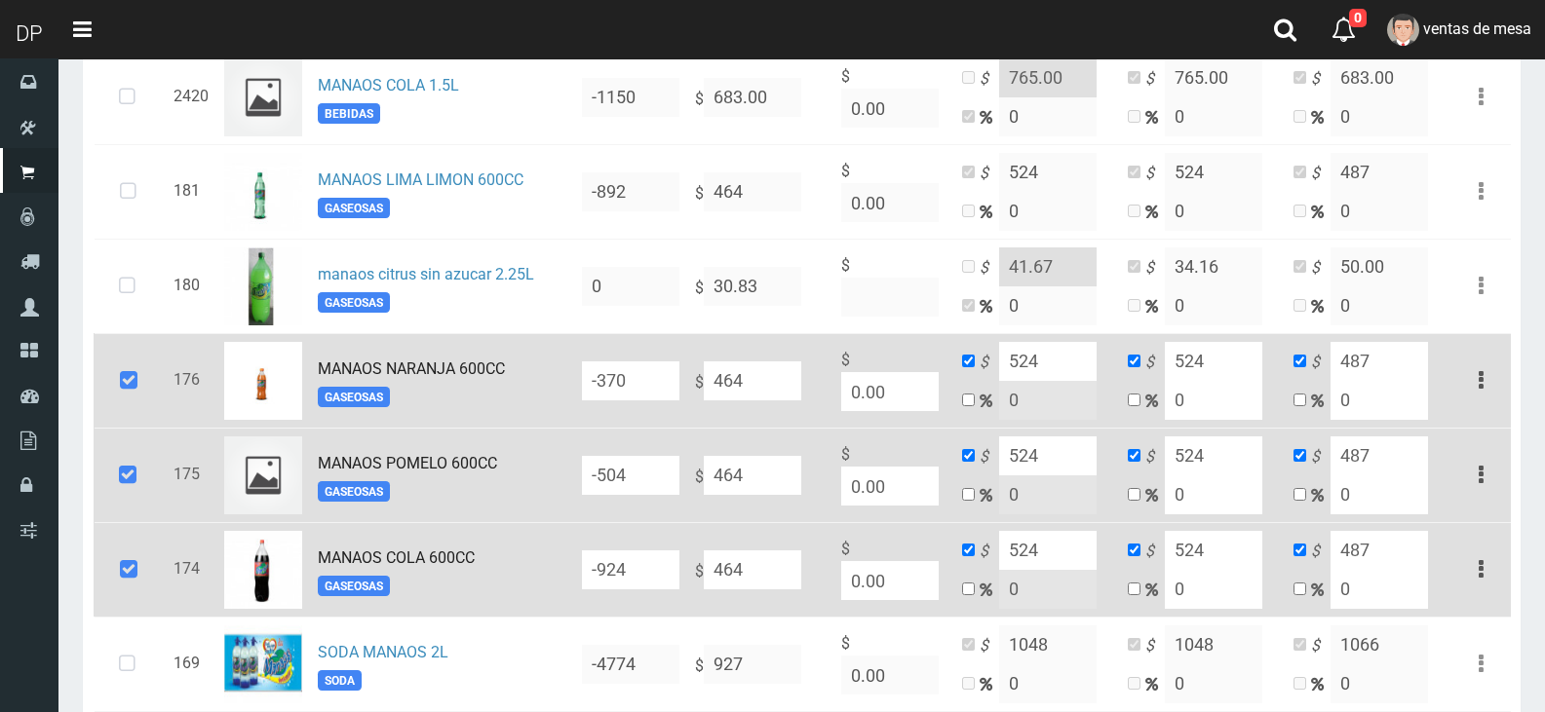
click at [135, 386] on icon at bounding box center [128, 381] width 53 height 64
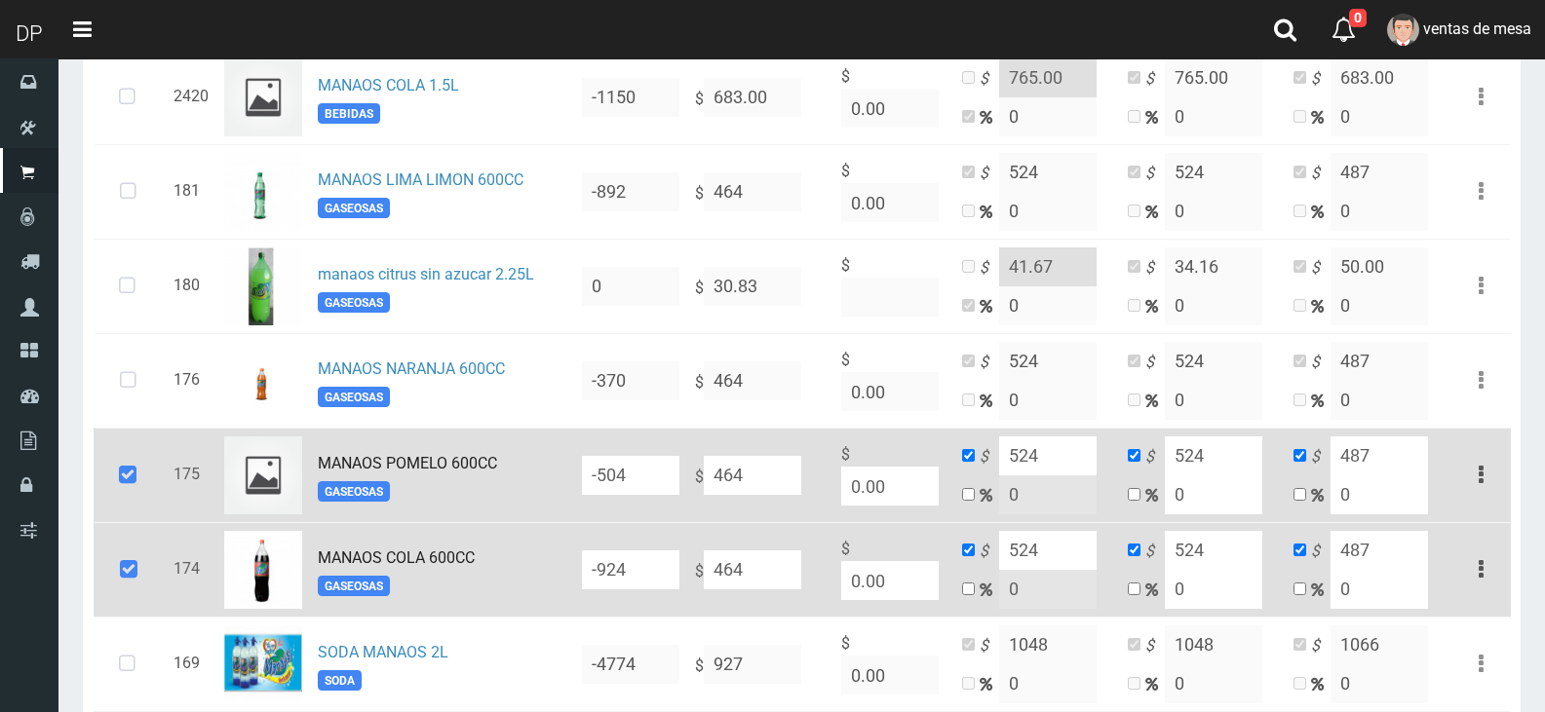
drag, startPoint x: 129, startPoint y: 454, endPoint x: 139, endPoint y: 515, distance: 61.4
click at [132, 464] on icon at bounding box center [127, 475] width 53 height 64
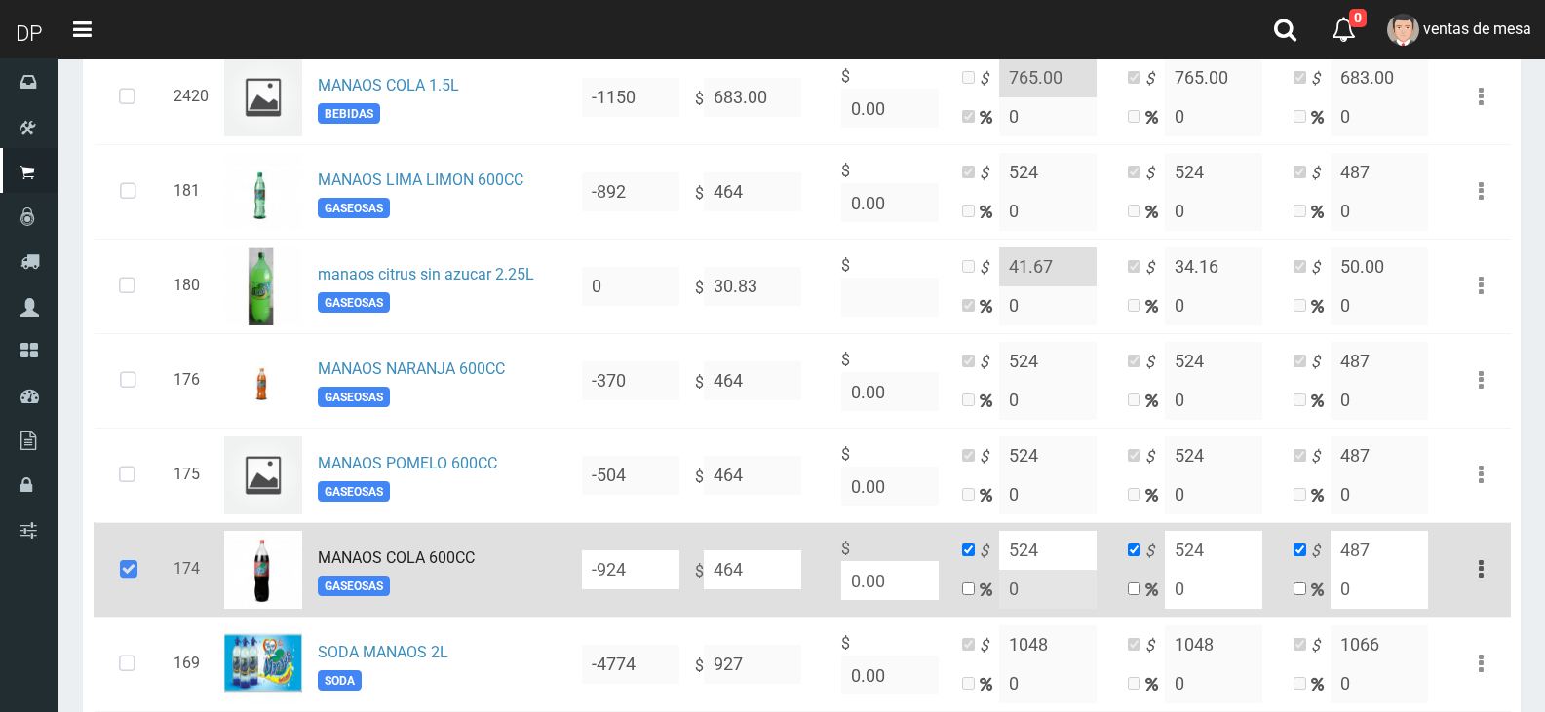
click at [142, 548] on icon at bounding box center [128, 570] width 53 height 64
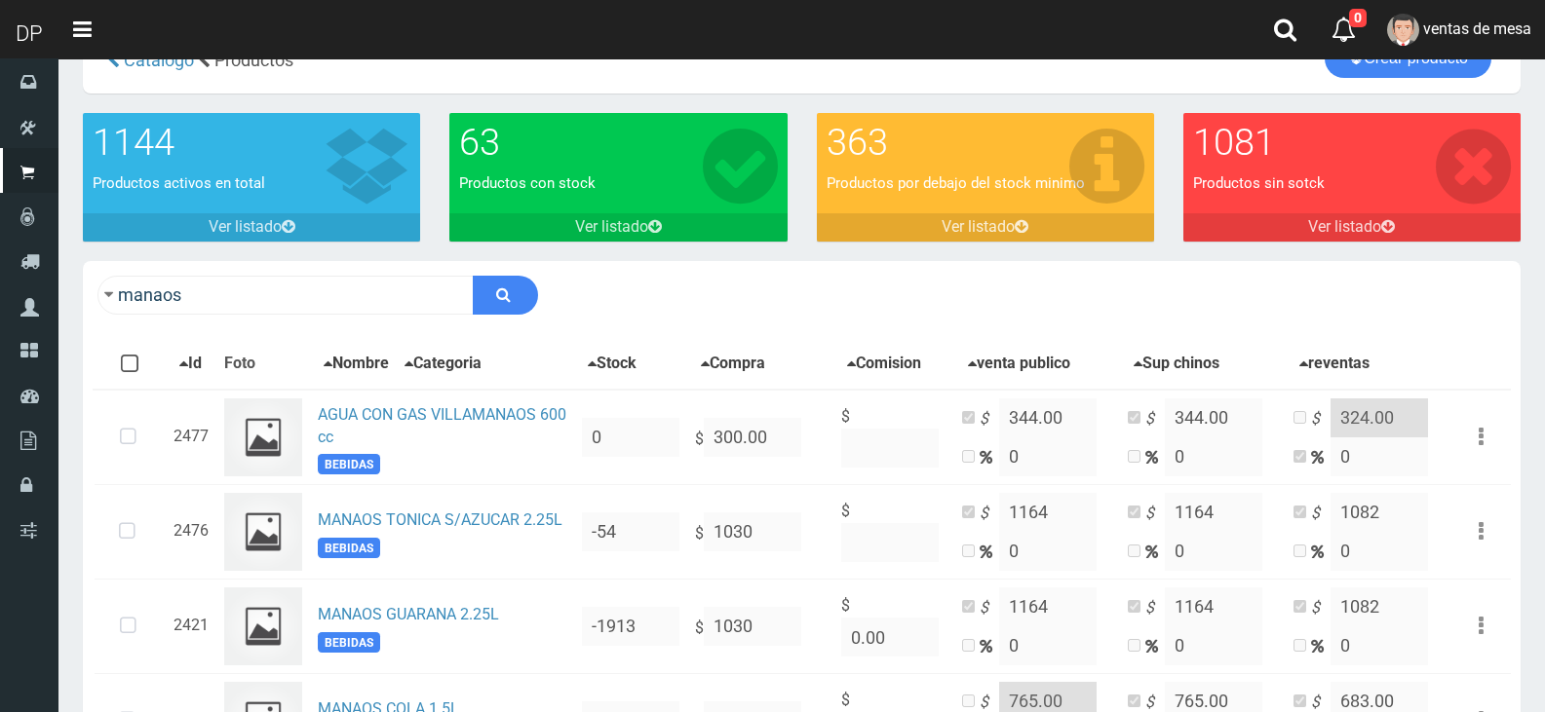
scroll to position [0, 0]
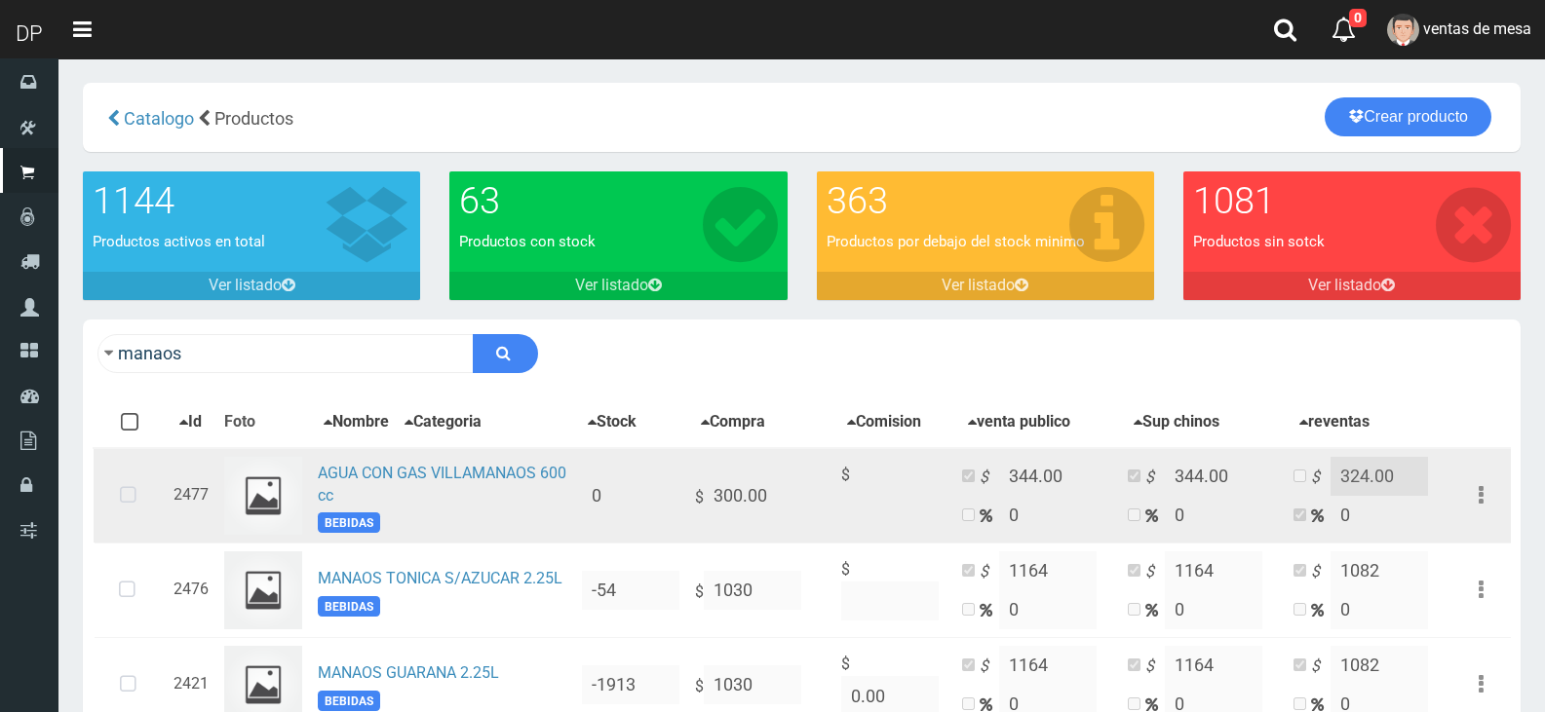
click at [148, 508] on icon at bounding box center [128, 496] width 52 height 64
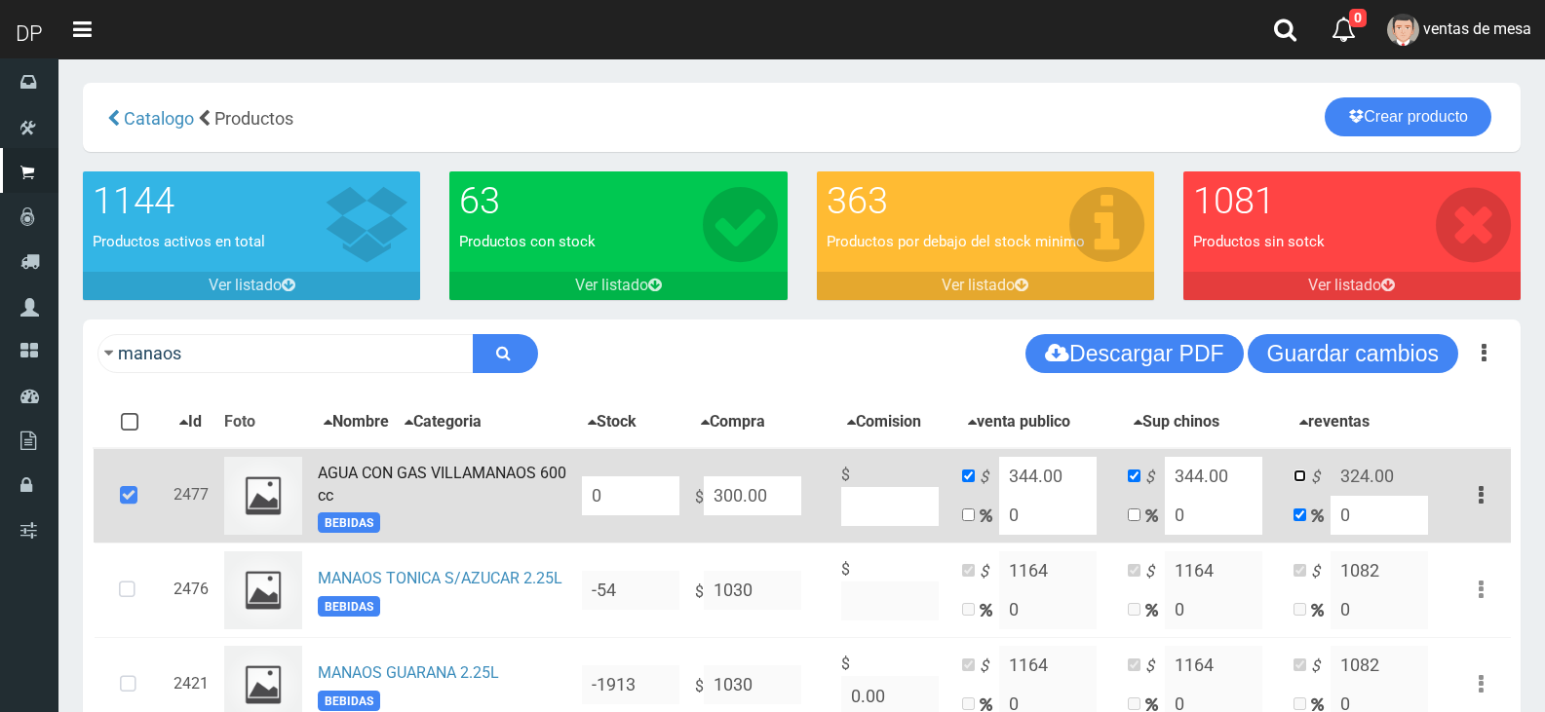
click at [1300, 482] on input "checkbox" at bounding box center [1299, 476] width 13 height 13
drag, startPoint x: 1339, startPoint y: 362, endPoint x: 1329, endPoint y: 364, distance: 9.9
click at [1339, 362] on button "Guardar cambios" at bounding box center [1353, 353] width 211 height 39
click at [128, 515] on icon at bounding box center [128, 496] width 53 height 64
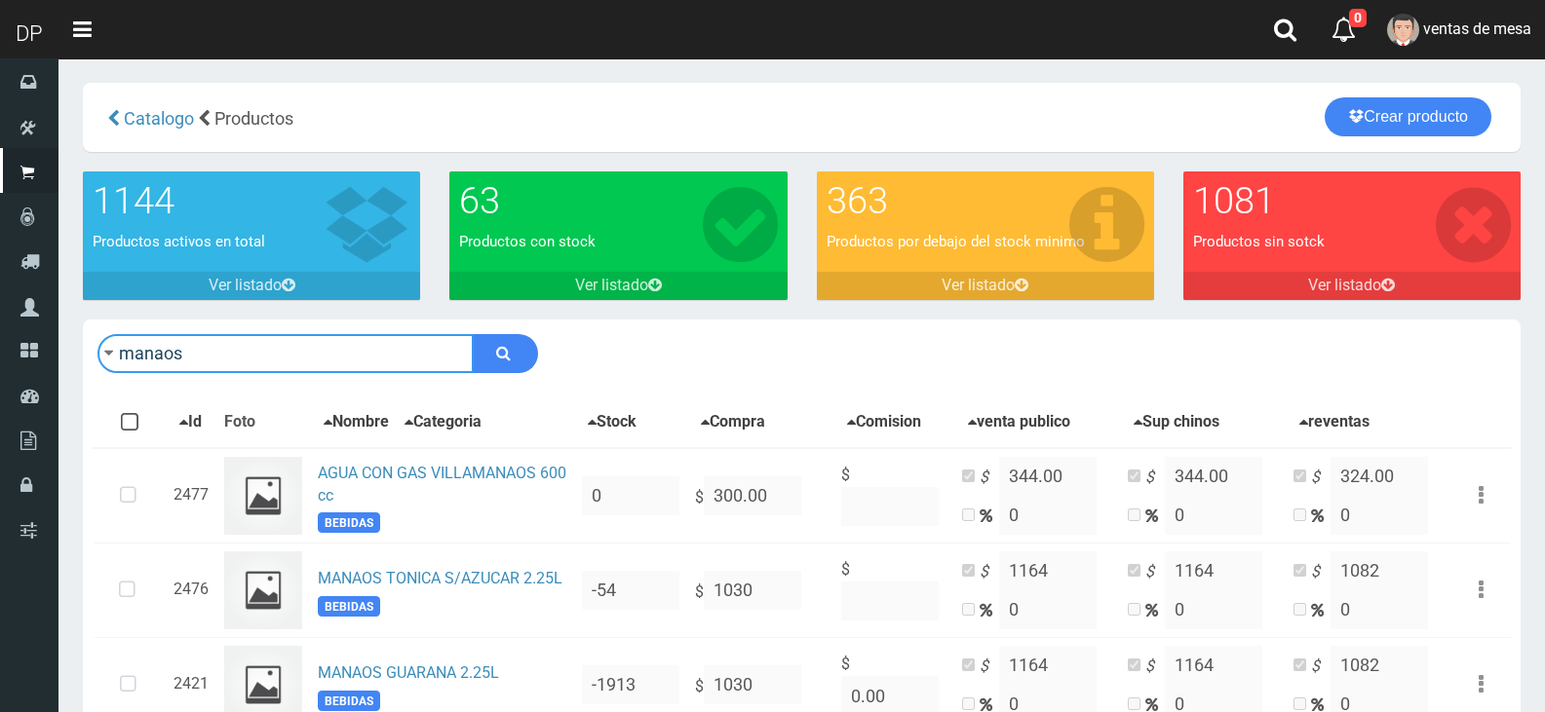
click at [373, 352] on input "manaos" at bounding box center [285, 353] width 376 height 39
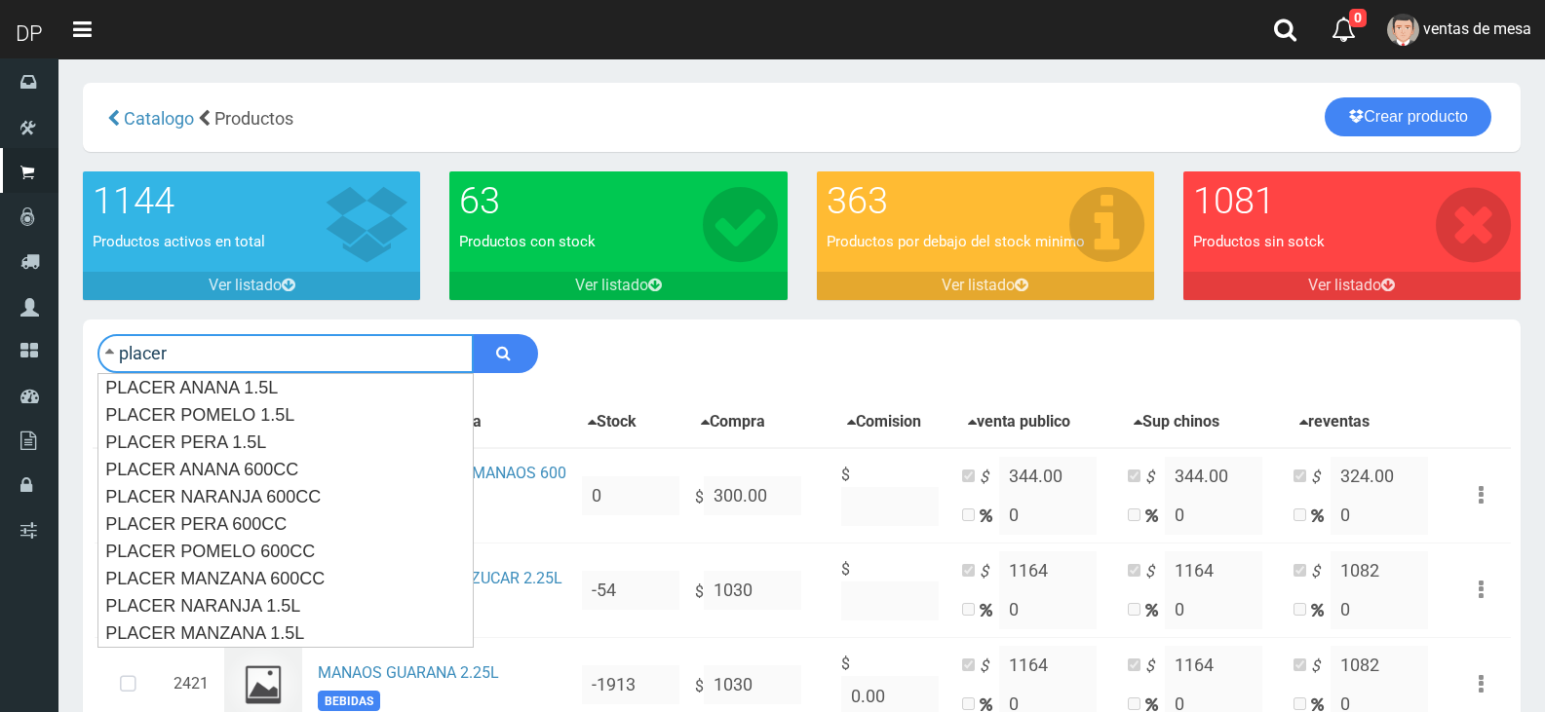
click at [473, 334] on button "submit" at bounding box center [505, 353] width 65 height 39
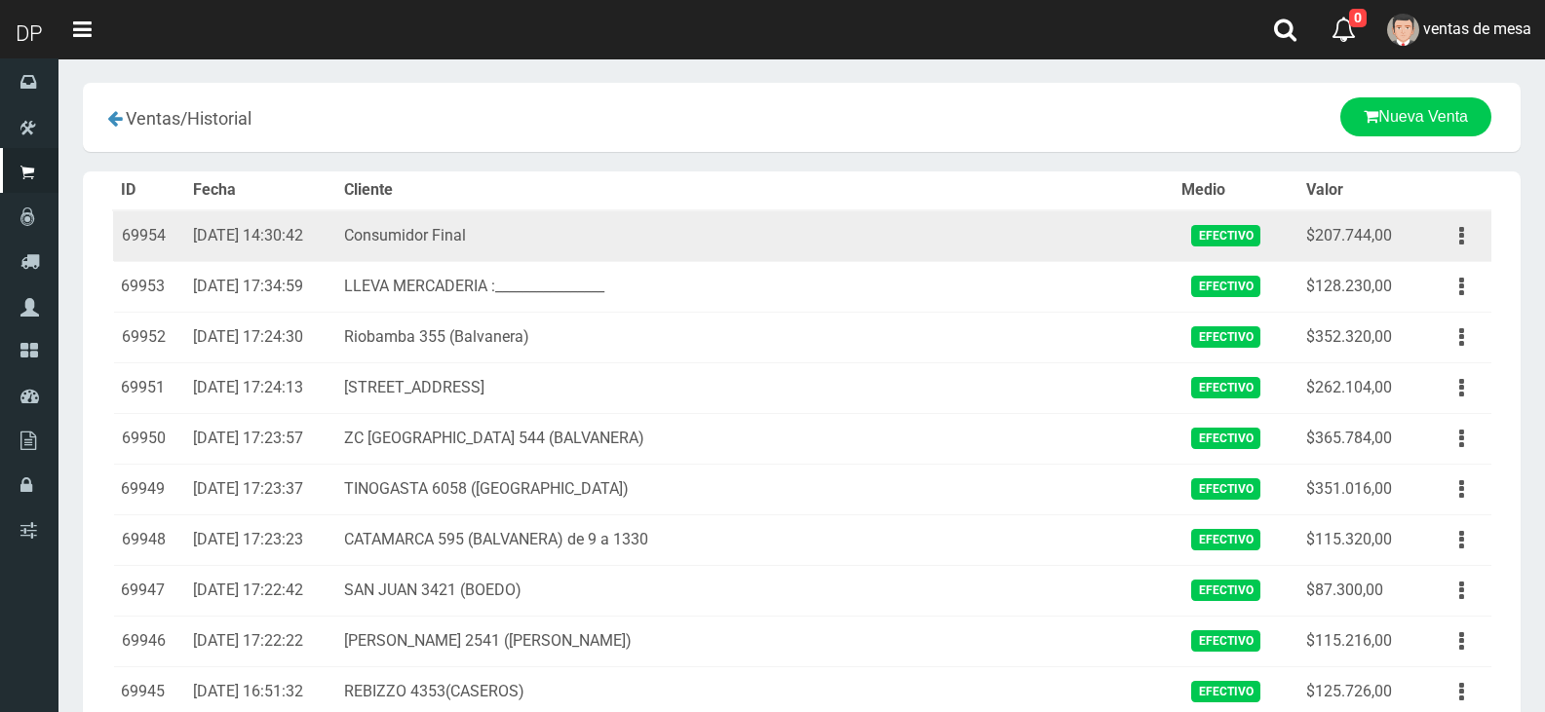
drag, startPoint x: 1469, startPoint y: 250, endPoint x: 1450, endPoint y: 265, distance: 24.2
click at [1470, 250] on button "button" at bounding box center [1462, 236] width 44 height 34
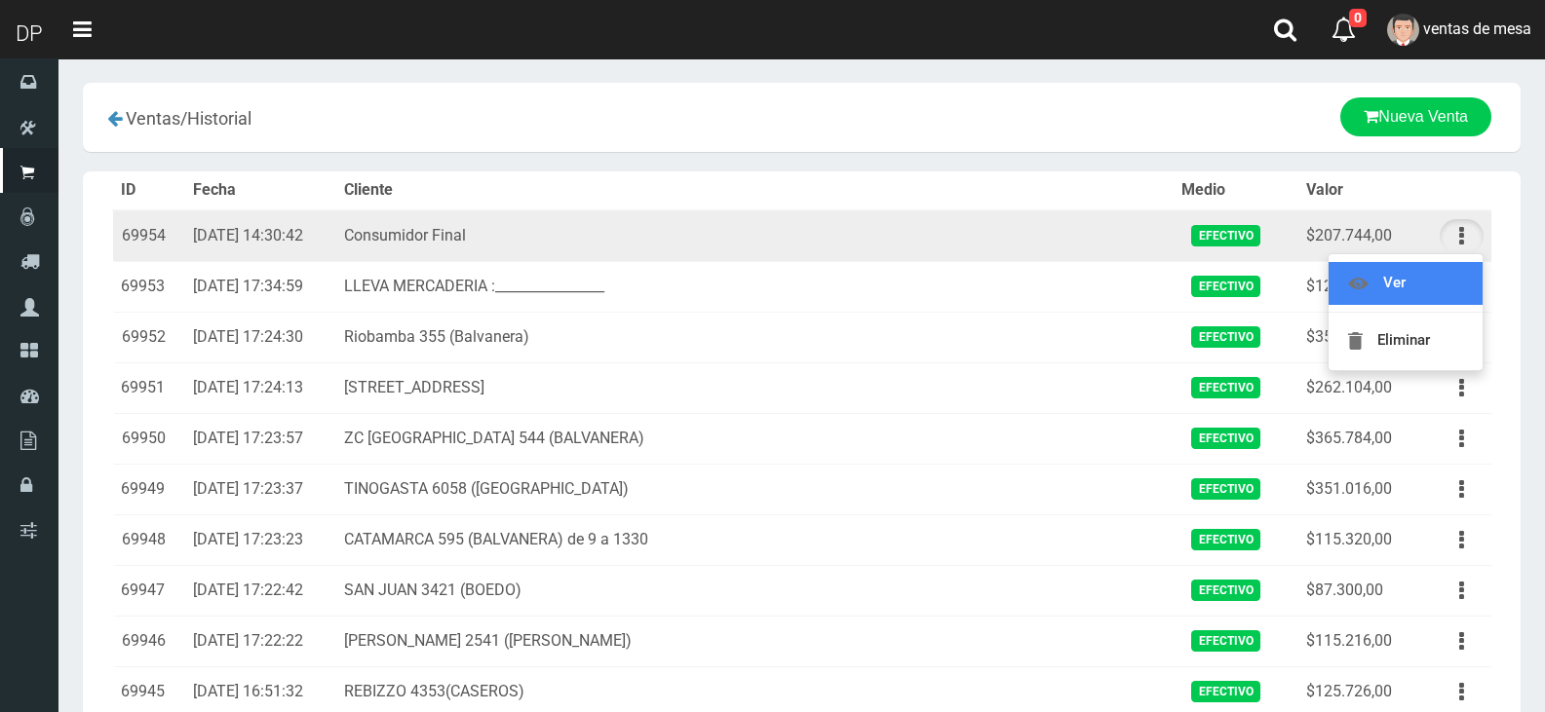
click at [1434, 294] on link "Ver" at bounding box center [1406, 283] width 154 height 43
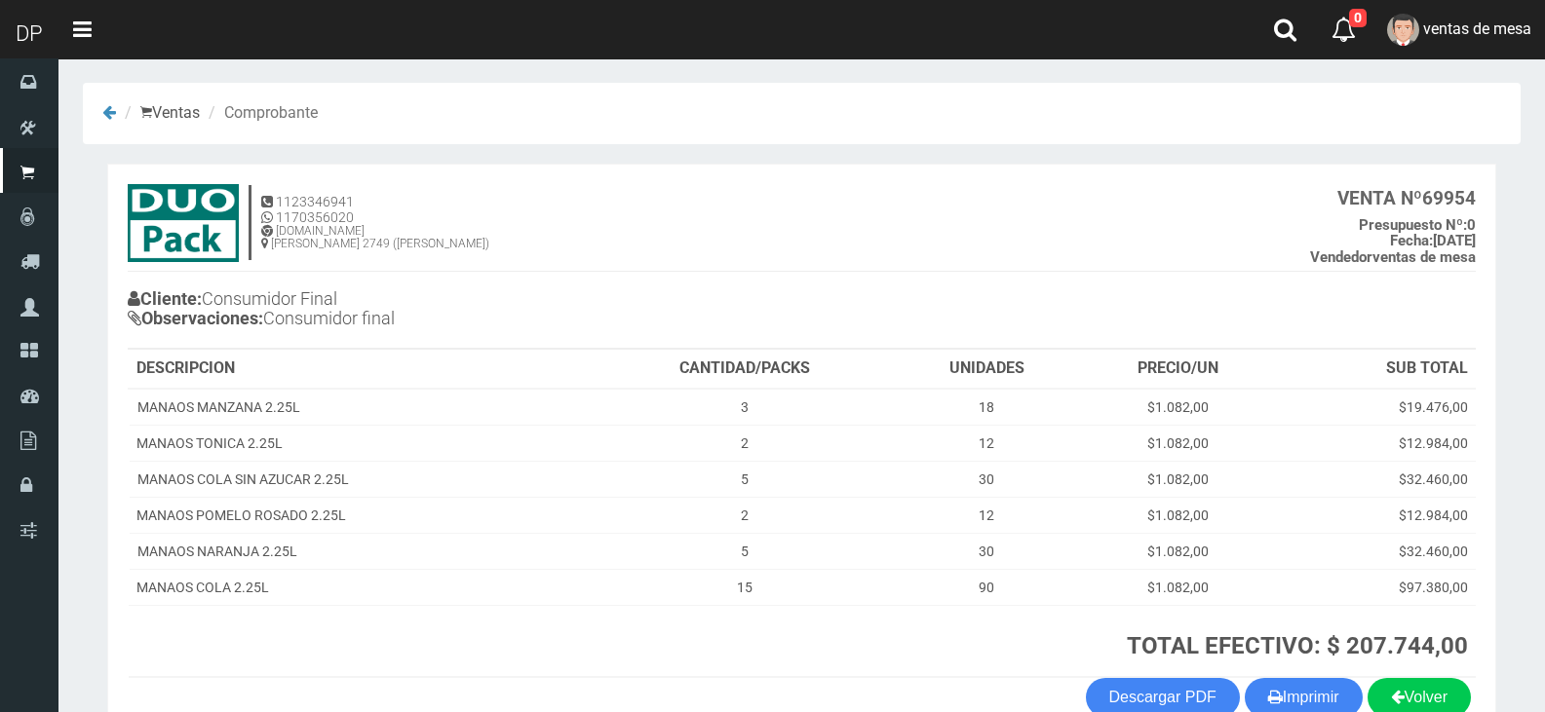
scroll to position [112, 0]
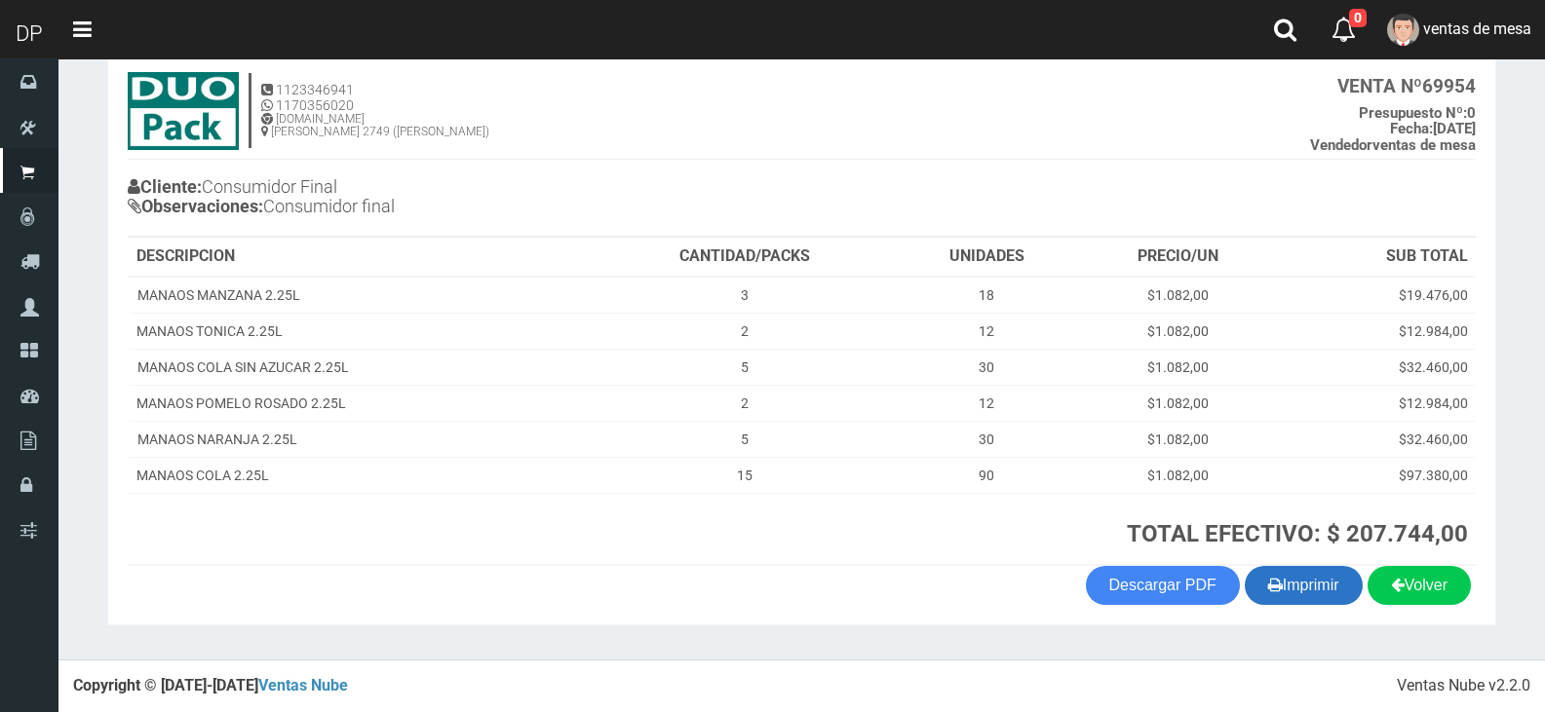
click at [1320, 597] on button "Imprimir" at bounding box center [1304, 585] width 118 height 39
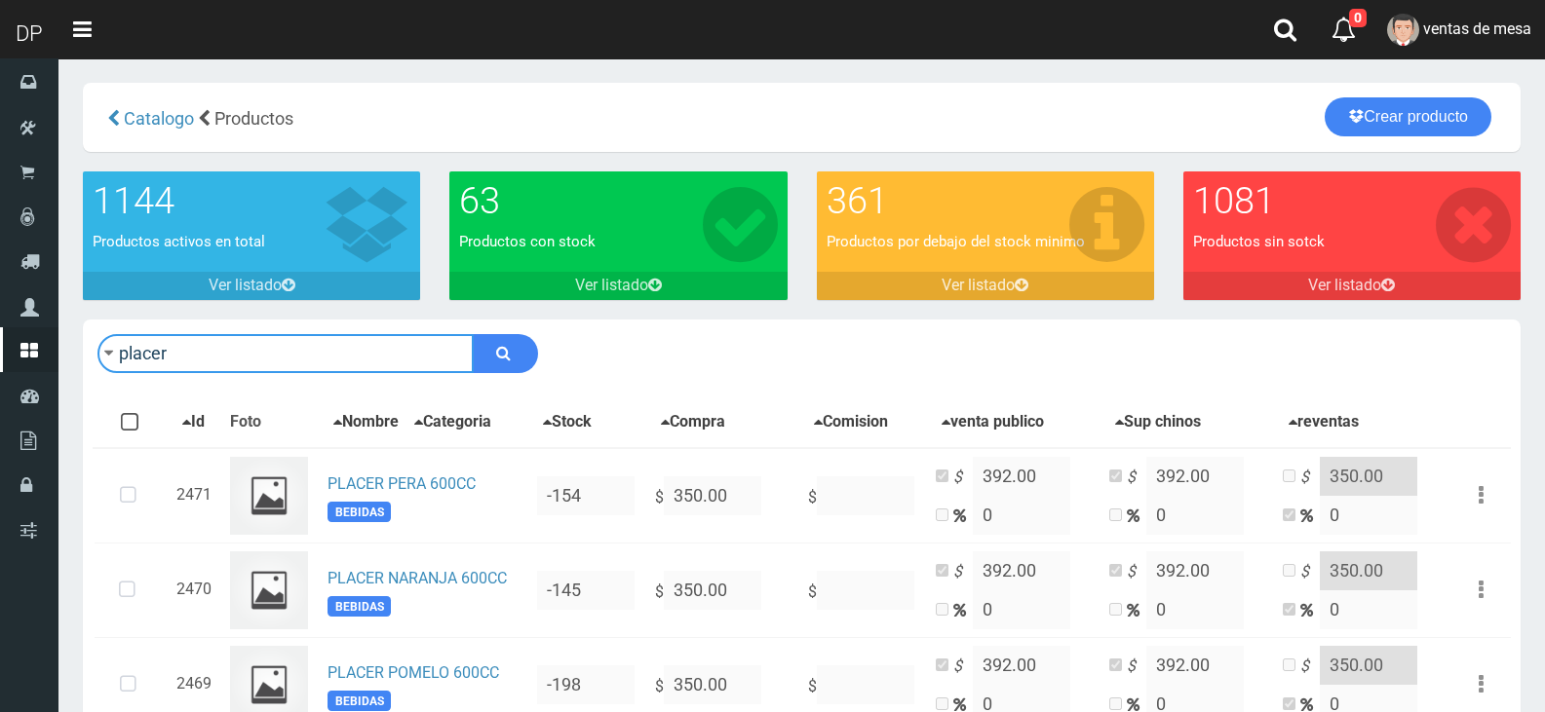
click at [309, 368] on input "placer" at bounding box center [285, 353] width 376 height 39
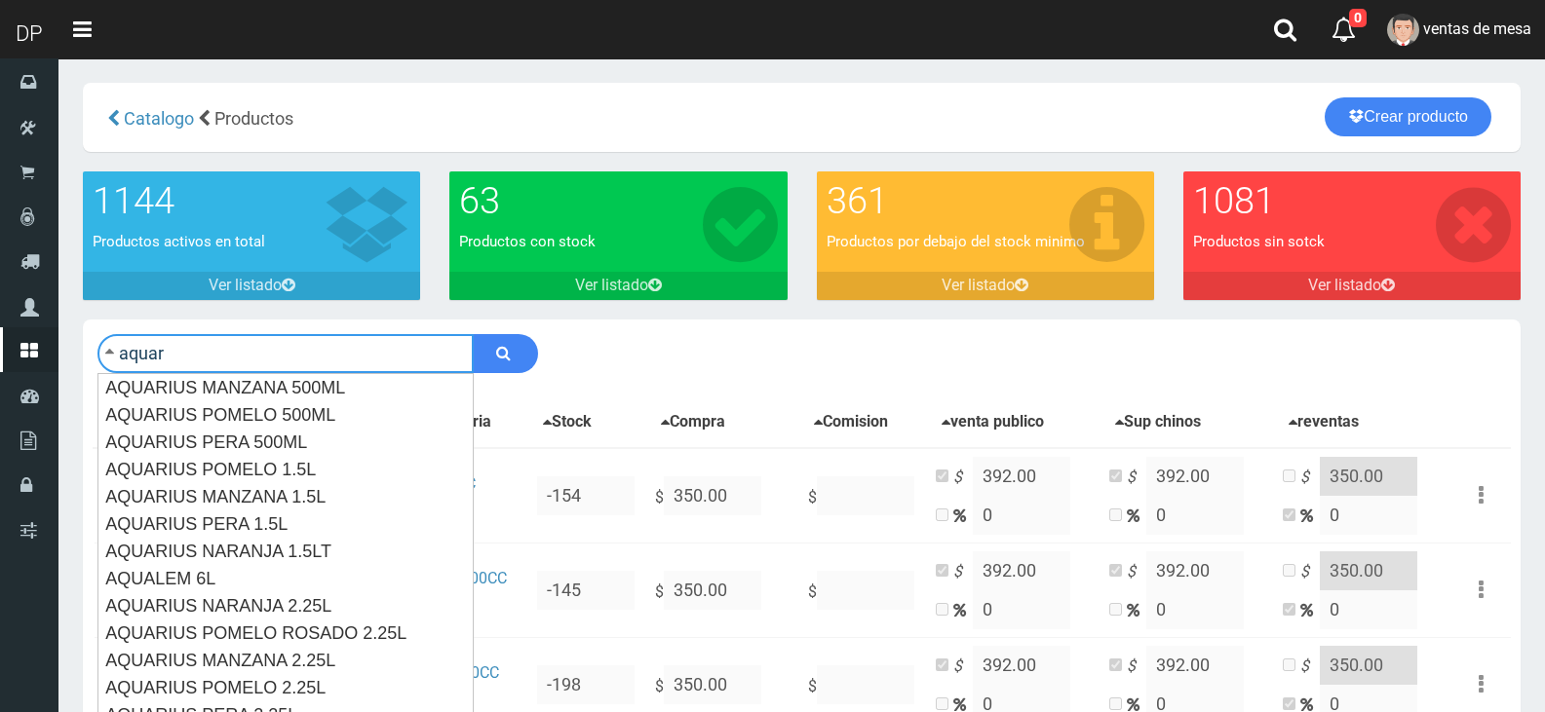
type input "aquar"
click at [473, 334] on button "submit" at bounding box center [505, 353] width 65 height 39
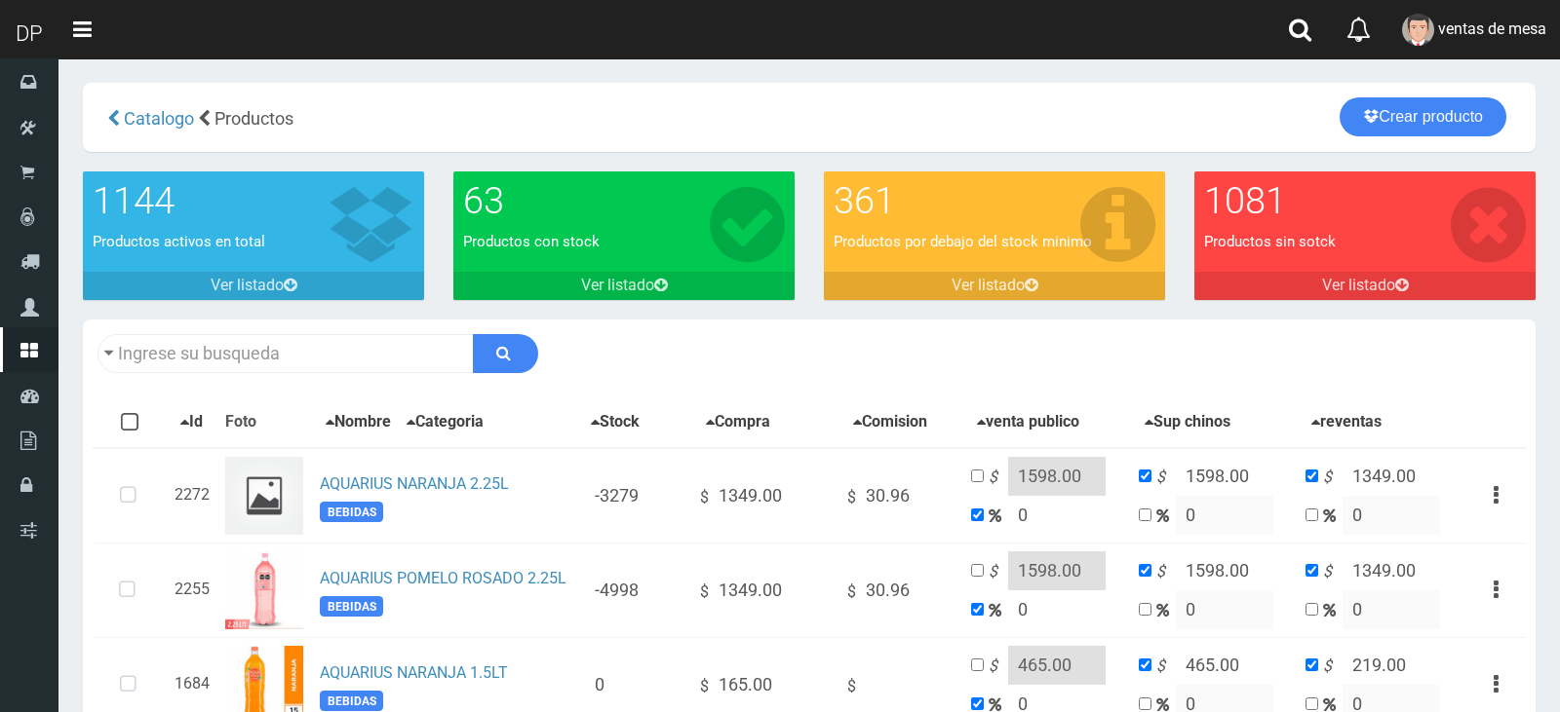
type input "aquar"
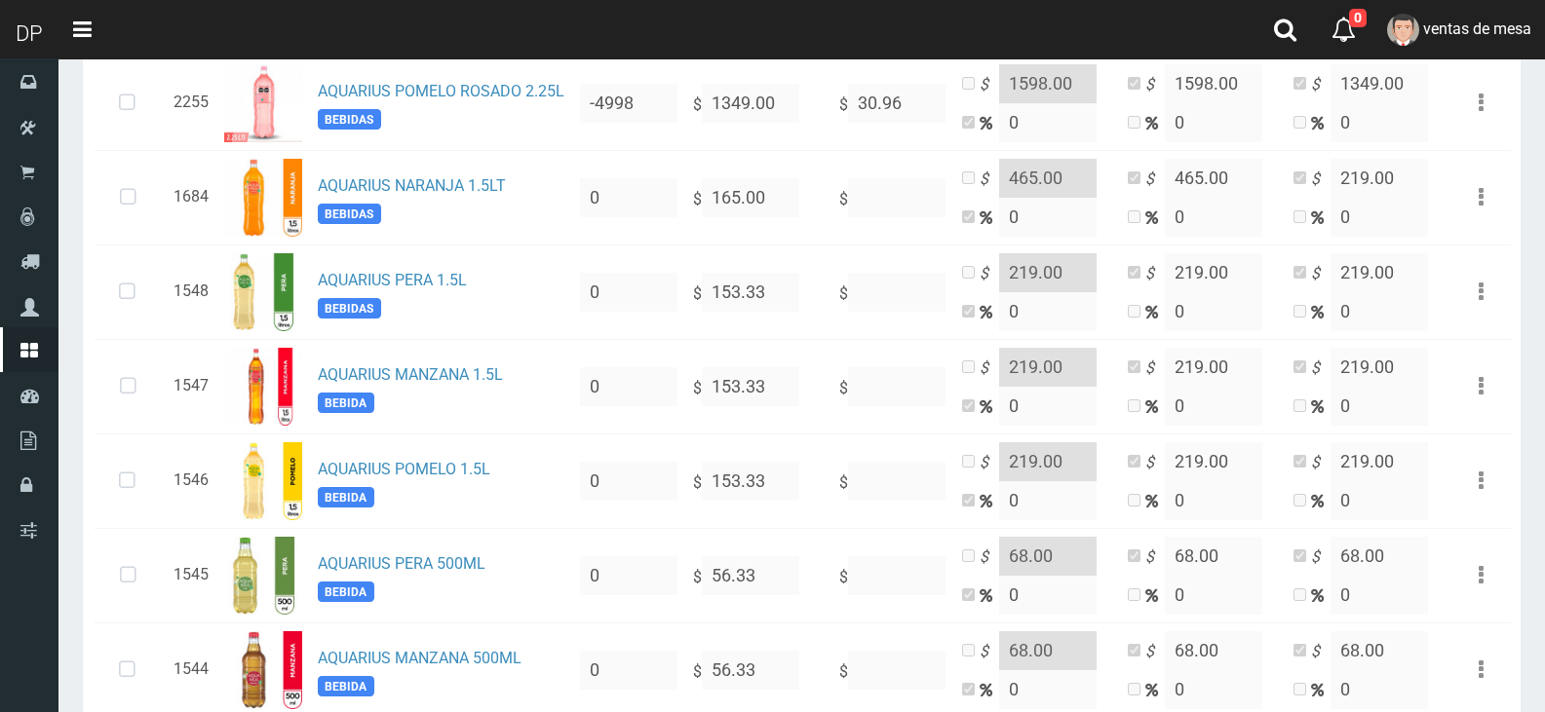
scroll to position [97, 0]
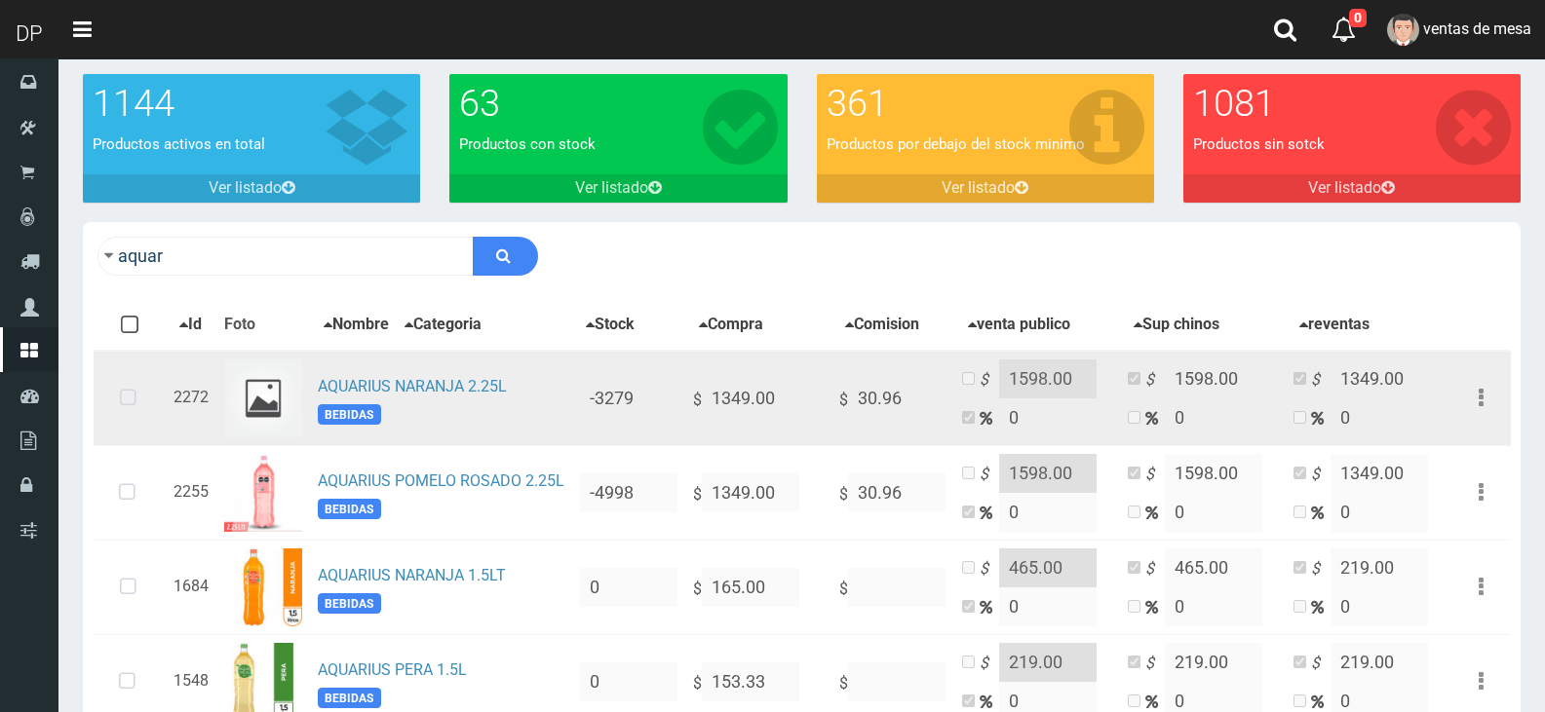
drag, startPoint x: 140, startPoint y: 494, endPoint x: 136, endPoint y: 413, distance: 81.0
click at [142, 494] on icon at bounding box center [127, 493] width 52 height 64
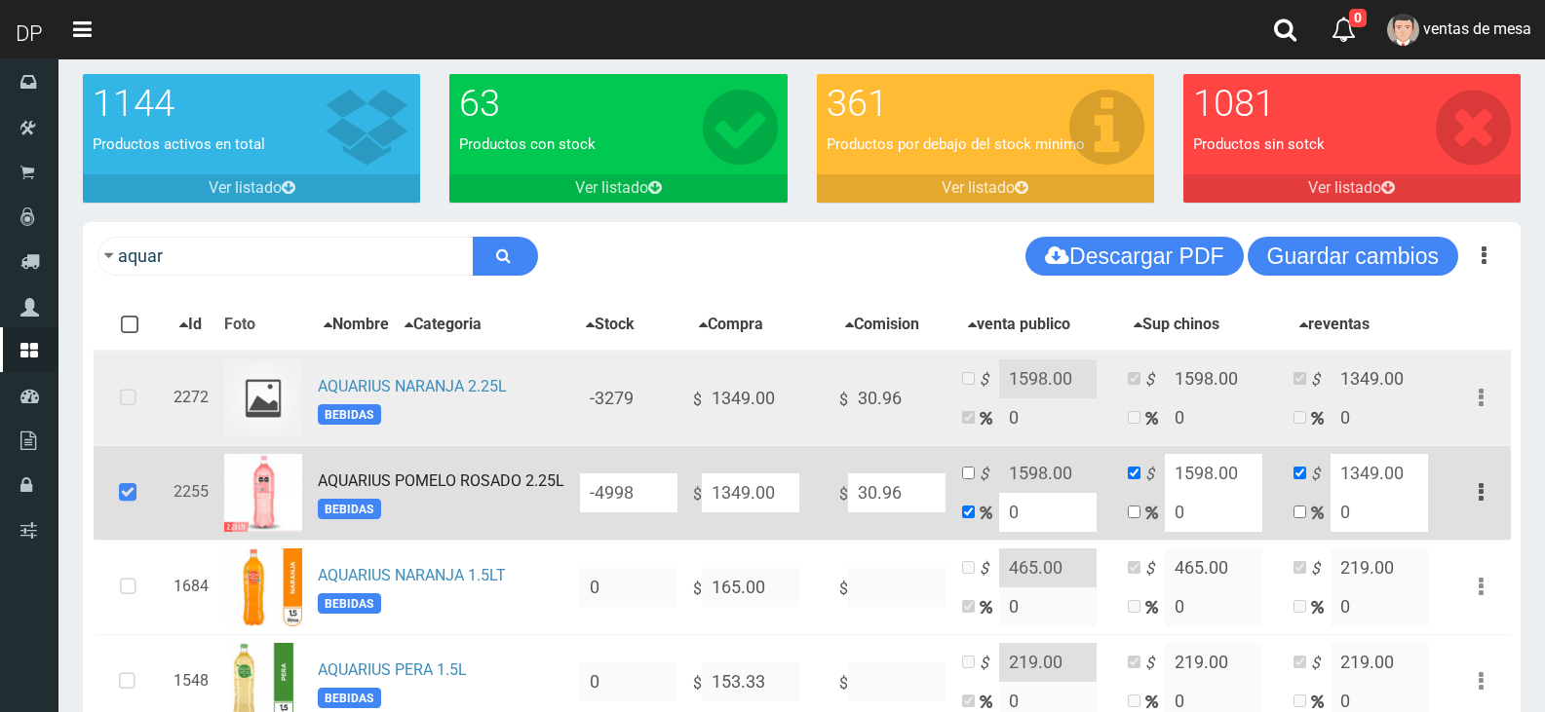
click at [136, 401] on icon at bounding box center [128, 398] width 52 height 64
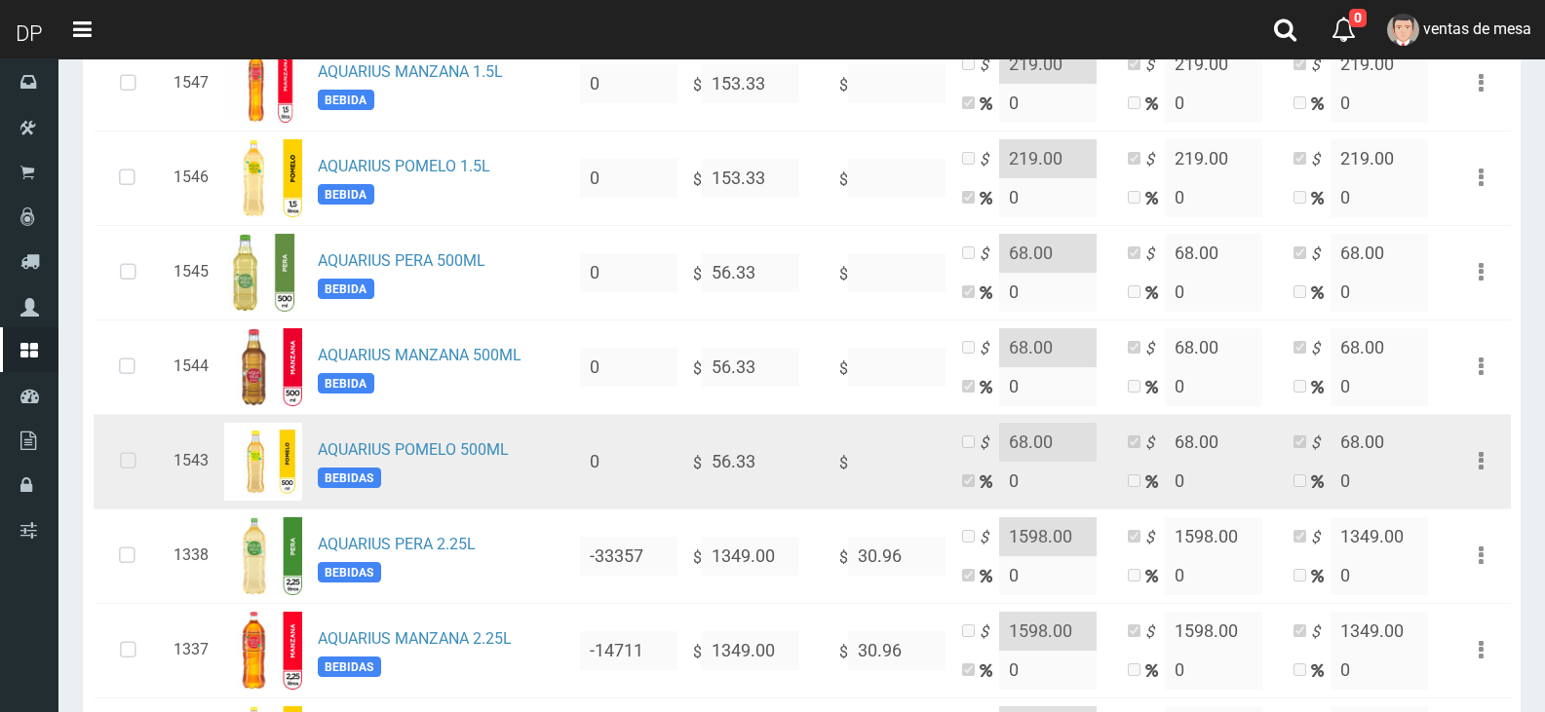
scroll to position [982, 0]
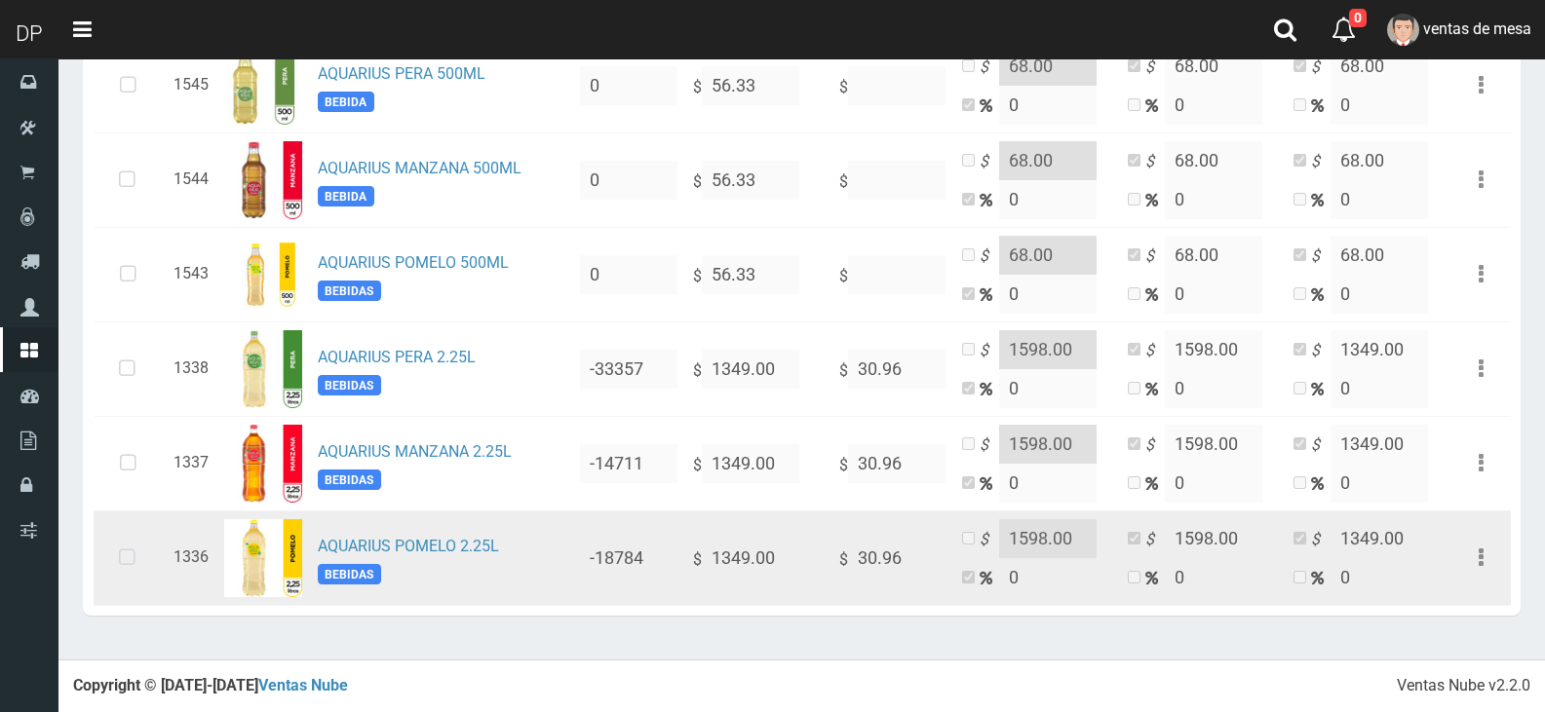
click at [138, 572] on icon at bounding box center [127, 558] width 52 height 64
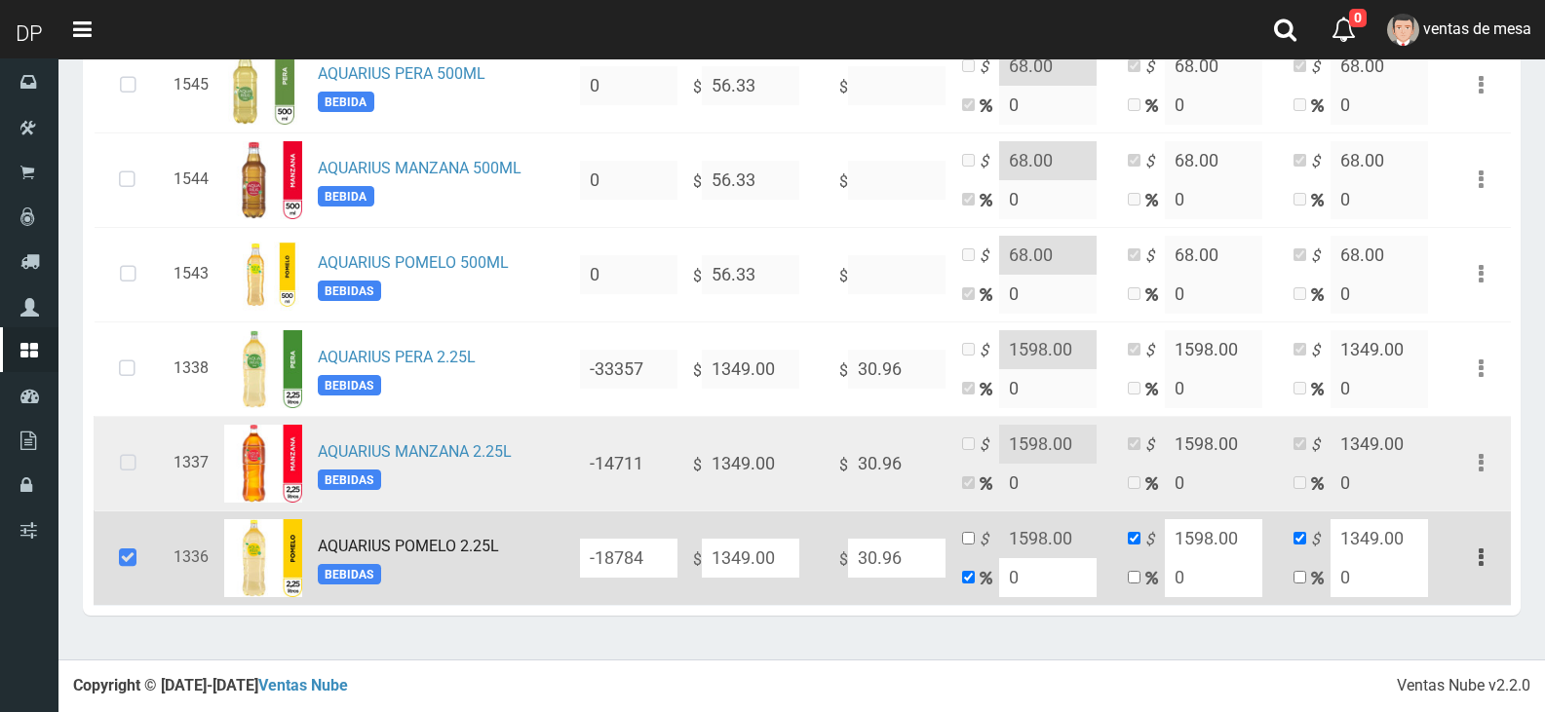
click at [135, 483] on icon at bounding box center [128, 464] width 52 height 64
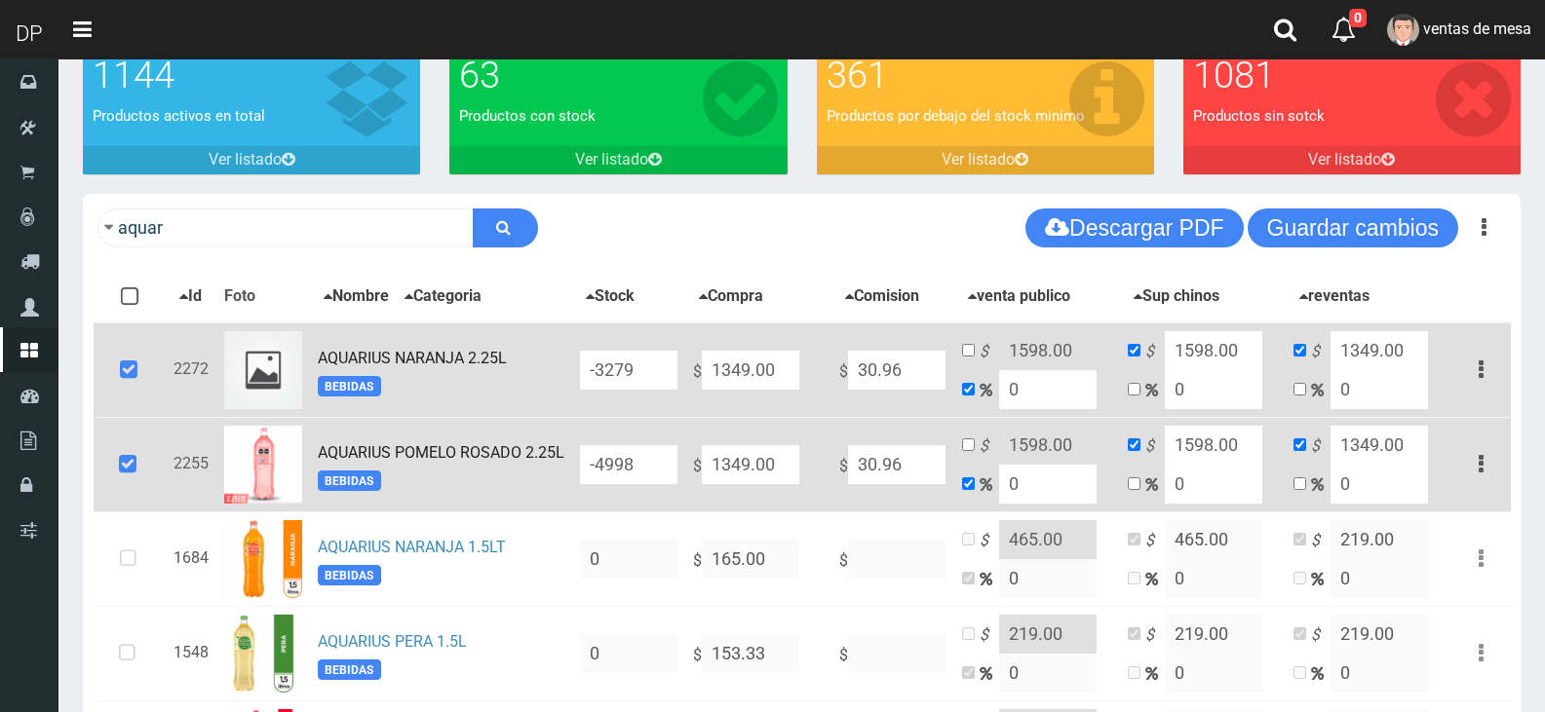
scroll to position [105, 0]
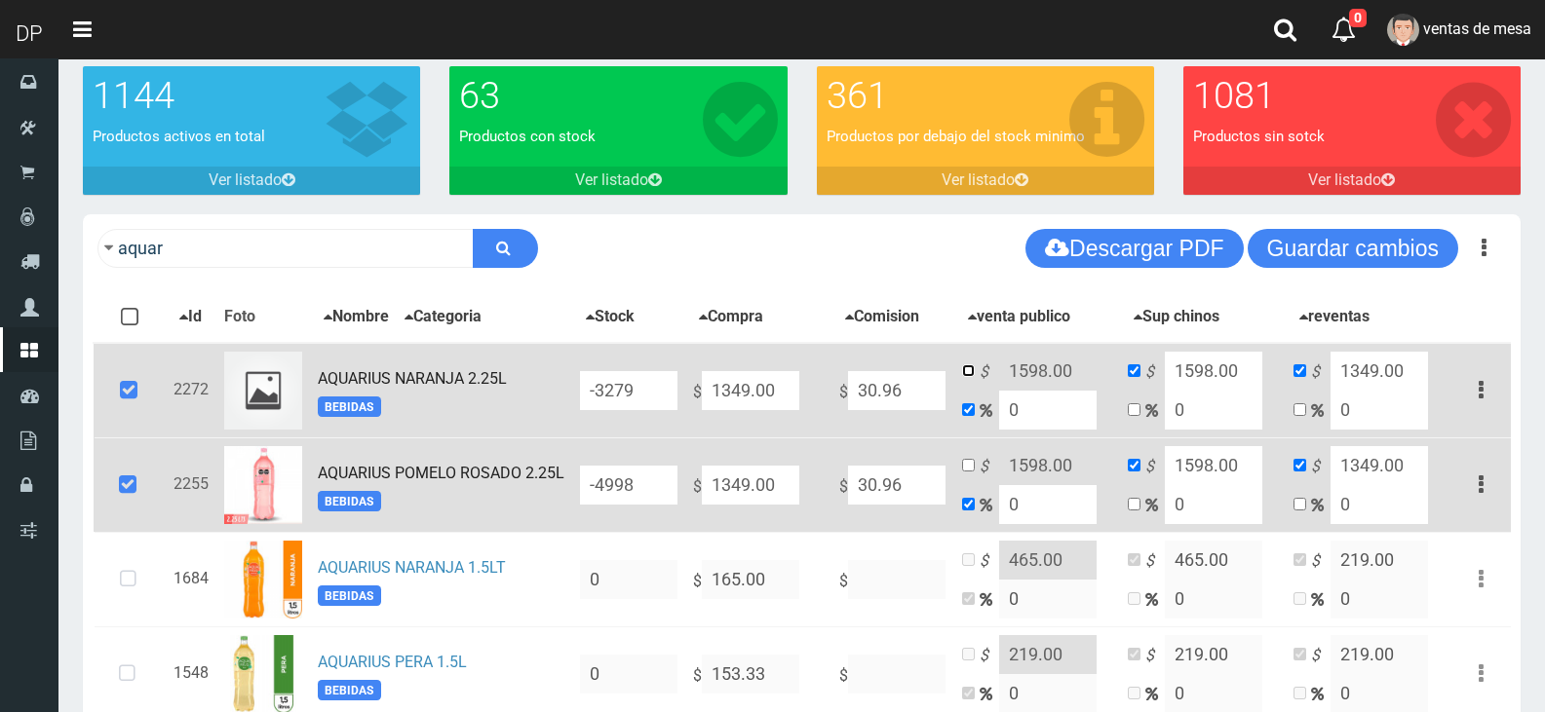
click at [973, 377] on input "checkbox" at bounding box center [968, 371] width 13 height 13
checkbox input "true"
checkbox input "false"
click at [1026, 374] on input "1598.00" at bounding box center [1047, 371] width 97 height 39
click at [1027, 374] on input "1598.00" at bounding box center [1047, 371] width 97 height 39
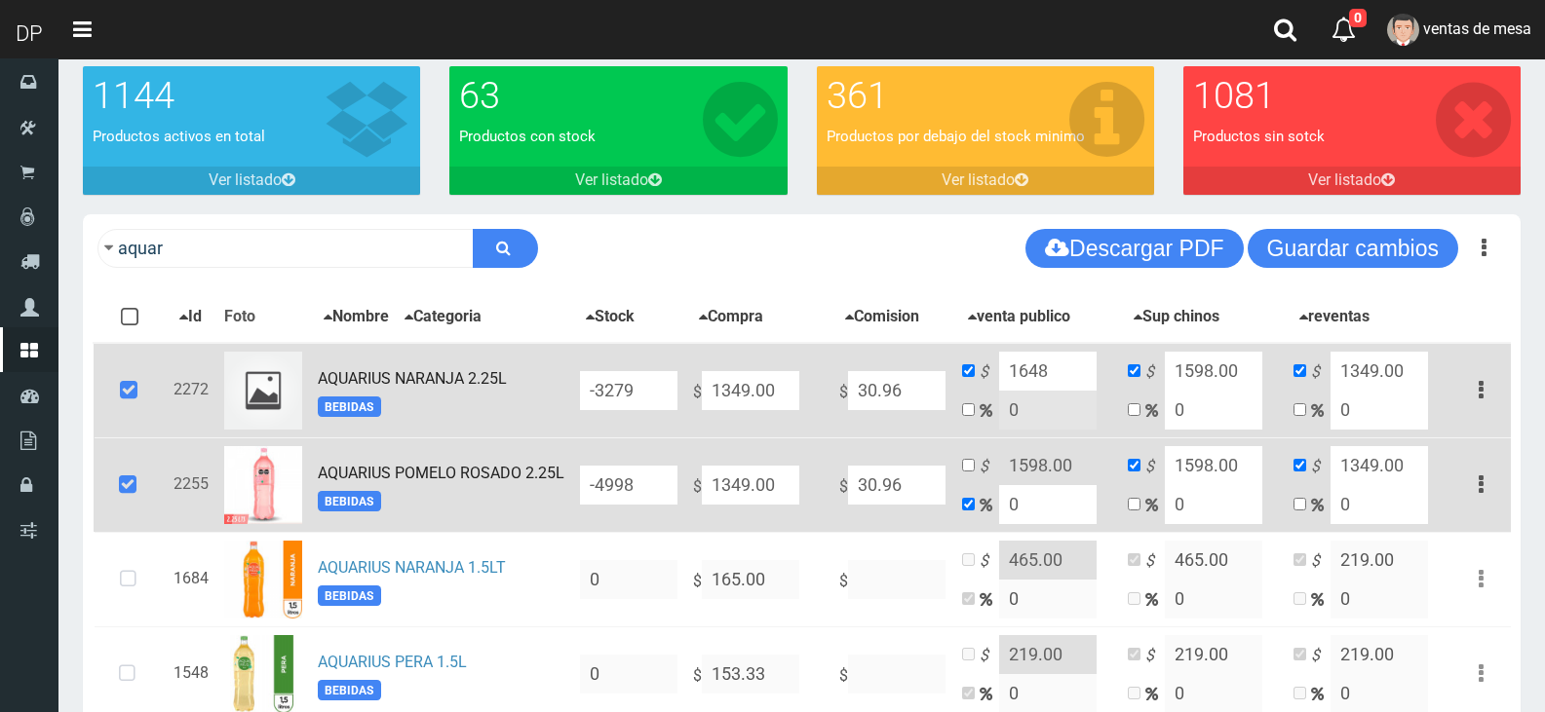
click at [1076, 366] on input "1648" at bounding box center [1047, 371] width 97 height 39
type input "1648"
click at [1204, 371] on input "1598.00" at bounding box center [1213, 371] width 97 height 39
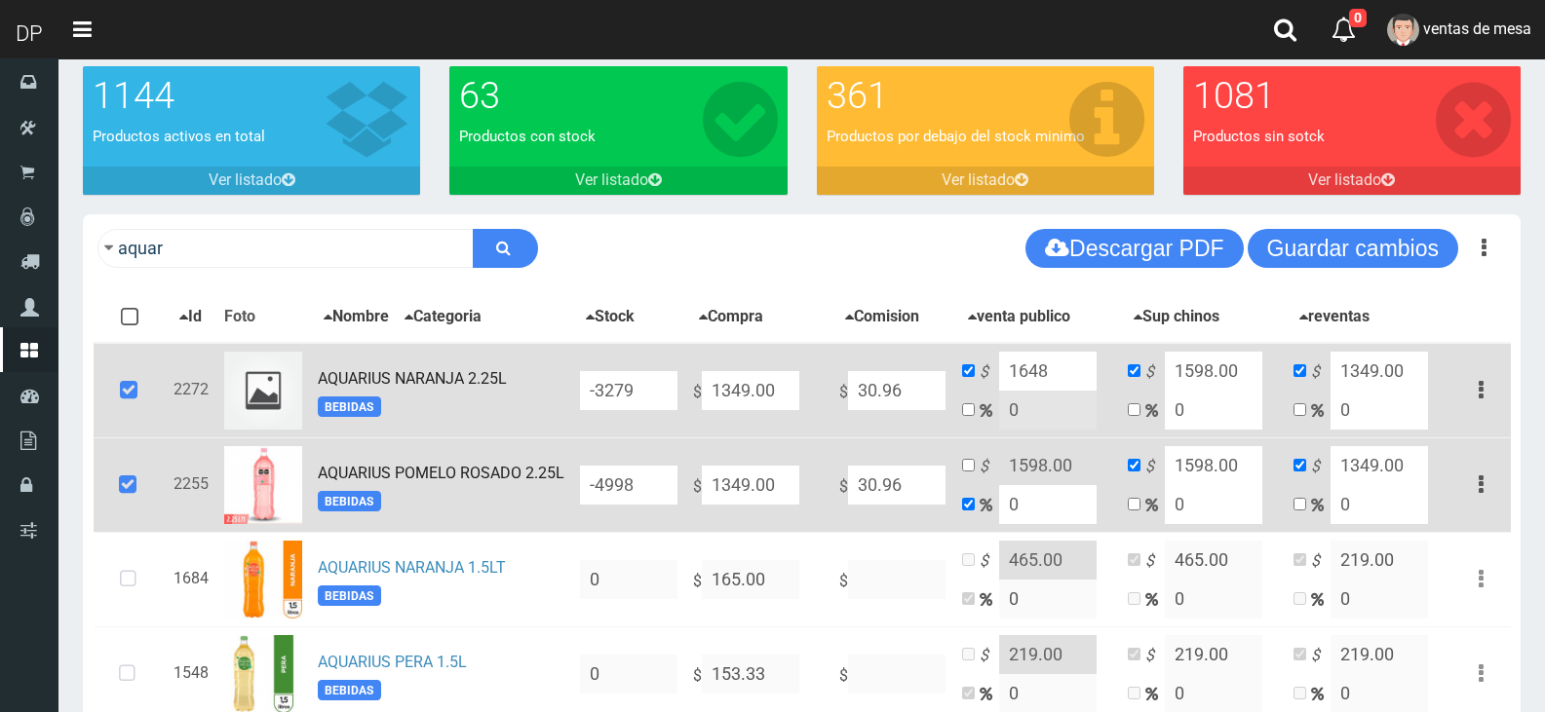
click at [1204, 371] on input "1598.00" at bounding box center [1213, 371] width 97 height 39
paste input "648"
type input "1648"
click at [1211, 480] on input "1598.00" at bounding box center [1213, 465] width 97 height 39
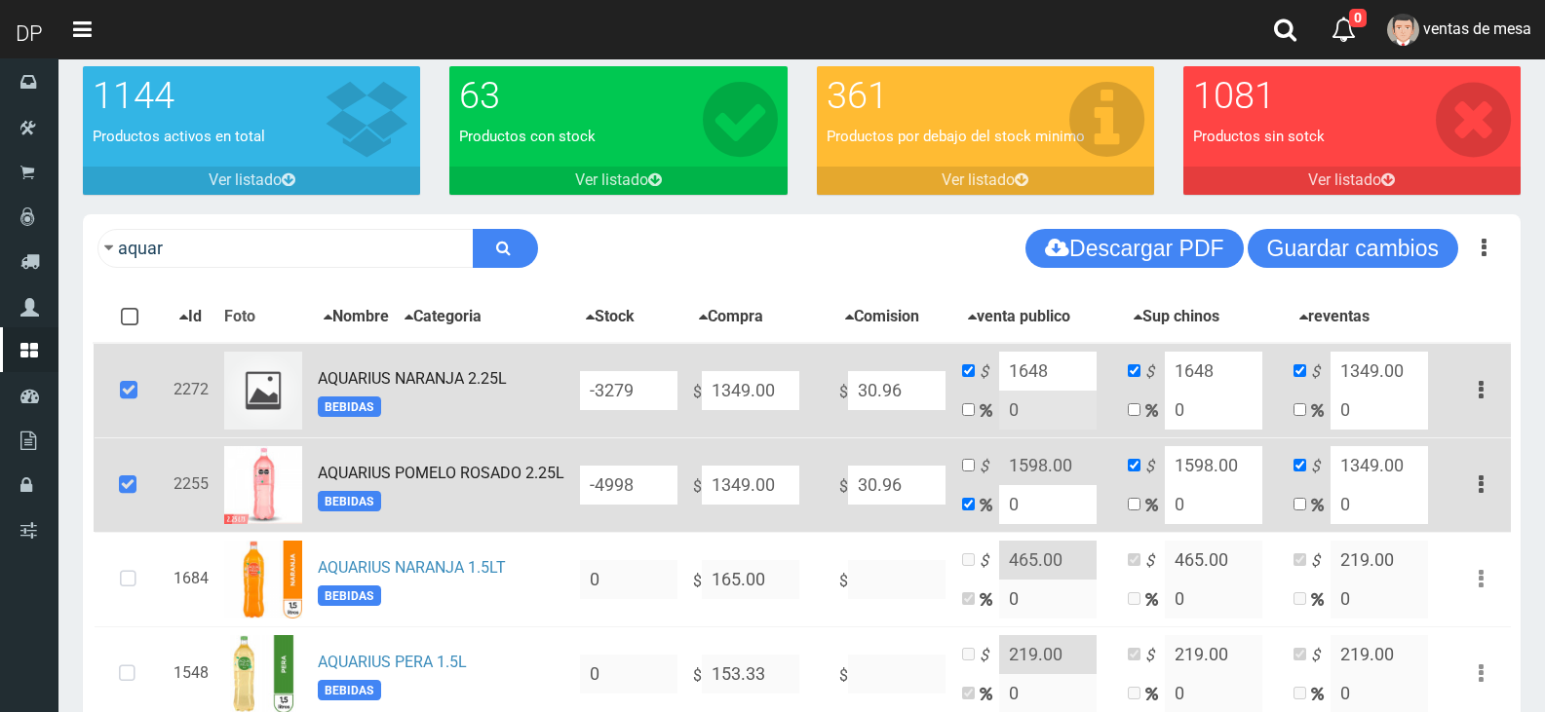
paste input "648"
type input "1648"
click at [976, 477] on td "$ 1598.00 0" at bounding box center [1037, 485] width 166 height 95
click at [973, 472] on input "checkbox" at bounding box center [968, 465] width 13 height 13
checkbox input "true"
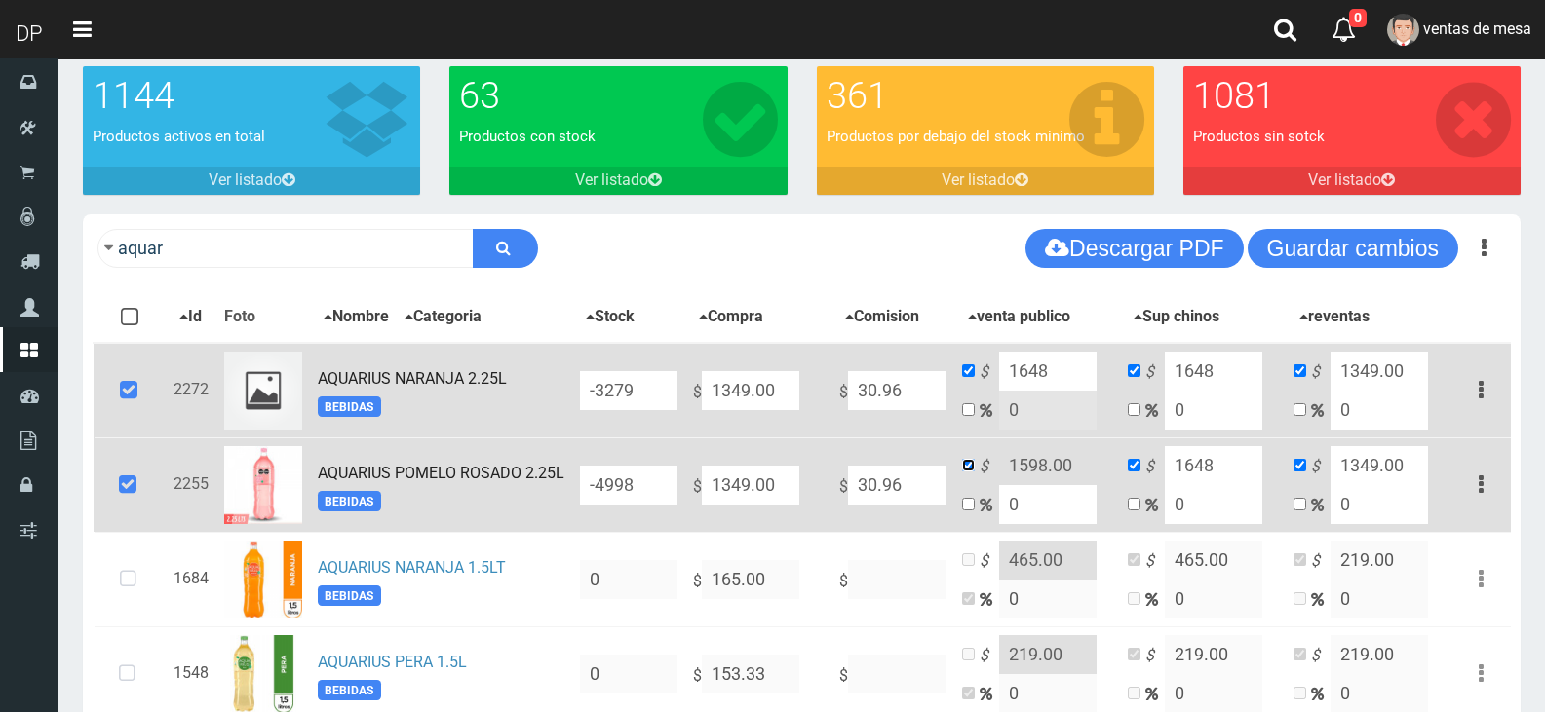
checkbox input "false"
click at [1022, 464] on input "1598.00" at bounding box center [1047, 465] width 97 height 39
click at [1023, 464] on input "1598.00" at bounding box center [1047, 465] width 97 height 39
paste input "648"
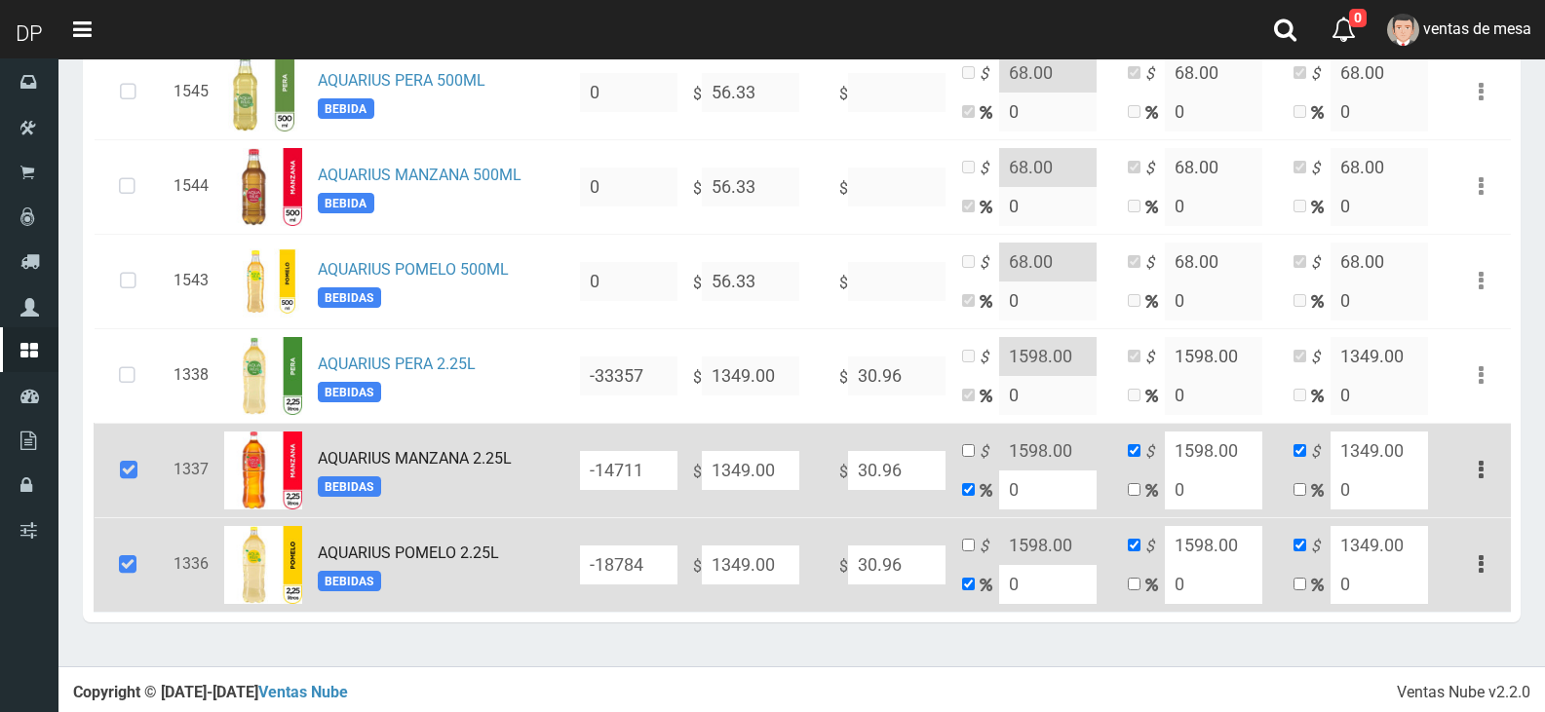
scroll to position [982, 0]
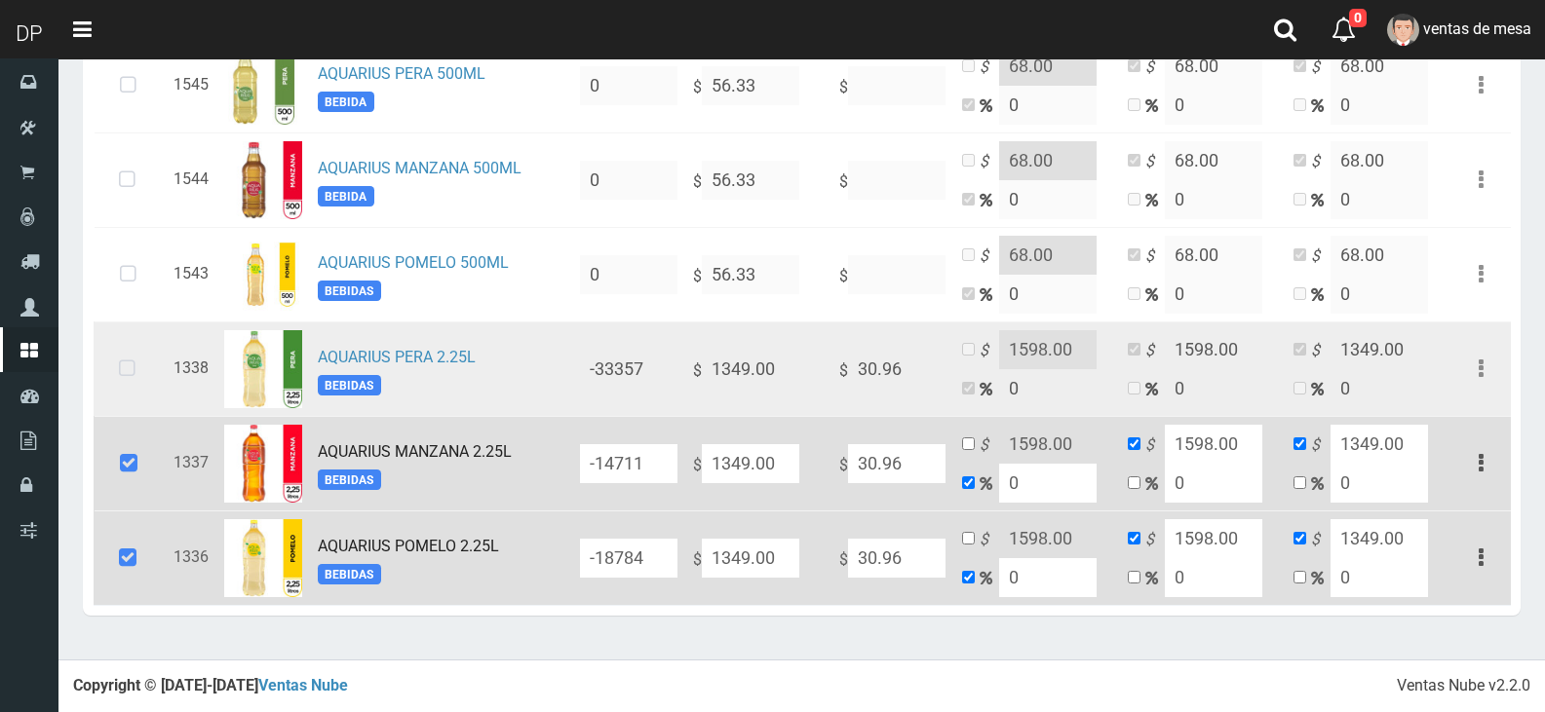
type input "1648"
drag, startPoint x: 134, startPoint y: 385, endPoint x: 151, endPoint y: 383, distance: 17.7
click at [134, 385] on icon at bounding box center [127, 369] width 52 height 64
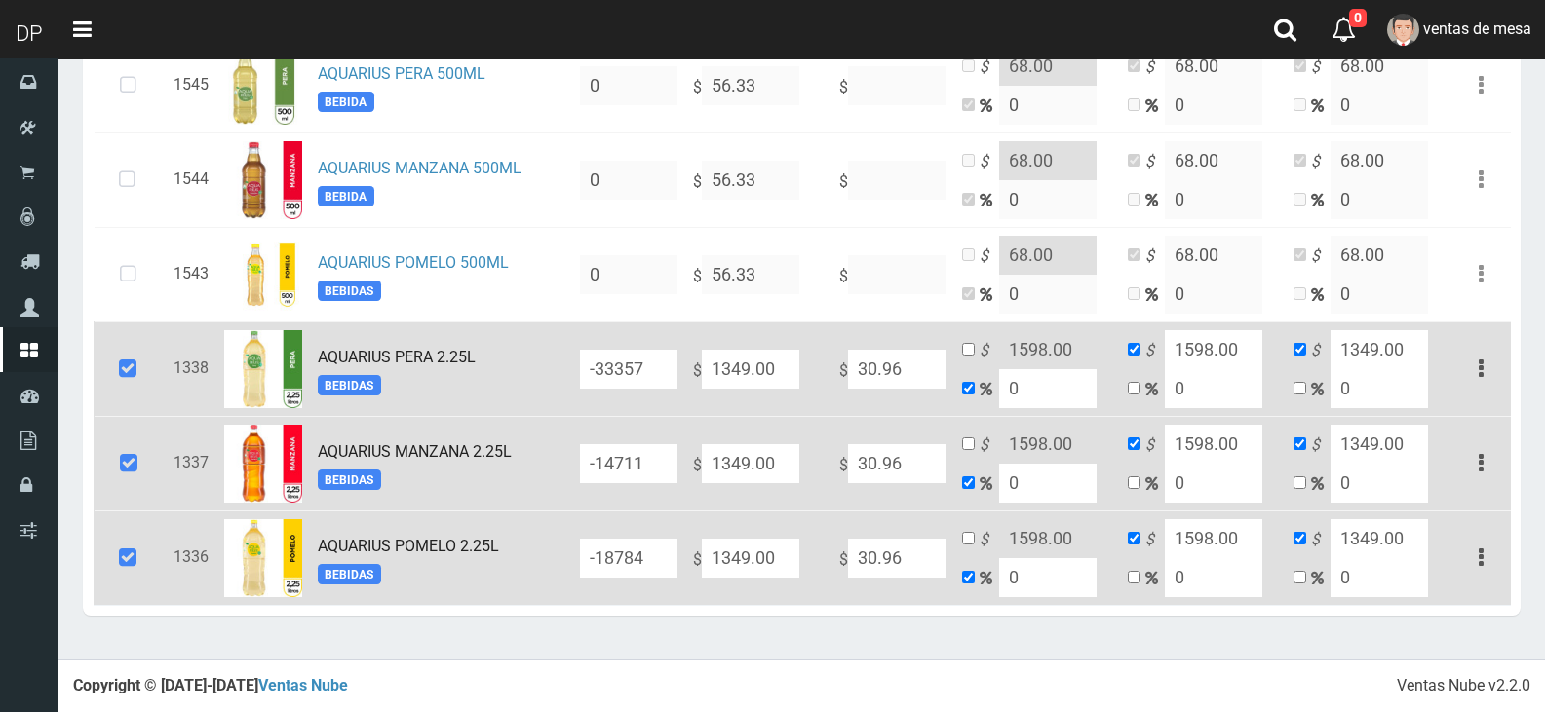
click at [964, 347] on td "$ 1598.00 0" at bounding box center [1037, 369] width 166 height 95
click at [969, 351] on input "checkbox" at bounding box center [968, 349] width 13 height 13
checkbox input "true"
checkbox input "false"
click at [1030, 350] on input "1598.00" at bounding box center [1047, 349] width 97 height 39
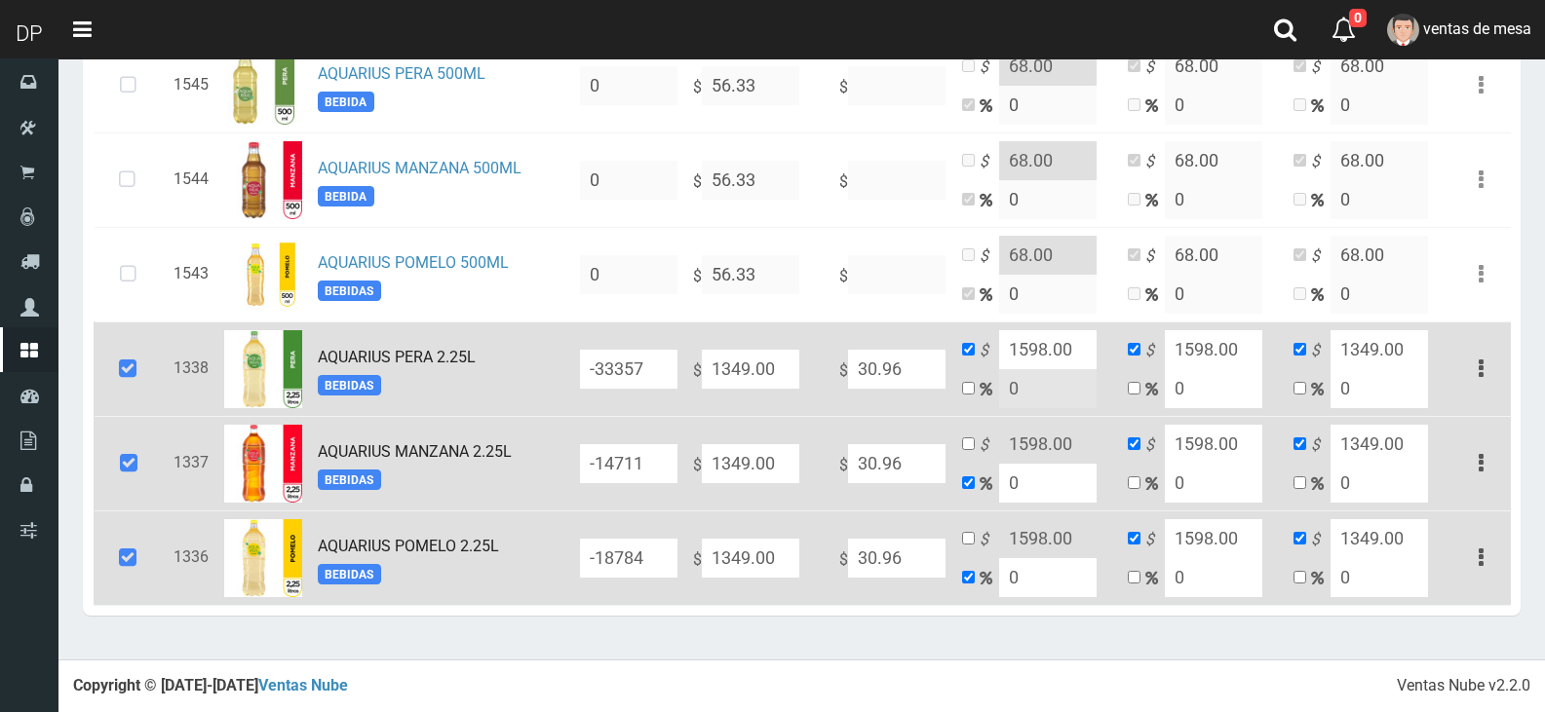
drag, startPoint x: 1030, startPoint y: 350, endPoint x: 1054, endPoint y: 349, distance: 23.4
click at [1031, 350] on input "1598.00" at bounding box center [1047, 349] width 97 height 39
paste input "648"
type input "1648"
click at [1189, 346] on input "1598.00" at bounding box center [1213, 349] width 97 height 39
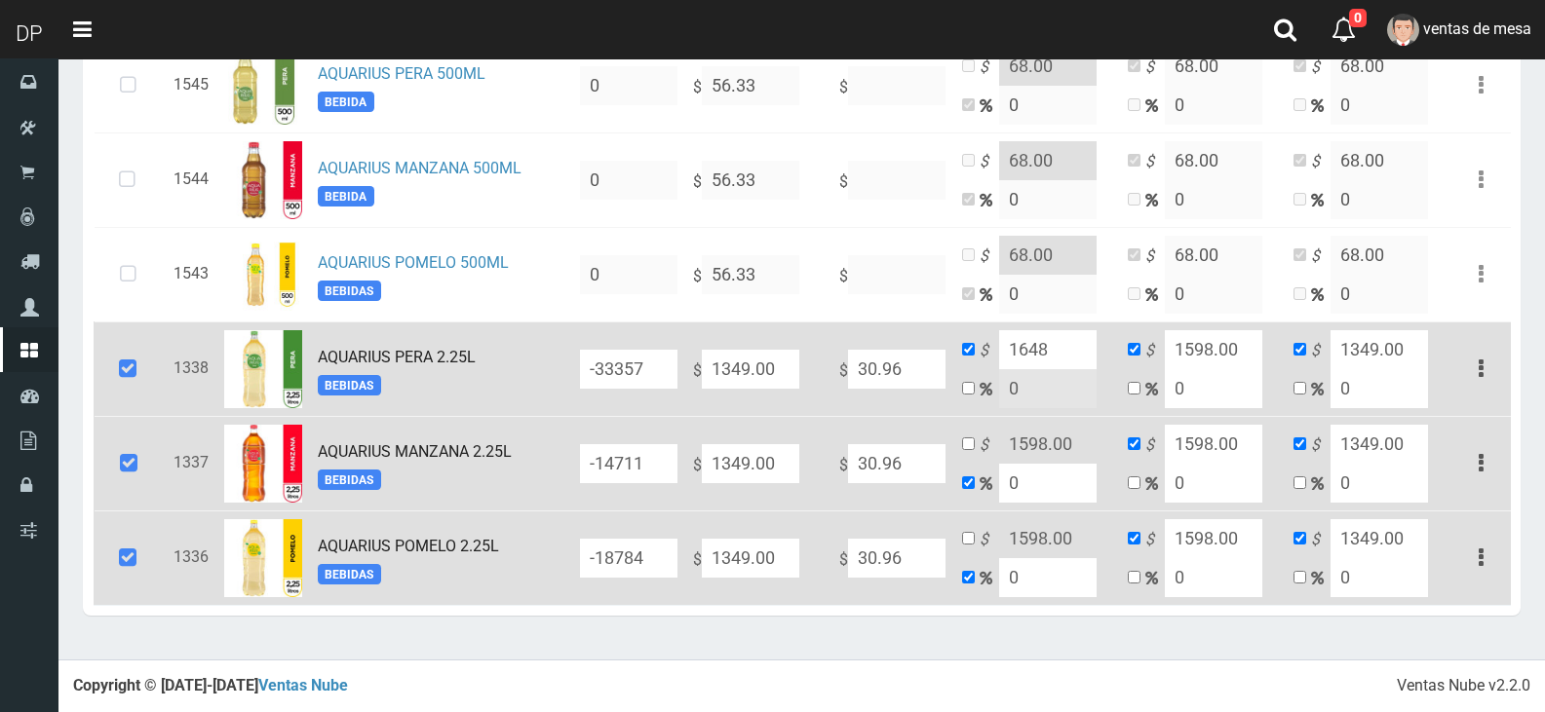
click at [1189, 346] on input "1598.00" at bounding box center [1213, 349] width 97 height 39
paste input "648"
type input "1648"
click at [1214, 448] on input "1598.00" at bounding box center [1213, 444] width 97 height 39
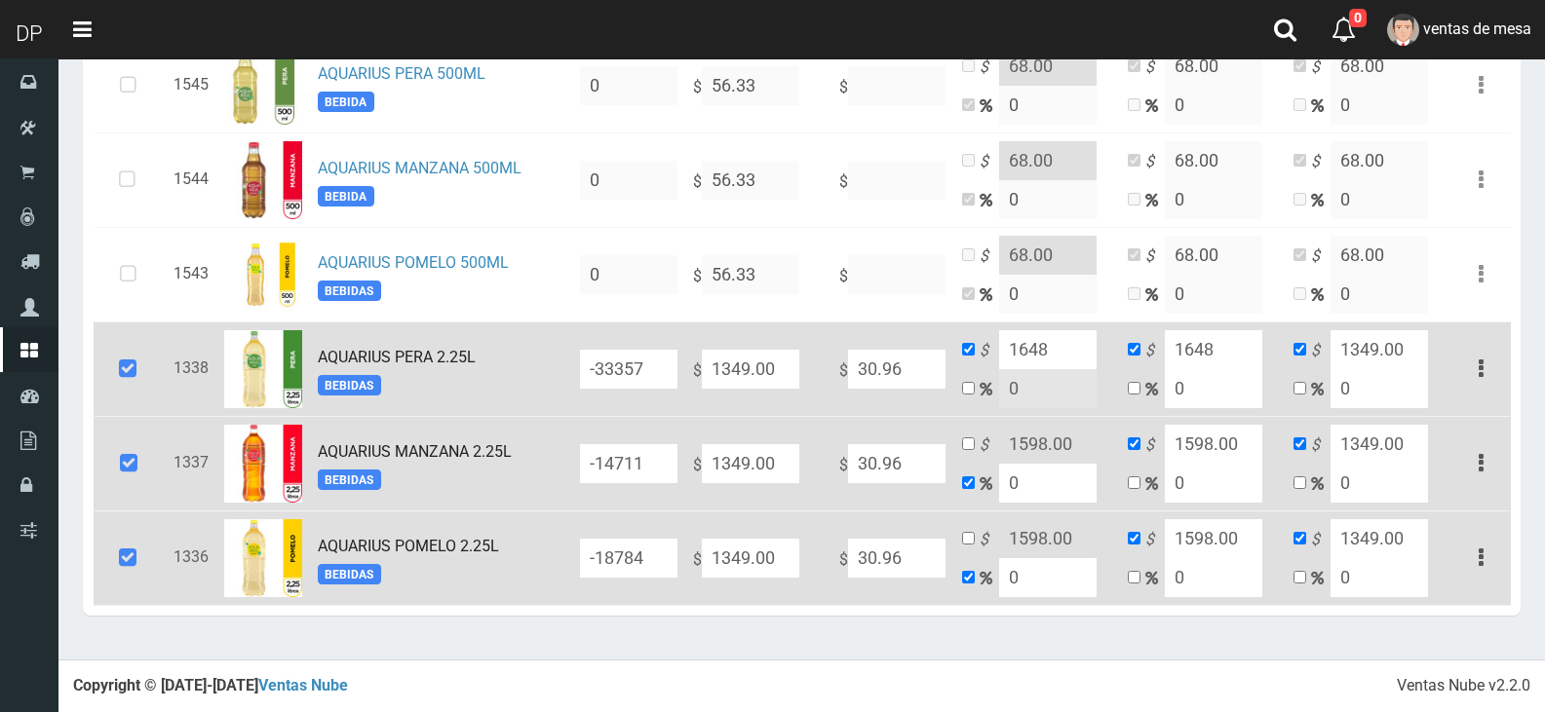
paste input "648"
type input "1648"
click at [1225, 549] on input "1598.00" at bounding box center [1213, 539] width 97 height 39
paste input "648"
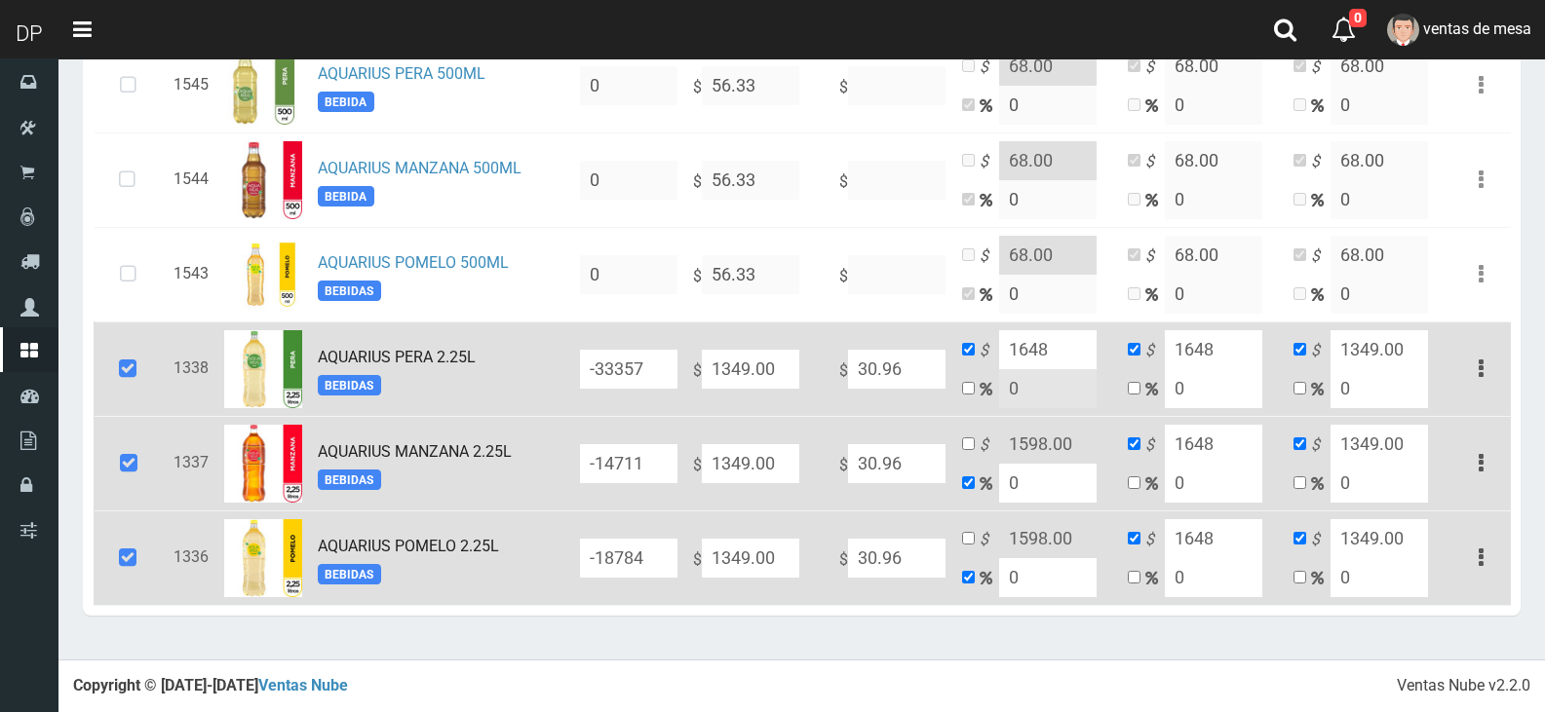
type input "1648"
click at [966, 438] on input "checkbox" at bounding box center [968, 444] width 13 height 13
checkbox input "true"
checkbox input "false"
click at [1050, 444] on input "1598.00" at bounding box center [1047, 444] width 97 height 39
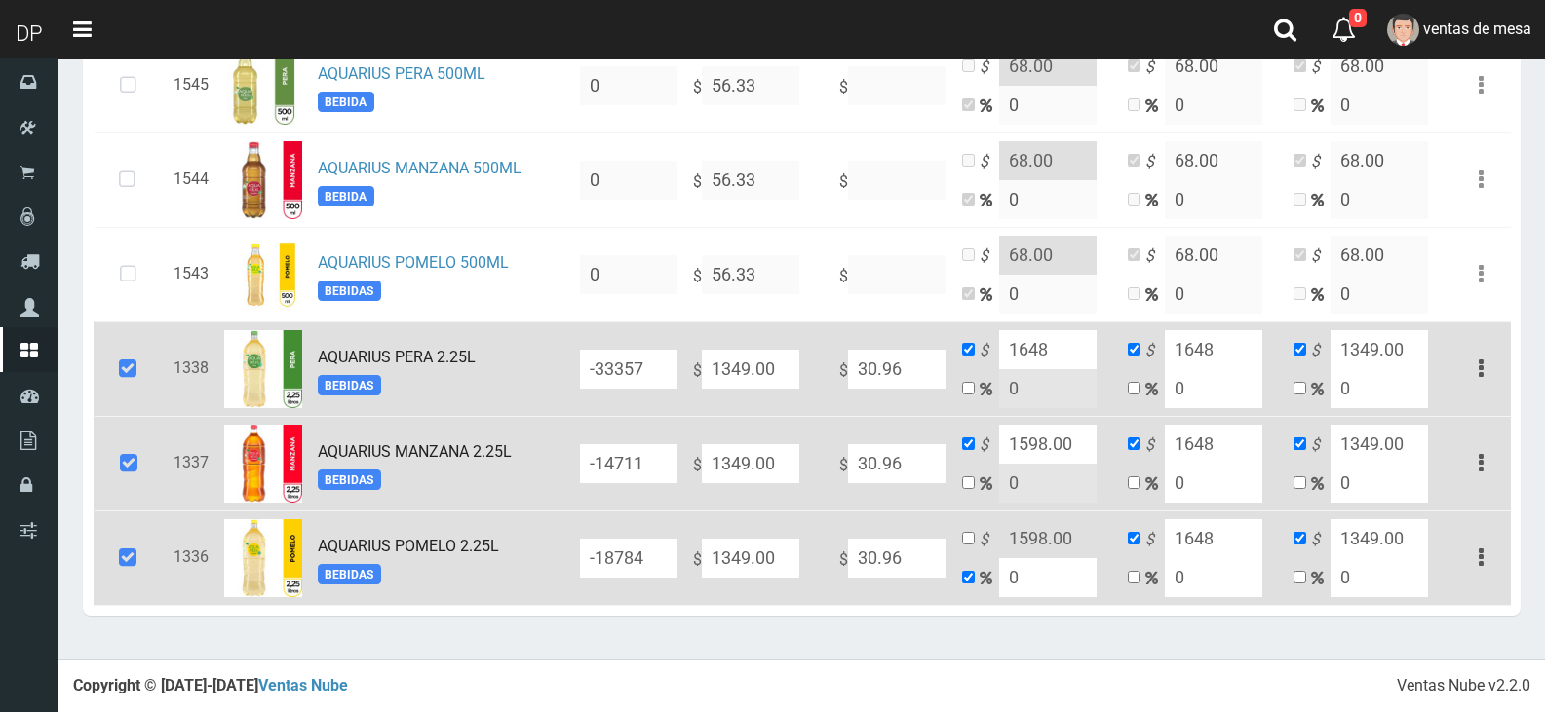
click at [1051, 444] on input "1598.00" at bounding box center [1047, 444] width 97 height 39
paste input "648"
type input "1648"
click at [973, 541] on input "checkbox" at bounding box center [968, 538] width 13 height 13
checkbox input "true"
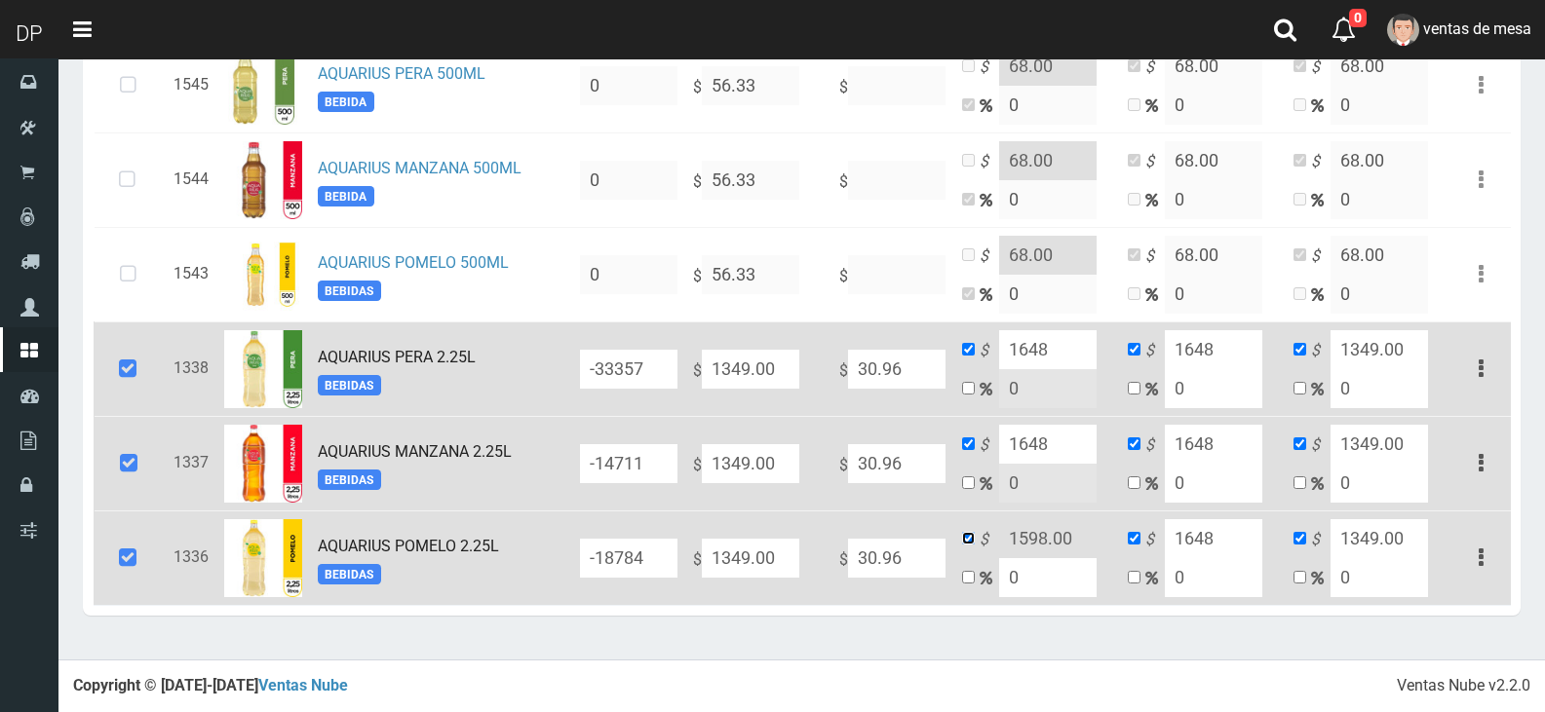
checkbox input "false"
click at [1013, 537] on input "1598.00" at bounding box center [1047, 539] width 97 height 39
paste input "648"
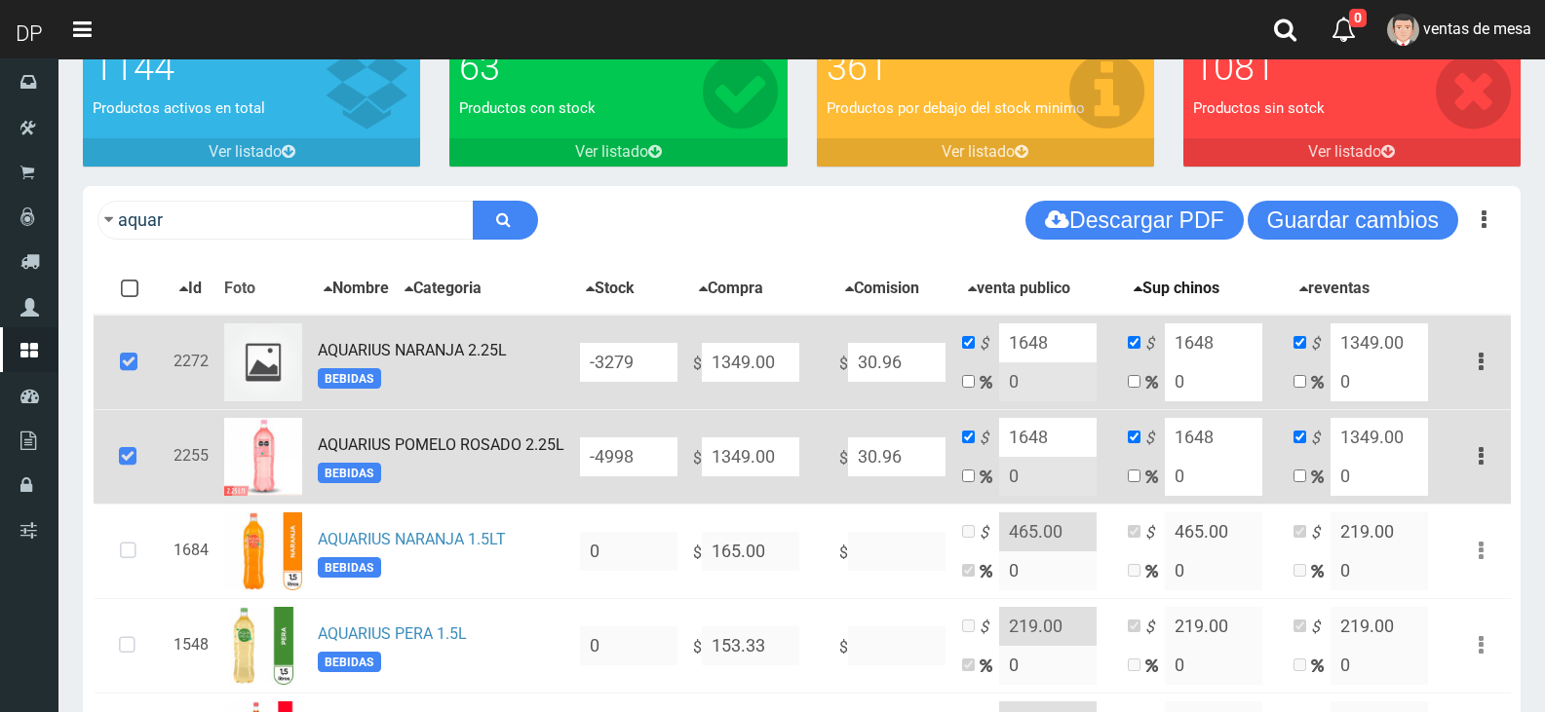
scroll to position [0, 0]
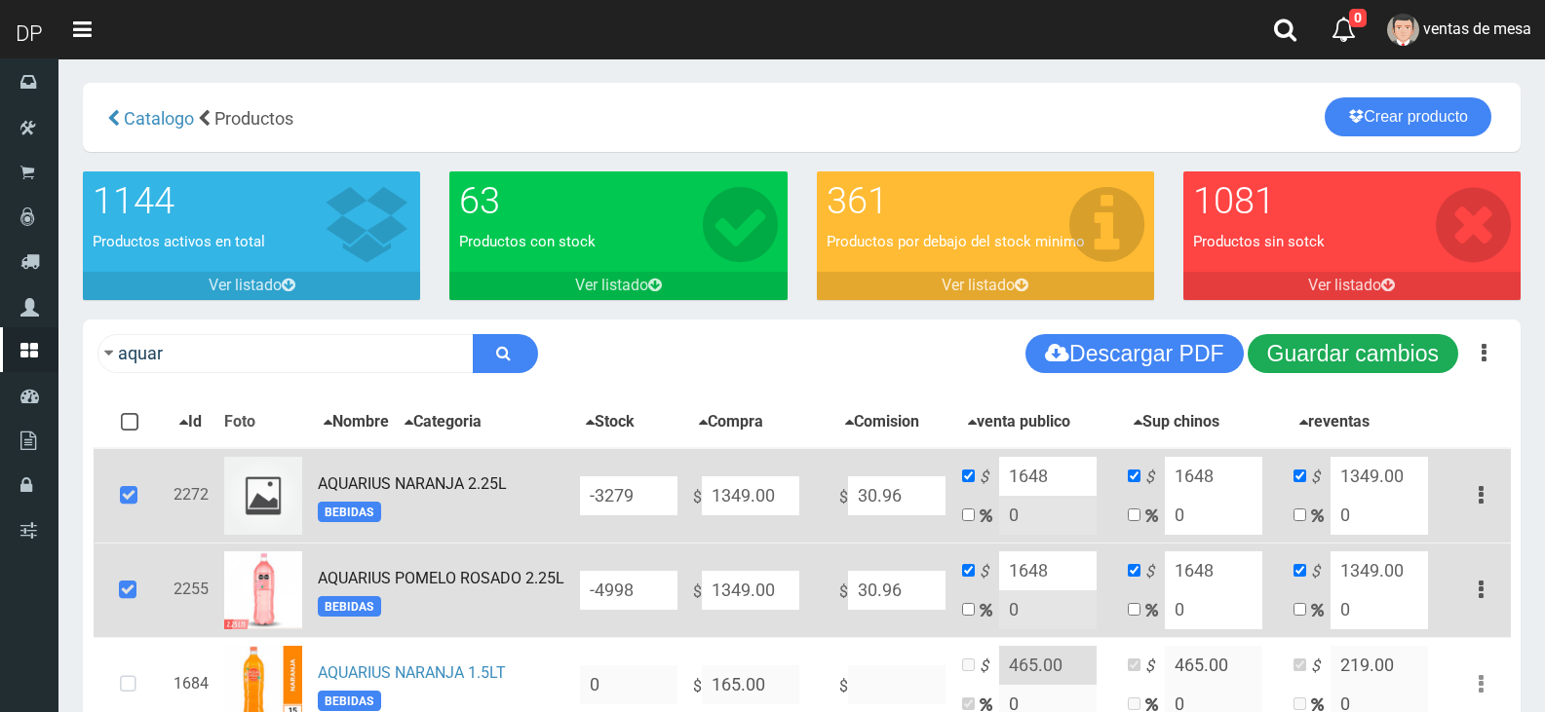
type input "1648"
click at [1328, 346] on button "Guardar cambios" at bounding box center [1353, 353] width 211 height 39
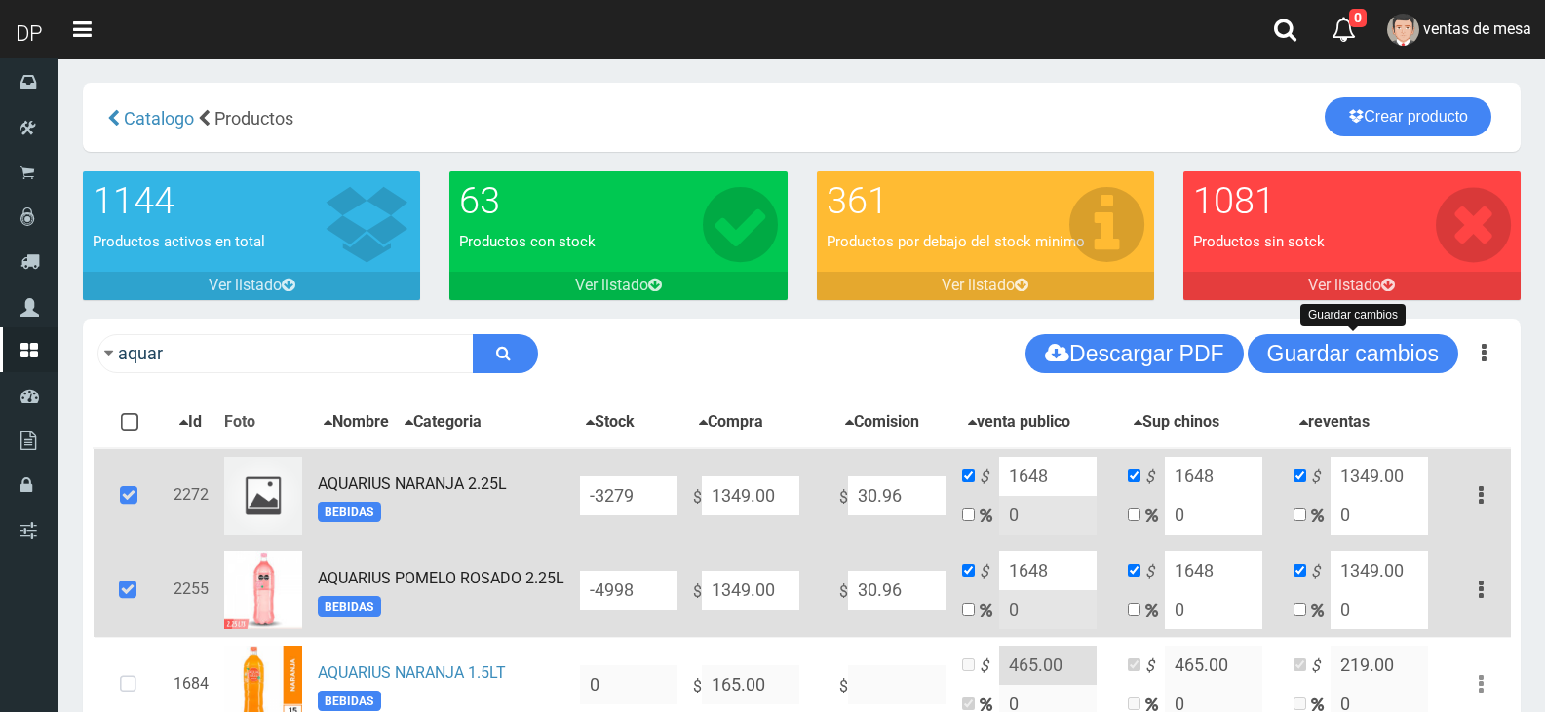
click at [148, 492] on icon at bounding box center [128, 496] width 53 height 64
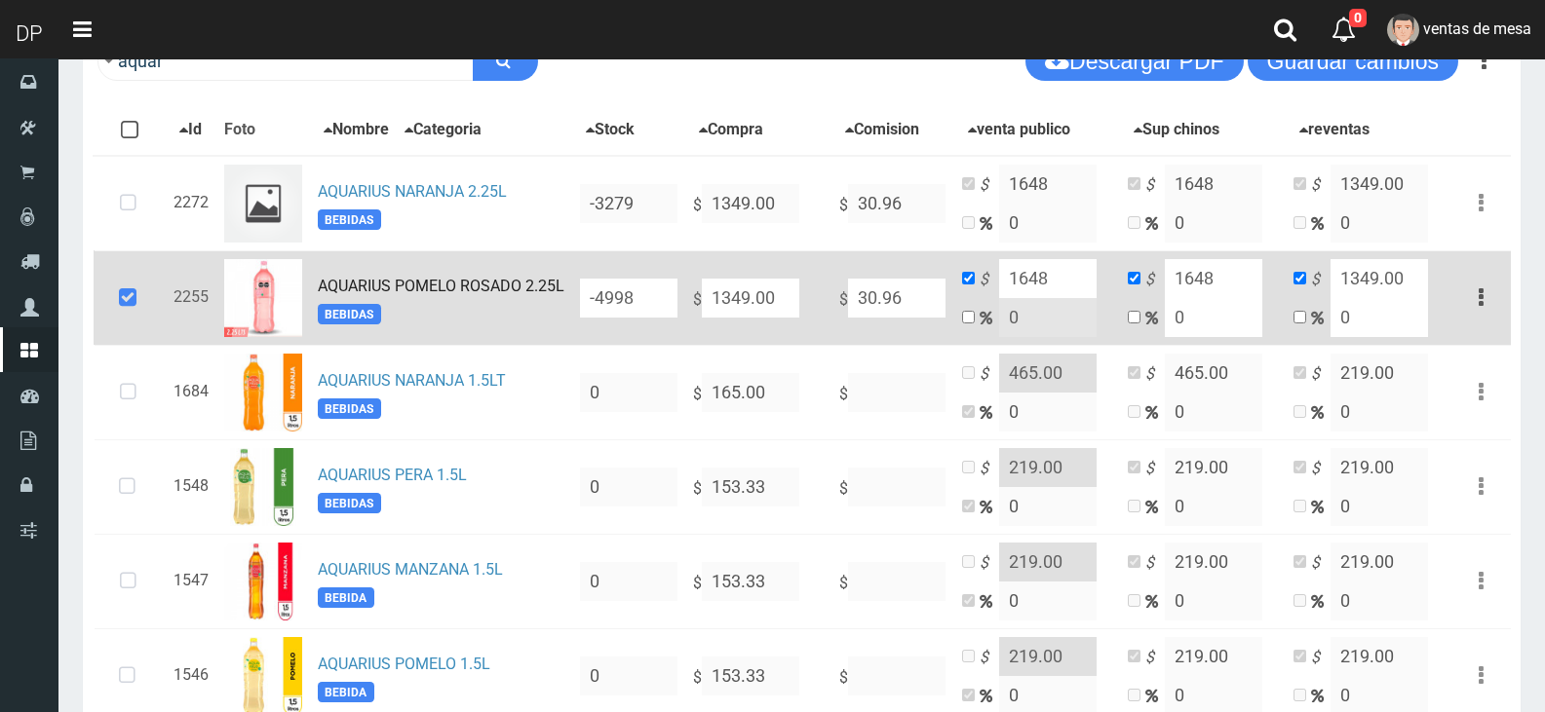
click at [140, 321] on icon at bounding box center [127, 298] width 53 height 64
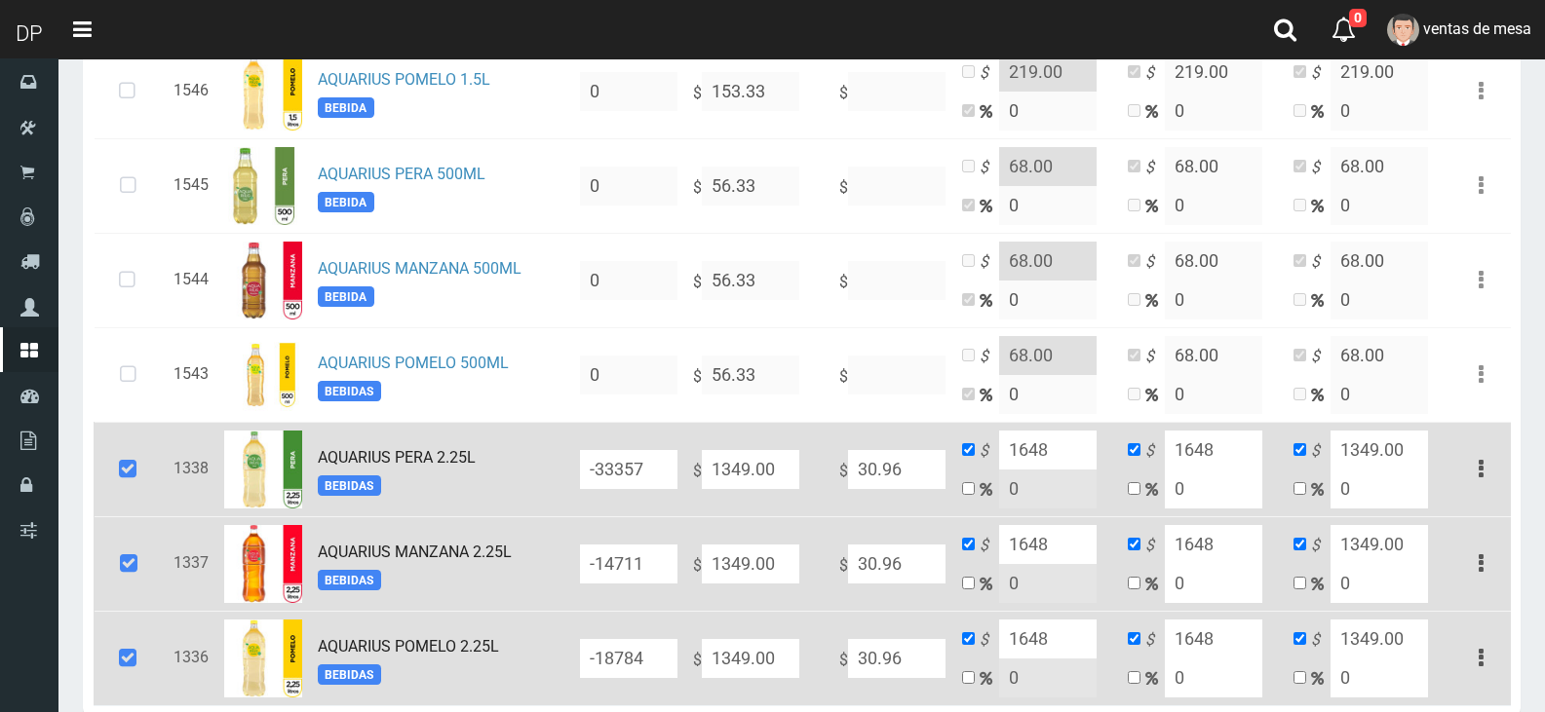
click at [139, 484] on icon at bounding box center [127, 470] width 53 height 64
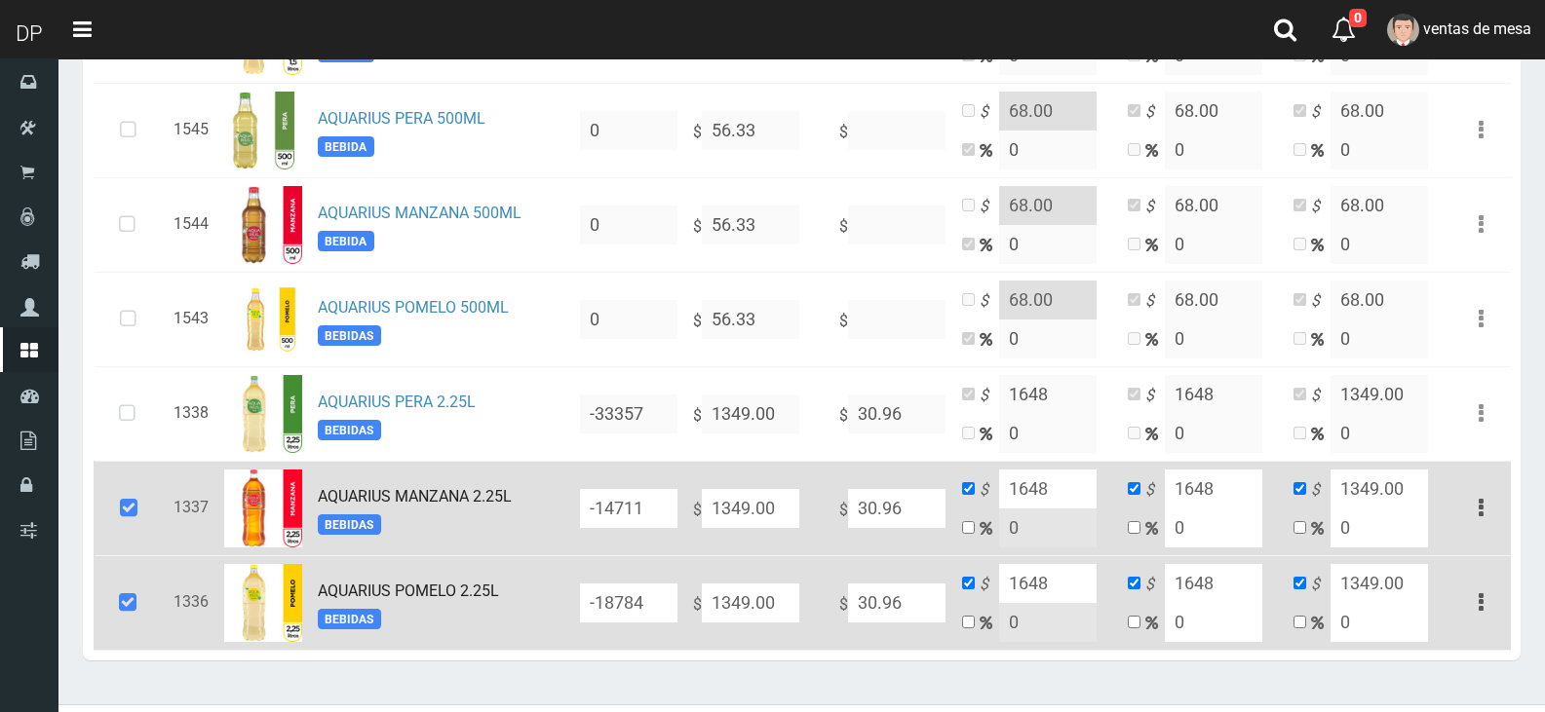
scroll to position [982, 0]
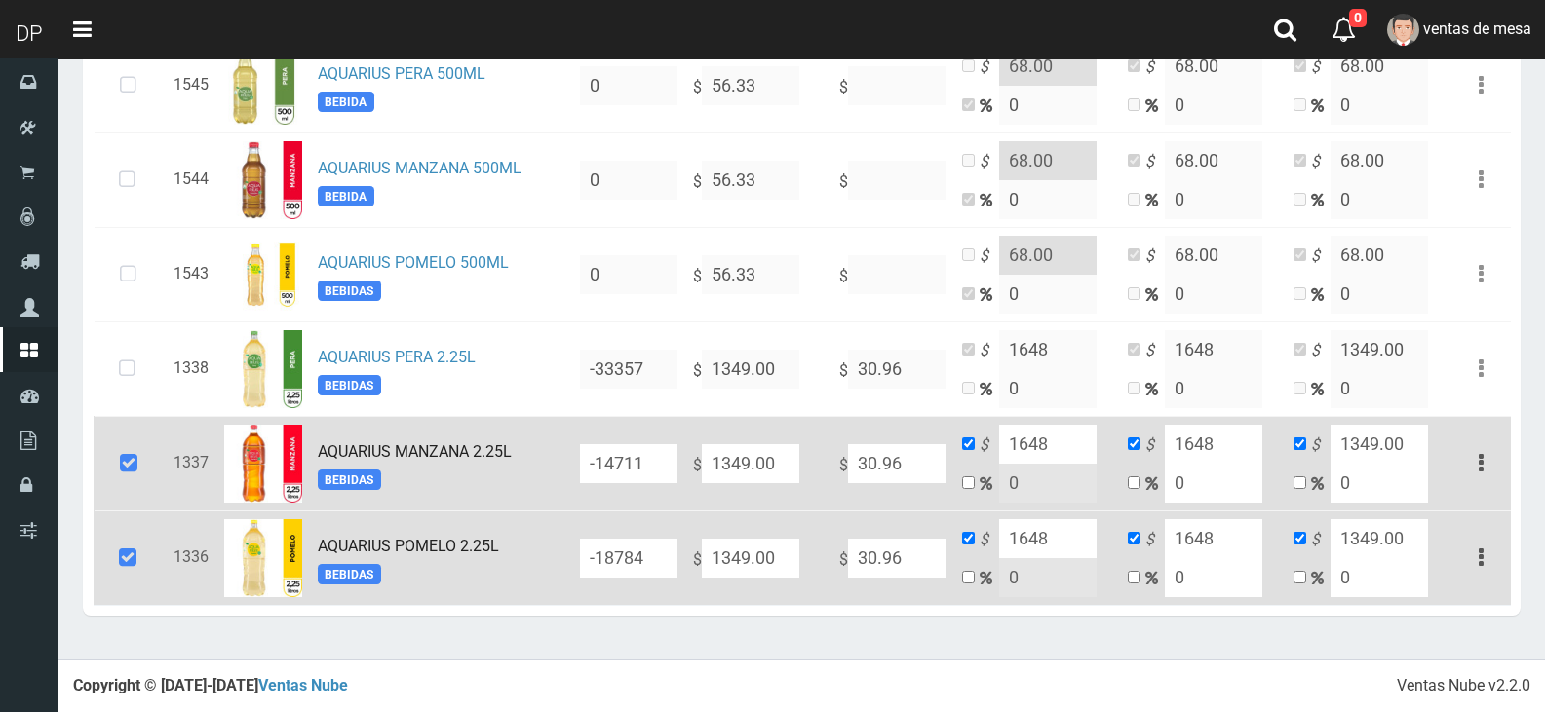
drag, startPoint x: 139, startPoint y: 457, endPoint x: 138, endPoint y: 482, distance: 25.4
click at [139, 459] on icon at bounding box center [128, 464] width 53 height 64
click at [139, 462] on icon at bounding box center [128, 464] width 53 height 64
click at [132, 534] on icon at bounding box center [127, 558] width 53 height 64
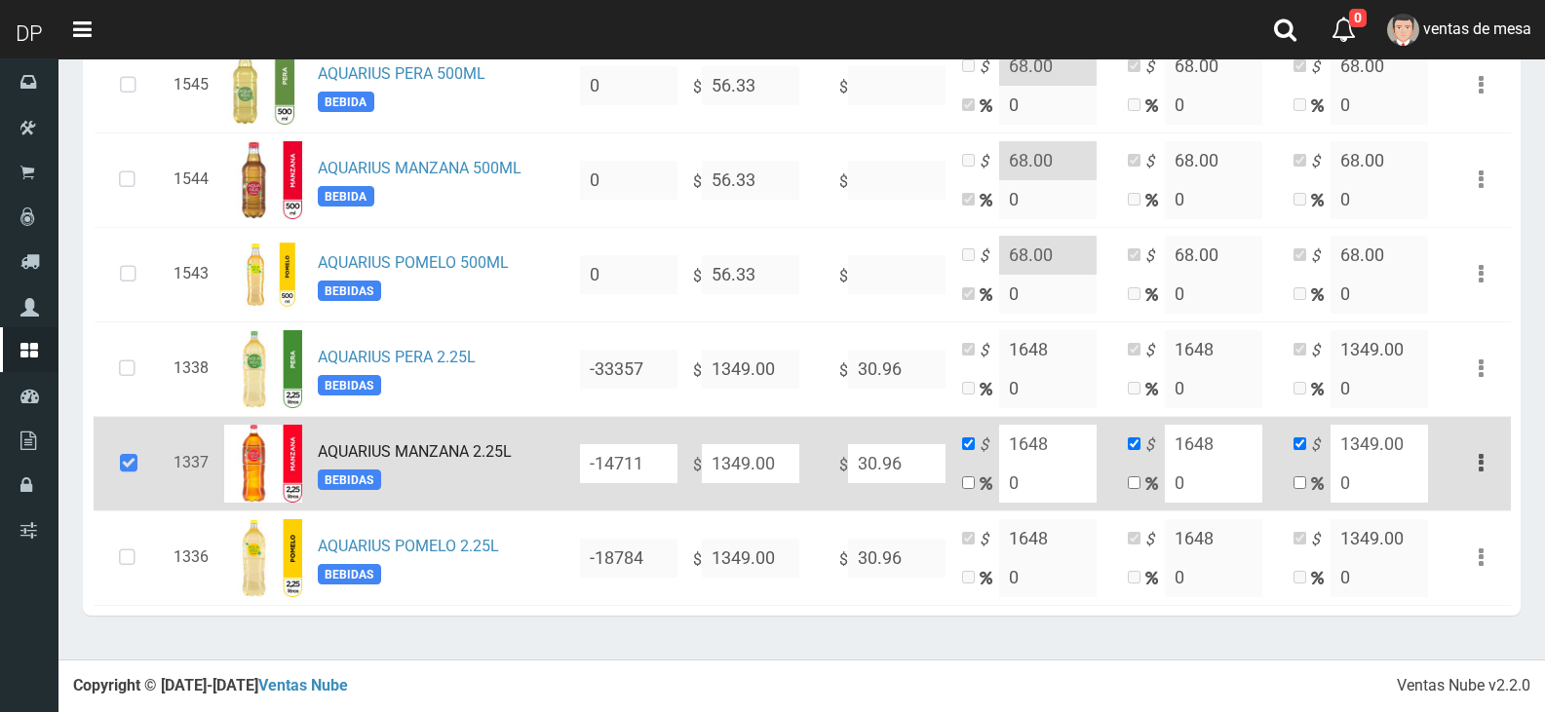
click at [143, 484] on icon at bounding box center [128, 464] width 53 height 64
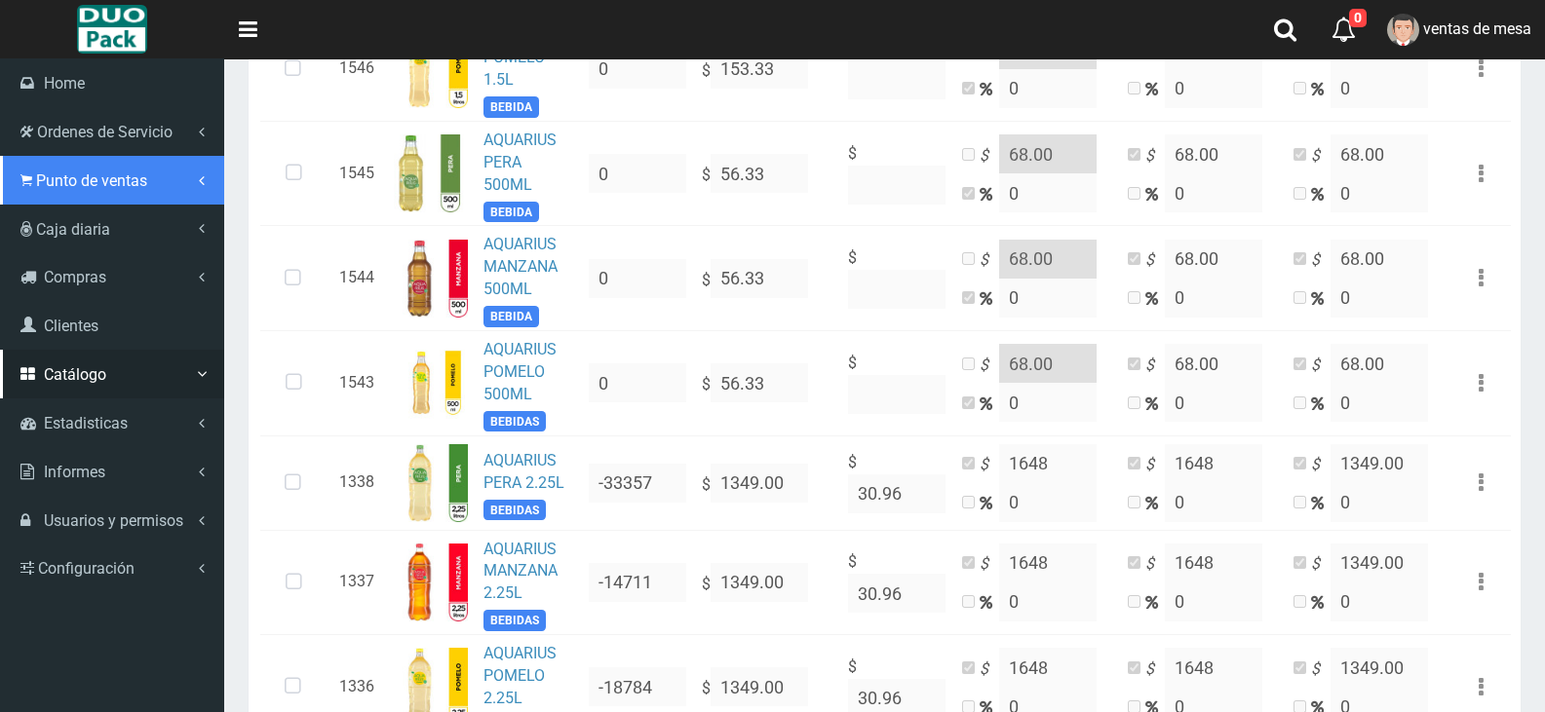
click at [68, 197] on link "Punto de ventas" at bounding box center [112, 180] width 224 height 49
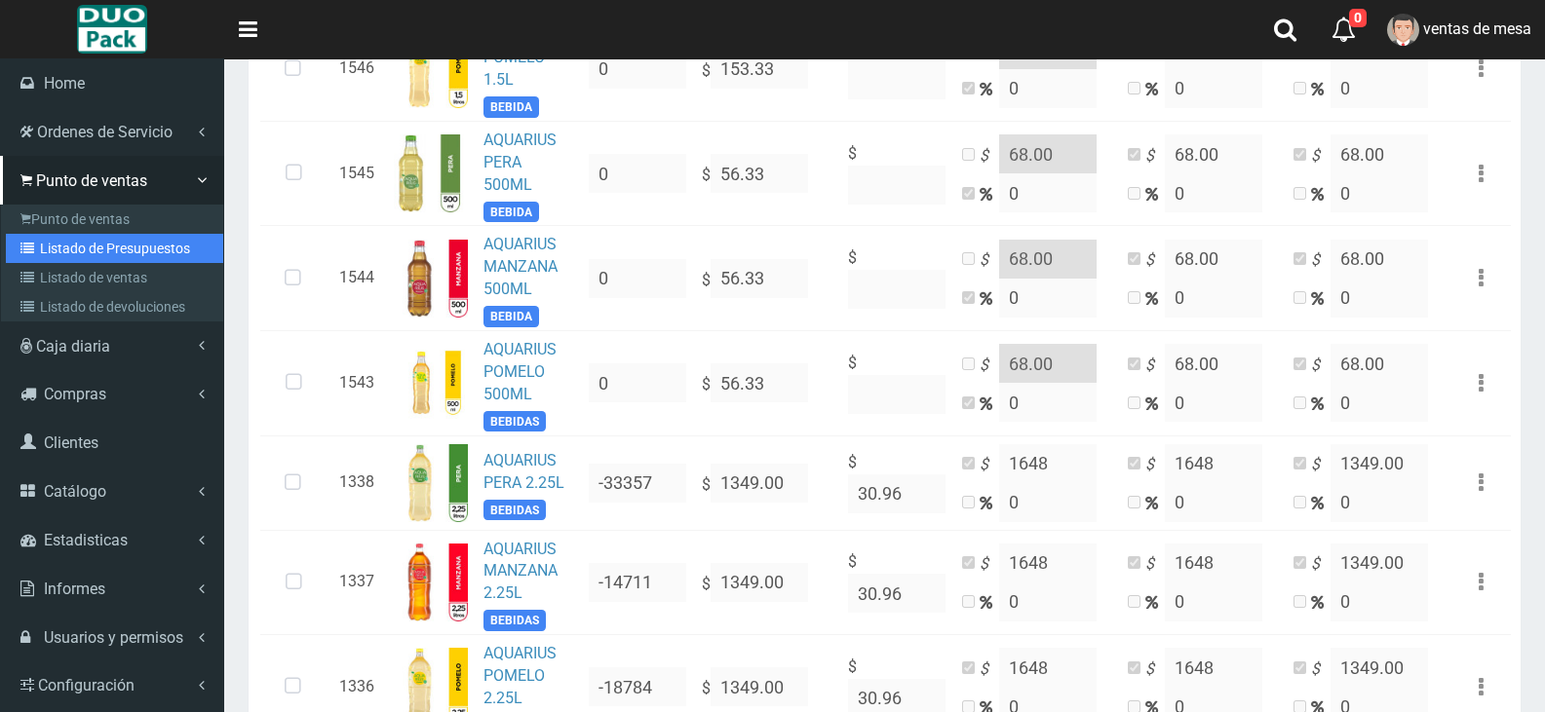
click at [102, 241] on link "Listado de Presupuestos" at bounding box center [114, 248] width 217 height 29
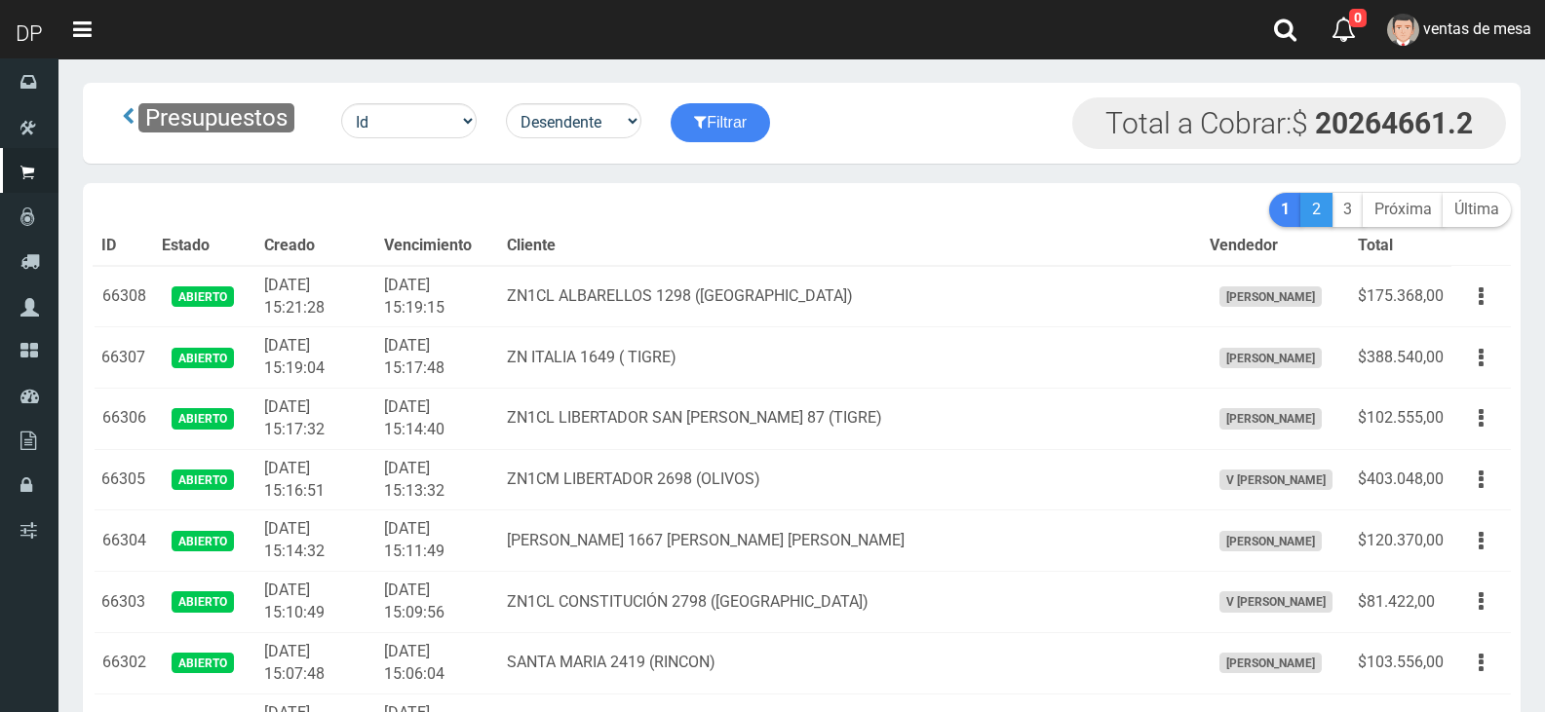
click at [1322, 211] on link "2" at bounding box center [1316, 210] width 32 height 34
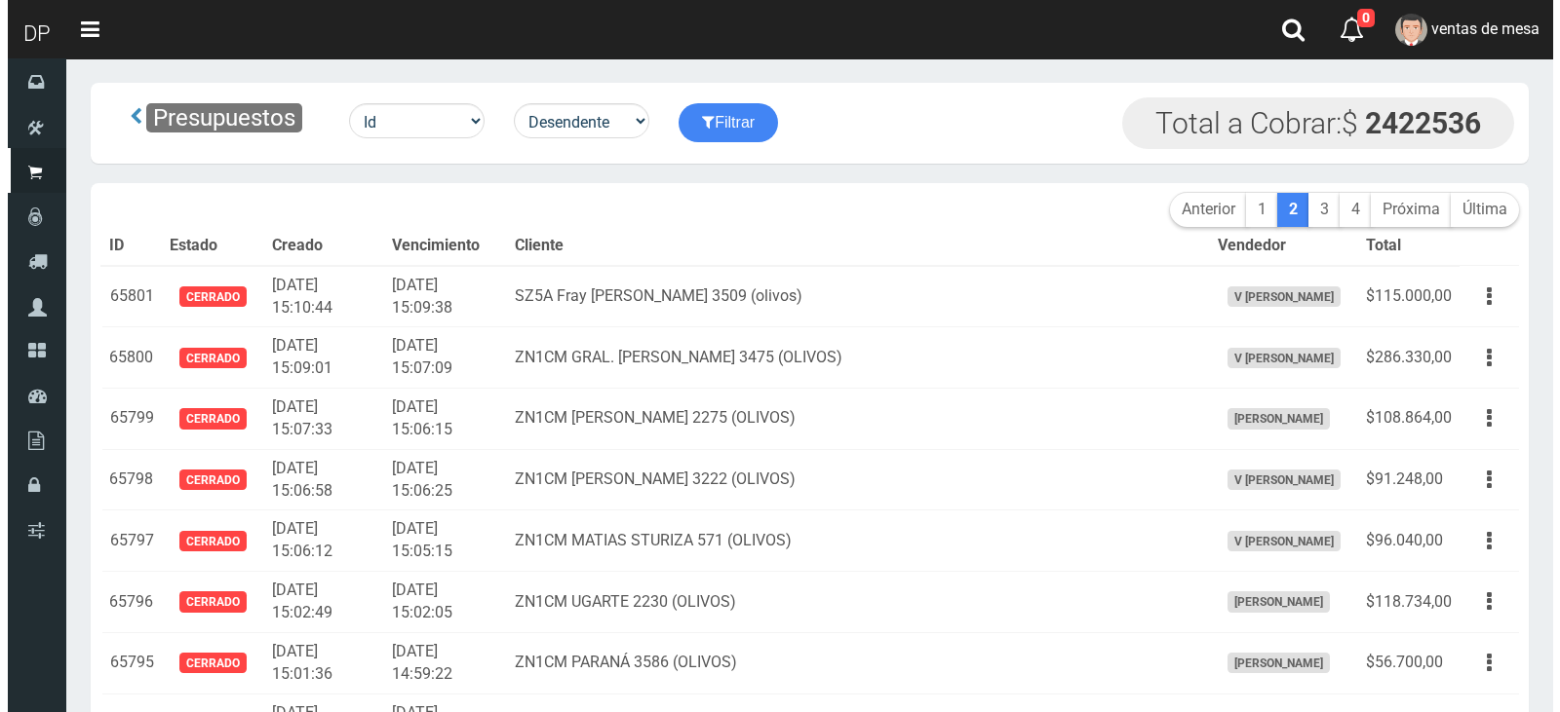
scroll to position [5745, 0]
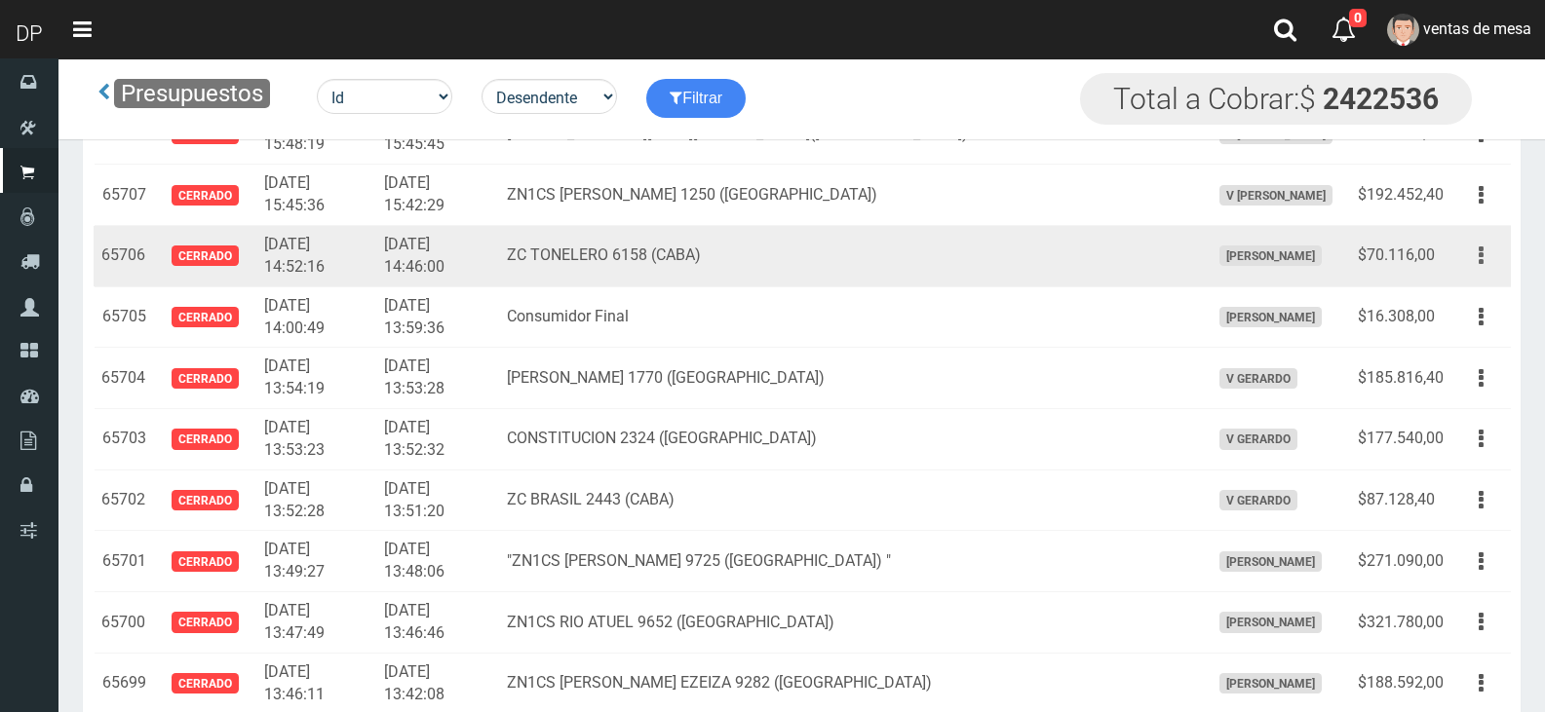
click at [1472, 259] on button "button" at bounding box center [1481, 256] width 44 height 34
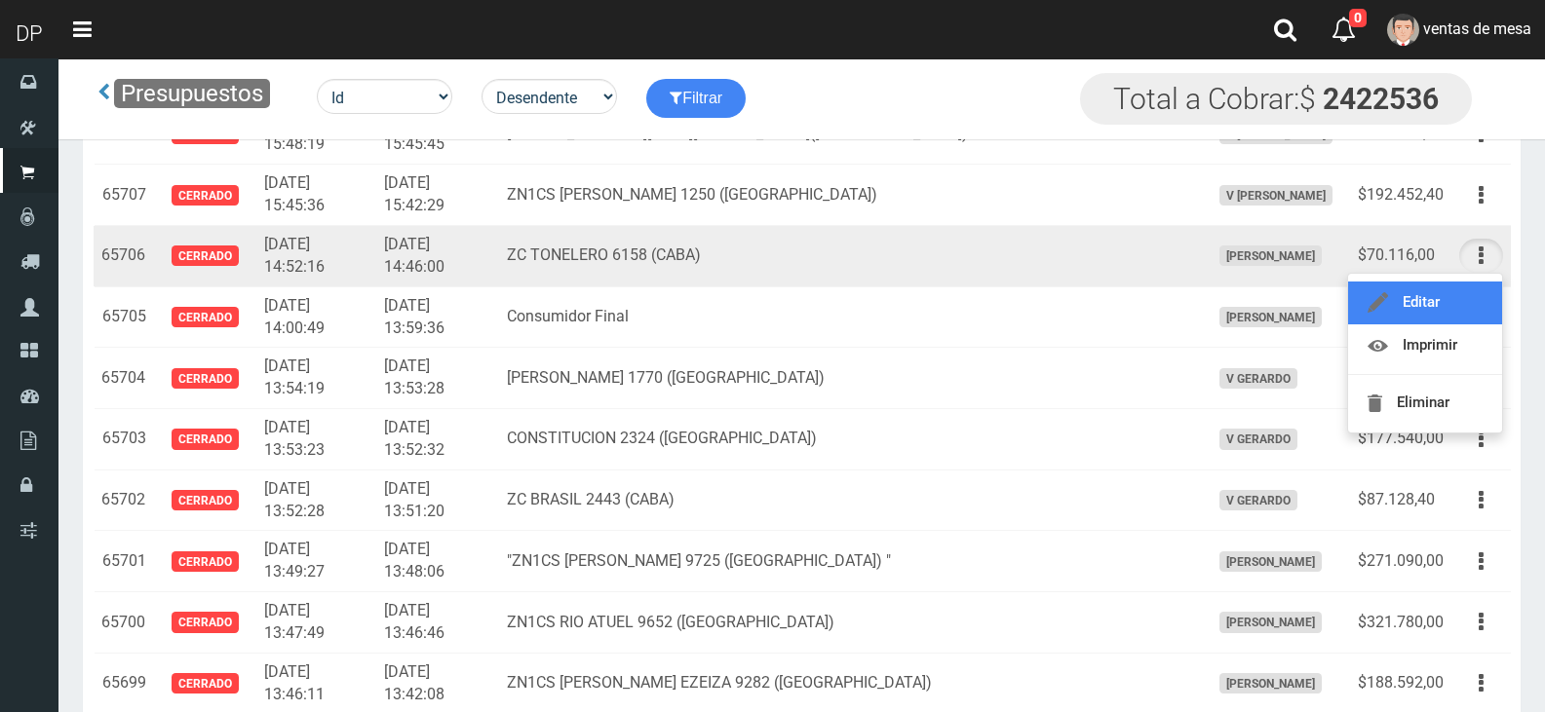
click at [1450, 308] on link "Editar" at bounding box center [1425, 303] width 154 height 43
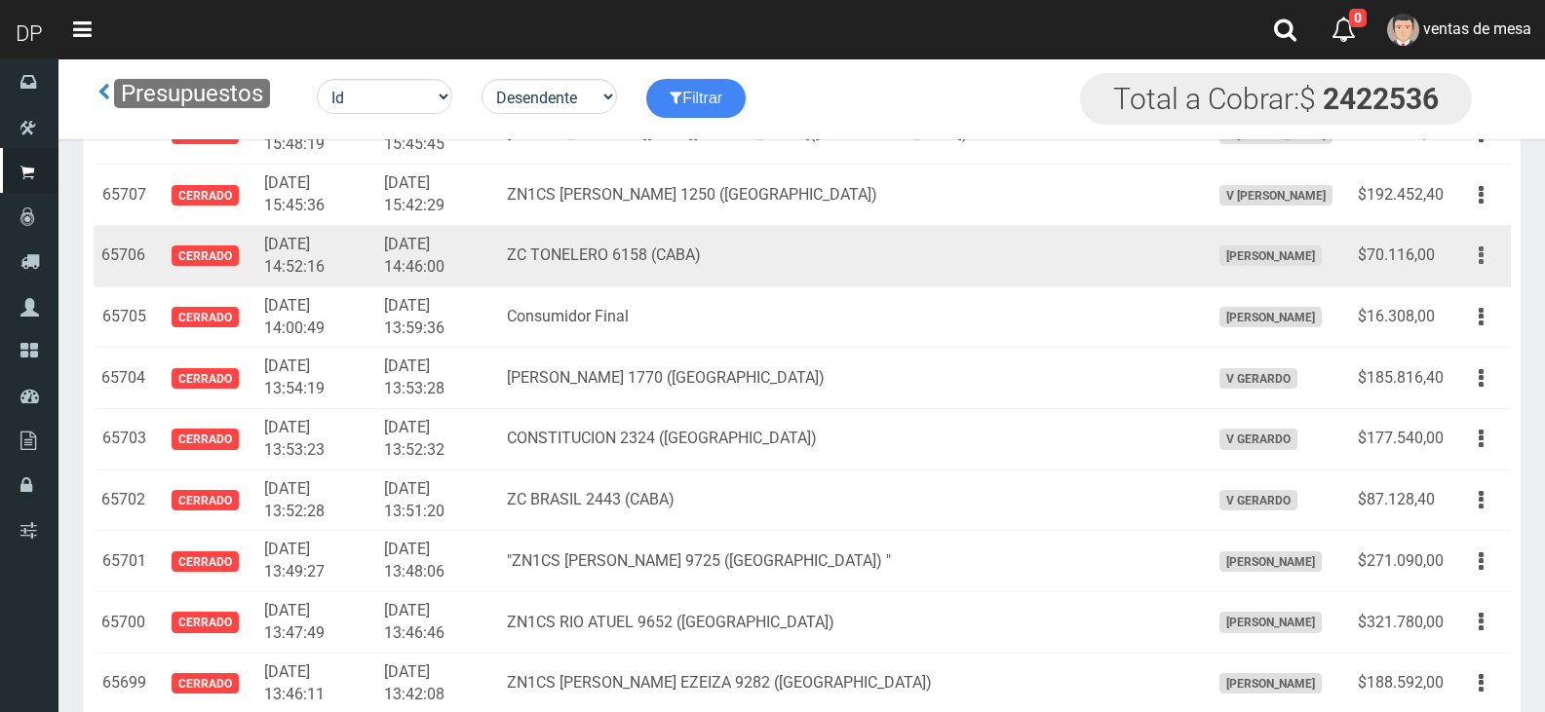
click at [1495, 269] on button "button" at bounding box center [1481, 256] width 44 height 34
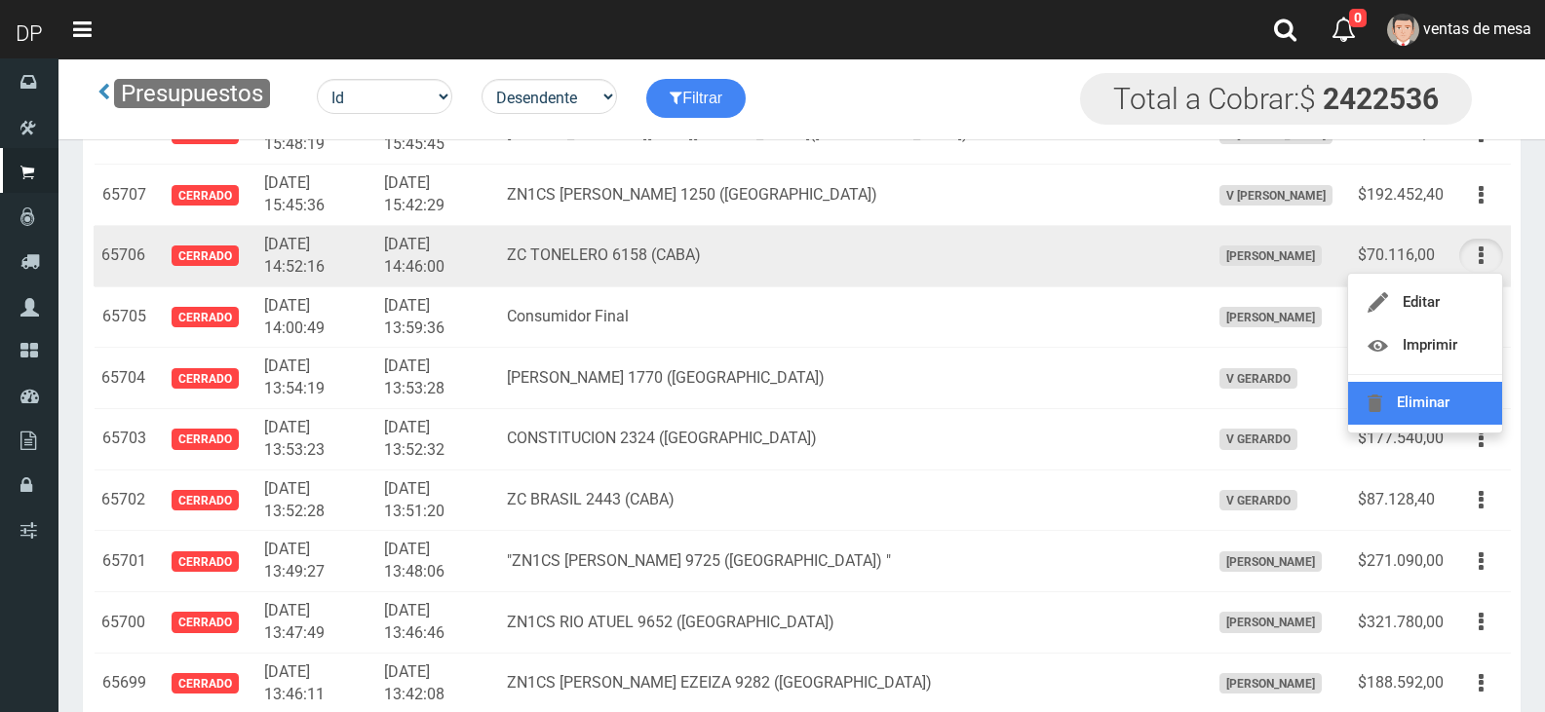
click at [1468, 387] on link "Eliminar" at bounding box center [1425, 403] width 154 height 43
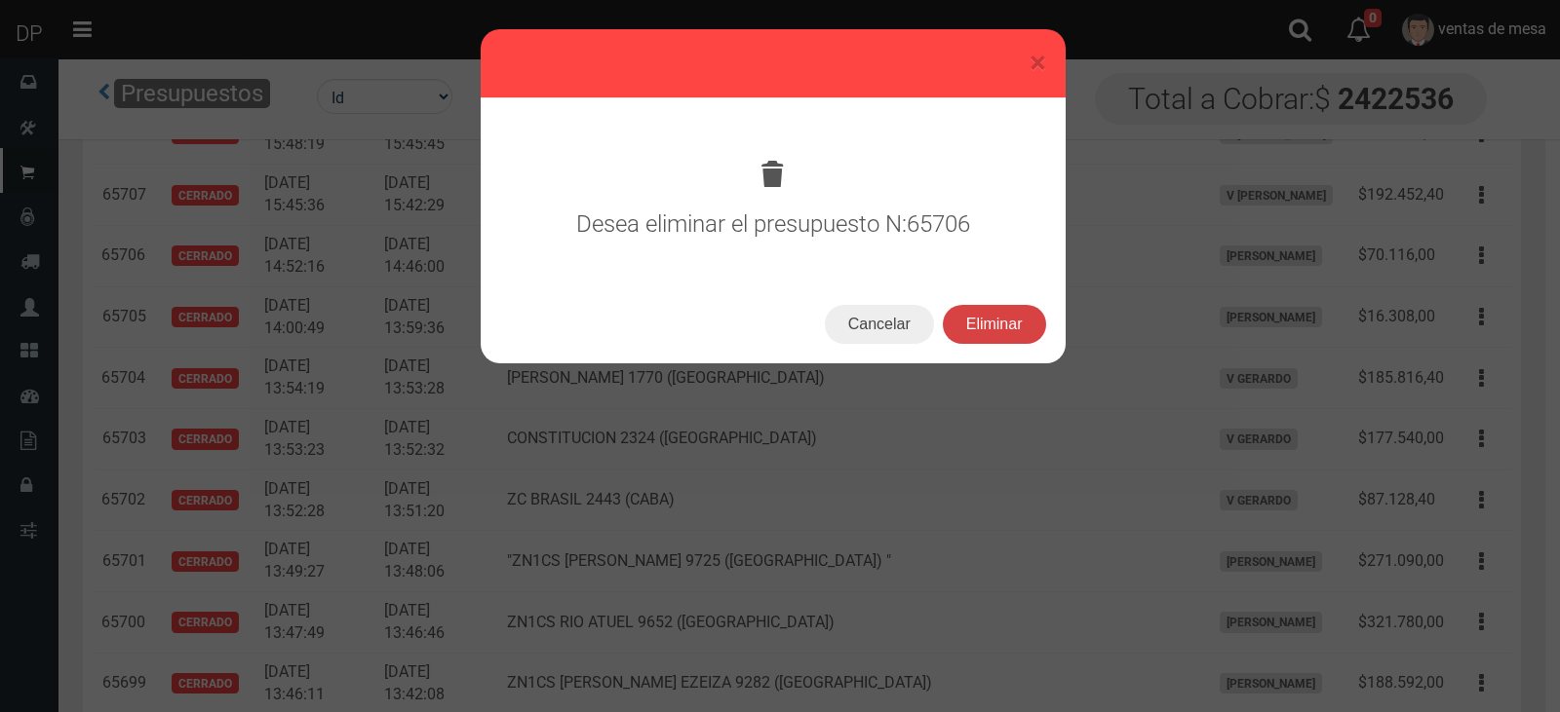
click at [1038, 322] on button "Eliminar" at bounding box center [994, 324] width 103 height 39
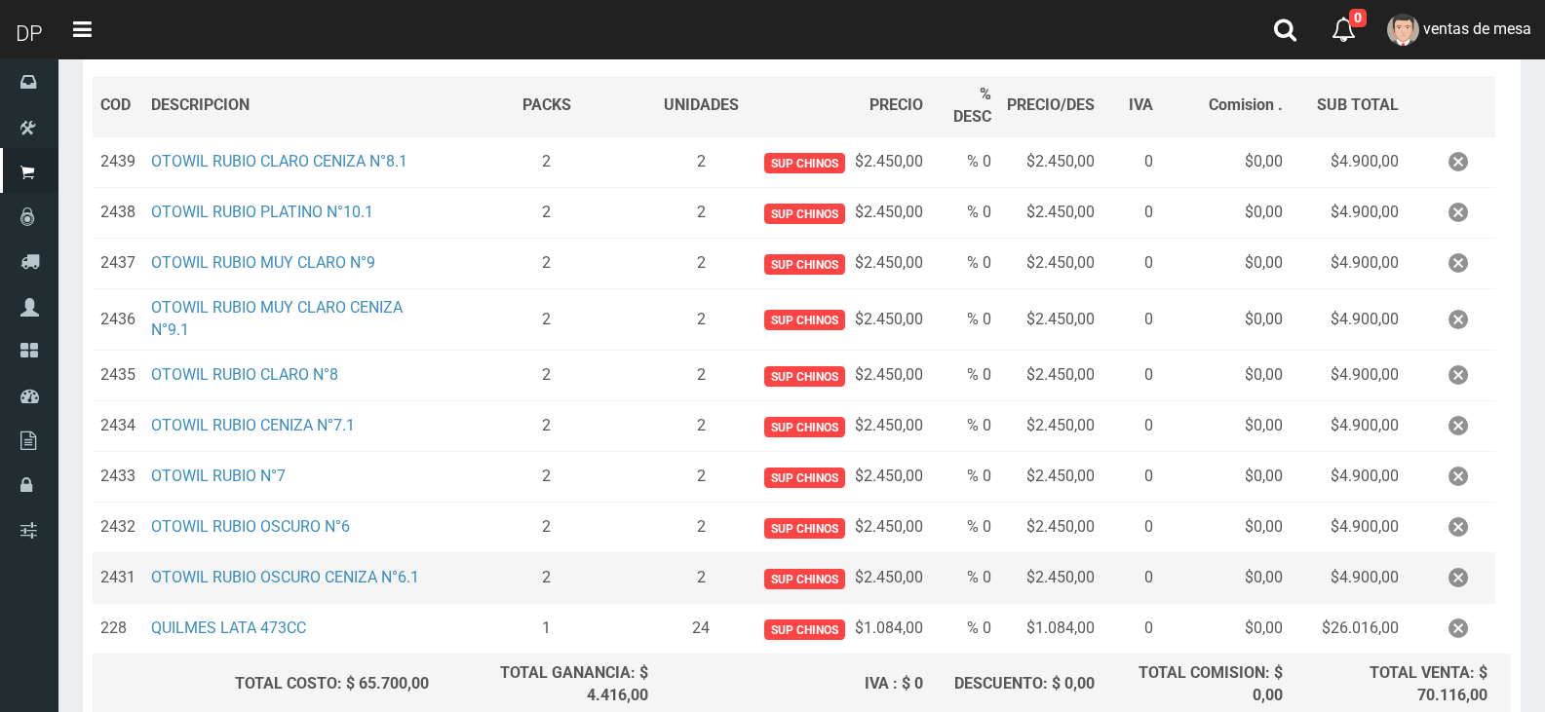
scroll to position [275, 0]
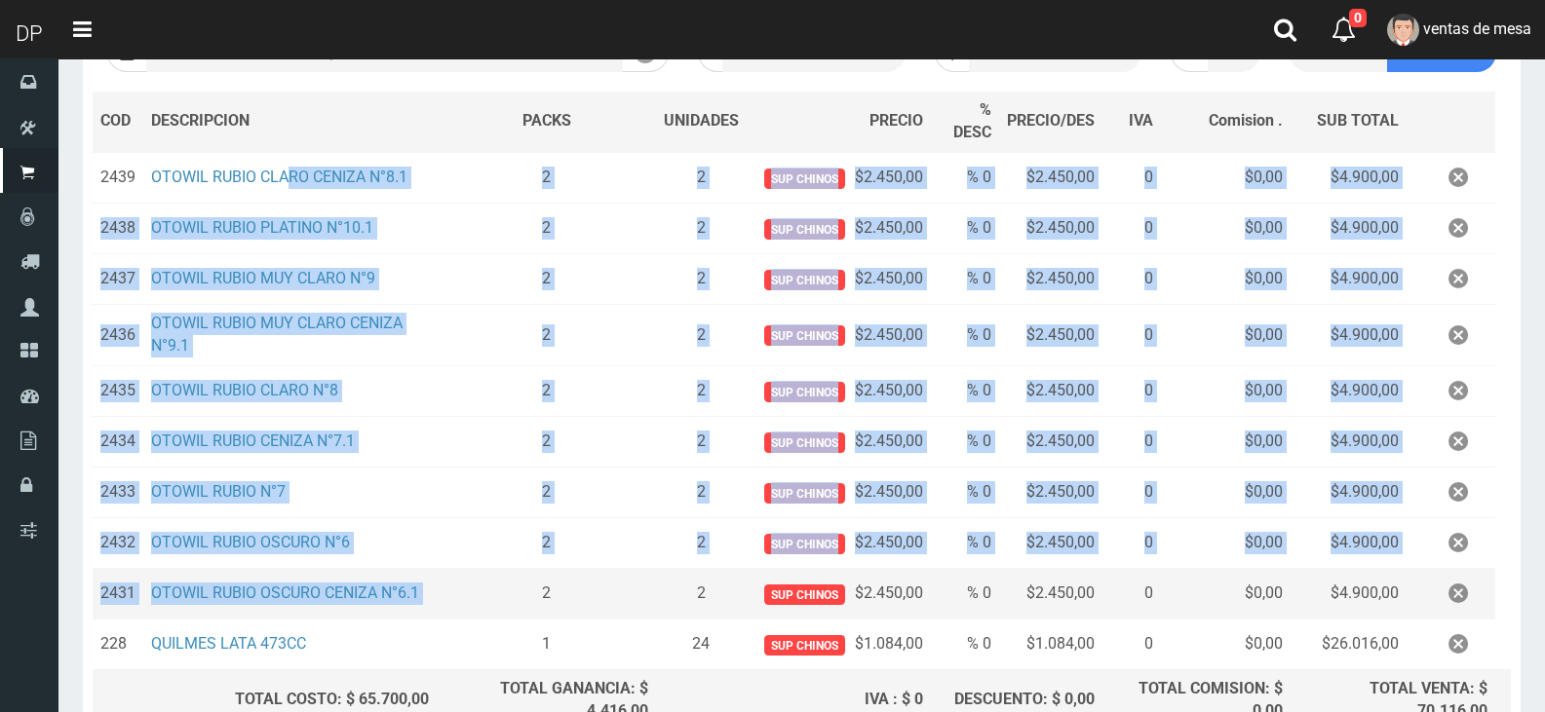
drag, startPoint x: 285, startPoint y: 202, endPoint x: 474, endPoint y: 588, distance: 429.8
click at [471, 588] on tbody "2439 OTOWIL [PERSON_NAME] CLARO CENIZA N°8.1 2 2 Sup chinos $2.450,00 % 0 $2.45…" at bounding box center [802, 411] width 1418 height 518
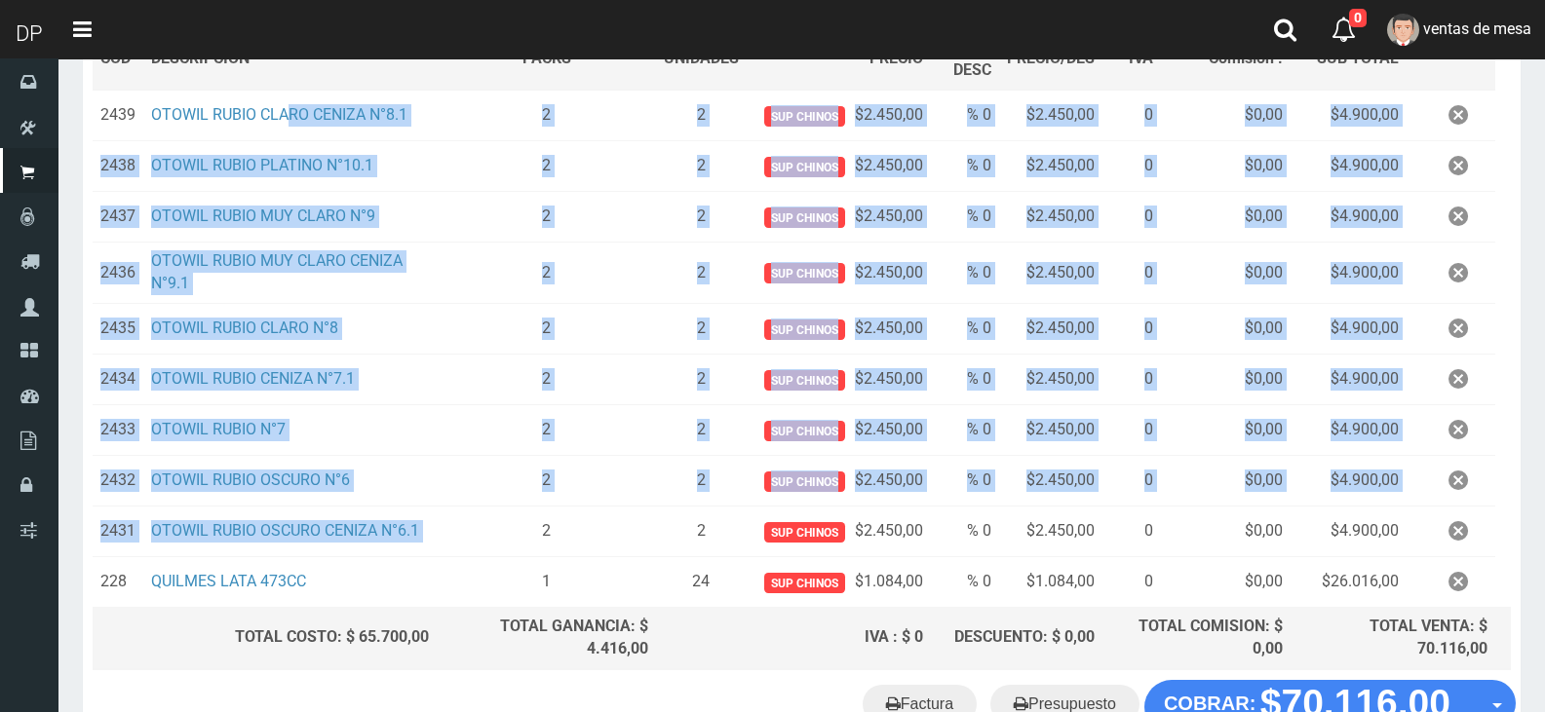
scroll to position [470, 0]
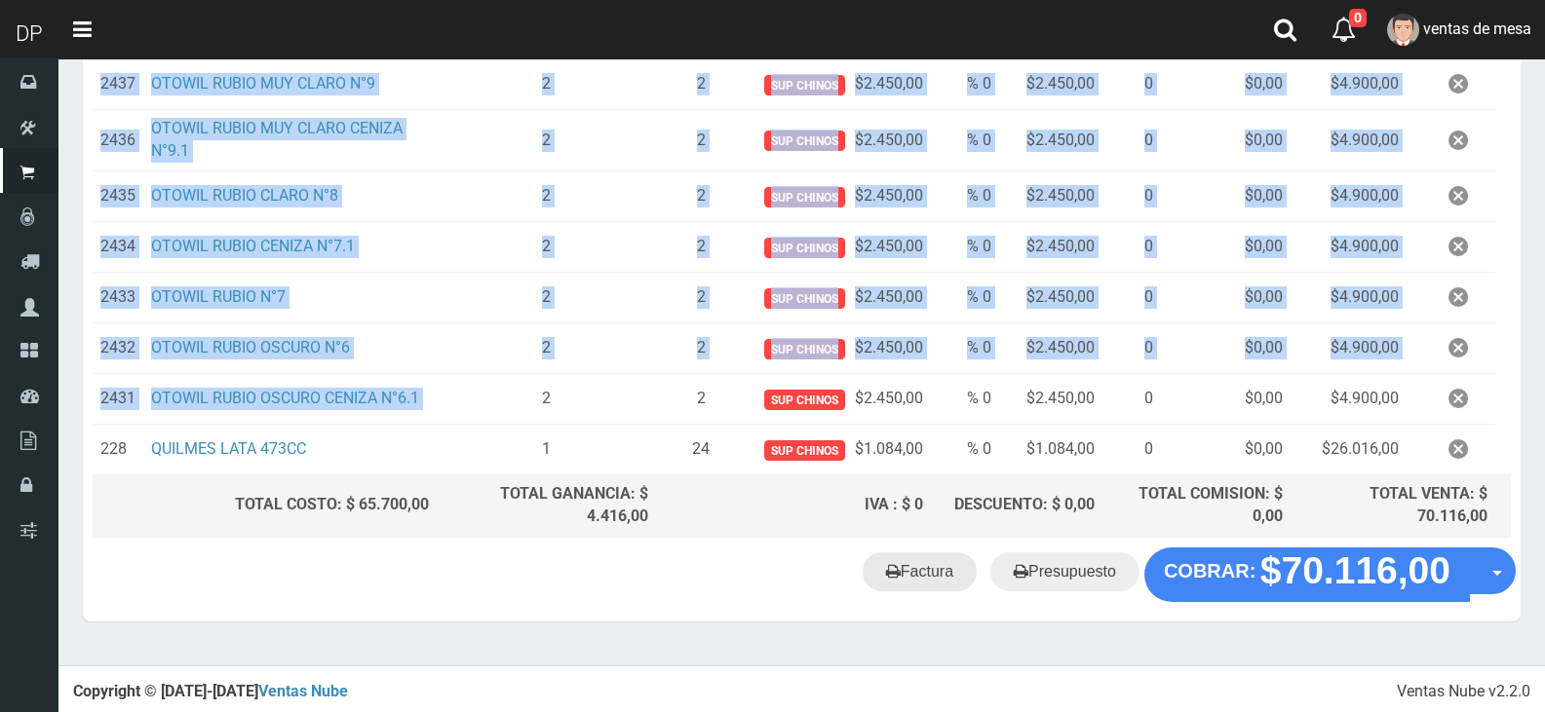
click at [870, 572] on link "Factura" at bounding box center [920, 572] width 114 height 39
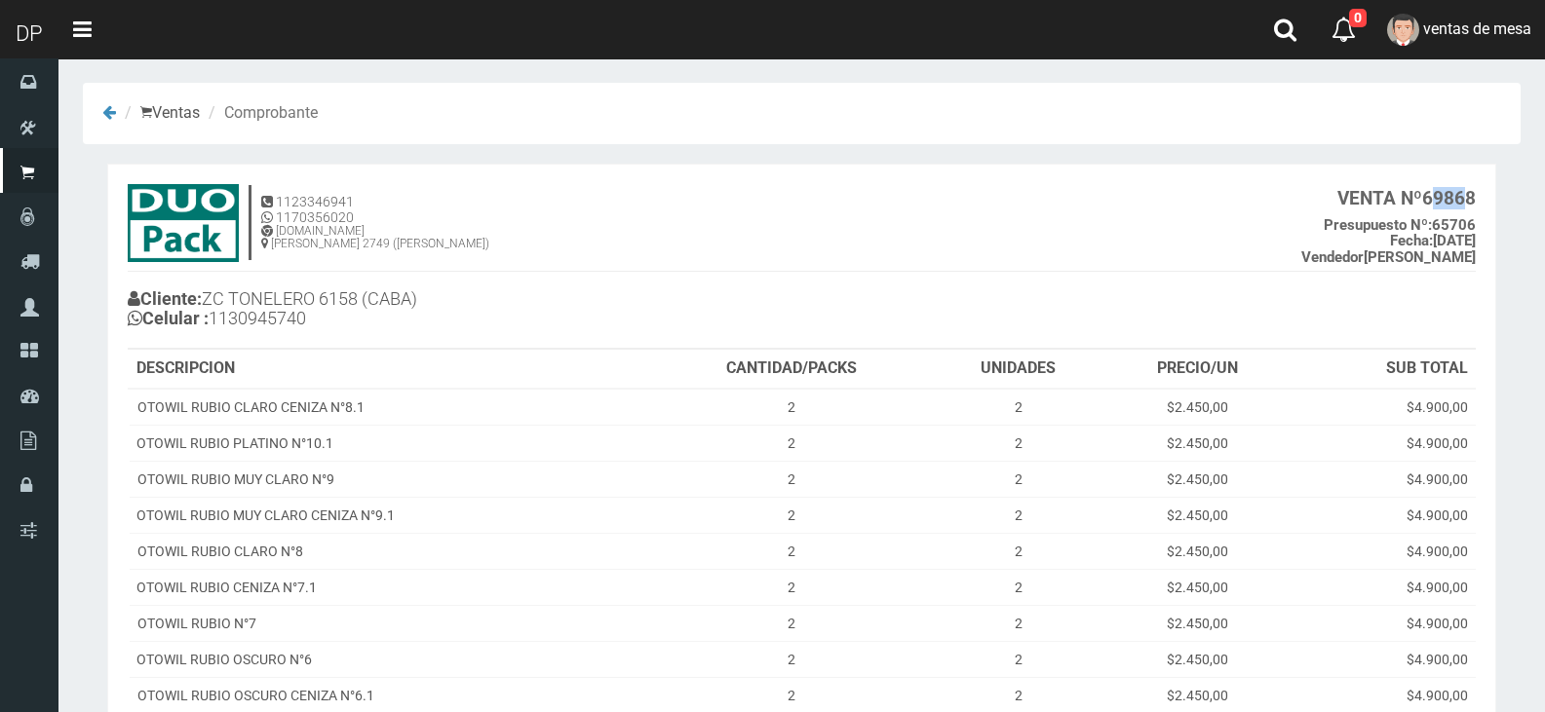
drag, startPoint x: 1432, startPoint y: 193, endPoint x: 1465, endPoint y: 203, distance: 34.5
click at [1463, 203] on b "VENTA Nº 69868" at bounding box center [1406, 198] width 138 height 22
click at [1448, 204] on b "VENTA Nº 69868" at bounding box center [1406, 198] width 138 height 22
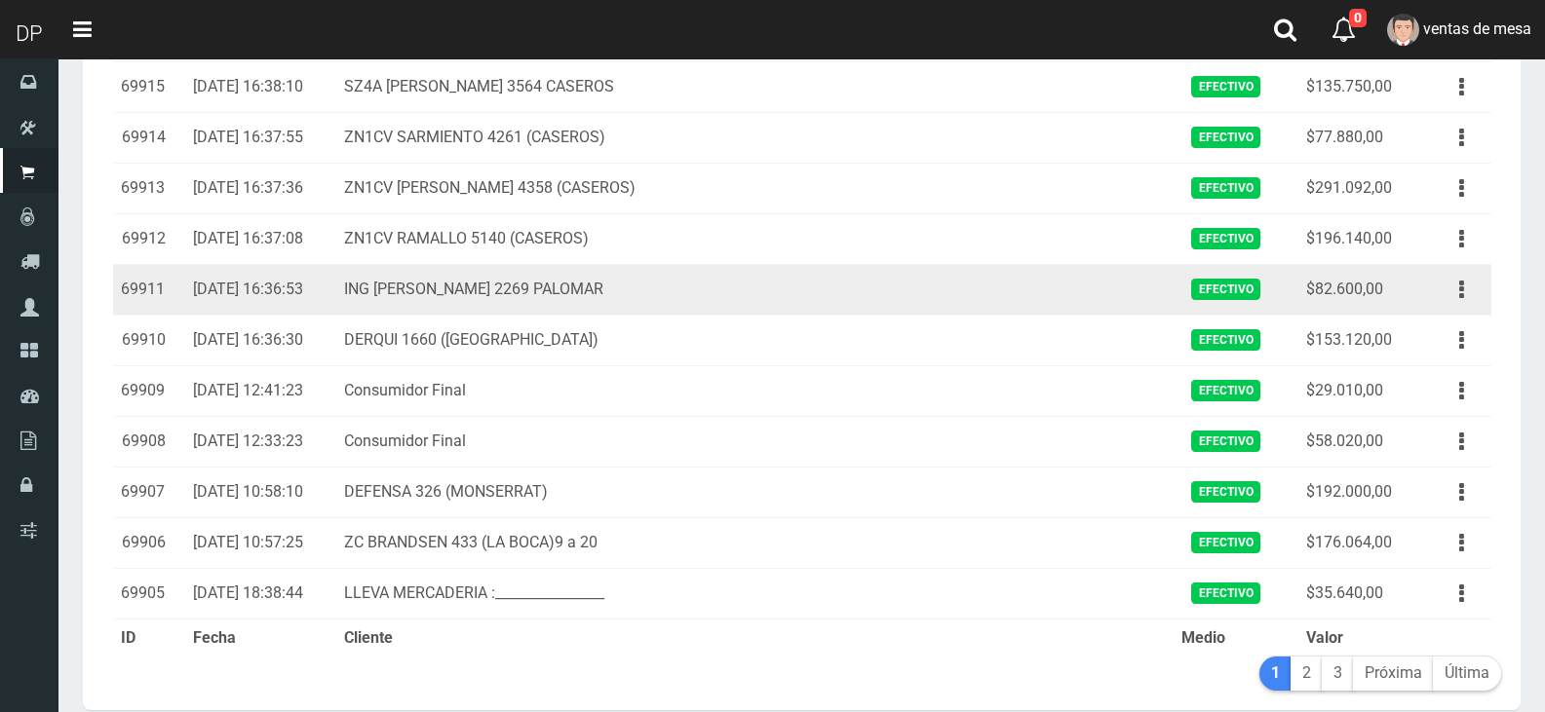
scroll to position [2220, 0]
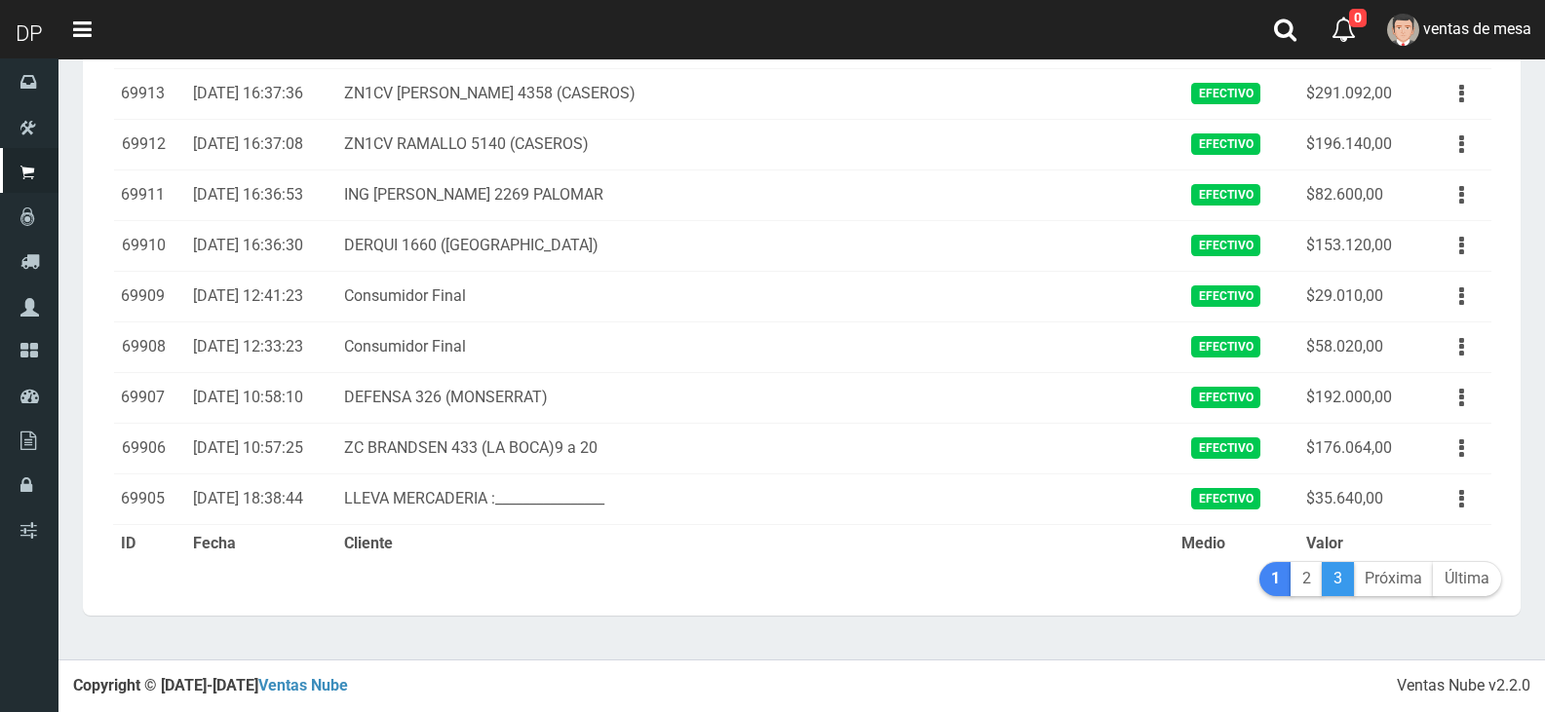
click at [1340, 576] on link "3" at bounding box center [1338, 579] width 32 height 34
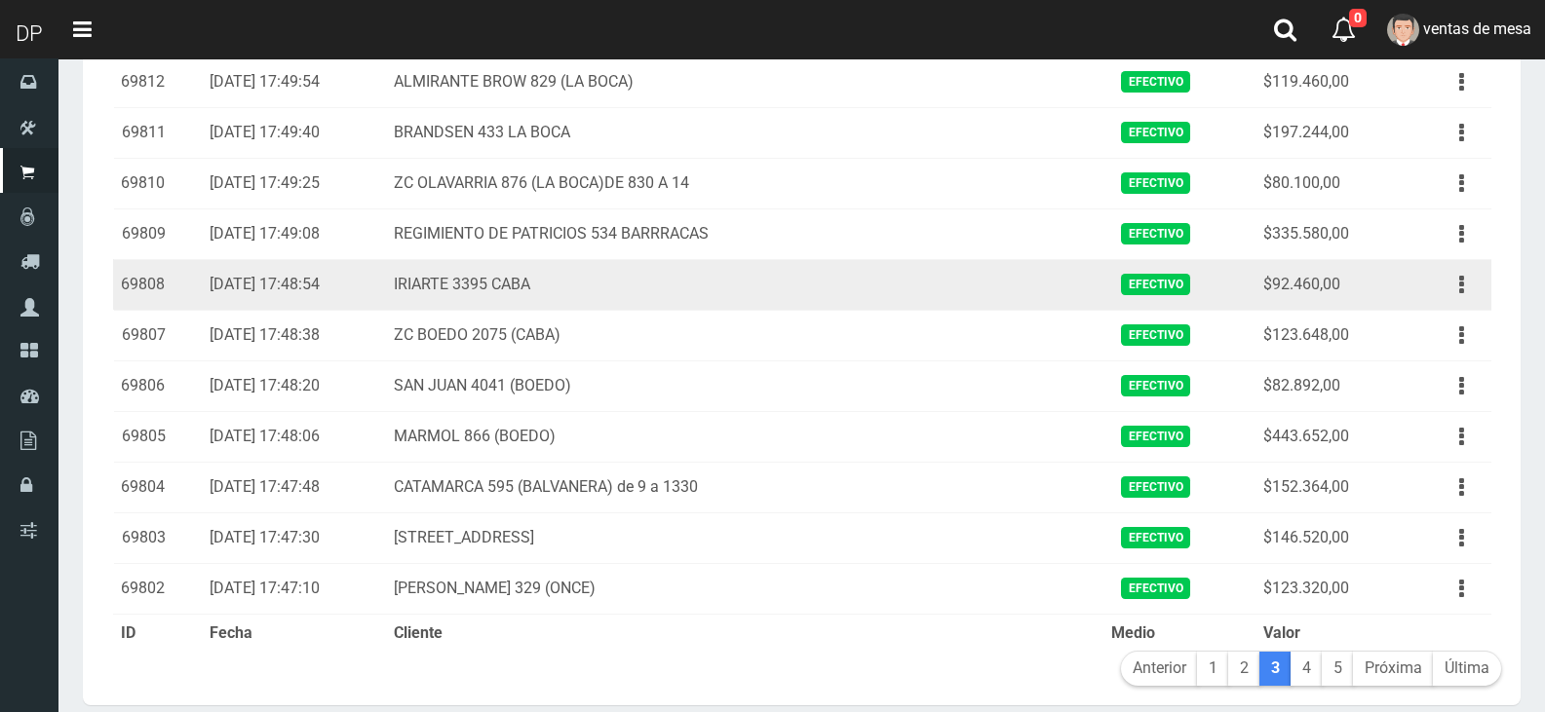
scroll to position [2220, 0]
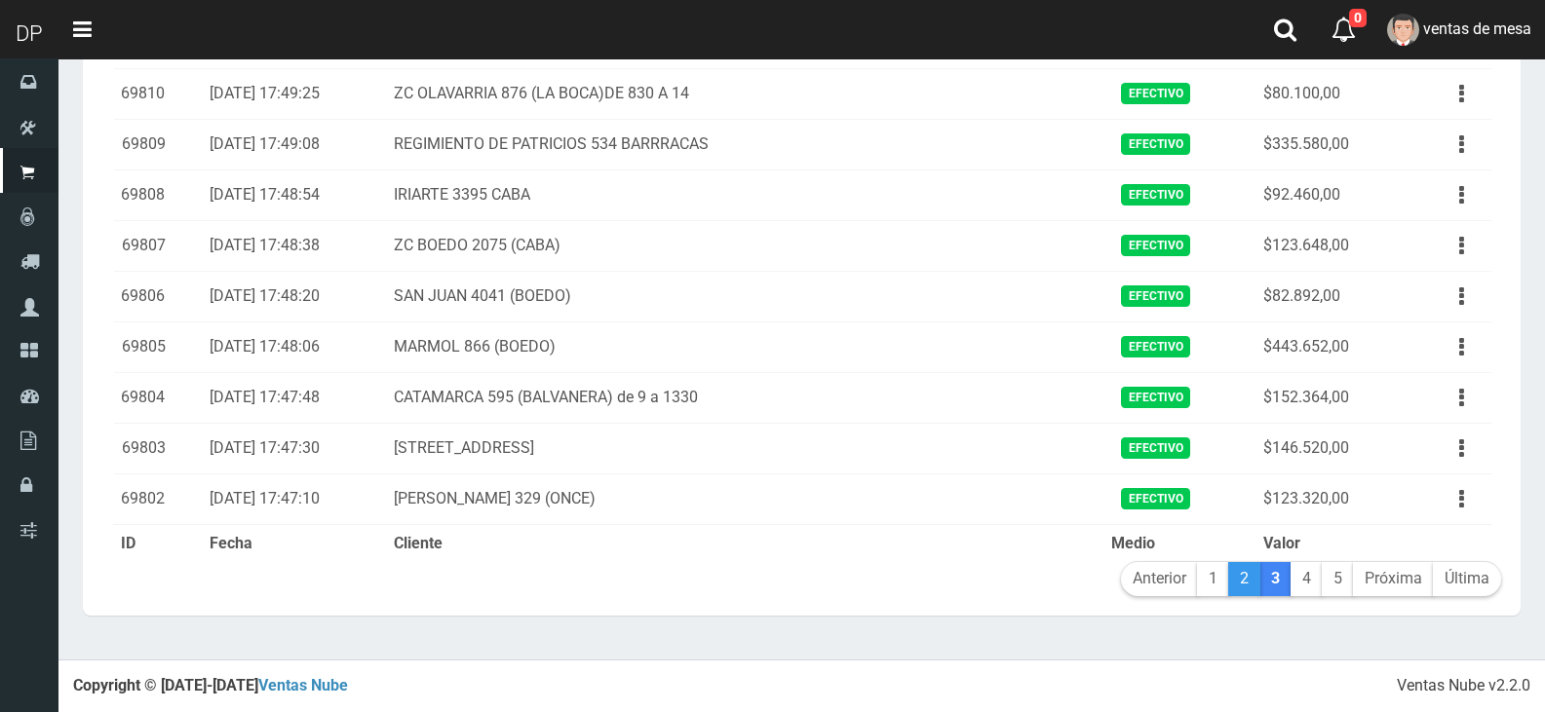
click at [1239, 596] on link "2" at bounding box center [1244, 579] width 32 height 34
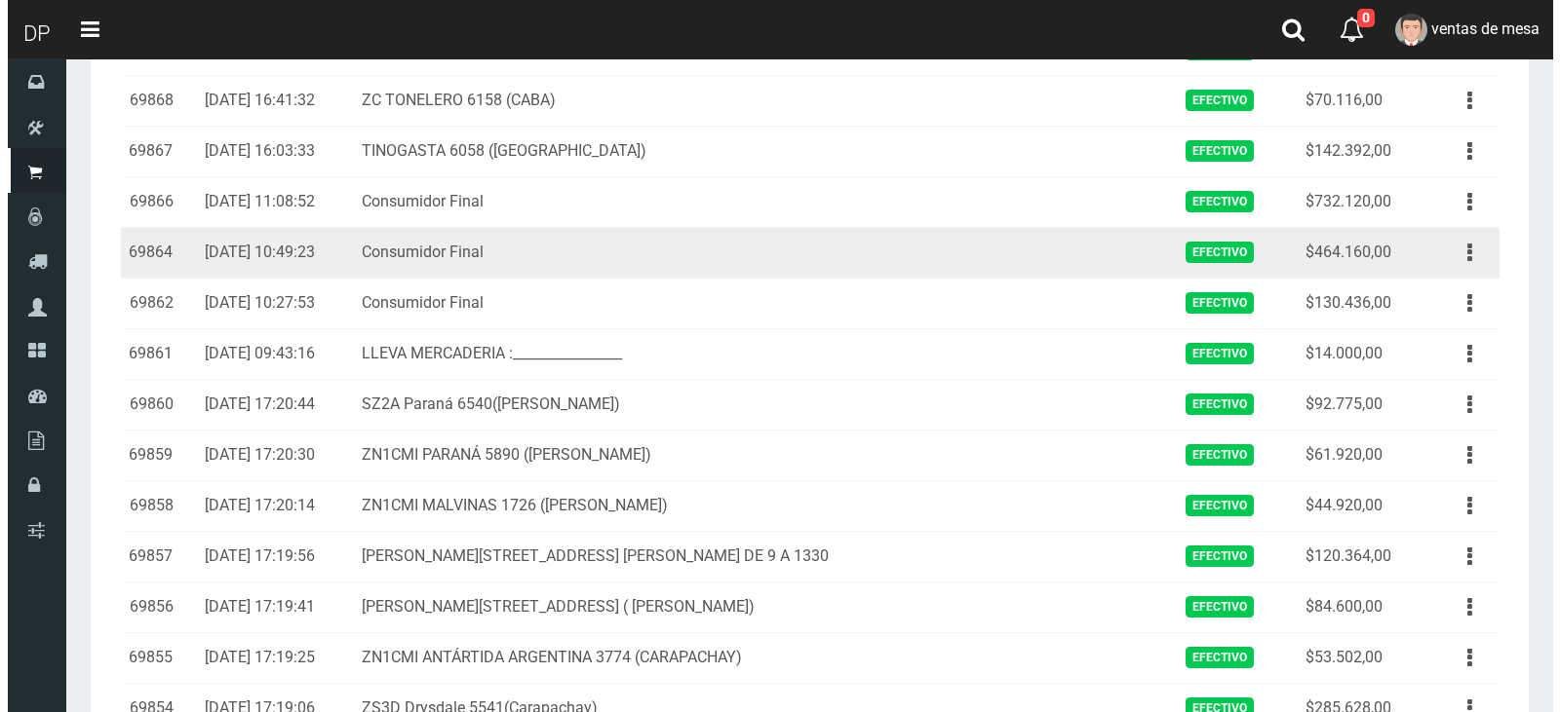
scroll to position [1928, 0]
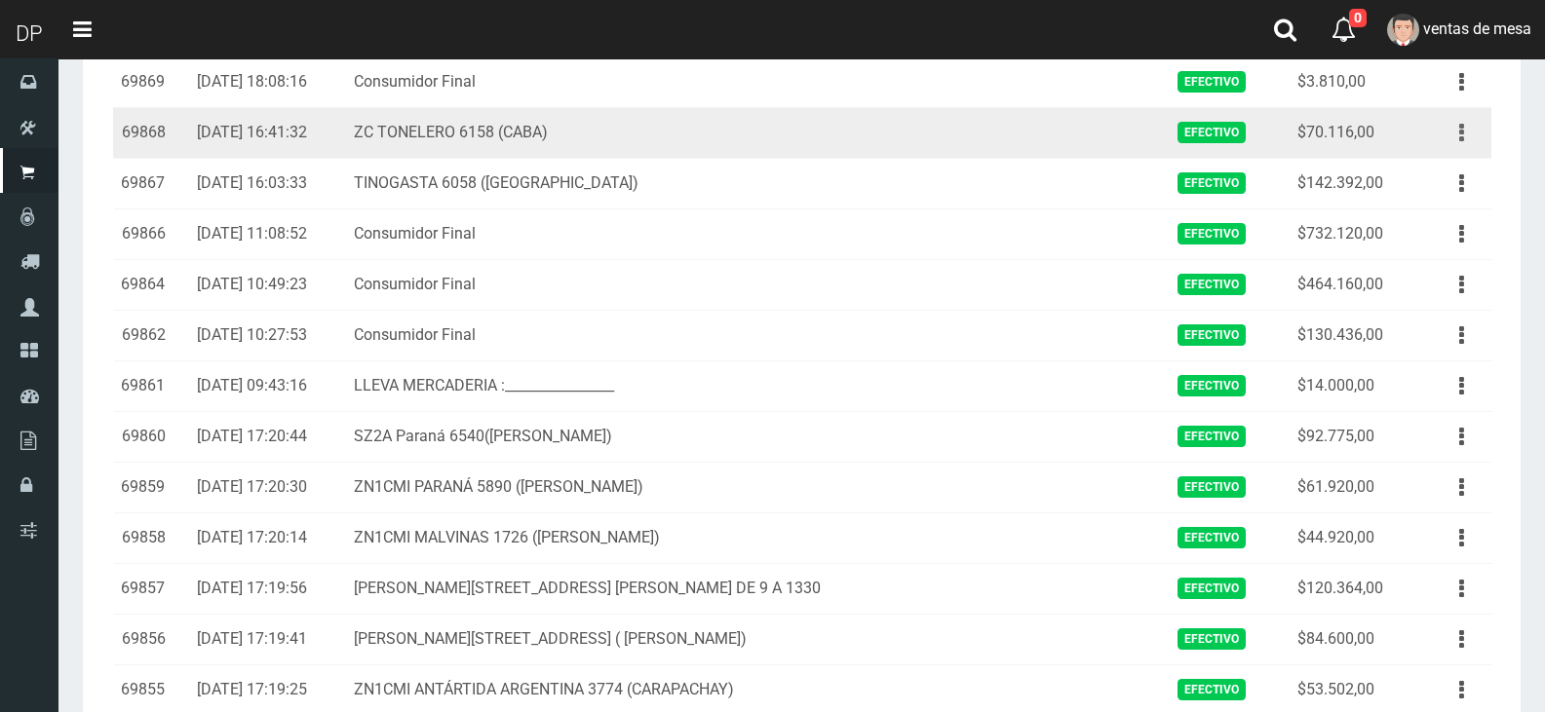
click at [1471, 130] on button "button" at bounding box center [1462, 133] width 44 height 34
click at [1446, 240] on link "Eliminar" at bounding box center [1406, 237] width 154 height 43
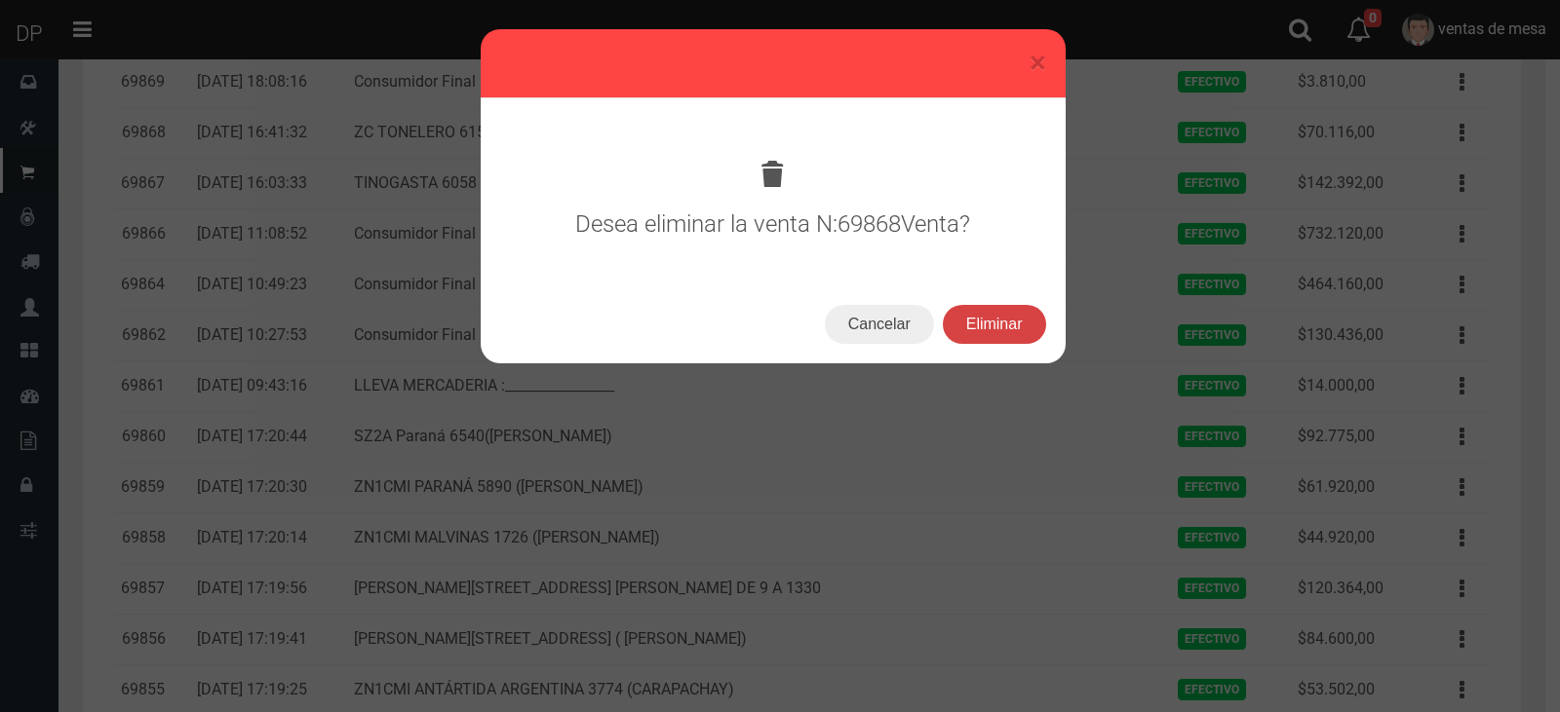
click at [984, 328] on button "Eliminar" at bounding box center [994, 324] width 103 height 39
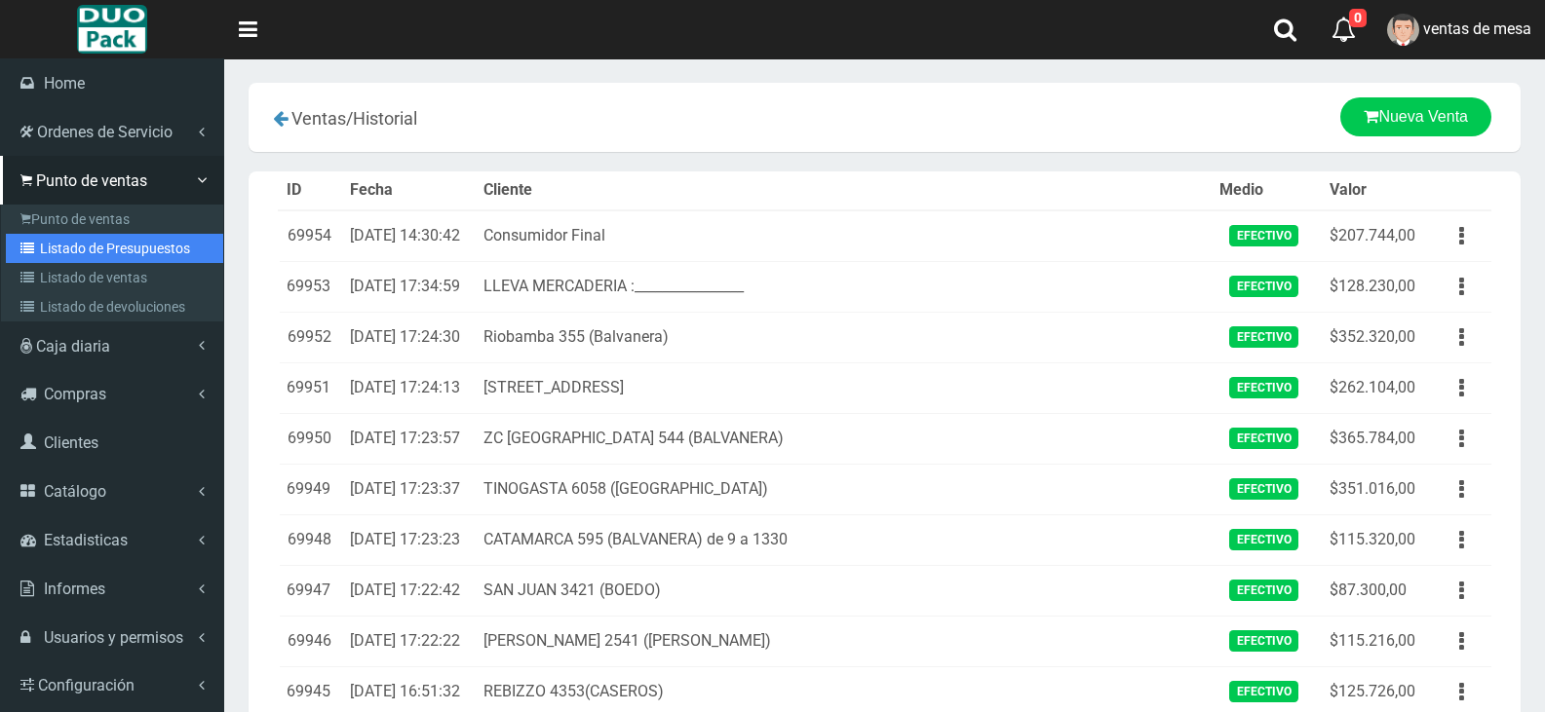
click at [65, 245] on link "Listado de Presupuestos" at bounding box center [114, 248] width 217 height 29
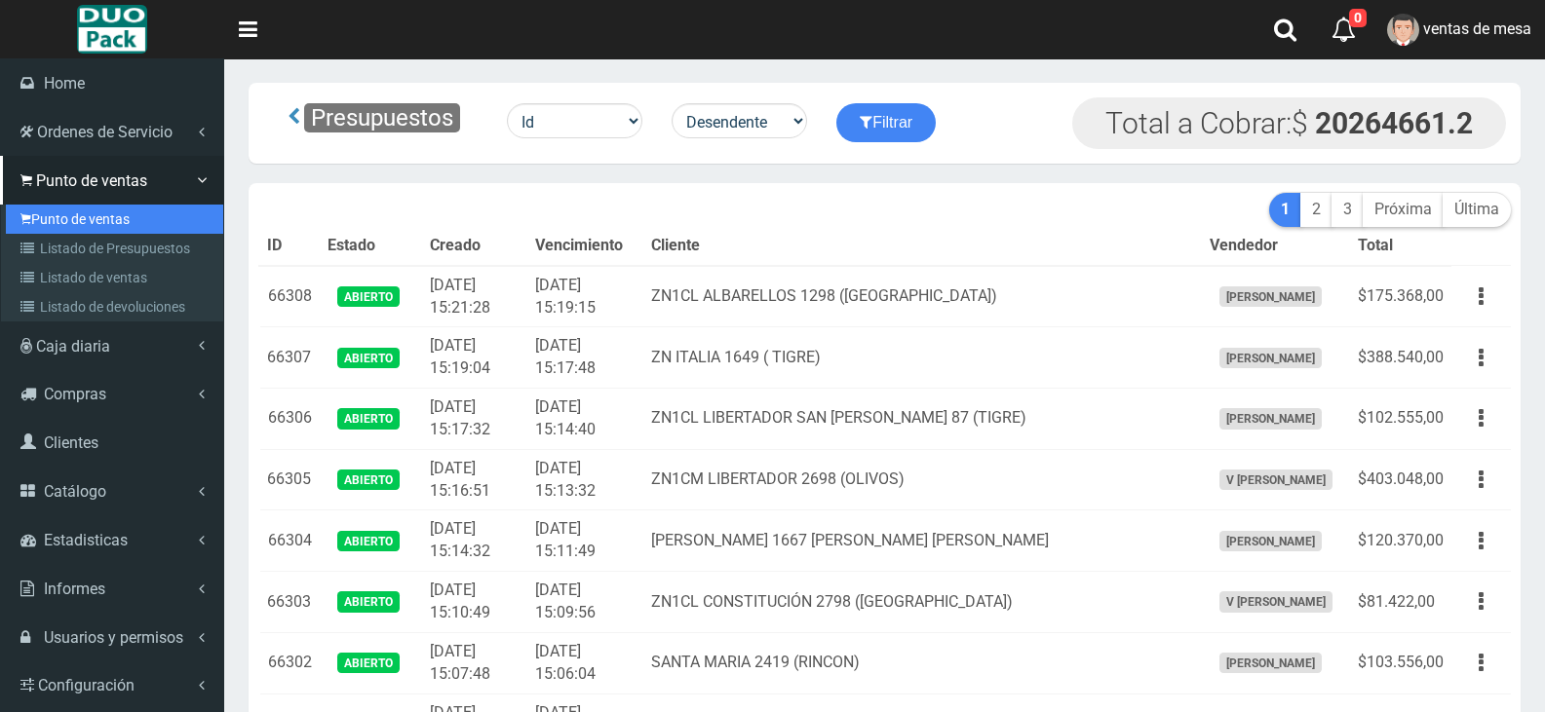
click at [42, 214] on link "Punto de ventas" at bounding box center [114, 219] width 217 height 29
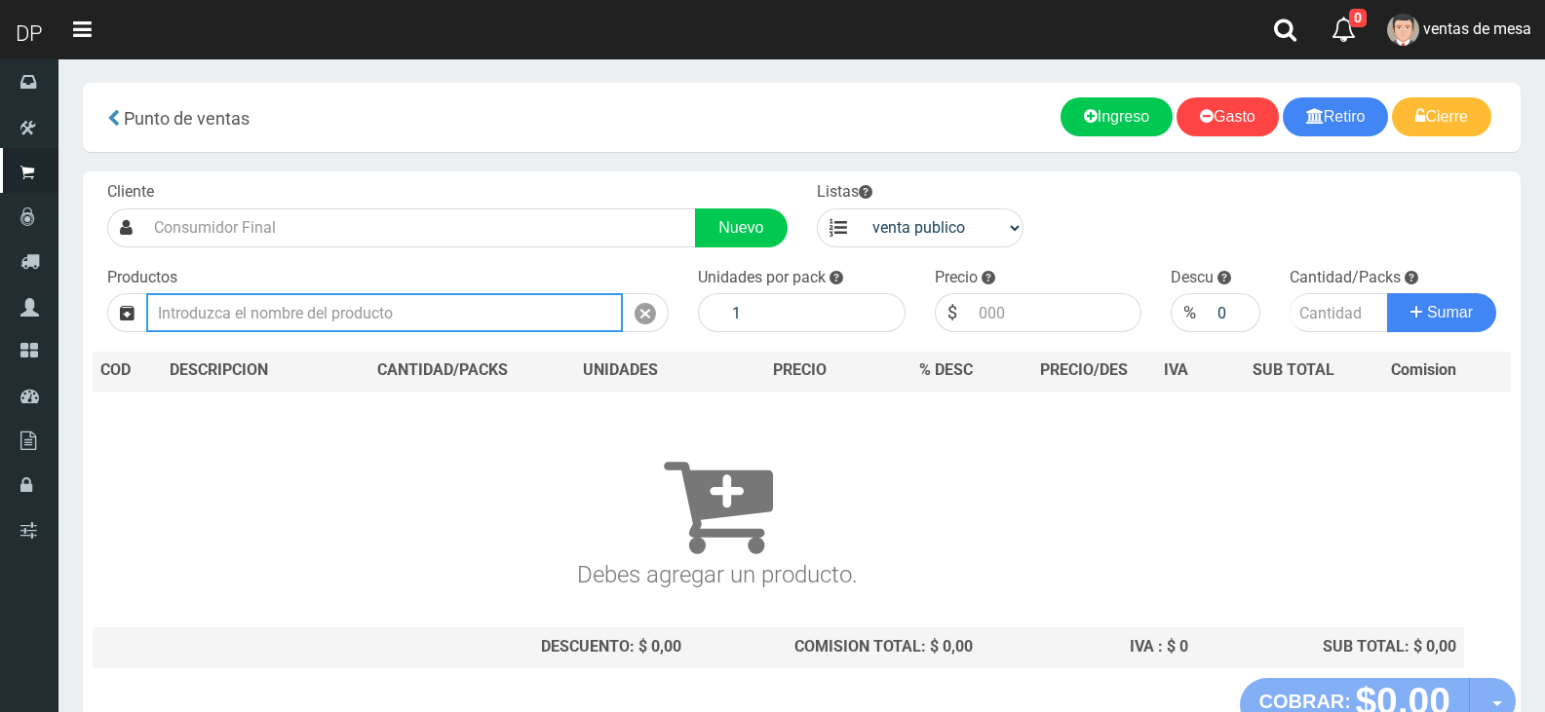
click at [355, 318] on input "text" at bounding box center [384, 312] width 477 height 39
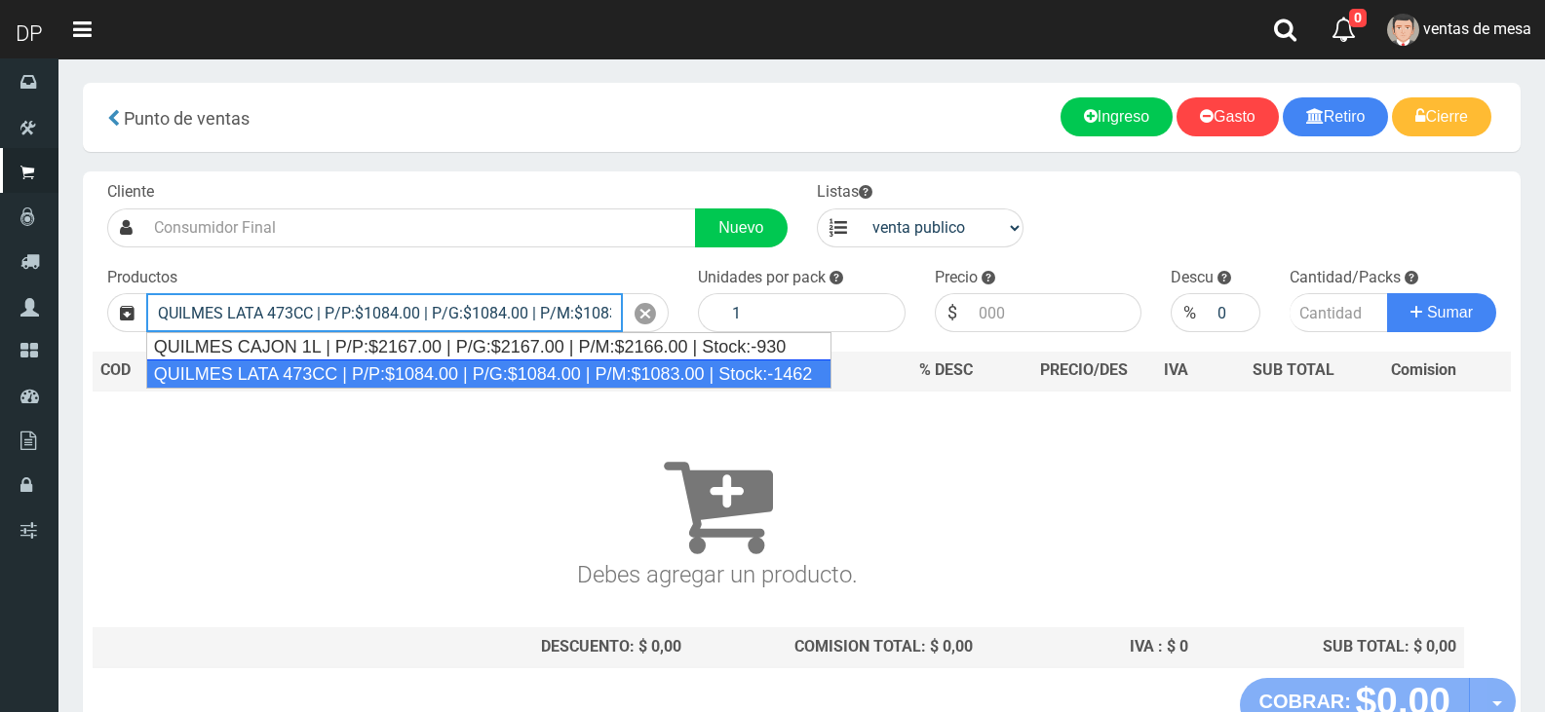
type input "QUILMES LATA 473CC | P/P:$1084.00 | P/G:$1084.00 | P/M:$1083.00 | Stock:-1462"
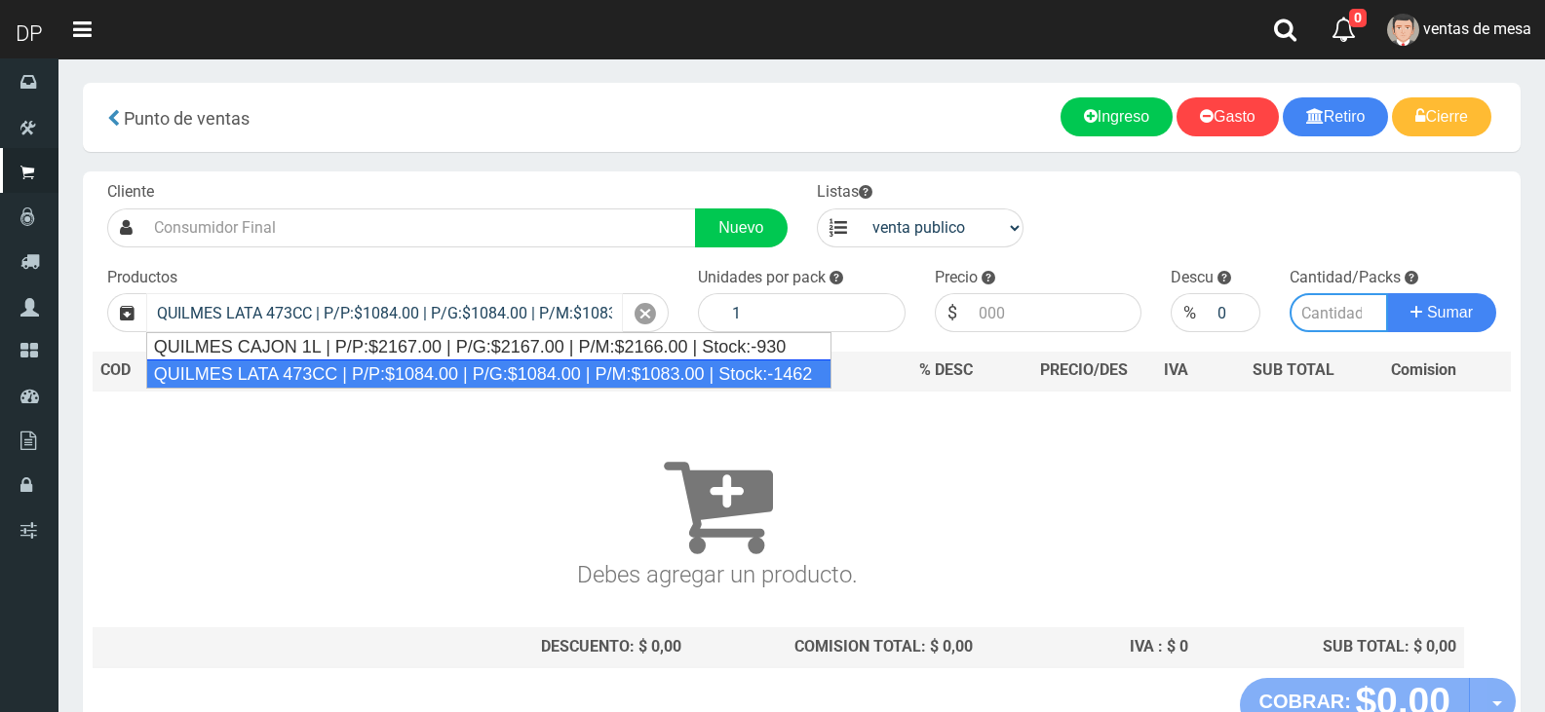
type input "24"
type input "1084.00"
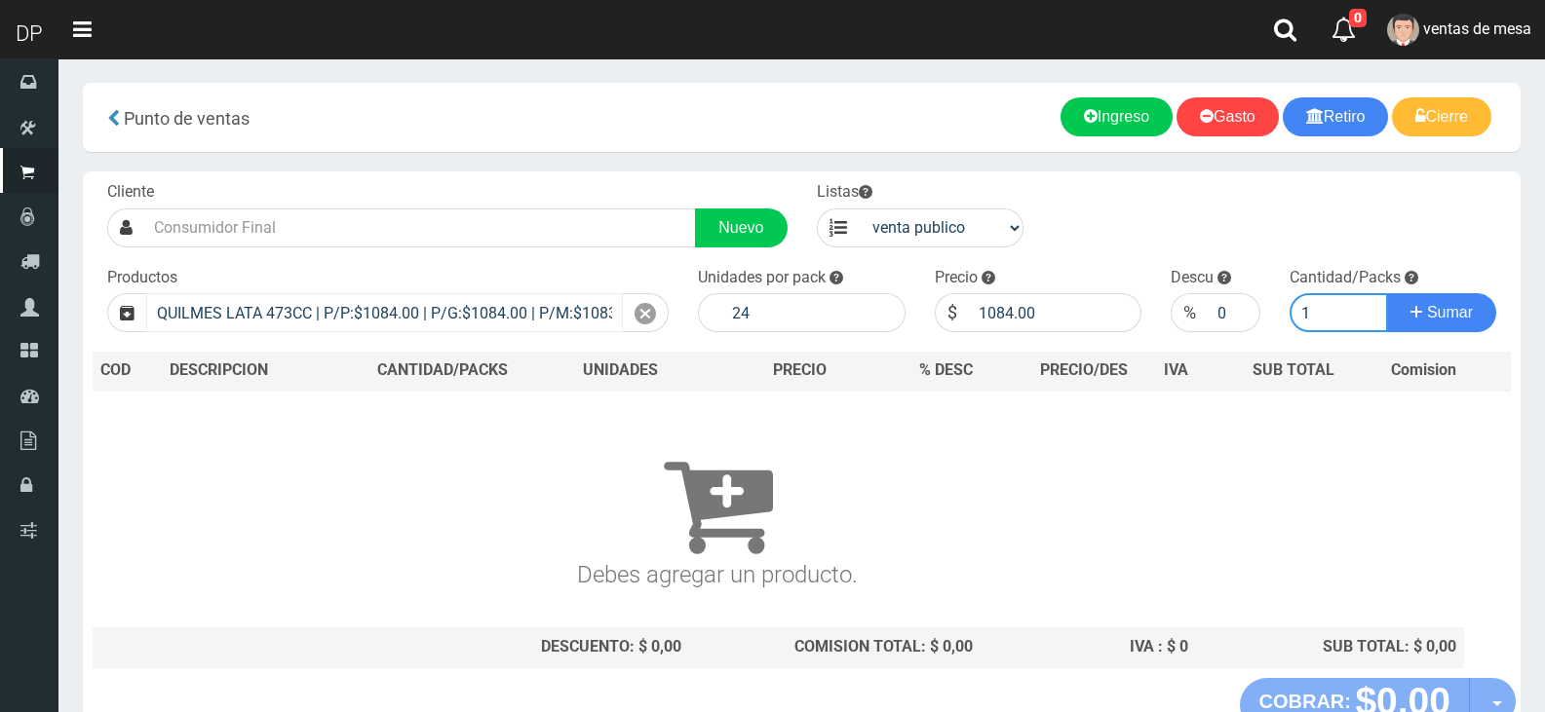
type input "1"
click at [1387, 293] on button "Sumar" at bounding box center [1441, 312] width 109 height 39
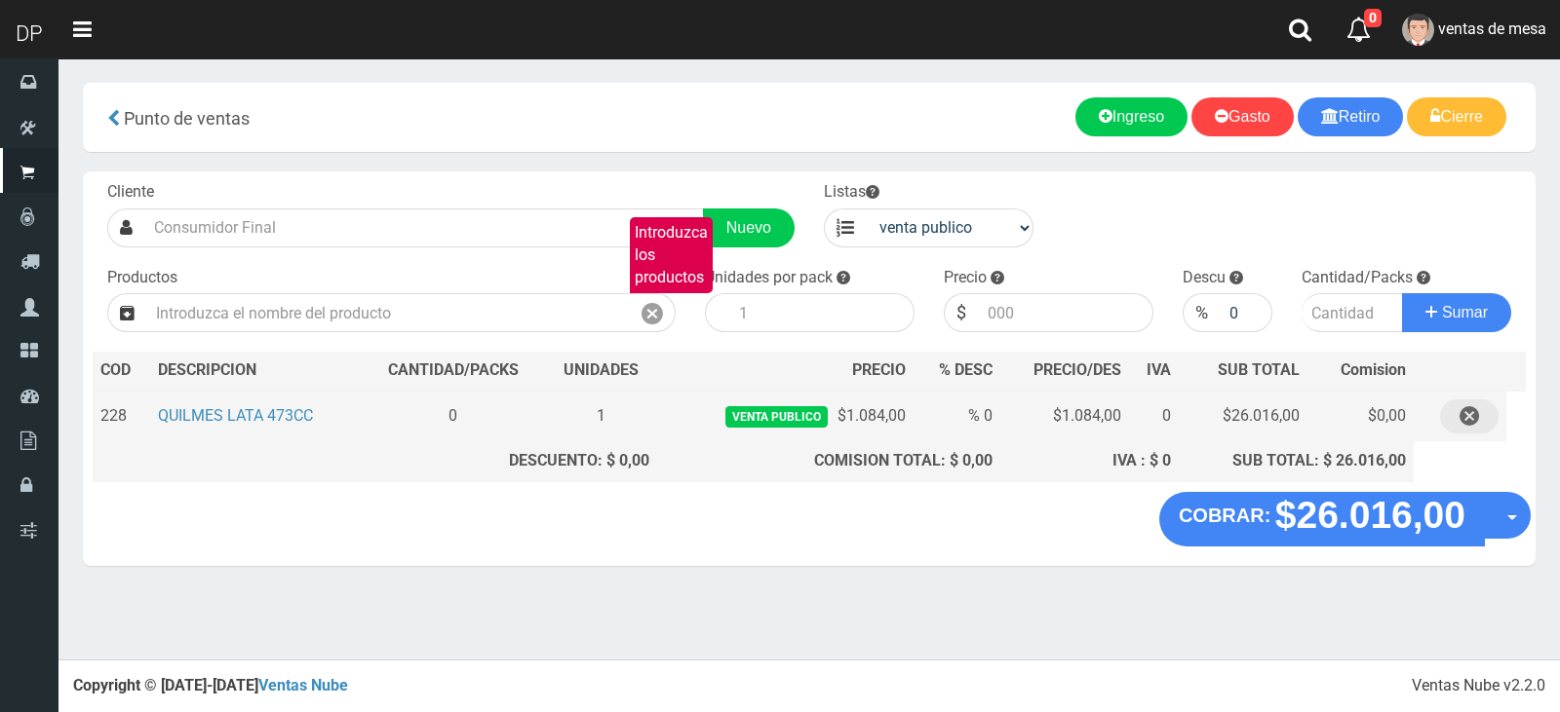
click at [1479, 429] on icon "button" at bounding box center [1468, 417] width 19 height 34
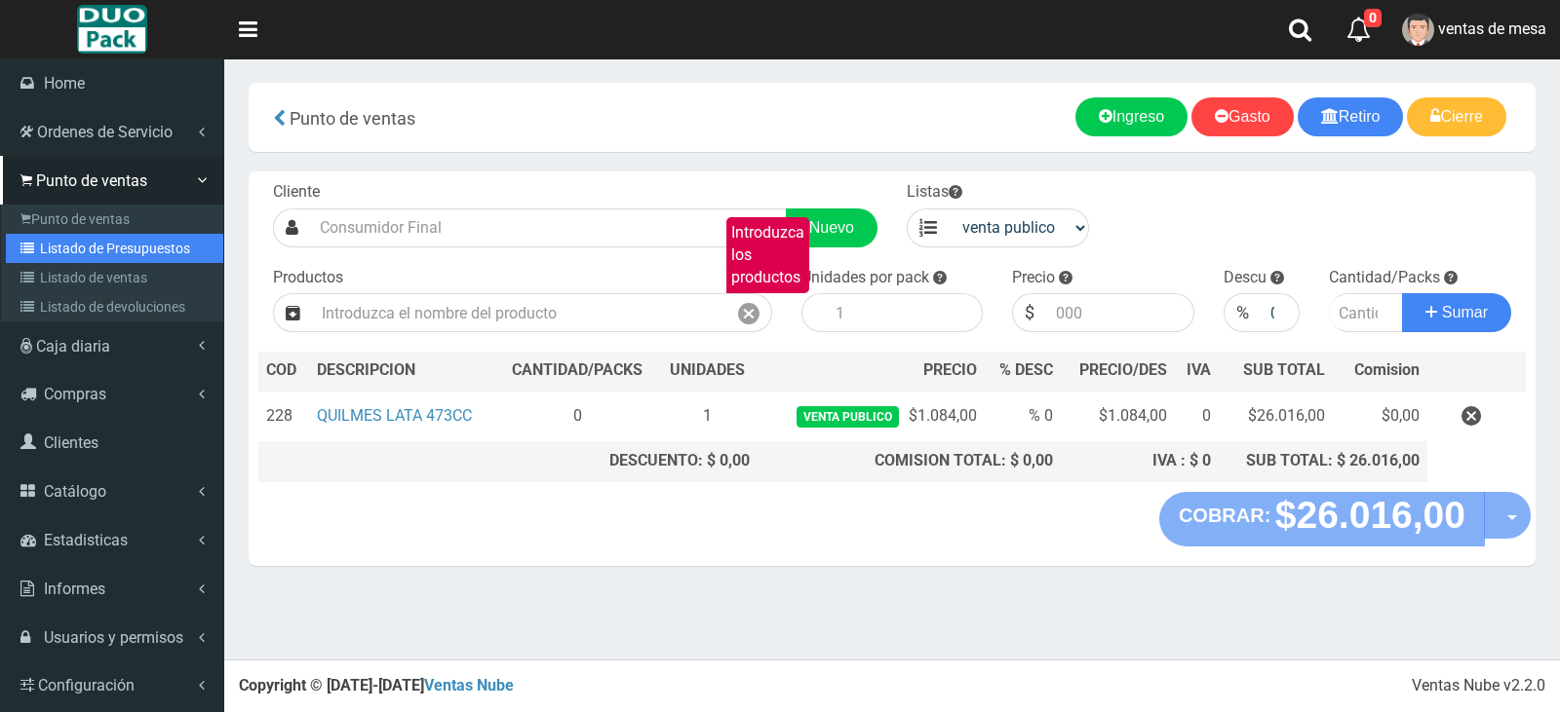
click at [79, 242] on link "Listado de Presupuestos" at bounding box center [114, 248] width 217 height 29
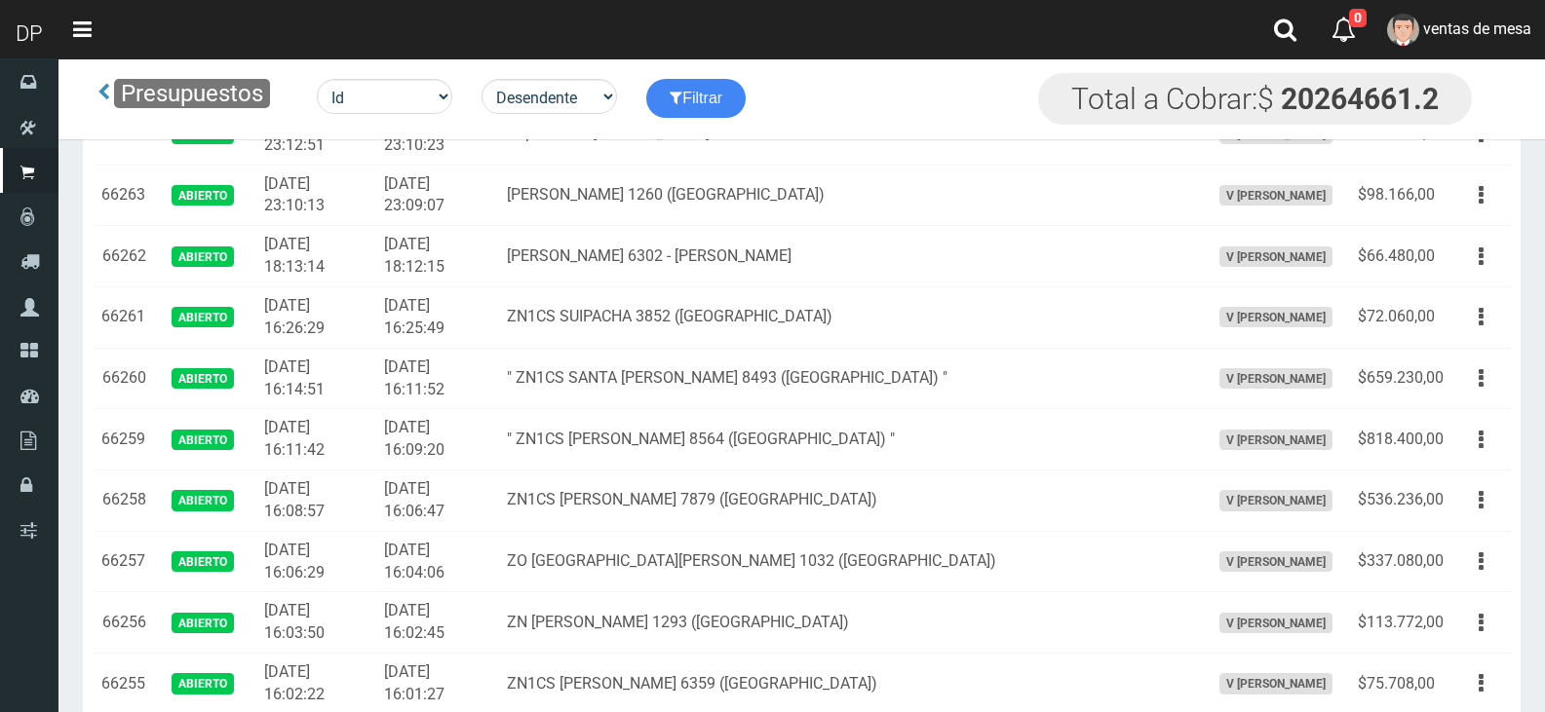
scroll to position [4605, 0]
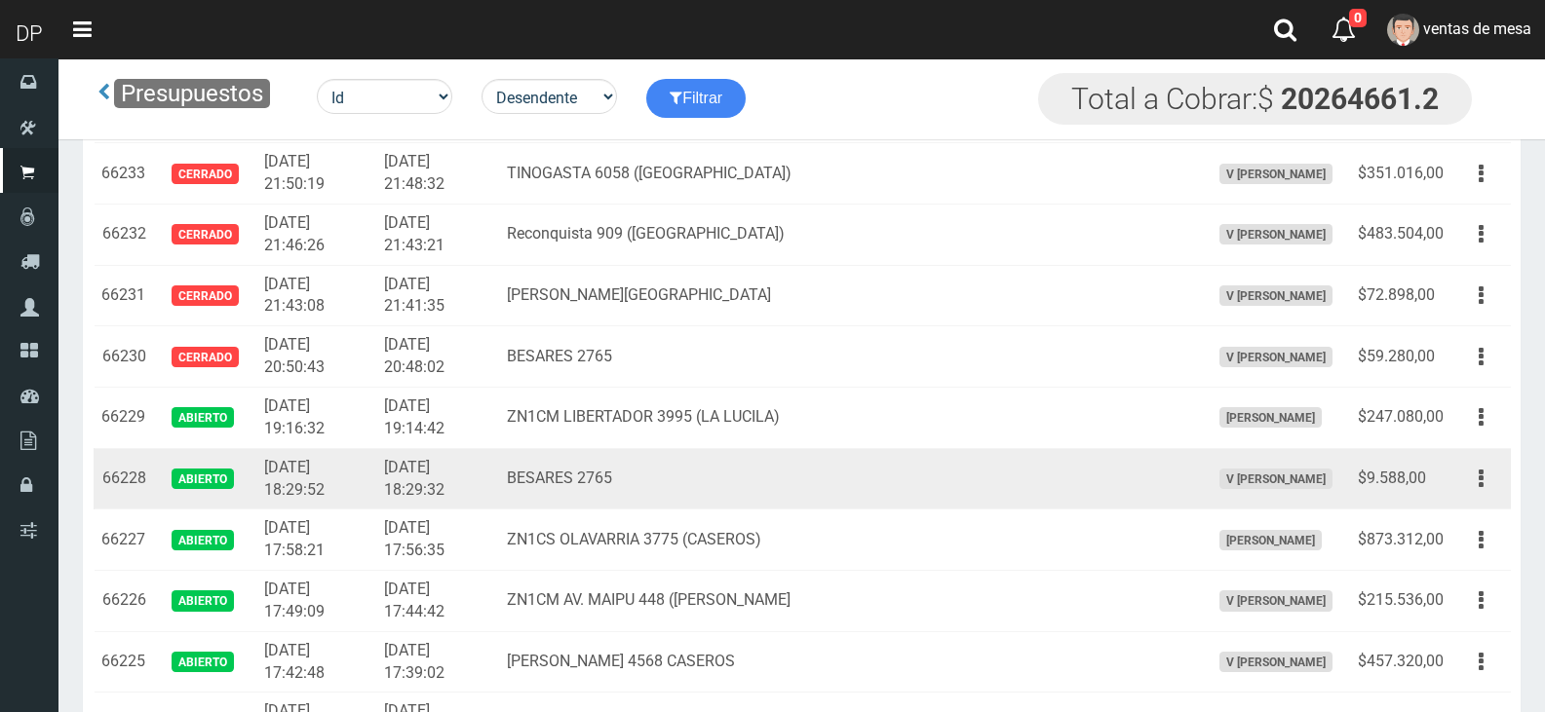
drag, startPoint x: 1483, startPoint y: 481, endPoint x: 1475, endPoint y: 499, distance: 20.5
click at [1484, 481] on button "button" at bounding box center [1481, 479] width 44 height 34
click at [1472, 503] on ul "Editar Imprimir Eliminar" at bounding box center [1425, 576] width 156 height 161
click at [1477, 469] on button "button" at bounding box center [1481, 479] width 44 height 34
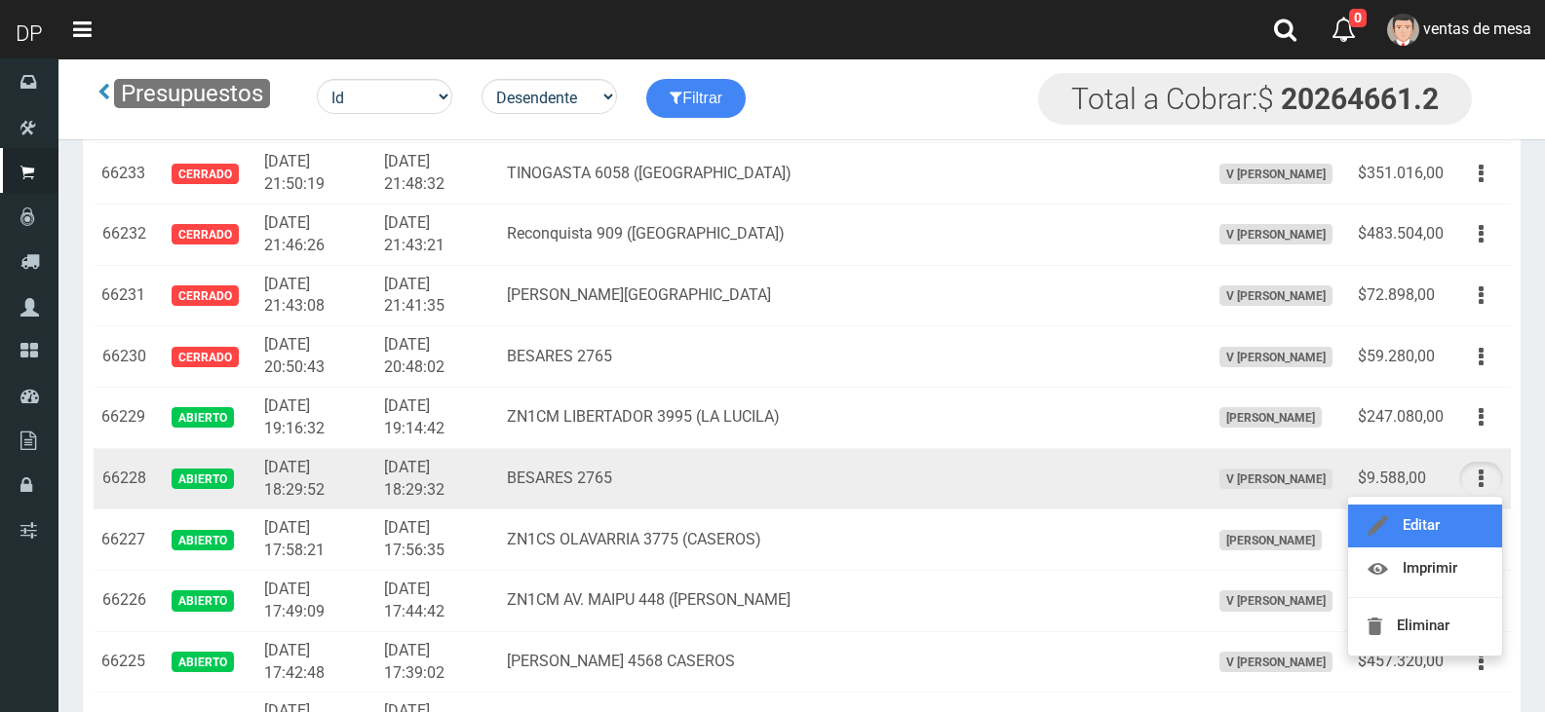
click at [1475, 517] on link "Editar" at bounding box center [1425, 526] width 154 height 43
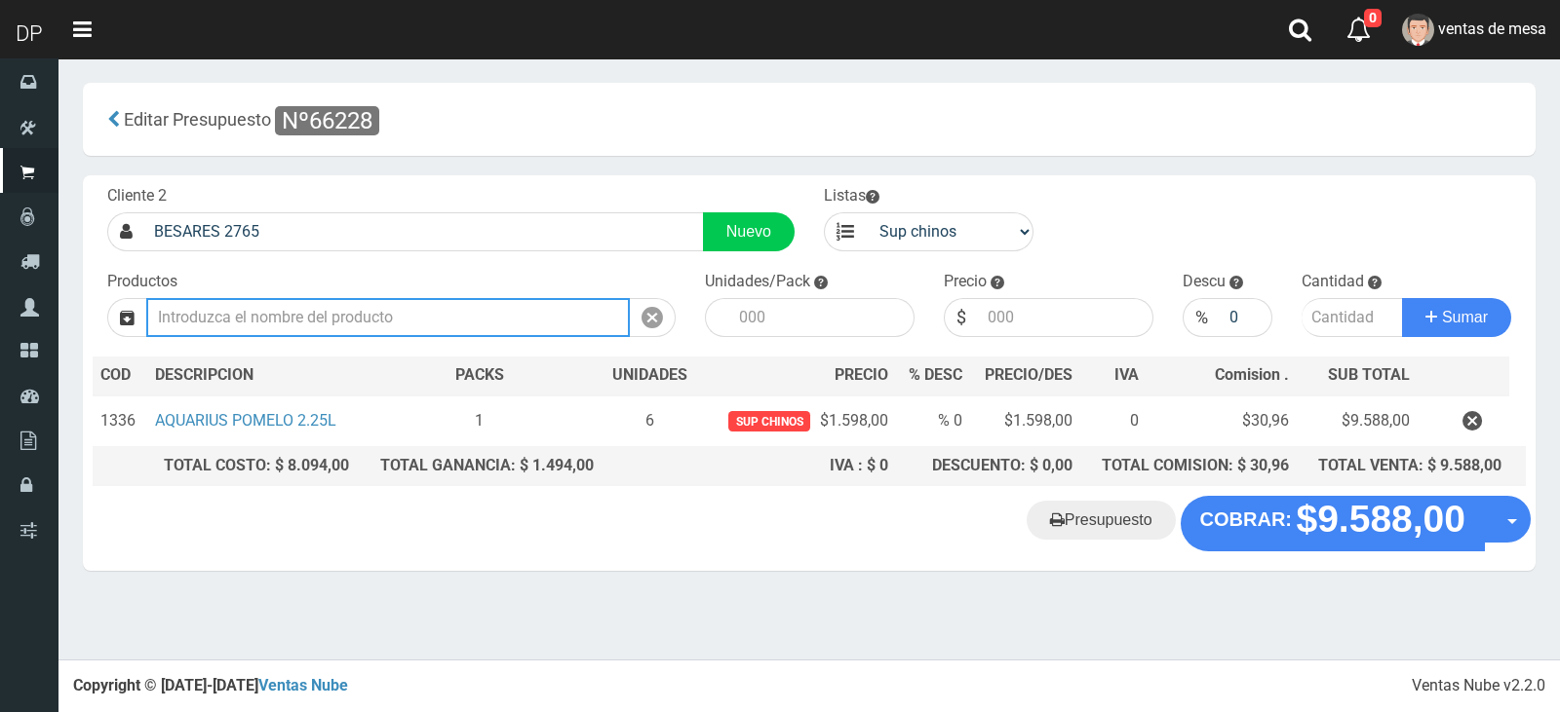
click at [414, 324] on input "text" at bounding box center [387, 317] width 483 height 39
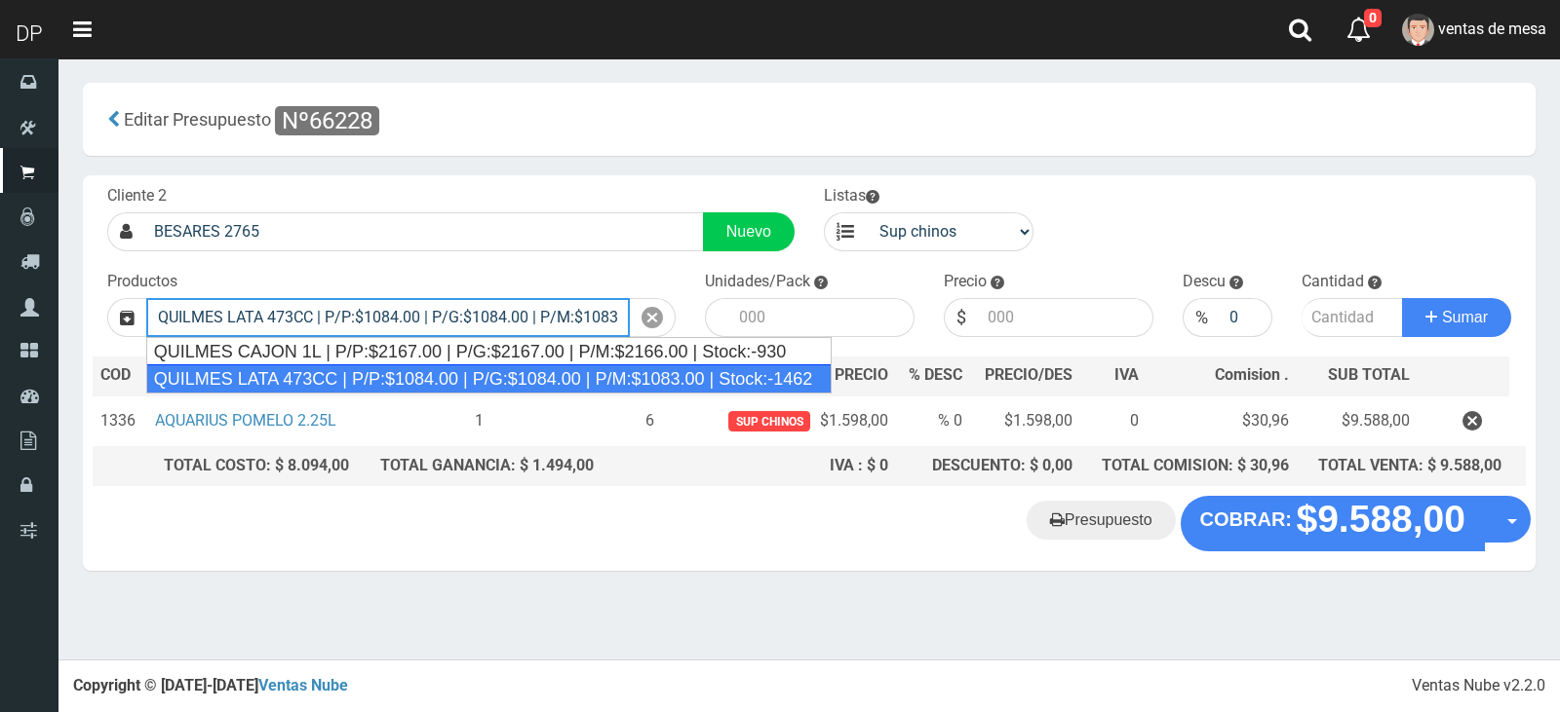
type input "QUILMES LATA 473CC | P/P:$1084.00 | P/G:$1084.00 | P/M:$1083.00 | Stock:-1462"
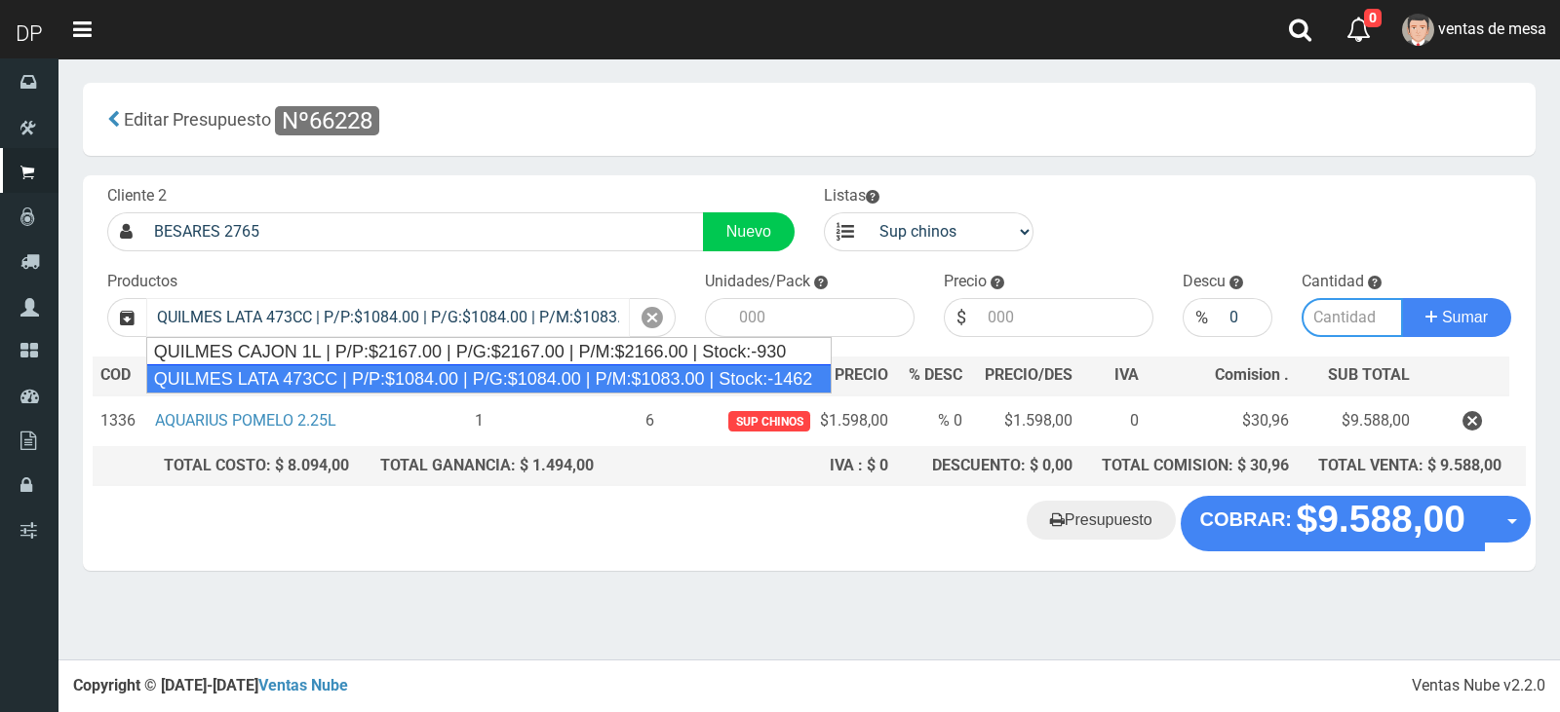
type input "24"
type input "1084.00"
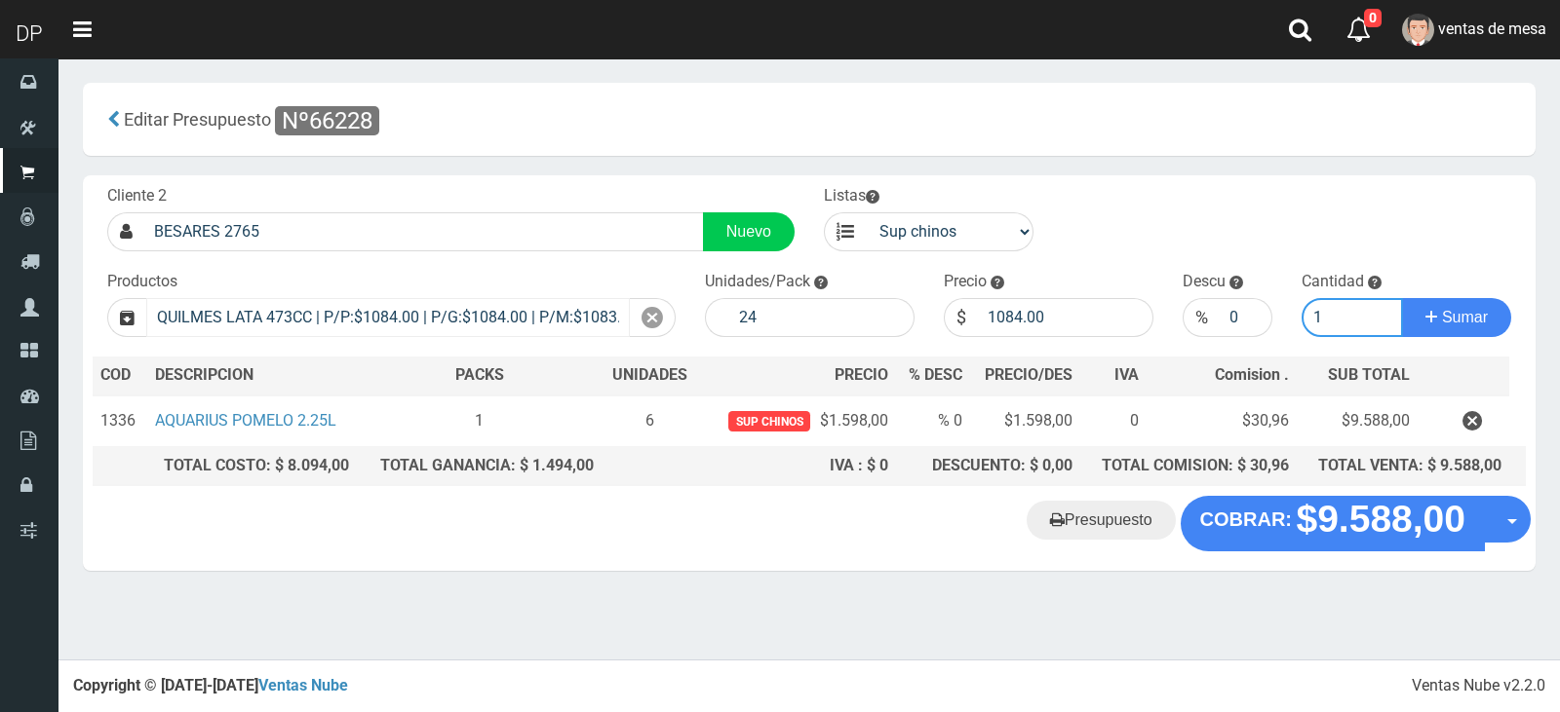
type input "1"
click at [1402, 298] on button "Sumar" at bounding box center [1456, 317] width 109 height 39
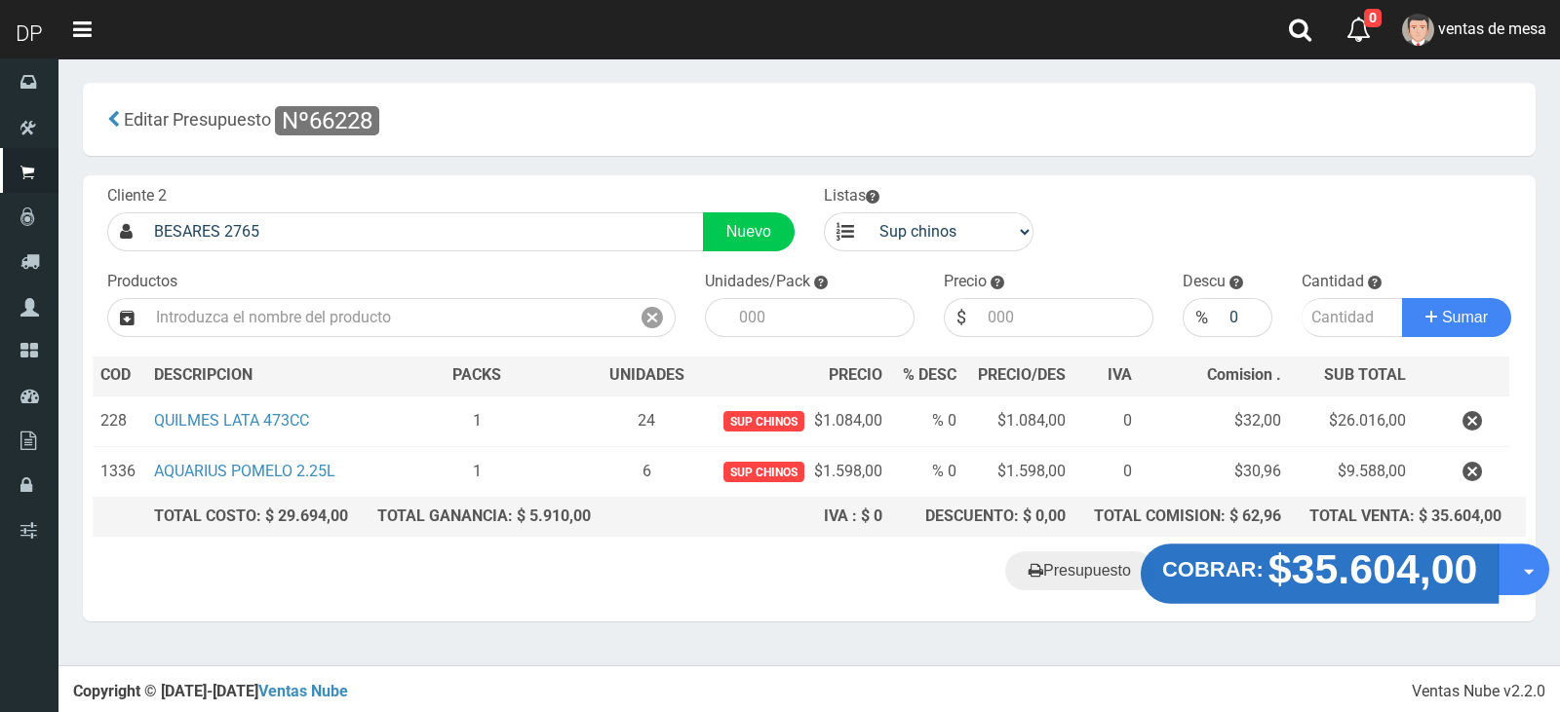
click at [1260, 560] on strong "COBRAR:" at bounding box center [1212, 569] width 101 height 23
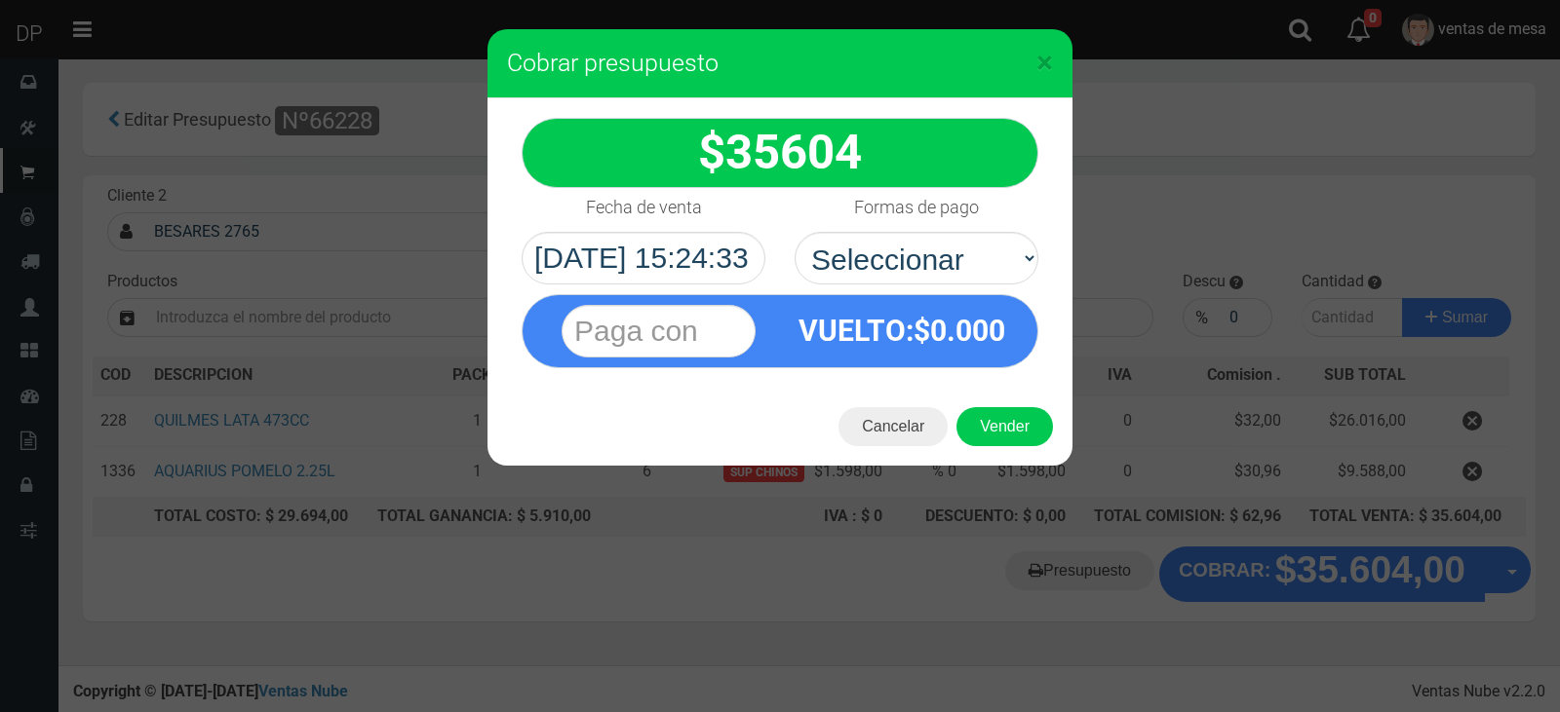
select select "Efectivo"
click at [794, 232] on select "Seleccionar Efectivo Tarjeta de Crédito Depósito Débito" at bounding box center [916, 258] width 244 height 53
click at [1023, 413] on button "Vender" at bounding box center [1004, 426] width 96 height 39
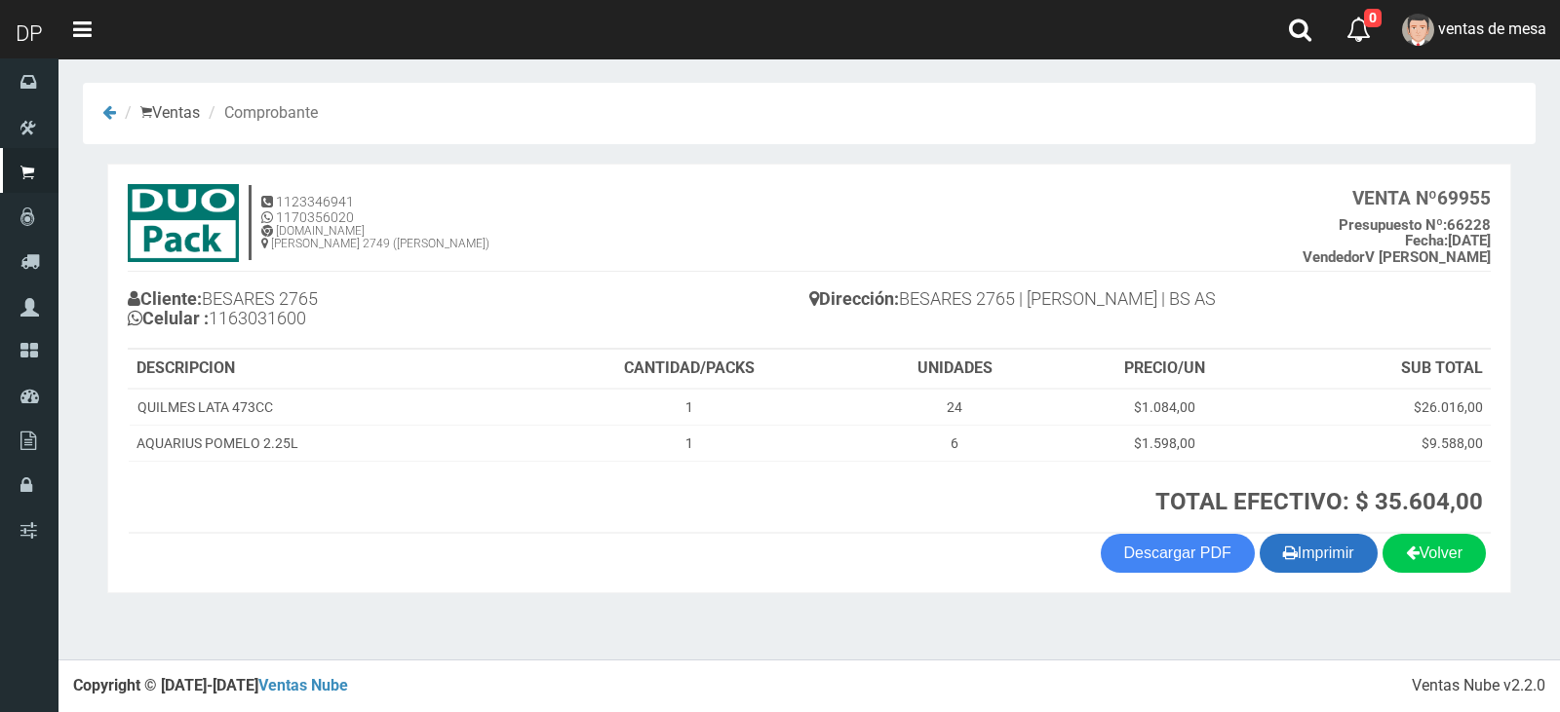
click at [1293, 552] on button "Imprimir" at bounding box center [1318, 553] width 118 height 39
